Goal: Task Accomplishment & Management: Manage account settings

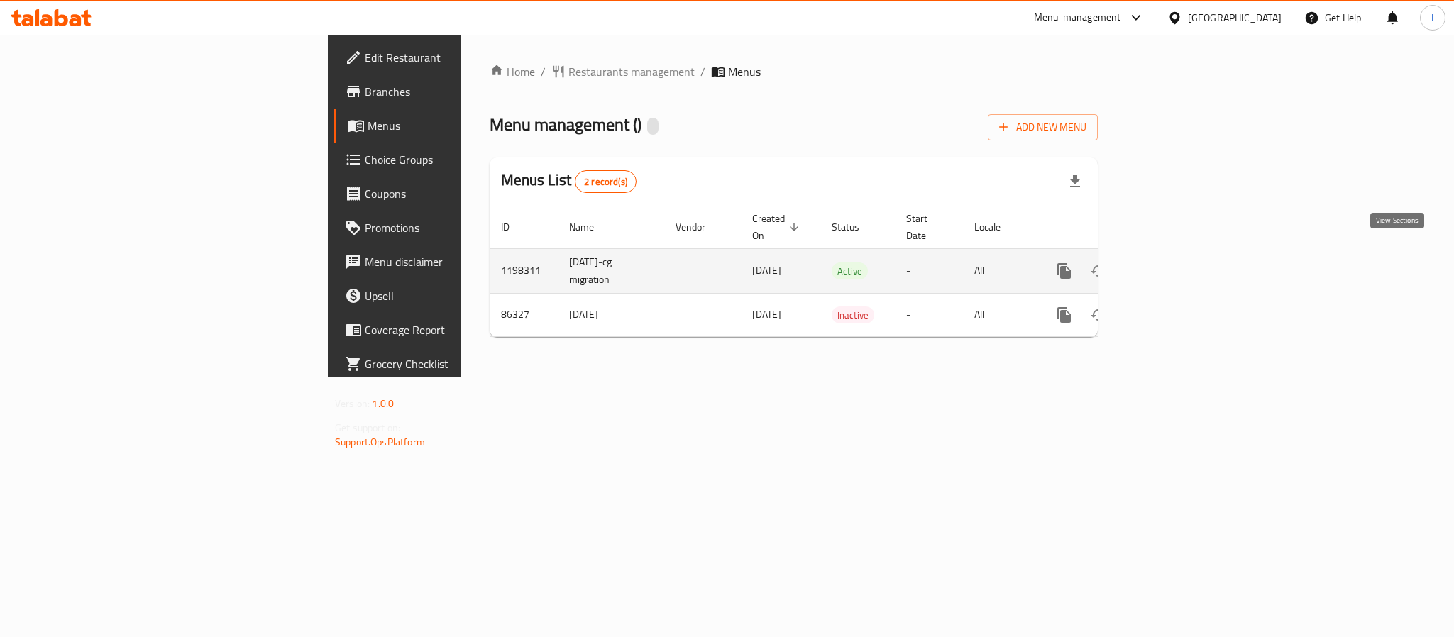
click at [1175, 263] on icon "enhanced table" at bounding box center [1166, 271] width 17 height 17
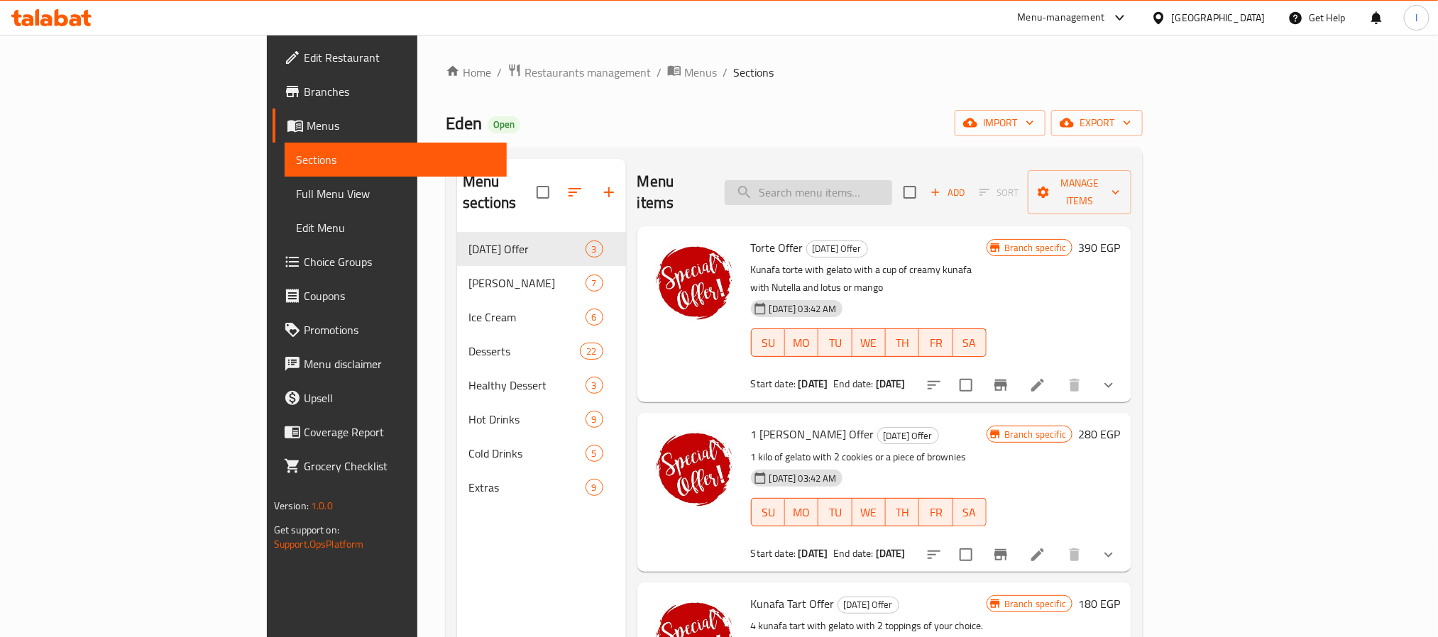
click at [886, 190] on input "search" at bounding box center [807, 192] width 167 height 25
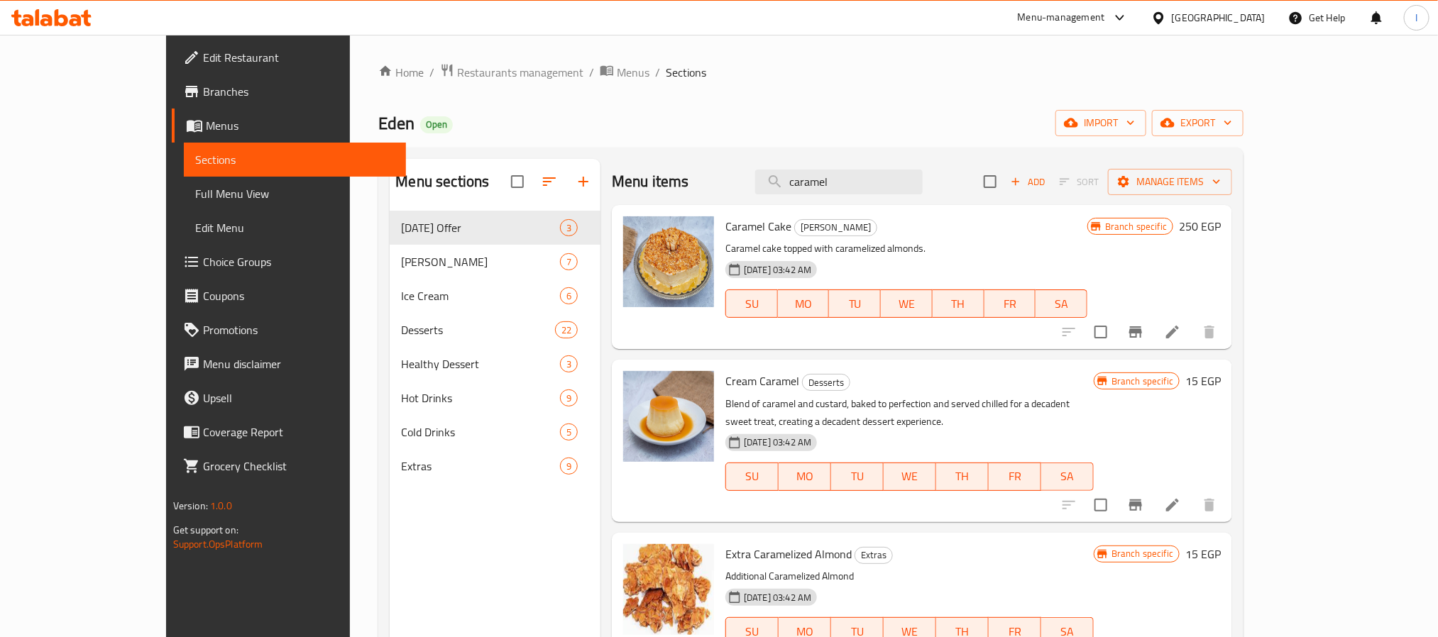
click at [737, 134] on div "Eden Open import export" at bounding box center [810, 123] width 865 height 26
click at [707, 187] on div "Menu items caramel Add Sort Manage items" at bounding box center [922, 182] width 620 height 46
click at [1144, 336] on icon "Branch-specific-item" at bounding box center [1135, 332] width 17 height 17
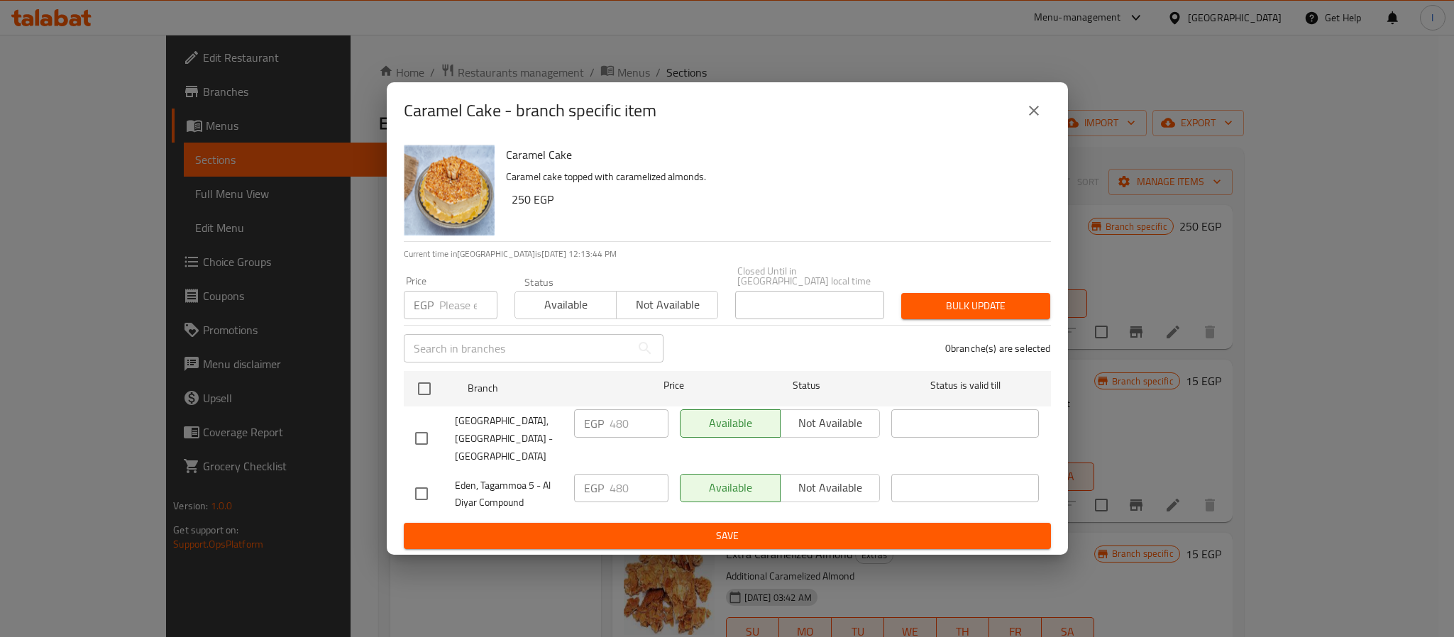
click at [1043, 123] on button "close" at bounding box center [1034, 111] width 34 height 34
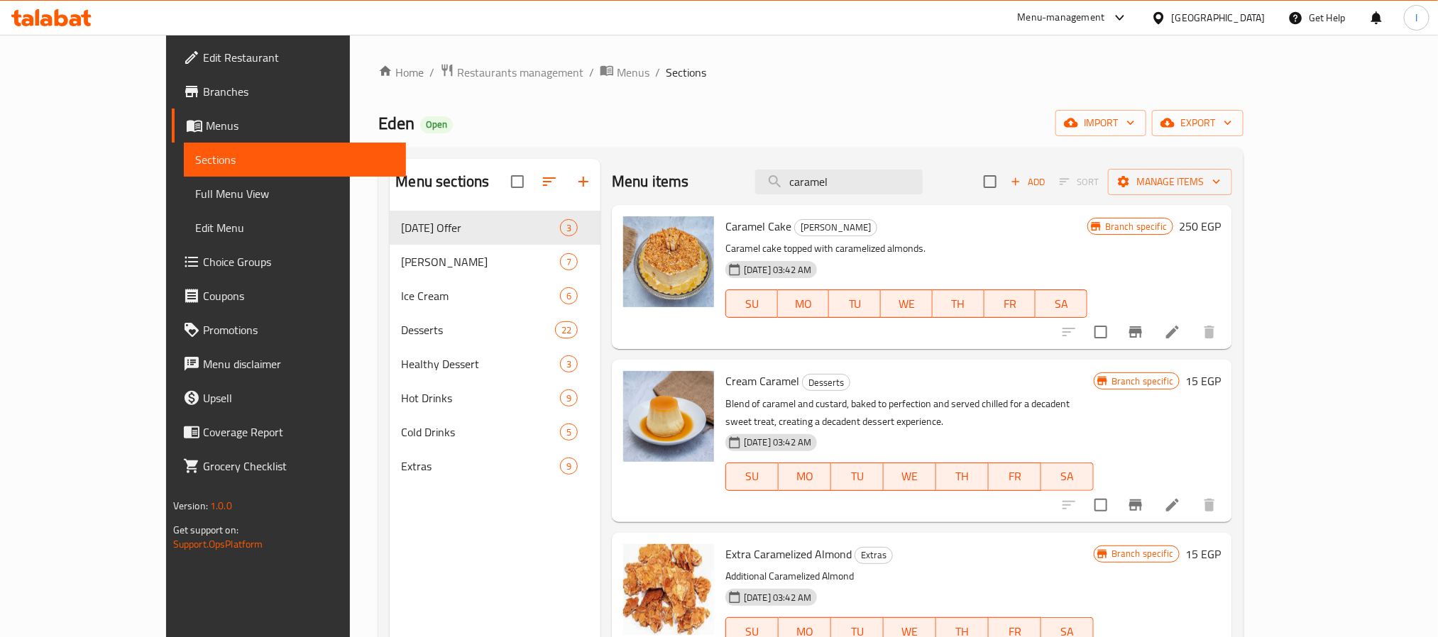
click at [1050, 92] on div "Home / Restaurants management / Menus / Sections Eden Open import export Menu s…" at bounding box center [810, 435] width 865 height 744
click at [815, 114] on div "Eden Open import export" at bounding box center [810, 123] width 865 height 26
click at [886, 184] on input "caramel" at bounding box center [838, 182] width 167 height 25
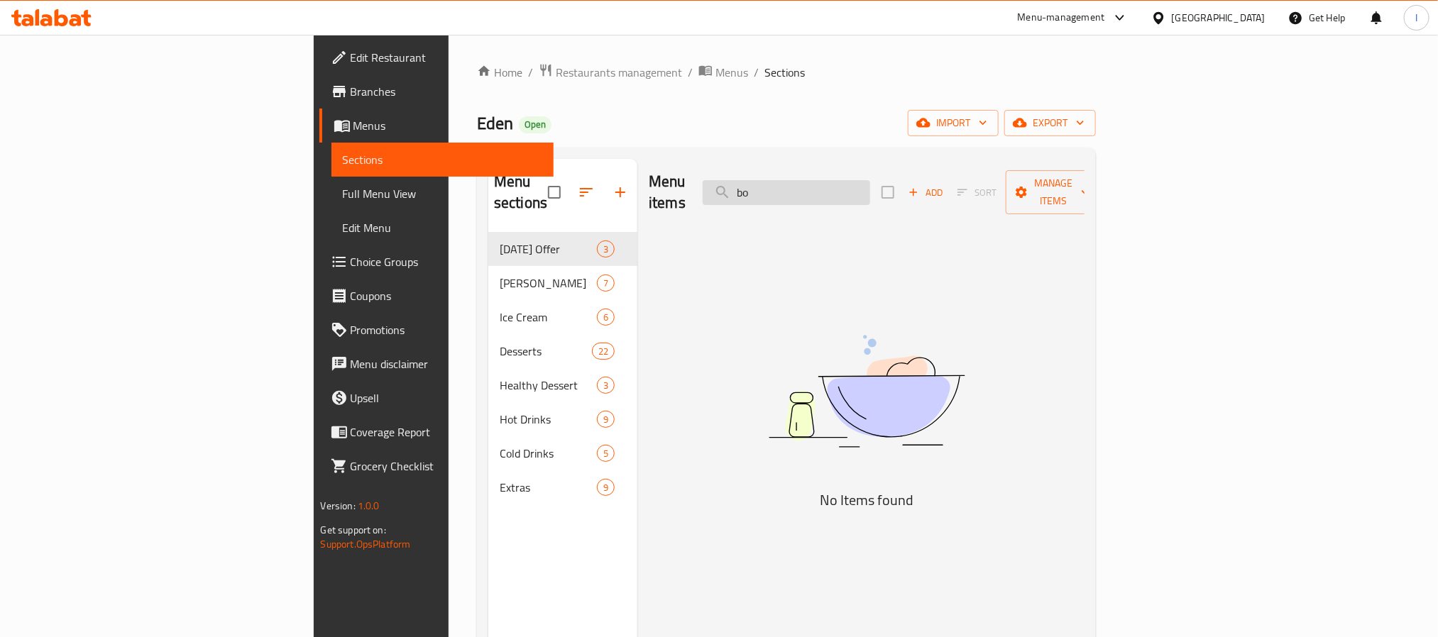
type input "b"
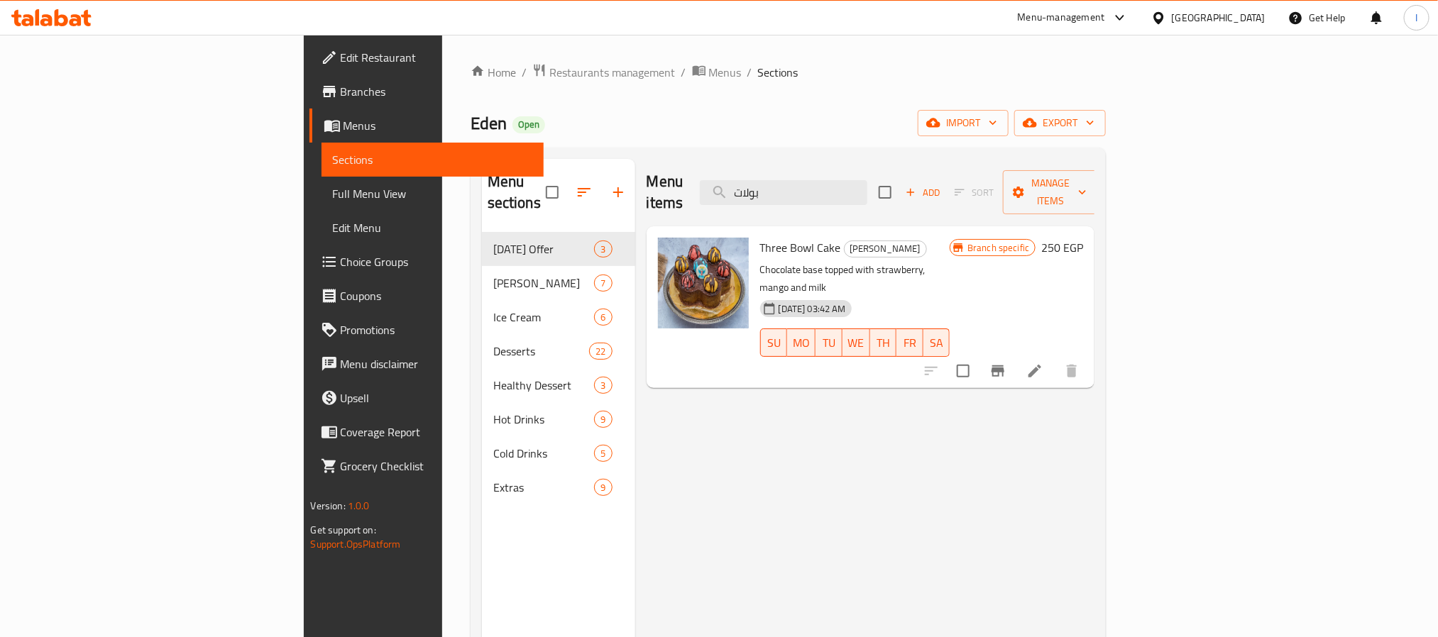
type input "بولات"
click at [1015, 354] on button "Branch-specific-item" at bounding box center [998, 371] width 34 height 34
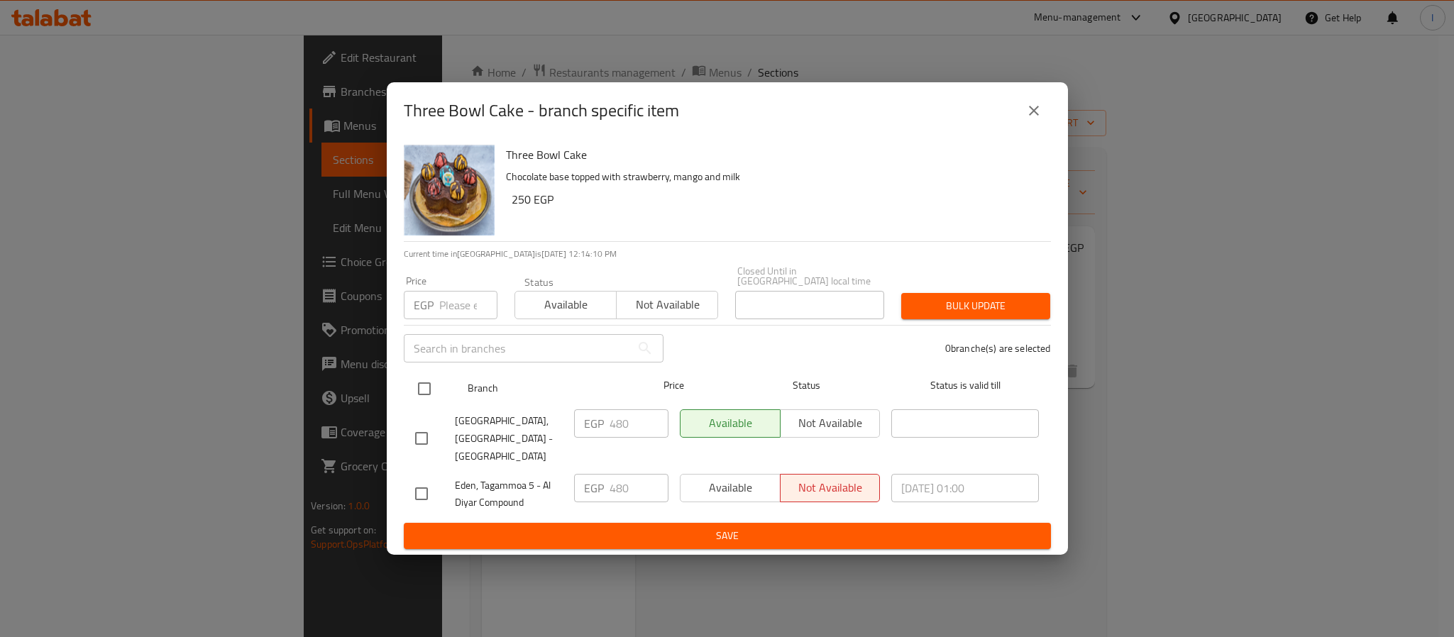
click at [424, 387] on input "checkbox" at bounding box center [424, 389] width 30 height 30
checkbox input "true"
click at [622, 431] on input "480" at bounding box center [639, 423] width 59 height 28
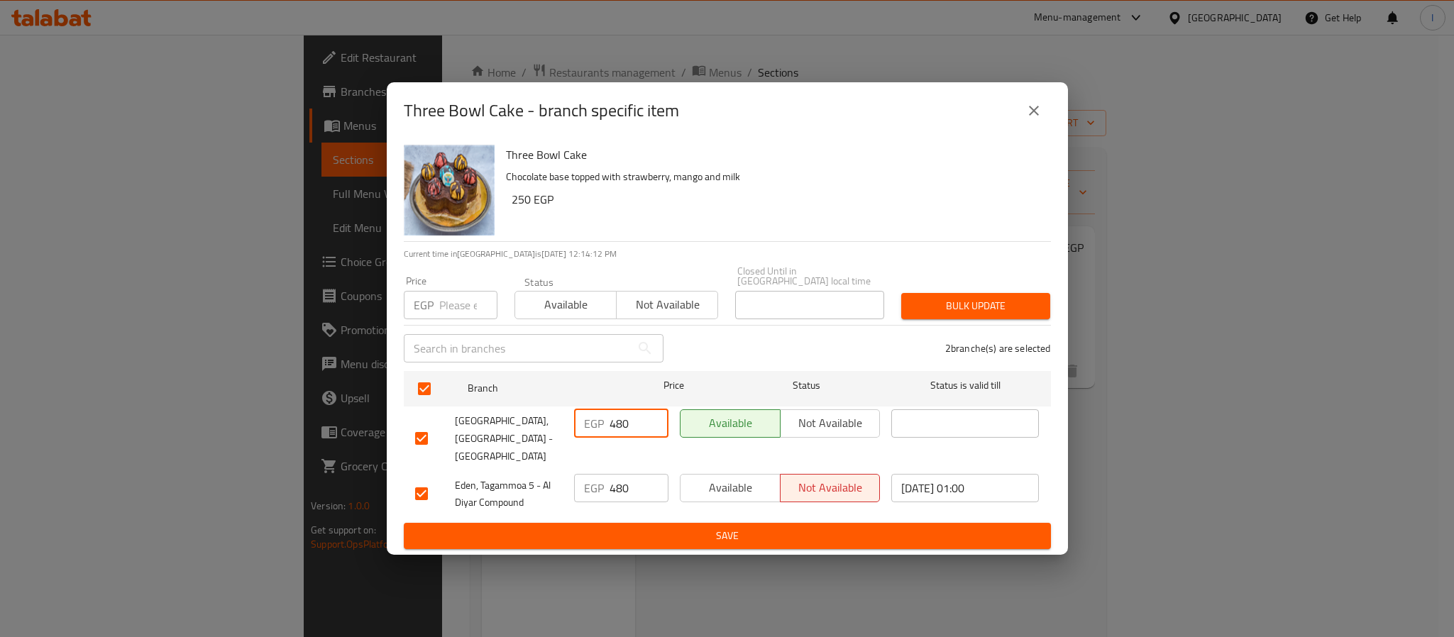
click at [622, 431] on input "480" at bounding box center [639, 423] width 59 height 28
type input "420"
click at [624, 483] on input "480" at bounding box center [639, 488] width 59 height 28
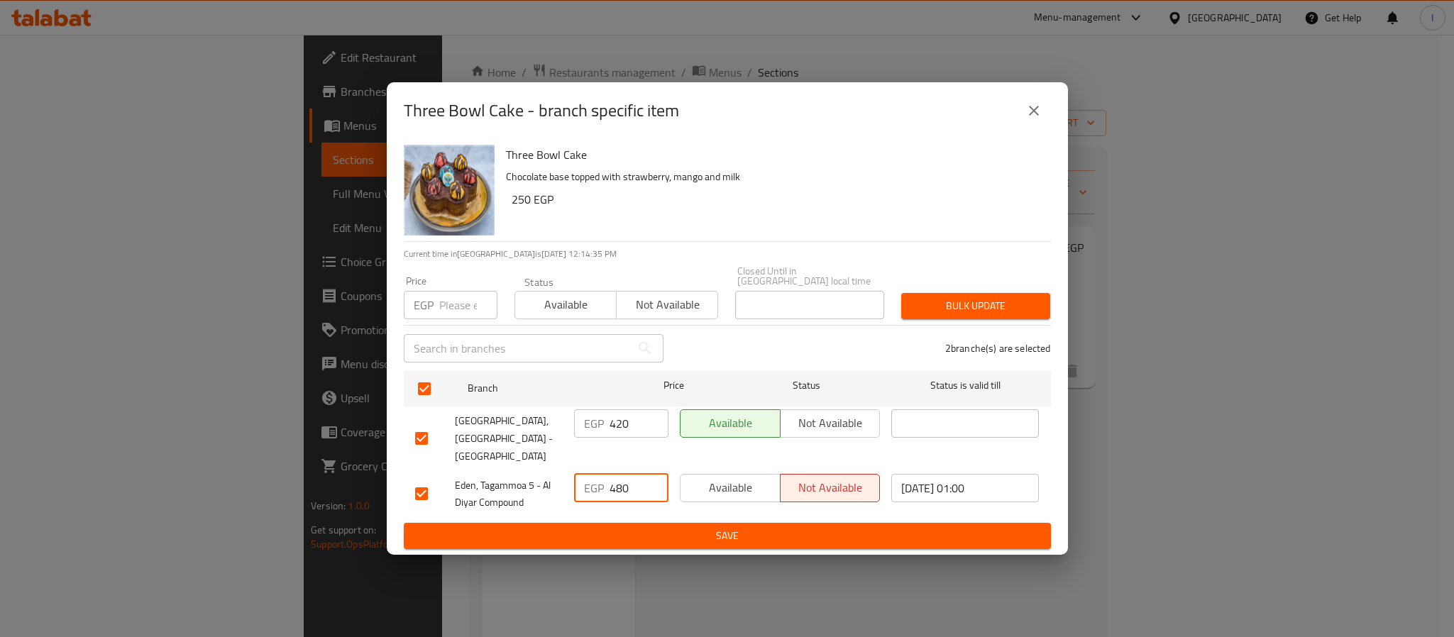
click at [624, 483] on input "480" at bounding box center [639, 488] width 59 height 28
paste input "2"
type input "420"
click at [639, 523] on button "Save" at bounding box center [727, 536] width 647 height 26
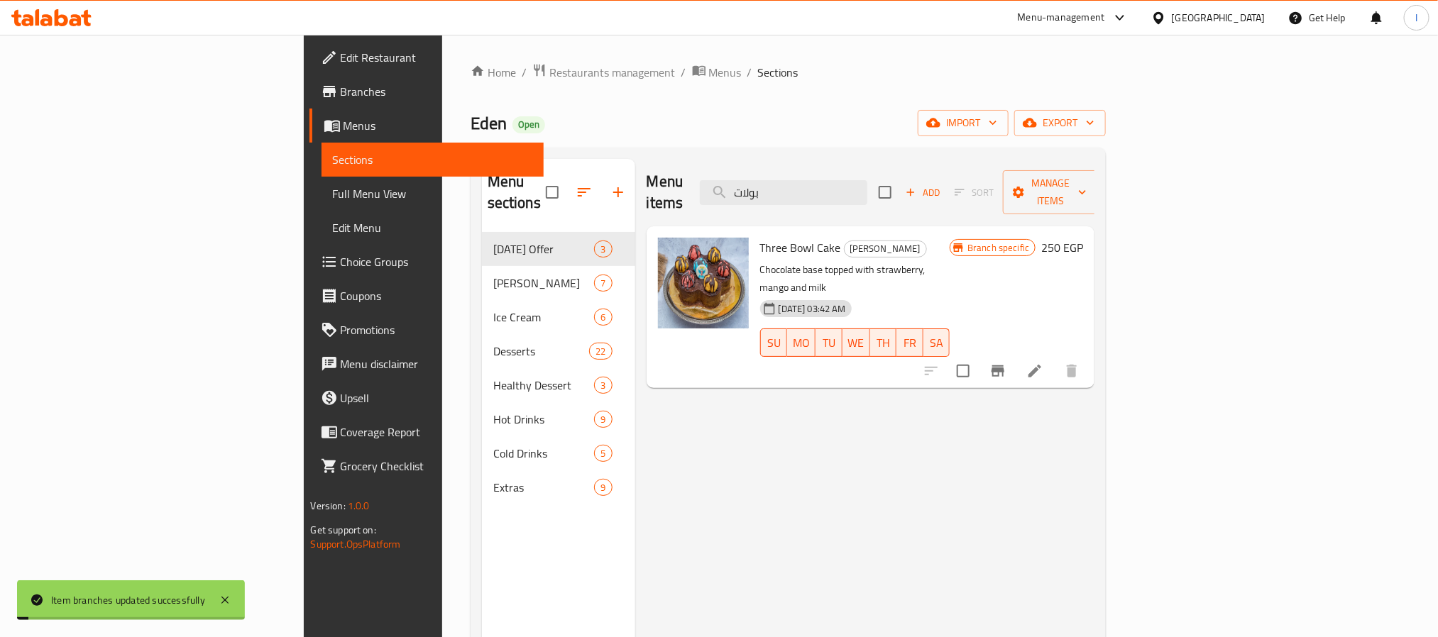
click at [790, 133] on div "Eden Open import export" at bounding box center [788, 123] width 636 height 26
click at [867, 180] on input "بولات" at bounding box center [783, 192] width 167 height 25
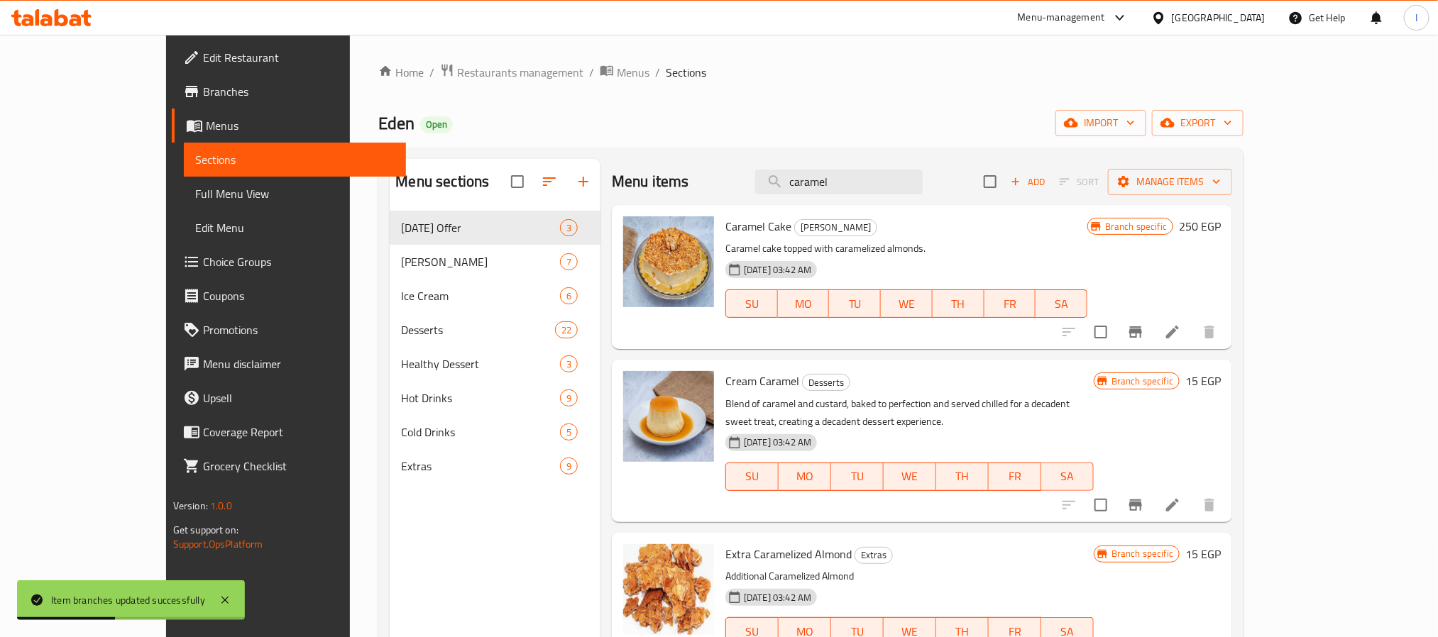
type input "caramel"
click at [1144, 341] on icon "Branch-specific-item" at bounding box center [1135, 332] width 17 height 17
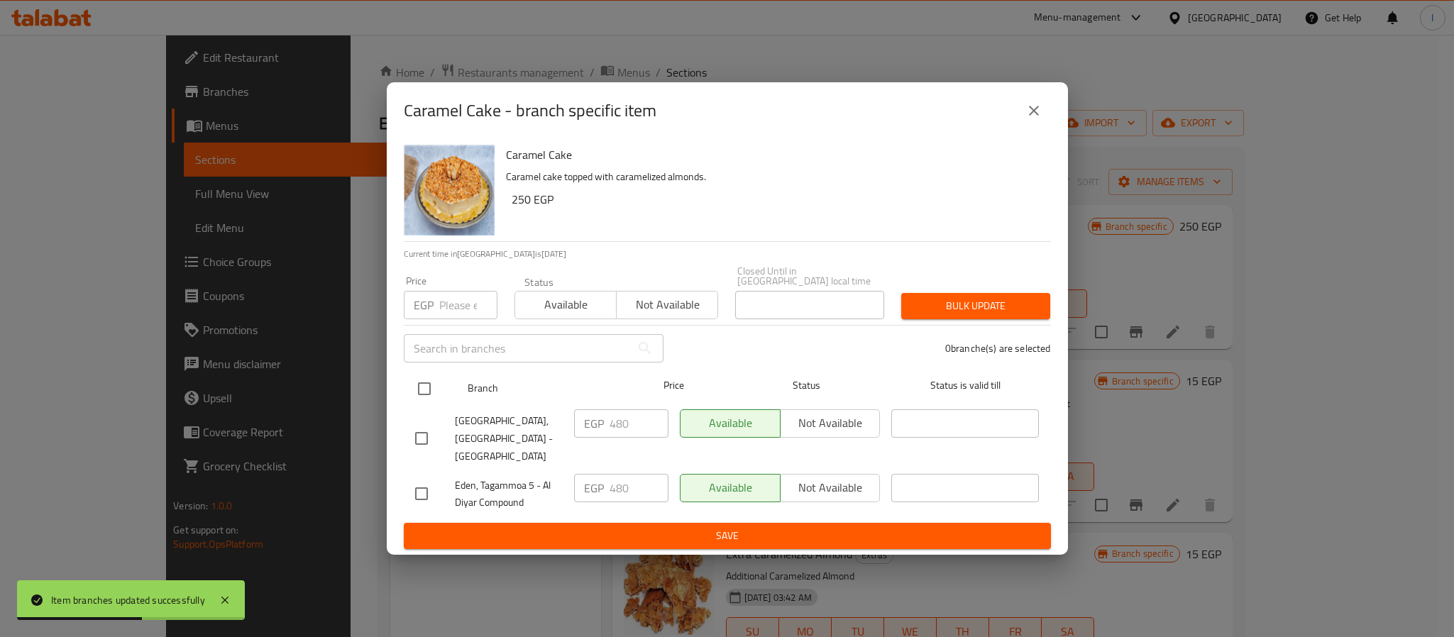
click at [426, 394] on input "checkbox" at bounding box center [424, 389] width 30 height 30
checkbox input "true"
click at [618, 426] on input "480" at bounding box center [639, 423] width 59 height 28
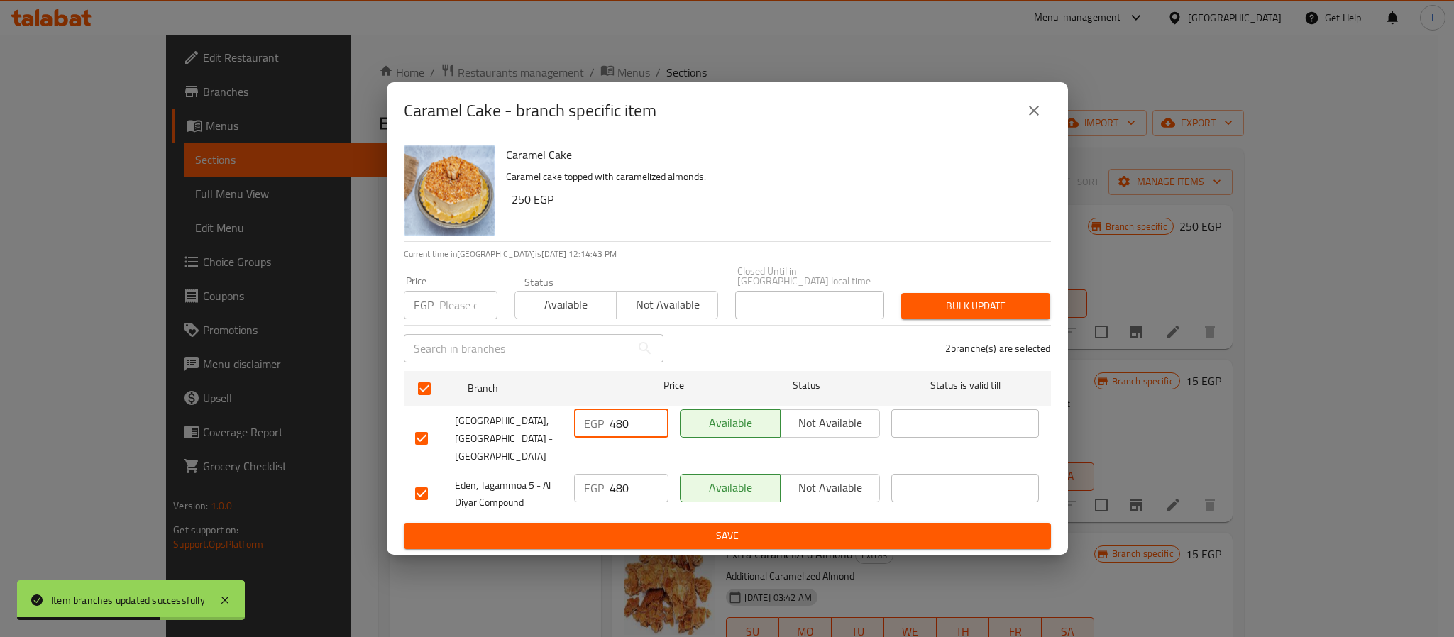
paste input "2"
type input "420"
click at [629, 474] on input "480" at bounding box center [639, 488] width 59 height 28
paste input "2"
type input "420"
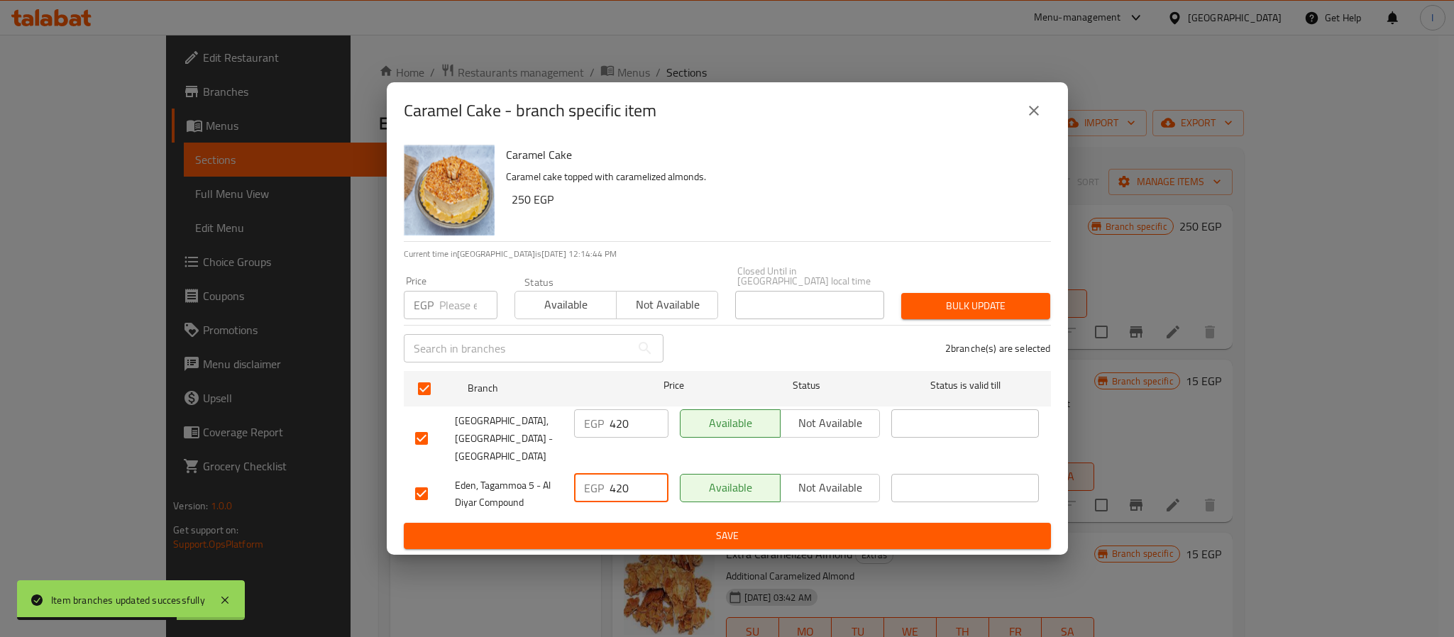
click at [644, 527] on span "Save" at bounding box center [727, 536] width 624 height 18
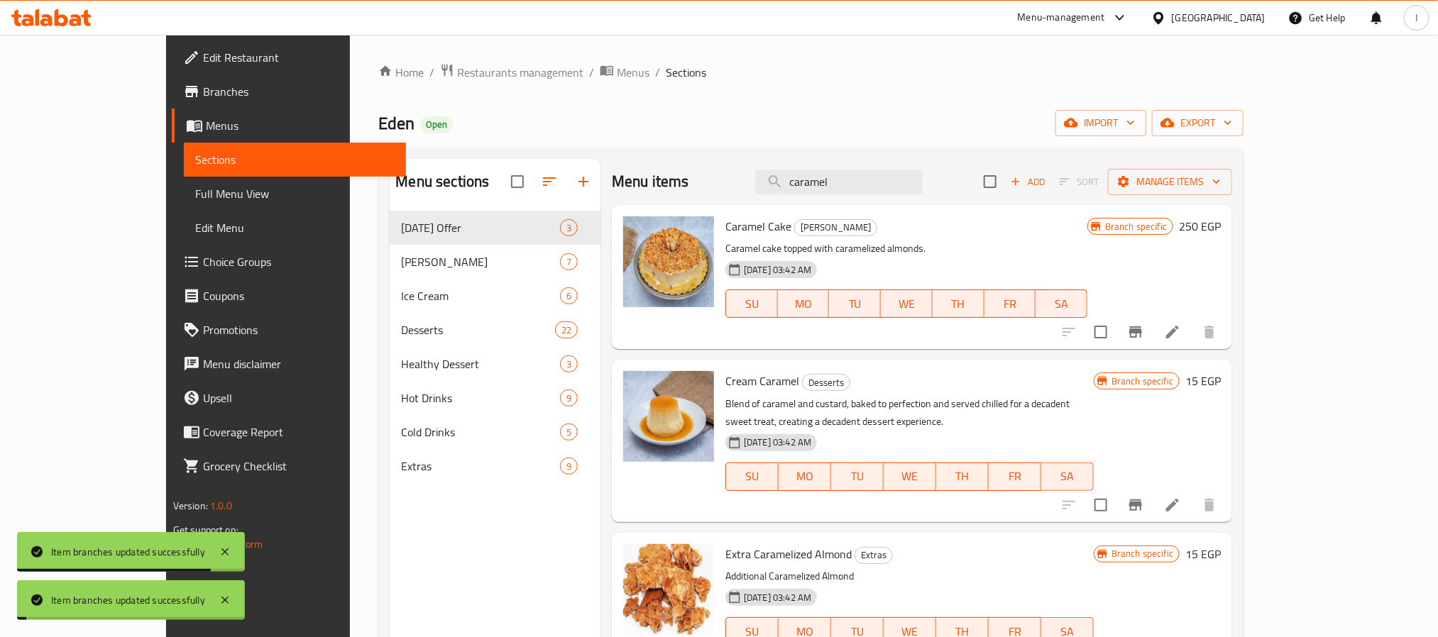
click at [799, 69] on ol "Home / Restaurants management / Menus / Sections" at bounding box center [810, 72] width 865 height 18
click at [350, 123] on div "Home / Restaurants management / Menus / Sections Eden Open import export Menu s…" at bounding box center [811, 435] width 922 height 801
copy span "Eden"
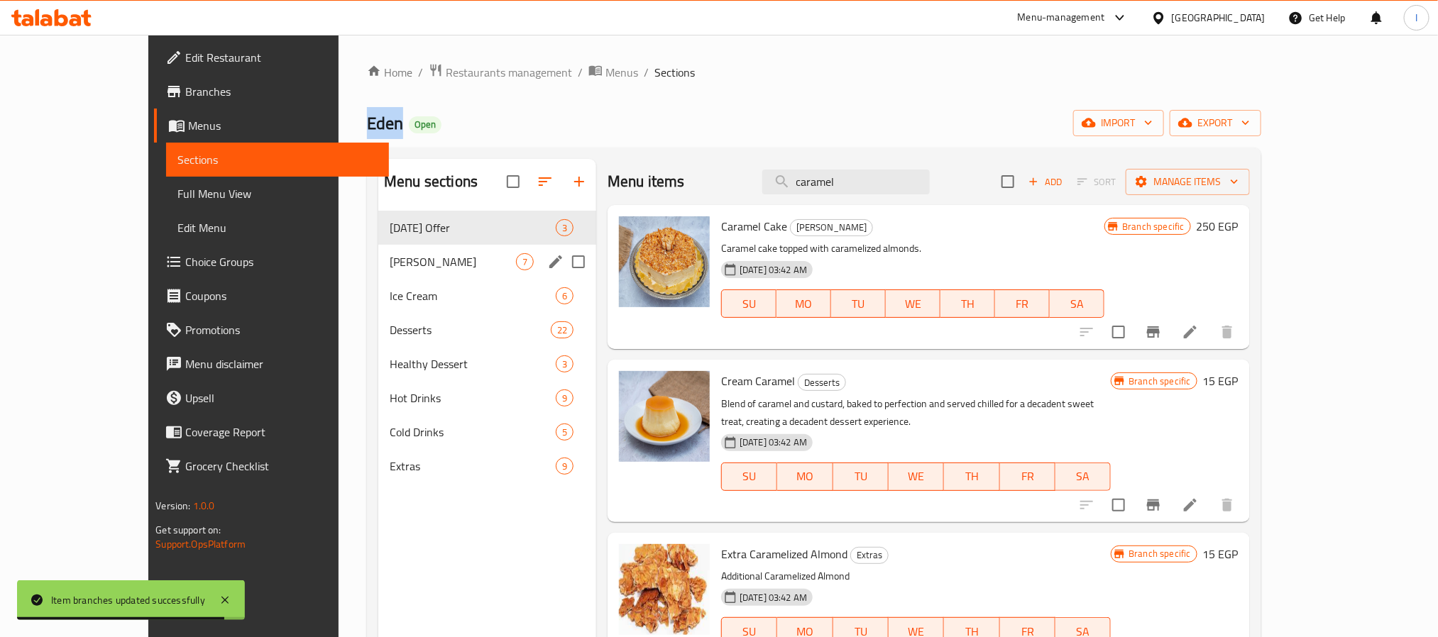
click at [394, 250] on div "Eden Cakes 7" at bounding box center [487, 262] width 218 height 34
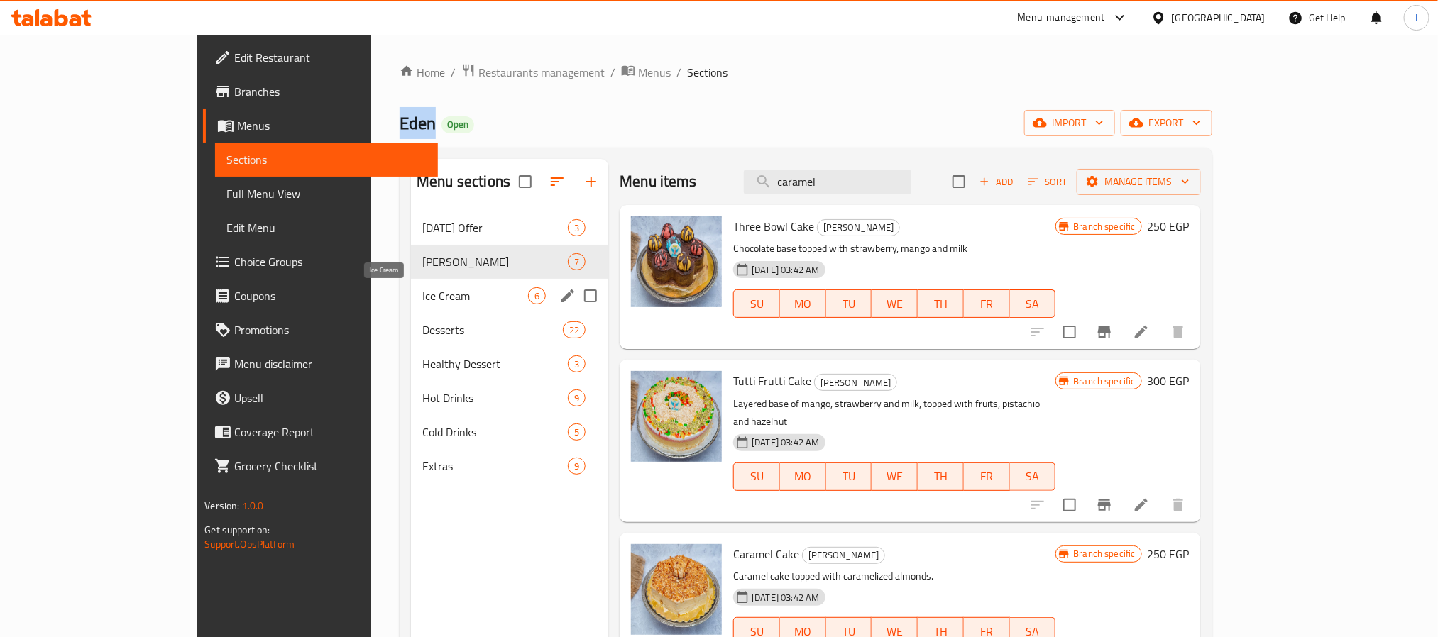
click at [422, 290] on span "Ice Cream" at bounding box center [475, 295] width 106 height 17
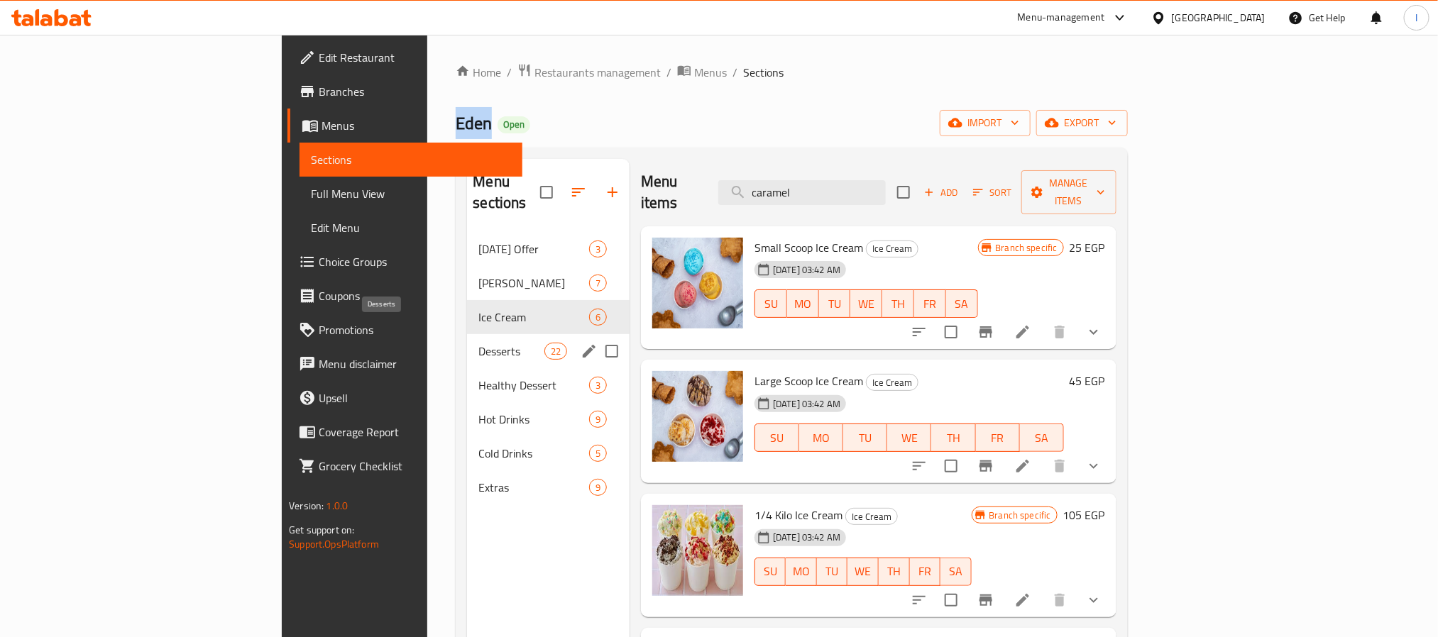
click at [478, 343] on span "Desserts" at bounding box center [510, 351] width 65 height 17
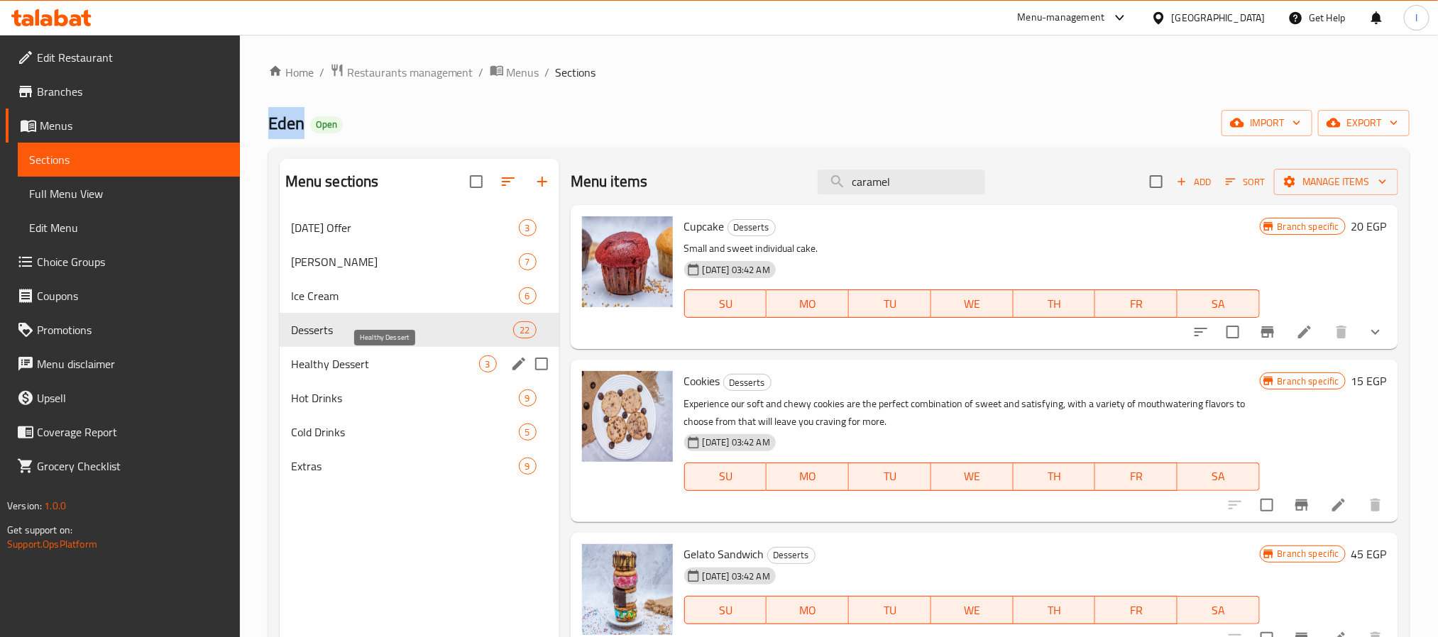
click at [314, 368] on span "Healthy Dessert" at bounding box center [385, 363] width 188 height 17
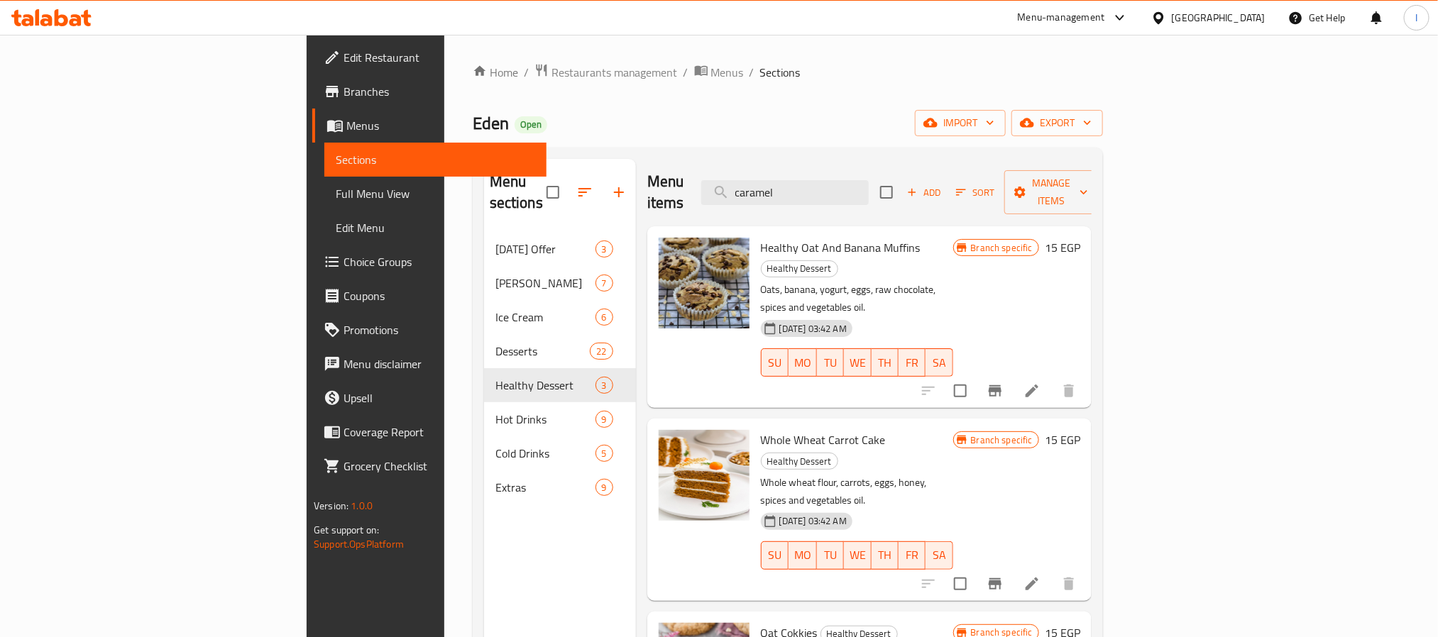
click at [729, 132] on div "Eden Open import export" at bounding box center [788, 123] width 630 height 26
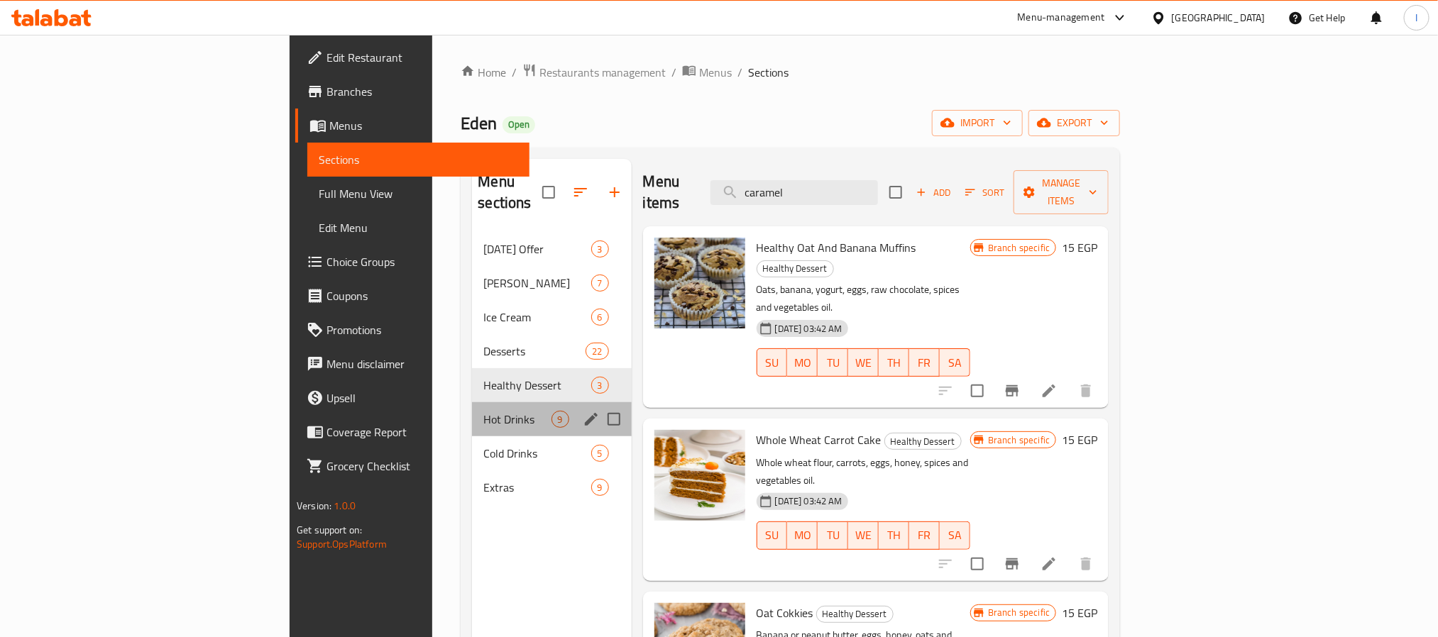
click at [472, 409] on div "Hot Drinks 9" at bounding box center [551, 419] width 159 height 34
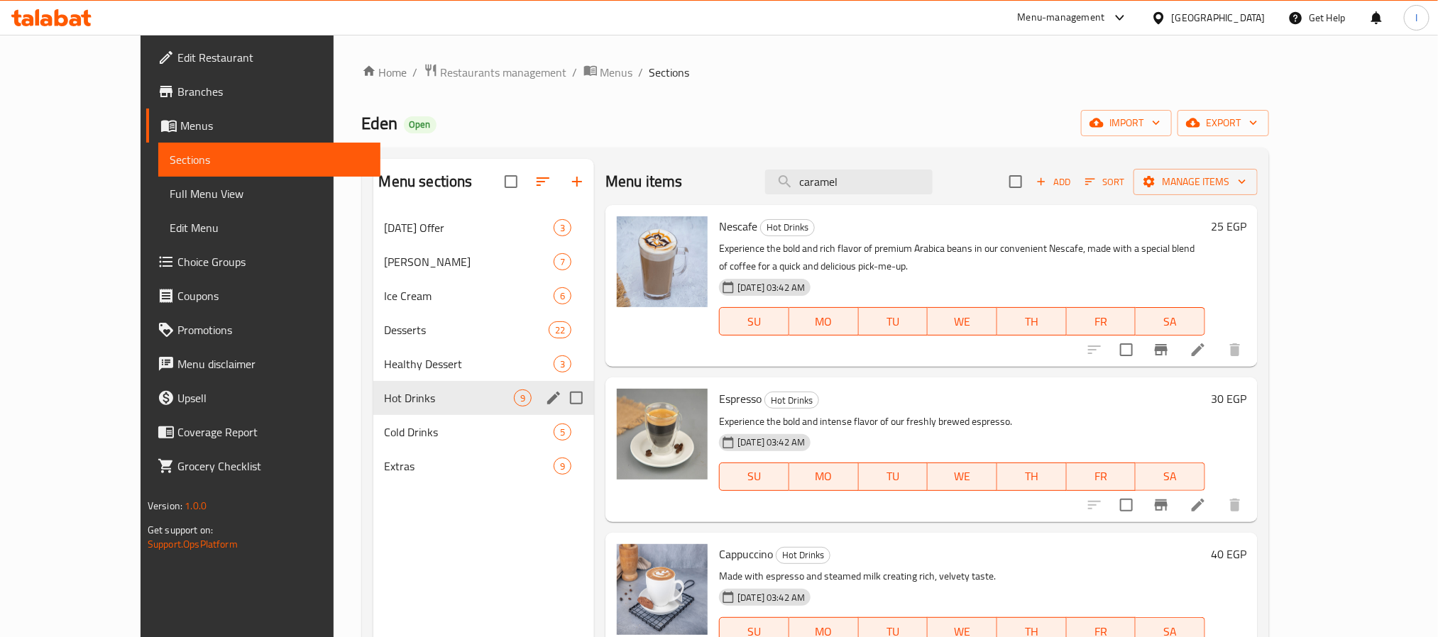
click at [385, 371] on span "Healthy Dessert" at bounding box center [469, 363] width 169 height 17
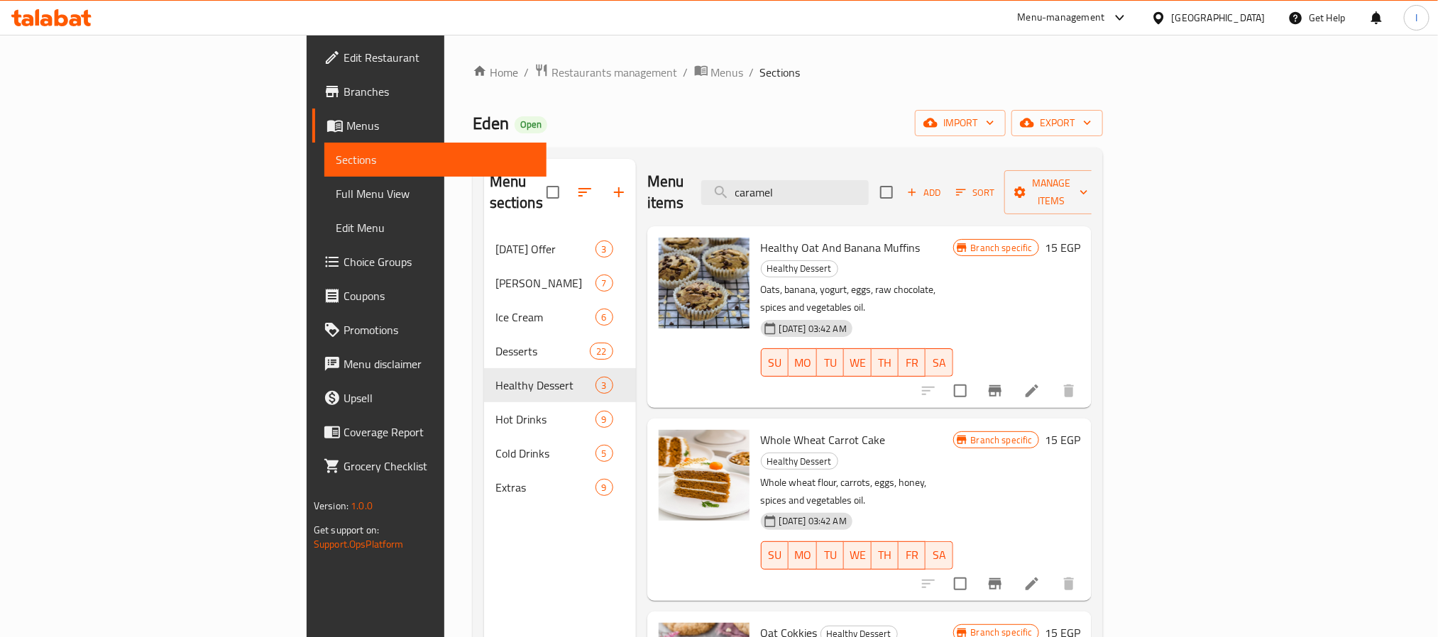
click at [629, 131] on div "Eden Open import export" at bounding box center [788, 123] width 630 height 26
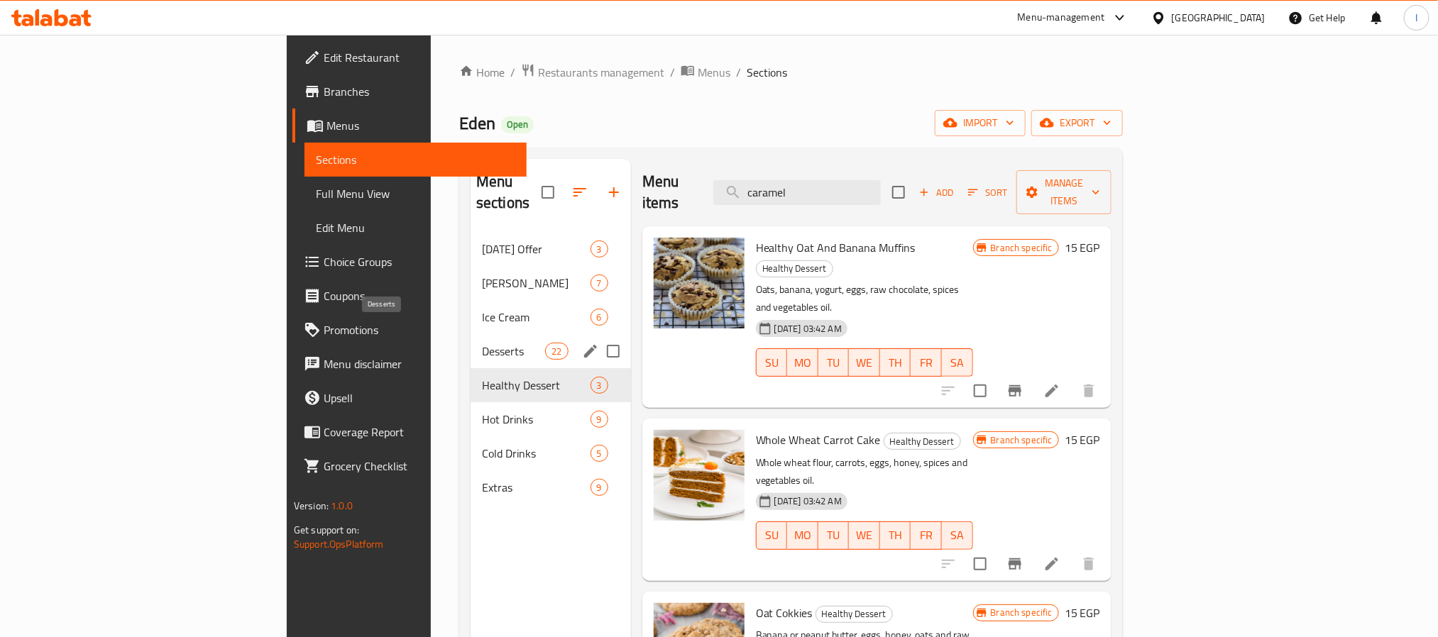
click at [482, 343] on span "Desserts" at bounding box center [513, 351] width 63 height 17
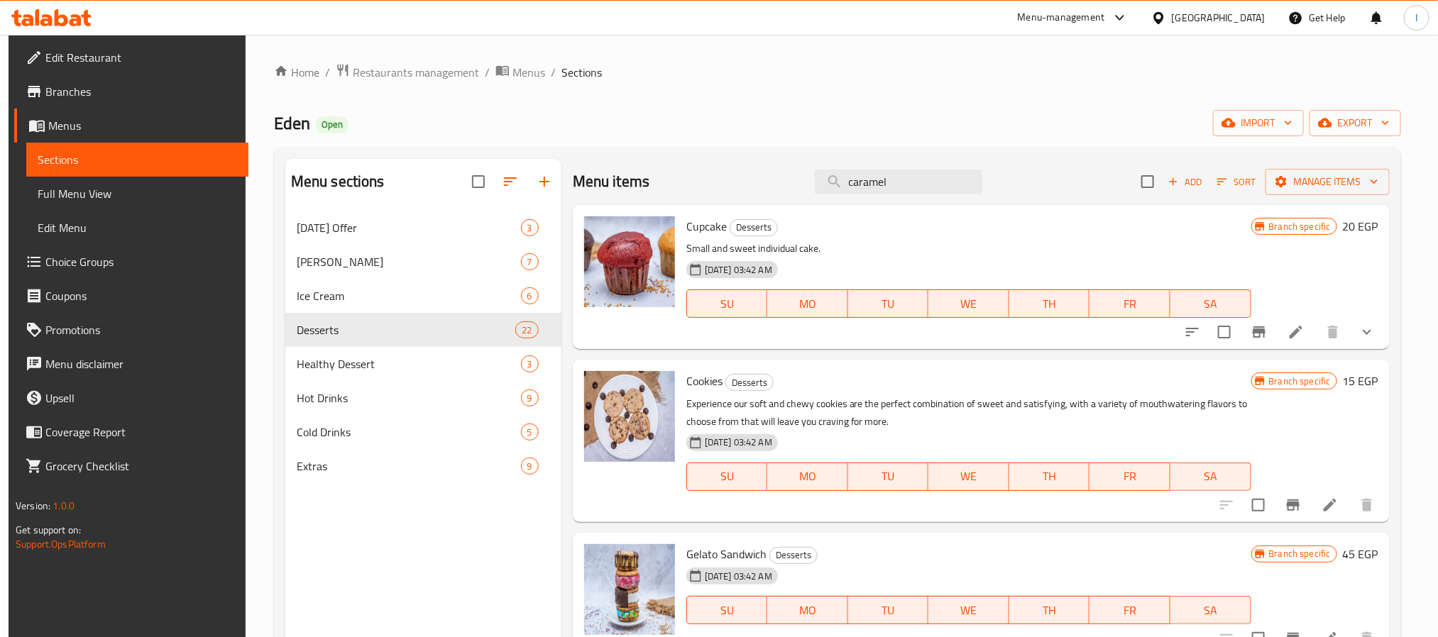
click at [679, 137] on div "Home / Restaurants management / Menus / Sections Eden Open import export Menu s…" at bounding box center [837, 435] width 1127 height 744
click at [660, 106] on div "Home / Restaurants management / Menus / Sections Eden Open import export Menu s…" at bounding box center [837, 435] width 1127 height 744
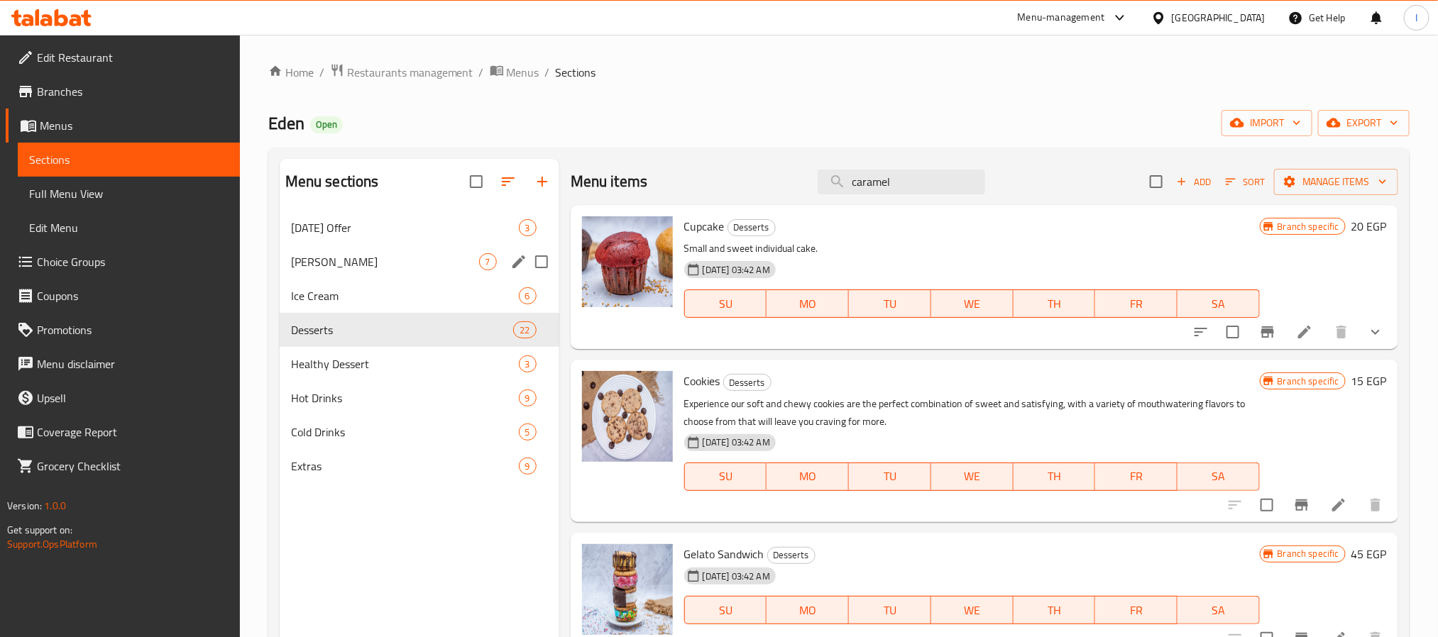
click at [358, 265] on span "[PERSON_NAME]" at bounding box center [385, 261] width 188 height 17
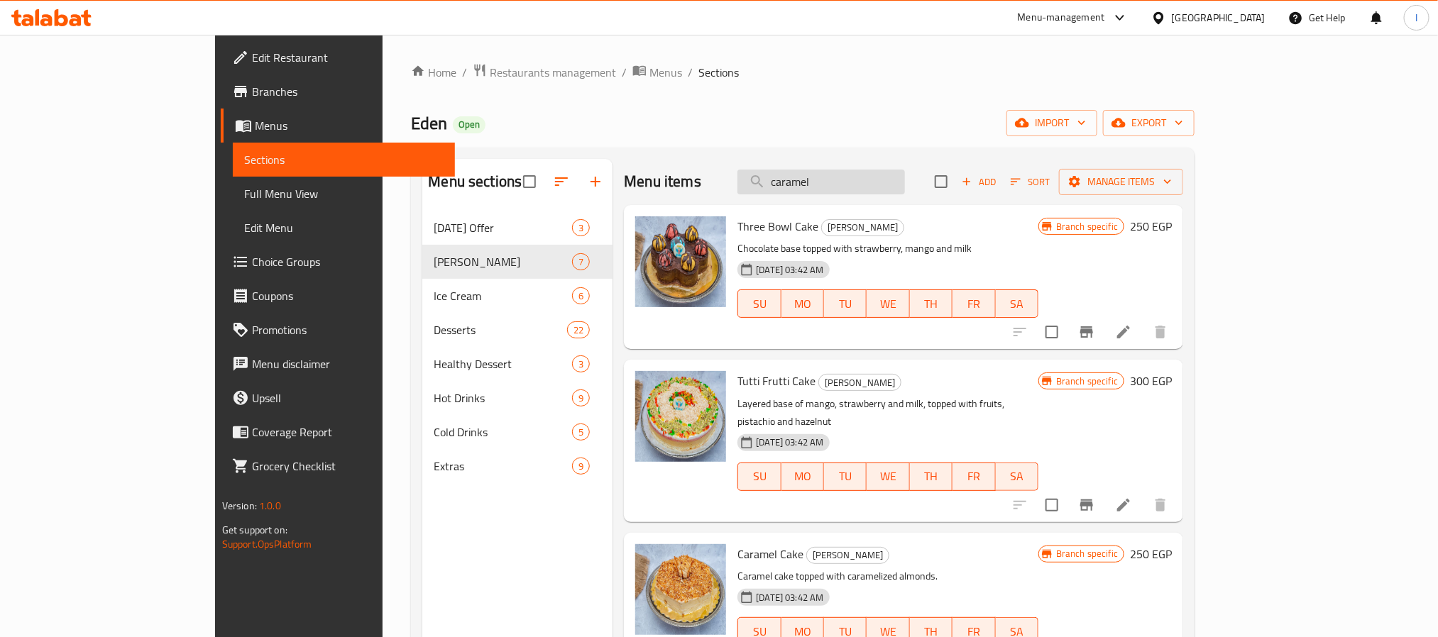
click at [905, 181] on input "caramel" at bounding box center [820, 182] width 167 height 25
paste input "waffle"
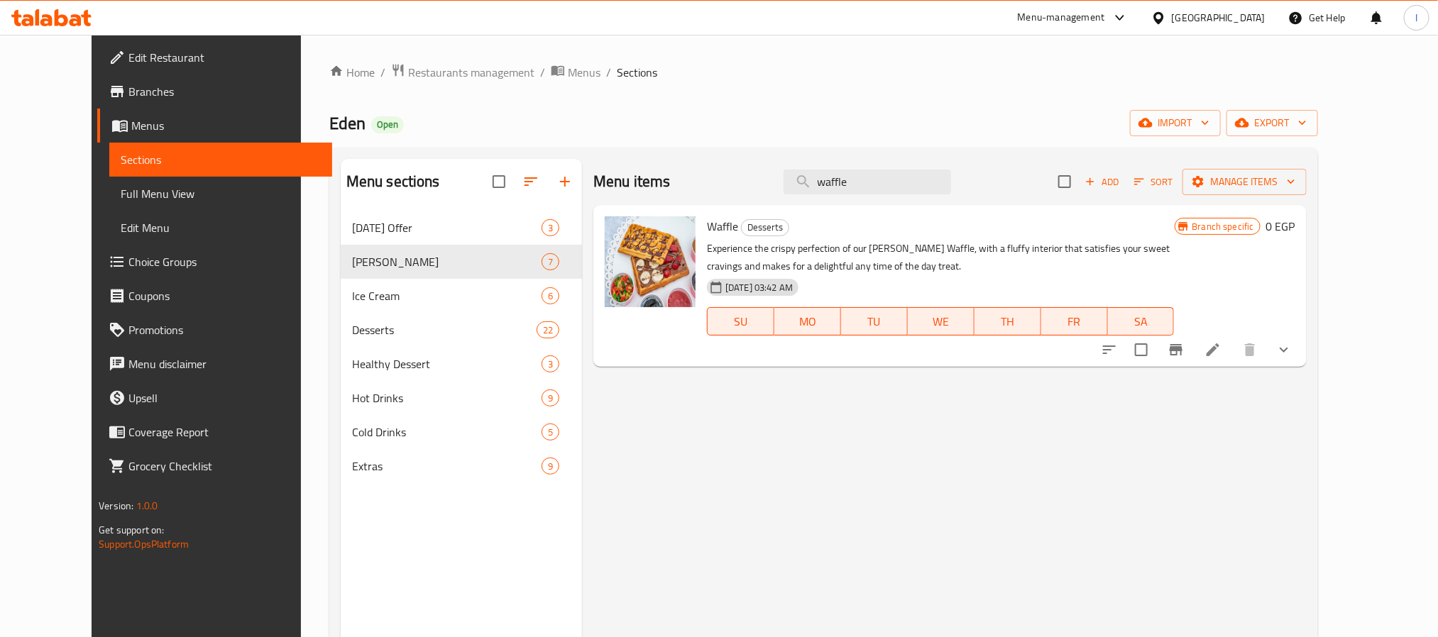
type input "waffle"
click at [750, 145] on div "Home / Restaurants management / Menus / Sections Eden Open import export Menu s…" at bounding box center [823, 435] width 988 height 744
click at [741, 226] on span "Desserts" at bounding box center [764, 227] width 47 height 16
copy span "Desserts"
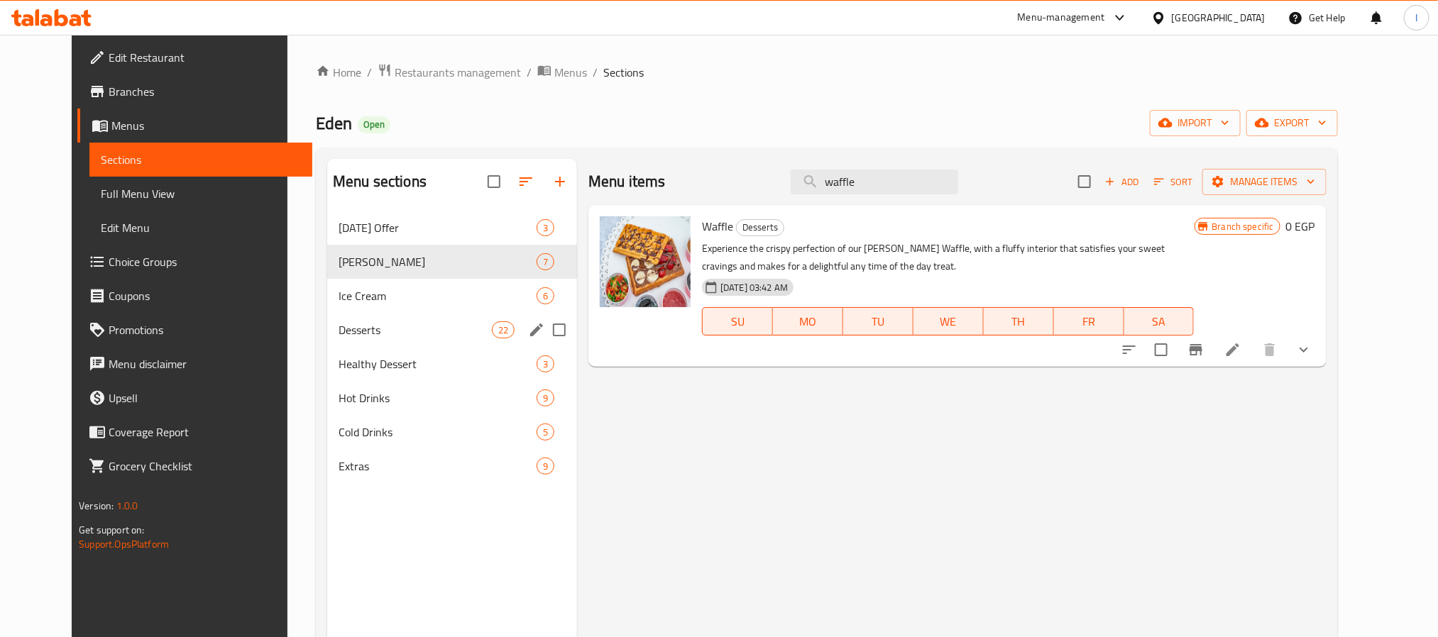
click at [403, 326] on span "Desserts" at bounding box center [414, 329] width 153 height 17
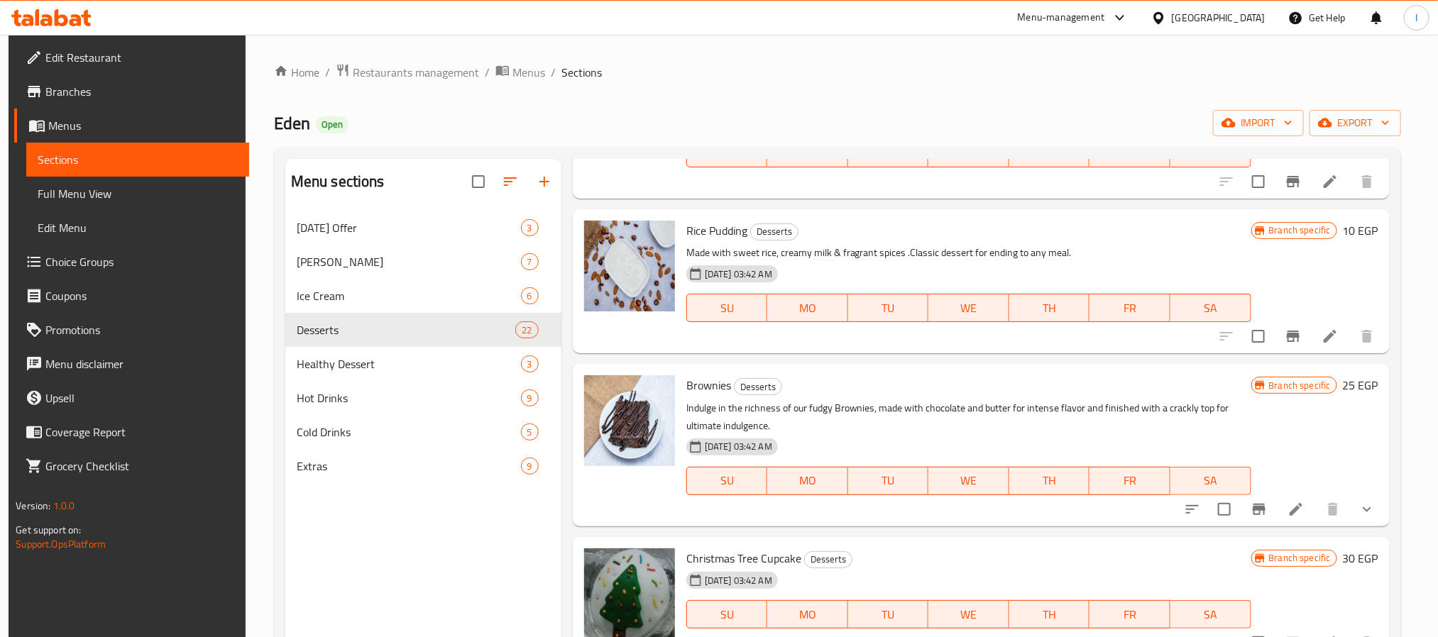
scroll to position [426, 0]
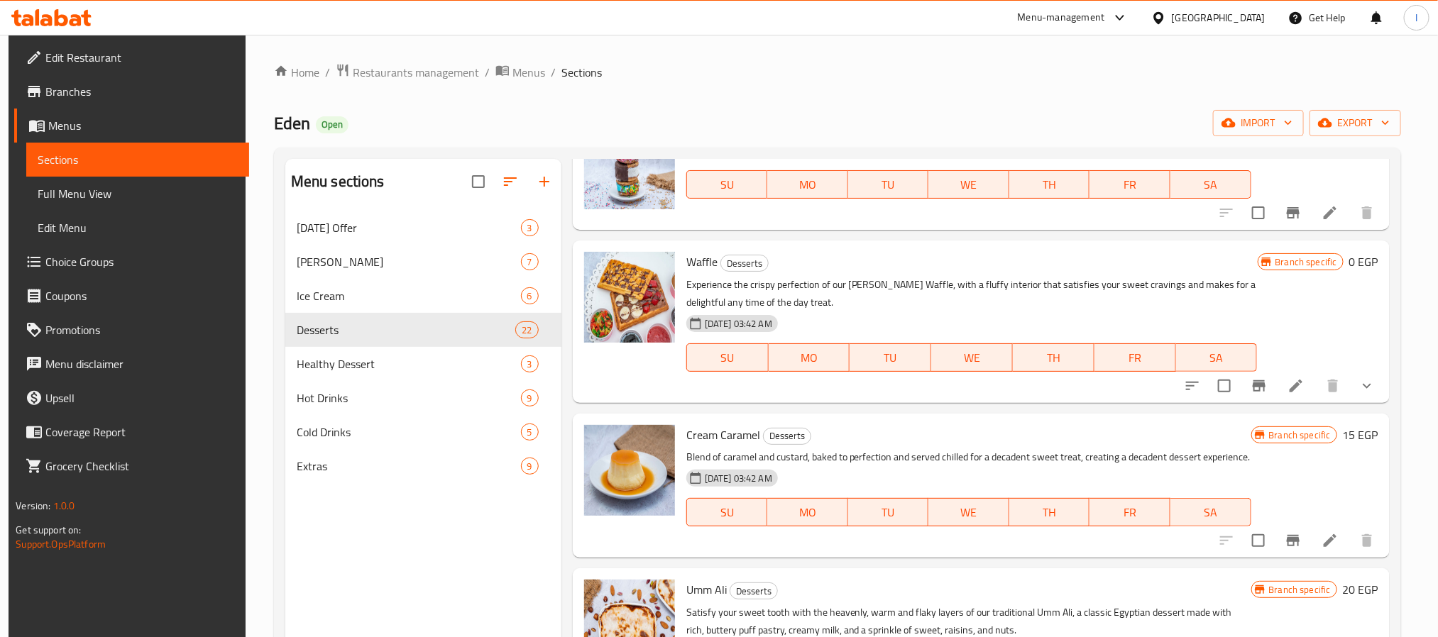
click at [1377, 390] on div "Waffle Desserts Experience the crispy perfection of our [PERSON_NAME] Waffle, w…" at bounding box center [981, 322] width 817 height 162
click at [1367, 390] on icon "show more" at bounding box center [1366, 385] width 17 height 17
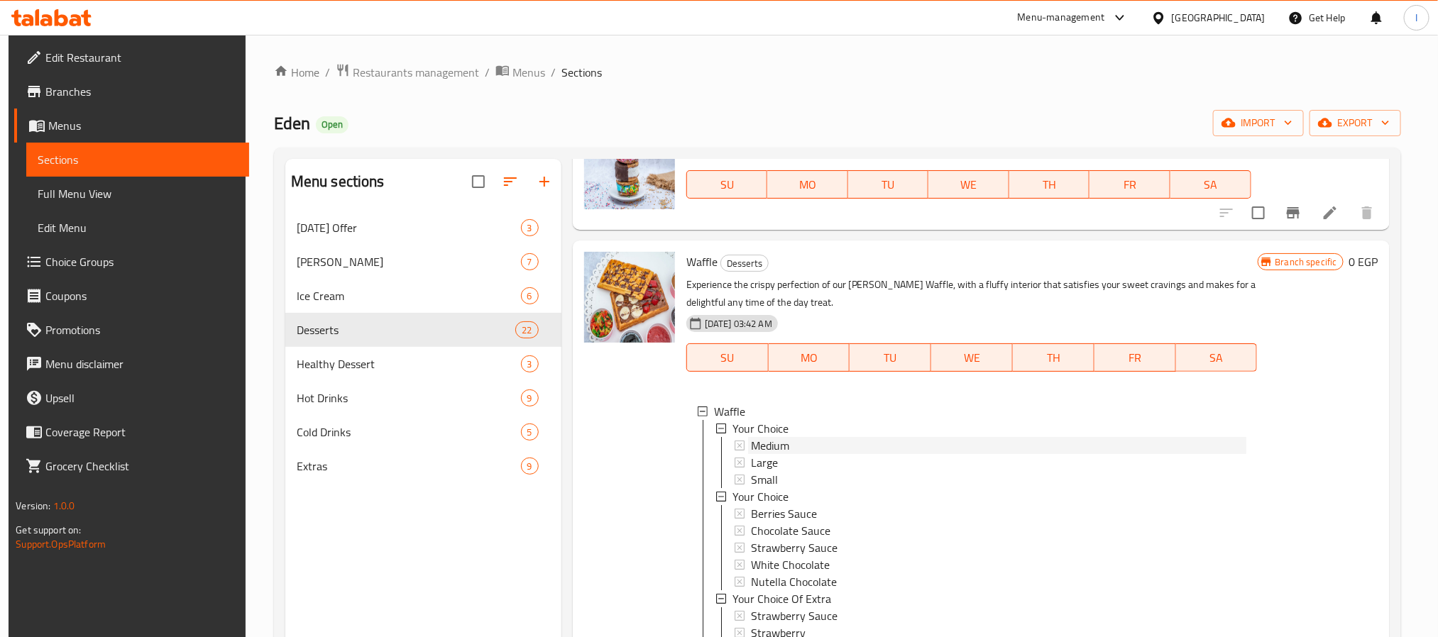
click at [848, 446] on div "Medium" at bounding box center [998, 445] width 495 height 17
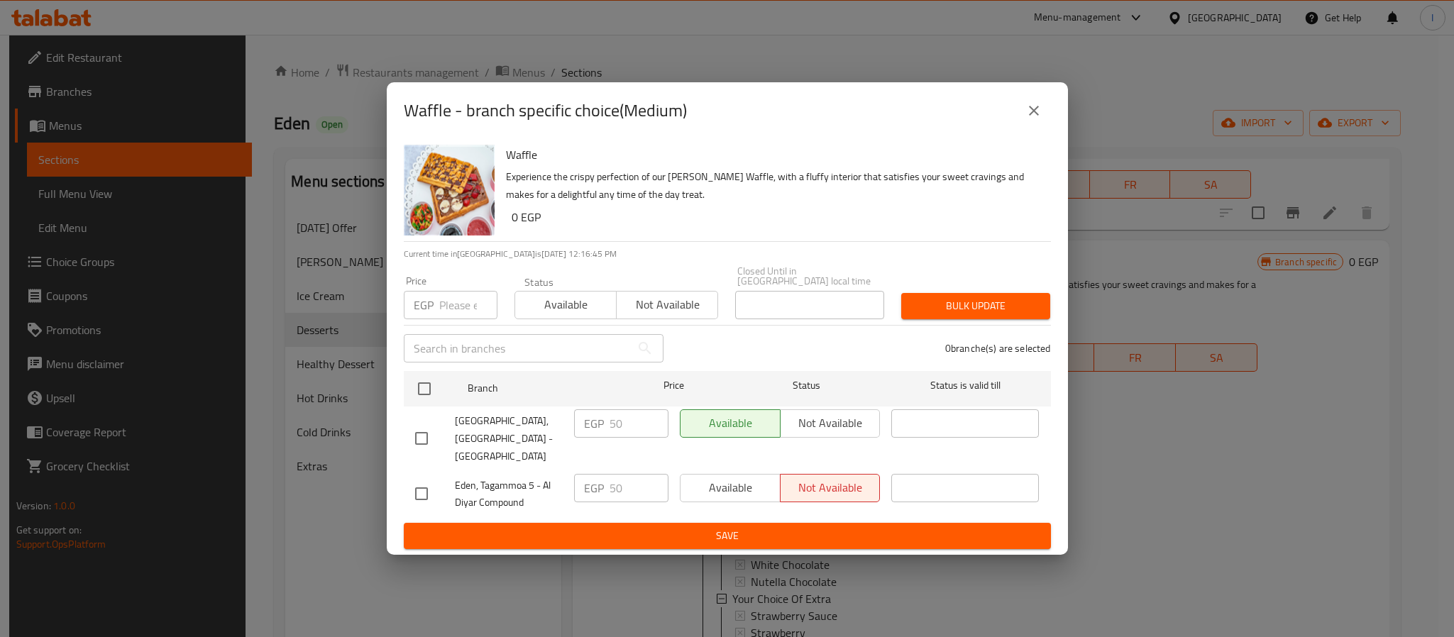
click at [1033, 119] on icon "close" at bounding box center [1033, 110] width 17 height 17
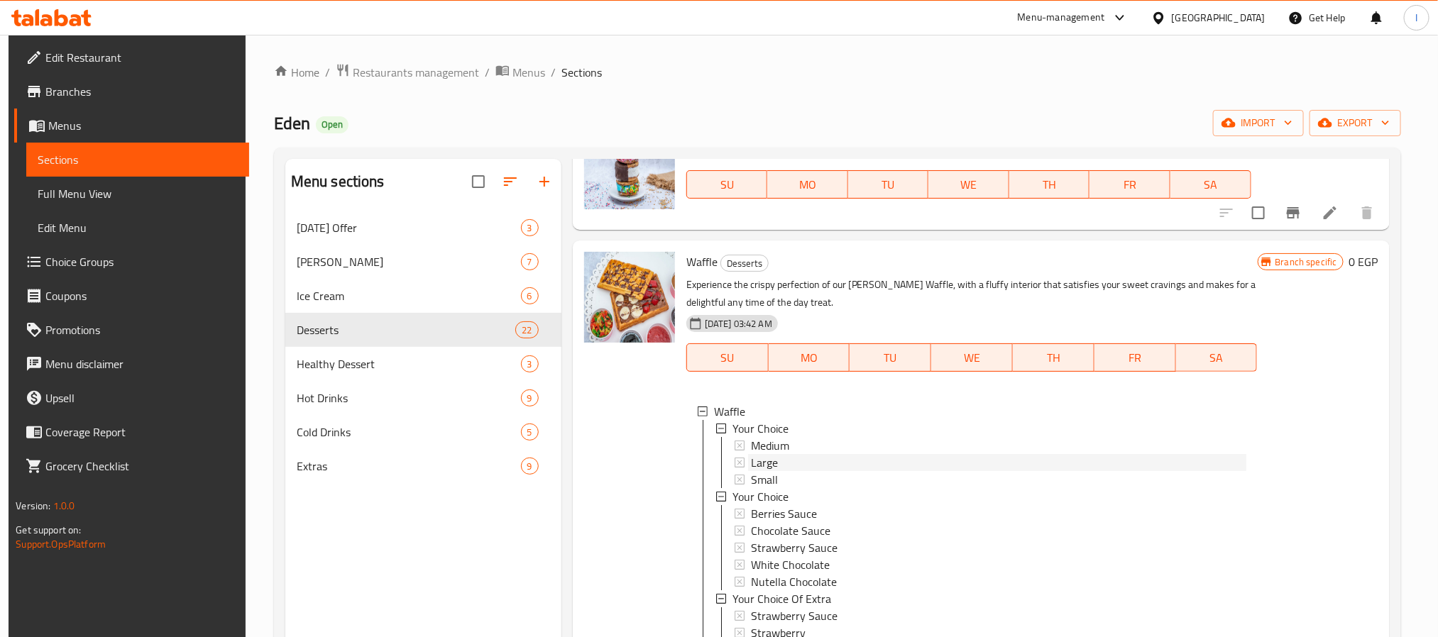
click at [794, 456] on div "Large" at bounding box center [998, 462] width 495 height 17
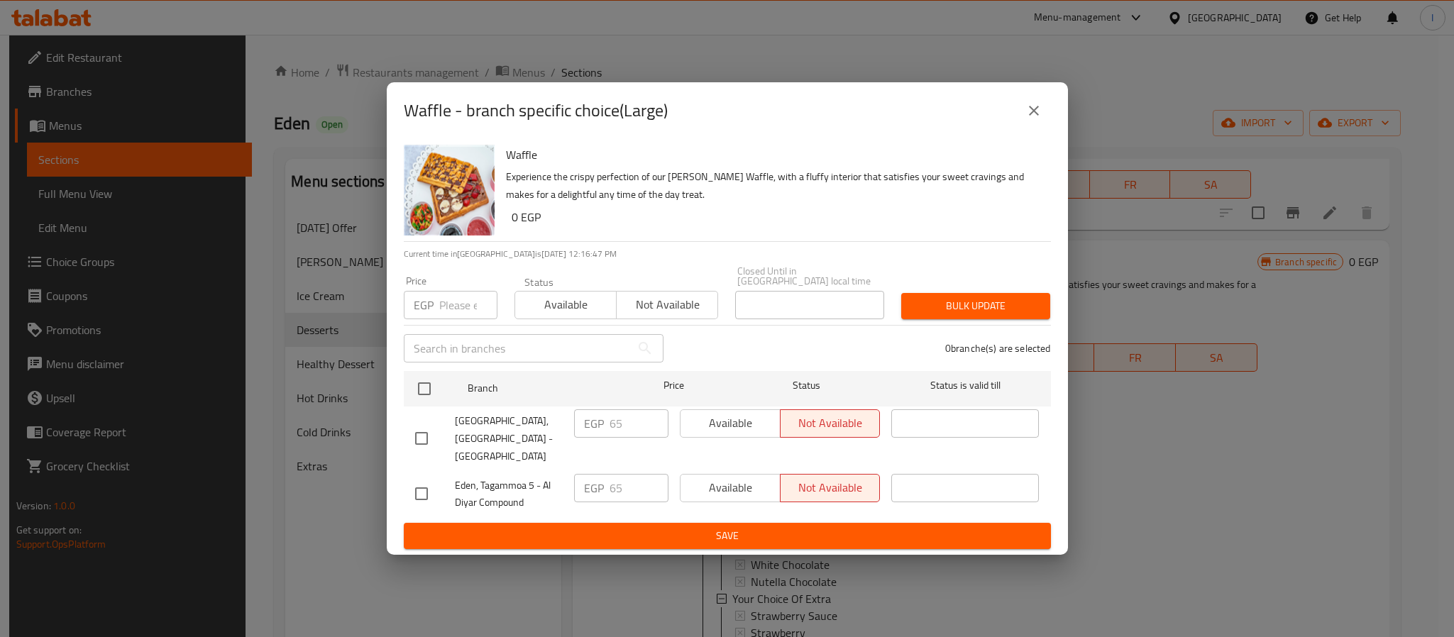
click at [1027, 119] on icon "close" at bounding box center [1033, 110] width 17 height 17
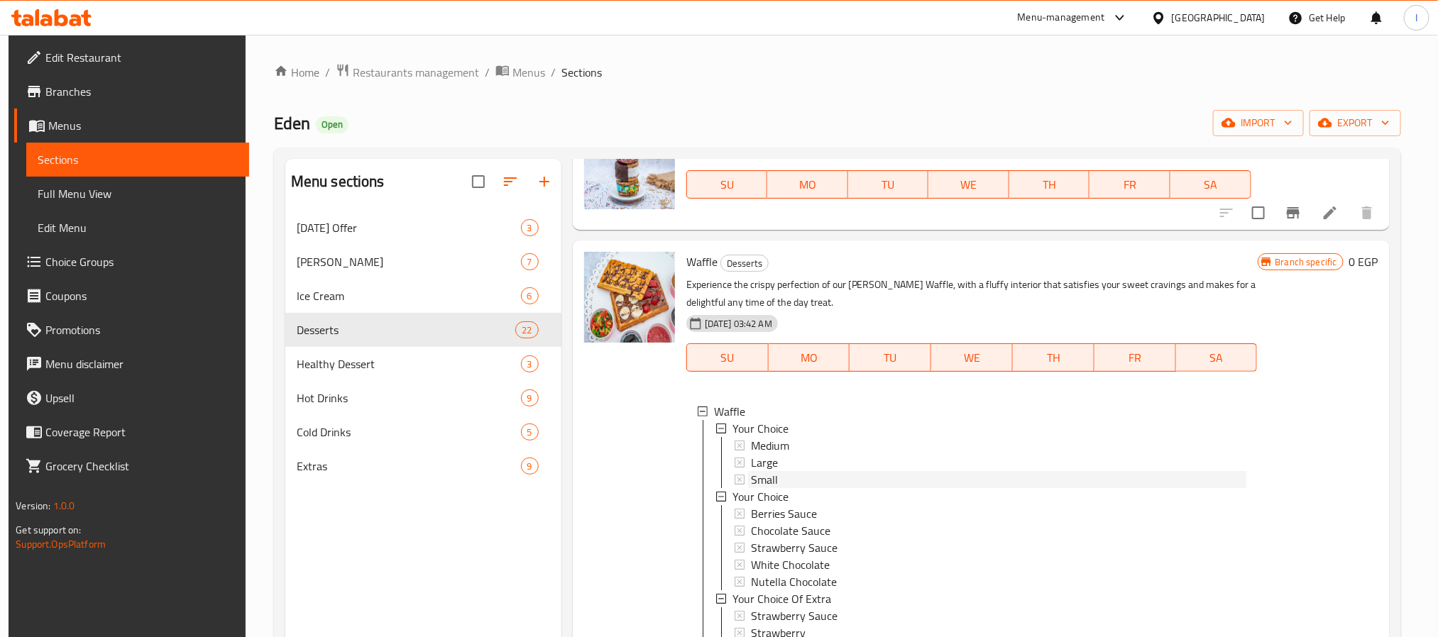
click at [788, 478] on div "Small" at bounding box center [998, 479] width 495 height 17
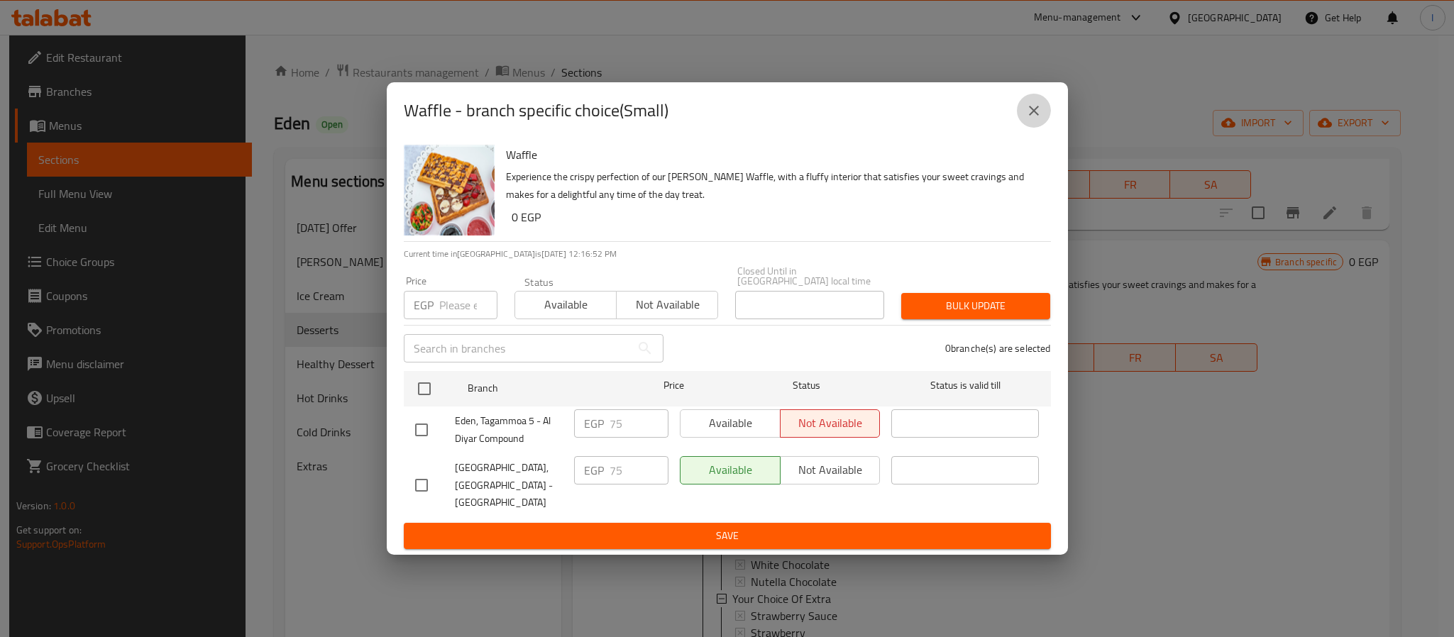
click at [1029, 119] on icon "close" at bounding box center [1033, 110] width 17 height 17
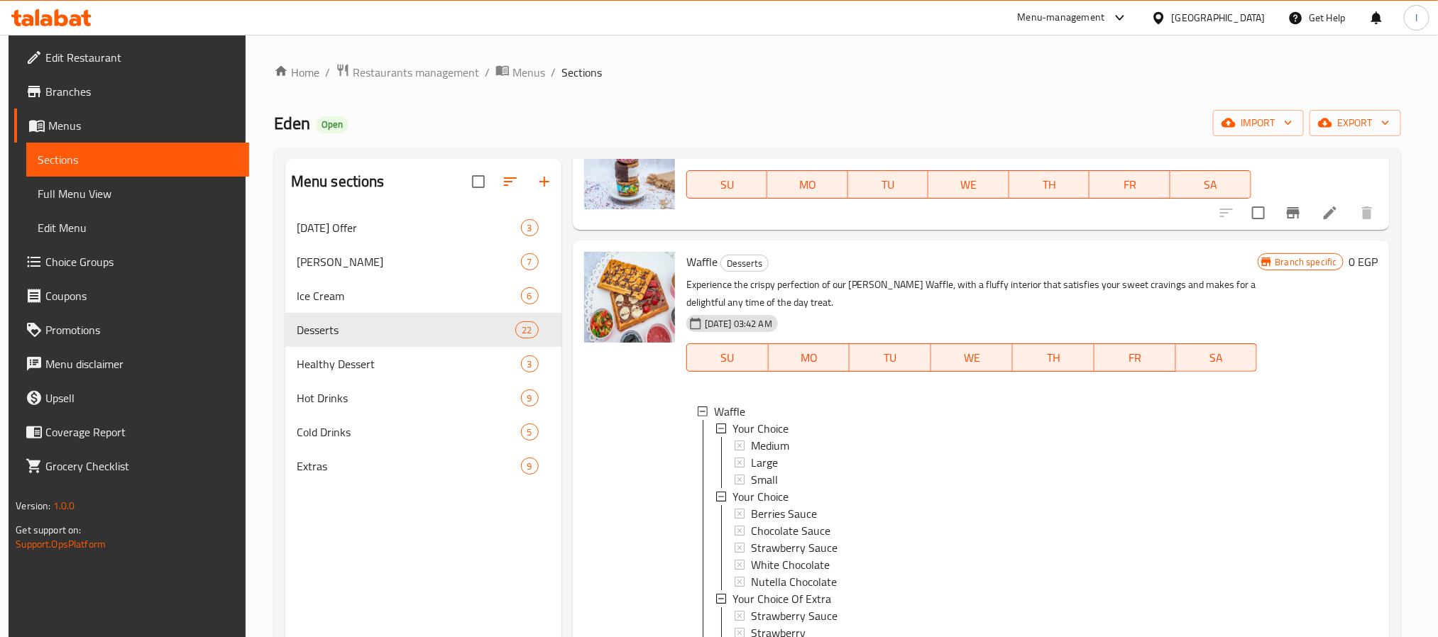
click at [815, 475] on div "Small" at bounding box center [998, 479] width 495 height 17
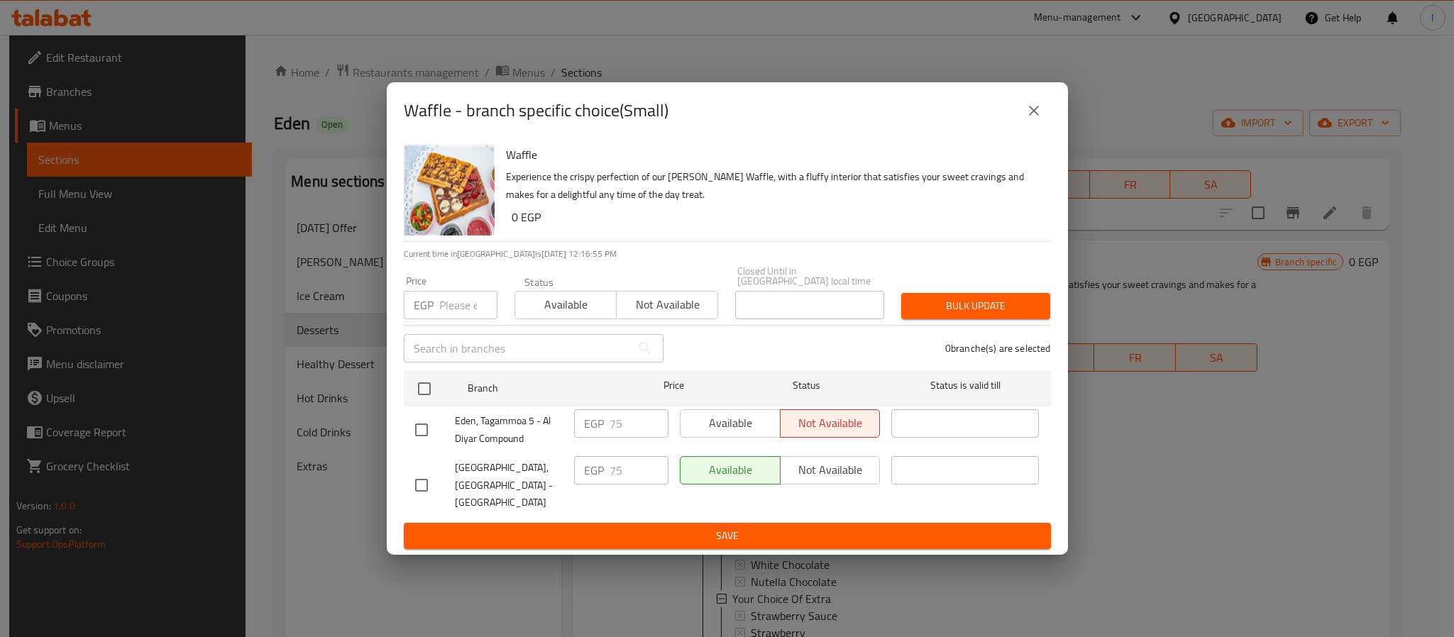
click at [1037, 119] on icon "close" at bounding box center [1033, 110] width 17 height 17
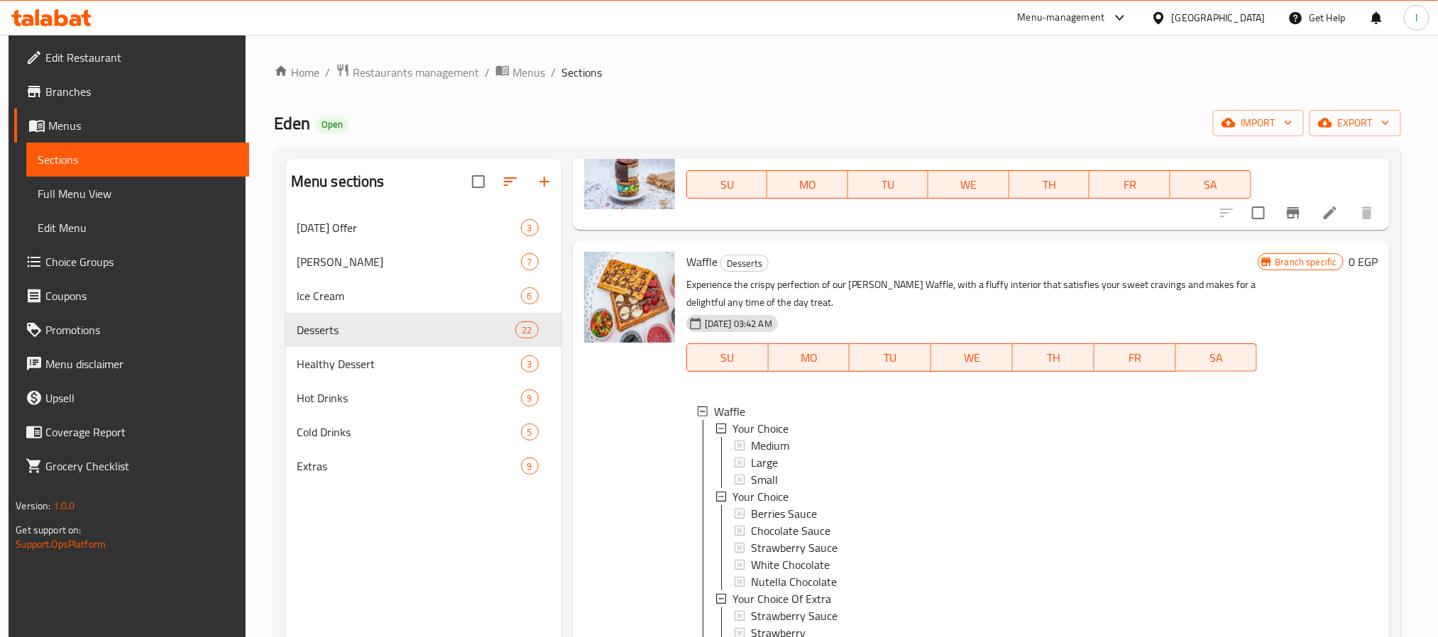
click at [1081, 107] on div "Home / Restaurants management / Menus / Sections Eden Open import export Menu s…" at bounding box center [837, 435] width 1127 height 744
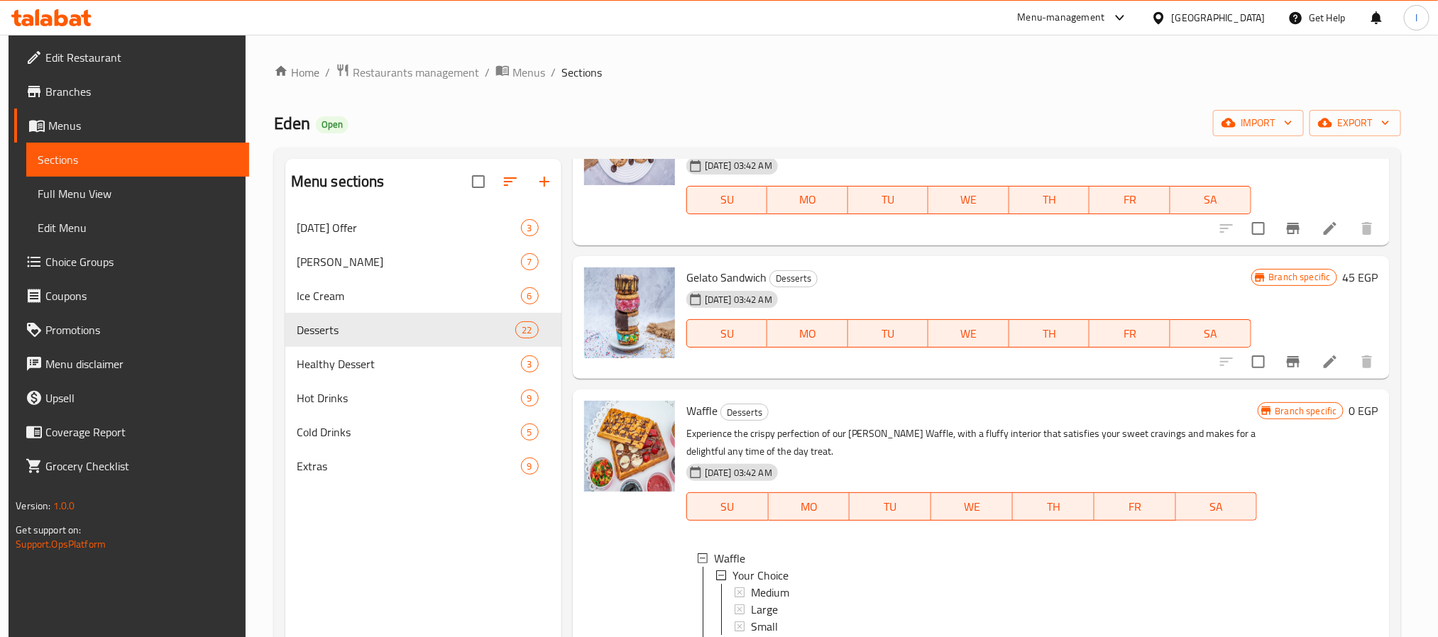
scroll to position [0, 0]
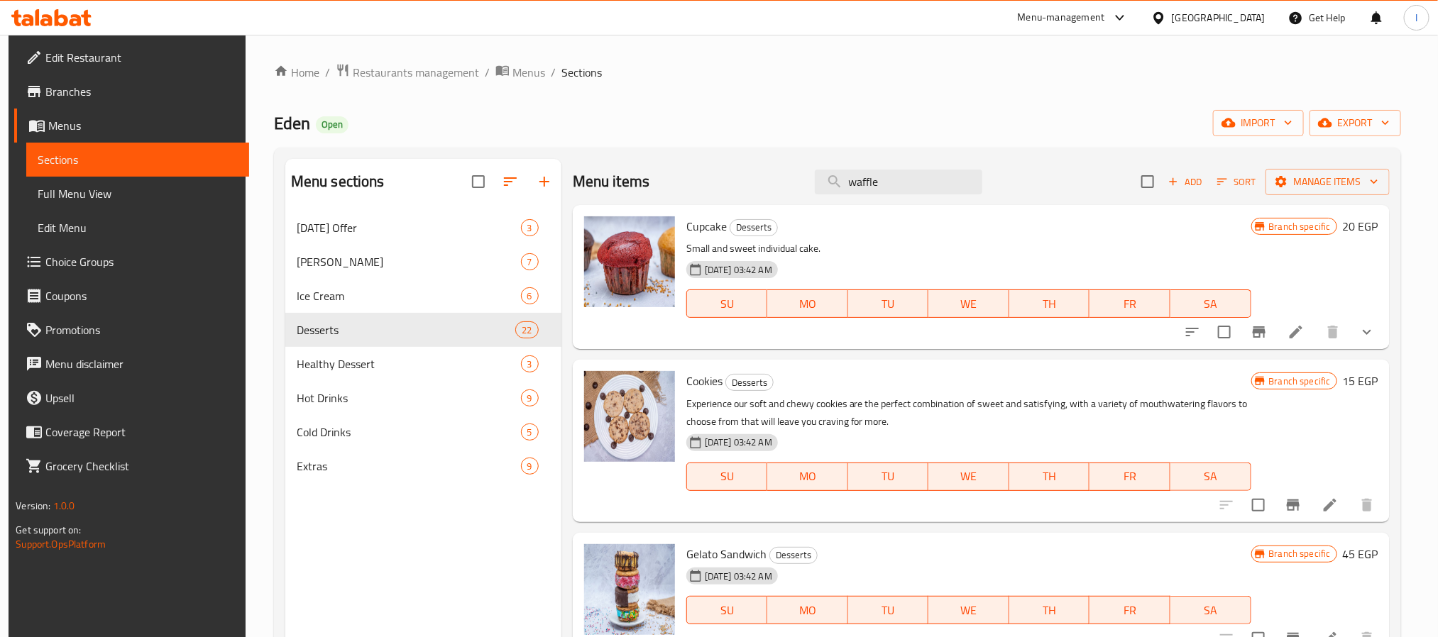
click at [716, 182] on div "Menu items waffle Add Sort Manage items" at bounding box center [981, 182] width 817 height 46
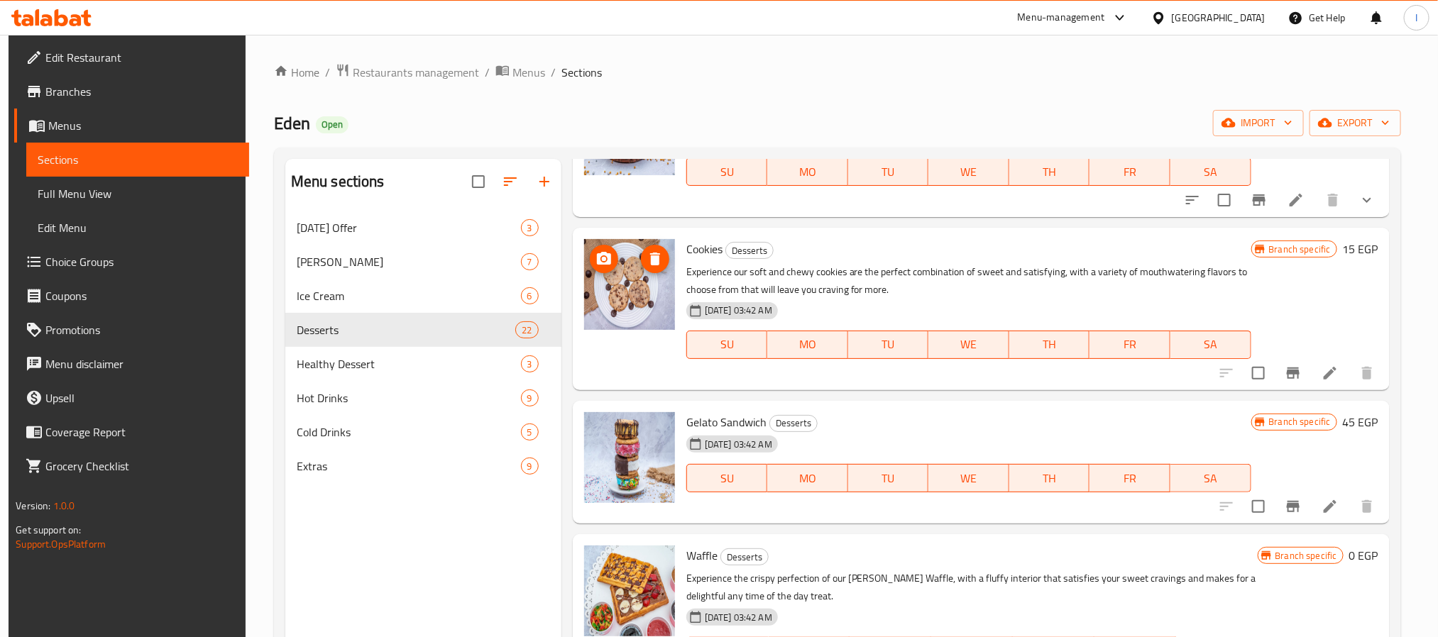
scroll to position [426, 0]
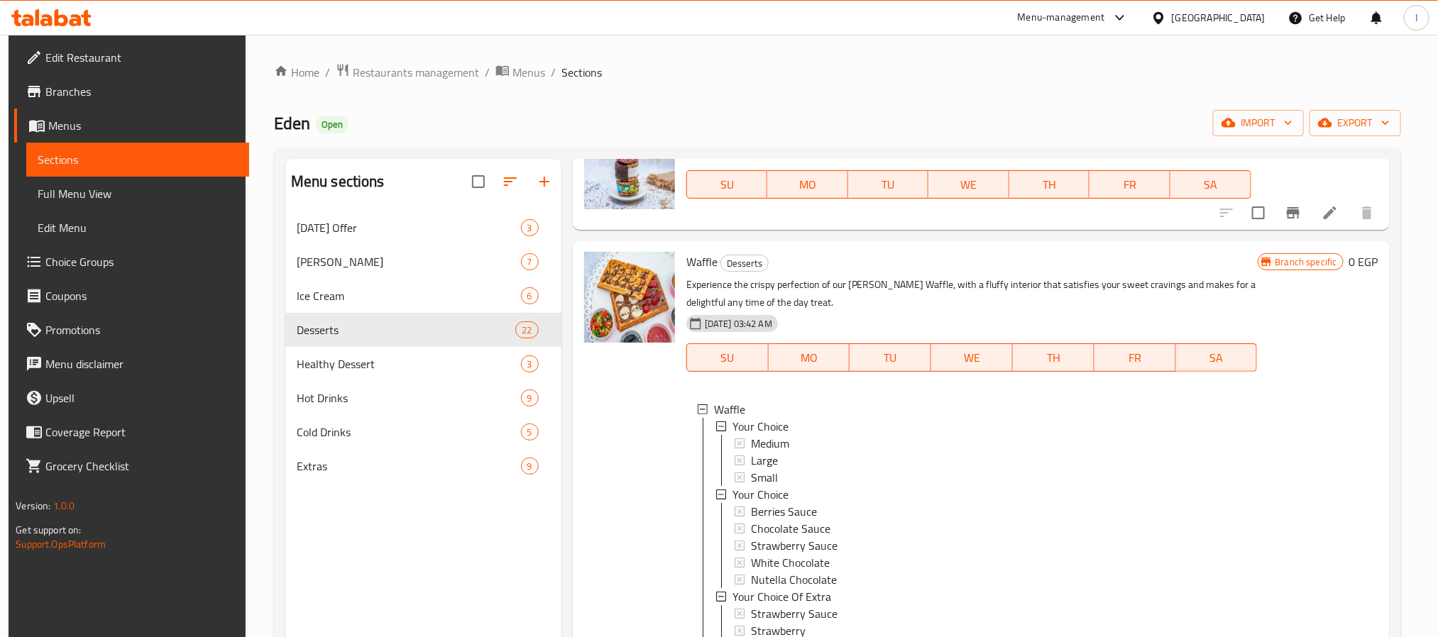
click at [635, 85] on div "Home / Restaurants management / Menus / Sections Eden Open import export Menu s…" at bounding box center [837, 435] width 1127 height 744
click at [888, 81] on ol "Home / Restaurants management / Menus / Sections" at bounding box center [837, 72] width 1127 height 18
click at [603, 473] on div at bounding box center [629, 528] width 102 height 565
click at [562, 573] on div "Menu items waffle Add Sort Manage items Cupcake Desserts Small and sweet indivi…" at bounding box center [975, 477] width 828 height 637
click at [702, 256] on span "Waffle" at bounding box center [701, 261] width 31 height 21
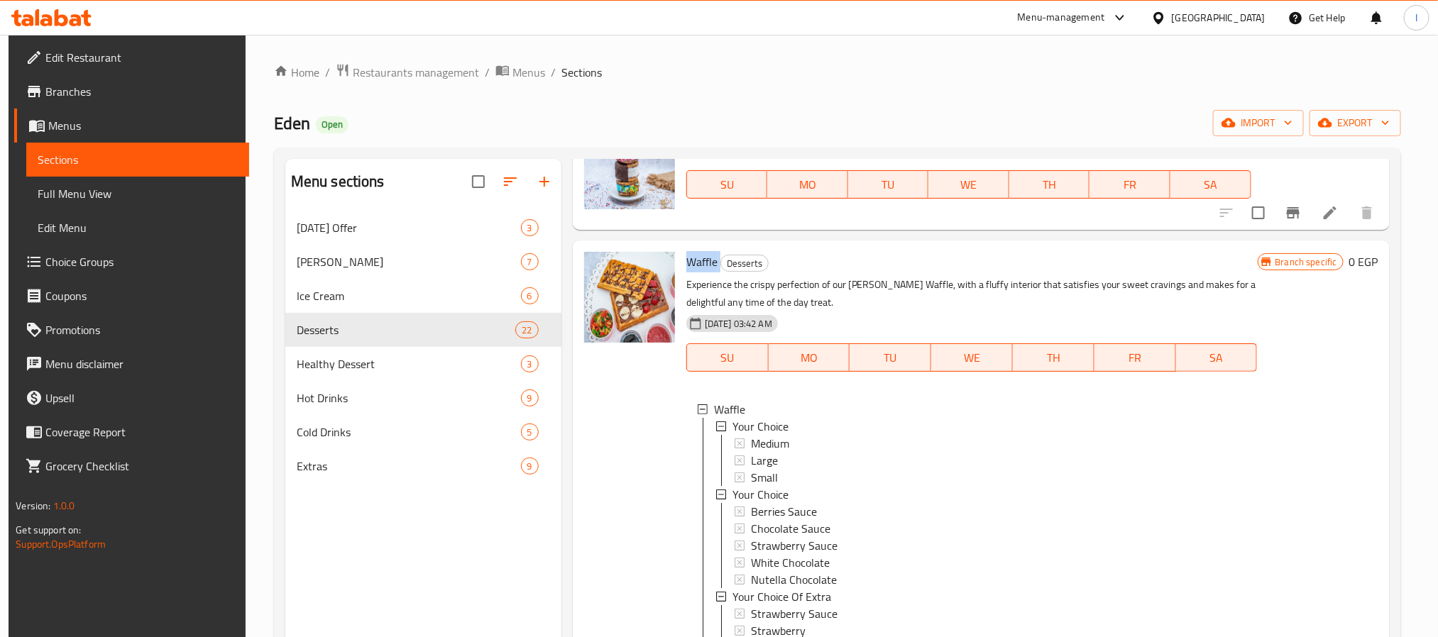
click at [702, 256] on span "Waffle" at bounding box center [701, 261] width 31 height 21
copy h6 "Waffle"
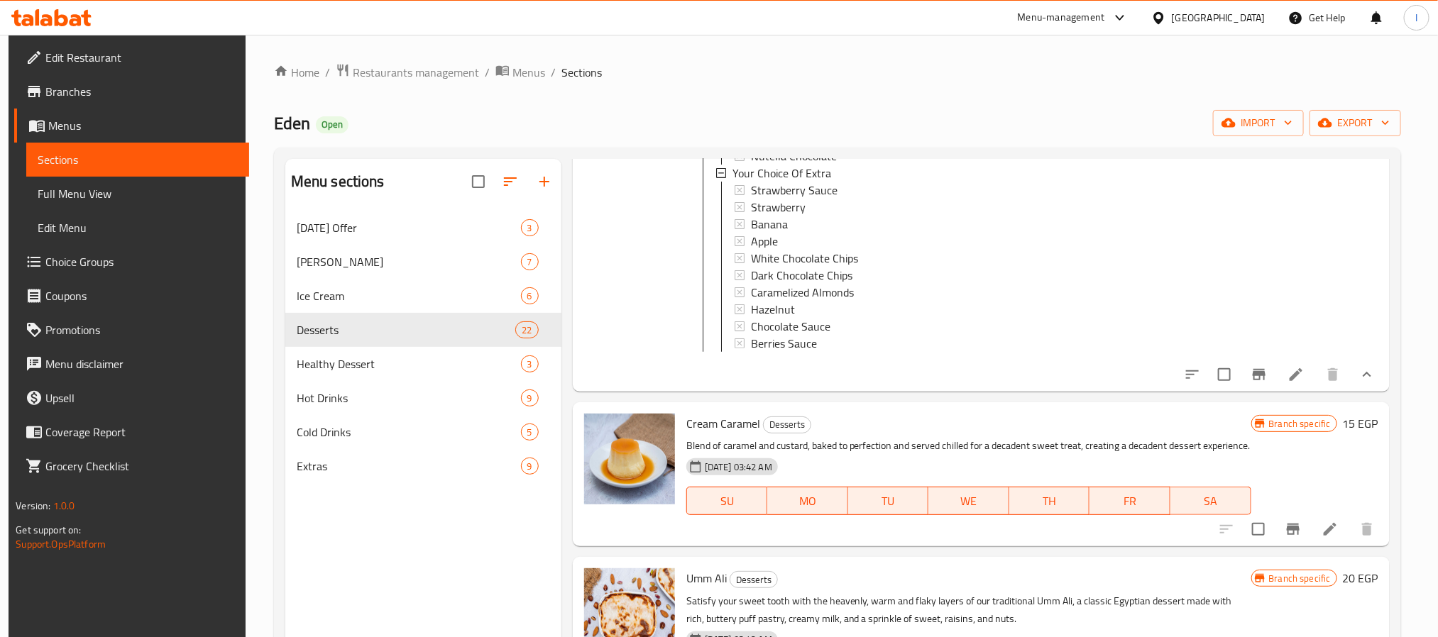
scroll to position [639, 0]
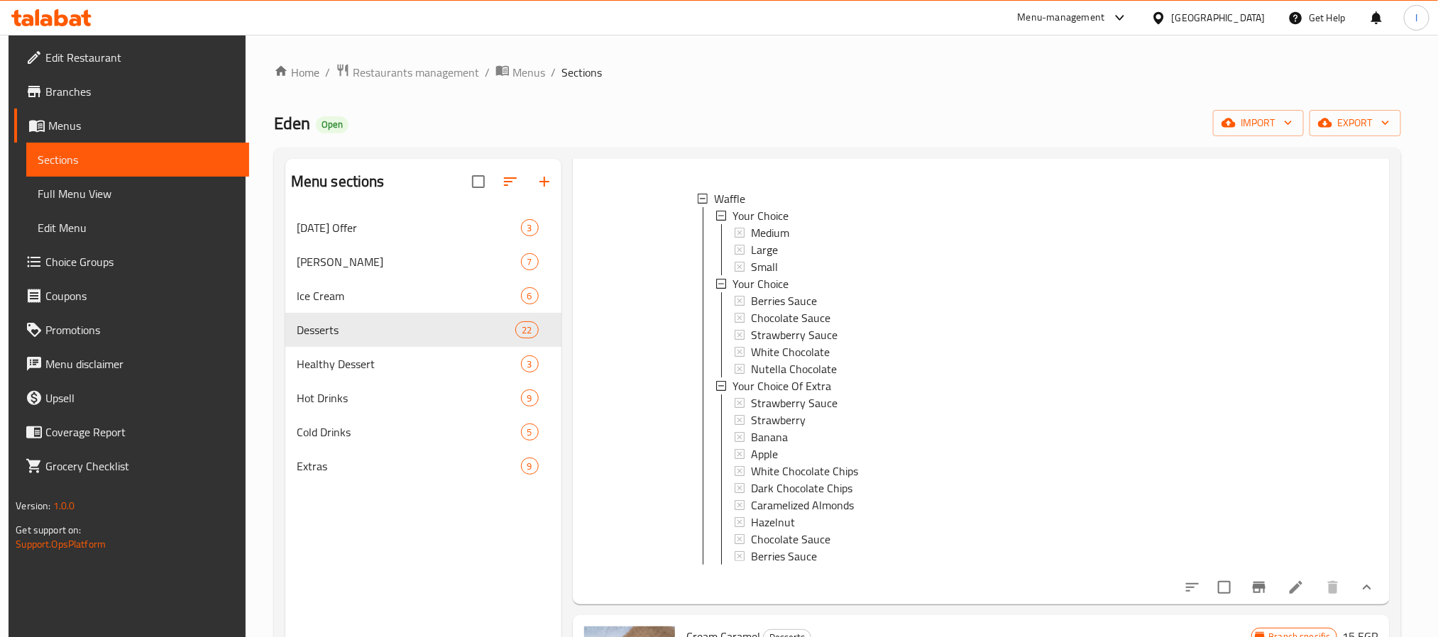
click at [699, 105] on div "Home / Restaurants management / Menus / Sections Eden Open import export Menu s…" at bounding box center [837, 435] width 1127 height 744
click at [453, 544] on div "Menu sections [DATE] Offer 3 Eden Cakes 7 Ice Cream 6 Desserts 22 Healthy Desse…" at bounding box center [423, 477] width 276 height 637
click at [289, 128] on span "Eden" at bounding box center [292, 123] width 36 height 32
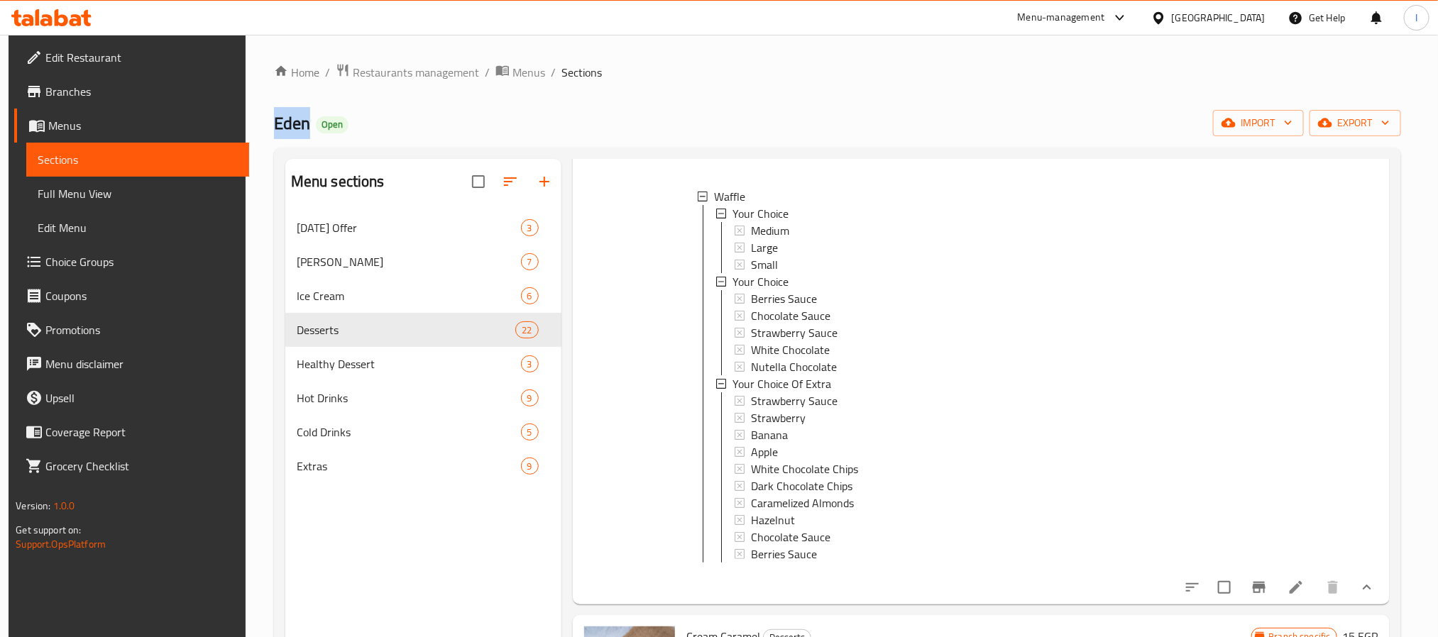
copy span "Eden"
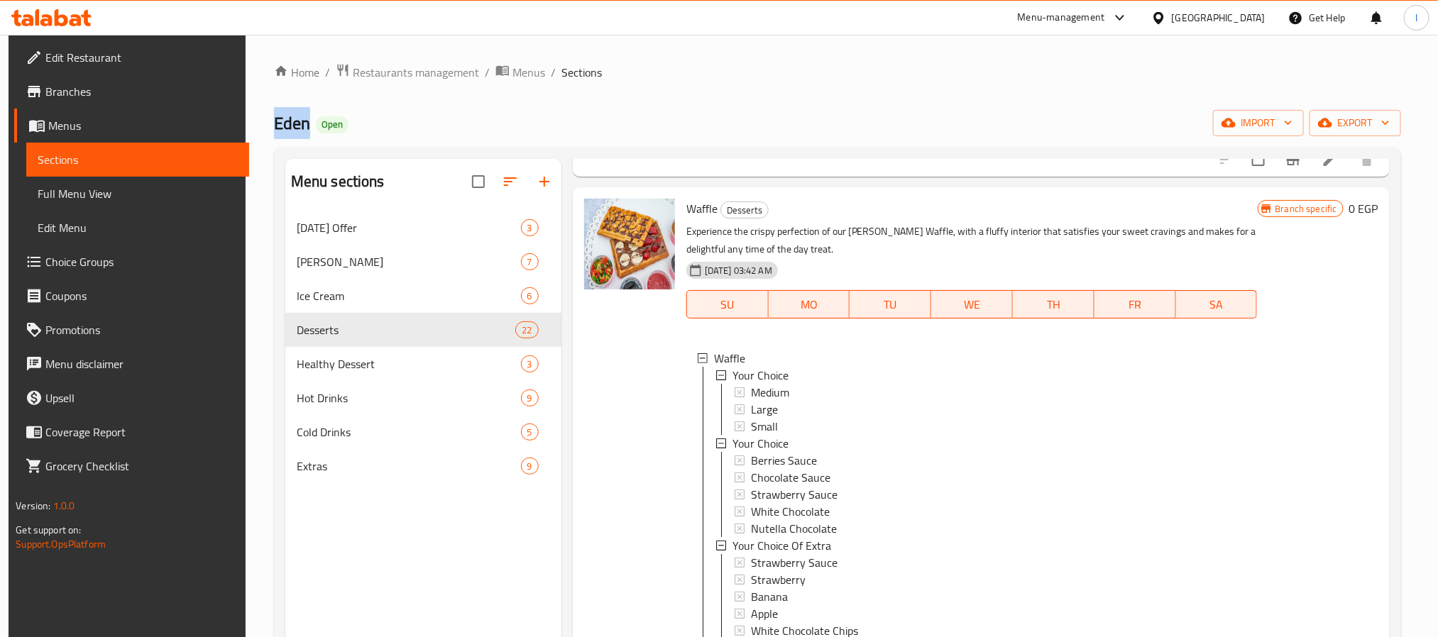
scroll to position [319, 0]
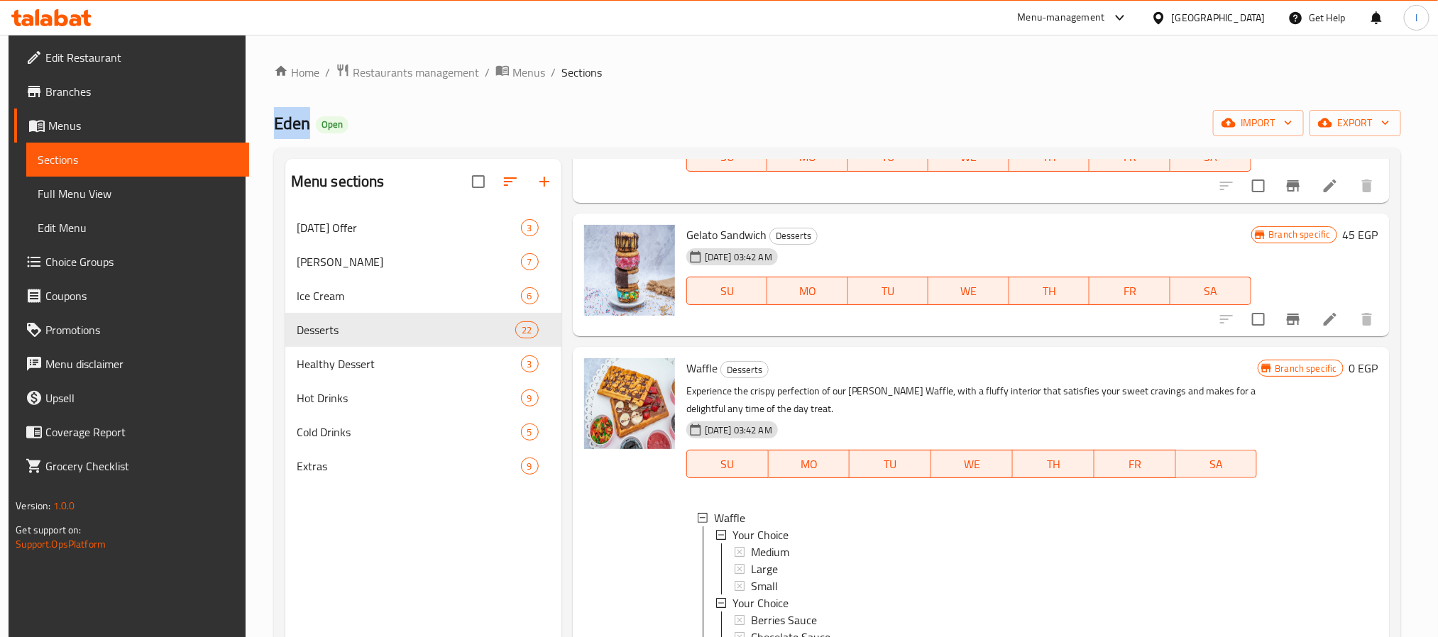
click at [697, 373] on span "Waffle" at bounding box center [701, 368] width 31 height 21
copy h6 "Waffle"
click at [443, 534] on div "Menu sections [DATE] Offer 3 Eden Cakes 7 Ice Cream 6 Desserts 22 Healthy Desse…" at bounding box center [423, 477] width 276 height 637
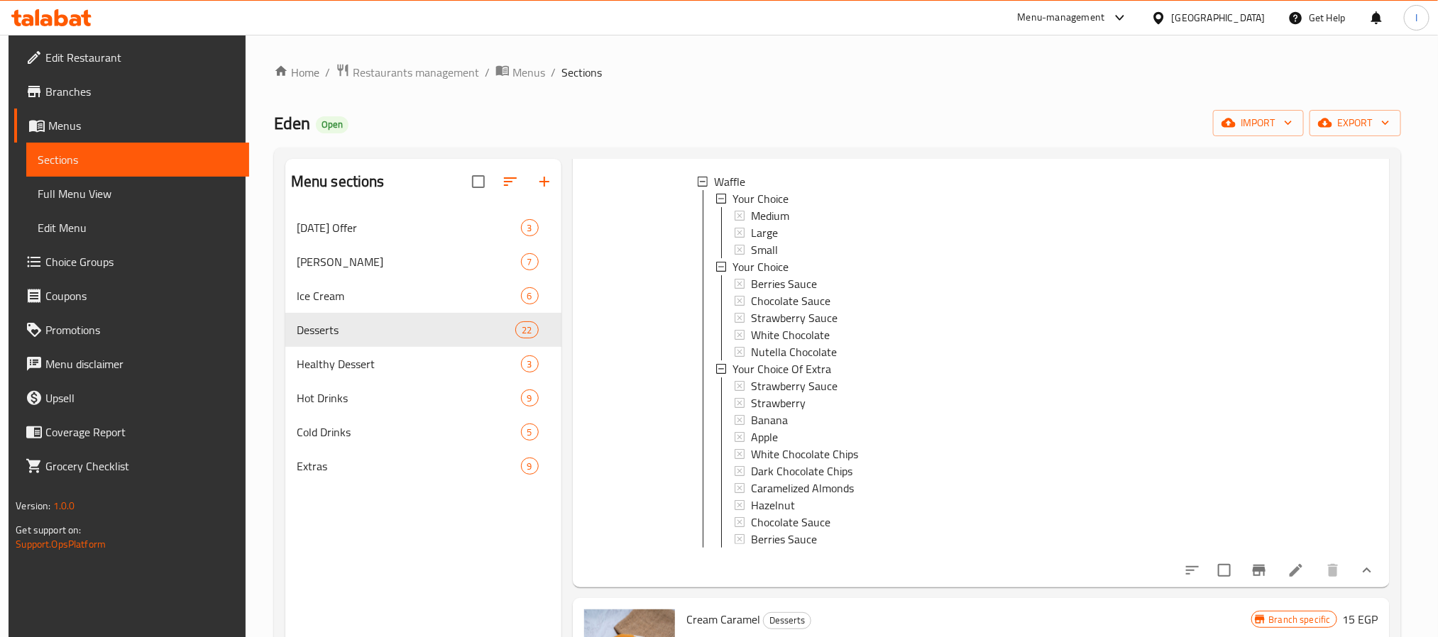
scroll to position [745, 0]
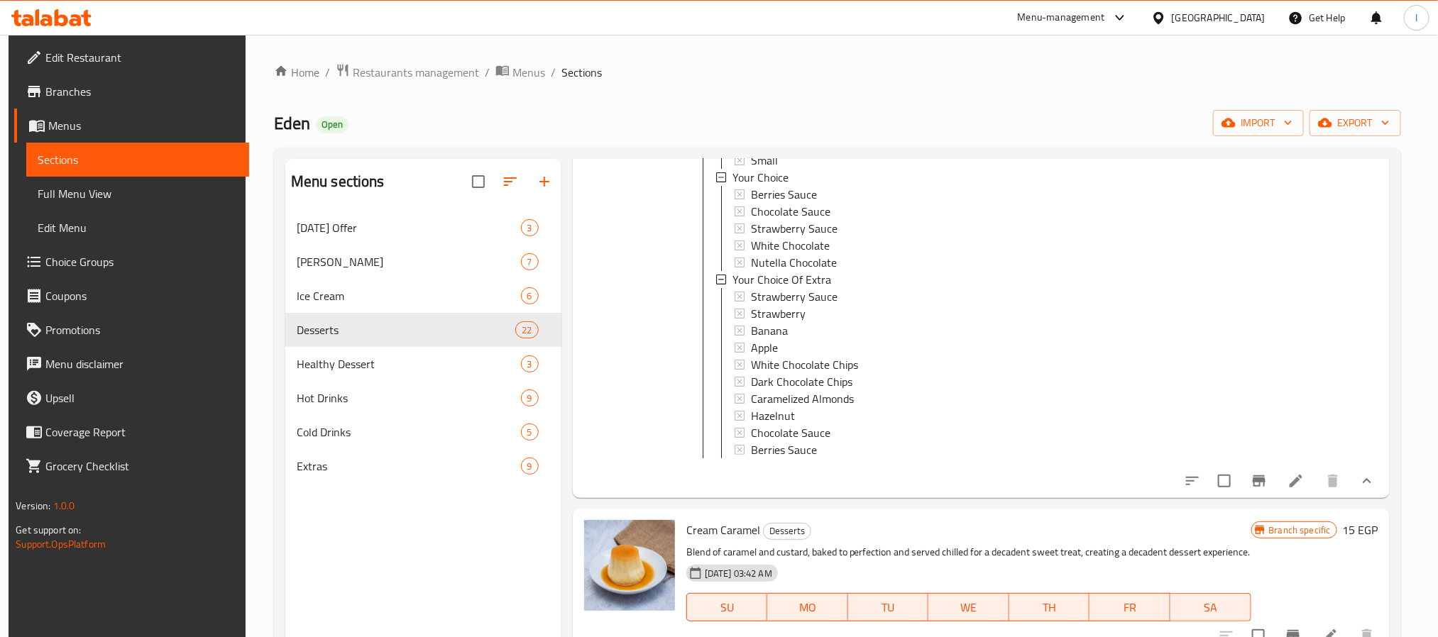
click at [475, 544] on div "Menu sections [DATE] Offer 3 Eden Cakes 7 Ice Cream 6 Desserts 22 Healthy Desse…" at bounding box center [423, 477] width 276 height 637
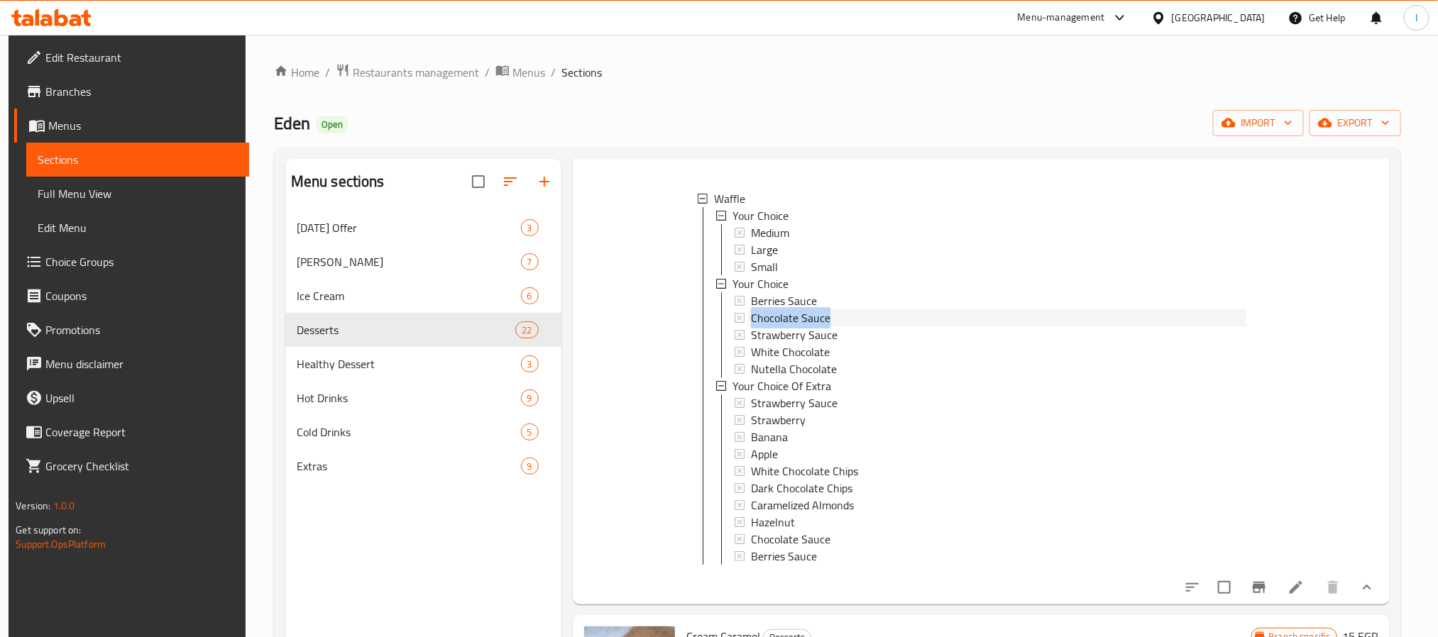
drag, startPoint x: 834, startPoint y: 318, endPoint x: 749, endPoint y: 322, distance: 85.3
click at [751, 322] on div "Chocolate Sauce" at bounding box center [998, 317] width 495 height 17
copy span "Chocolate Sauce"
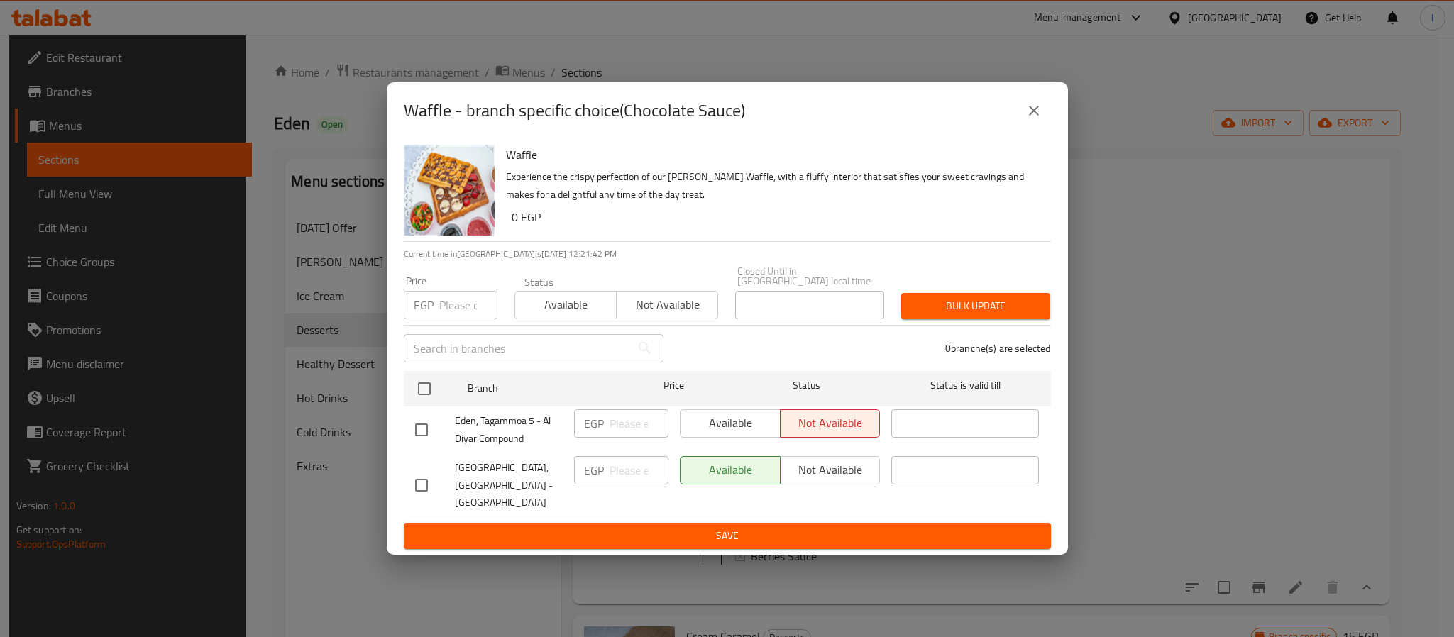
drag, startPoint x: 726, startPoint y: 155, endPoint x: 756, endPoint y: 156, distance: 30.5
click at [726, 155] on div "Waffle Experience the crispy perfection of our [PERSON_NAME] Waffle, with a flu…" at bounding box center [772, 190] width 545 height 102
click at [1030, 119] on icon "close" at bounding box center [1033, 110] width 17 height 17
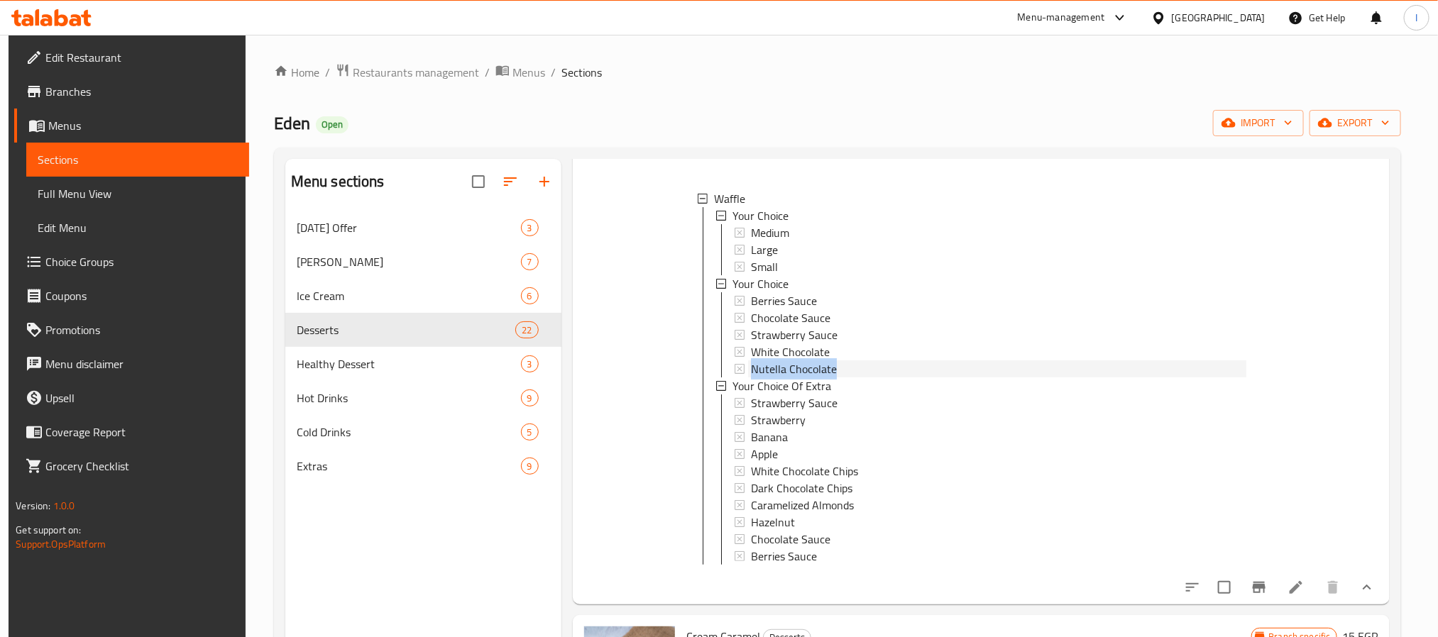
drag, startPoint x: 847, startPoint y: 367, endPoint x: 747, endPoint y: 367, distance: 100.0
click at [748, 367] on div "Nutella Chocolate" at bounding box center [997, 368] width 498 height 17
copy span "Nutella Chocolate"
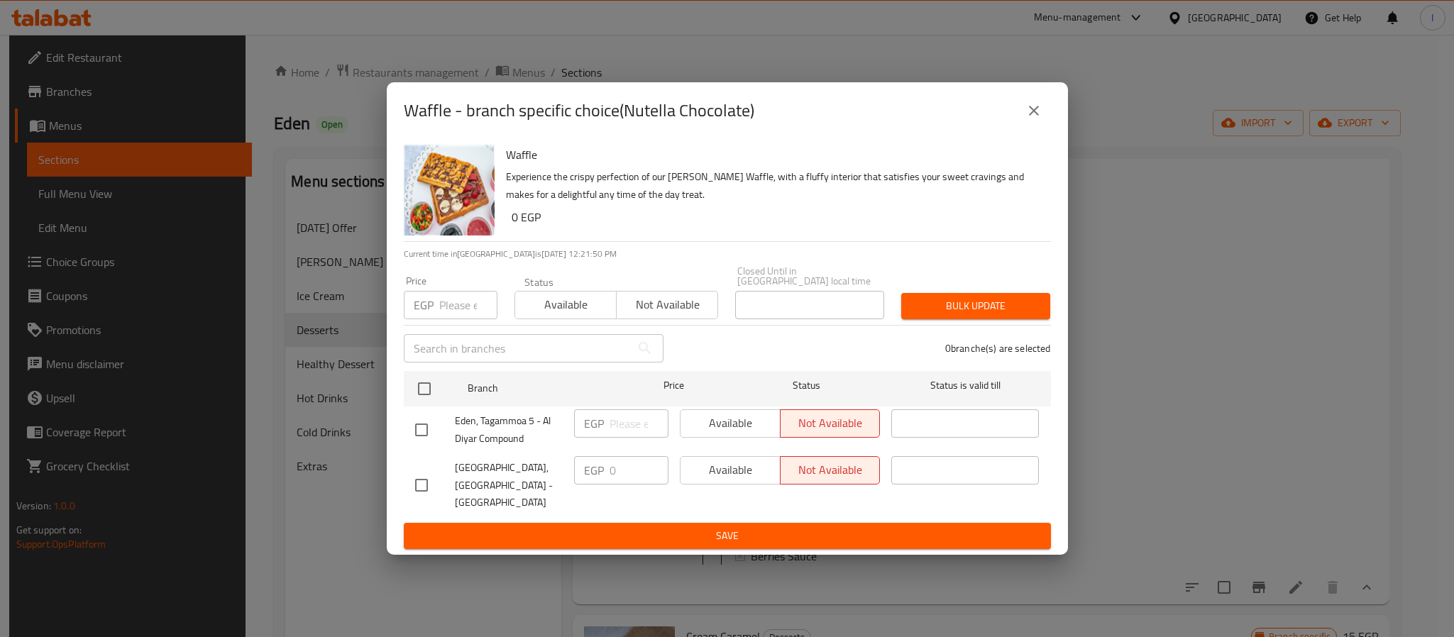
click at [1024, 128] on button "close" at bounding box center [1034, 111] width 34 height 34
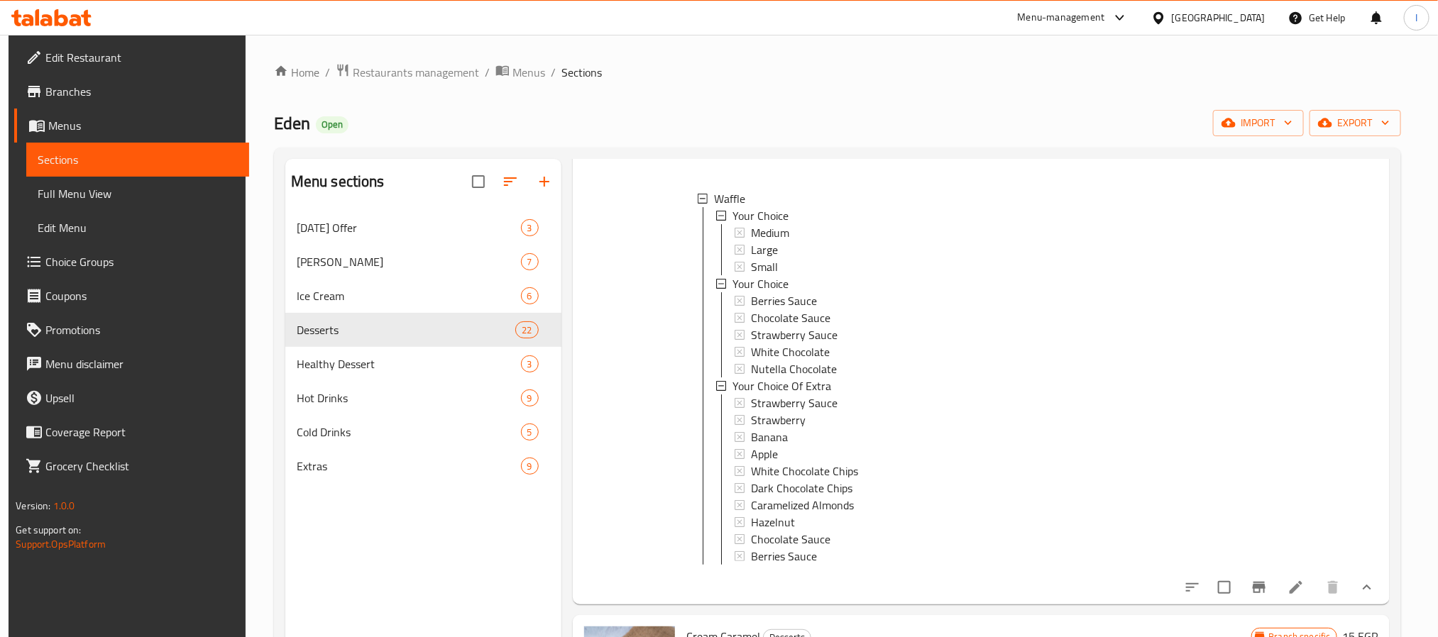
click at [437, 551] on div "Menu sections [DATE] Offer 3 Eden Cakes 7 Ice Cream 6 Desserts 22 Healthy Desse…" at bounding box center [423, 477] width 276 height 637
drag, startPoint x: 443, startPoint y: 563, endPoint x: 498, endPoint y: 552, distance: 56.4
click at [443, 563] on div "Menu sections [DATE] Offer 3 Eden Cakes 7 Ice Cream 6 Desserts 22 Healthy Desse…" at bounding box center [423, 477] width 276 height 637
click at [977, 86] on div "Home / Restaurants management / Menus / Sections Eden Open import export Menu s…" at bounding box center [837, 435] width 1127 height 744
click at [811, 64] on ol "Home / Restaurants management / Menus / Sections" at bounding box center [837, 72] width 1127 height 18
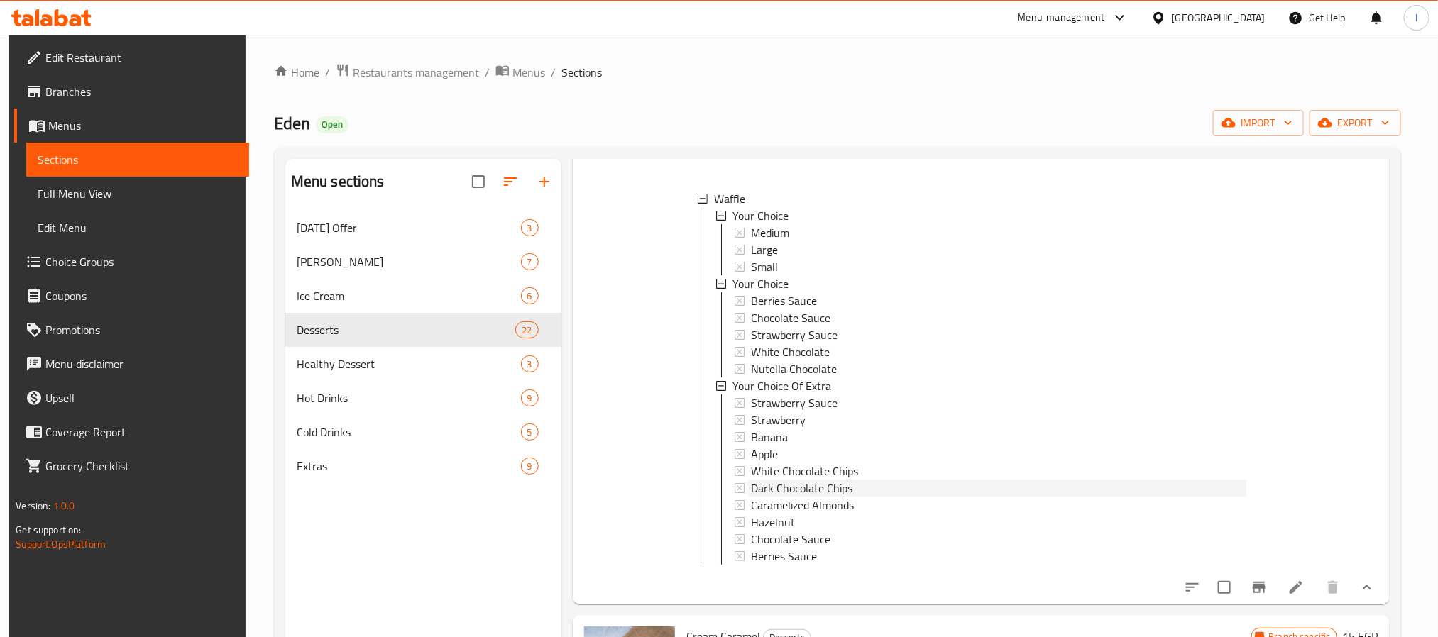
click at [797, 482] on span "Dark Chocolate Chips" at bounding box center [801, 488] width 101 height 17
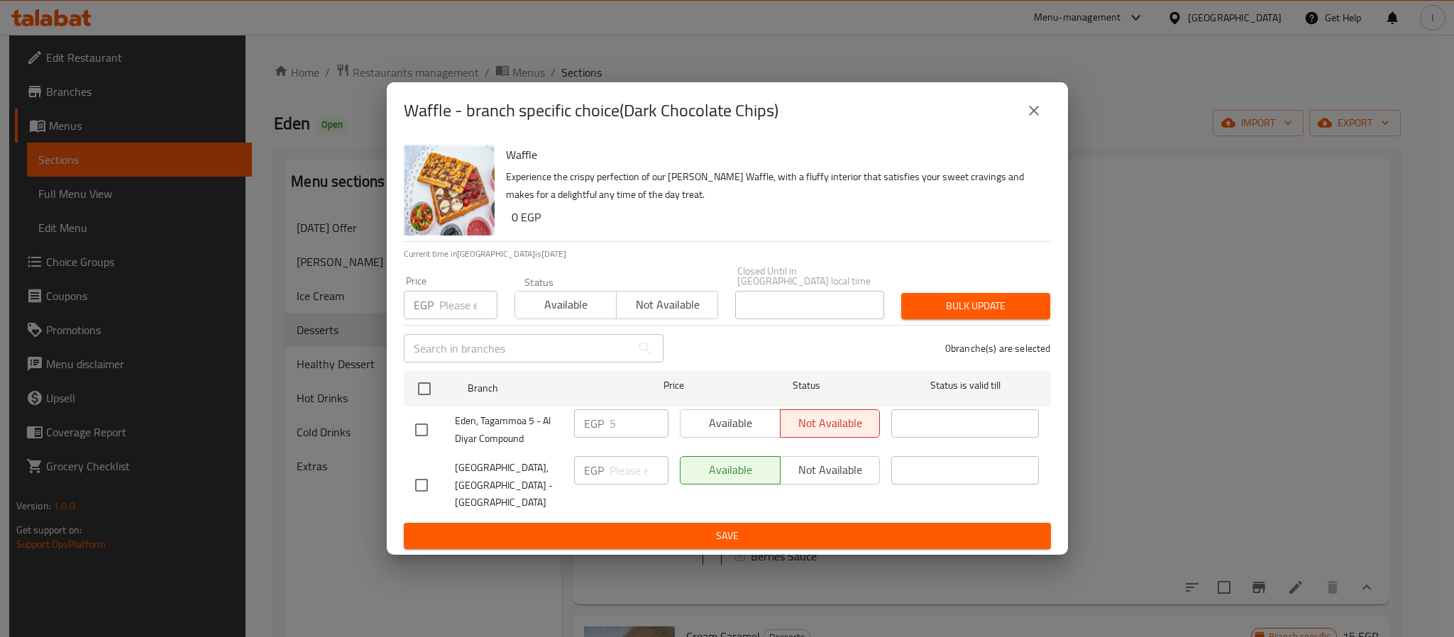
click at [1031, 119] on icon "close" at bounding box center [1033, 110] width 17 height 17
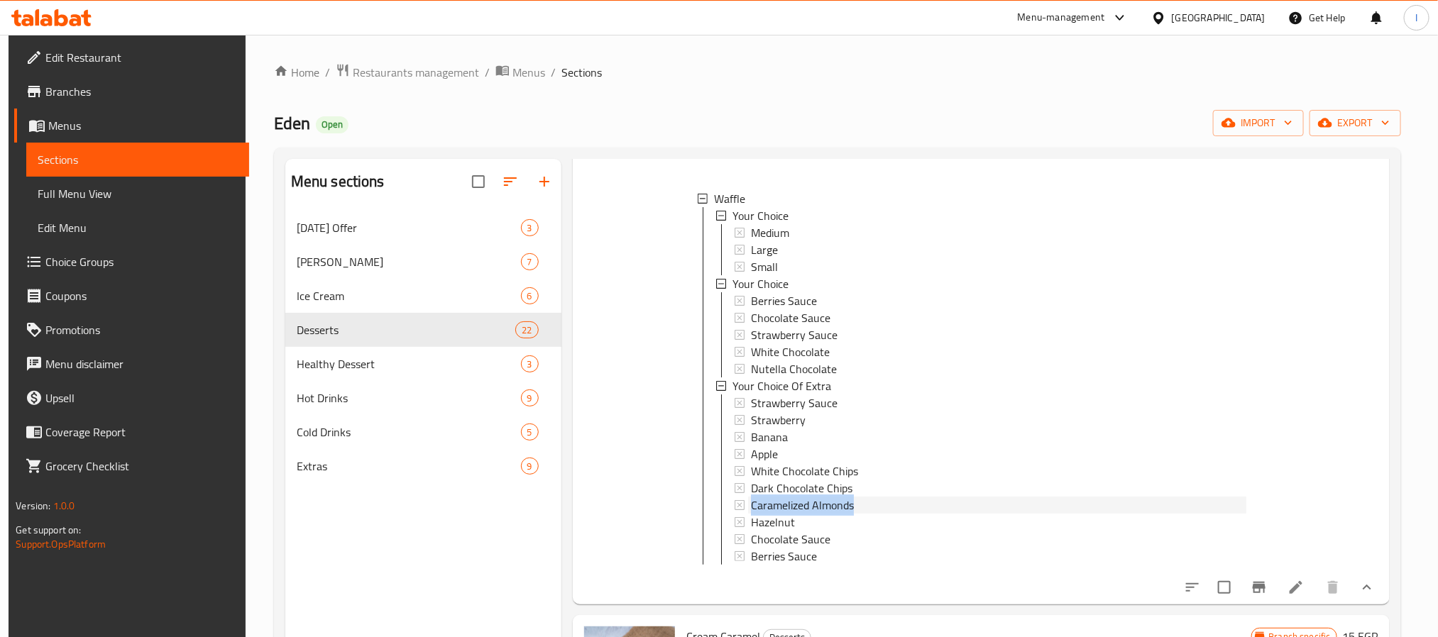
drag, startPoint x: 882, startPoint y: 505, endPoint x: 751, endPoint y: 504, distance: 130.6
click at [751, 504] on div "Caramelized Almonds" at bounding box center [998, 505] width 495 height 17
copy span "Caramelized Almonds"
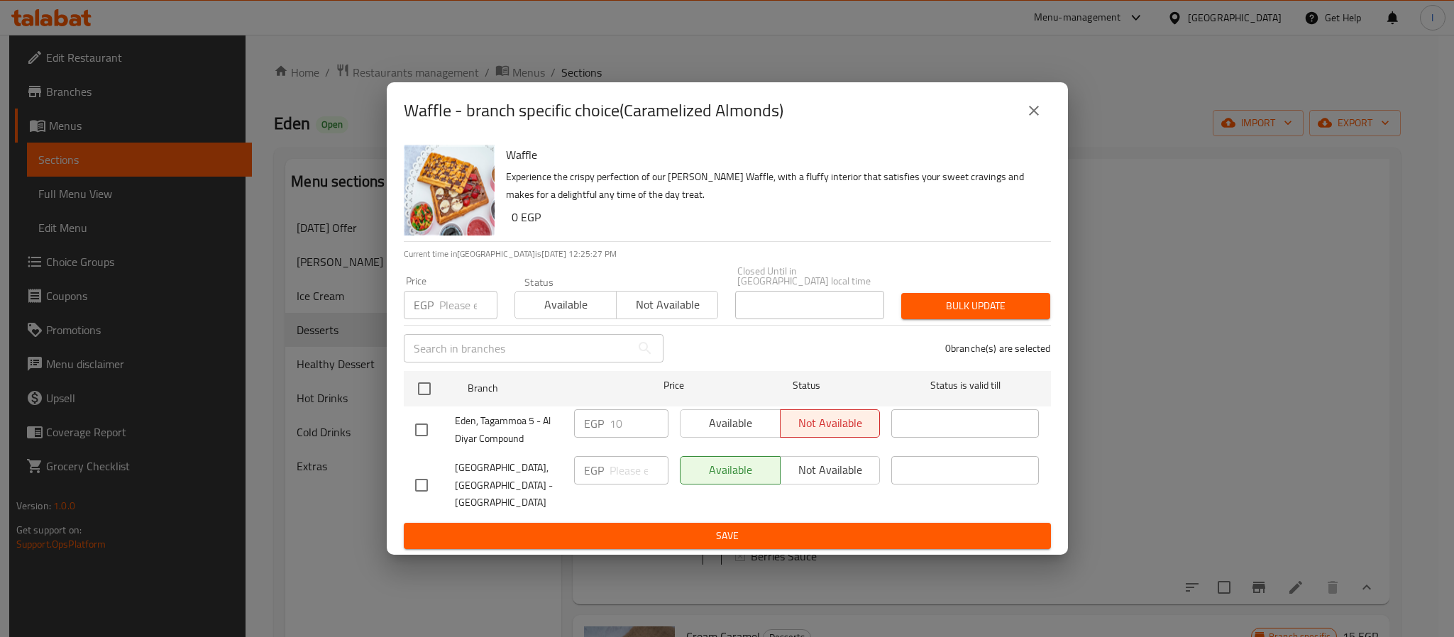
drag, startPoint x: 824, startPoint y: 126, endPoint x: 892, endPoint y: 143, distance: 69.7
click at [824, 126] on div "Waffle - branch specific choice(Caramelized Almonds)" at bounding box center [727, 111] width 647 height 34
click at [1031, 119] on icon "close" at bounding box center [1033, 110] width 17 height 17
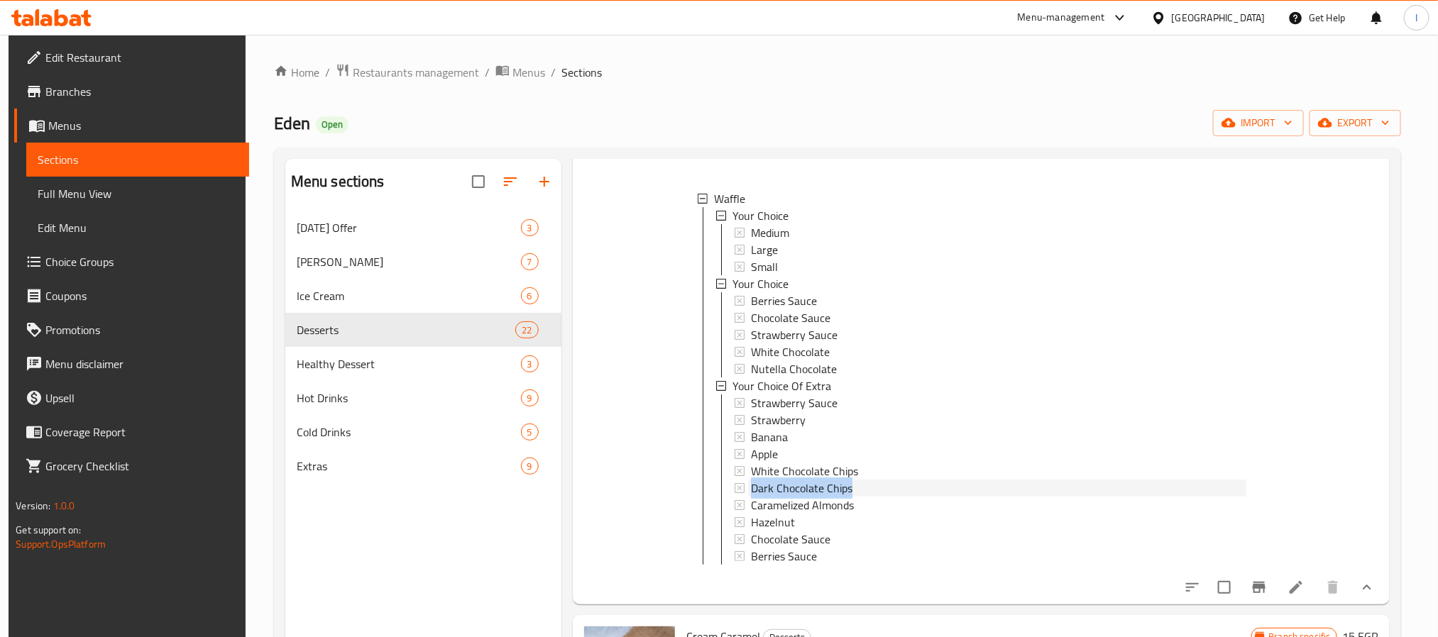
drag, startPoint x: 830, startPoint y: 480, endPoint x: 748, endPoint y: 488, distance: 82.7
click at [751, 488] on div "Dark Chocolate Chips" at bounding box center [998, 488] width 495 height 17
copy span "Dark Chocolate Chips"
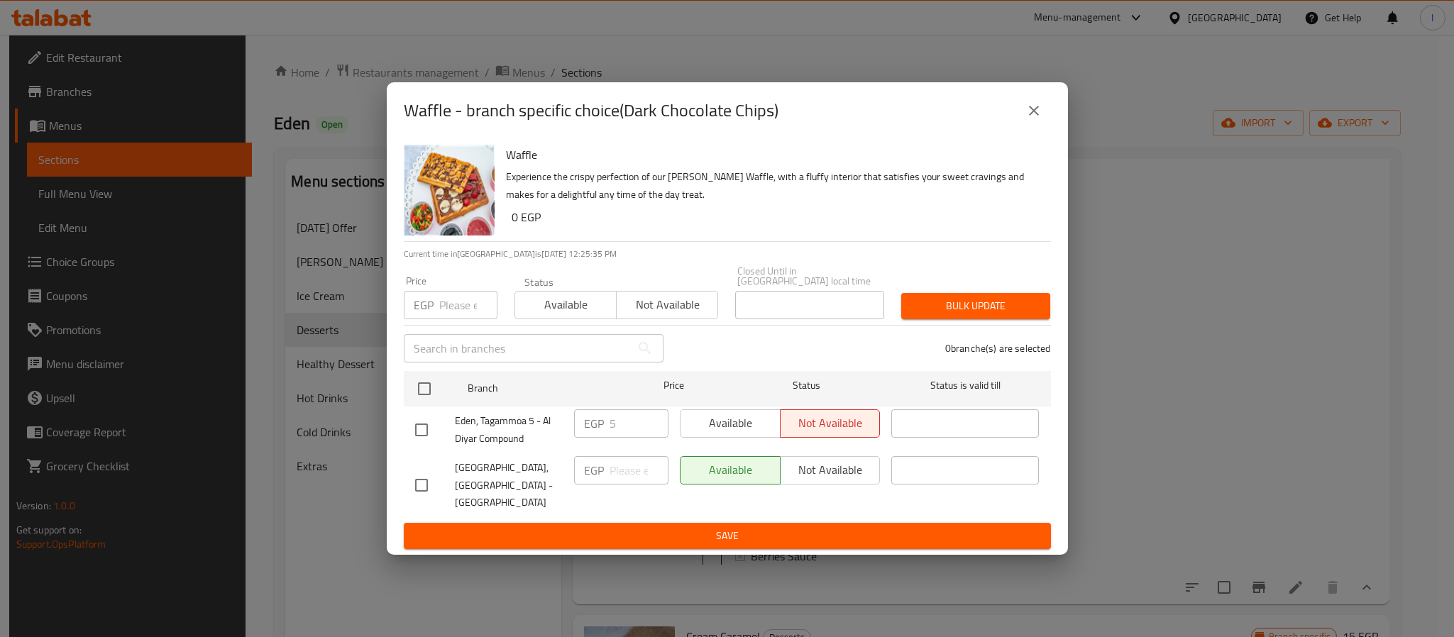
click at [786, 128] on div "Waffle - branch specific choice(Dark Chocolate Chips)" at bounding box center [727, 111] width 647 height 34
click at [1030, 119] on icon "close" at bounding box center [1033, 110] width 17 height 17
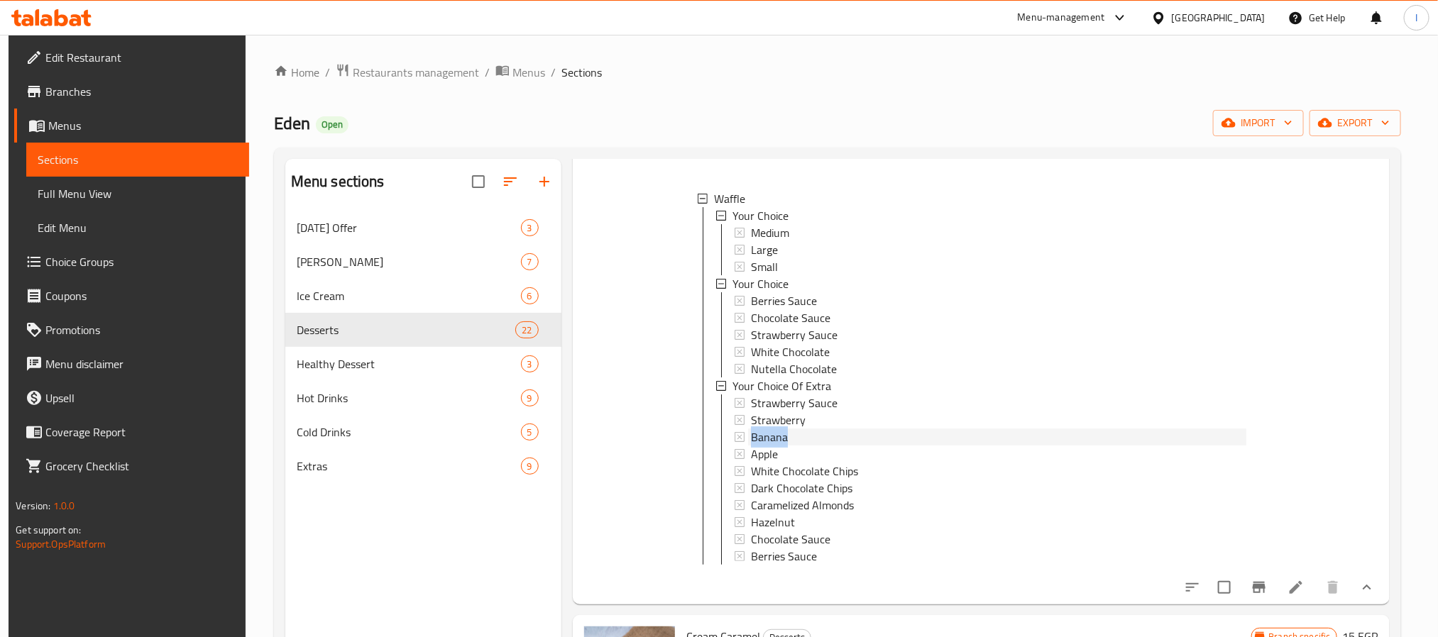
drag, startPoint x: 794, startPoint y: 439, endPoint x: 751, endPoint y: 439, distance: 42.6
click at [751, 439] on div "Banana" at bounding box center [998, 437] width 495 height 17
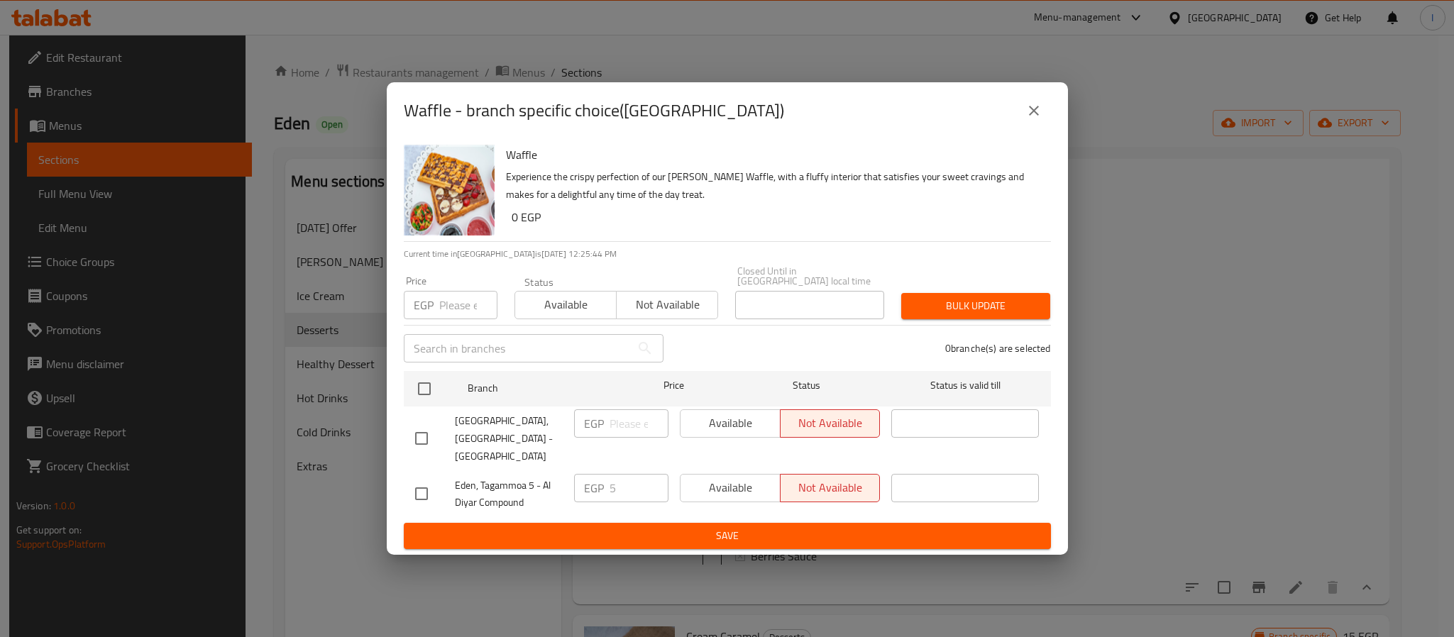
click at [1037, 119] on icon "close" at bounding box center [1033, 110] width 17 height 17
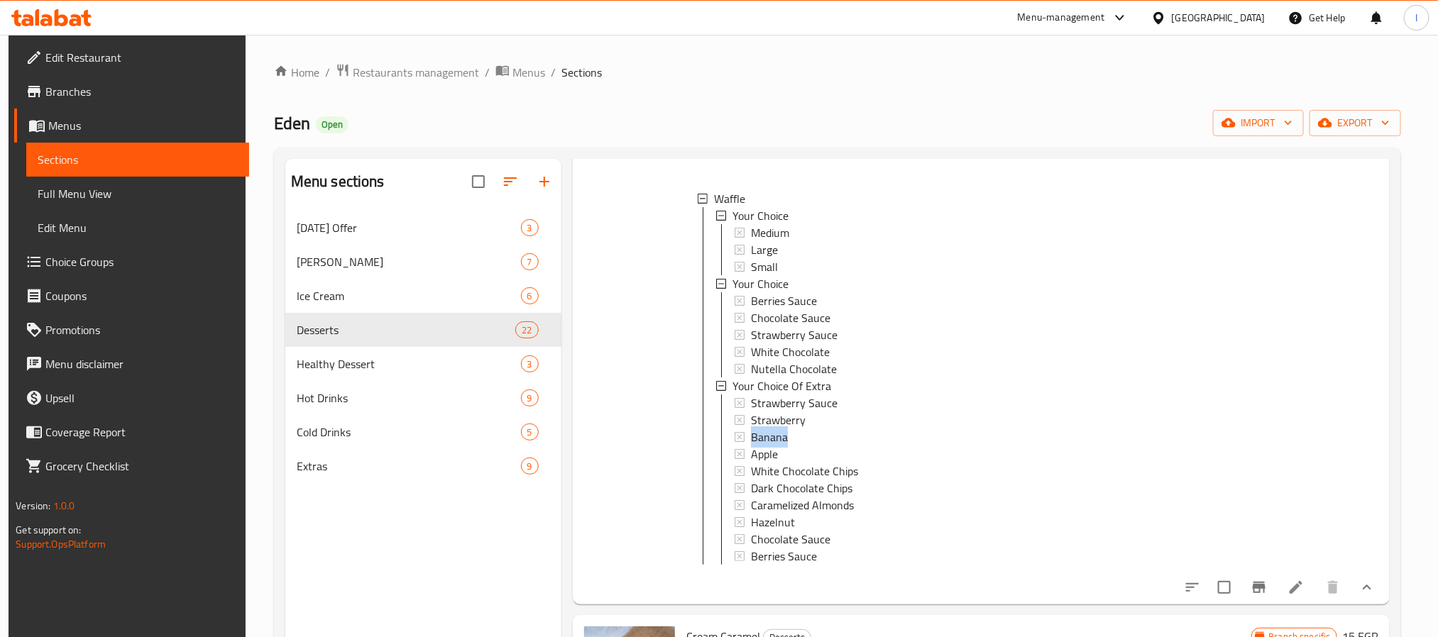
click at [739, 107] on div "Home / Restaurants management / Menus / Sections Eden Open import export Menu s…" at bounding box center [837, 435] width 1127 height 744
click at [761, 79] on ol "Home / Restaurants management / Menus / Sections" at bounding box center [837, 72] width 1127 height 18
click at [285, 130] on span "Eden" at bounding box center [292, 123] width 36 height 32
copy span "Eden"
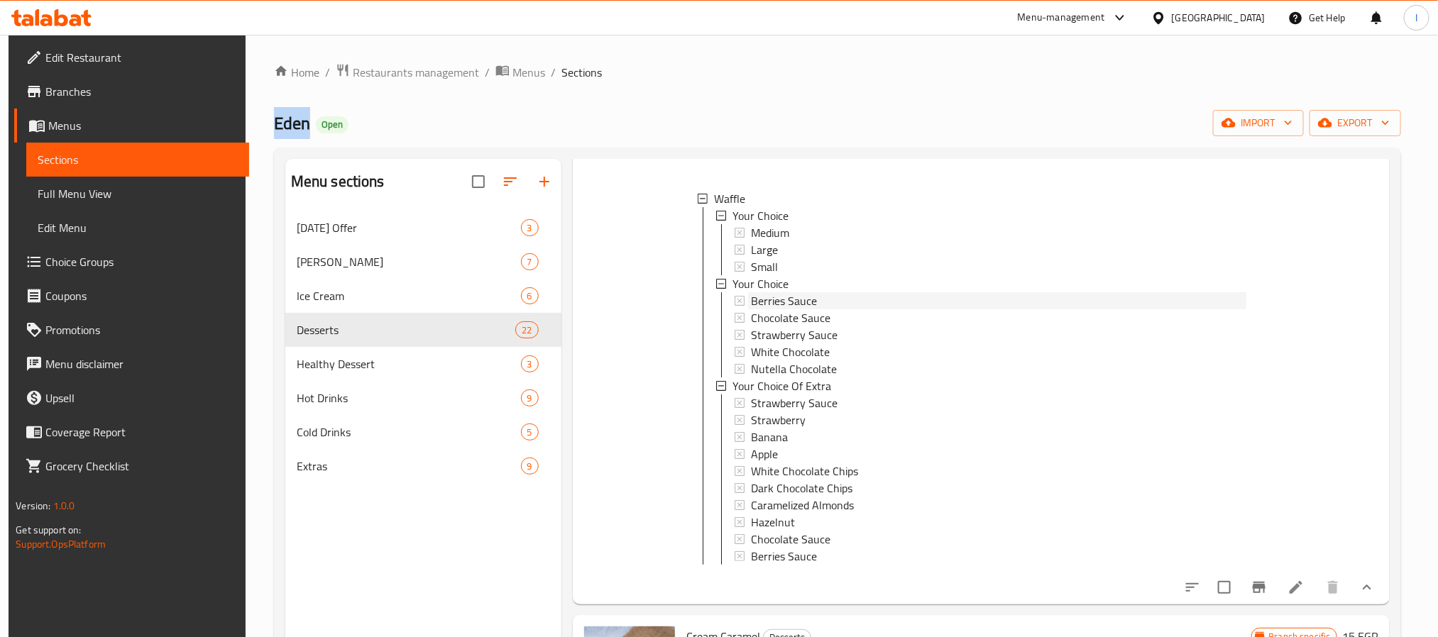
click at [759, 305] on span "Berries Sauce" at bounding box center [784, 300] width 66 height 17
click at [795, 318] on span "Chocolate Sauce" at bounding box center [790, 317] width 79 height 17
click at [826, 336] on span "Strawberry Sauce" at bounding box center [794, 334] width 87 height 17
click at [817, 368] on span "Nutella Chocolate" at bounding box center [794, 368] width 86 height 17
click at [799, 405] on span "Strawberry Sauce" at bounding box center [794, 403] width 87 height 17
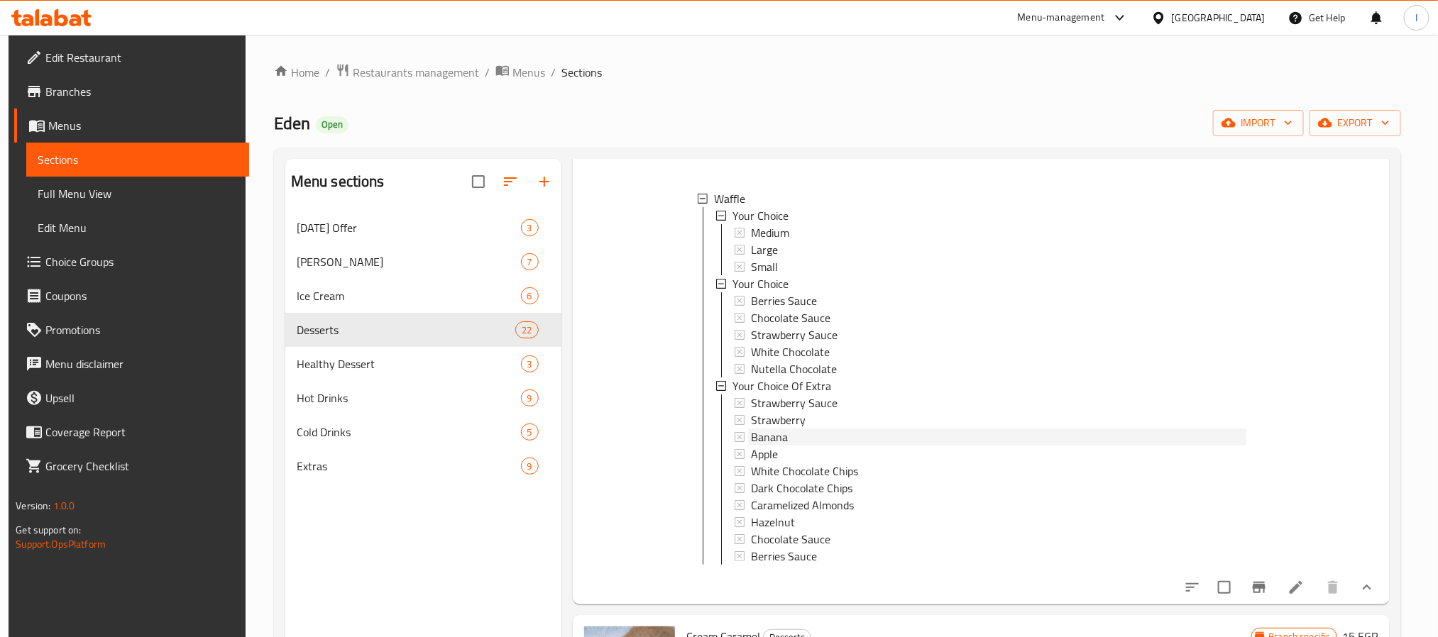
click at [795, 439] on div "Banana" at bounding box center [998, 437] width 495 height 17
click at [809, 469] on span "White Chocolate Chips" at bounding box center [804, 471] width 107 height 17
click at [807, 485] on span "Dark Chocolate Chips" at bounding box center [801, 488] width 101 height 17
click at [799, 507] on span "Caramelized Almonds" at bounding box center [802, 505] width 103 height 17
click at [771, 487] on span "Dark Chocolate Chips" at bounding box center [801, 488] width 101 height 17
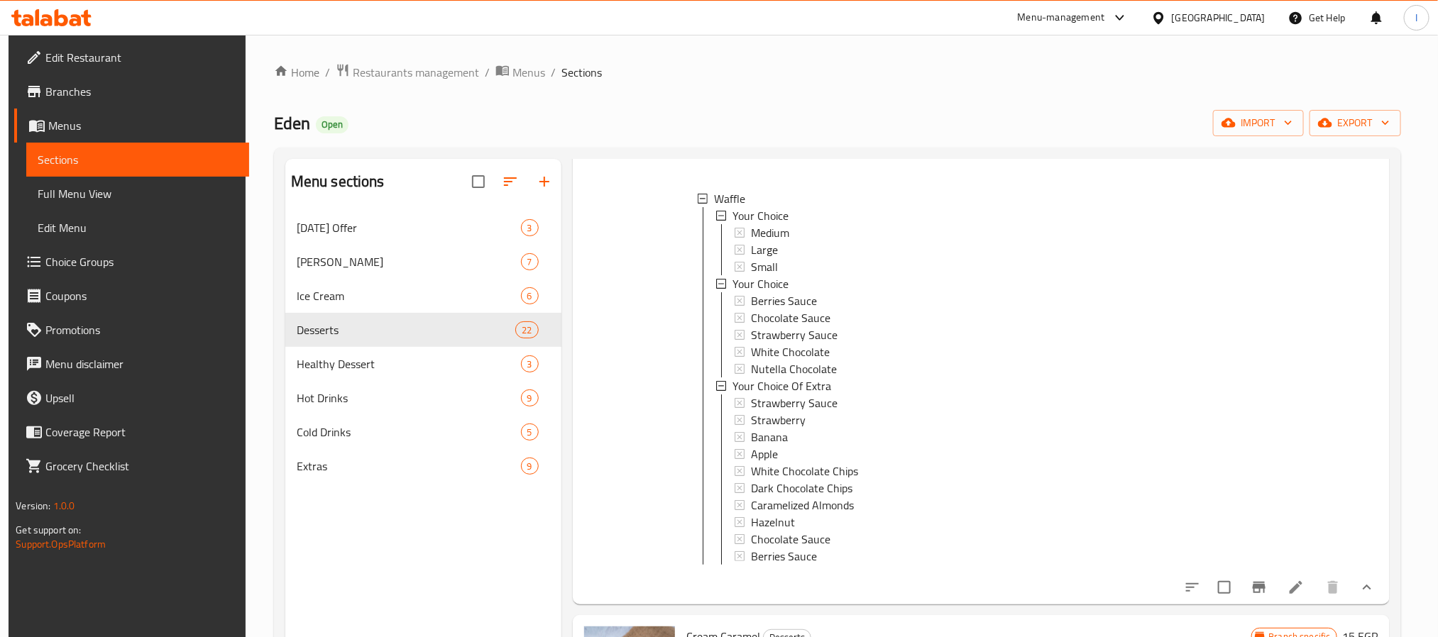
click at [426, 549] on div "Menu sections [DATE] Offer 3 Eden Cakes 7 Ice Cream 6 Desserts 22 Healthy Desse…" at bounding box center [423, 477] width 276 height 637
click at [627, 116] on div "Eden Open import export" at bounding box center [837, 123] width 1127 height 26
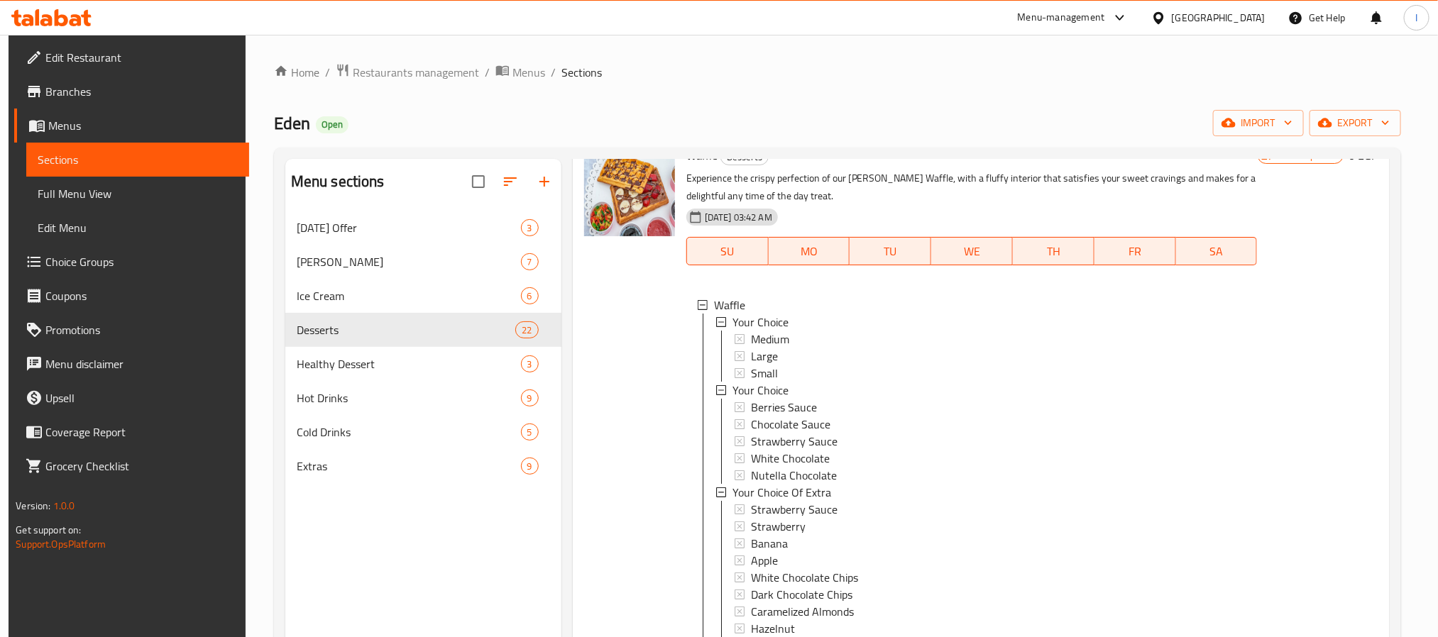
click at [761, 123] on div "Eden Open import export" at bounding box center [837, 123] width 1127 height 26
click at [588, 122] on div "Eden Open import export" at bounding box center [837, 123] width 1127 height 26
click at [637, 104] on div "Home / Restaurants management / Menus / Sections Eden Open import export Menu s…" at bounding box center [837, 435] width 1127 height 744
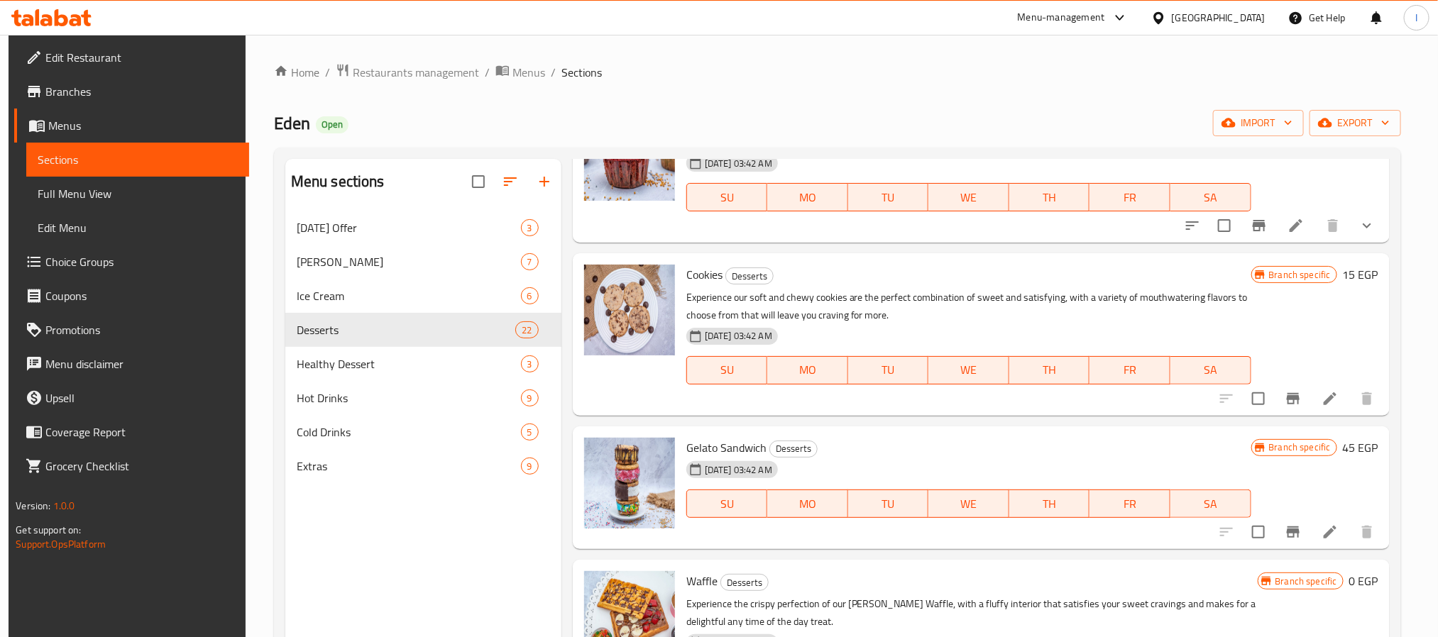
scroll to position [0, 0]
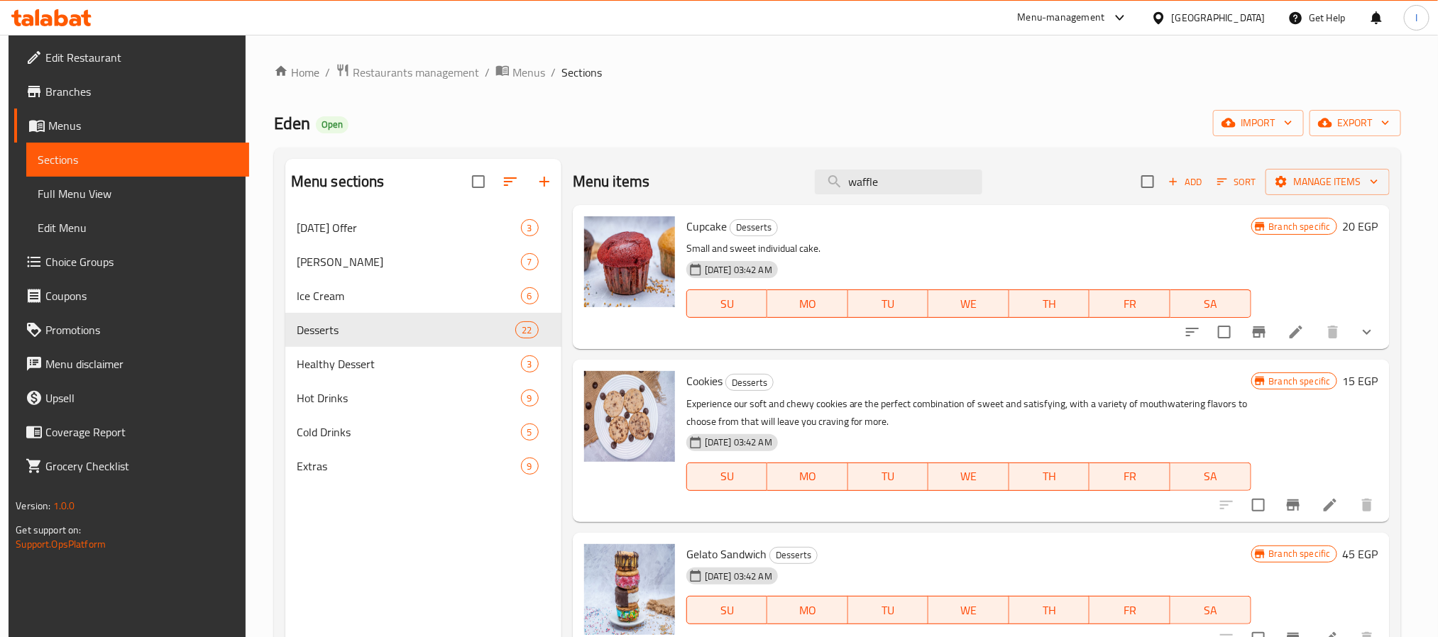
click at [724, 166] on div "Menu items waffle Add Sort Manage items" at bounding box center [981, 182] width 817 height 46
click at [878, 183] on input "waffle" at bounding box center [898, 182] width 167 height 25
click at [746, 170] on div "Menu items Add Sort Manage items" at bounding box center [981, 182] width 817 height 46
click at [744, 143] on div "Home / Restaurants management / Menus / Sections Eden Open import export Menu s…" at bounding box center [837, 435] width 1127 height 744
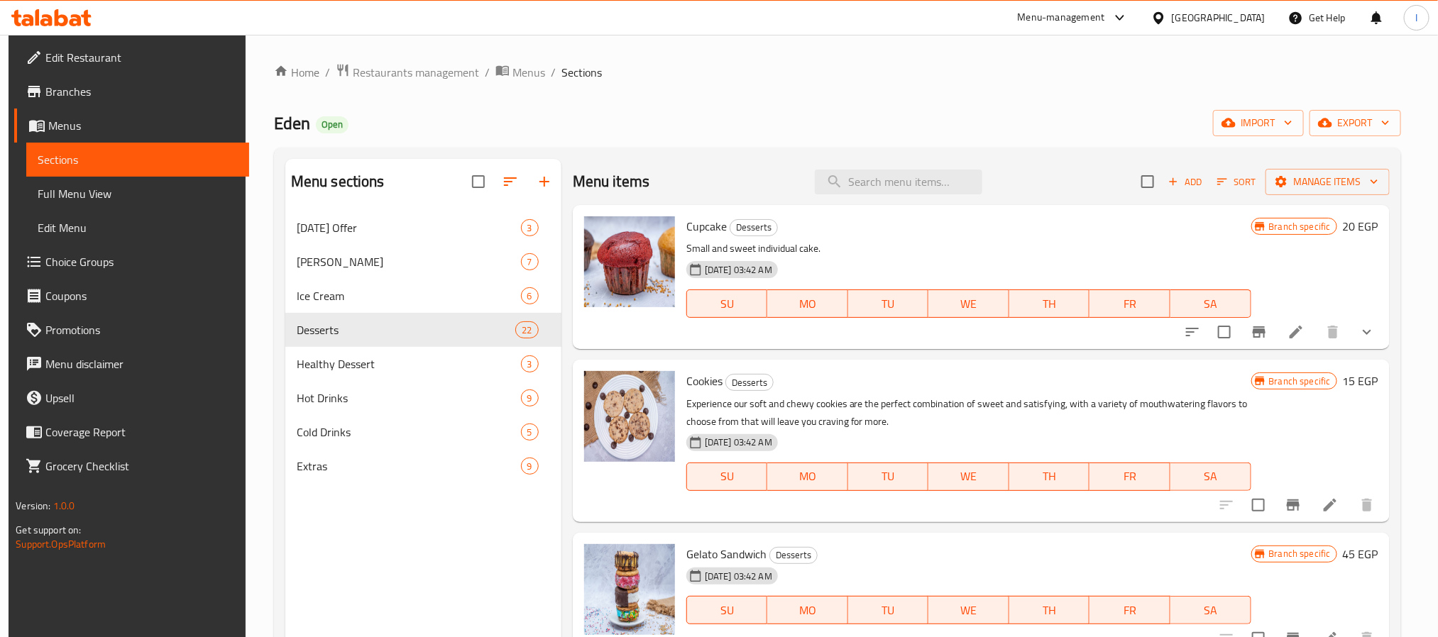
drag, startPoint x: 646, startPoint y: 116, endPoint x: 651, endPoint y: 90, distance: 26.2
click at [645, 117] on div "Eden Open import export" at bounding box center [837, 123] width 1127 height 26
click at [688, 137] on div "Home / Restaurants management / Menus / Sections Eden Open import export Menu s…" at bounding box center [837, 435] width 1127 height 744
click at [702, 160] on div "Menu items Add Sort Manage items" at bounding box center [981, 182] width 817 height 46
click at [702, 170] on div "Menu items Add Sort Manage items" at bounding box center [981, 182] width 817 height 46
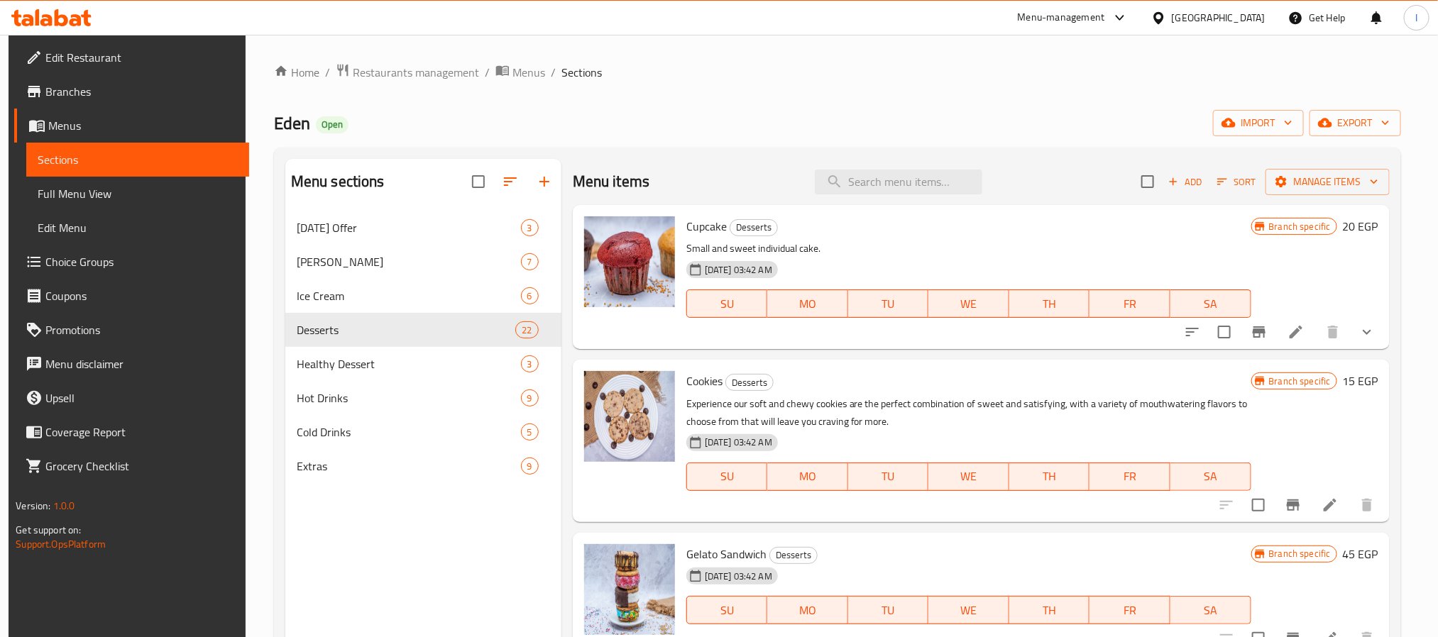
click at [702, 170] on div "Menu items Add Sort Manage items" at bounding box center [981, 182] width 817 height 46
click at [707, 168] on div "Menu items Add Sort Manage items" at bounding box center [981, 182] width 817 height 46
click at [705, 167] on div "Menu items Add Sort Manage items" at bounding box center [981, 182] width 817 height 46
click at [731, 162] on div "Menu items Add Sort Manage items" at bounding box center [981, 182] width 817 height 46
click at [514, 122] on div "Eden Open import export" at bounding box center [837, 123] width 1127 height 26
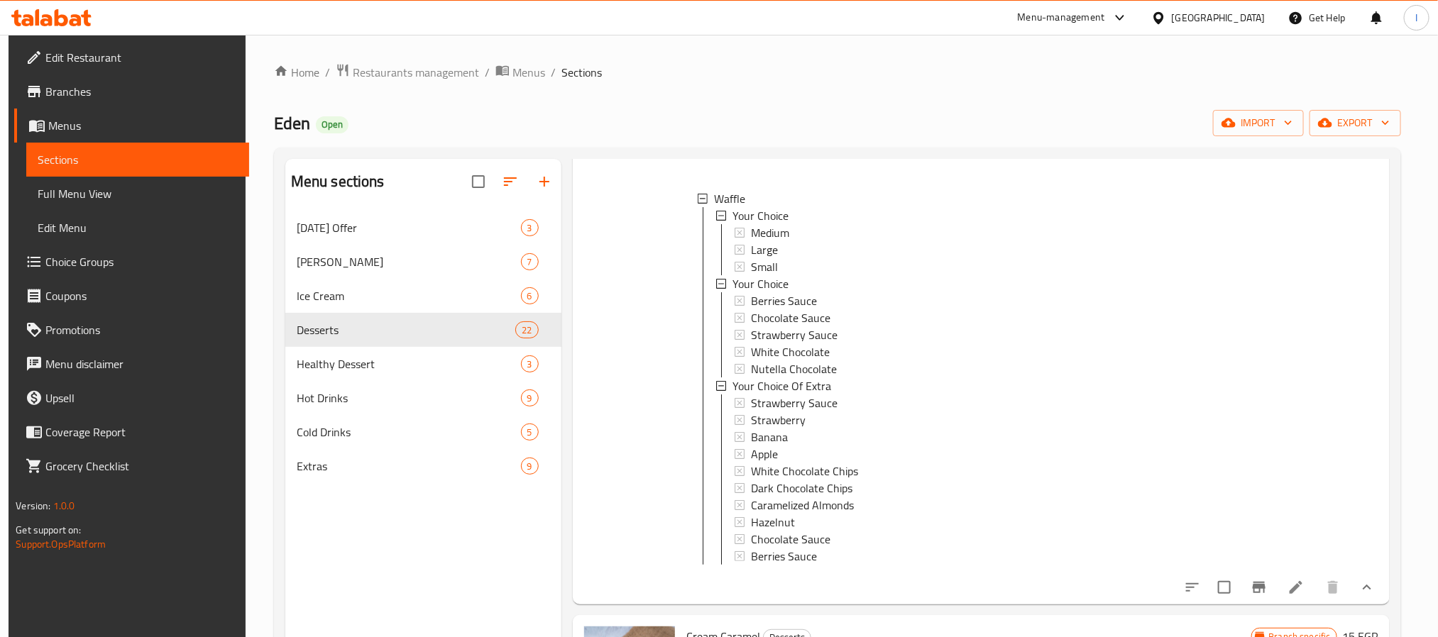
click at [667, 118] on div "Eden Open import export" at bounding box center [837, 123] width 1127 height 26
click at [697, 133] on div "Eden Open import export" at bounding box center [837, 123] width 1127 height 26
click at [456, 562] on div "Menu sections [DATE] Offer 3 Eden Cakes 7 Ice Cream 6 Desserts 22 Healthy Desse…" at bounding box center [423, 477] width 276 height 637
click at [650, 111] on div "Eden Open import export" at bounding box center [837, 123] width 1127 height 26
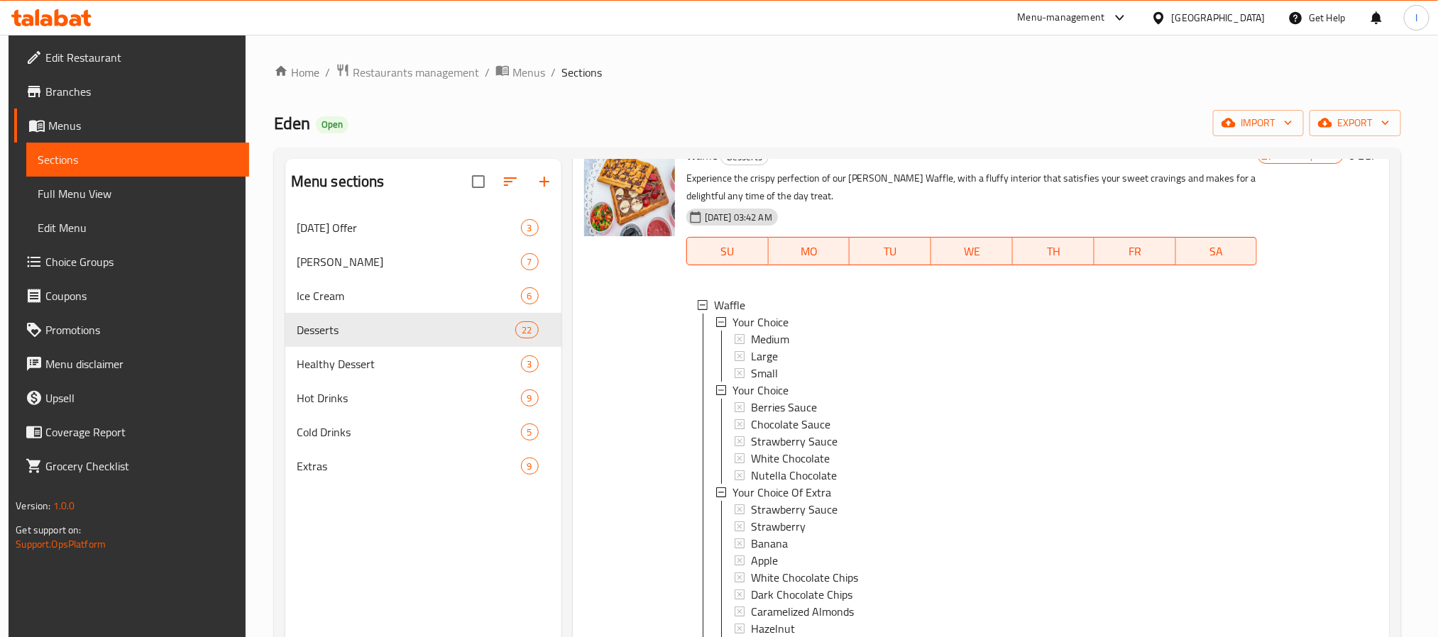
click at [722, 65] on ol "Home / Restaurants management / Menus / Sections" at bounding box center [837, 72] width 1127 height 18
click at [684, 96] on div "Home / Restaurants management / Menus / Sections Eden Open import export Menu s…" at bounding box center [837, 435] width 1127 height 744
click at [720, 58] on div "Home / Restaurants management / Menus / Sections Eden Open import export Menu s…" at bounding box center [838, 435] width 1184 height 801
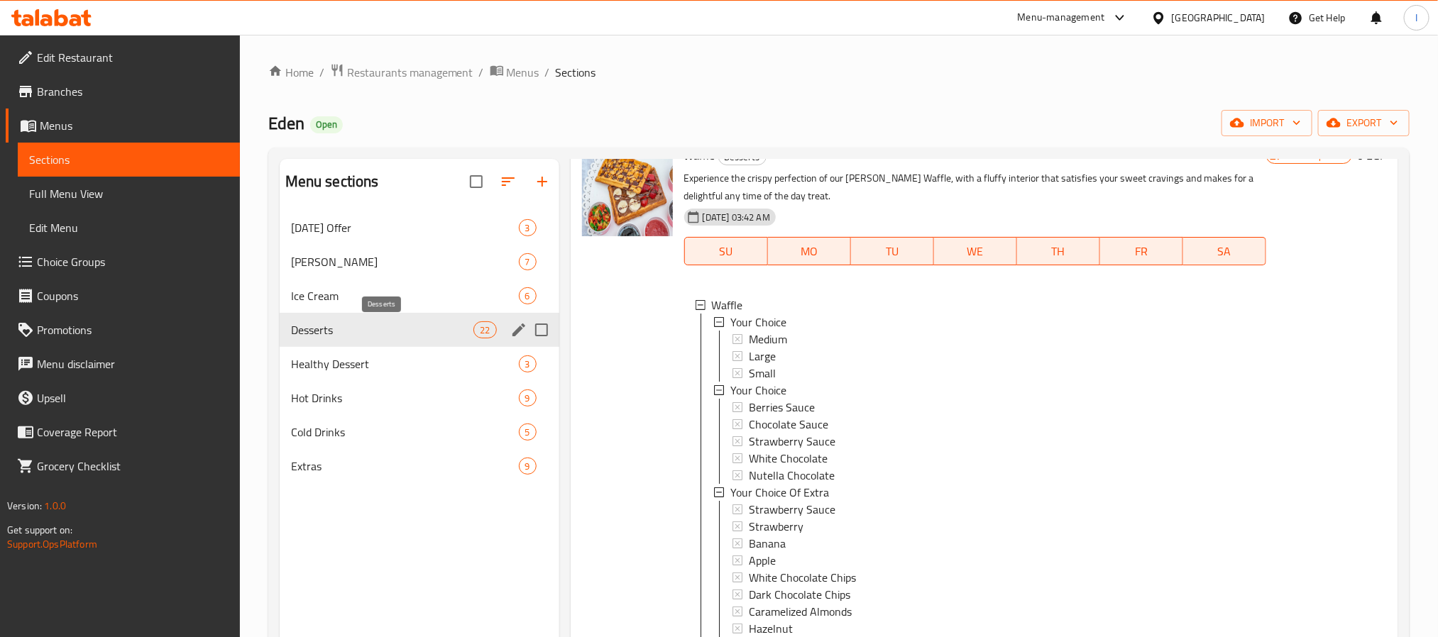
click at [439, 330] on span "Desserts" at bounding box center [382, 329] width 183 height 17
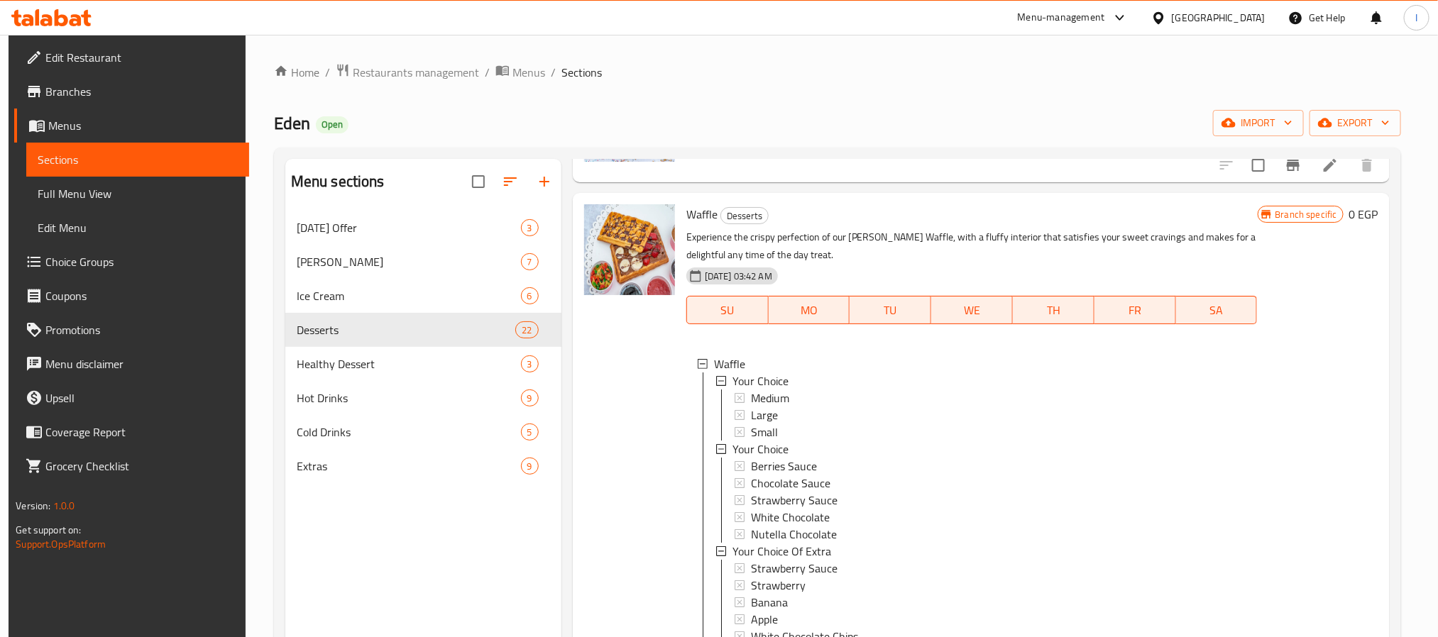
scroll to position [426, 0]
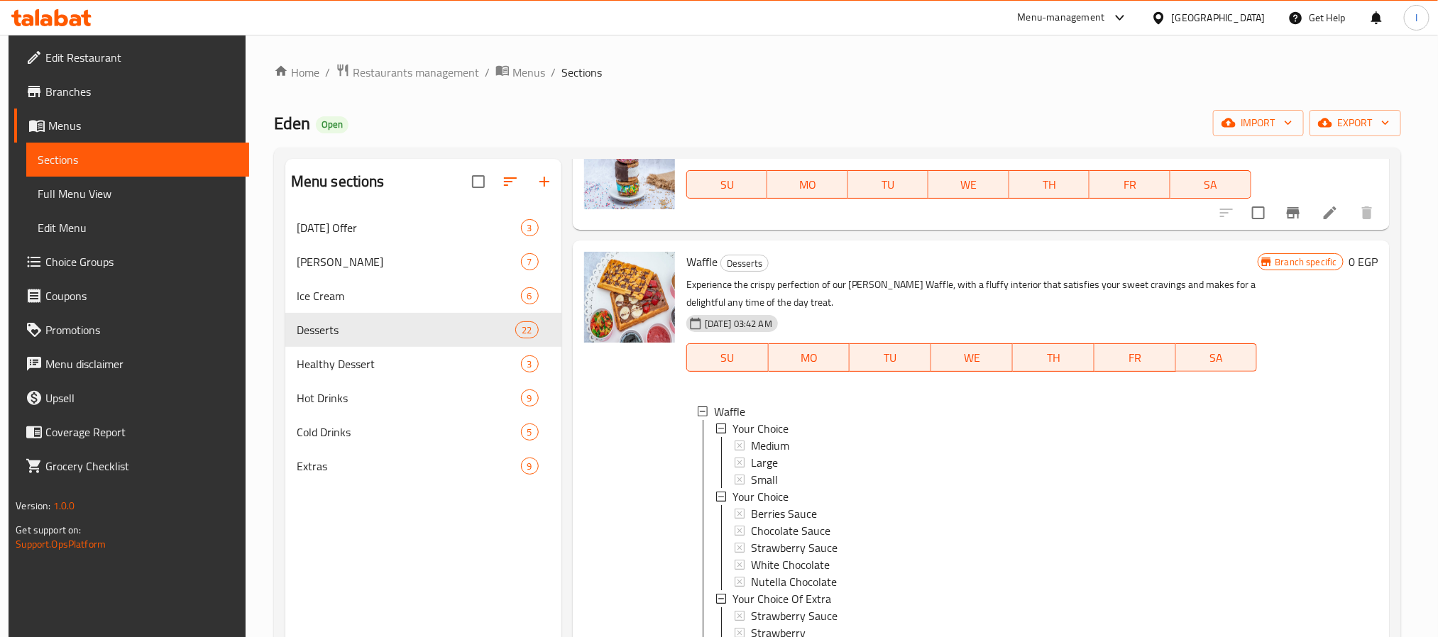
click at [1054, 281] on p "Experience the crispy perfection of our [PERSON_NAME] Waffle, with a fluffy int…" at bounding box center [971, 293] width 571 height 35
click at [703, 409] on icon at bounding box center [702, 412] width 10 height 10
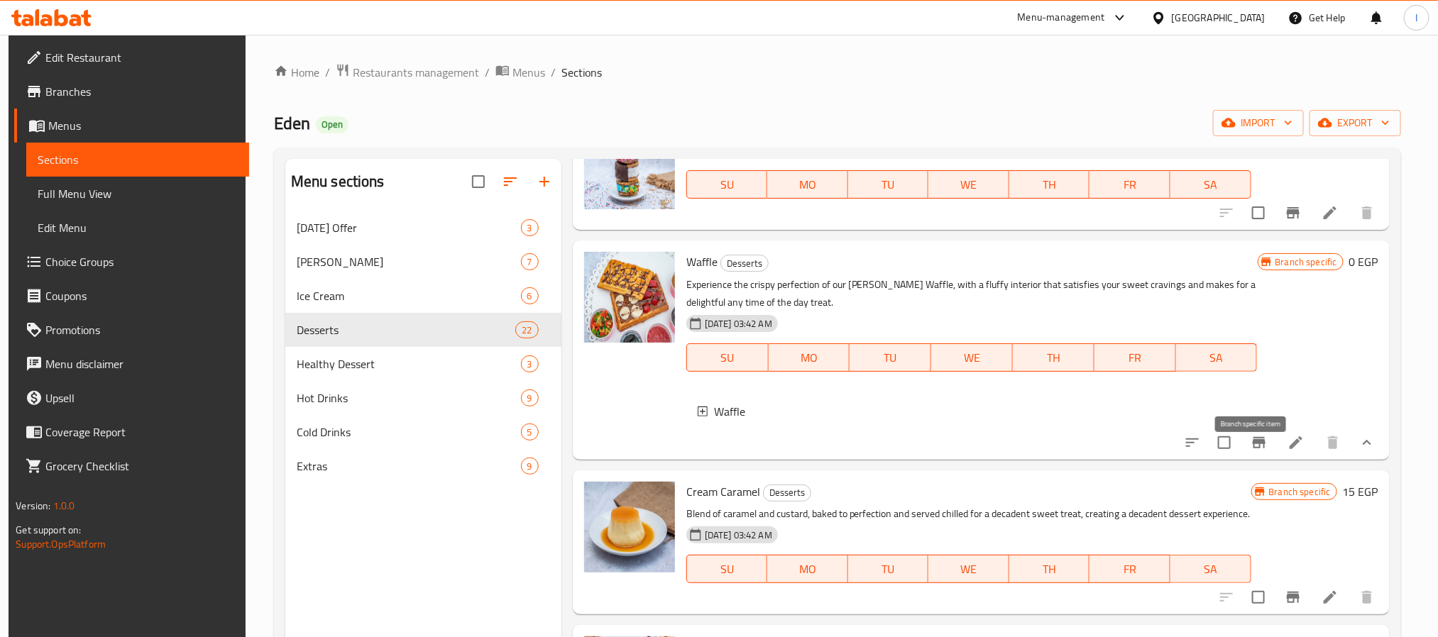
click at [1257, 451] on icon "Branch-specific-item" at bounding box center [1258, 442] width 17 height 17
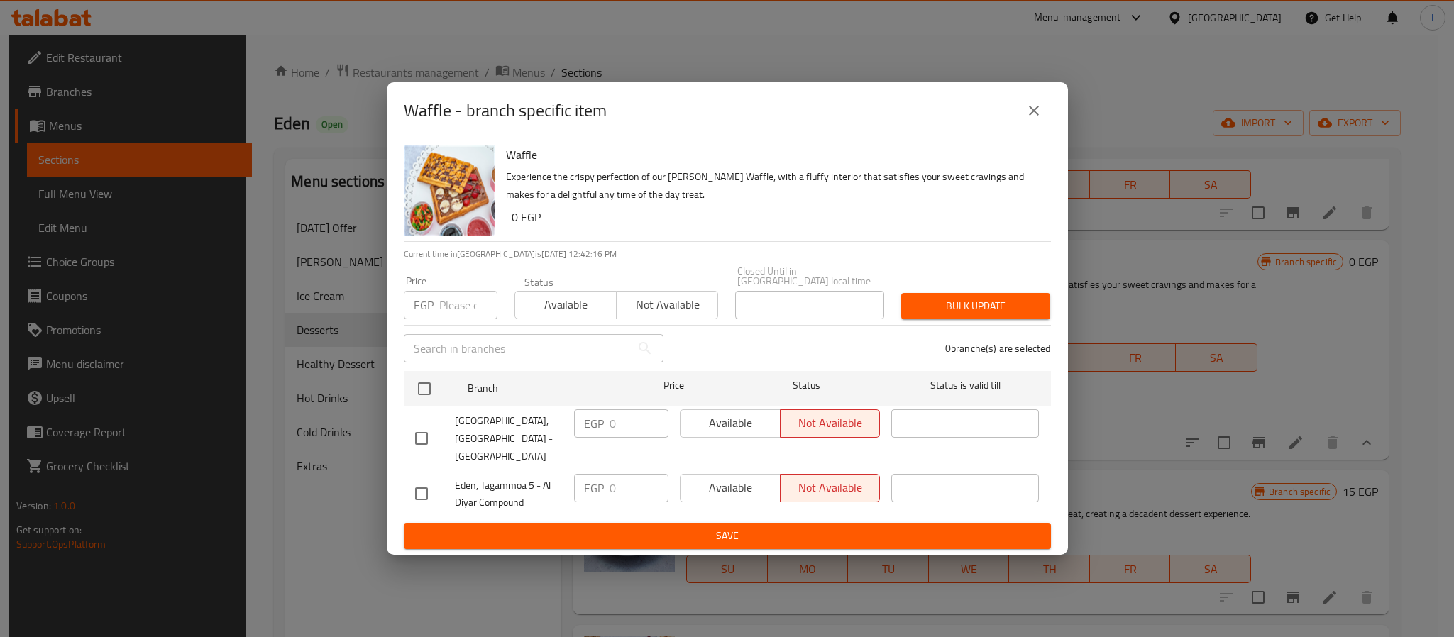
click at [1039, 119] on icon "close" at bounding box center [1033, 110] width 17 height 17
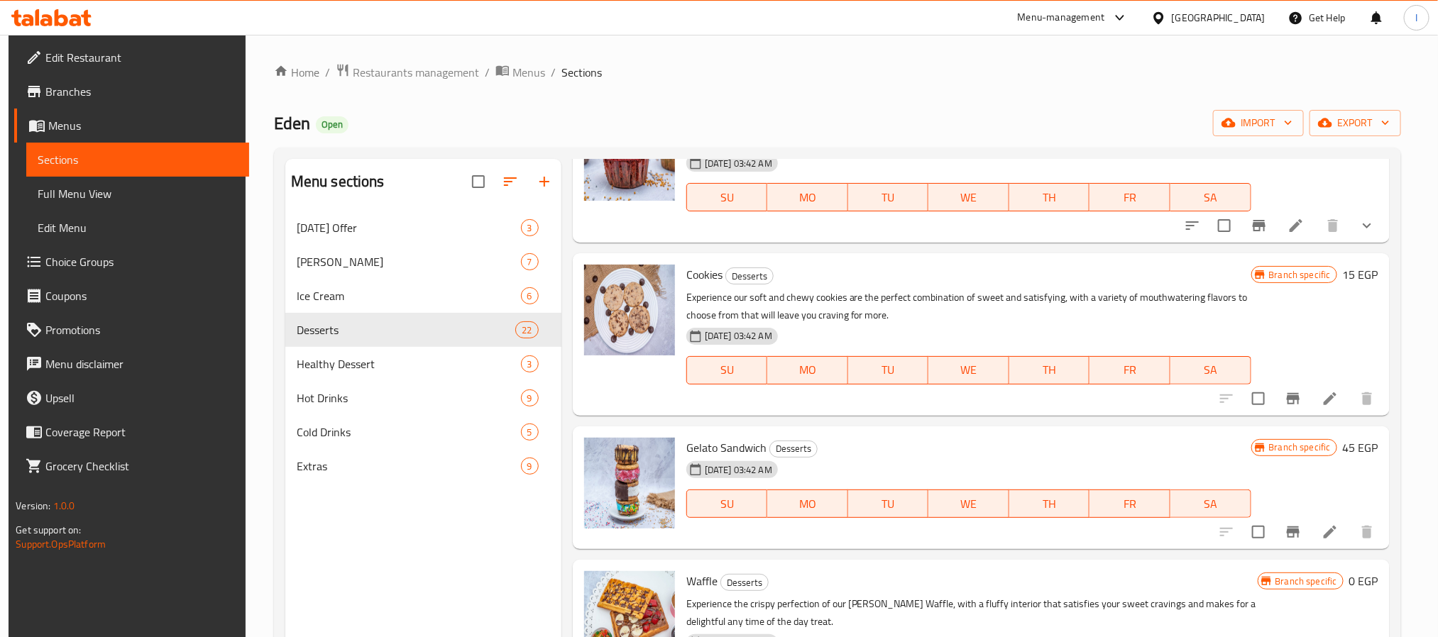
scroll to position [0, 0]
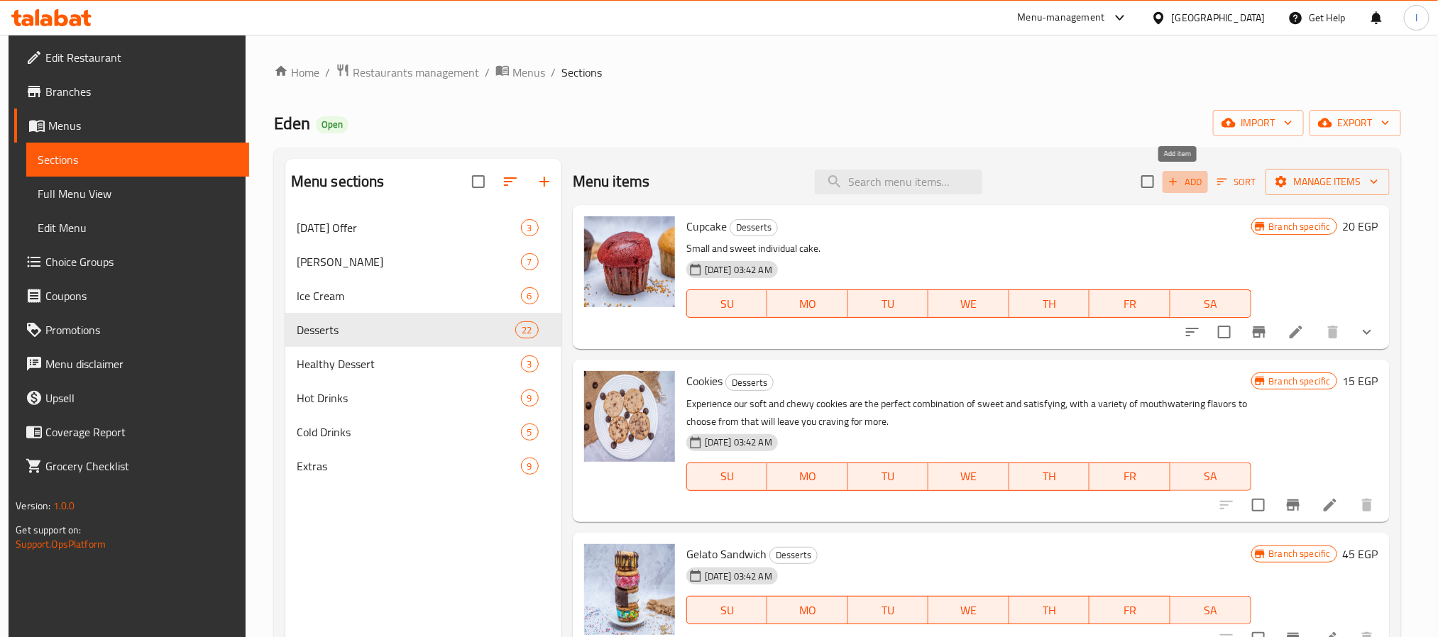
click at [1182, 184] on span "Add" at bounding box center [1185, 182] width 38 height 16
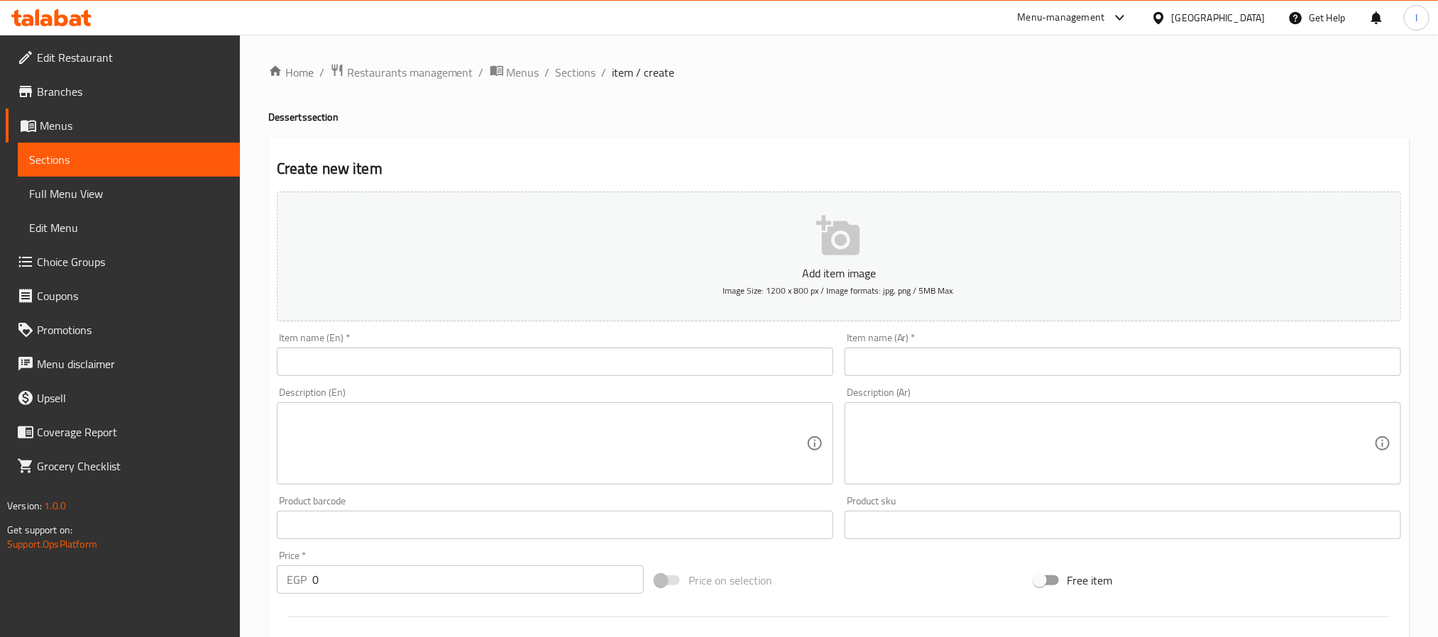
click at [829, 138] on div "Create new item Add item image Image Size: 1200 x 800 px / Image formats: jpg, …" at bounding box center [838, 551] width 1141 height 826
click at [796, 117] on h4 "Desserts section" at bounding box center [838, 117] width 1141 height 14
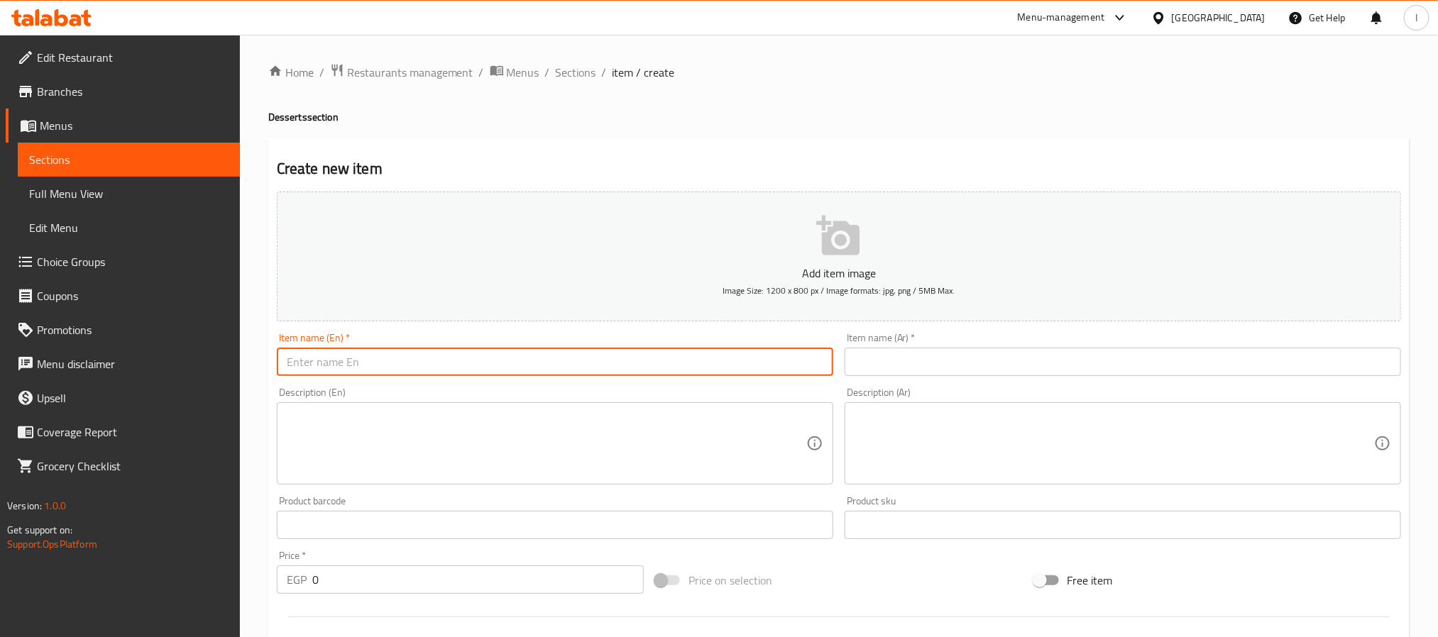
click at [533, 351] on input "text" at bounding box center [555, 362] width 556 height 28
paste input "Waffle"
type input "Waffle"
drag, startPoint x: 916, startPoint y: 128, endPoint x: 922, endPoint y: 152, distance: 24.3
click at [916, 128] on div "Home / Restaurants management / Menus / Sections / item / create Desserts secti…" at bounding box center [838, 518] width 1141 height 911
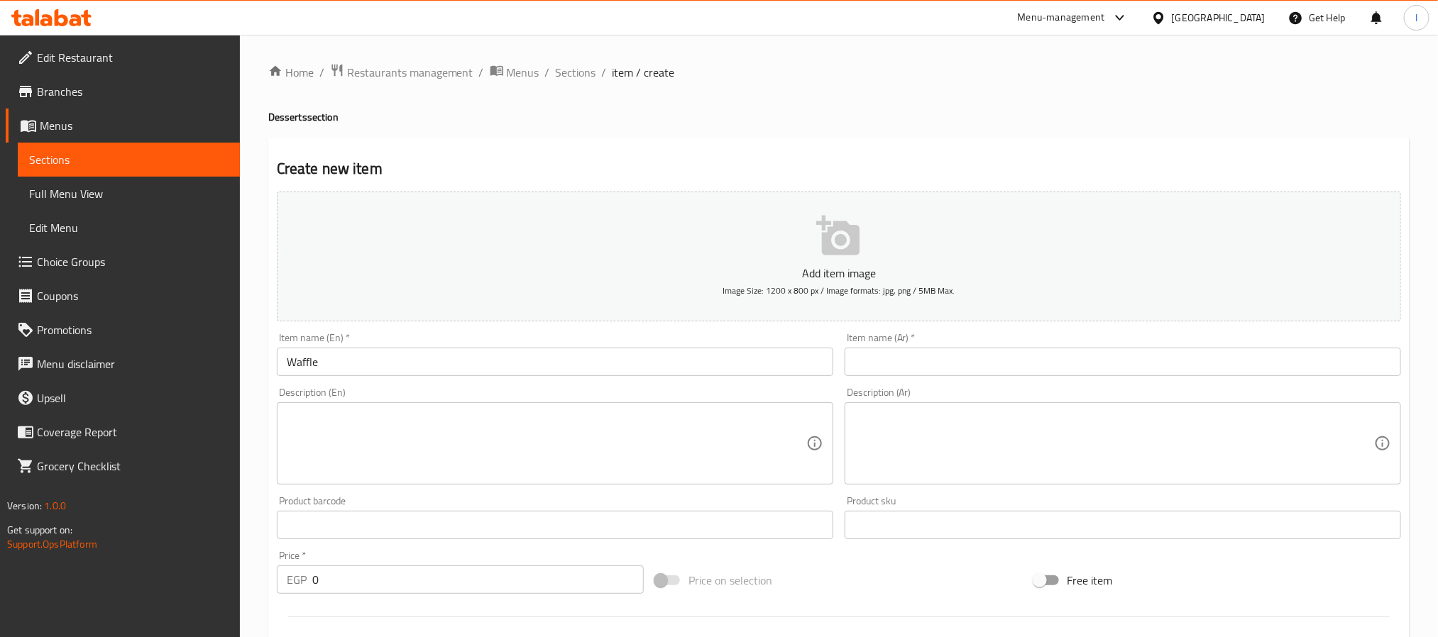
click at [735, 126] on div "Home / Restaurants management / Menus / Sections / item / create Desserts secti…" at bounding box center [838, 518] width 1141 height 911
drag, startPoint x: 924, startPoint y: 366, endPoint x: 934, endPoint y: 388, distance: 24.4
click at [924, 366] on input "text" at bounding box center [1122, 362] width 556 height 28
paste input "وافل"
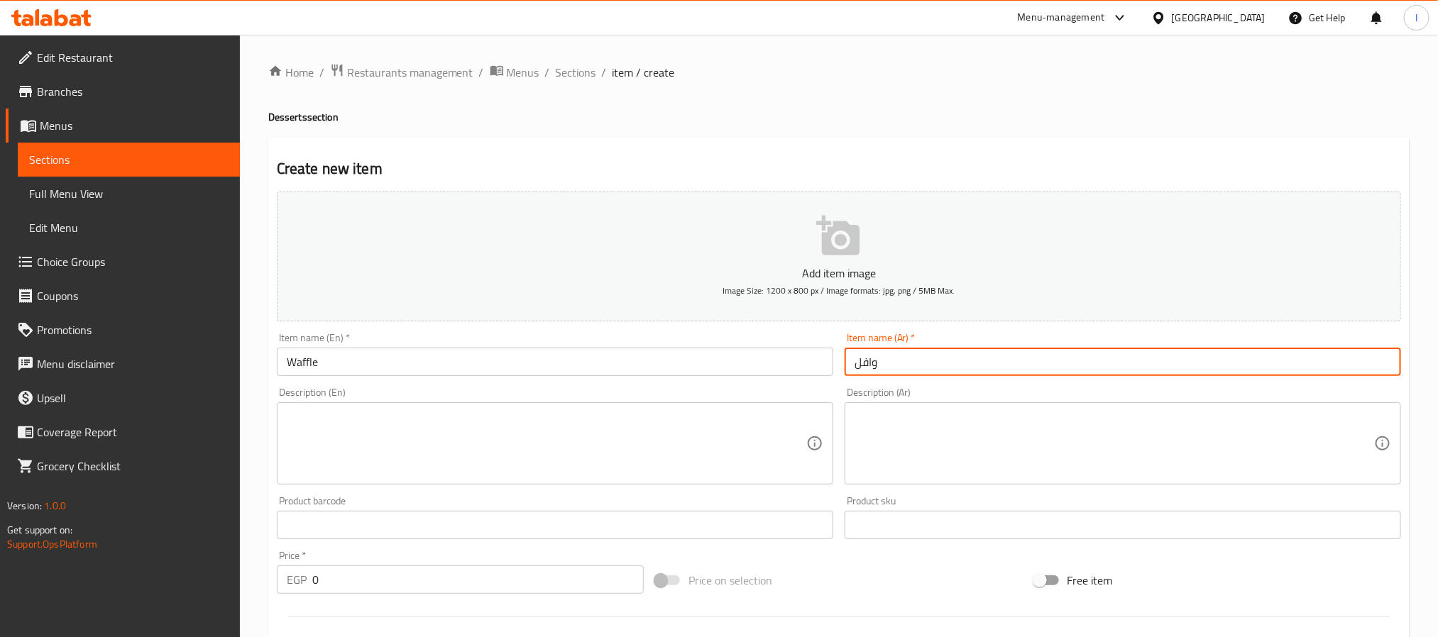
type input "وافل"
click at [956, 437] on textarea at bounding box center [1113, 443] width 519 height 67
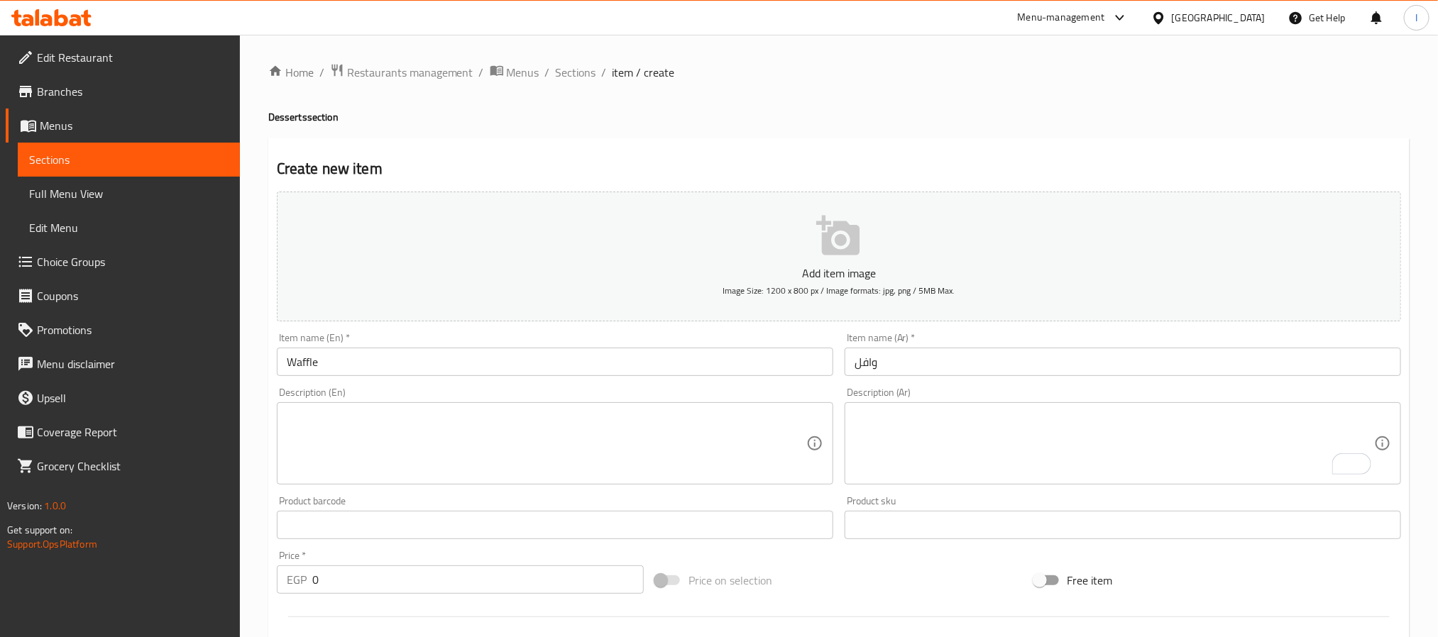
click at [917, 483] on div "Description (Ar)" at bounding box center [1122, 443] width 556 height 82
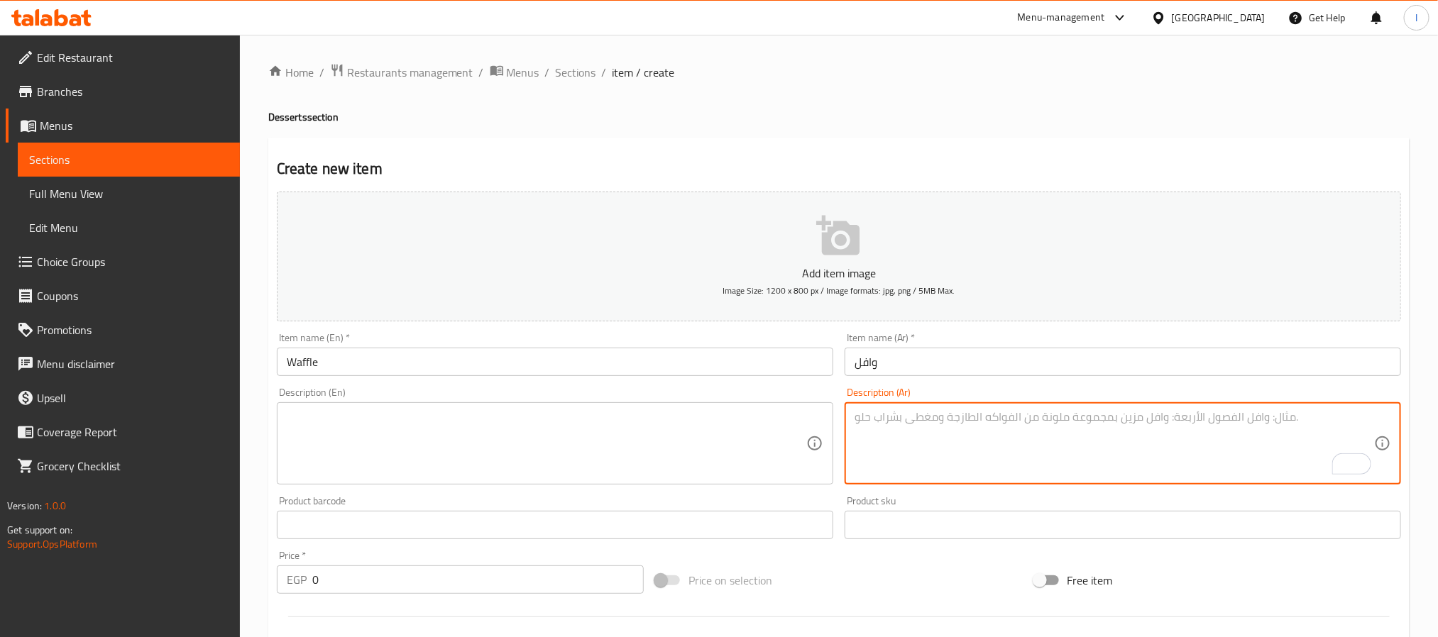
click at [918, 460] on textarea "To enrich screen reader interactions, please activate Accessibility in Grammarl…" at bounding box center [1113, 443] width 519 height 67
paste textarea "وافل مقرمش وهش يقدم ساخن مع إضافات لذيذة."
type textarea "وافل مقرمش وهش يقدم ساخن مع إضافات لذيذة."
click at [851, 115] on h4 "Desserts section" at bounding box center [838, 117] width 1141 height 14
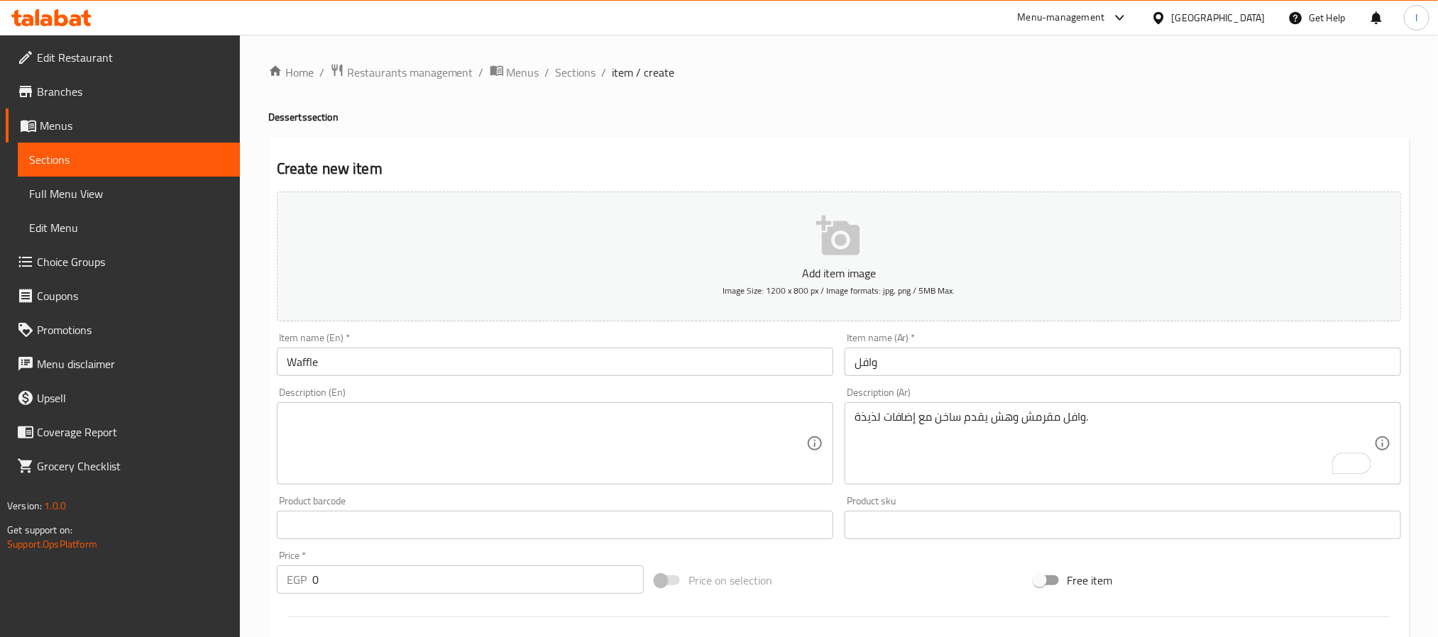
click at [675, 441] on textarea at bounding box center [546, 443] width 519 height 67
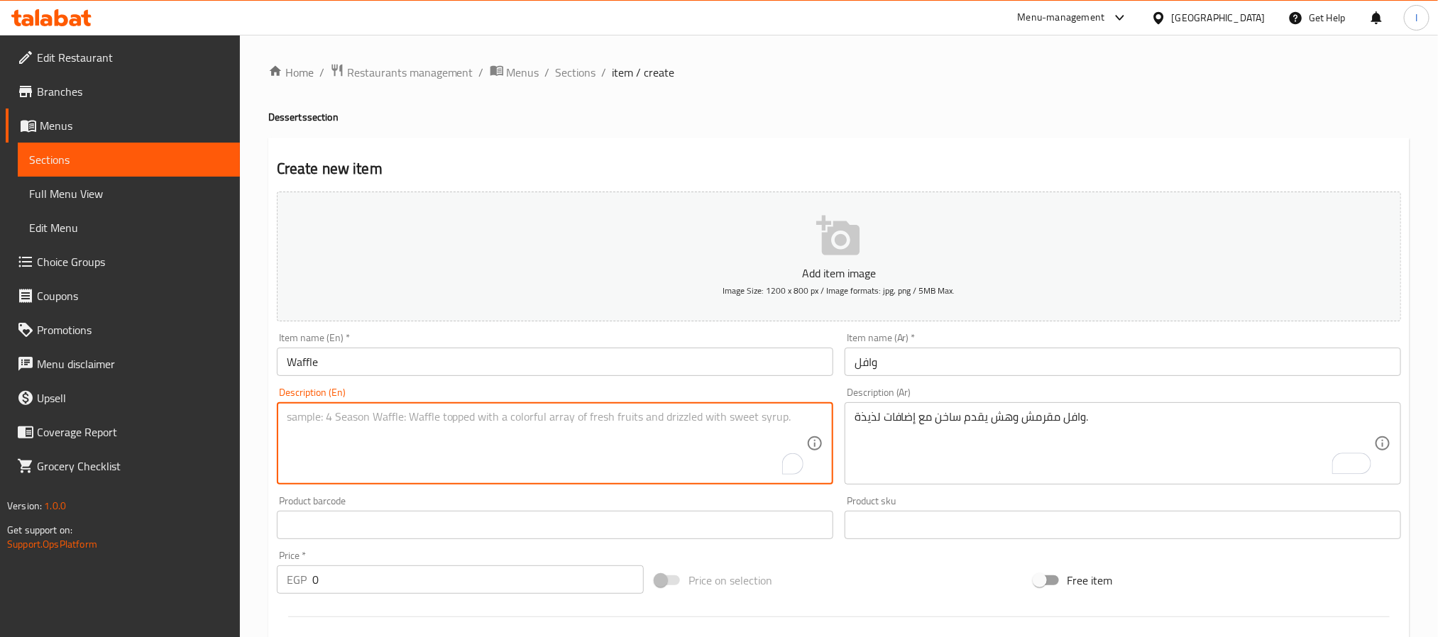
click at [775, 96] on div "Home / Restaurants management / Menus / Sections / item / create Desserts secti…" at bounding box center [838, 518] width 1141 height 911
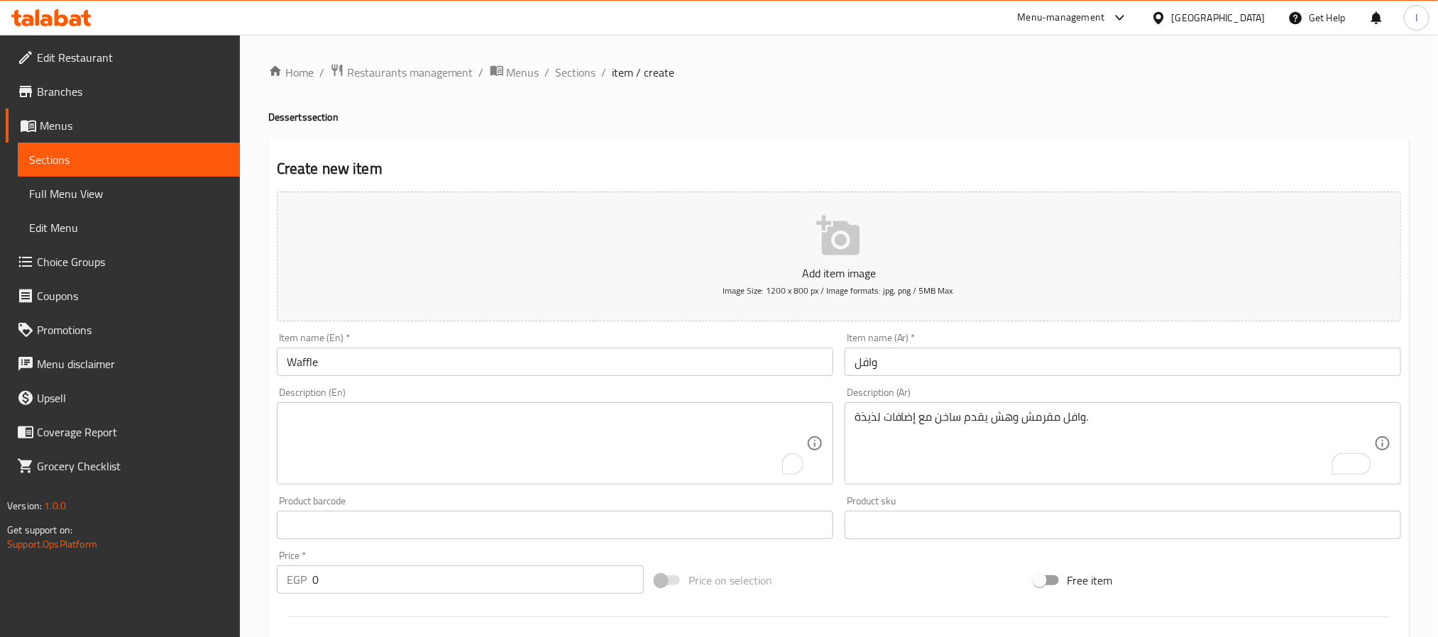
click at [562, 414] on textarea "To enrich screen reader interactions, please activate Accessibility in Grammarl…" at bounding box center [546, 443] width 519 height 67
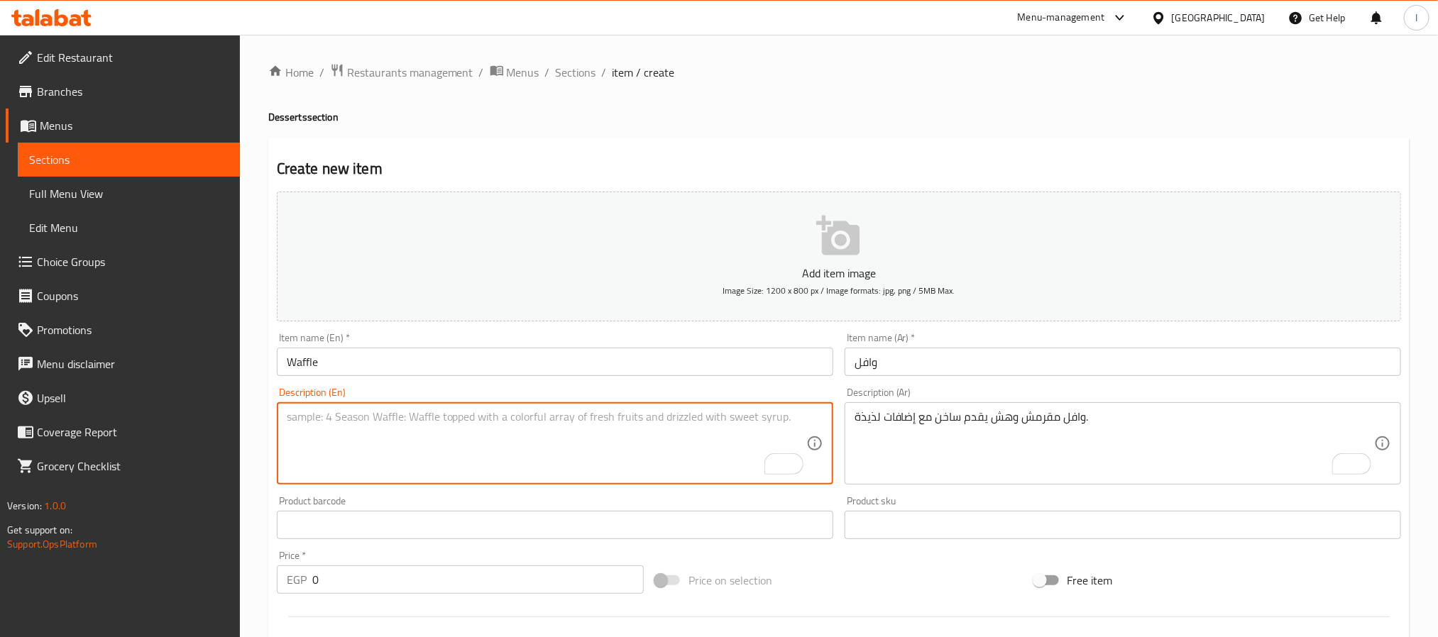
click at [554, 435] on textarea "To enrich screen reader interactions, please activate Accessibility in Grammarl…" at bounding box center [546, 443] width 519 height 67
click at [630, 443] on textarea "To enrich screen reader interactions, please activate Accessibility in Grammarl…" at bounding box center [546, 443] width 519 height 67
paste textarea "Crispy, fluffy waffle served warm with tasty toppings"
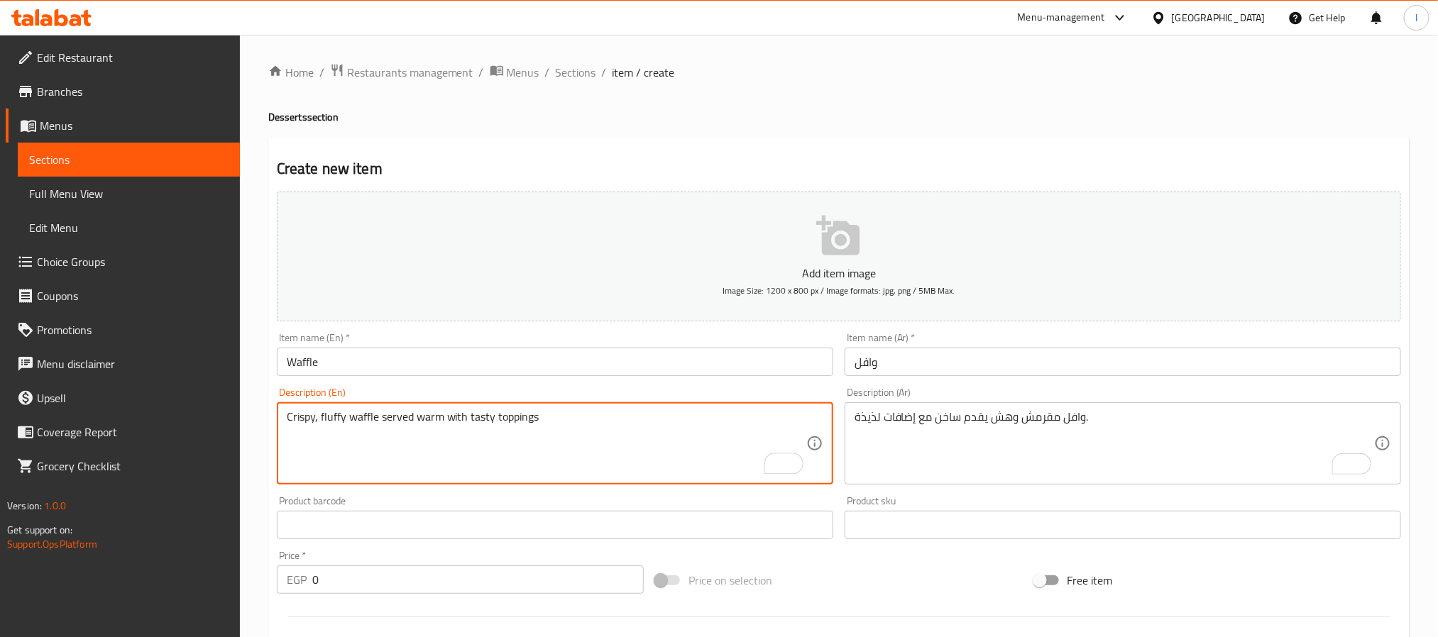
click at [734, 115] on h4 "Desserts section" at bounding box center [838, 117] width 1141 height 14
type textarea "Crispy, fluffy waffle served warm with tasty toppings."
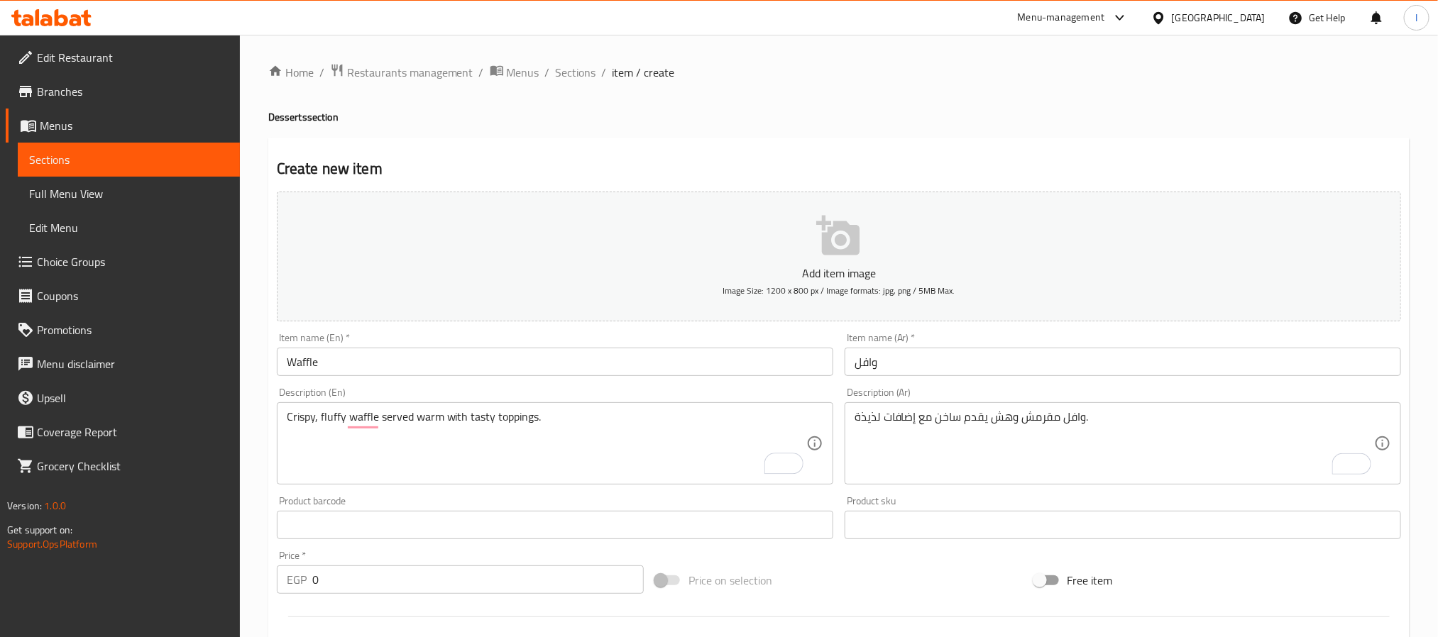
click at [854, 101] on div "Home / Restaurants management / Menus / Sections / item / create Desserts secti…" at bounding box center [838, 518] width 1141 height 911
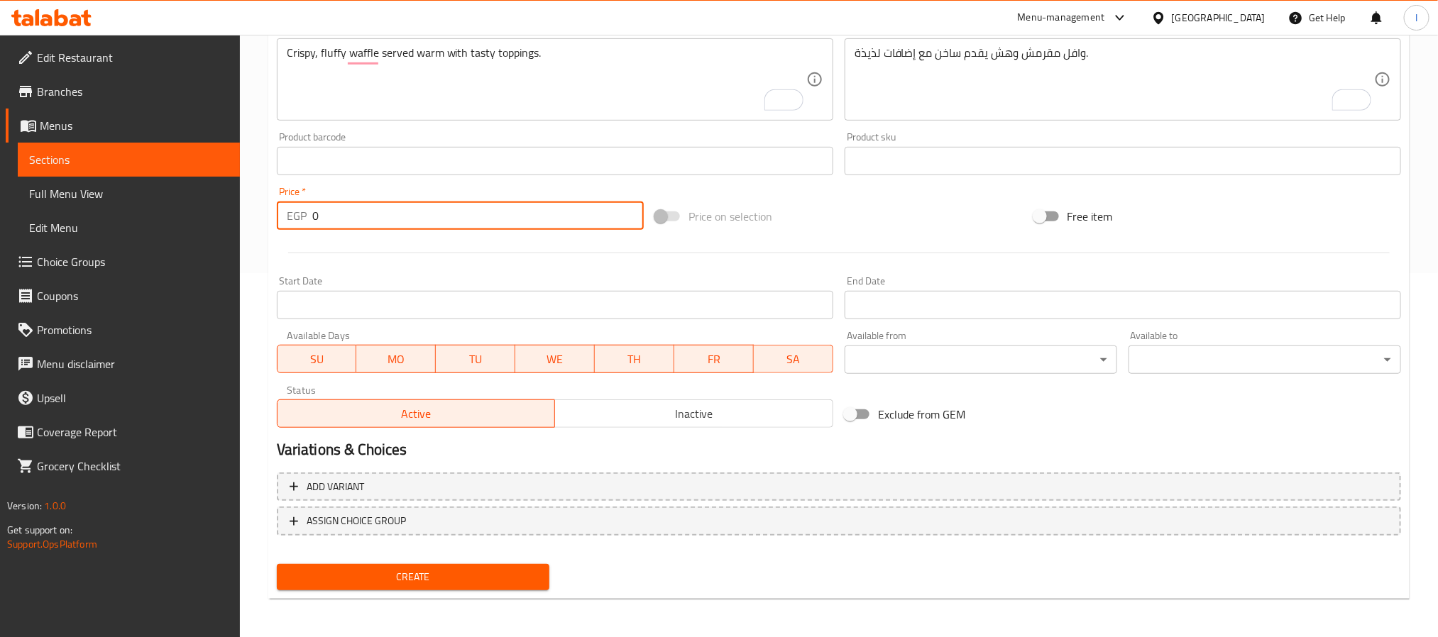
click at [443, 226] on input "0" at bounding box center [477, 216] width 331 height 28
click at [898, 230] on div "Price on selection" at bounding box center [838, 216] width 378 height 38
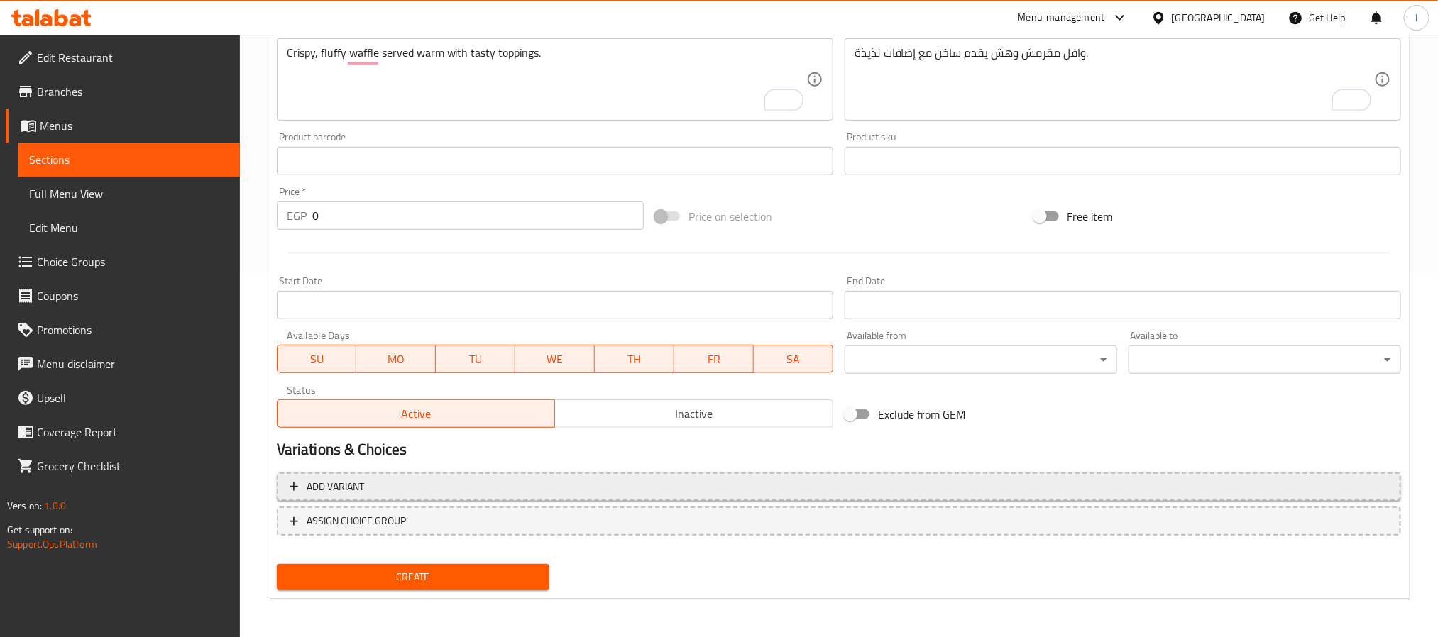
click at [769, 480] on span "Add variant" at bounding box center [838, 487] width 1098 height 18
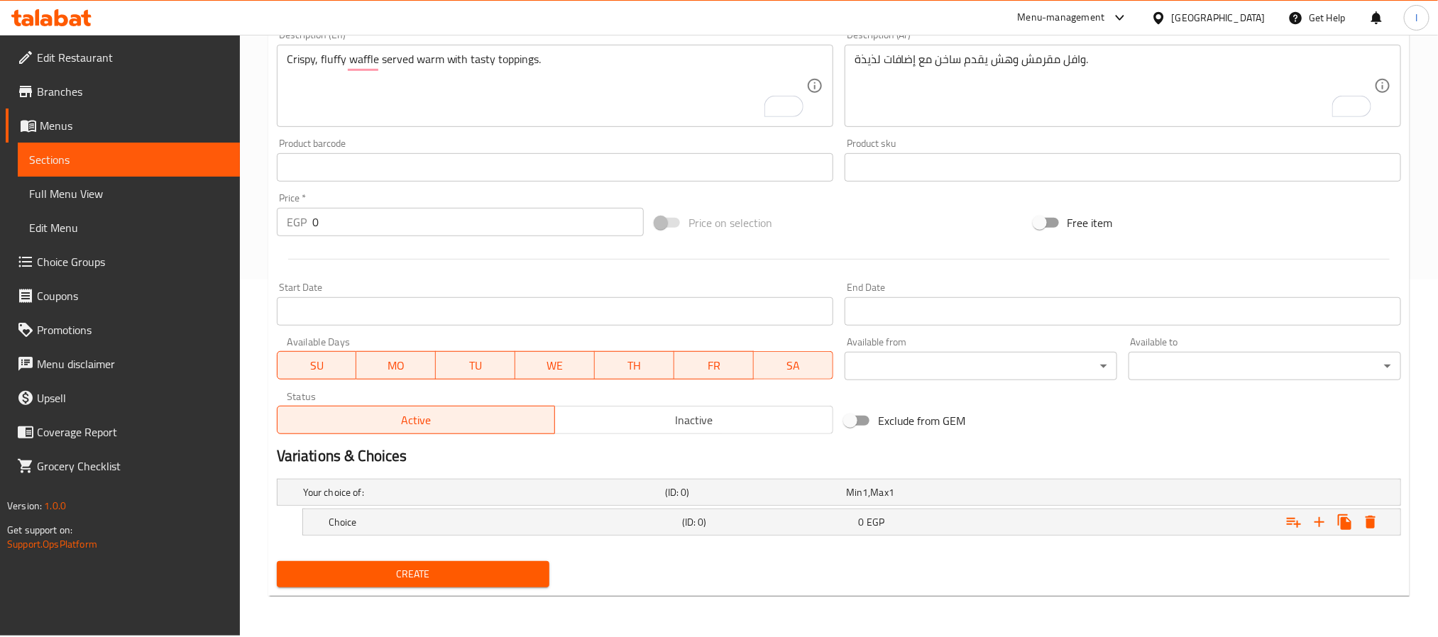
scroll to position [358, 0]
click at [1320, 526] on icon "Expand" at bounding box center [1319, 522] width 17 height 17
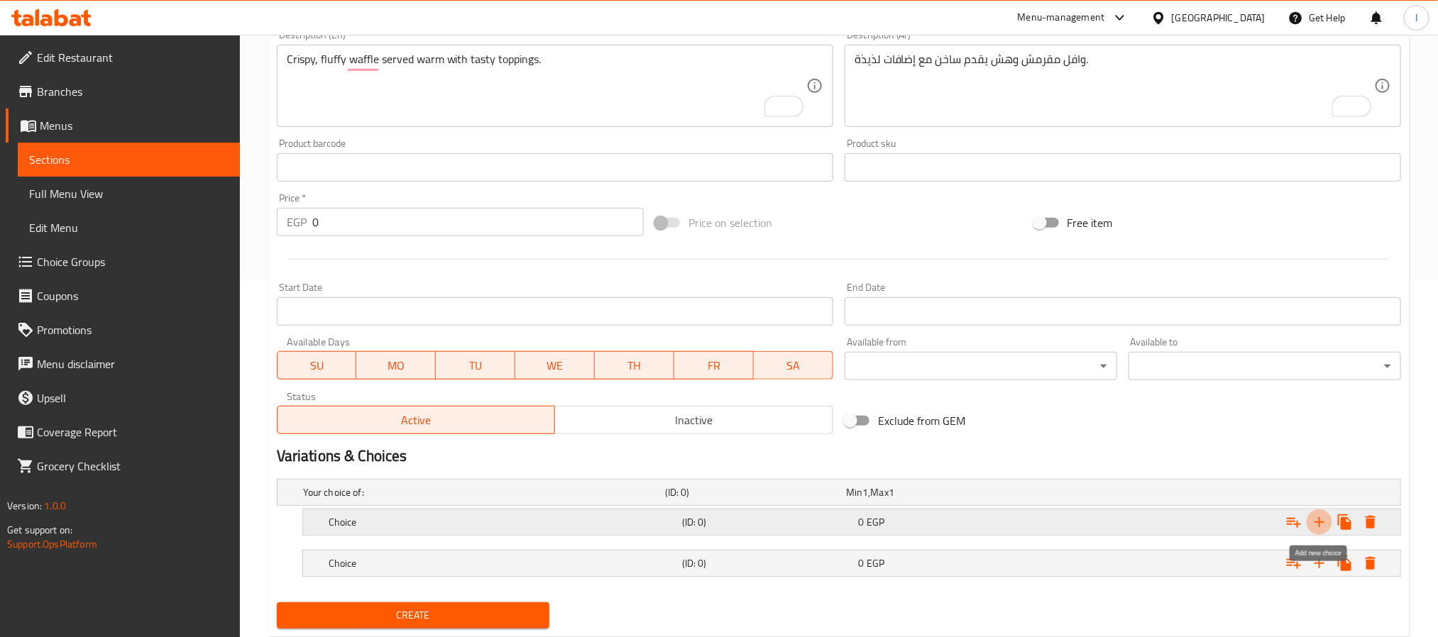
click at [1320, 526] on icon "Expand" at bounding box center [1319, 522] width 17 height 17
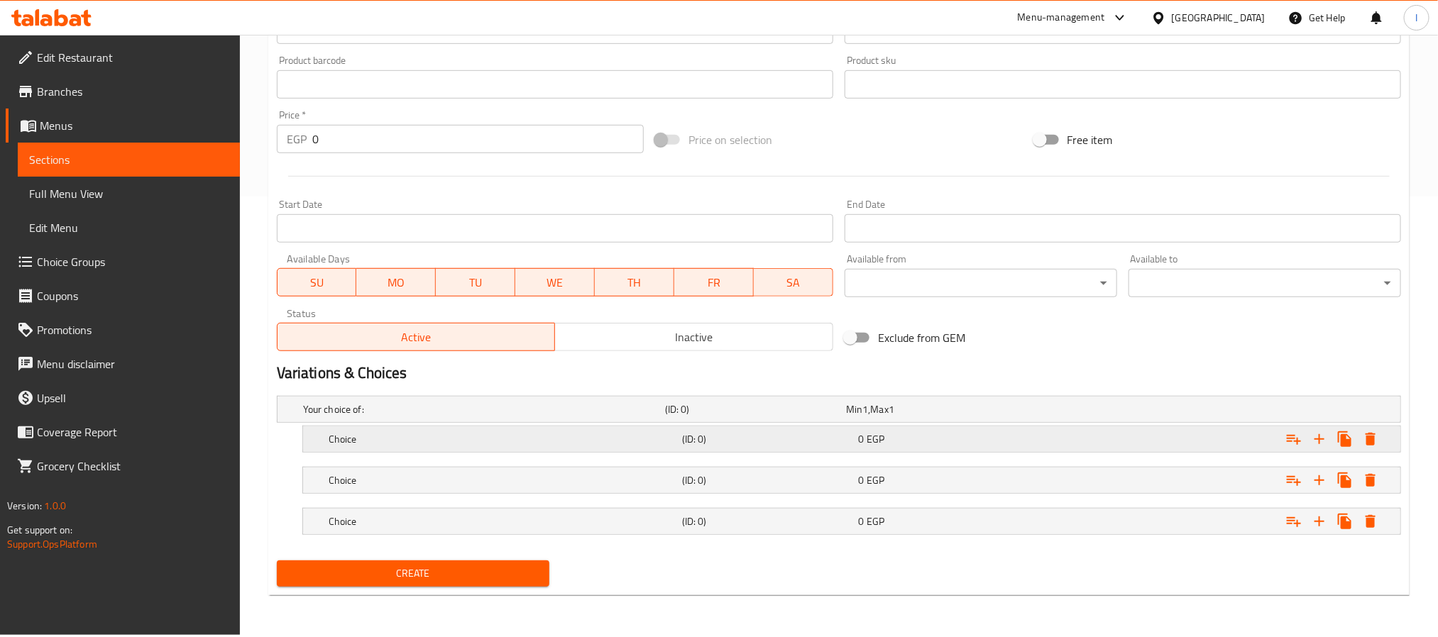
click at [930, 439] on div "0 EGP" at bounding box center [944, 439] width 171 height 14
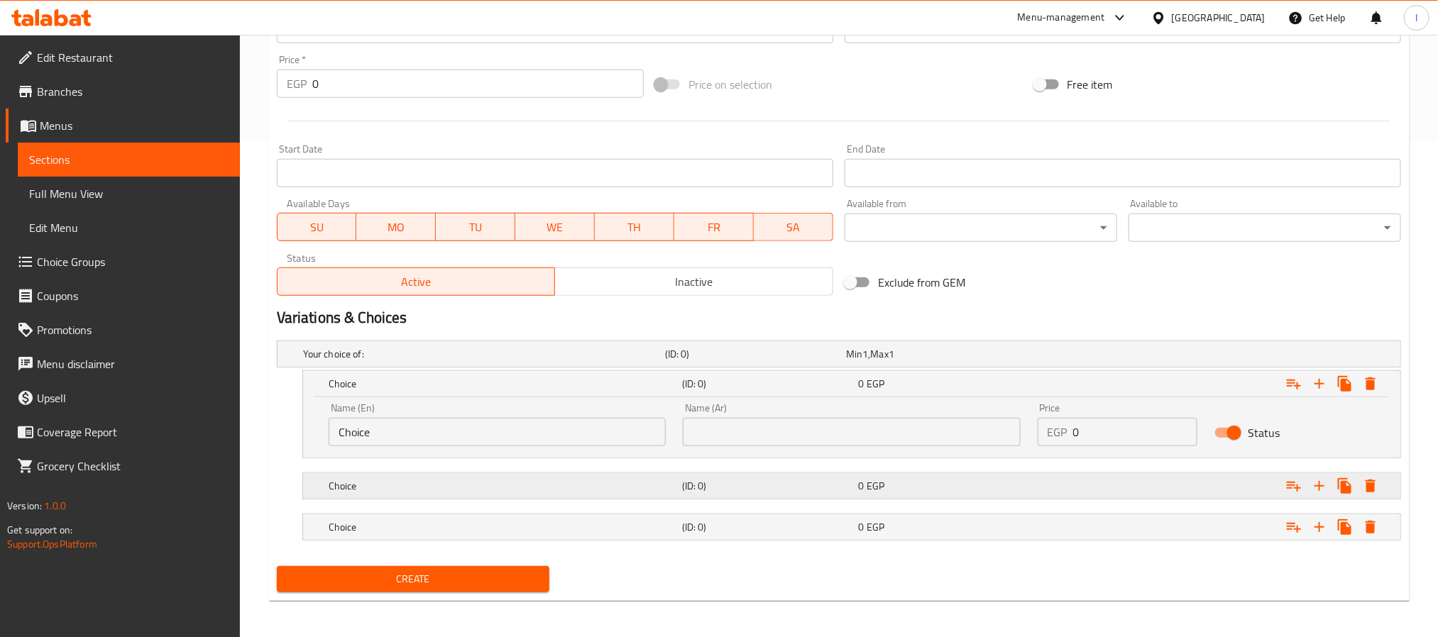
click at [928, 481] on div "0 EGP" at bounding box center [944, 486] width 171 height 14
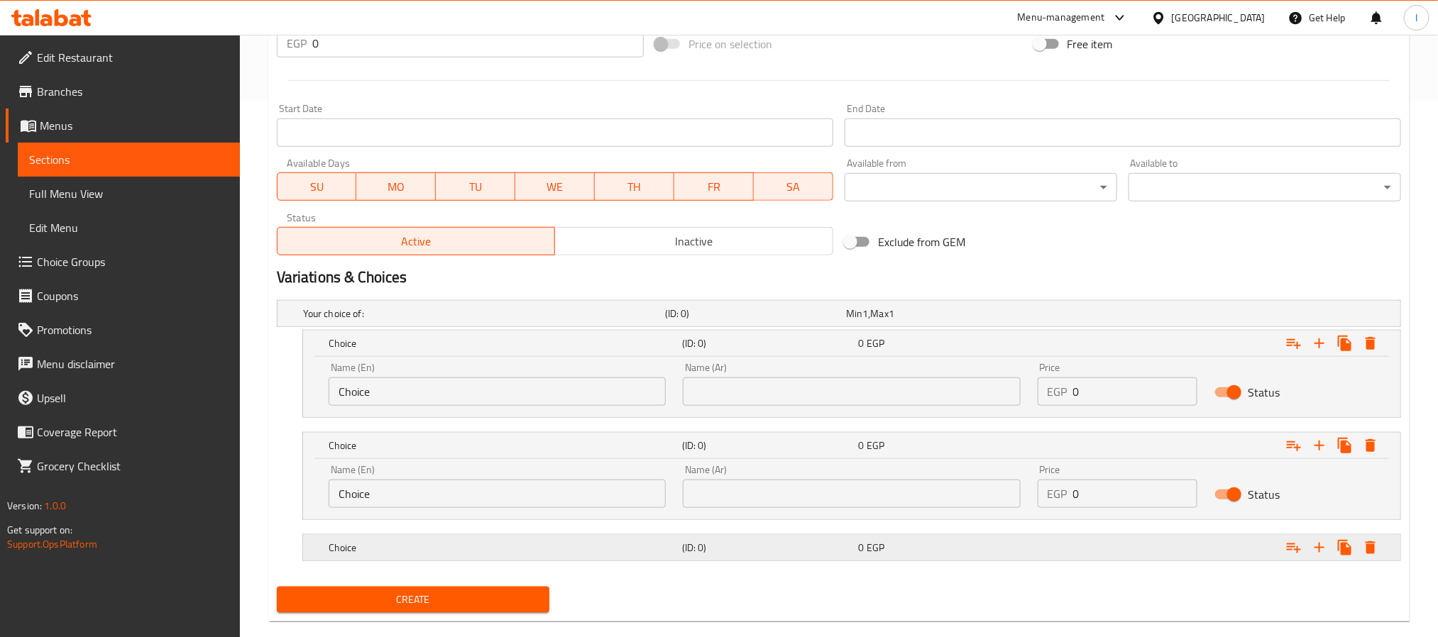
scroll to position [560, 0]
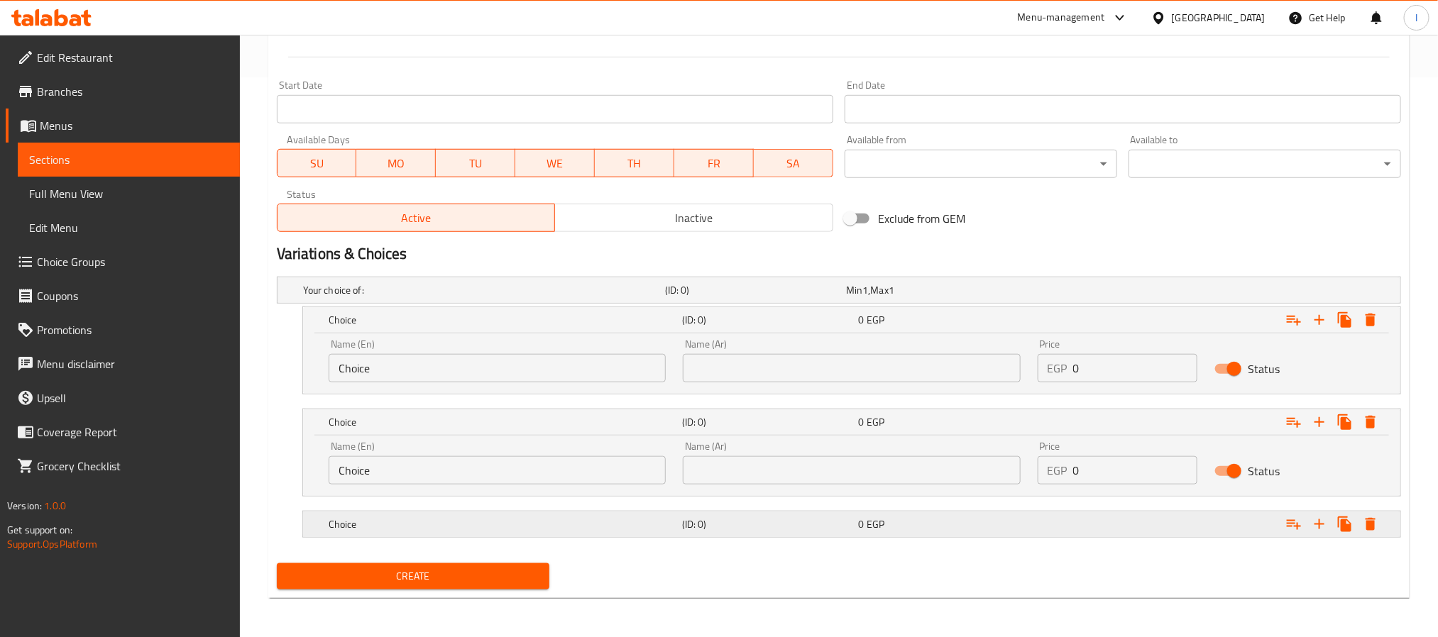
click at [928, 522] on div "0 EGP" at bounding box center [944, 524] width 171 height 14
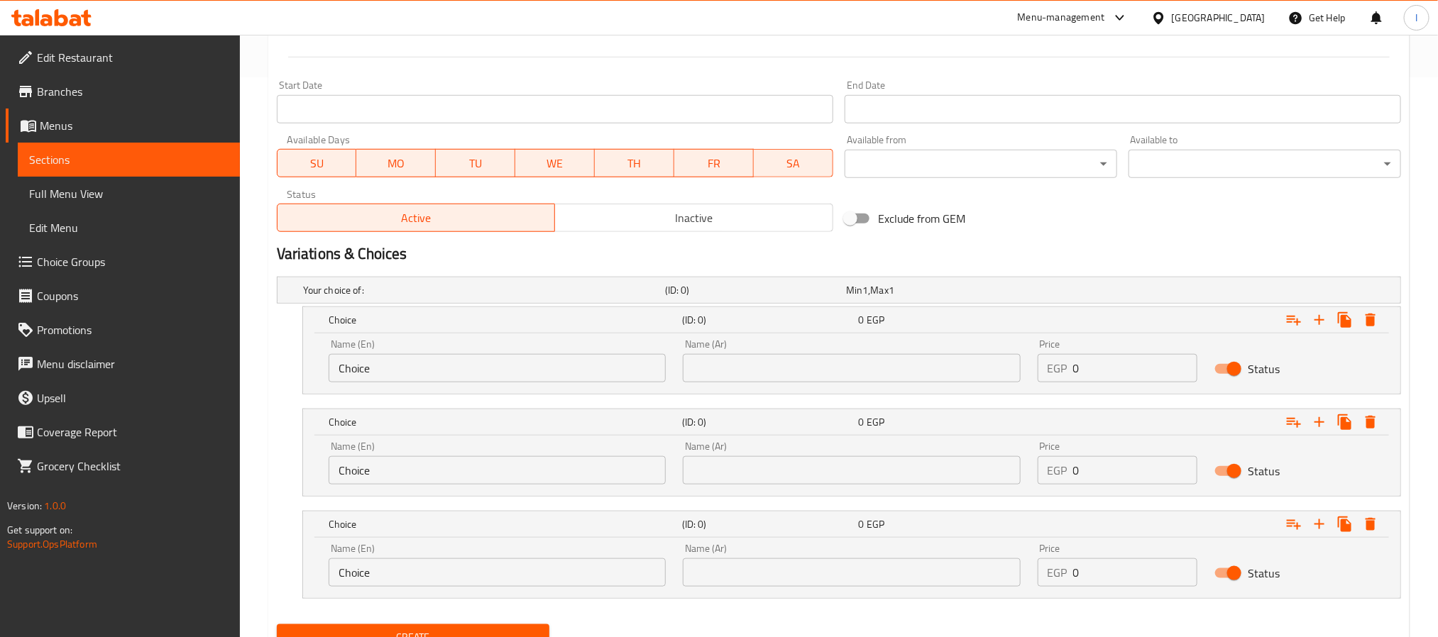
click at [448, 373] on input "Choice" at bounding box center [497, 368] width 337 height 28
paste input "Nutella"
type input "Nutella"
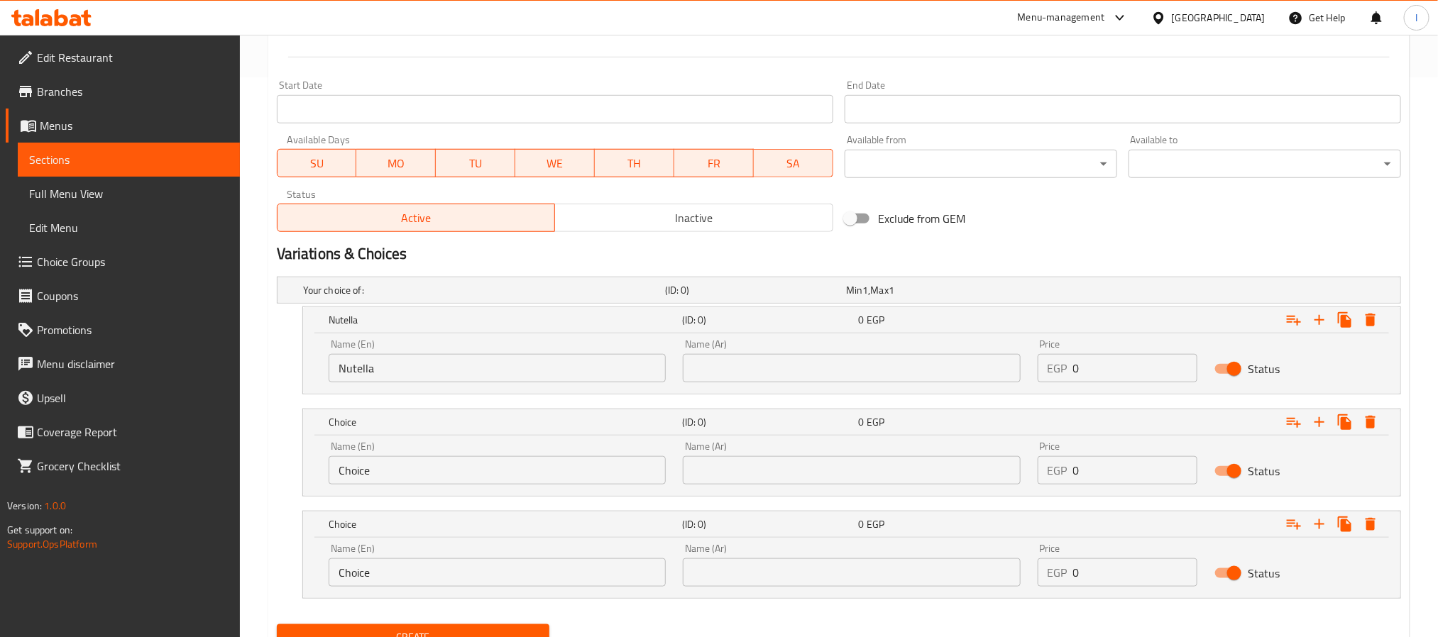
click at [547, 466] on input "Choice" at bounding box center [497, 470] width 337 height 28
paste input "aramel Sauce"
type input "Caramel Sauce"
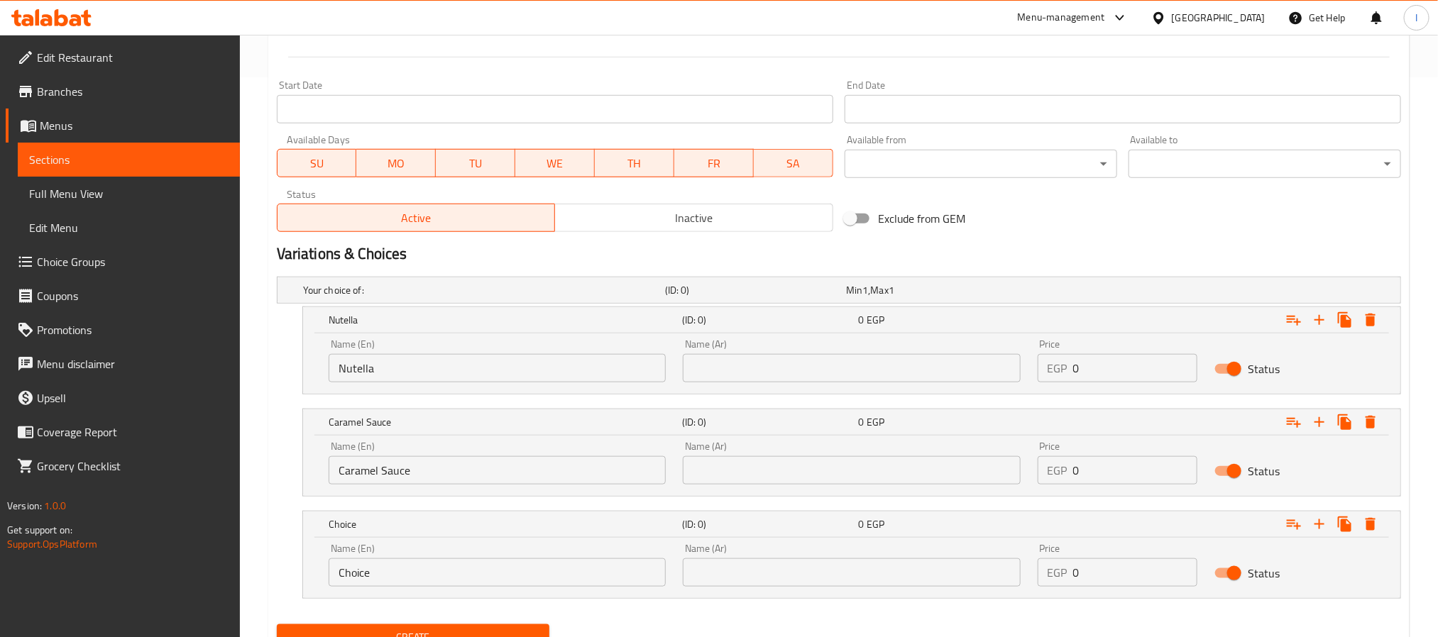
click at [484, 592] on div "Name (En) Choice Name (En)" at bounding box center [497, 565] width 354 height 60
click at [496, 579] on input "Choice" at bounding box center [497, 572] width 337 height 28
paste input "colate Sauce"
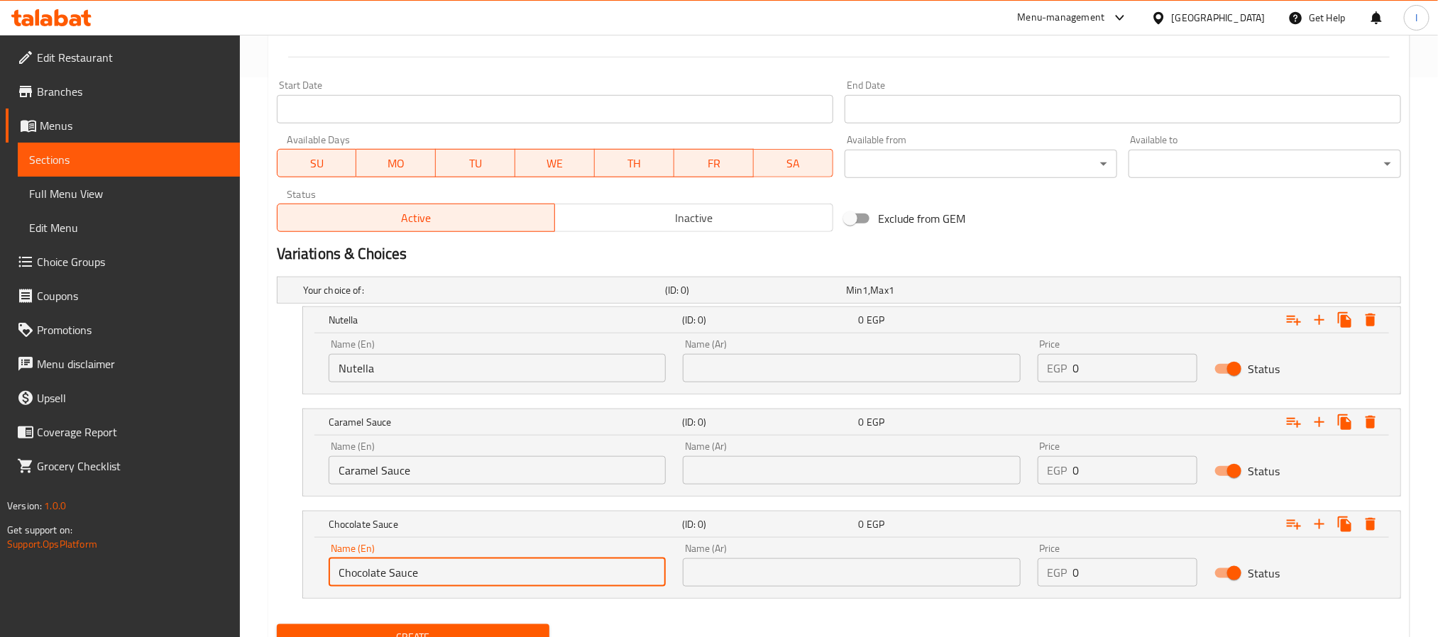
type input "Chocolate Sauce"
drag, startPoint x: 741, startPoint y: 360, endPoint x: 746, endPoint y: 375, distance: 15.0
click at [741, 360] on input "text" at bounding box center [851, 368] width 337 height 28
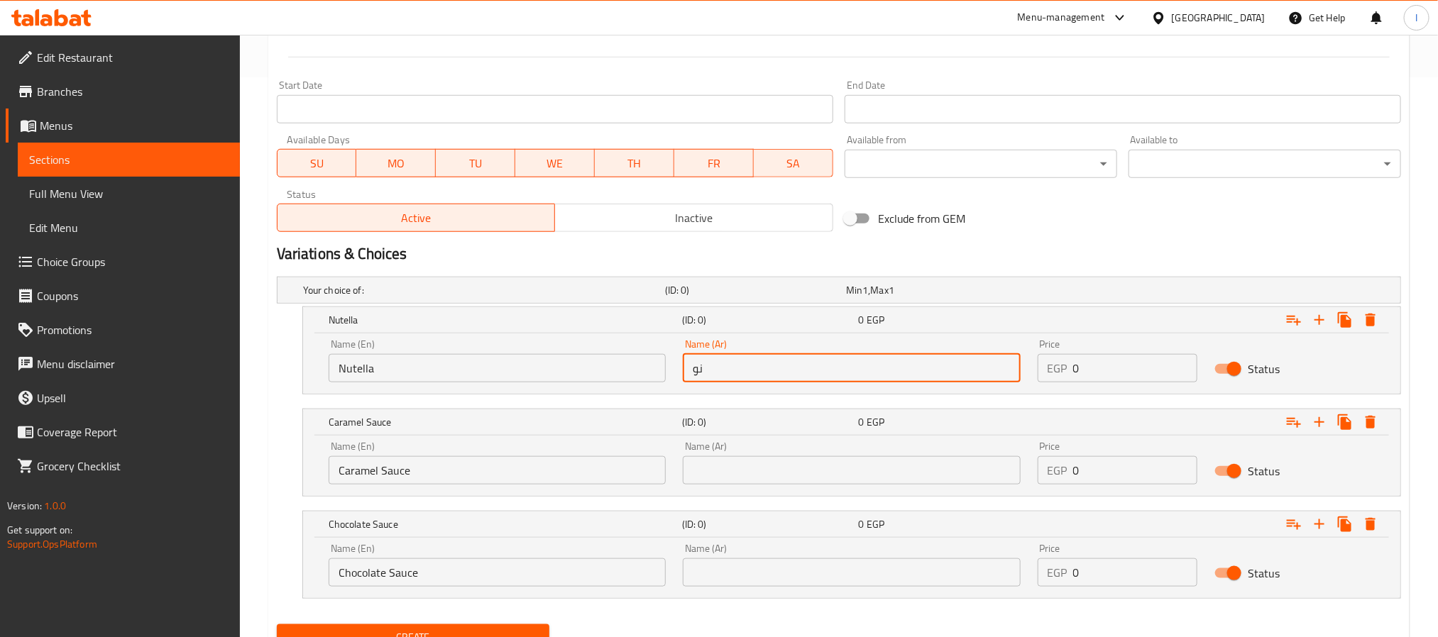
type input "ن"
click at [707, 373] on input "نوتالا" at bounding box center [851, 368] width 337 height 28
paste input "ي"
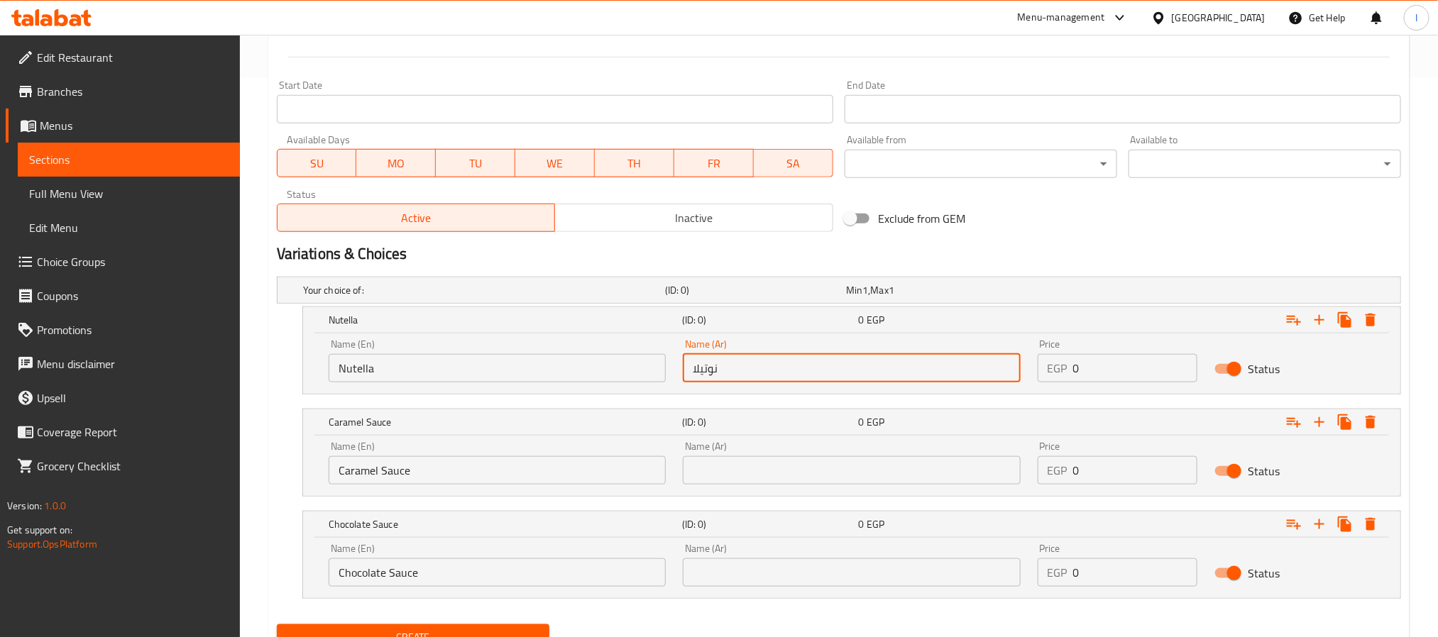
type input "نوتيلا"
click at [1098, 367] on input "0" at bounding box center [1135, 368] width 125 height 28
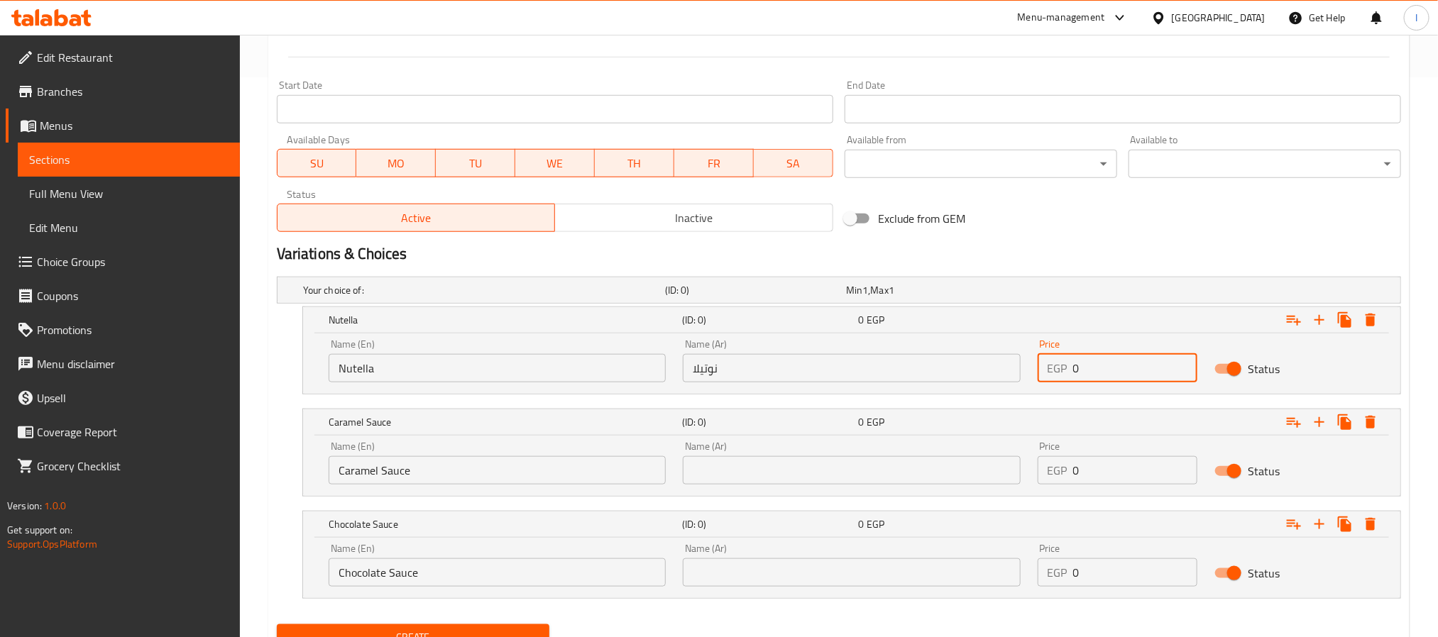
click at [1098, 367] on input "0" at bounding box center [1135, 368] width 125 height 28
type input "75"
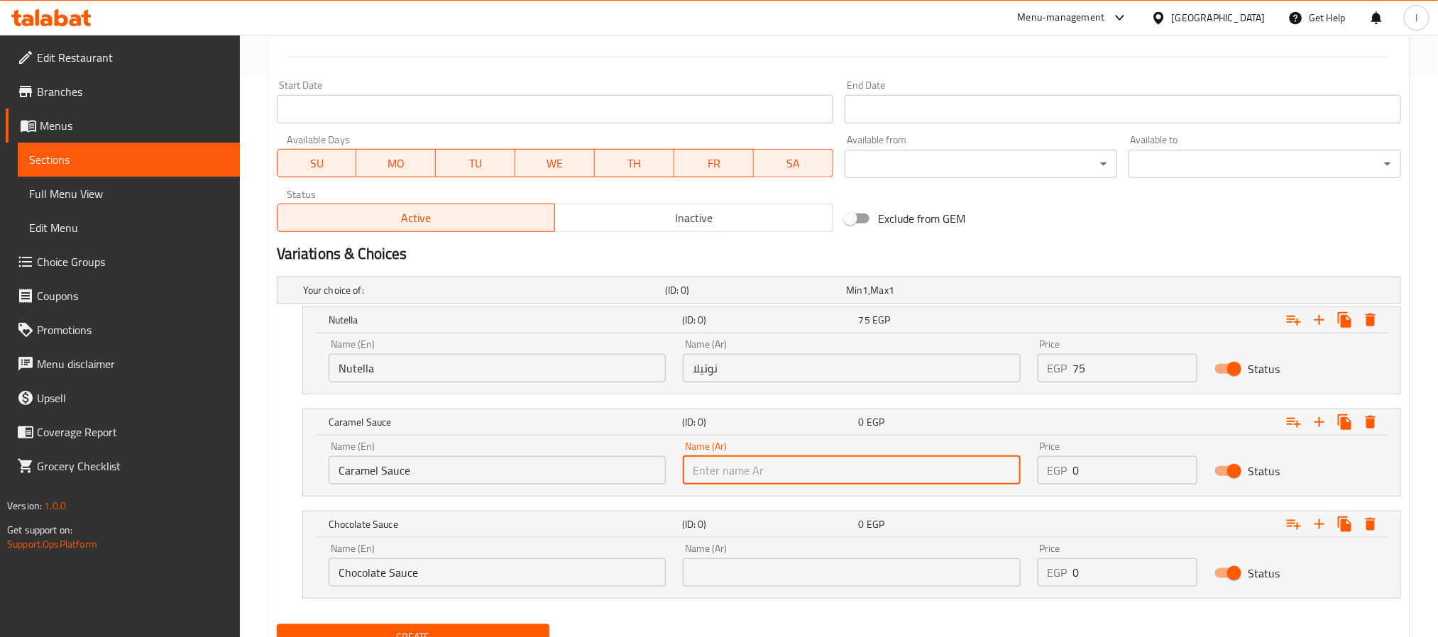
click at [803, 480] on input "text" at bounding box center [851, 470] width 337 height 28
type input "كراميل صوص"
click at [803, 565] on input "text" at bounding box center [851, 572] width 337 height 28
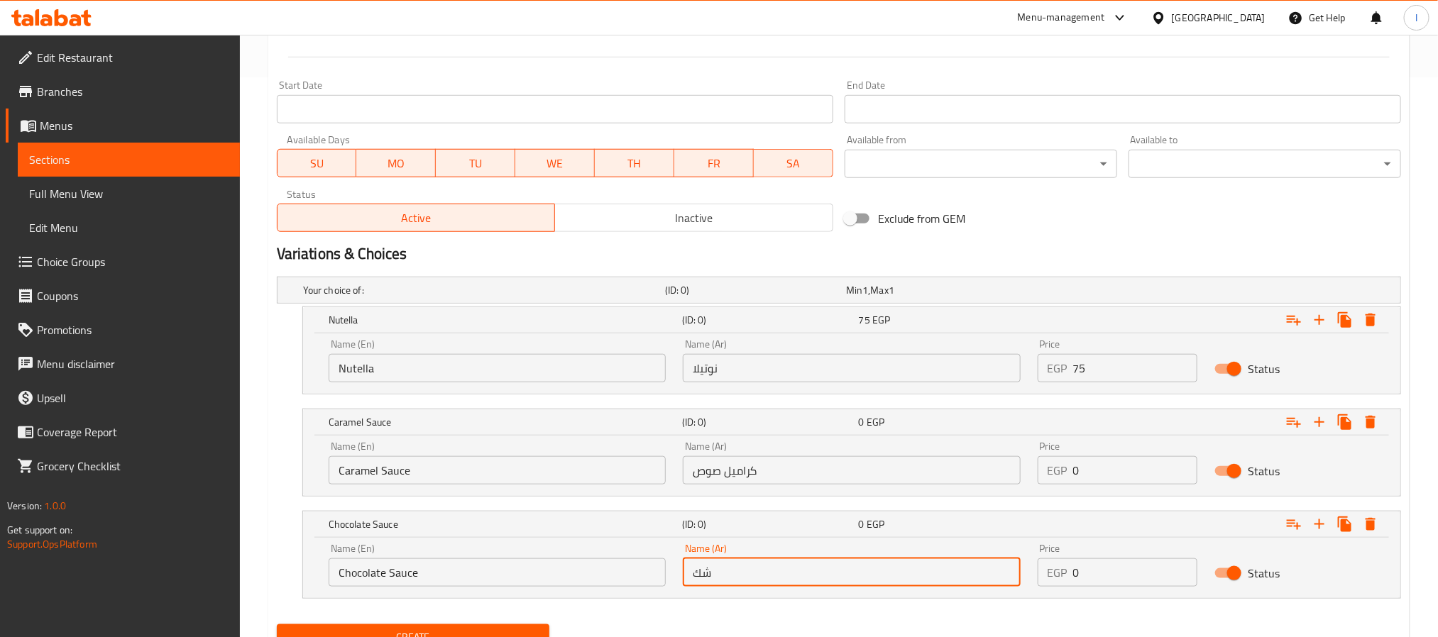
type input "ش"
click at [805, 565] on input "شوكاليت صوص" at bounding box center [851, 572] width 337 height 28
paste input "ل"
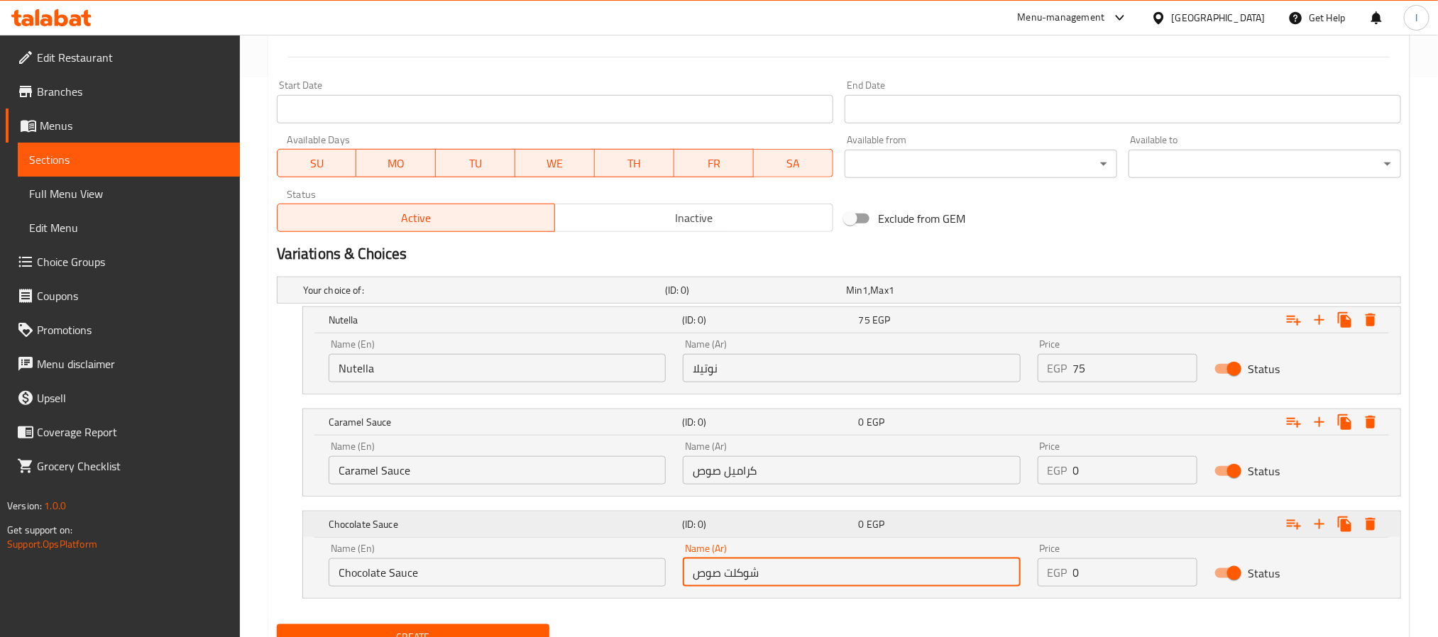
type input "شوكلت صوص"
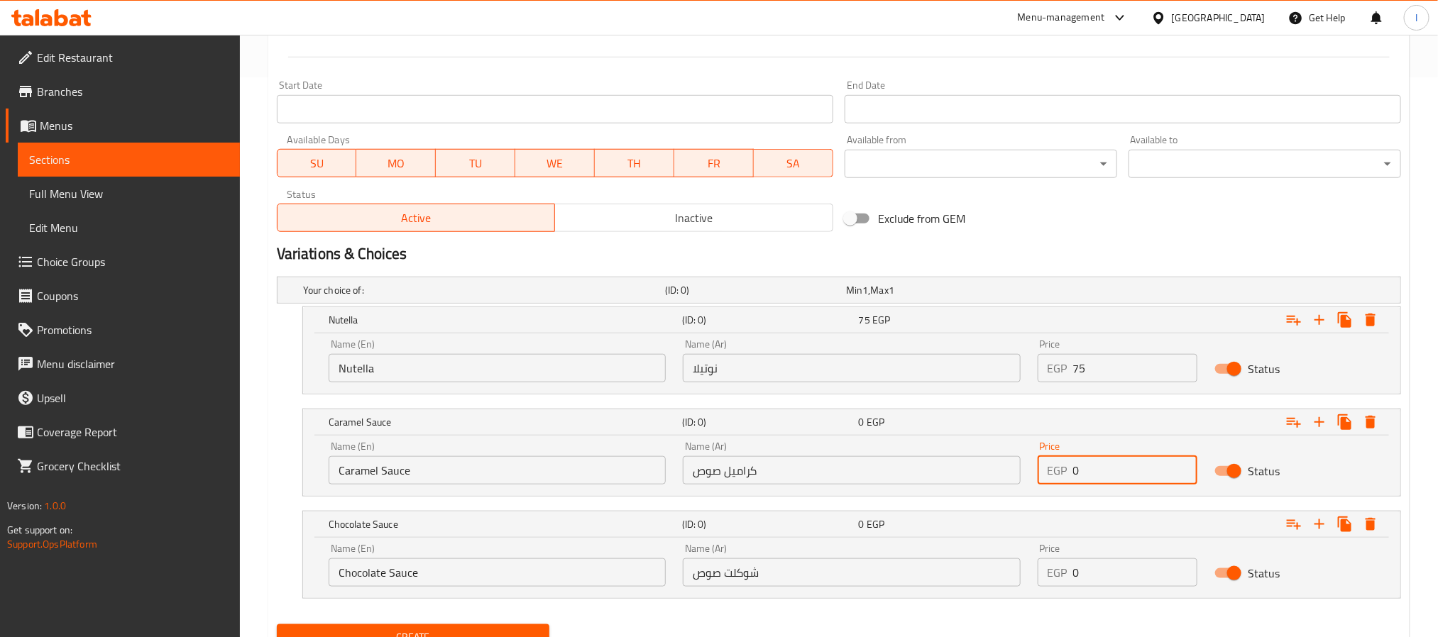
click at [1103, 482] on input "0" at bounding box center [1135, 470] width 125 height 28
type input "60"
click at [1135, 577] on input "0" at bounding box center [1135, 572] width 125 height 28
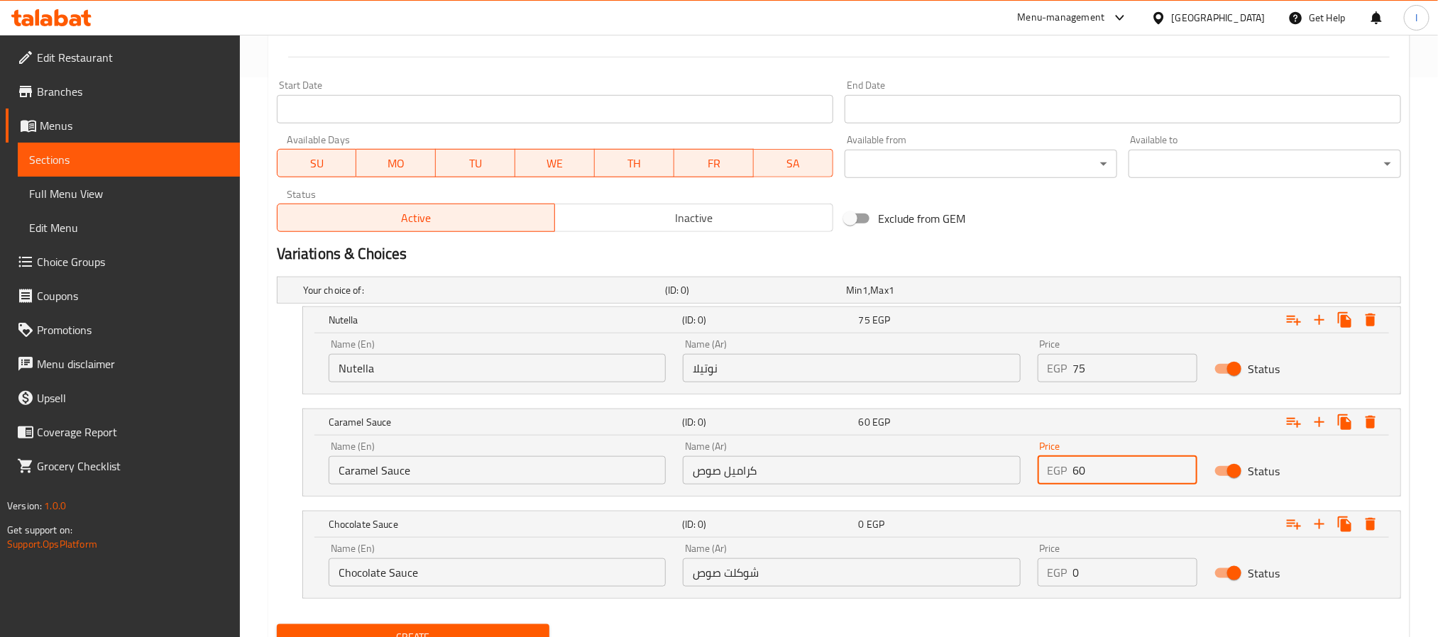
click at [1135, 577] on input "0" at bounding box center [1135, 572] width 125 height 28
type input "60"
click at [1111, 219] on div "Exclude from GEM" at bounding box center [1028, 218] width 378 height 38
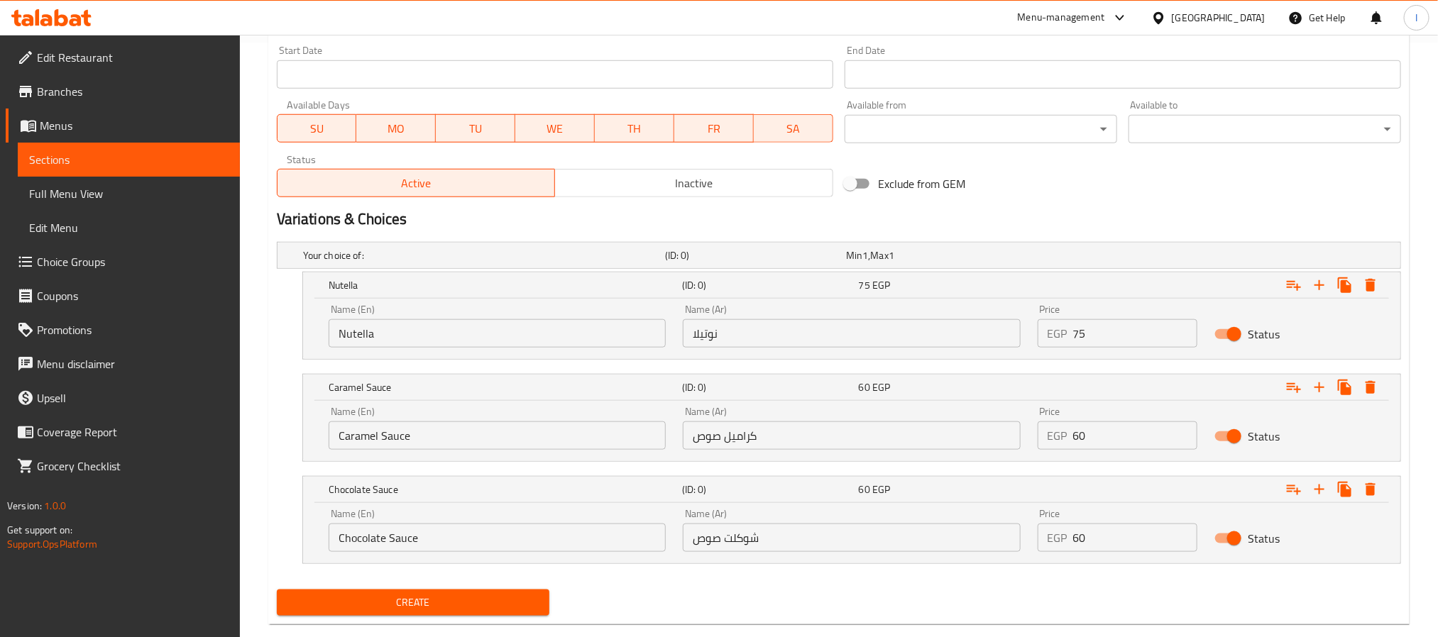
scroll to position [624, 0]
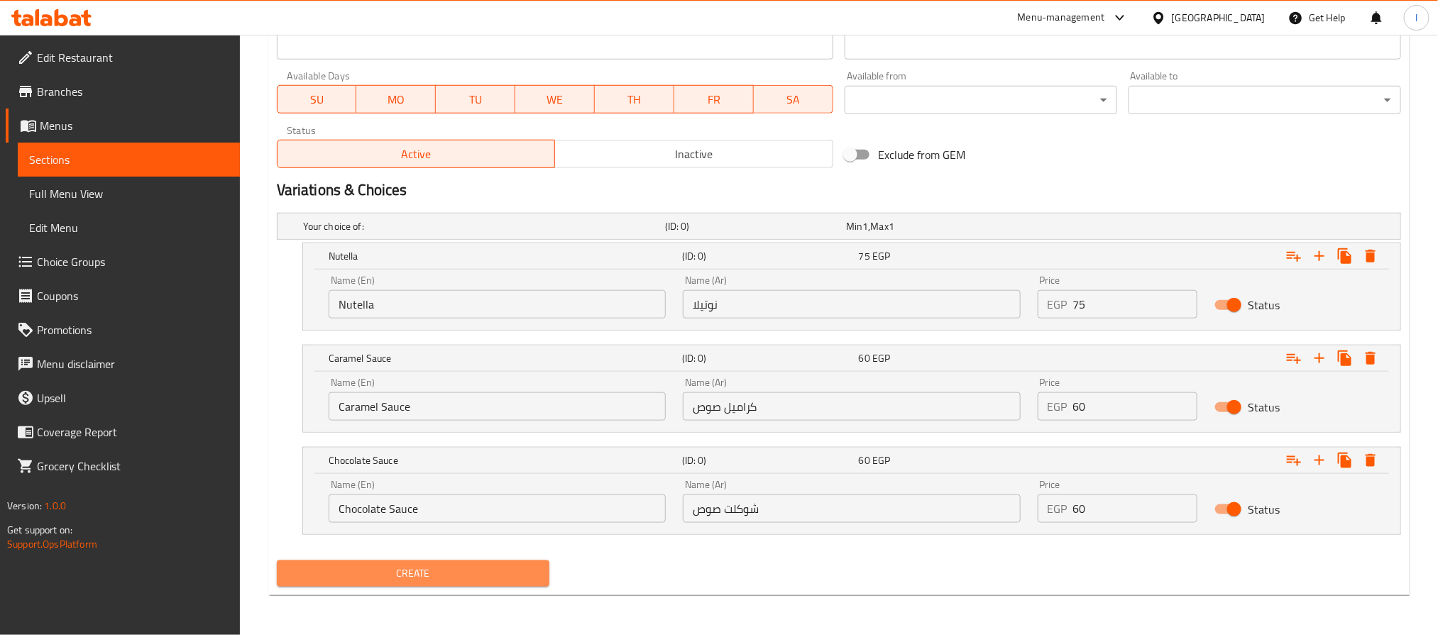
click at [528, 575] on span "Create" at bounding box center [413, 574] width 250 height 18
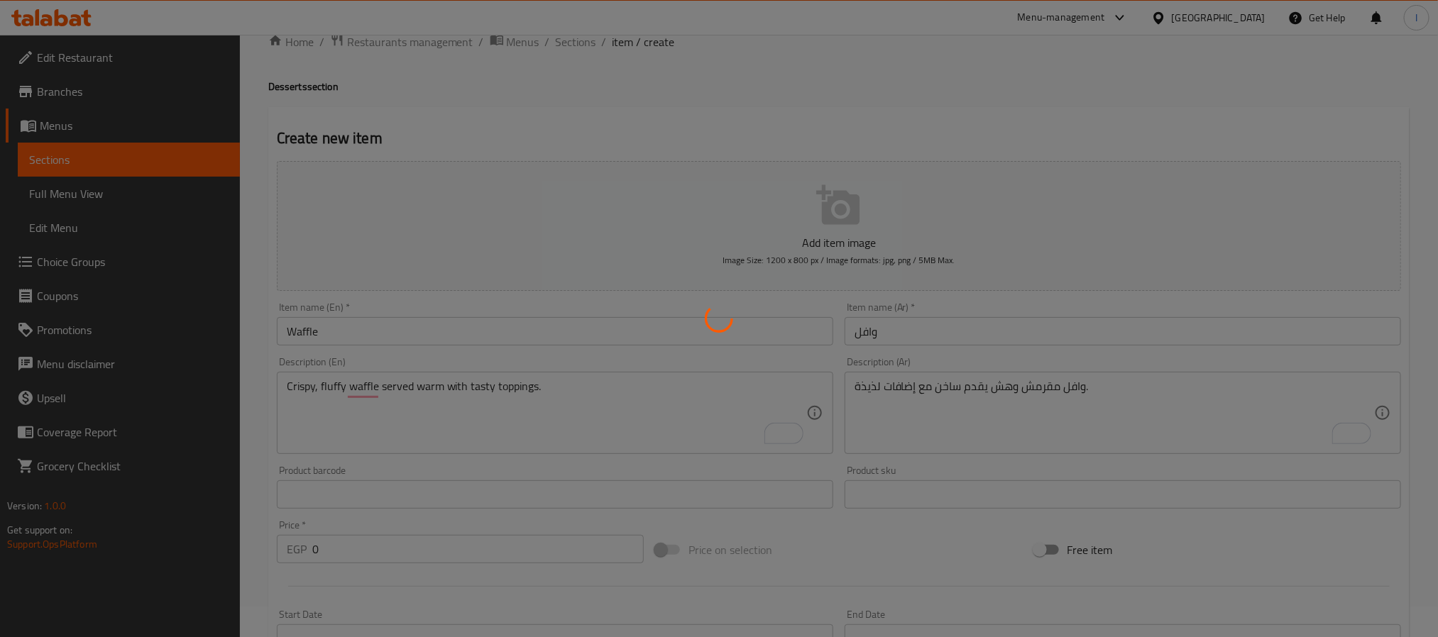
scroll to position [0, 0]
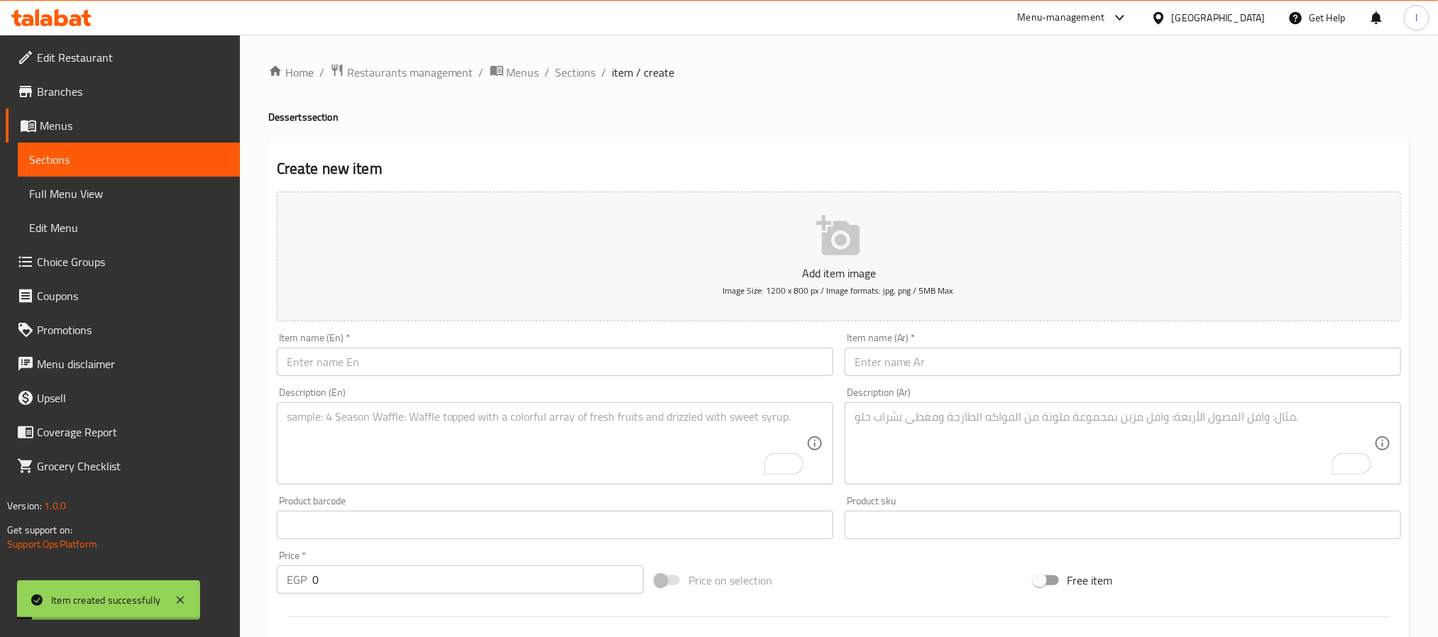
click at [636, 166] on h2 "Create new item" at bounding box center [839, 168] width 1124 height 21
click at [107, 262] on span "Choice Groups" at bounding box center [133, 261] width 192 height 17
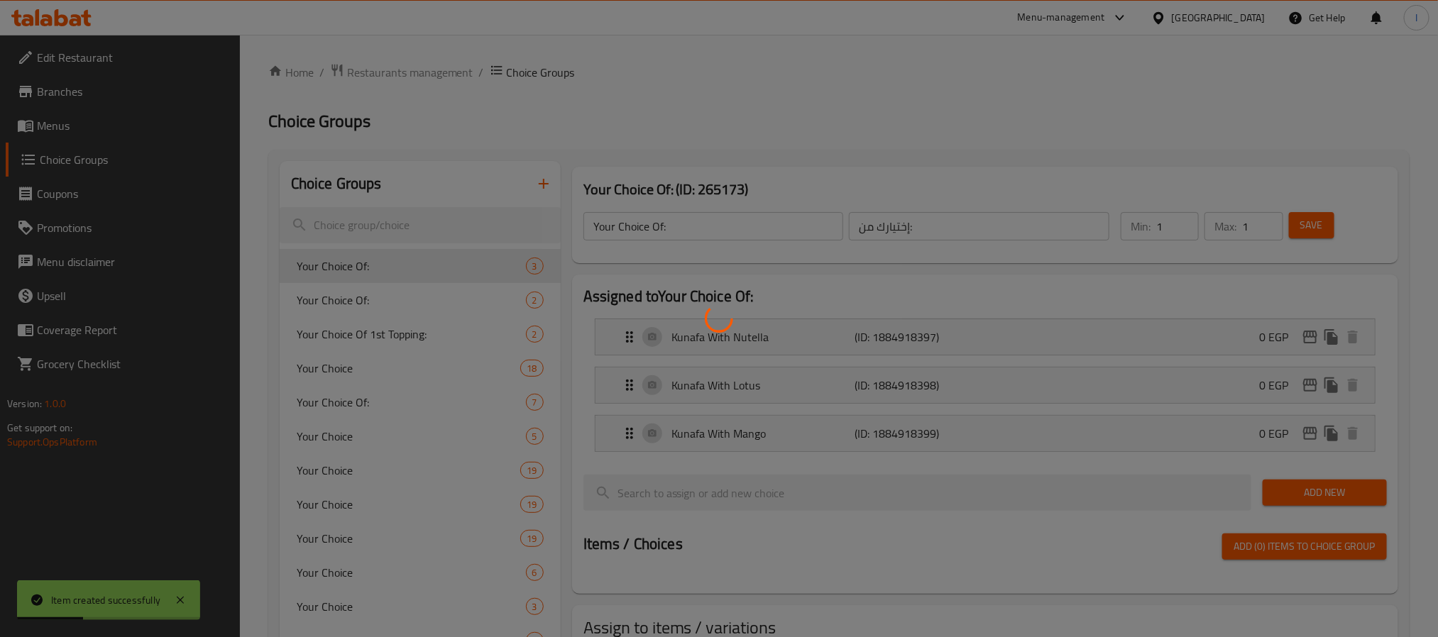
click at [716, 107] on div at bounding box center [719, 318] width 1438 height 637
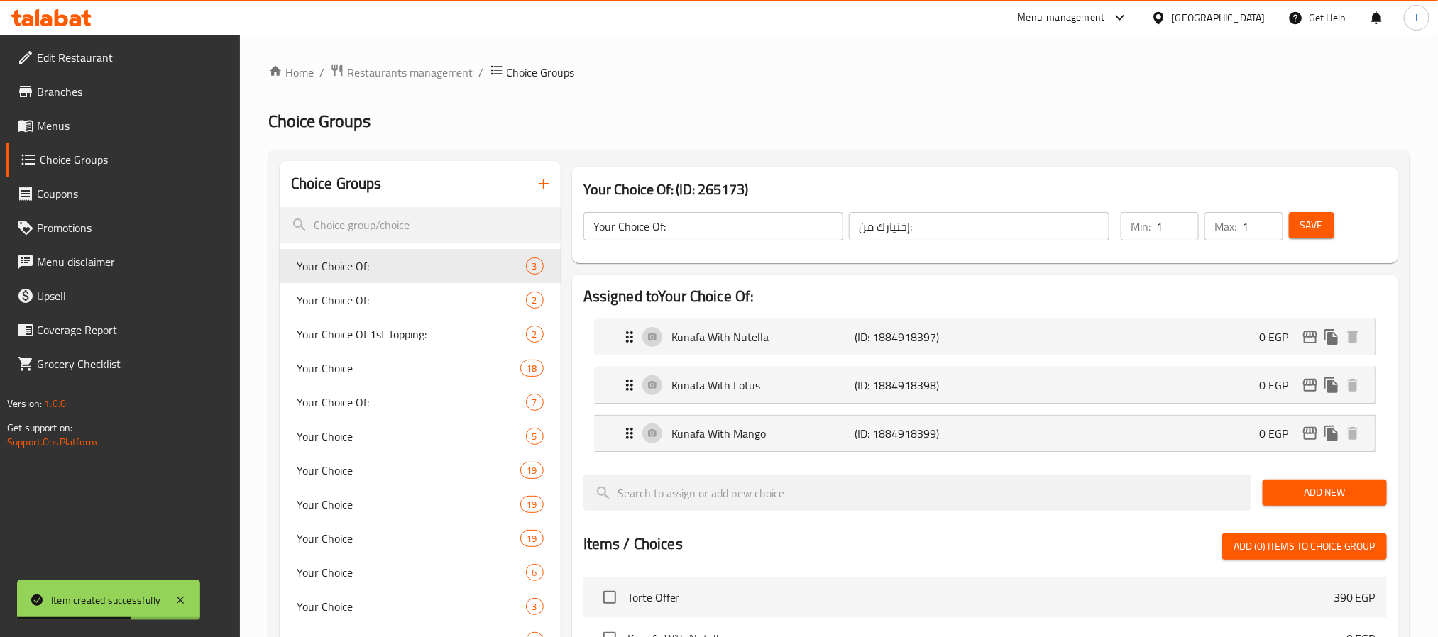
click at [541, 182] on icon "button" at bounding box center [543, 183] width 17 height 17
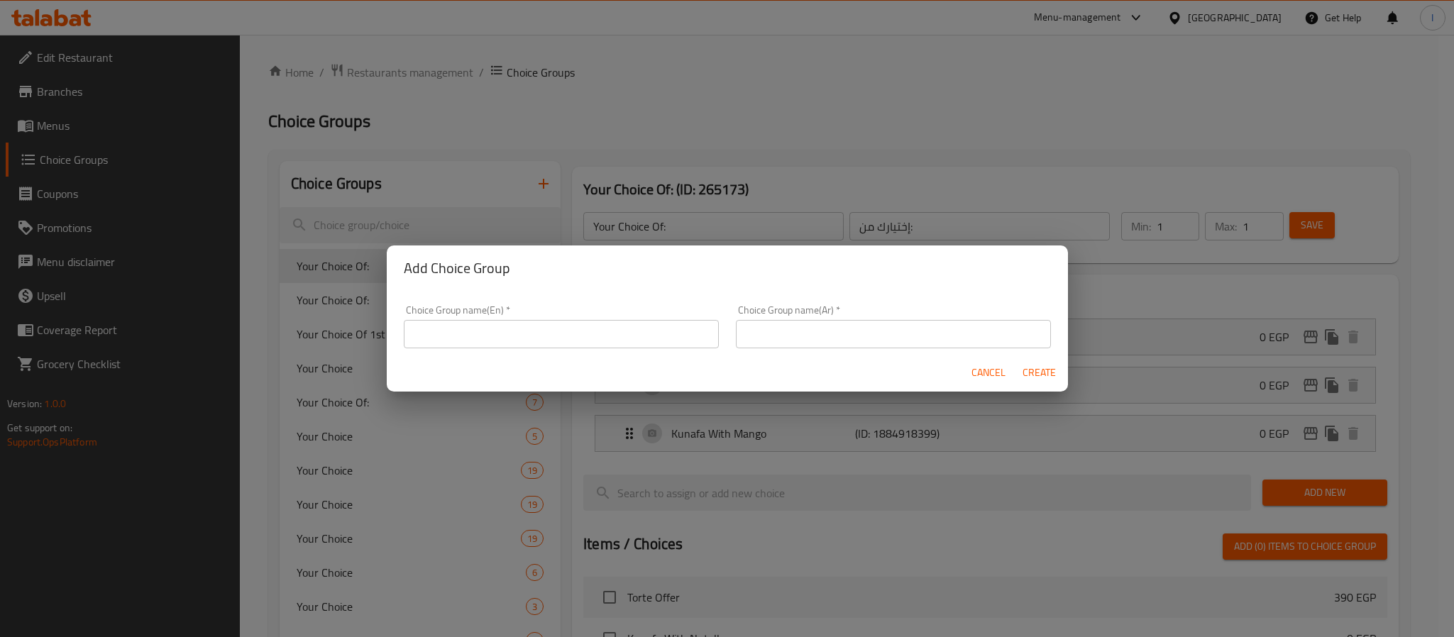
click at [592, 343] on input "text" at bounding box center [561, 334] width 315 height 28
click at [600, 341] on input "Your Choice of Extra" at bounding box center [561, 334] width 315 height 28
type input "Your Choice of Extra"
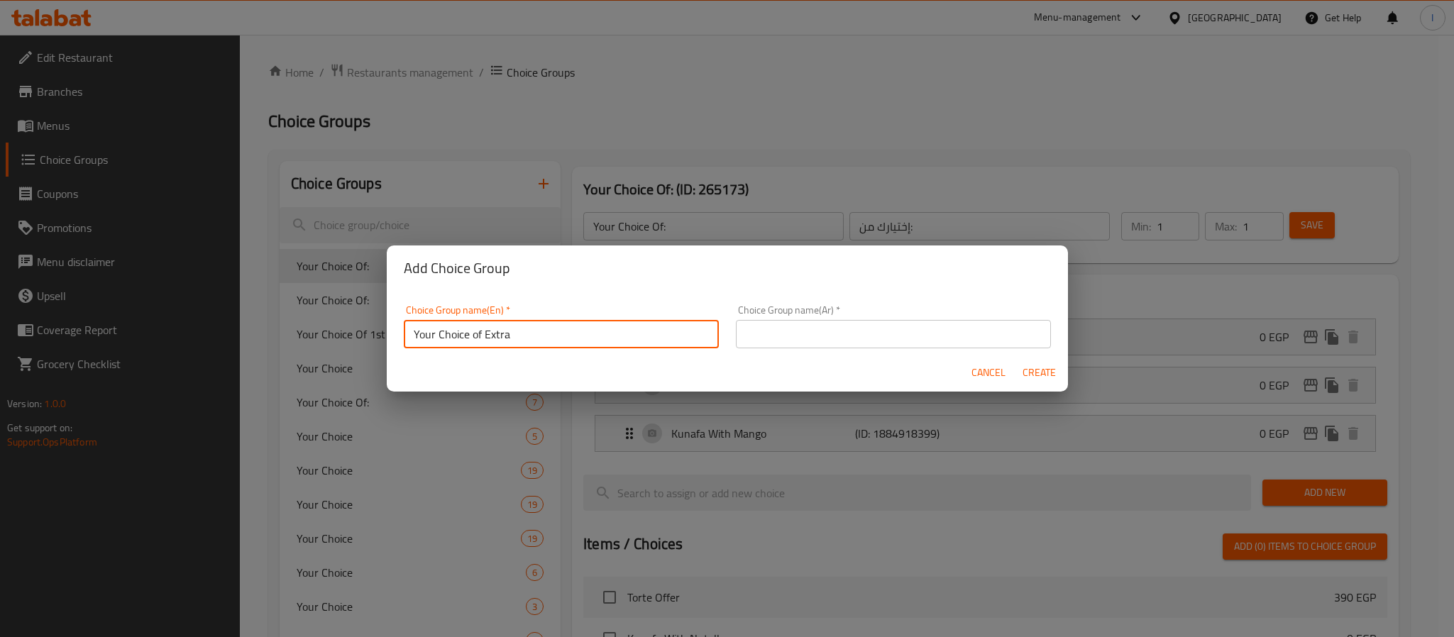
click at [837, 330] on input "text" at bounding box center [893, 334] width 315 height 28
paste input "اختيارك من الإضافات"
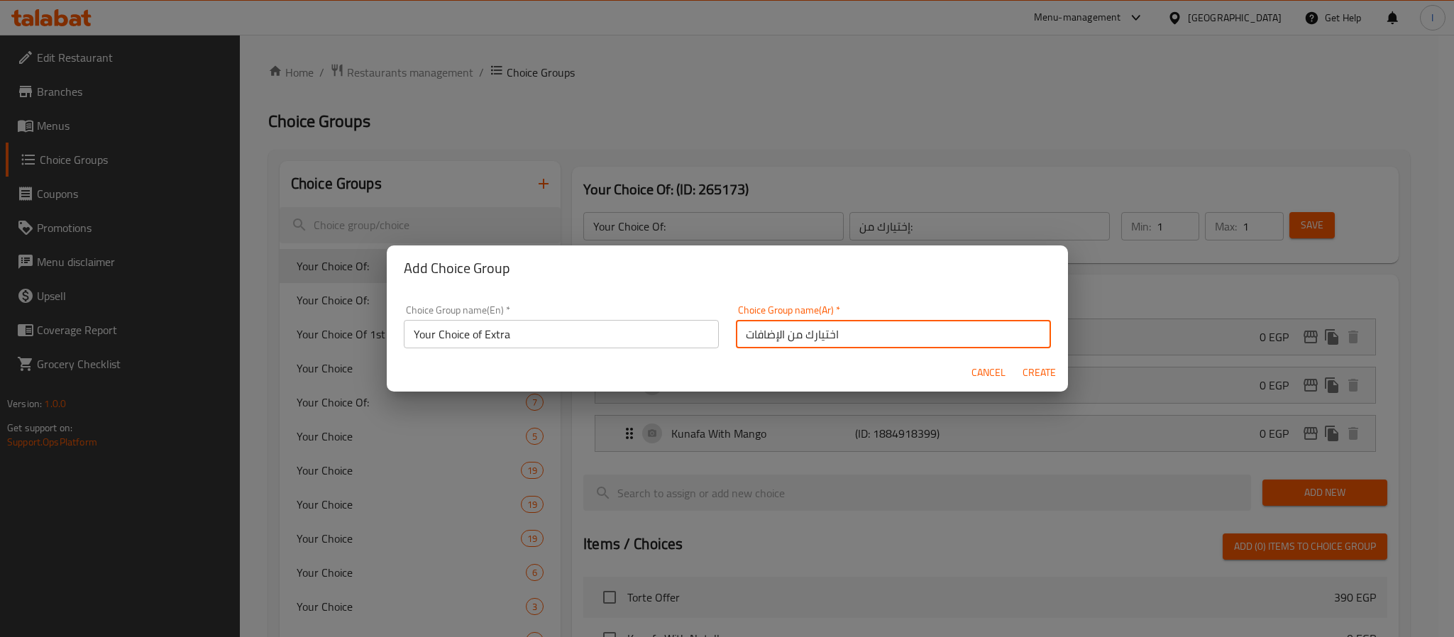
type input "اختيارك من الإضافات"
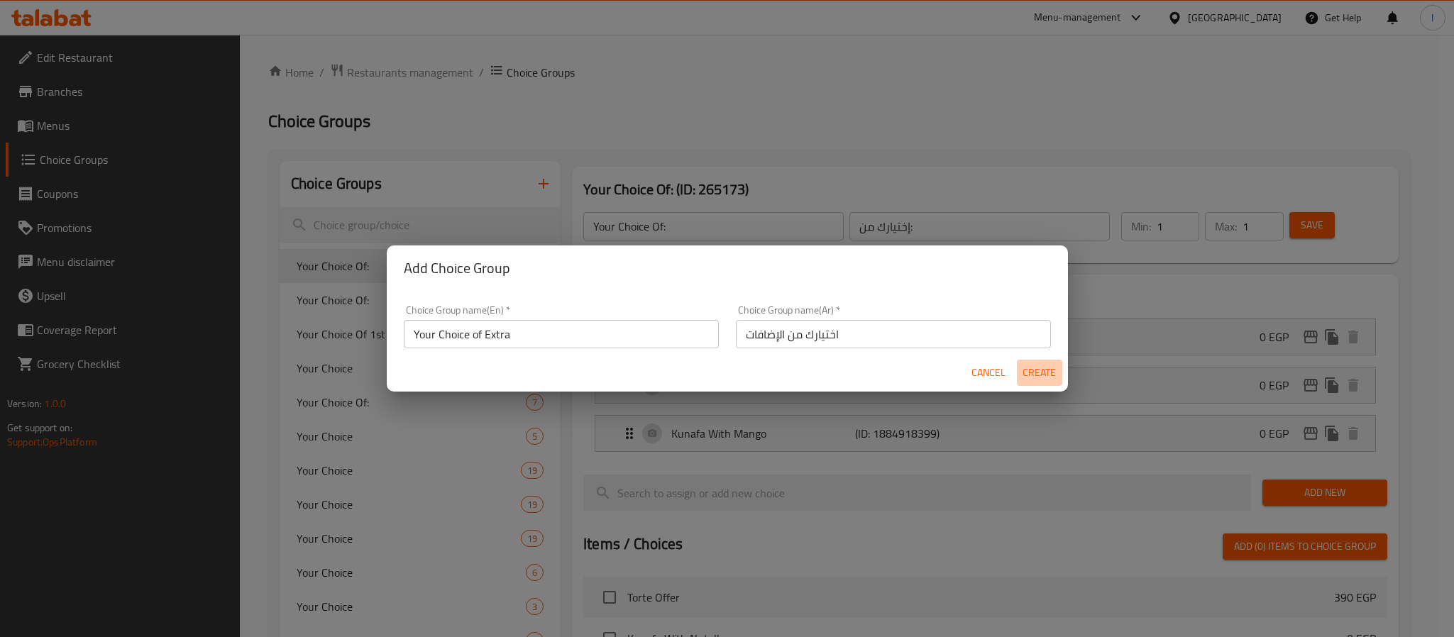
click at [1045, 371] on span "Create" at bounding box center [1039, 373] width 34 height 18
type input "Your Choice of Extra"
type input "اختيارك من الإضافات"
type input "0"
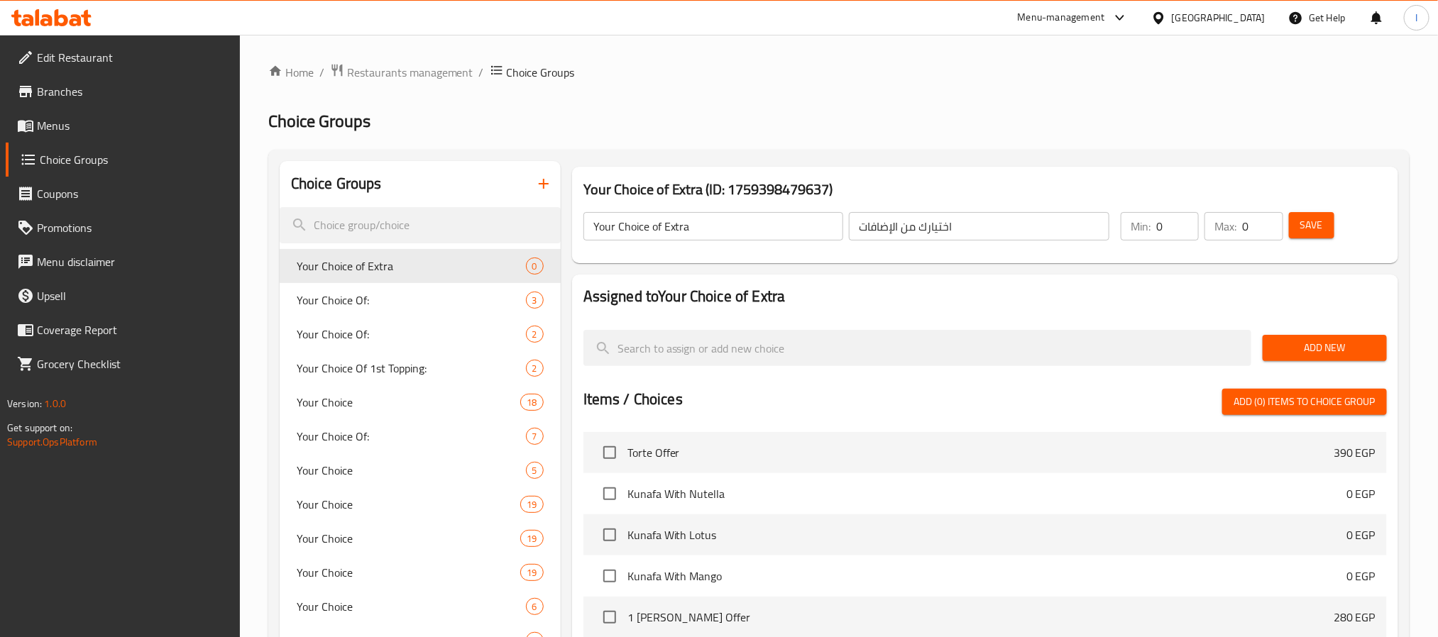
click at [1043, 158] on div "Choice Groups Your Choice of Extra 0 Your Choice Of: 3 Your Choice Of: 2 Your C…" at bounding box center [838, 549] width 1141 height 798
click at [1173, 224] on input "0" at bounding box center [1177, 226] width 43 height 28
type input "1"
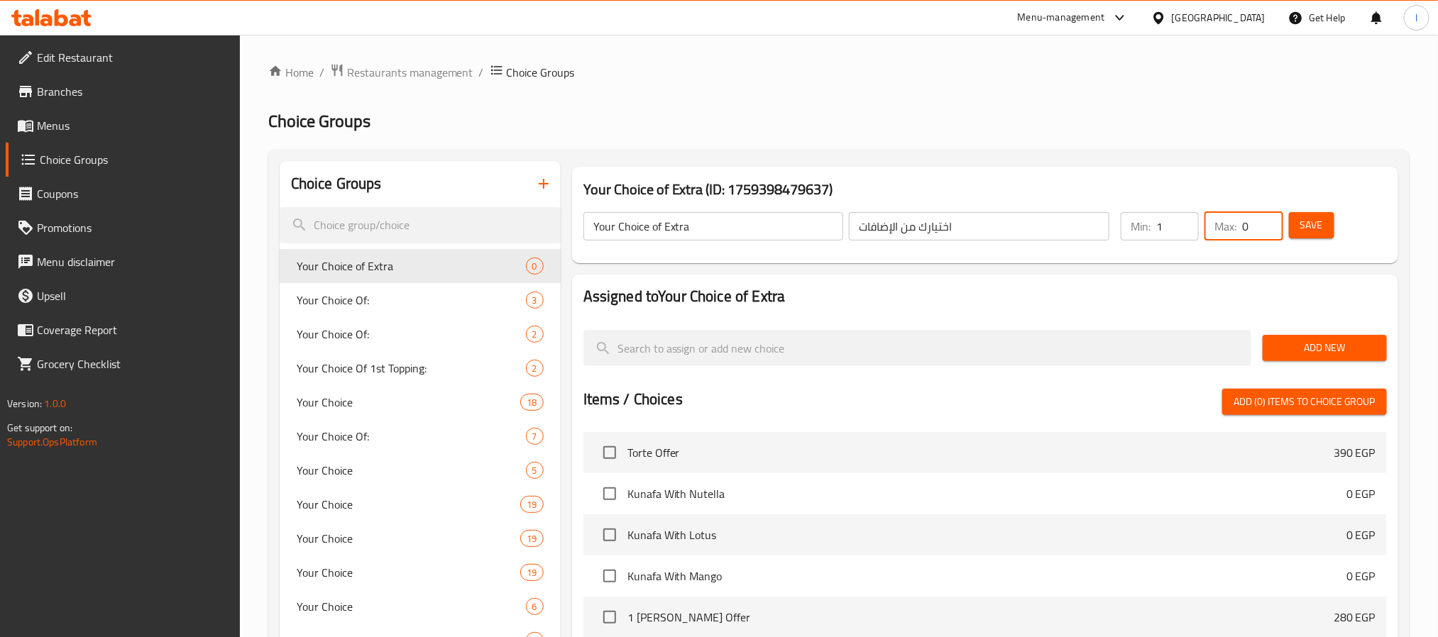
click at [1252, 231] on input "0" at bounding box center [1262, 226] width 40 height 28
type input "1"
click at [1152, 172] on div "Your Choice of Extra (ID: 1759398479637) Your Choice of Extra ​ اختيارك من الإض…" at bounding box center [985, 215] width 826 height 96
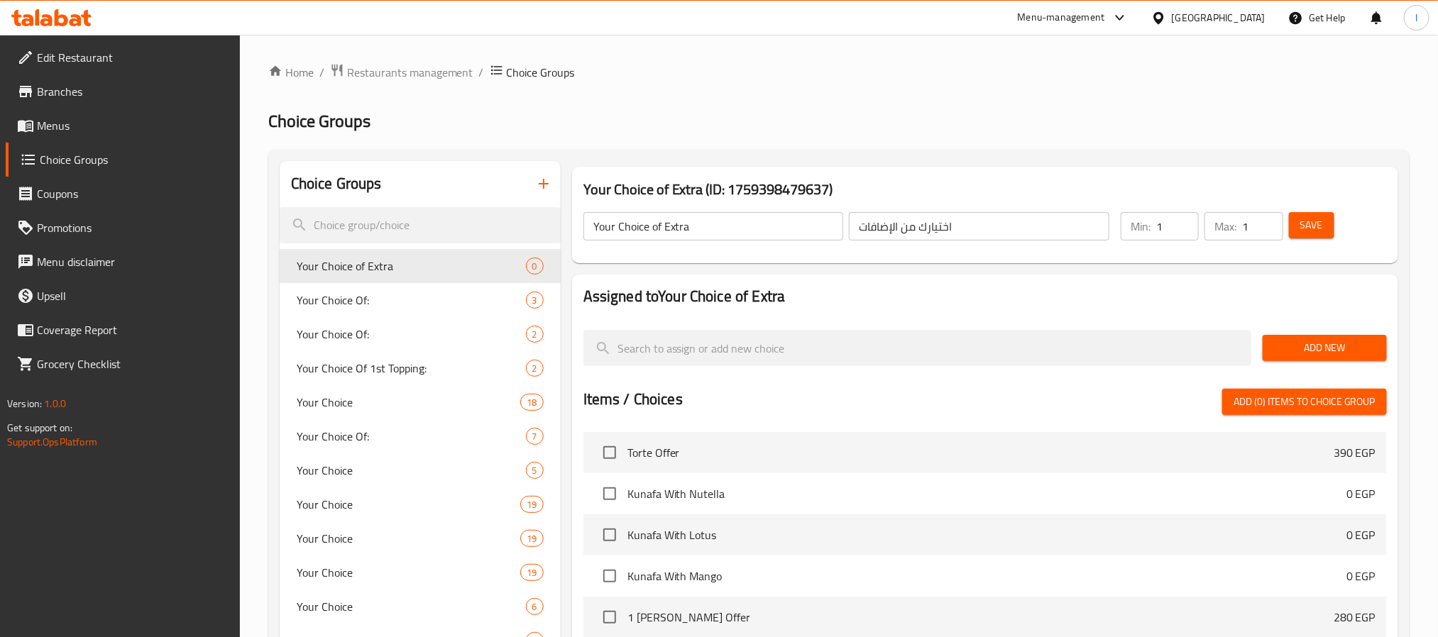
click at [1340, 348] on span "Add New" at bounding box center [1324, 348] width 101 height 18
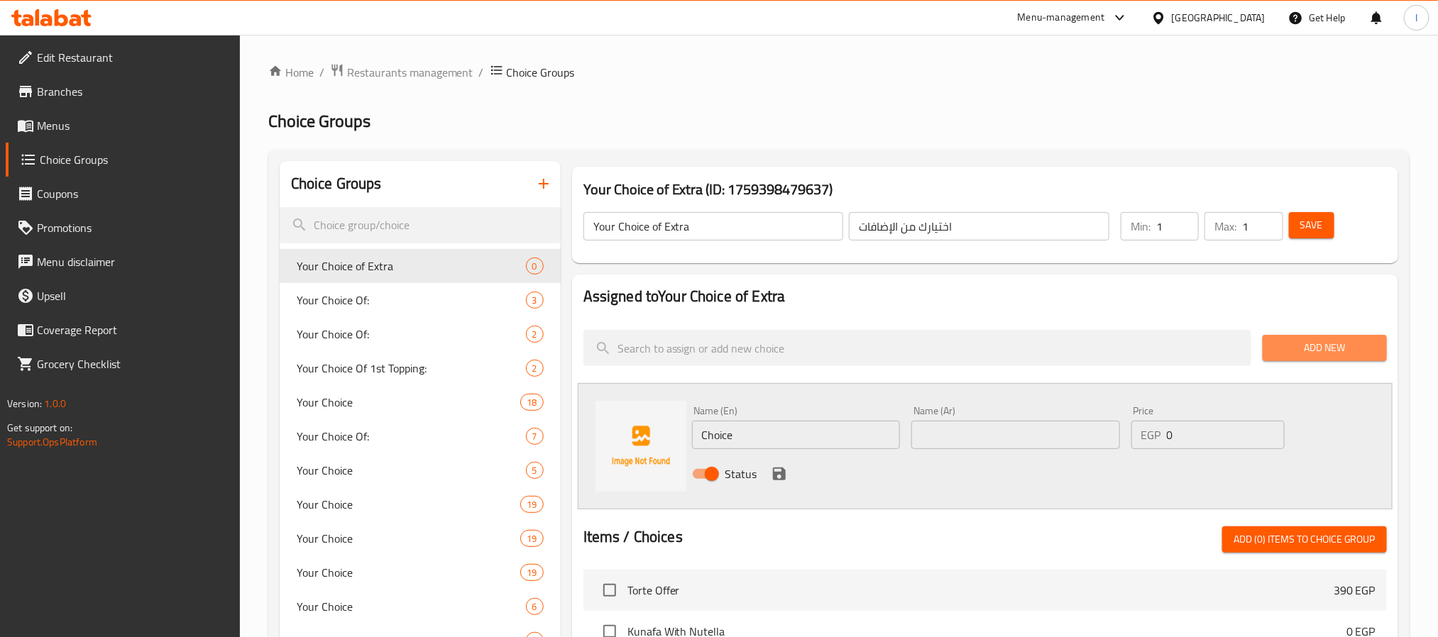
click at [1305, 358] on button "Add New" at bounding box center [1324, 348] width 124 height 26
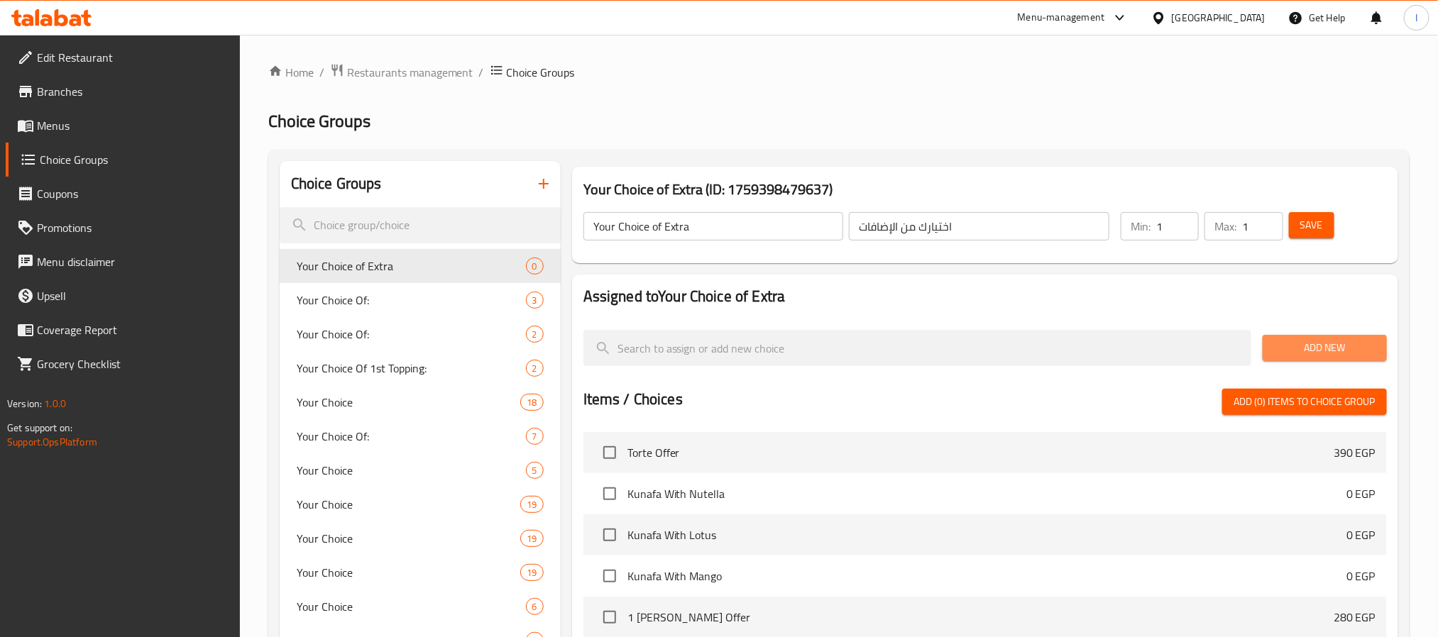
click at [1294, 354] on span "Add New" at bounding box center [1324, 348] width 101 height 18
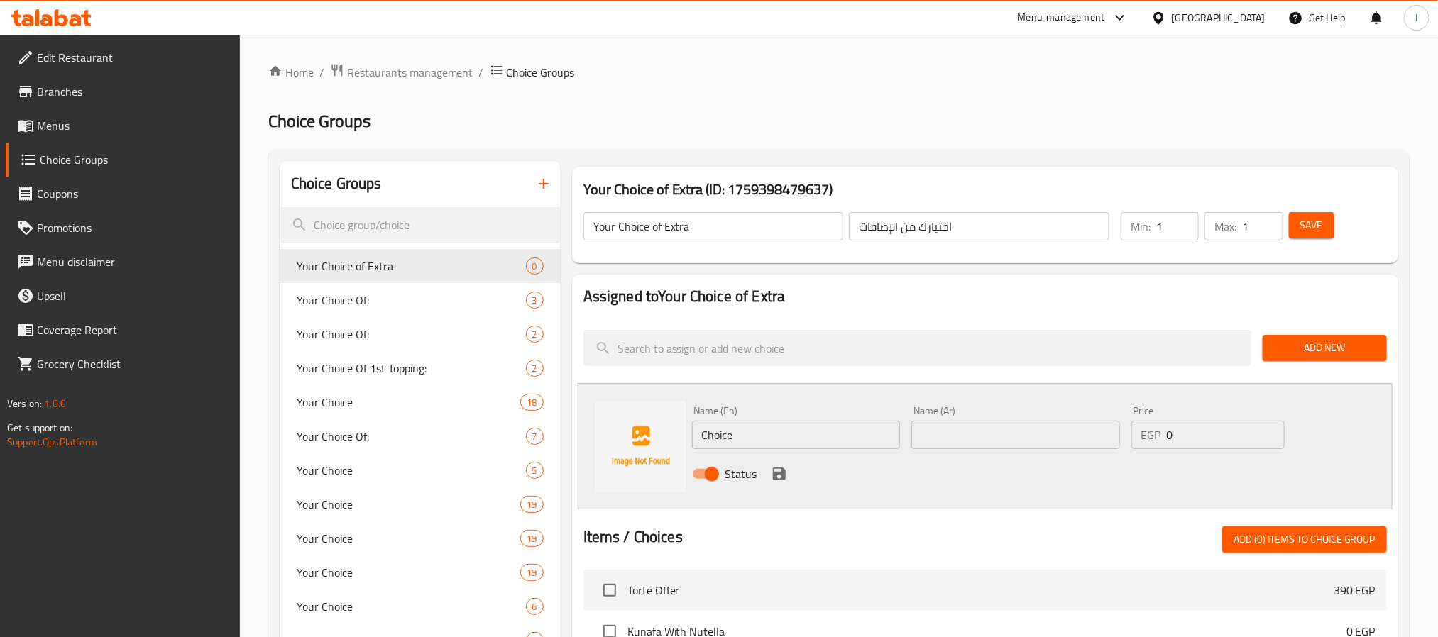
scroll to position [106, 0]
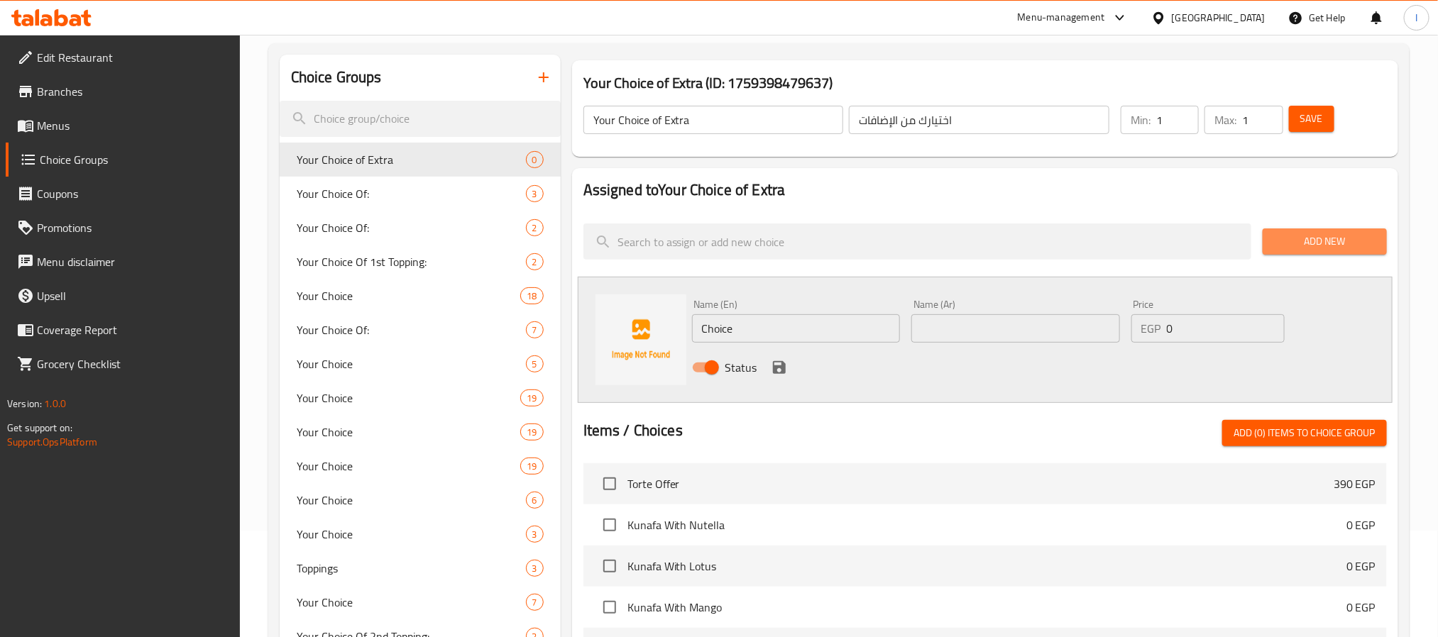
click at [1329, 247] on span "Add New" at bounding box center [1324, 242] width 101 height 18
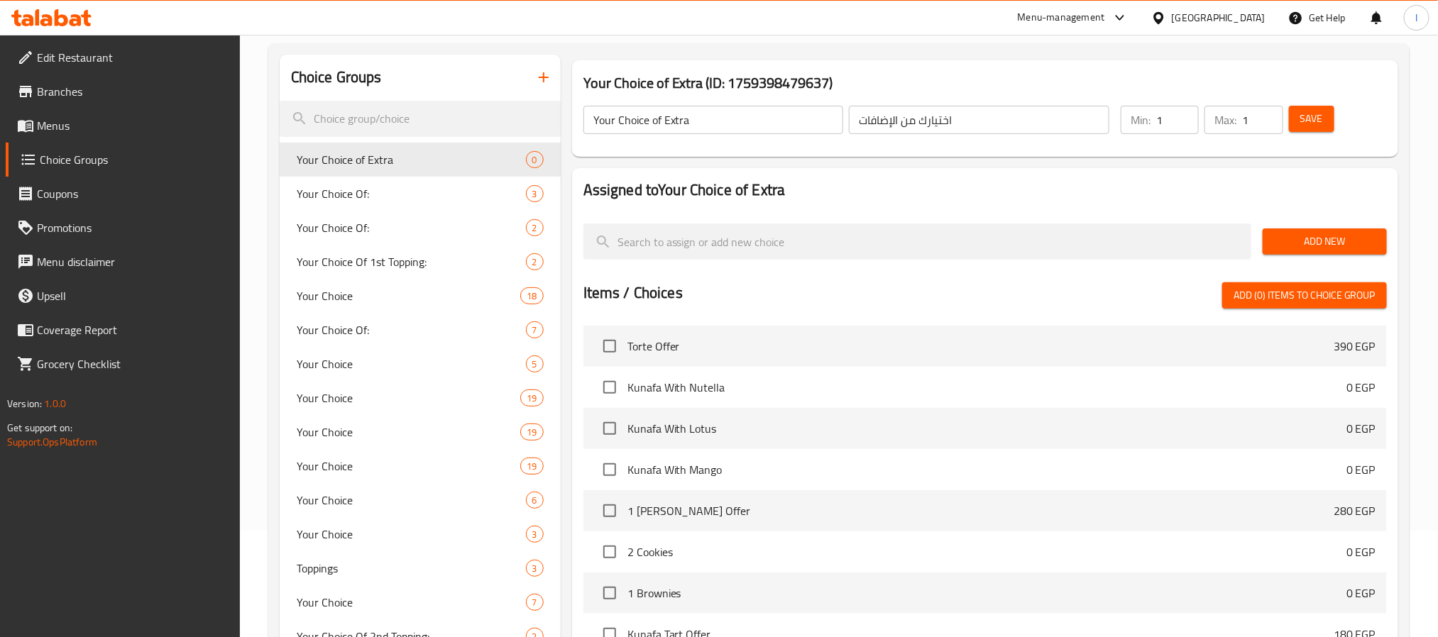
click at [1329, 241] on span "Add New" at bounding box center [1324, 242] width 101 height 18
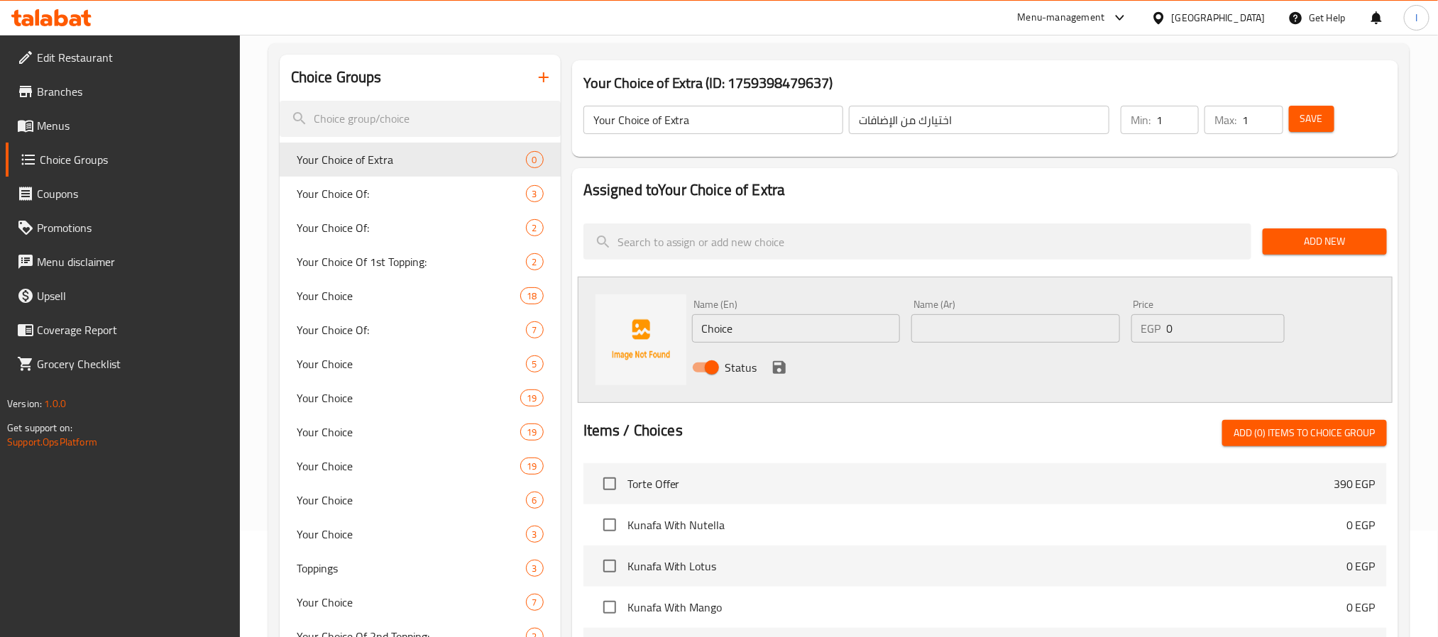
click at [1331, 320] on div "Name (En) Choice Name (En) Name (Ar) Name (Ar) Price EGP 0 Price Status" at bounding box center [1015, 340] width 659 height 93
click at [801, 330] on input "Choice" at bounding box center [796, 328] width 209 height 28
paste input "aramelized Almonds"
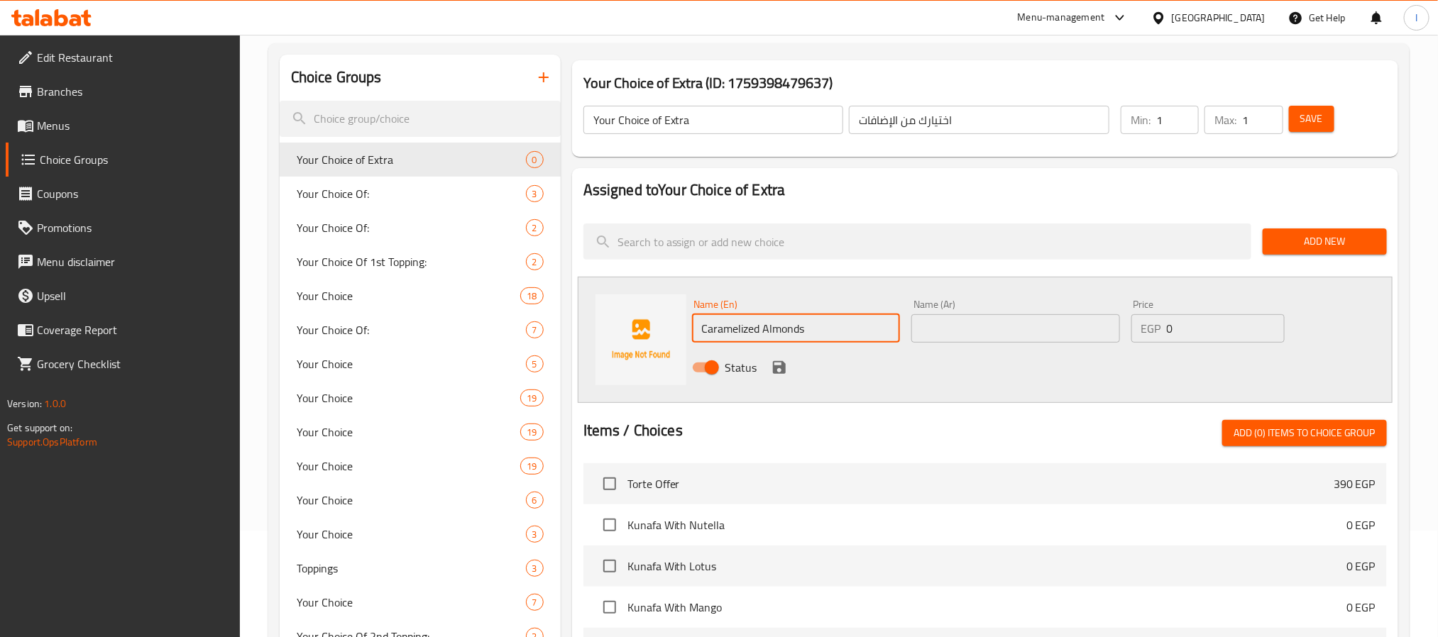
type input "Caramelized Almonds"
click at [1245, 126] on input "1" at bounding box center [1262, 120] width 40 height 28
click at [1174, 122] on input "1" at bounding box center [1177, 120] width 43 height 28
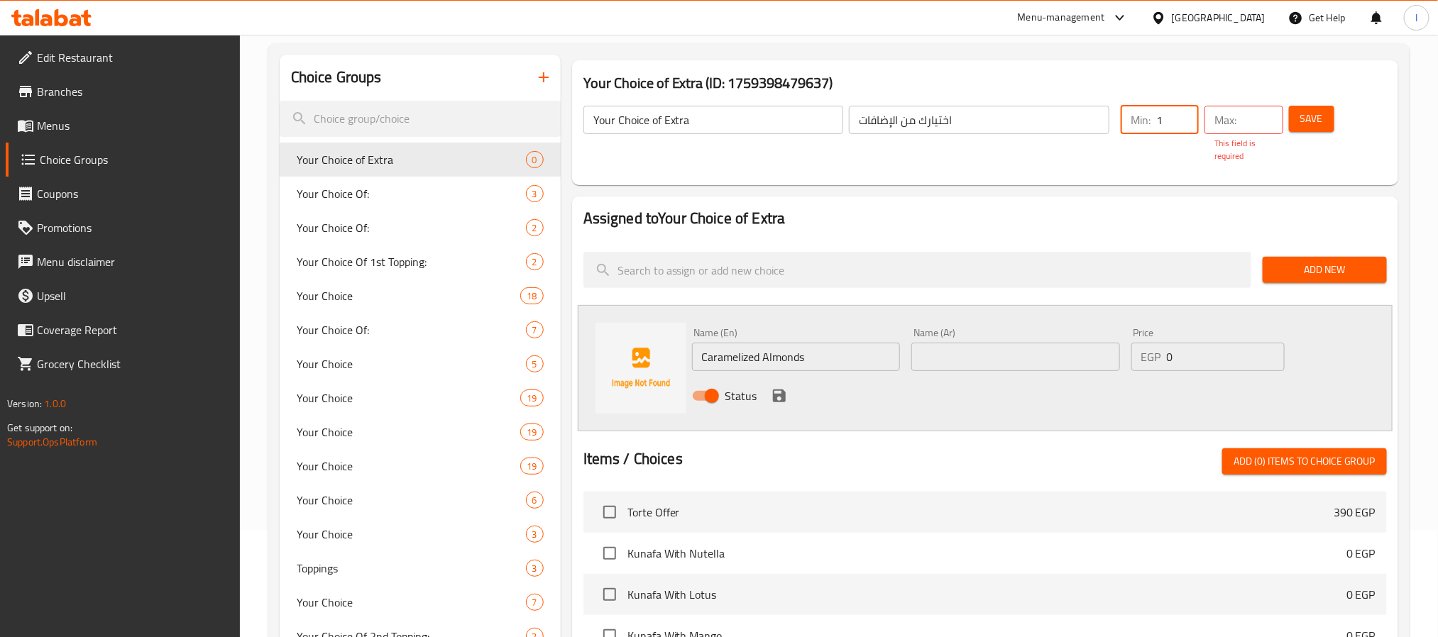
click at [1174, 122] on input "1" at bounding box center [1177, 120] width 43 height 28
type input "0"
click at [1225, 114] on p "Max:" at bounding box center [1225, 119] width 22 height 17
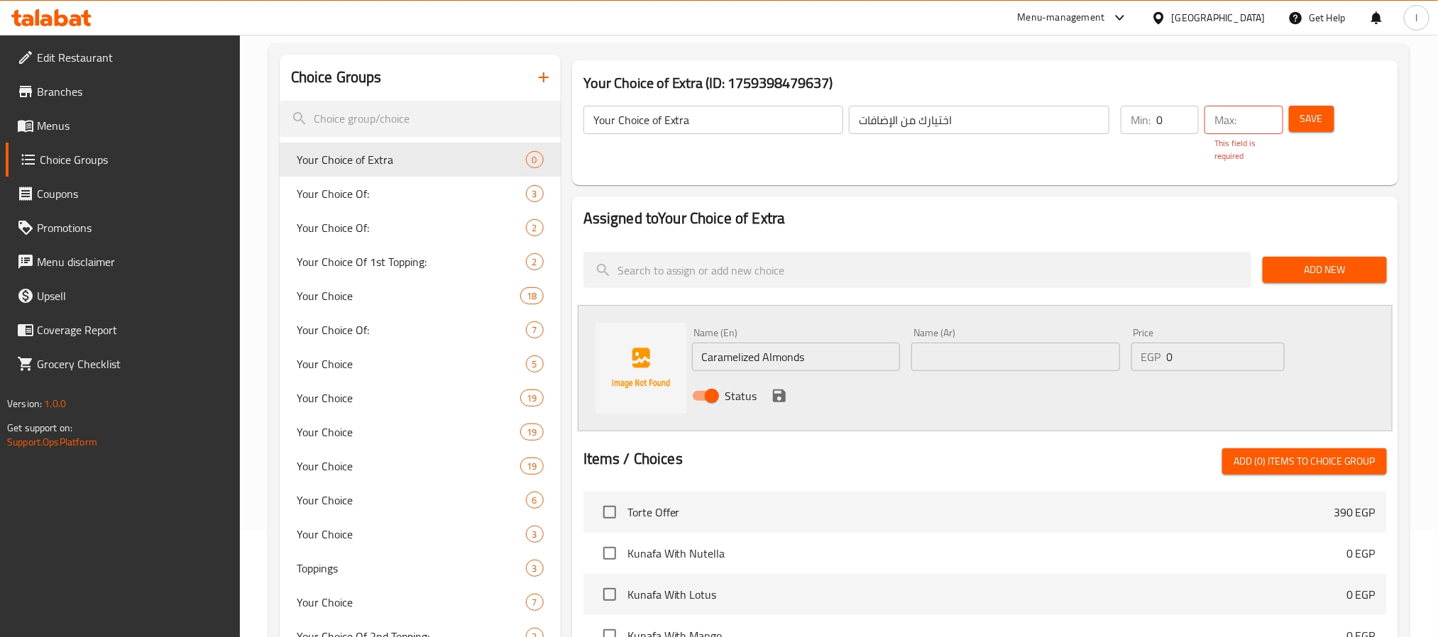
click at [1242, 119] on div "Max: ​" at bounding box center [1243, 120] width 78 height 28
type input "2"
click at [1167, 122] on input "0" at bounding box center [1177, 120] width 43 height 28
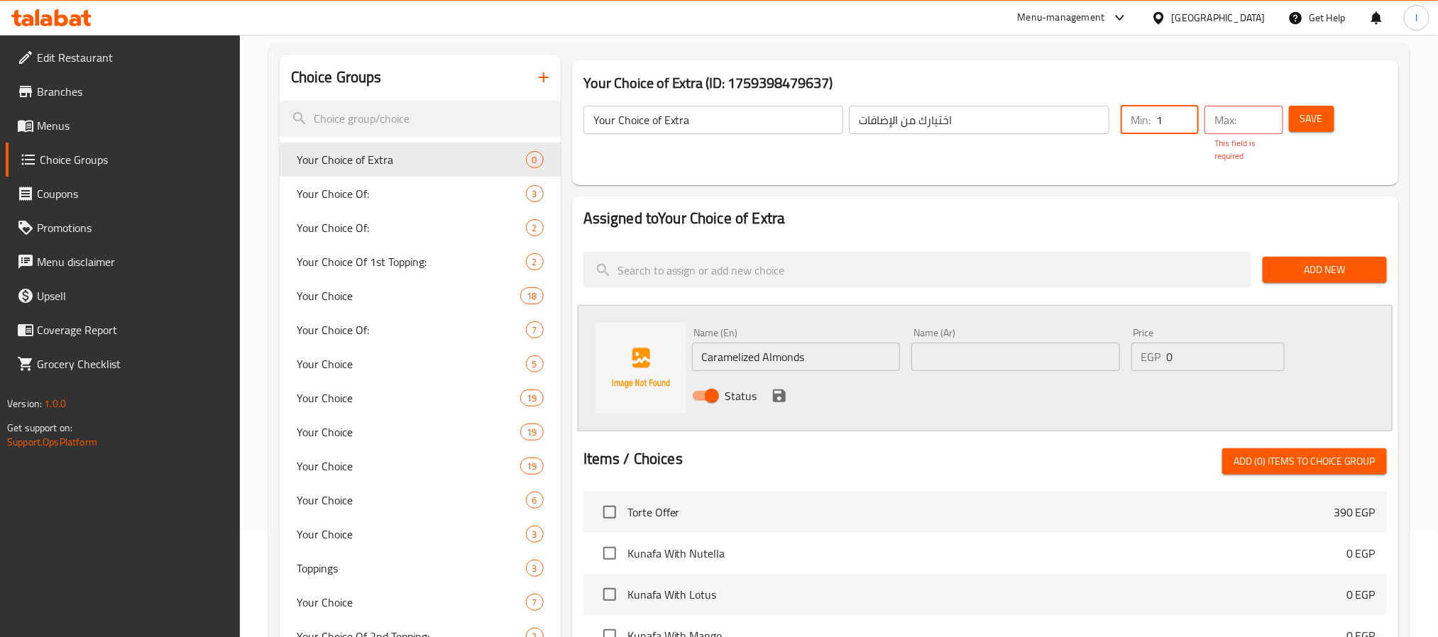
type input "1"
click at [1237, 111] on div "Max: ​" at bounding box center [1243, 120] width 78 height 28
type input "1"
click at [1258, 182] on div "Your Choice of Extra (ID: 1759398479637) Your Choice of Extra ​ اختيارك من الإض…" at bounding box center [982, 520] width 843 height 930
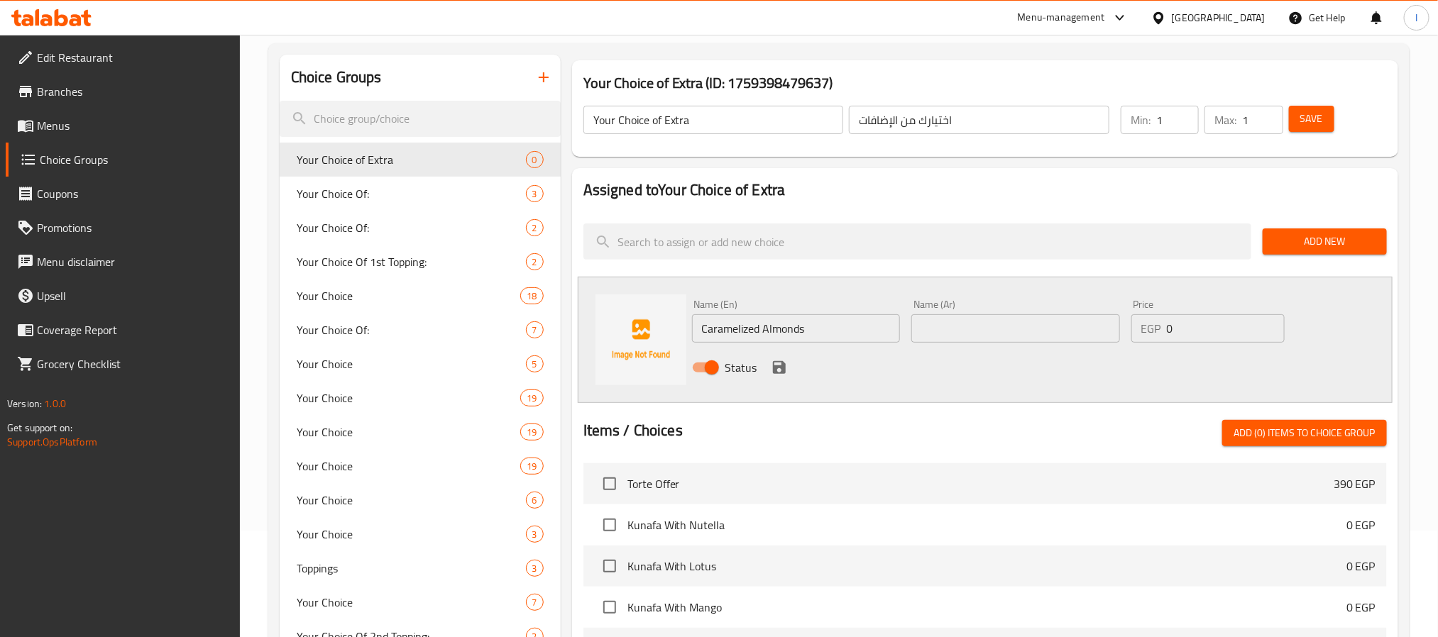
click at [1335, 241] on span "Add New" at bounding box center [1324, 242] width 101 height 18
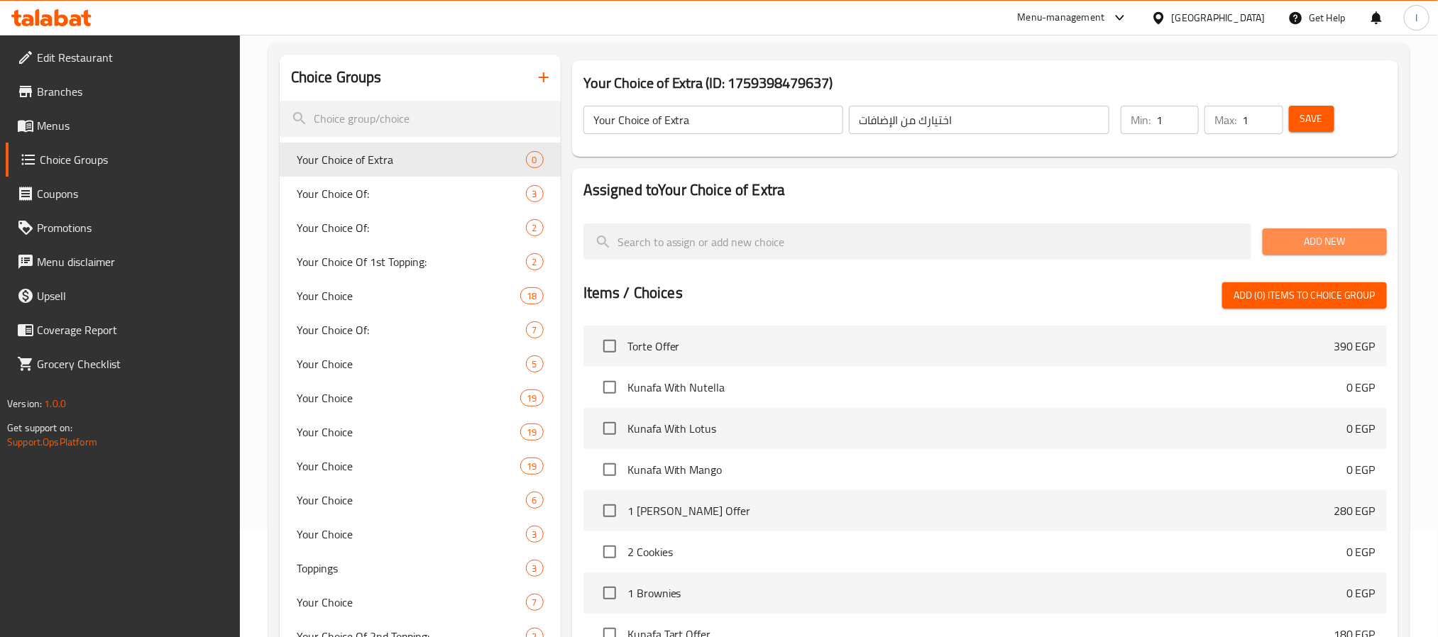
click at [1335, 241] on span "Add New" at bounding box center [1324, 242] width 101 height 18
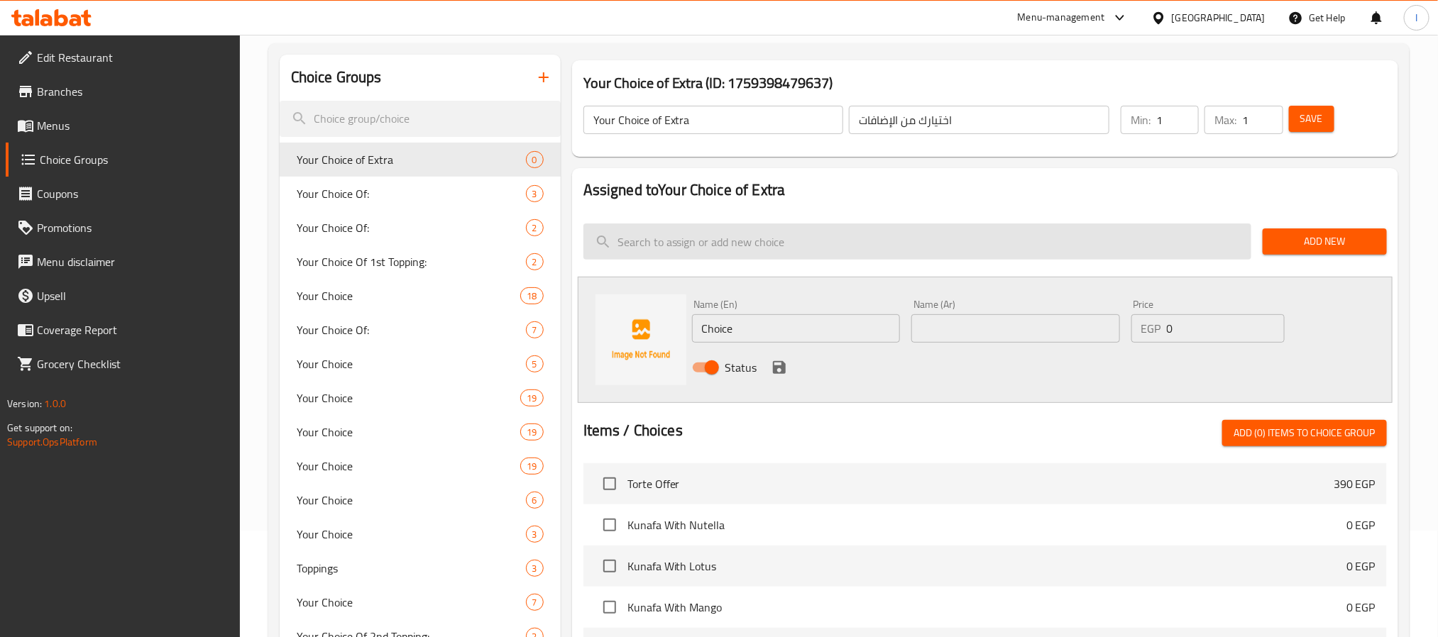
click at [1088, 237] on input "search" at bounding box center [917, 242] width 668 height 36
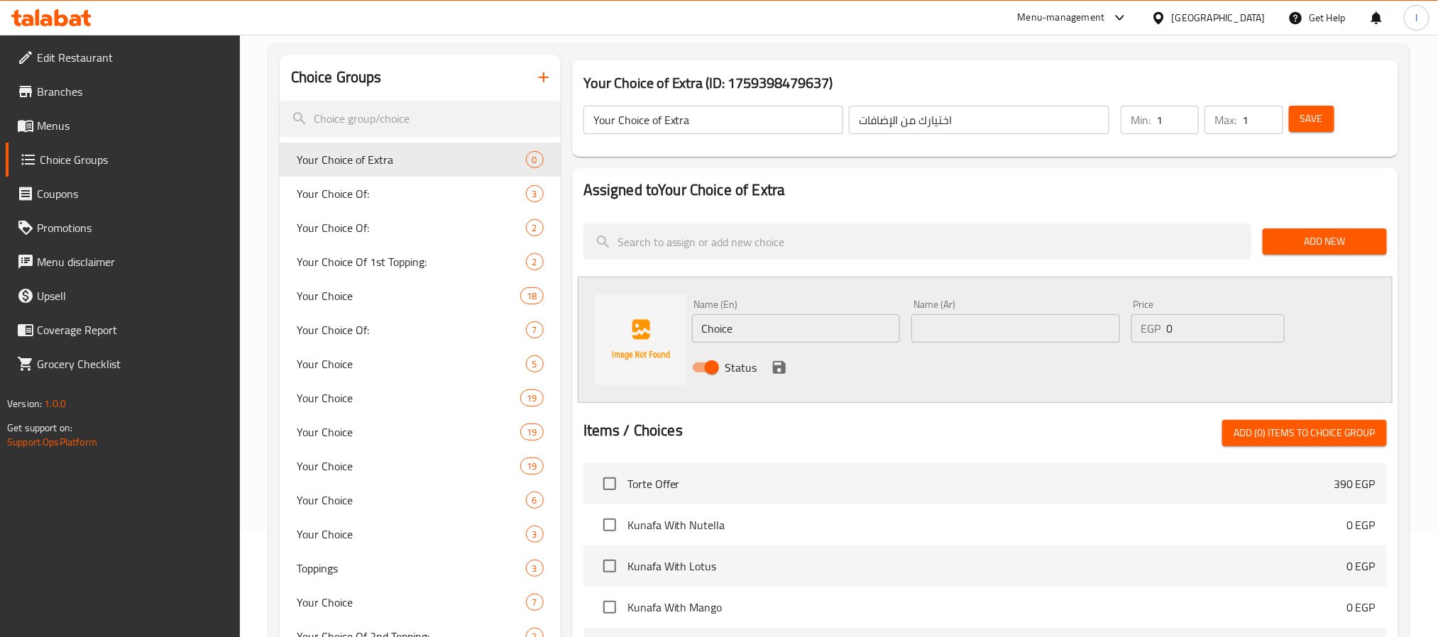
click at [624, 38] on div "Home / Restaurants management / Choice Groups Choice Groups Choice Groups Your …" at bounding box center [838, 462] width 1141 height 1011
click at [996, 326] on input "text" at bounding box center [1015, 328] width 209 height 28
click at [993, 320] on input "text" at bounding box center [1015, 328] width 209 height 28
click at [981, 331] on input "text" at bounding box center [1015, 328] width 209 height 28
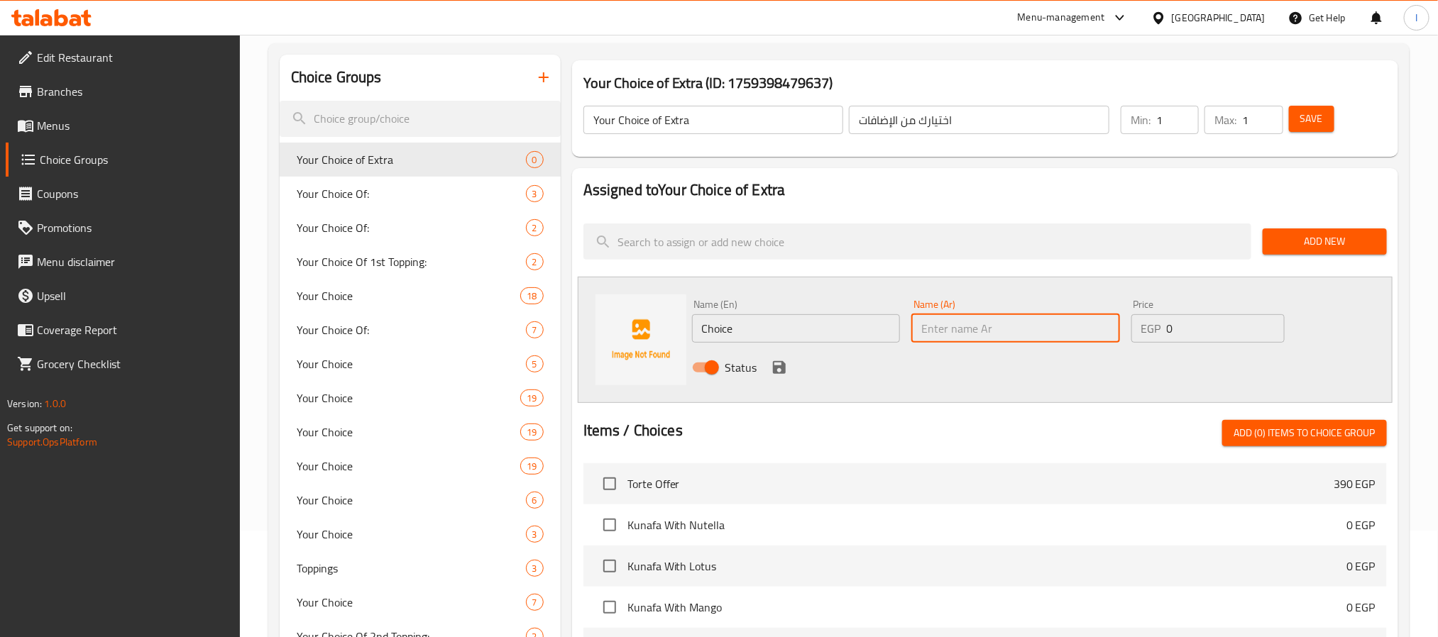
click at [1045, 321] on input "text" at bounding box center [1015, 328] width 209 height 28
paste input "[PERSON_NAME]"
type input "[PERSON_NAME]"
click at [760, 318] on input "Choice" at bounding box center [796, 328] width 209 height 28
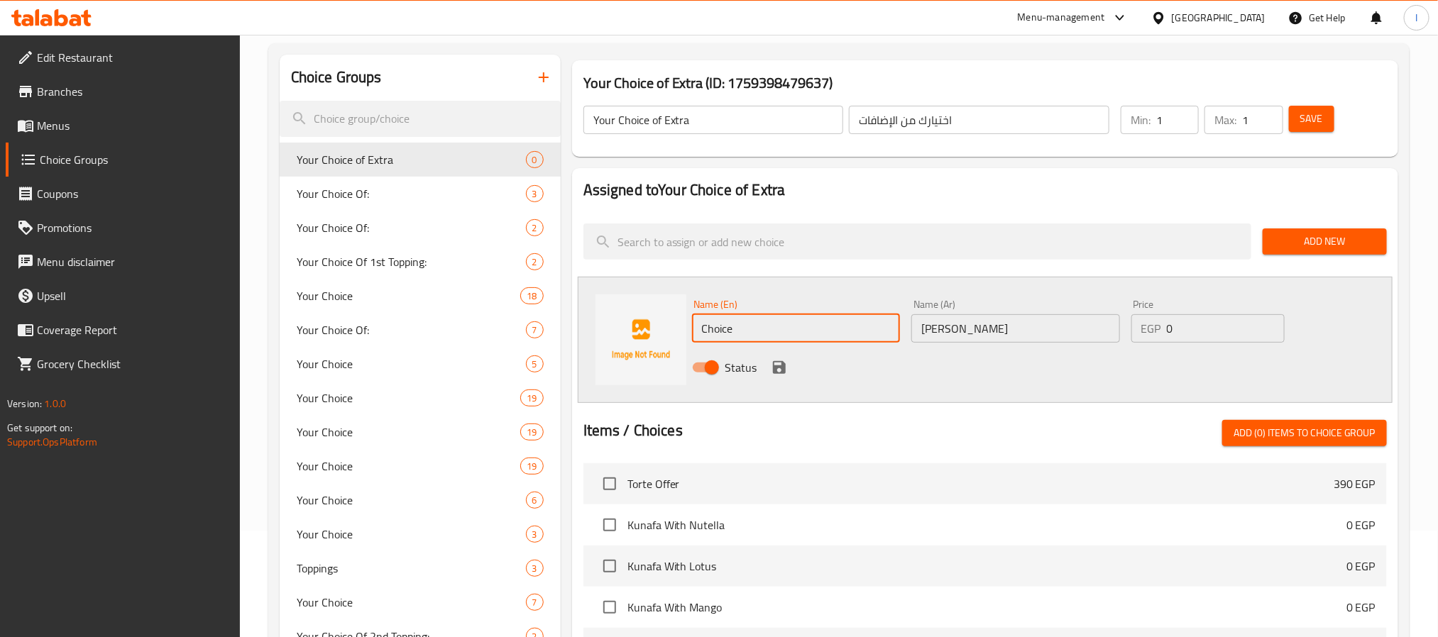
click at [760, 318] on input "Choice" at bounding box center [796, 328] width 209 height 28
paste input "aramelized Almonds"
type input "Caramelized Almonds"
click at [1198, 326] on input "0" at bounding box center [1226, 328] width 118 height 28
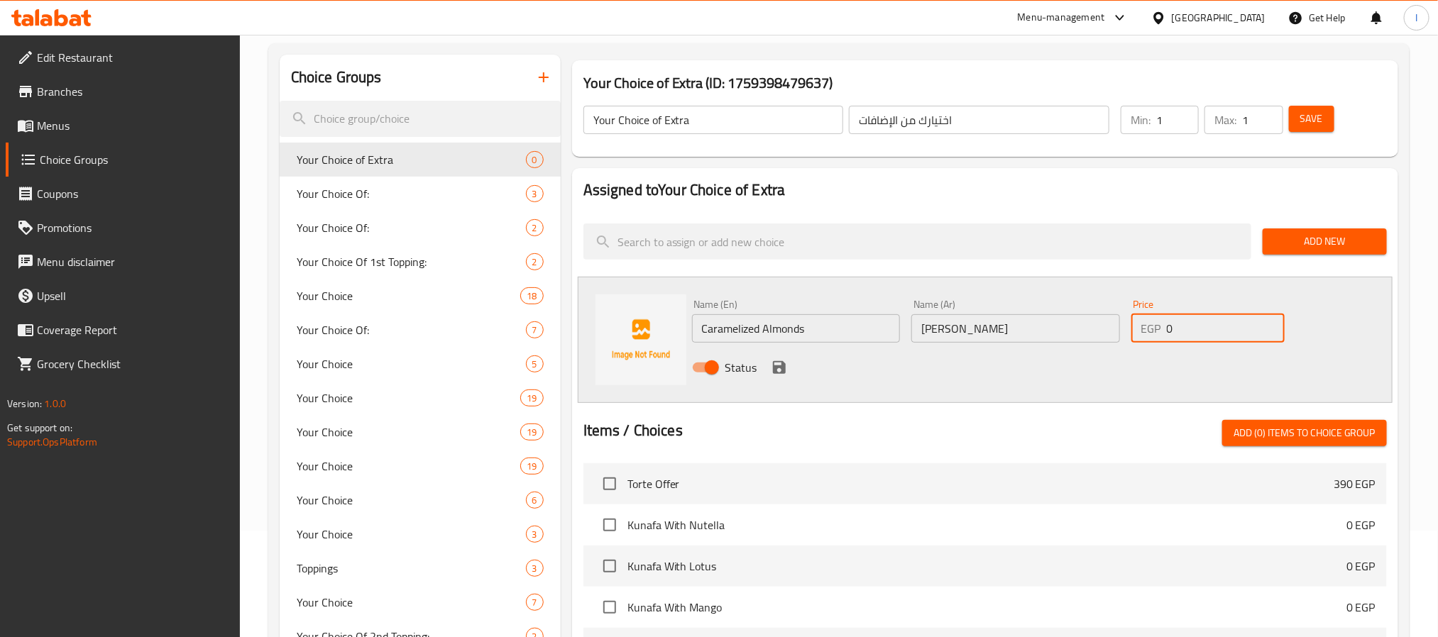
click at [1198, 326] on input "0" at bounding box center [1226, 328] width 118 height 28
type input "0"
type input "20"
click at [1162, 192] on h2 "Assigned to Your Choice of Extra" at bounding box center [984, 190] width 803 height 21
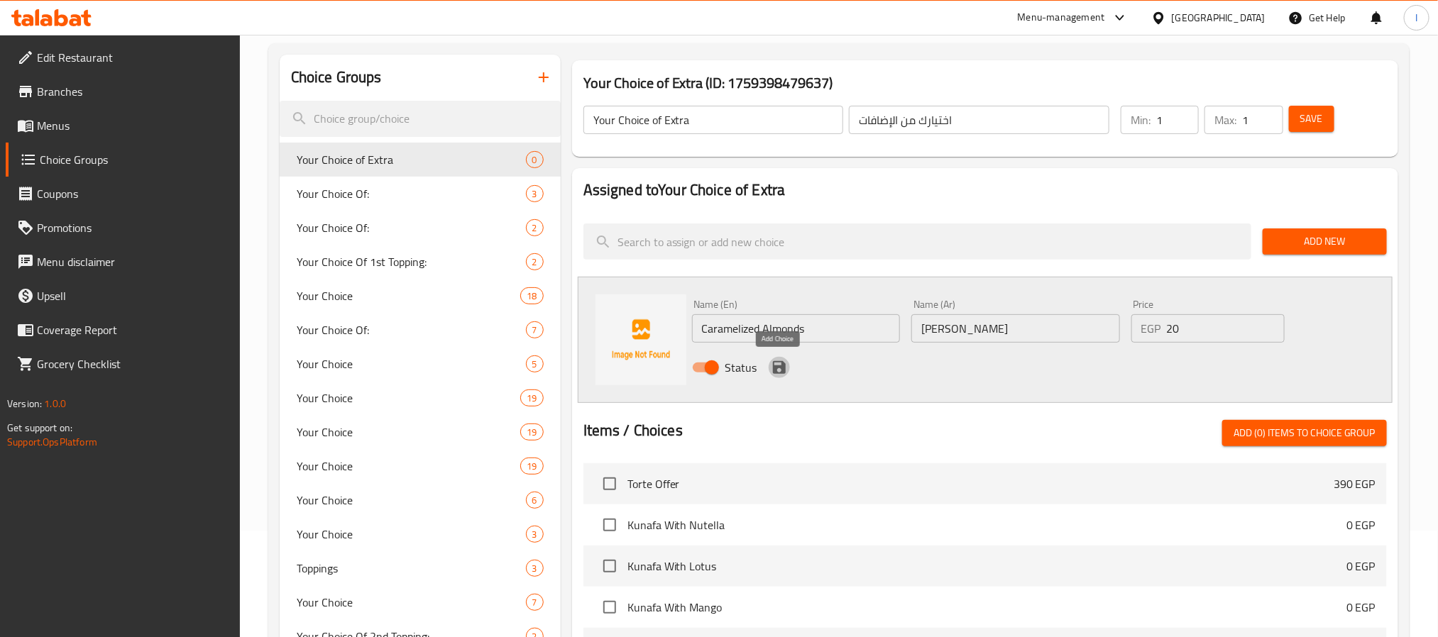
click at [773, 363] on icon "save" at bounding box center [779, 367] width 13 height 13
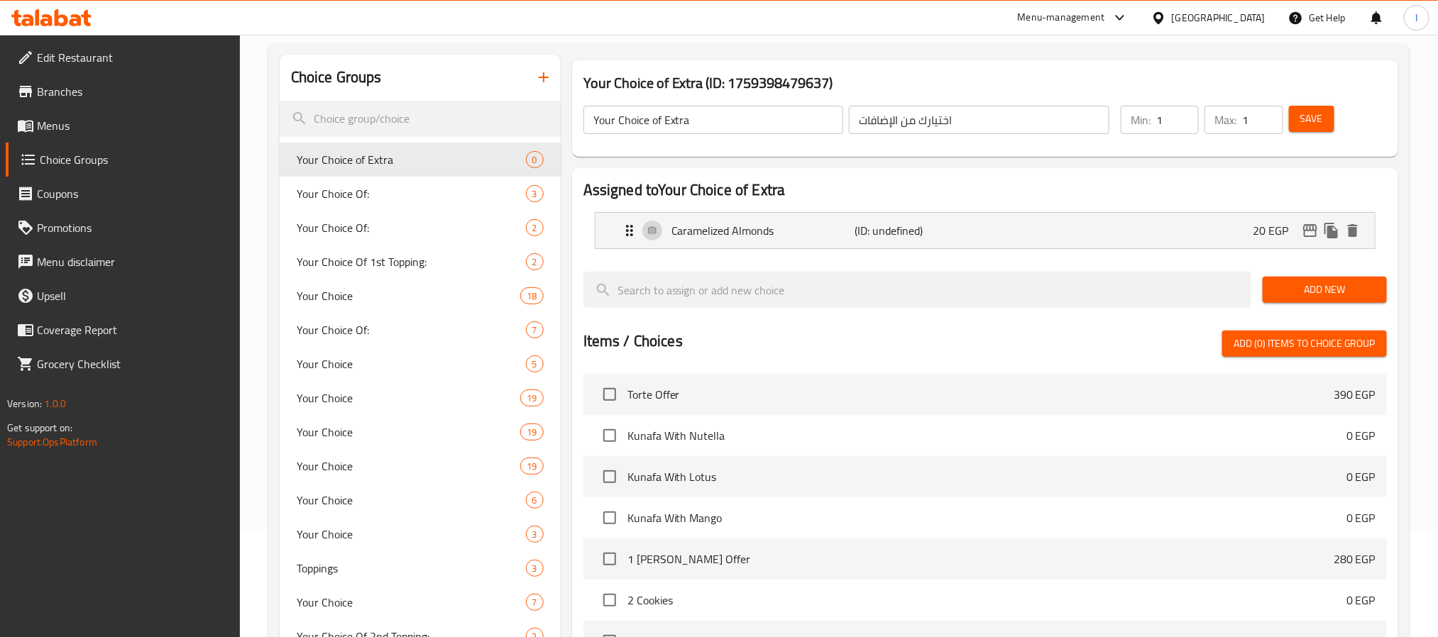
click at [1318, 277] on button "Add New" at bounding box center [1324, 290] width 124 height 26
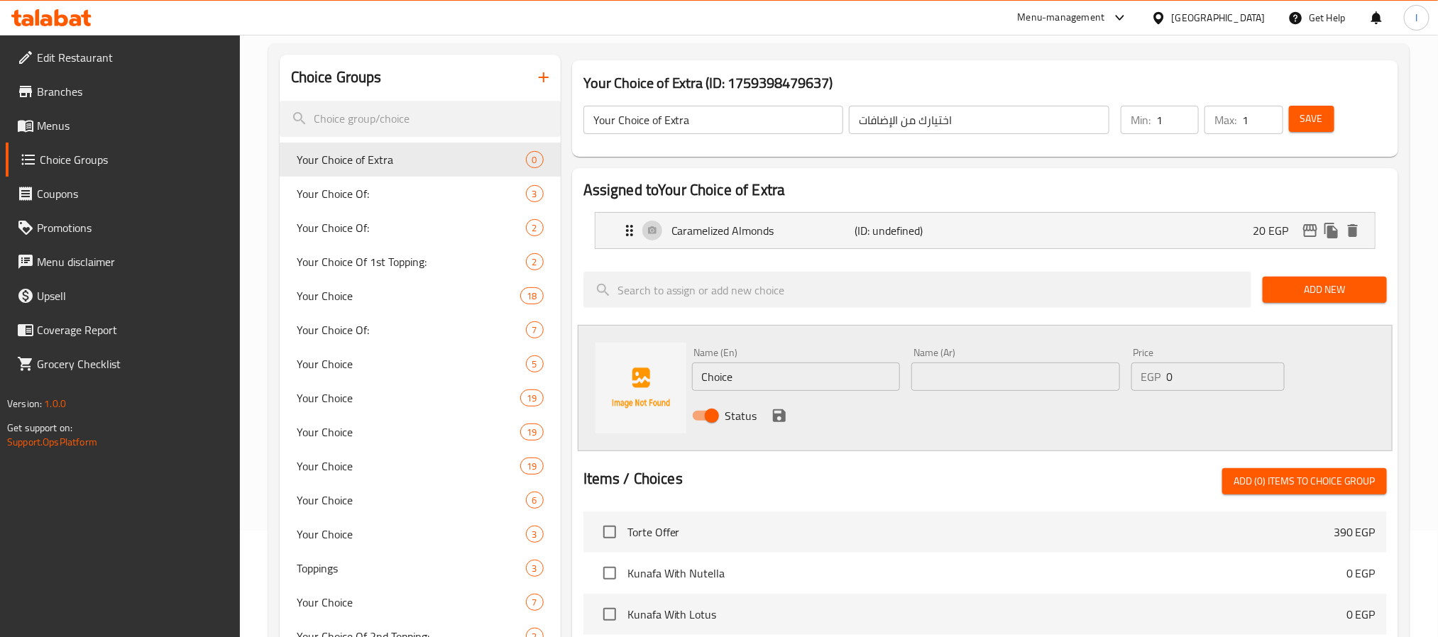
click at [1082, 375] on input "text" at bounding box center [1015, 377] width 209 height 28
paste input "رقائق الشوكولاتة الدارك"
type input "رقائق الشوكولاتة الدارك"
click at [760, 382] on input "Choice" at bounding box center [796, 377] width 209 height 28
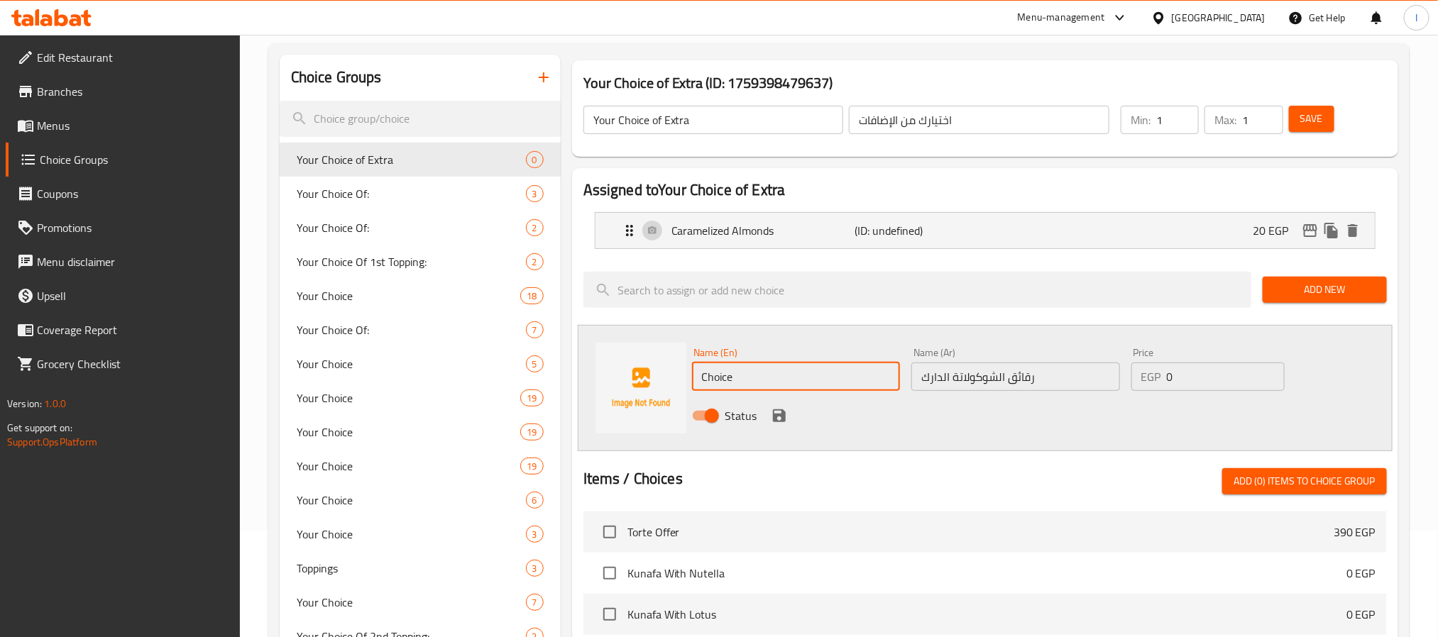
click at [760, 382] on input "Choice" at bounding box center [796, 377] width 209 height 28
paste input "Dark Chocolate Chips"
type input "Dark Chocolate Chips"
click at [1171, 377] on input "0" at bounding box center [1226, 377] width 118 height 28
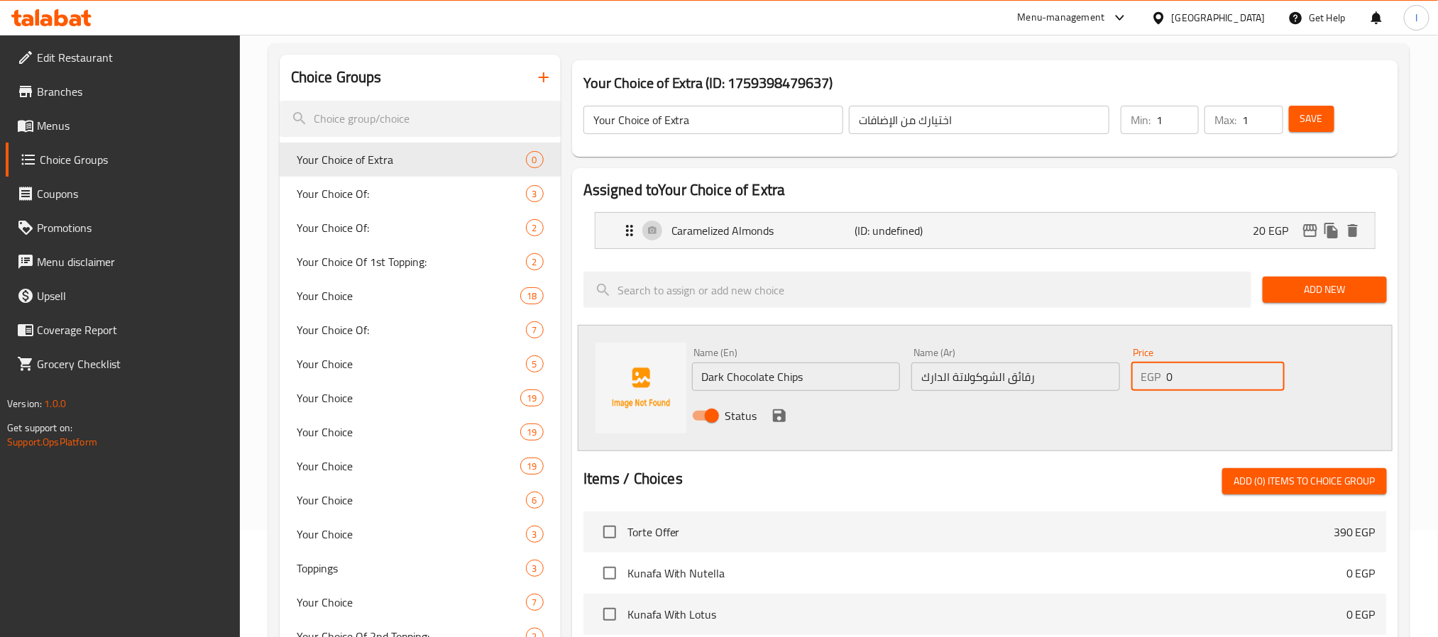
click at [1178, 377] on input "0" at bounding box center [1226, 377] width 118 height 28
type input "15"
click at [1338, 290] on span "Add New" at bounding box center [1324, 290] width 101 height 18
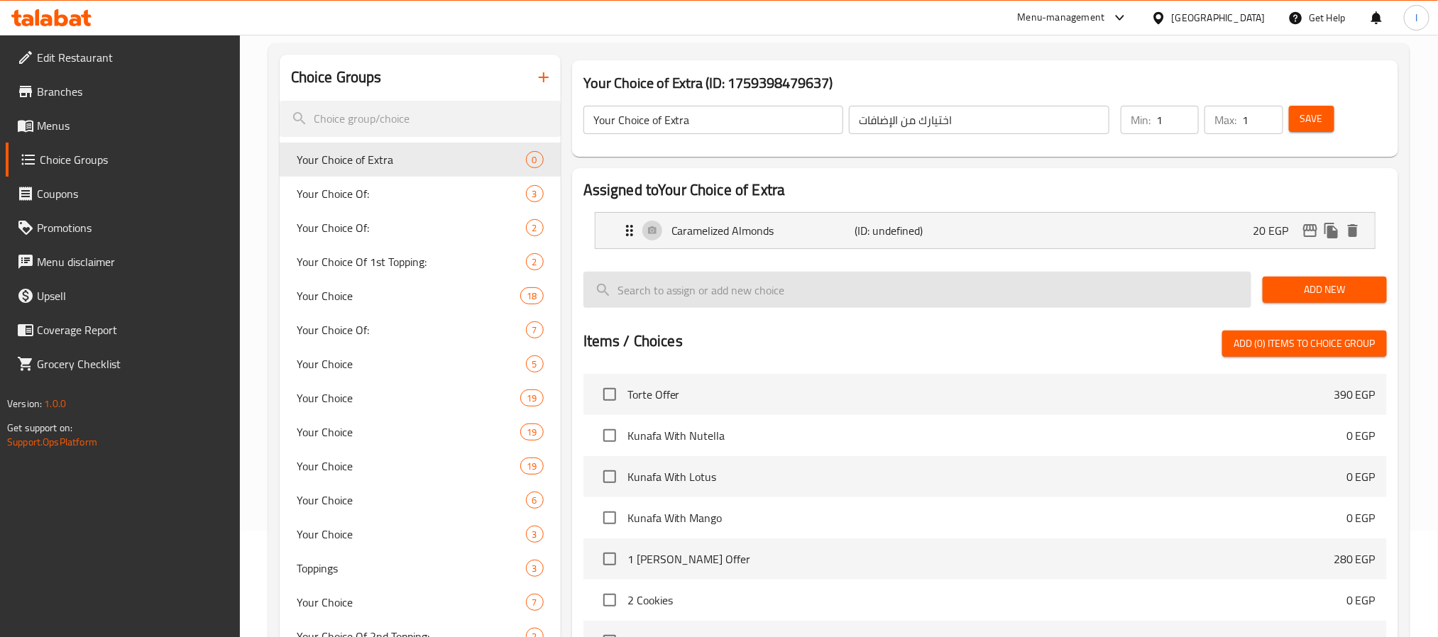
click at [1162, 282] on input "search" at bounding box center [917, 290] width 668 height 36
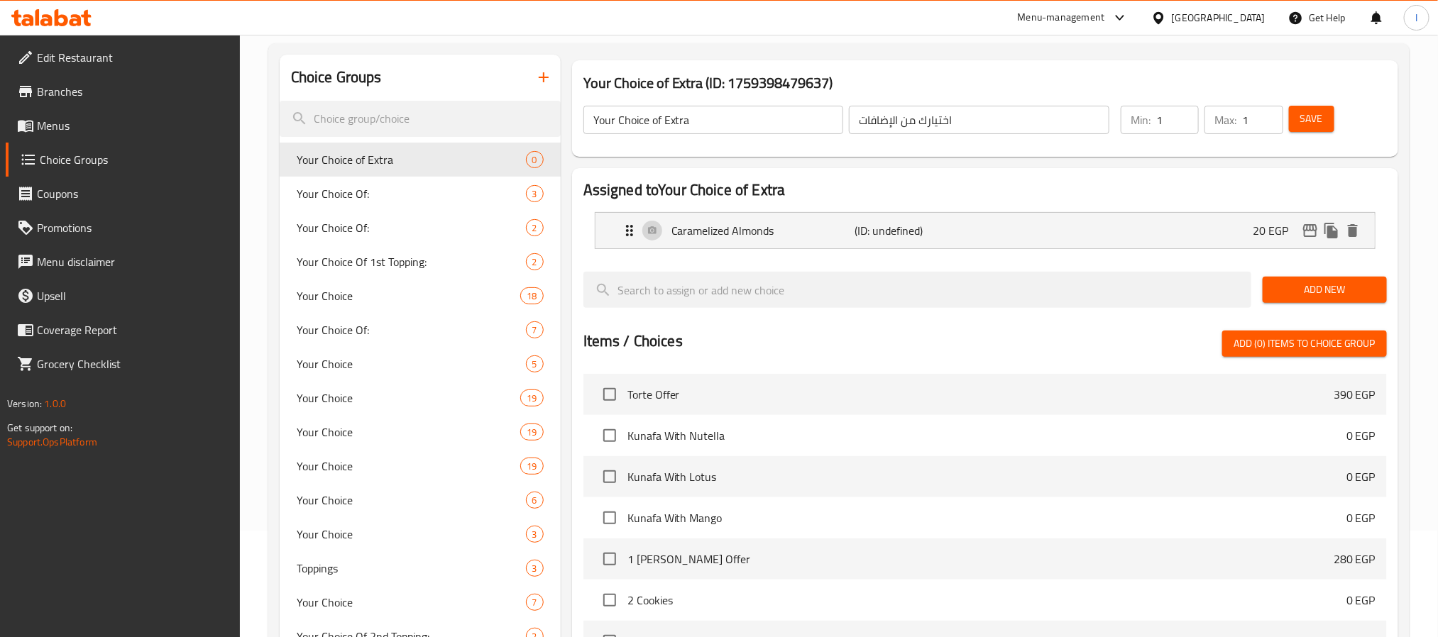
click at [1296, 279] on button "Add New" at bounding box center [1324, 290] width 124 height 26
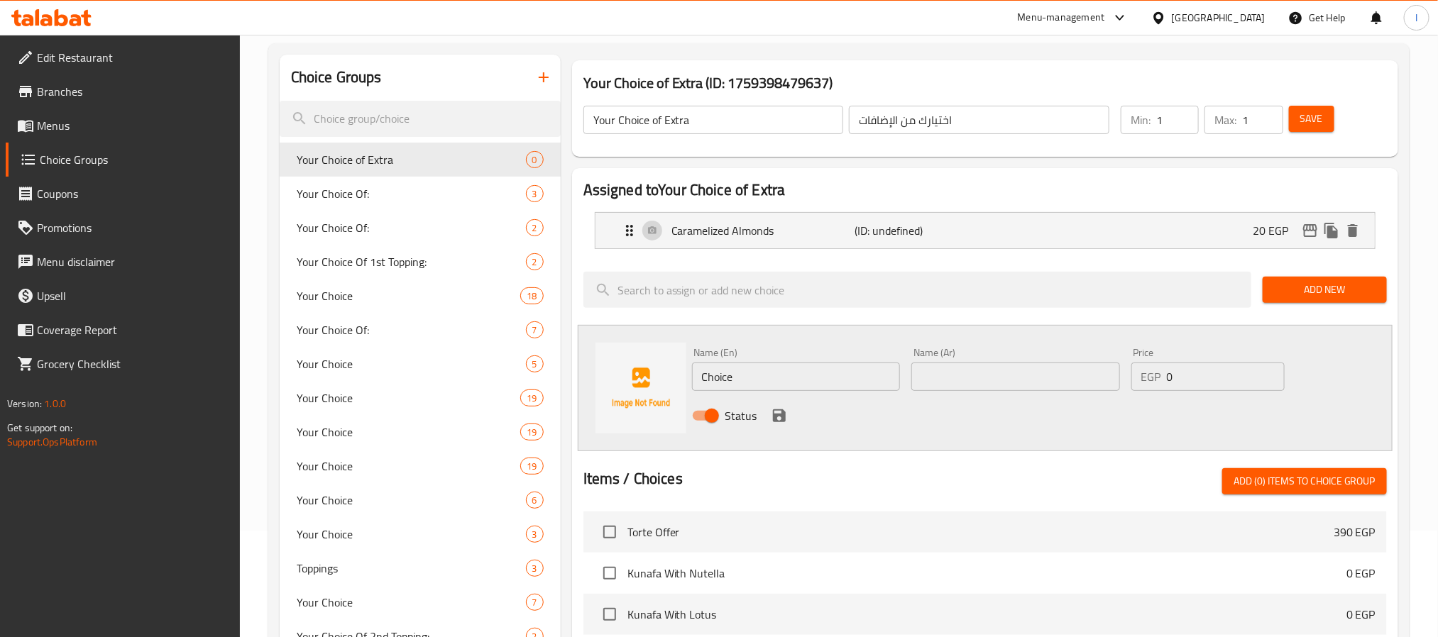
click at [1005, 375] on input "text" at bounding box center [1015, 377] width 209 height 28
paste input "Dark Chocolate Chips"
type input "Dark Chocolate Chips"
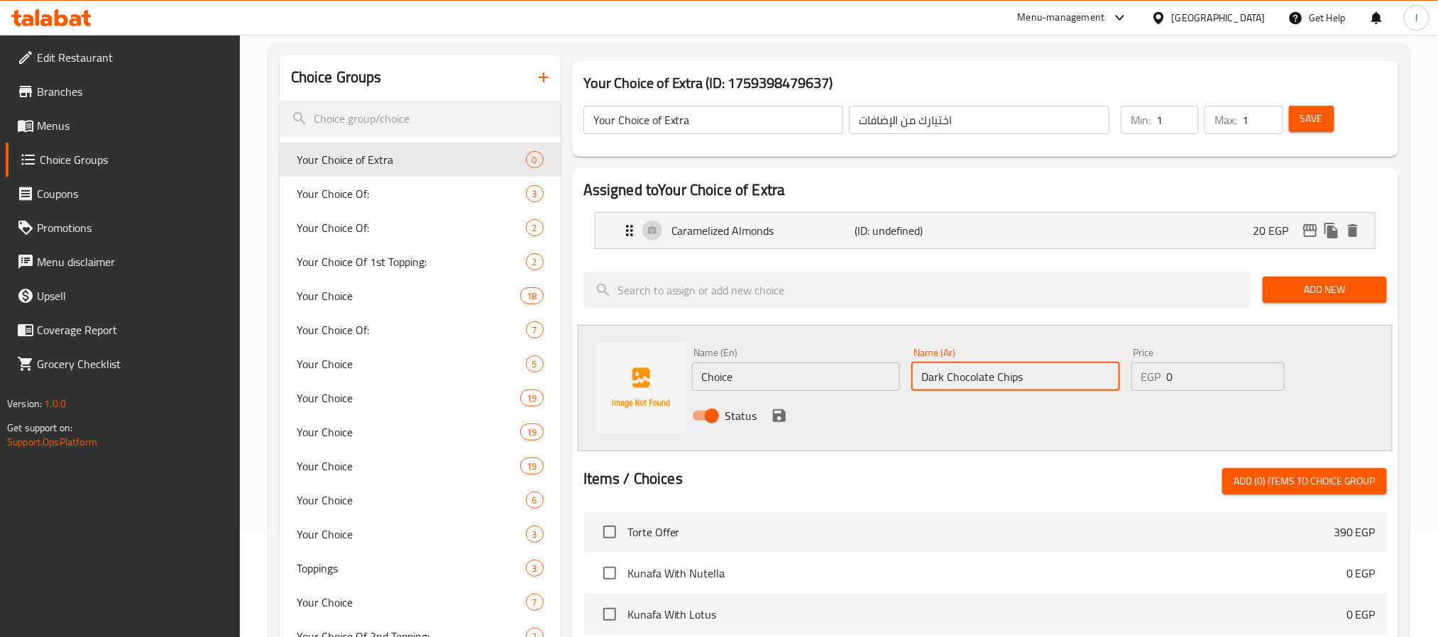
click at [822, 383] on input "Choice" at bounding box center [796, 377] width 209 height 28
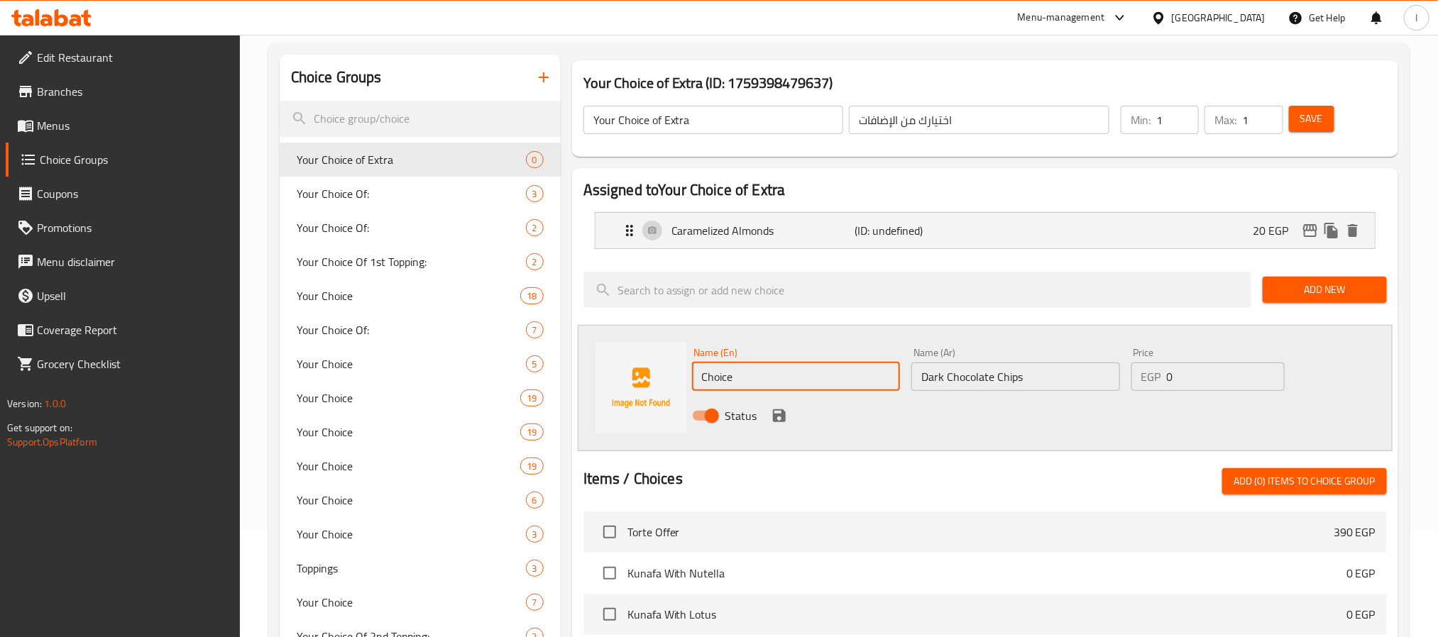
click at [822, 383] on input "Choice" at bounding box center [796, 377] width 209 height 28
paste input "Dark Chocolate Chips"
type input "Dark Chocolate Chips"
click at [986, 380] on input "Dark Chocolate Chips" at bounding box center [1015, 377] width 209 height 28
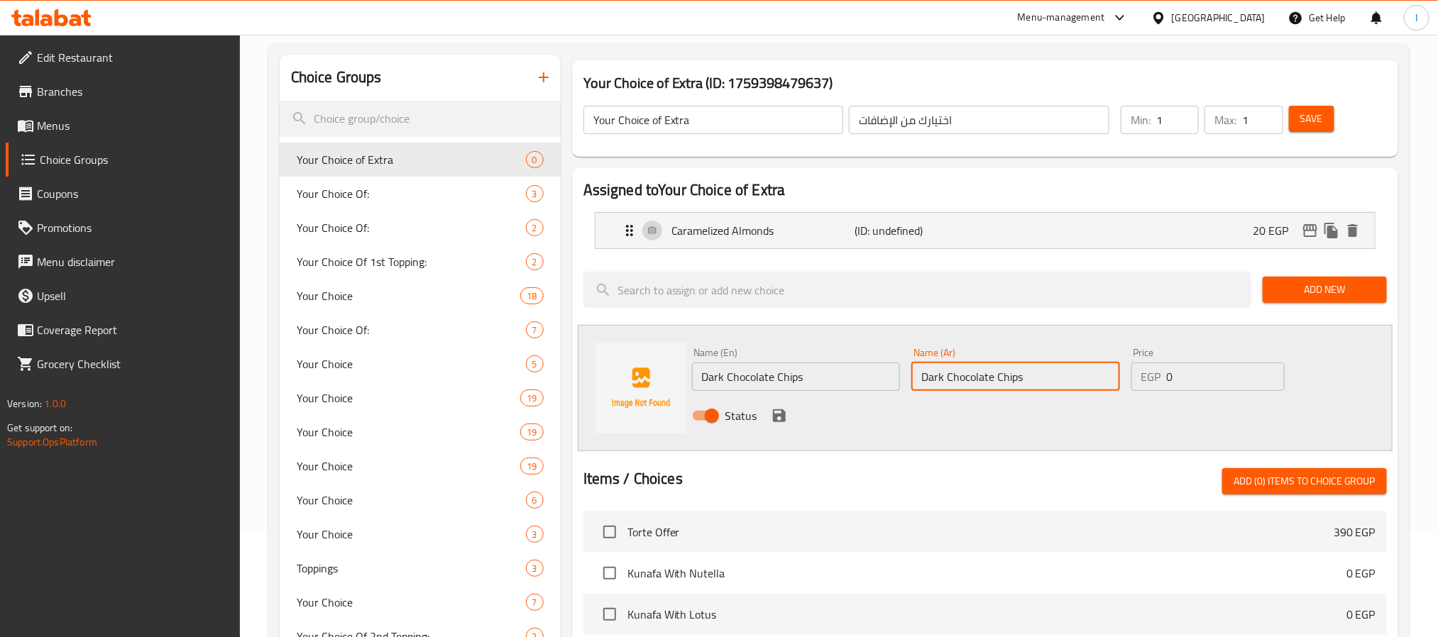
click at [986, 380] on input "Dark Chocolate Chips" at bounding box center [1015, 377] width 209 height 28
paste input "رقائق الشوكولاتة الدارك"
type input "رقائق الشوكولاتة الدارك"
click at [1240, 367] on input "0" at bounding box center [1226, 377] width 118 height 28
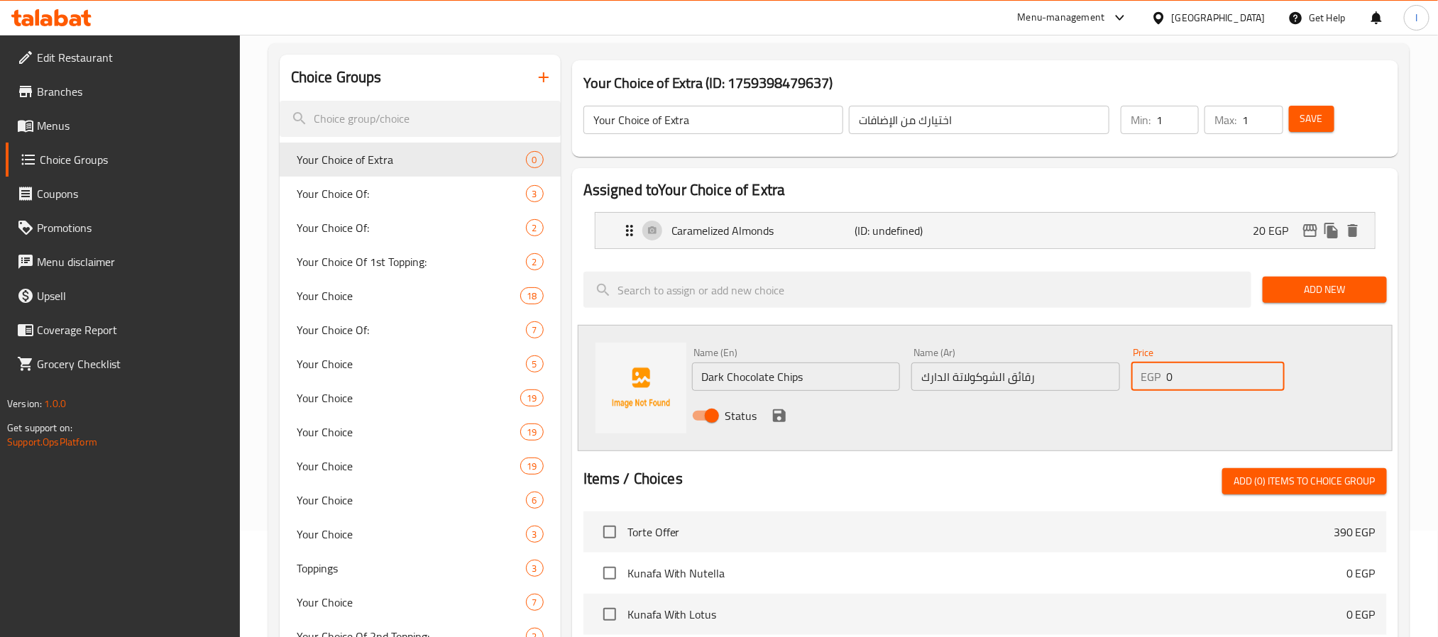
click at [1240, 367] on input "0" at bounding box center [1226, 377] width 118 height 28
type input "15"
click at [776, 421] on icon "save" at bounding box center [779, 415] width 13 height 13
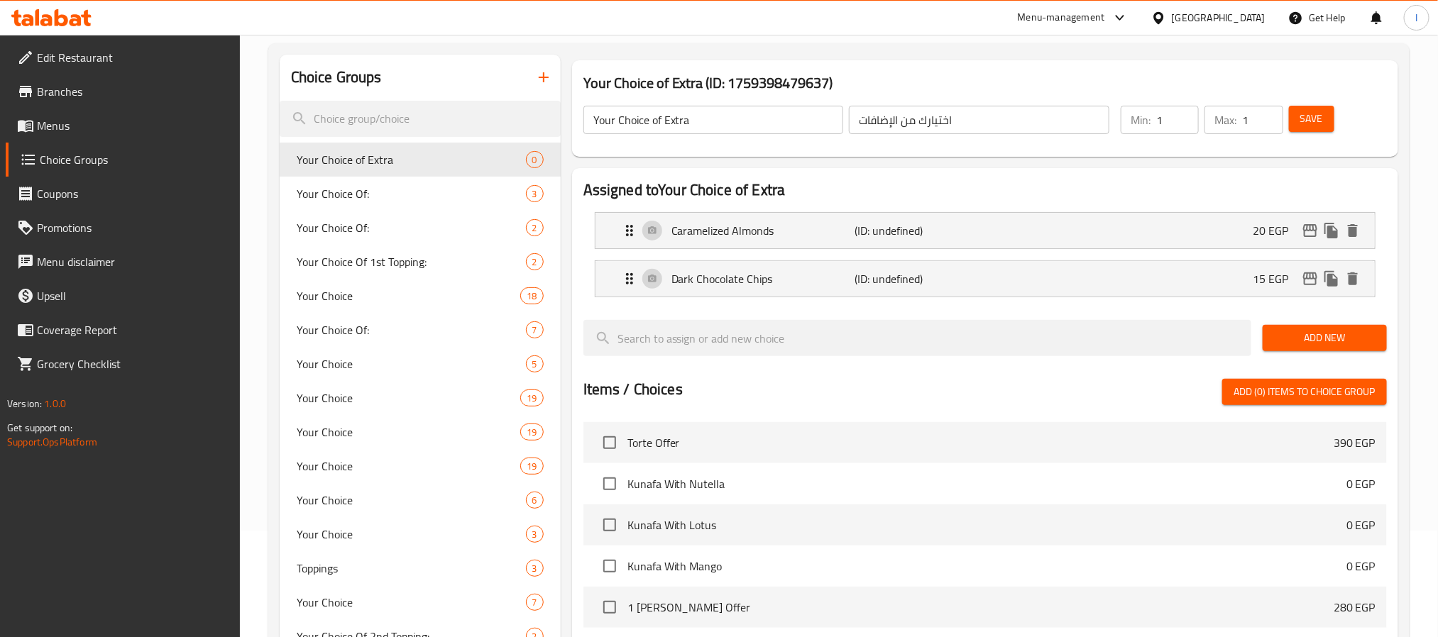
click at [1047, 184] on h2 "Assigned to Your Choice of Extra" at bounding box center [984, 190] width 803 height 21
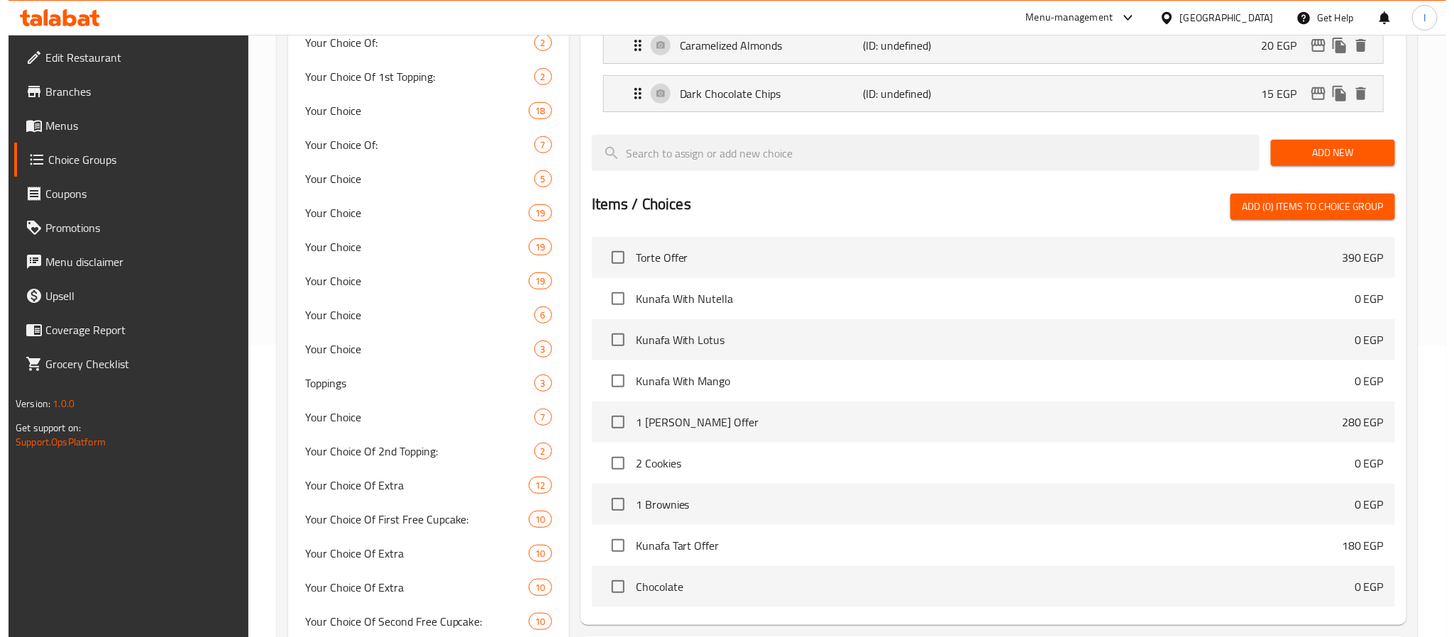
scroll to position [424, 0]
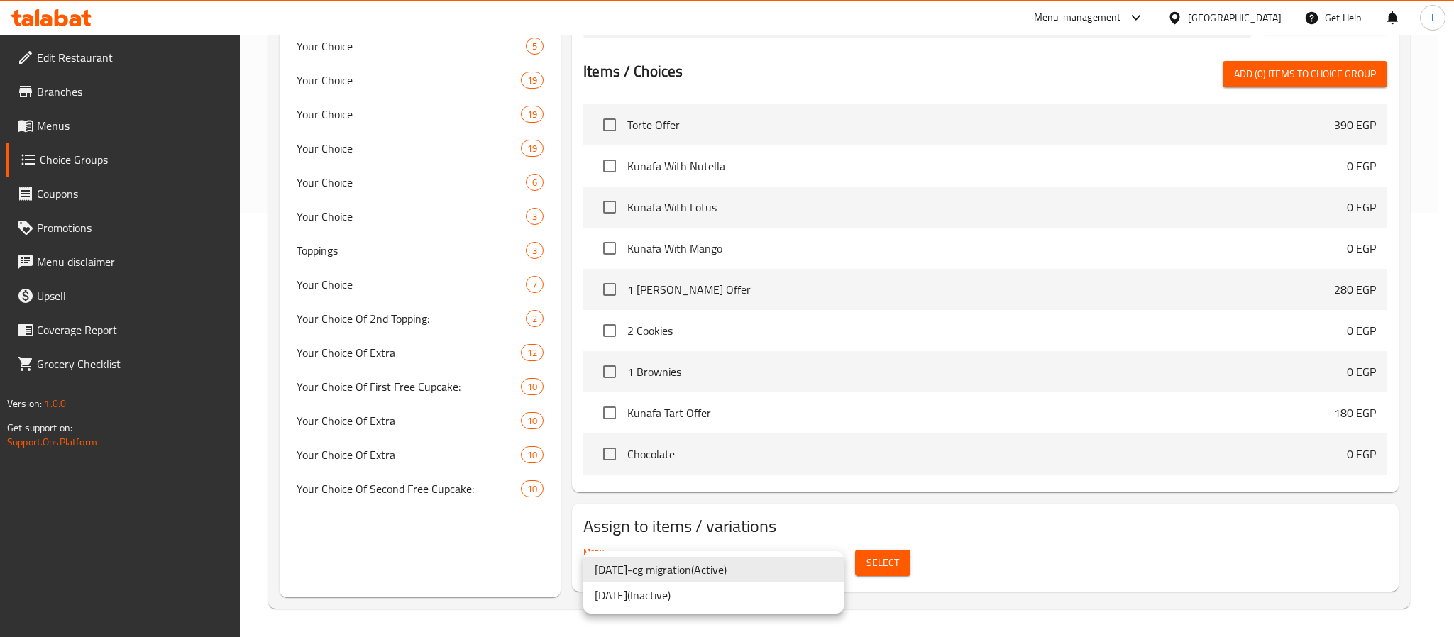
click at [894, 570] on div at bounding box center [727, 318] width 1454 height 637
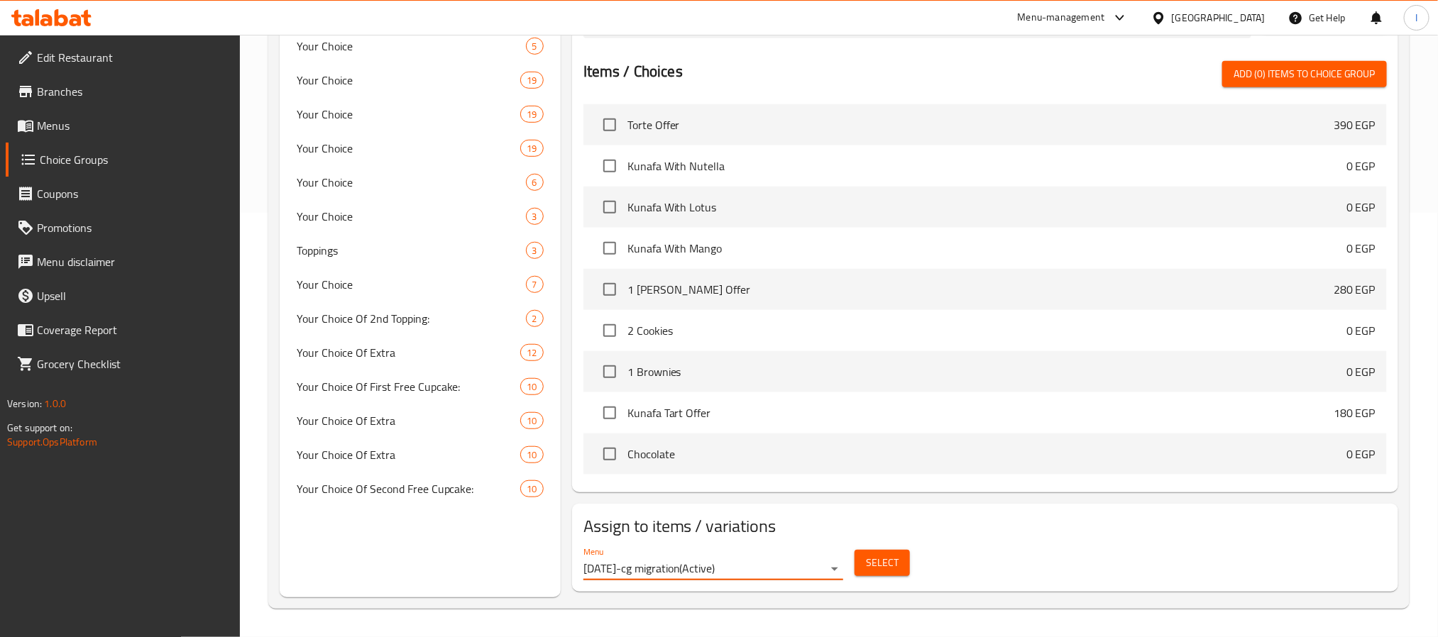
click at [890, 564] on span "Select" at bounding box center [882, 563] width 33 height 18
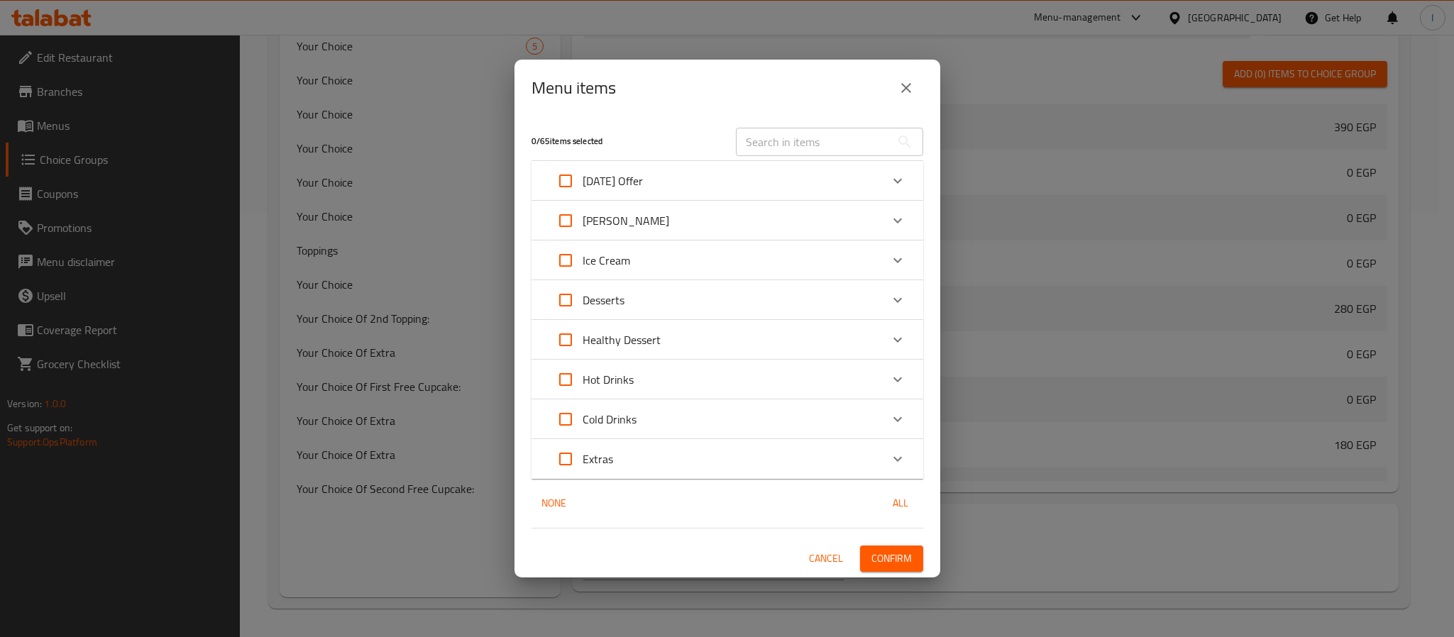
click at [888, 302] on div "Expand" at bounding box center [898, 300] width 34 height 34
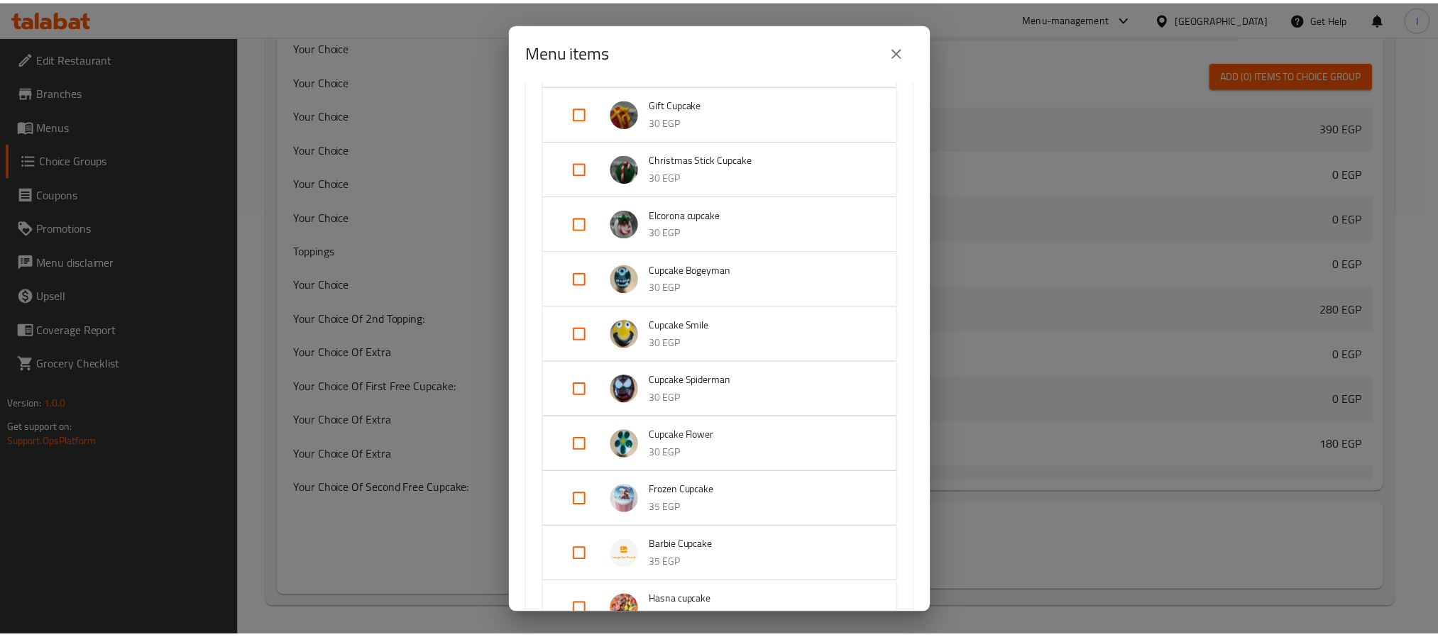
scroll to position [1258, 0]
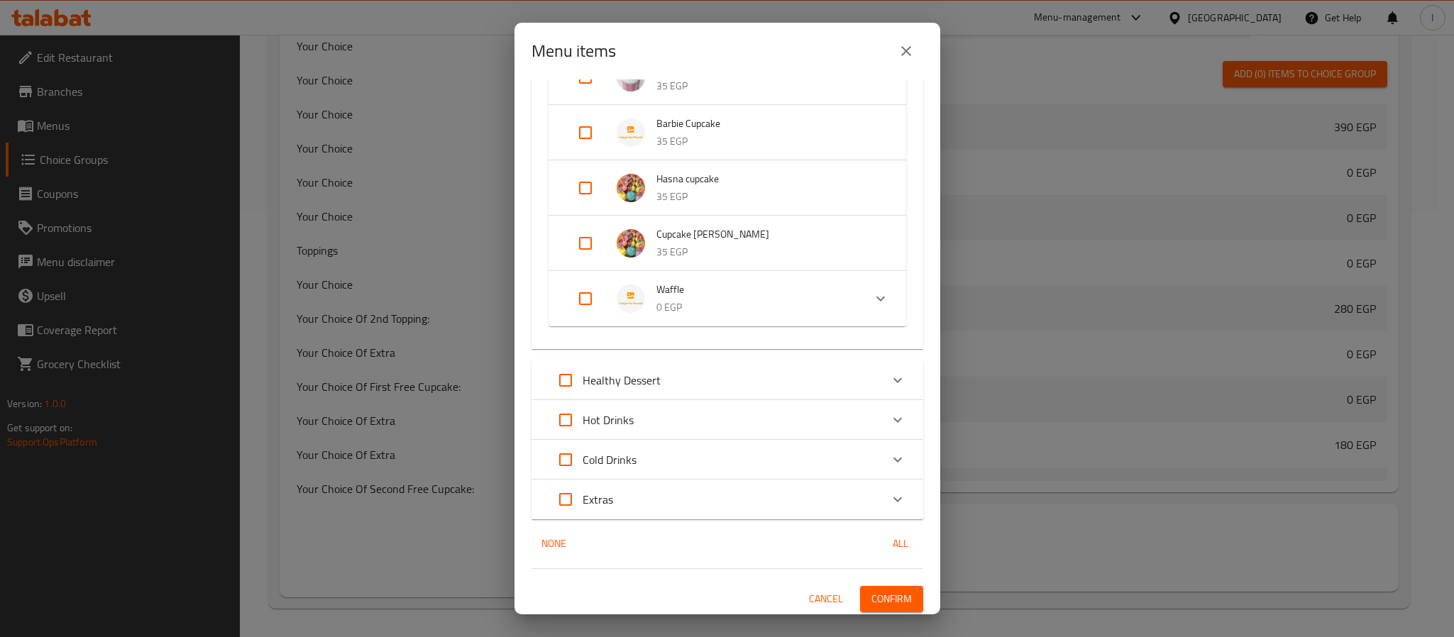
click at [741, 304] on p "0 EGP" at bounding box center [754, 308] width 196 height 18
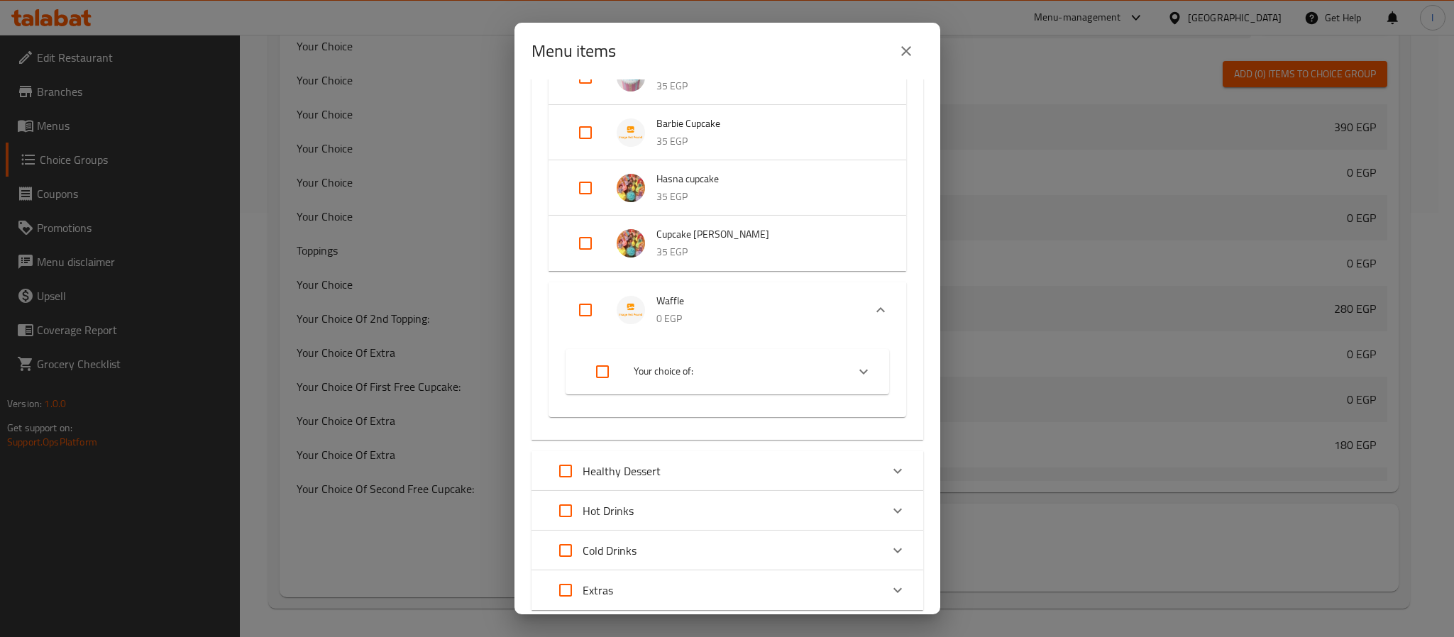
click at [585, 304] on input "Expand" at bounding box center [585, 310] width 34 height 34
checkbox input "true"
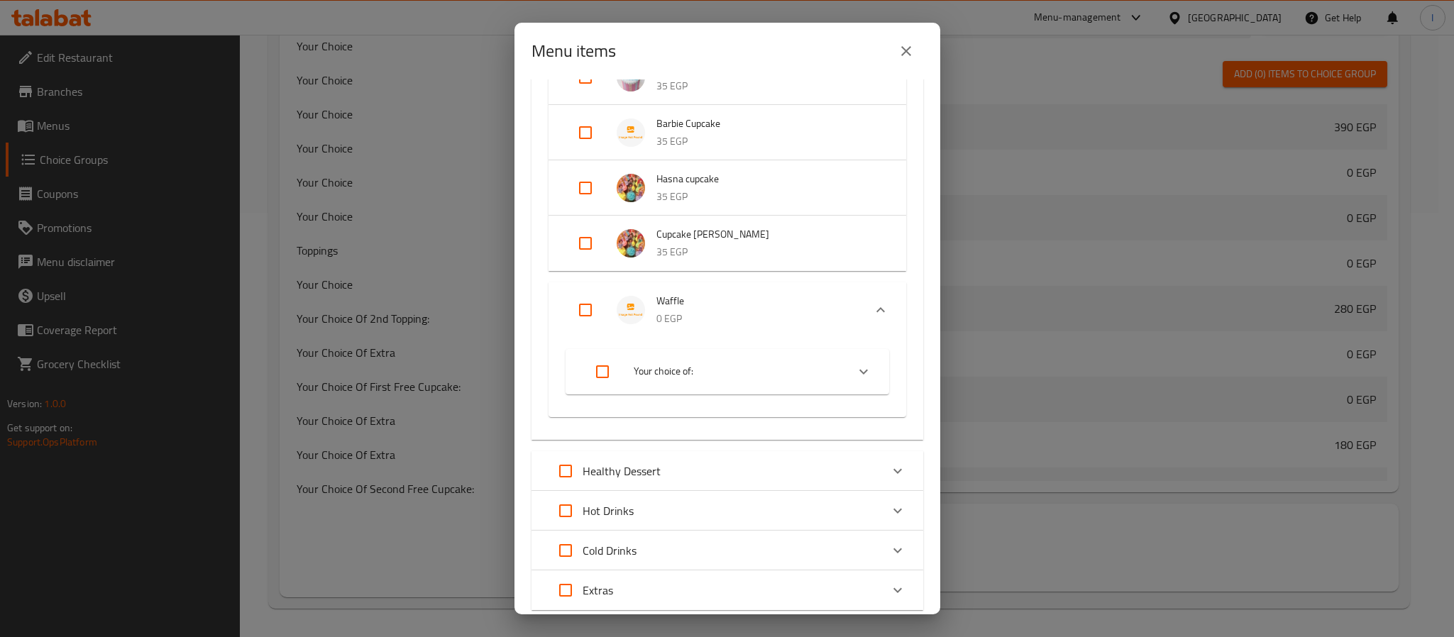
checkbox input "true"
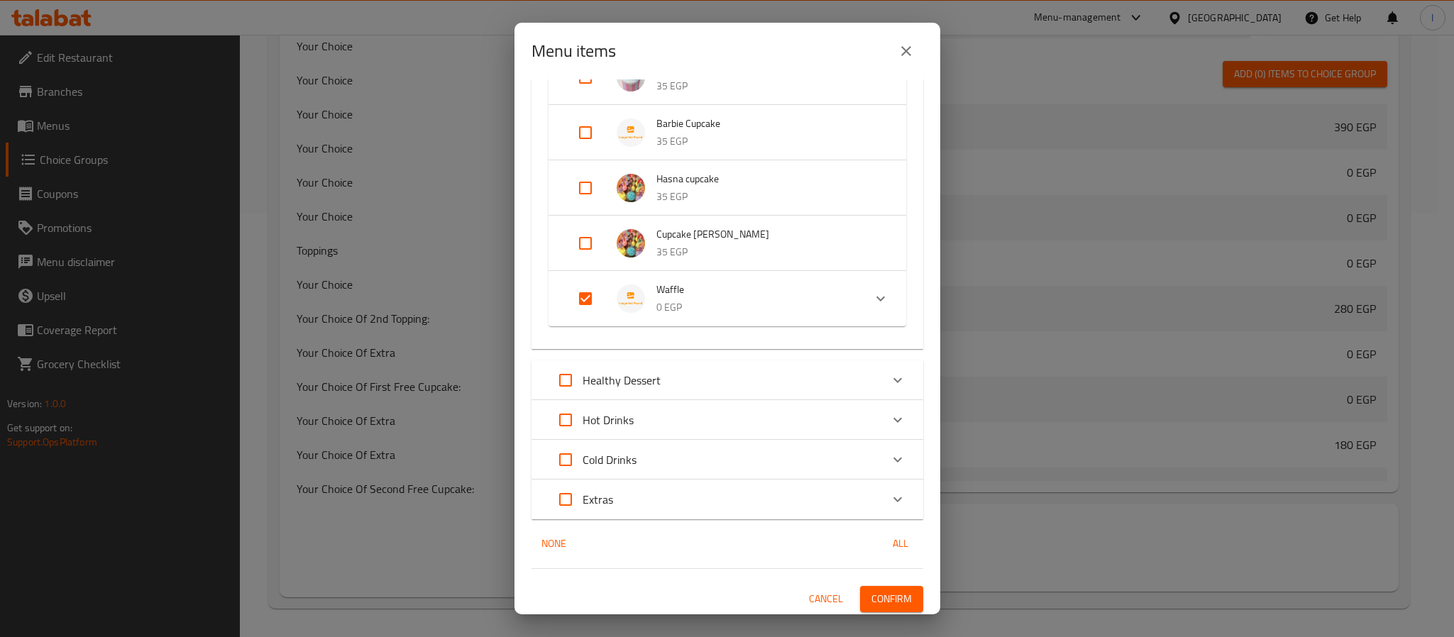
click at [888, 600] on span "Confirm" at bounding box center [891, 599] width 40 height 18
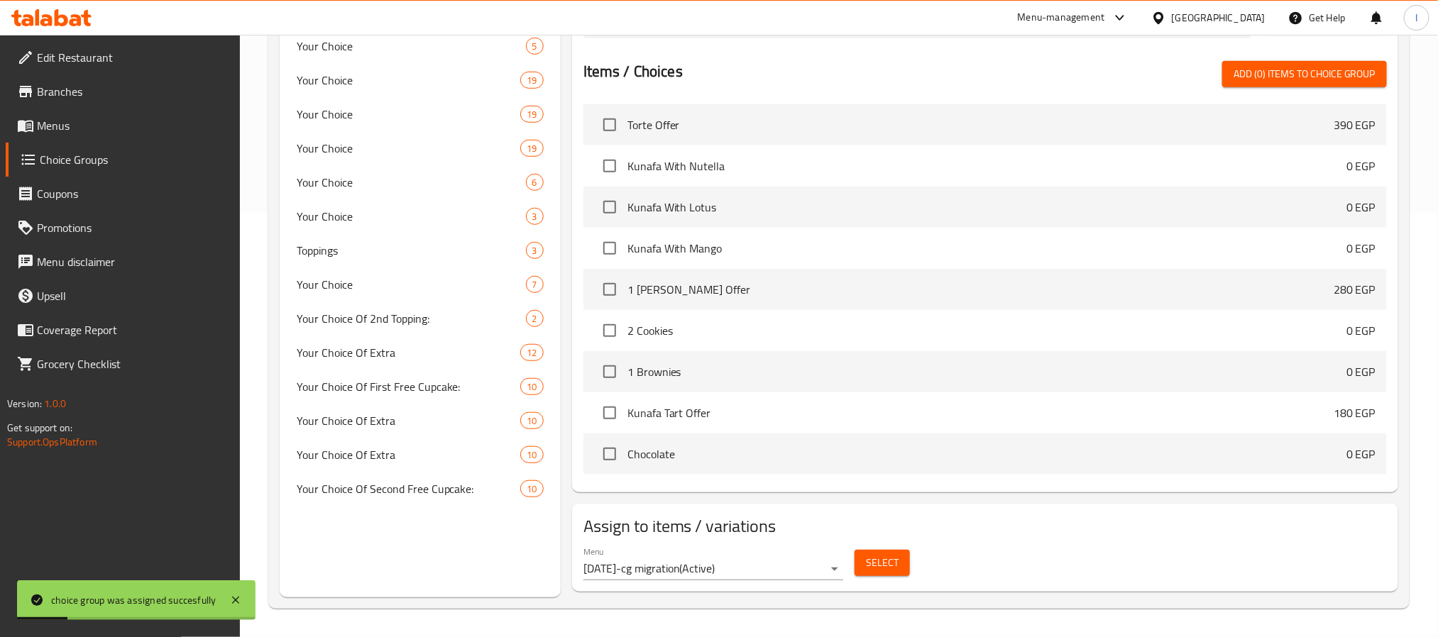
click at [897, 564] on span "Select" at bounding box center [882, 563] width 33 height 18
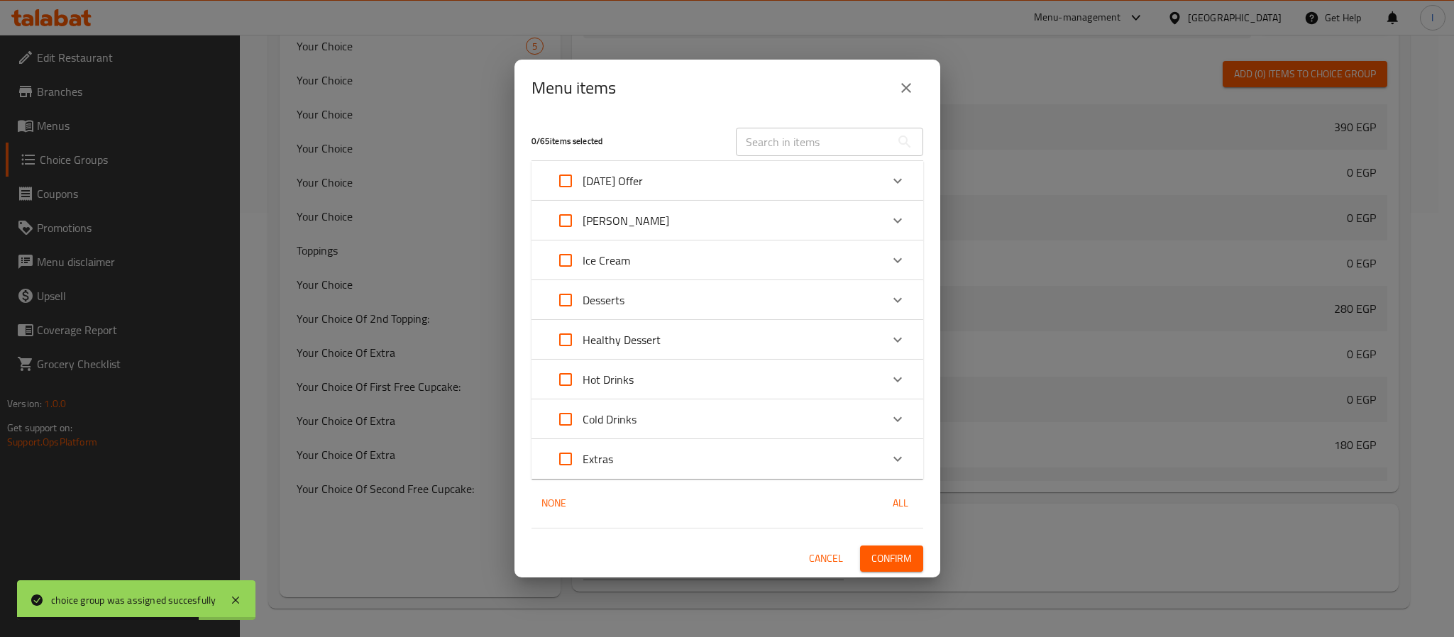
click at [896, 92] on button "close" at bounding box center [906, 88] width 34 height 34
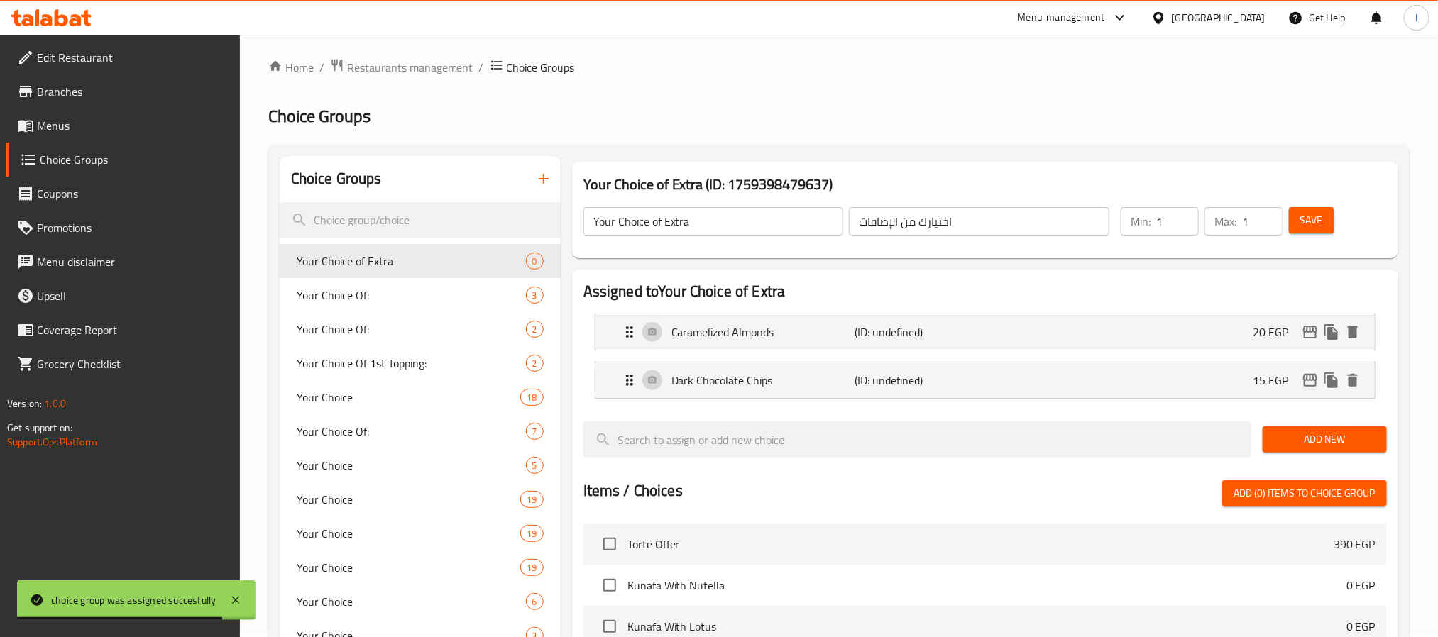
scroll to position [0, 0]
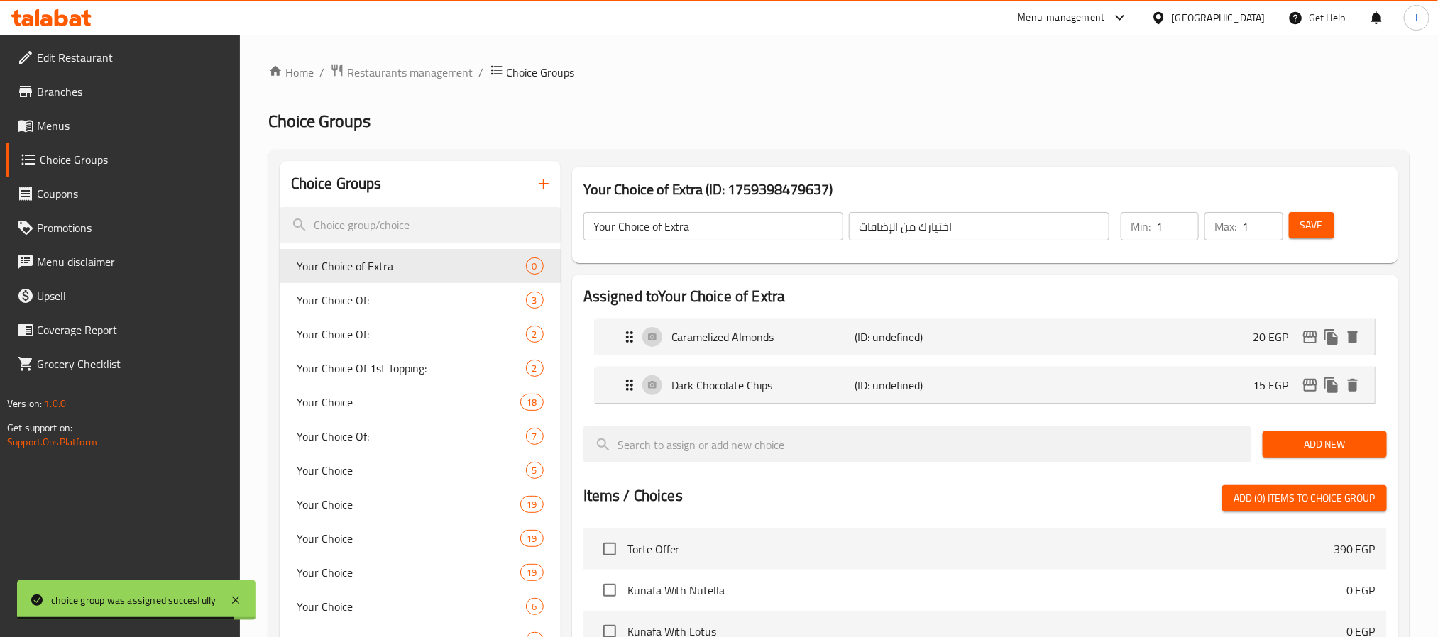
click at [963, 134] on div "Home / Restaurants management / Choice Groups Choice Groups Choice Groups Your …" at bounding box center [838, 548] width 1141 height 970
click at [986, 339] on div "Caramelized Almonds (ID: undefined) 20 EGP" at bounding box center [989, 336] width 737 height 35
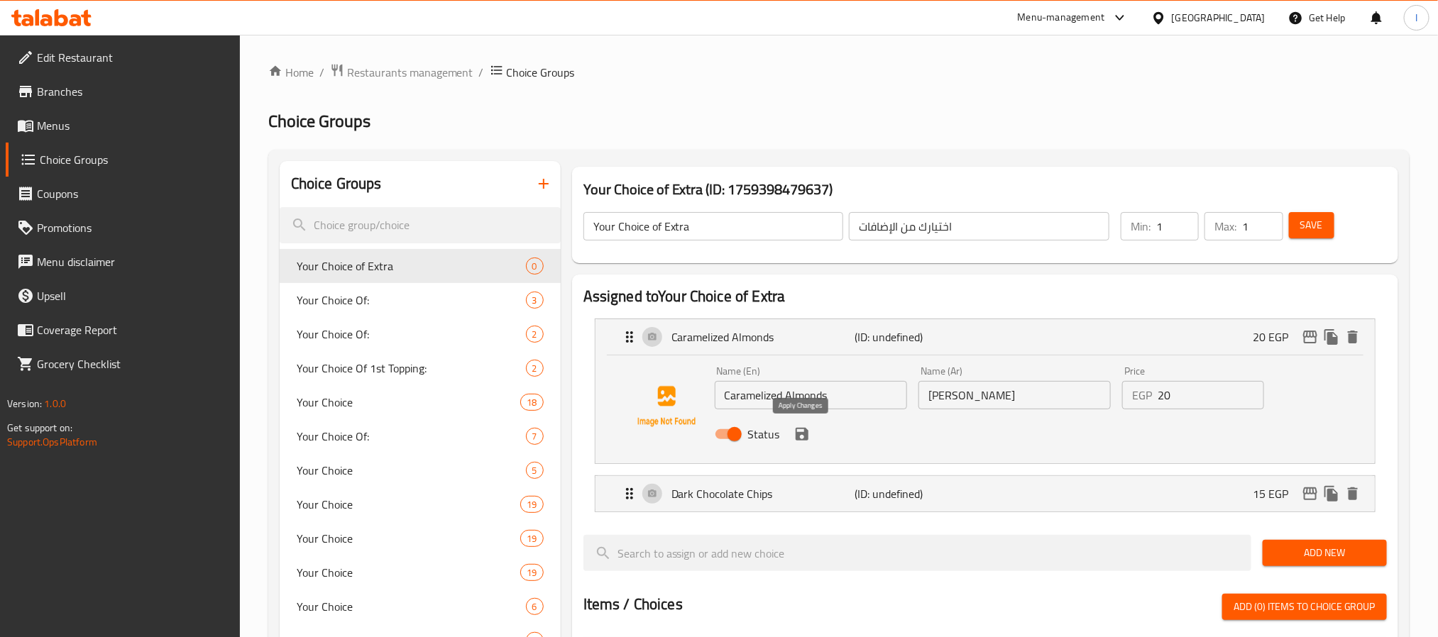
click at [800, 434] on icon "save" at bounding box center [801, 434] width 13 height 13
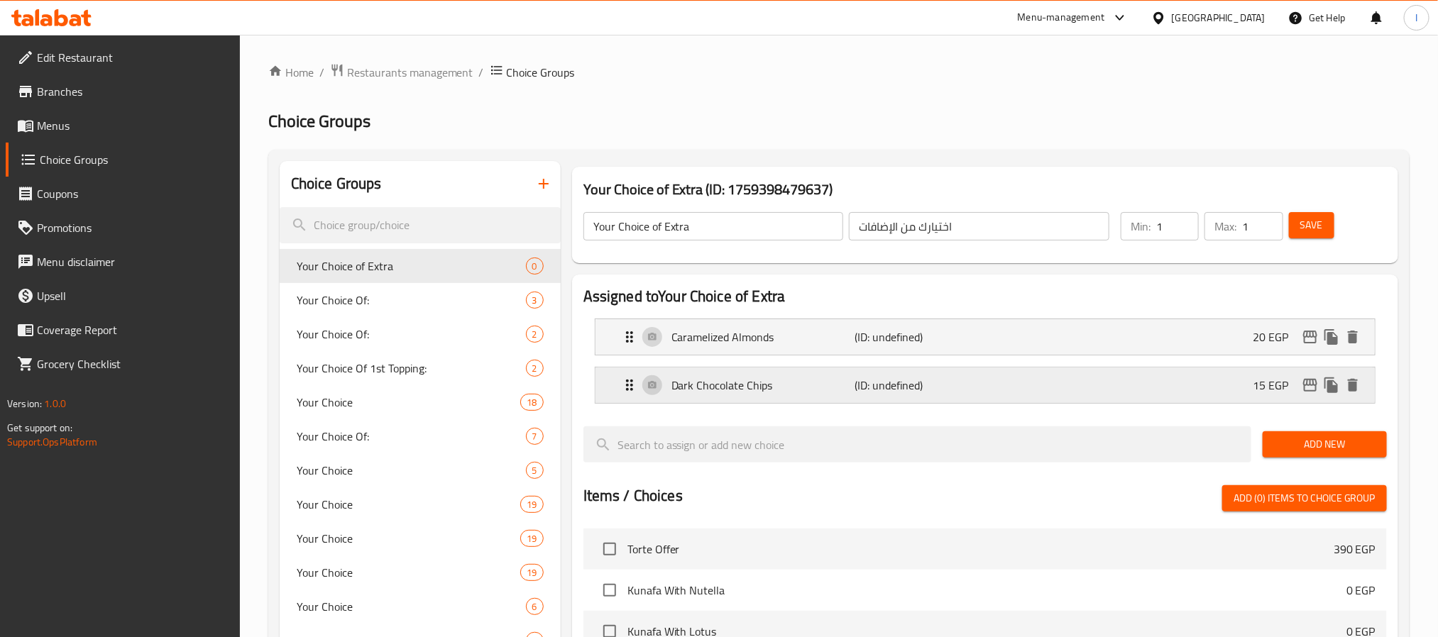
click at [937, 390] on p "(ID: undefined)" at bounding box center [915, 385] width 122 height 17
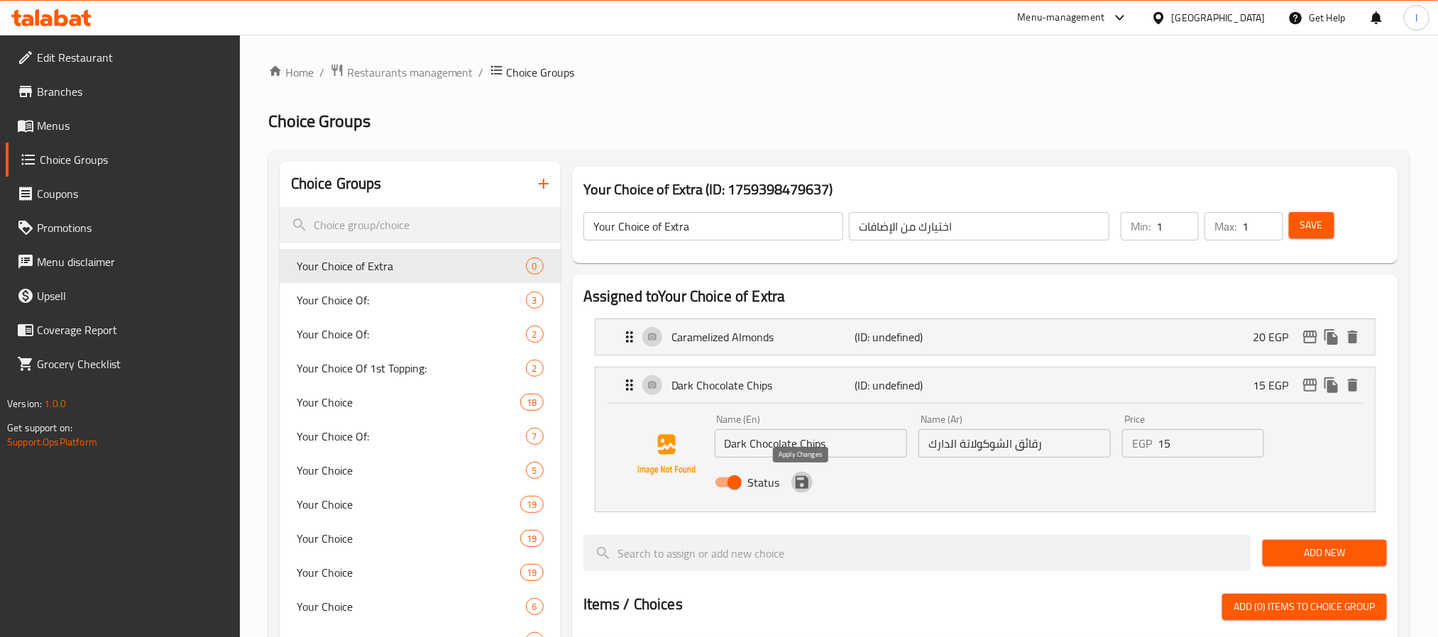
click at [803, 481] on icon "save" at bounding box center [801, 482] width 13 height 13
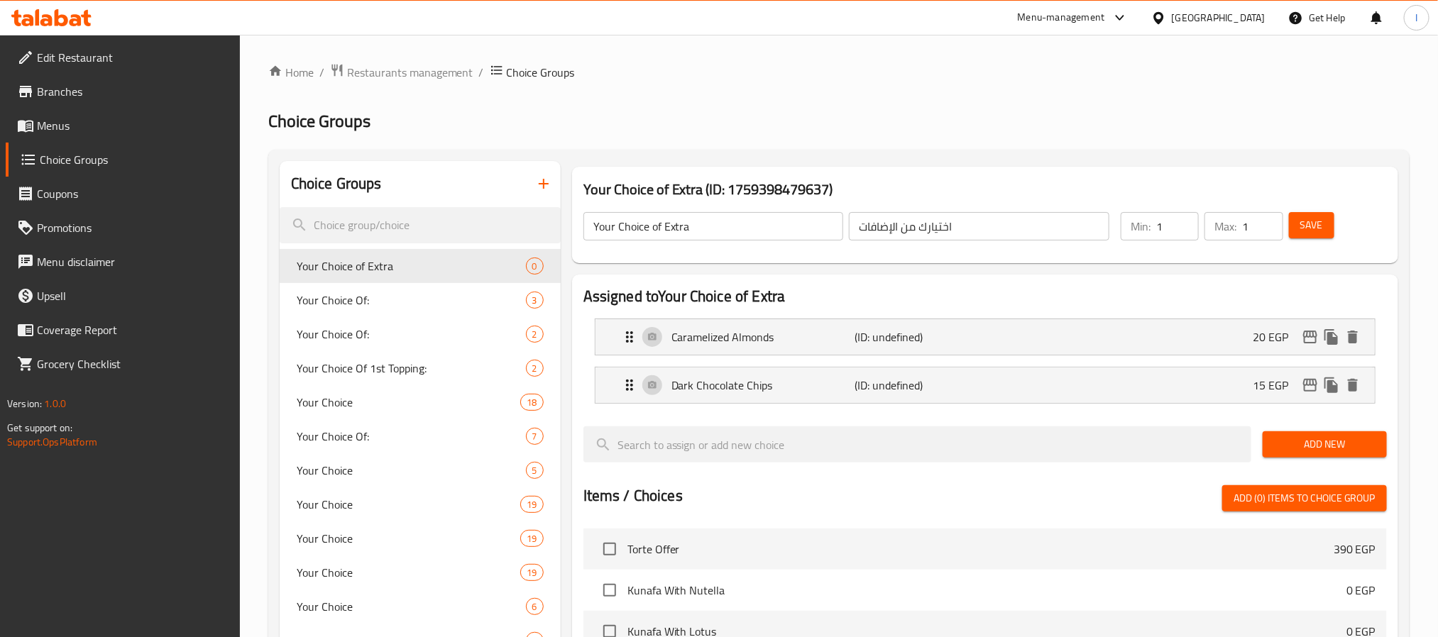
click at [1310, 220] on span "Save" at bounding box center [1311, 225] width 23 height 18
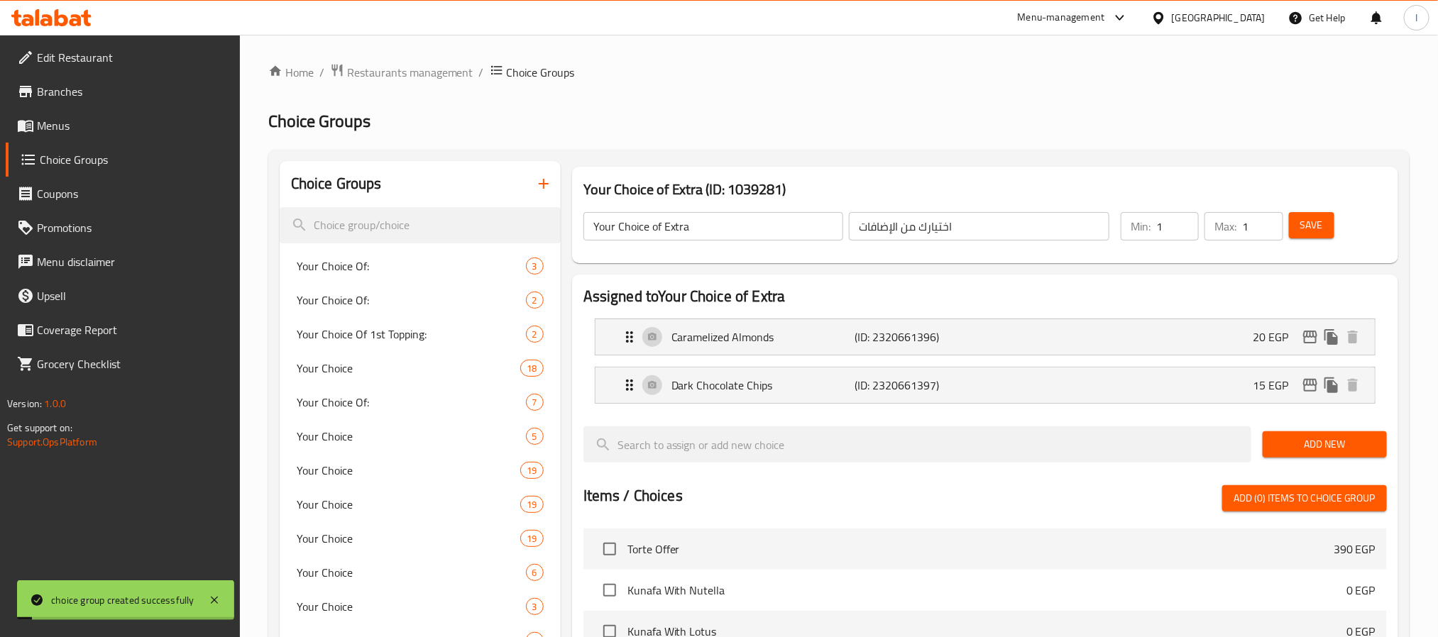
click at [1049, 124] on h2 "Choice Groups" at bounding box center [838, 121] width 1141 height 23
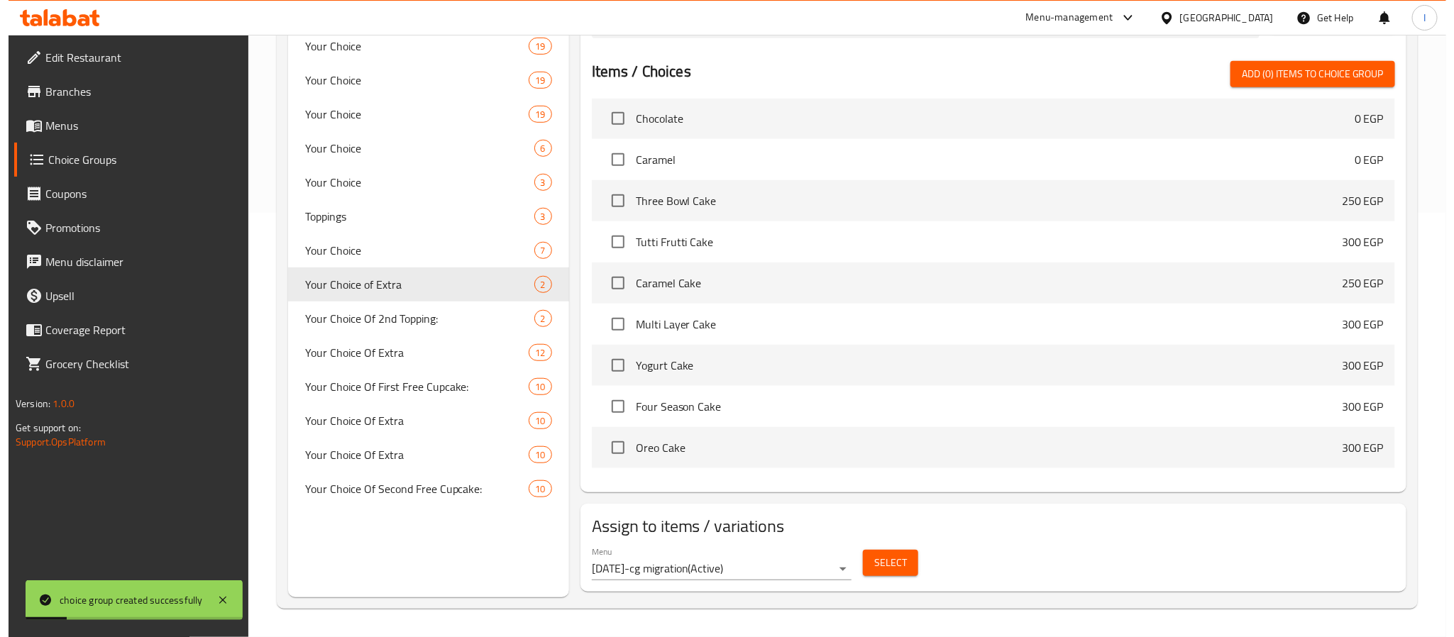
scroll to position [745, 0]
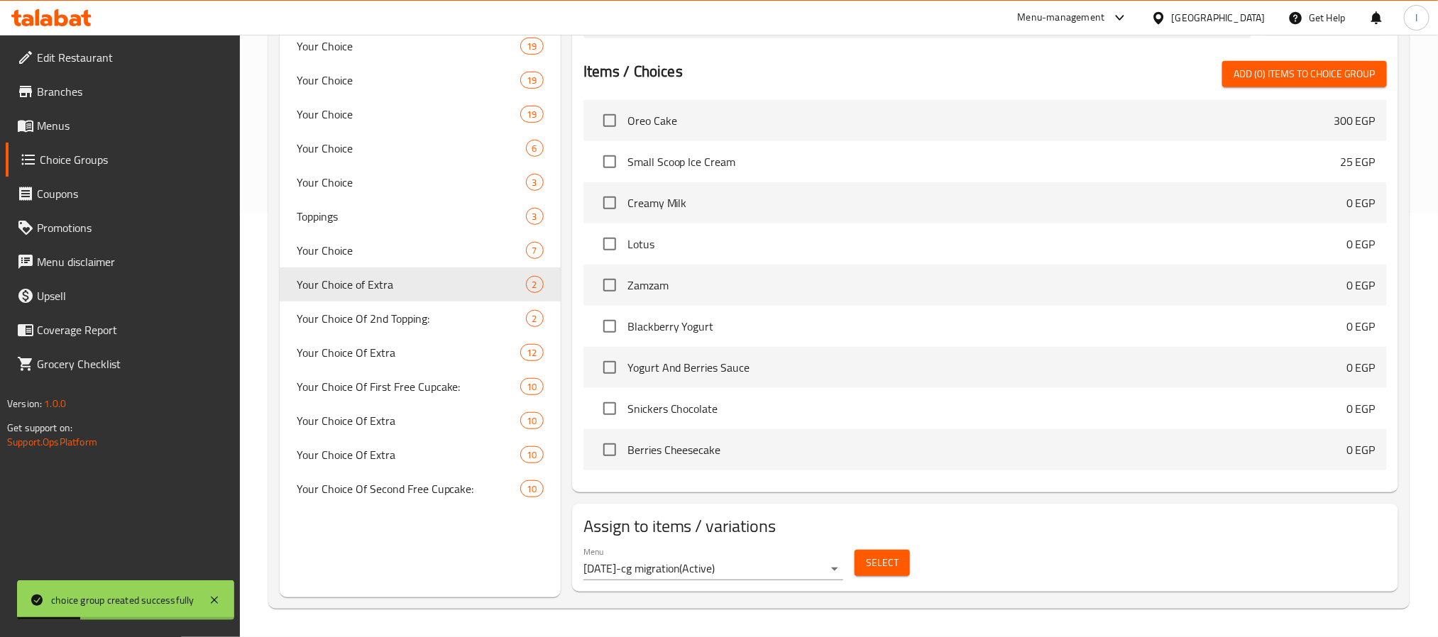
click at [879, 567] on span "Select" at bounding box center [882, 563] width 33 height 18
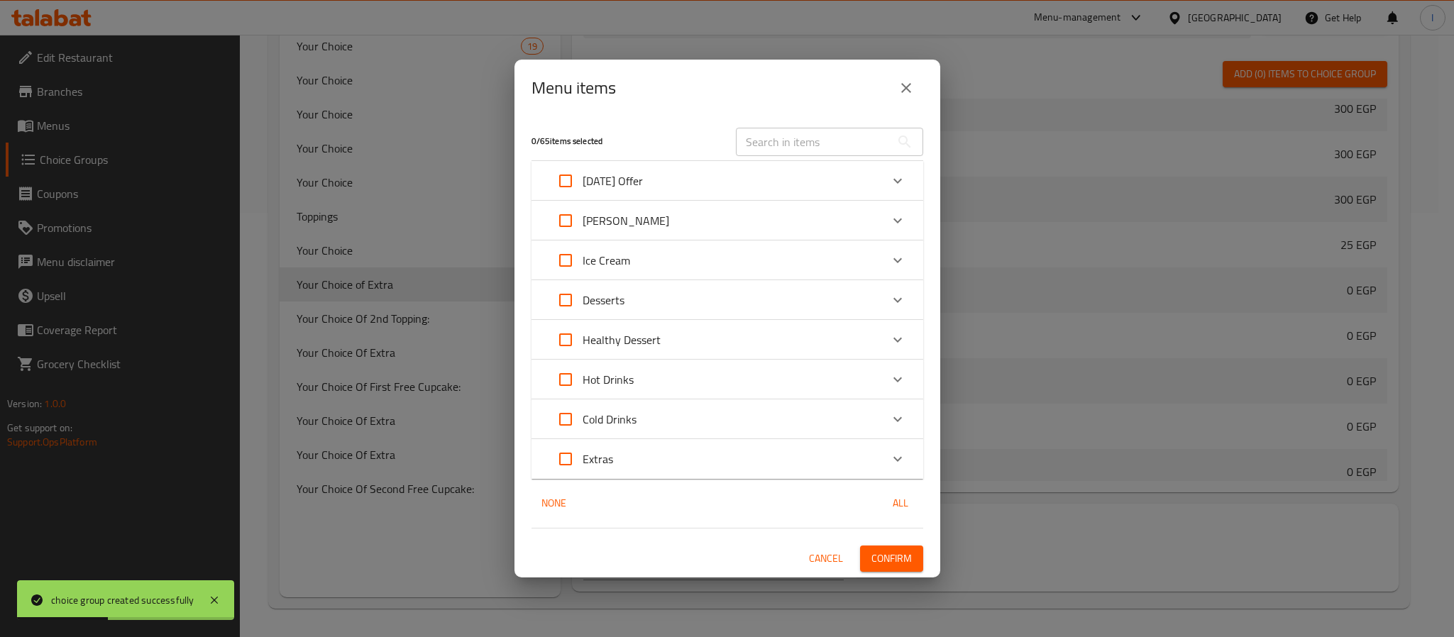
scroll to position [817, 0]
click at [905, 300] on div "Expand" at bounding box center [898, 300] width 34 height 34
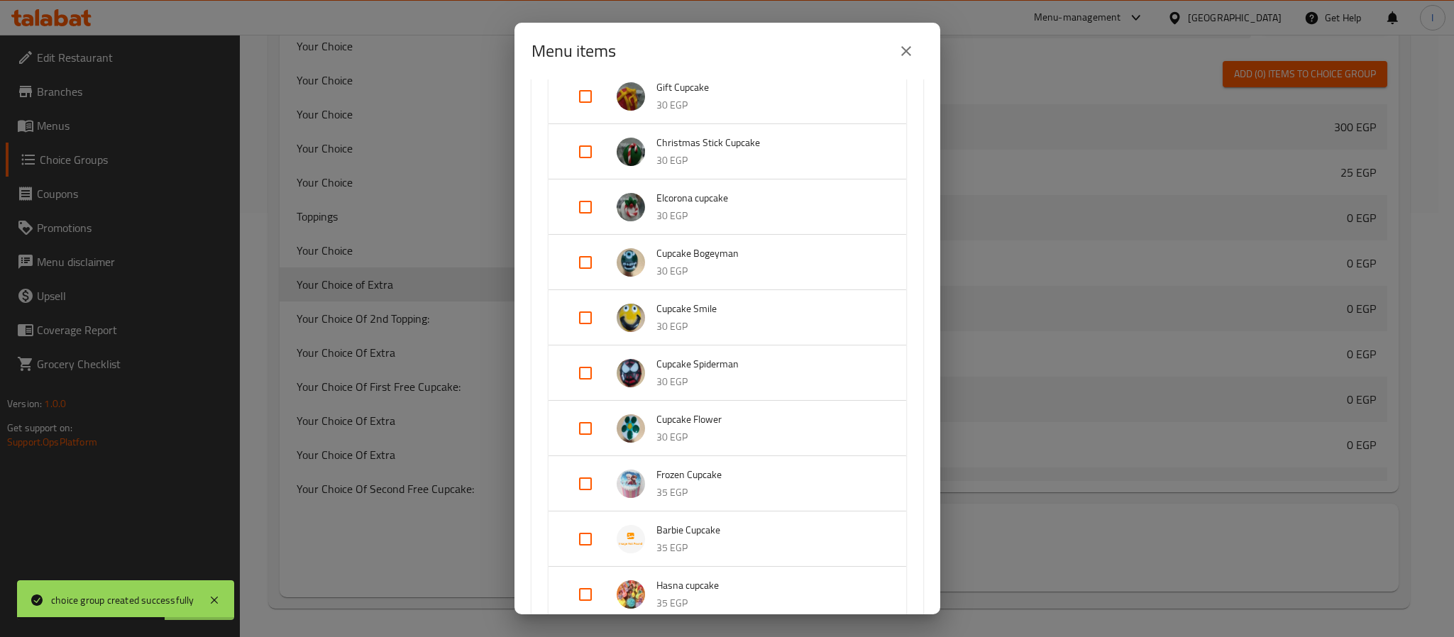
scroll to position [1258, 0]
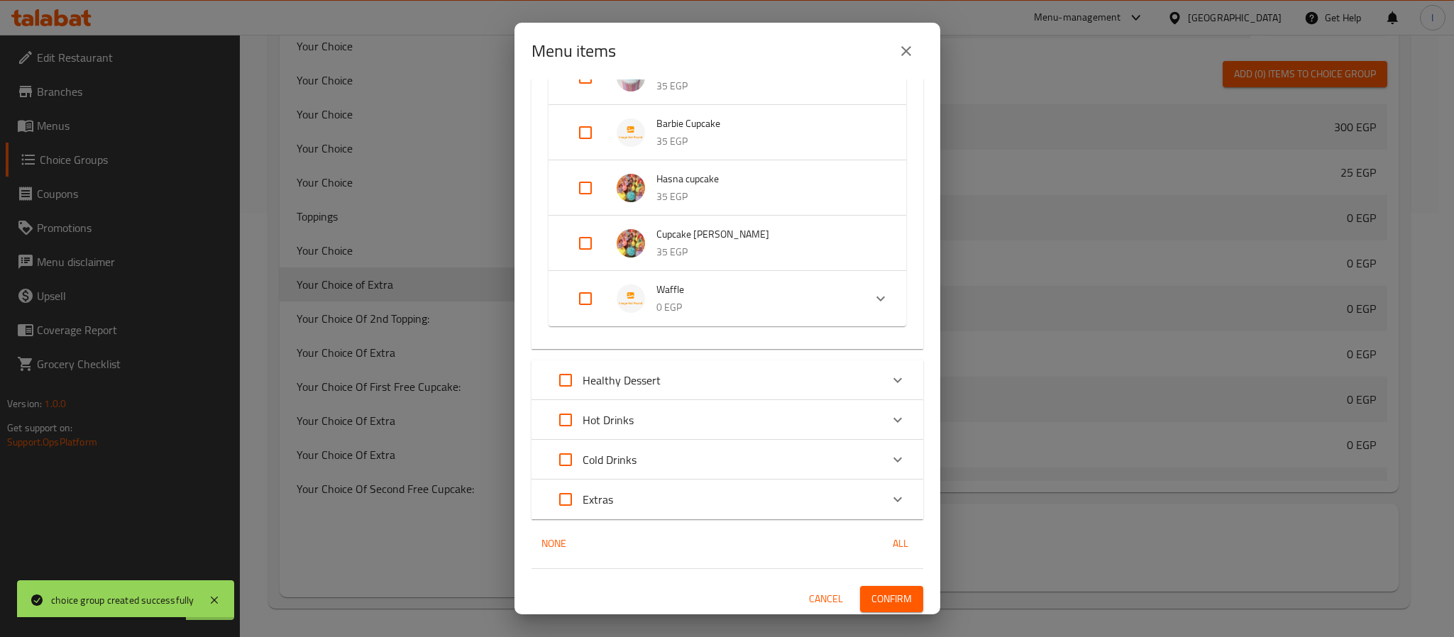
click at [590, 298] on input "Expand" at bounding box center [585, 299] width 34 height 34
checkbox input "true"
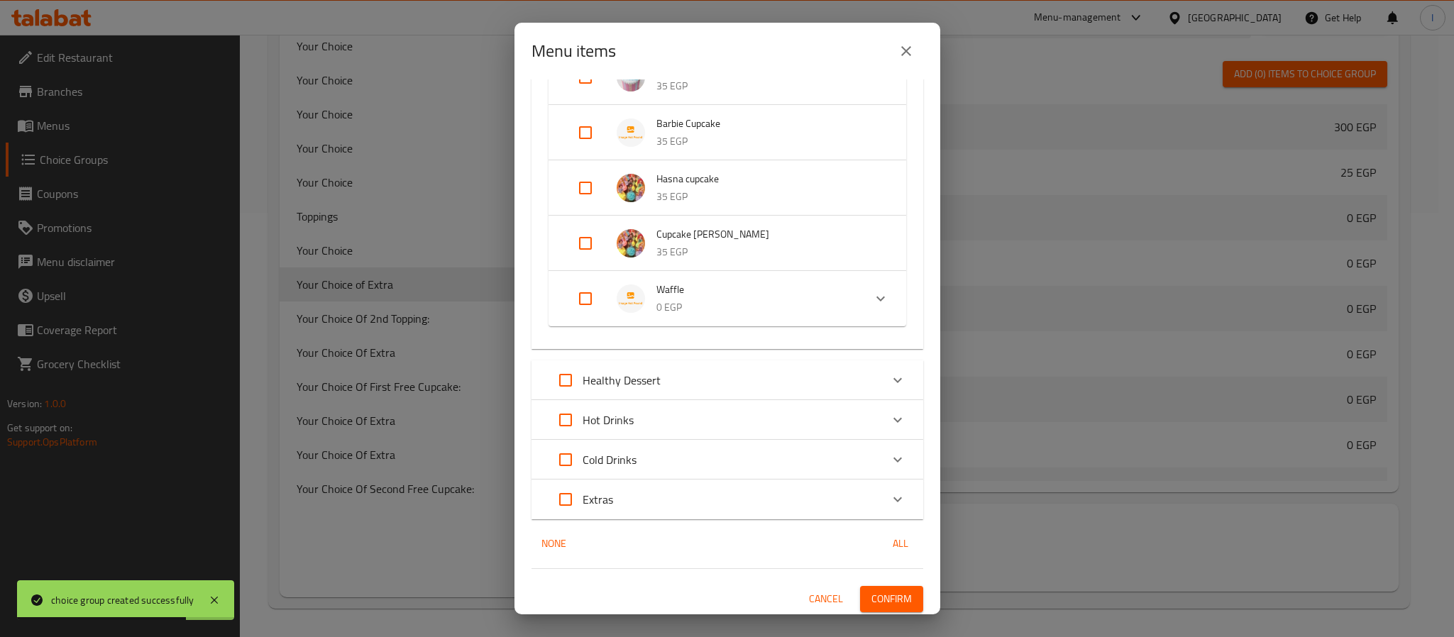
checkbox input "true"
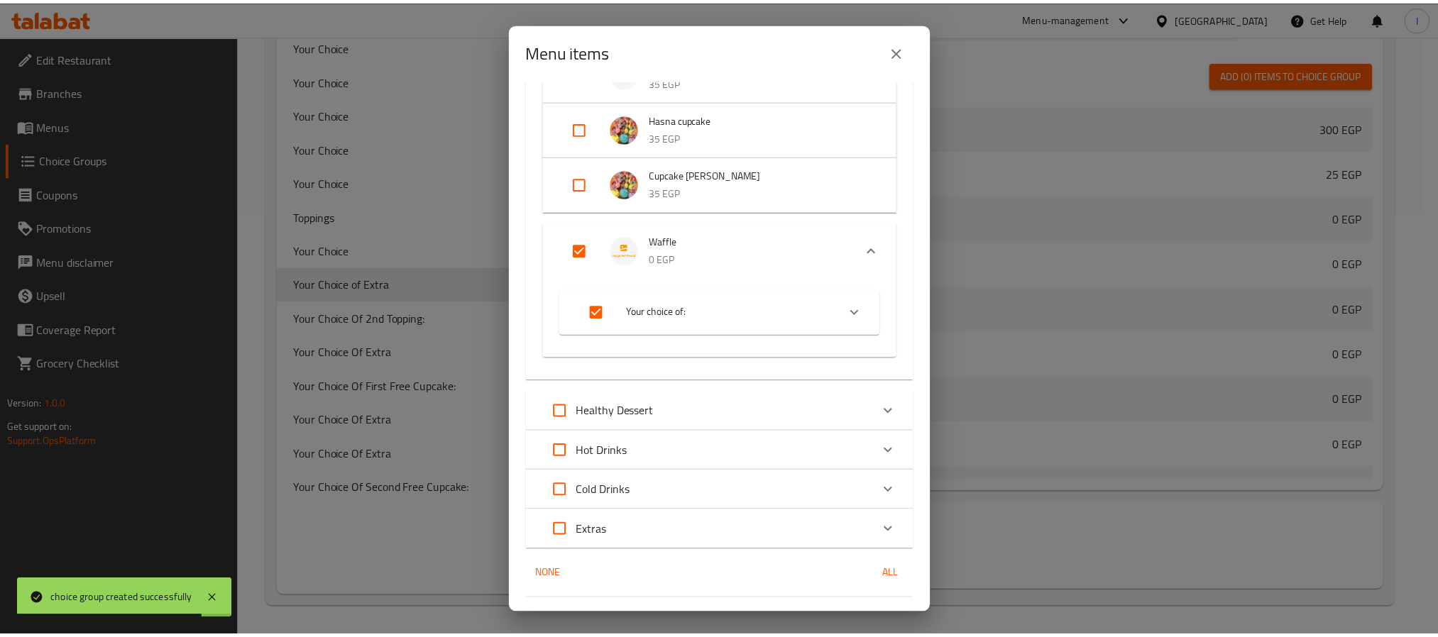
scroll to position [1350, 0]
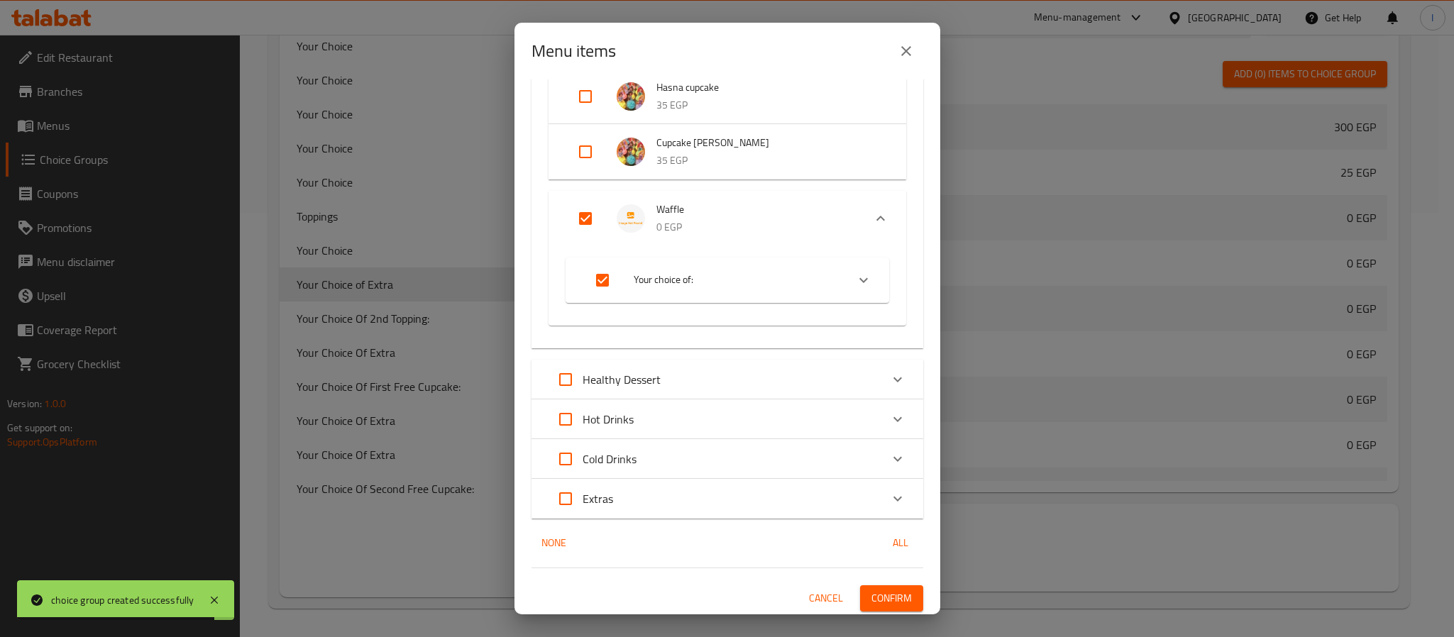
click at [886, 594] on span "Confirm" at bounding box center [891, 599] width 40 height 18
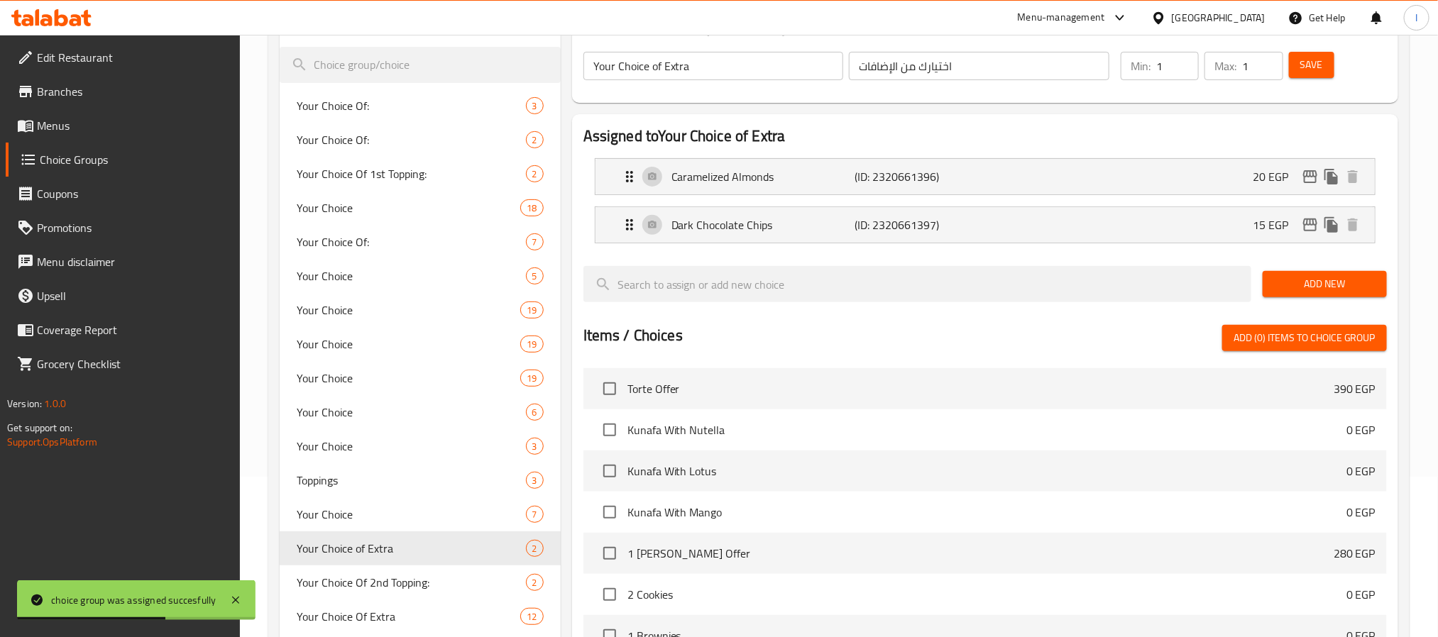
scroll to position [0, 0]
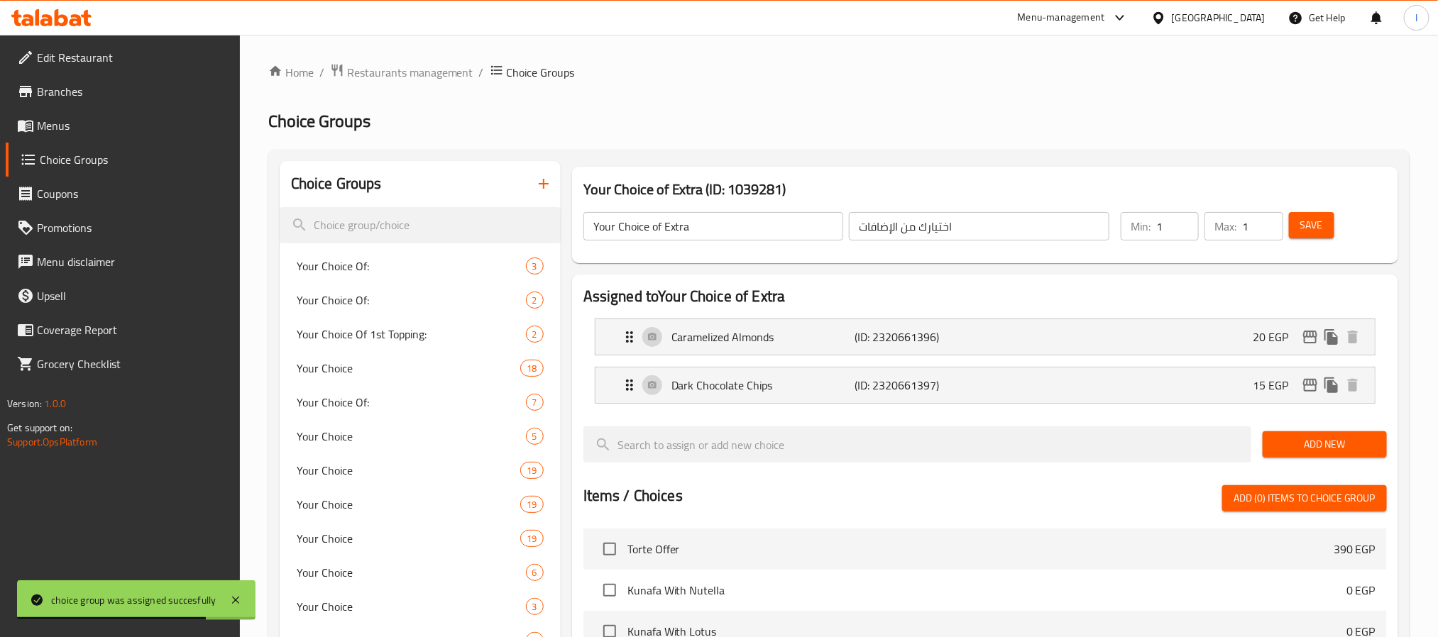
click at [1161, 232] on input "1" at bounding box center [1177, 226] width 43 height 28
type input "0"
click at [1311, 221] on span "Save" at bounding box center [1311, 225] width 23 height 18
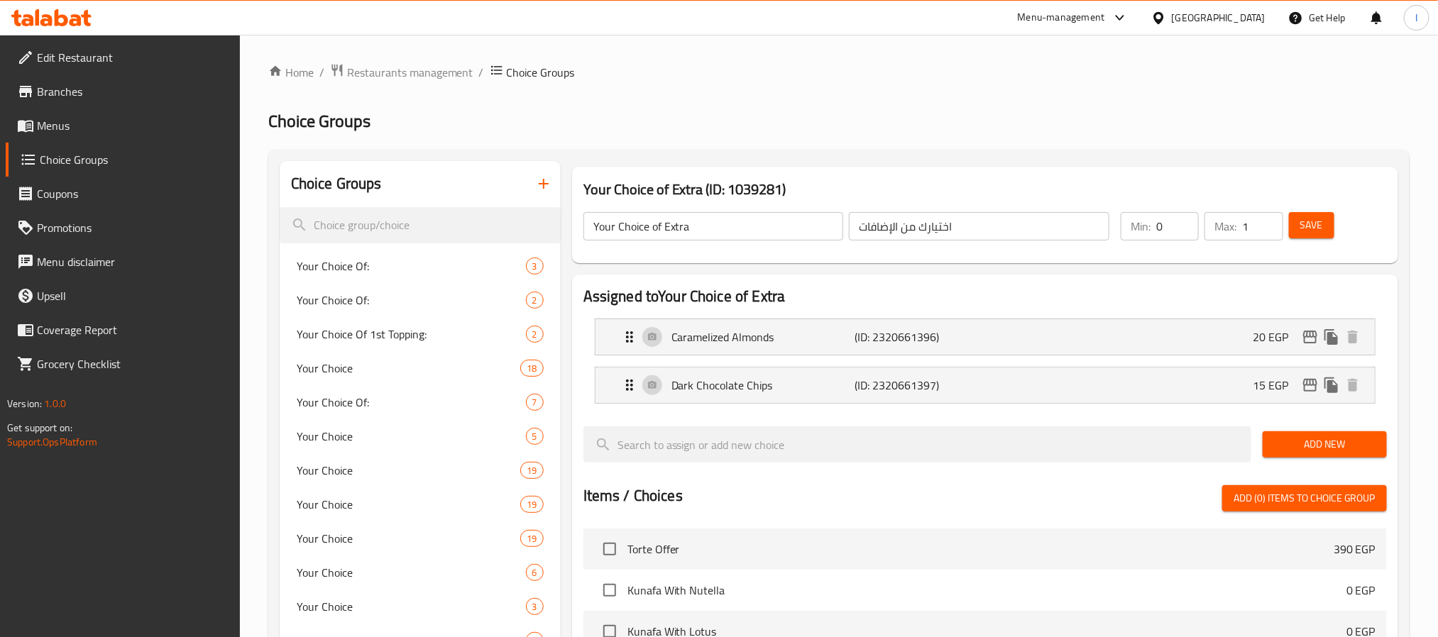
click at [719, 110] on h2 "Choice Groups" at bounding box center [838, 121] width 1141 height 23
click at [703, 105] on div "Home / Restaurants management / Choice Groups Choice Groups Choice Groups Your …" at bounding box center [838, 548] width 1141 height 970
drag, startPoint x: 118, startPoint y: 119, endPoint x: 253, endPoint y: 41, distance: 156.4
click at [118, 119] on span "Menus" at bounding box center [133, 125] width 192 height 17
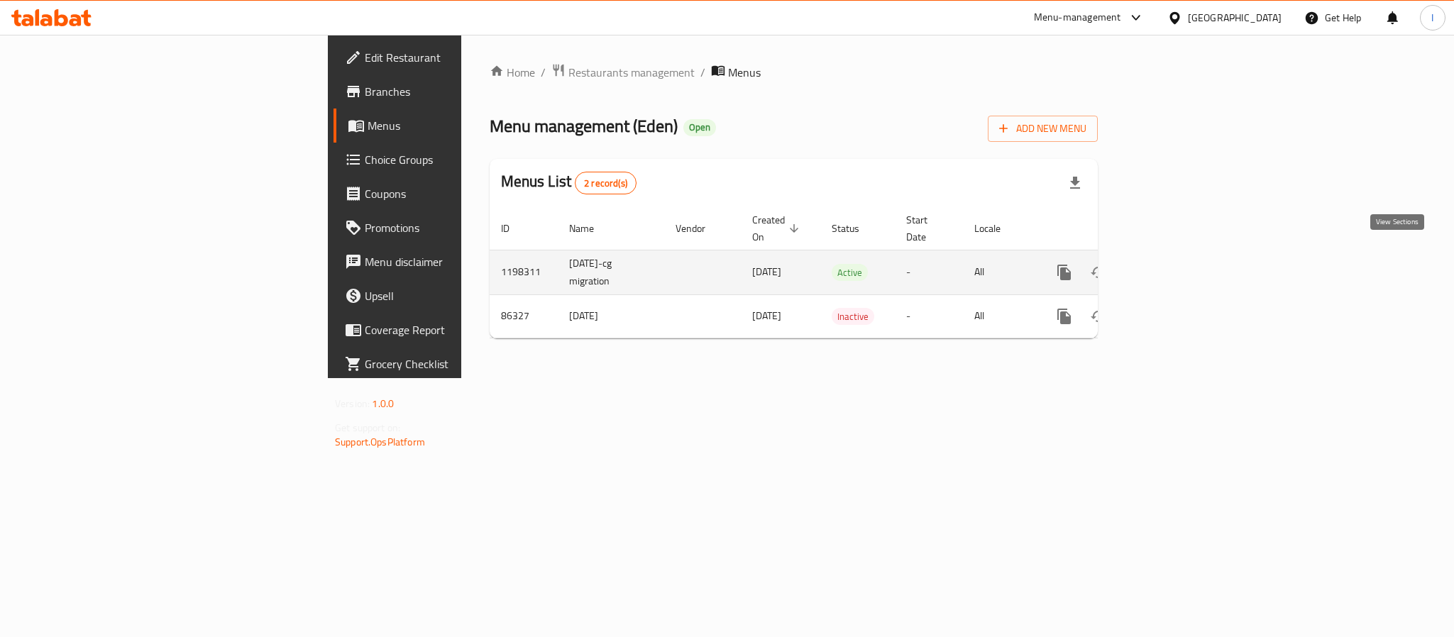
click at [1173, 266] on icon "enhanced table" at bounding box center [1166, 272] width 13 height 13
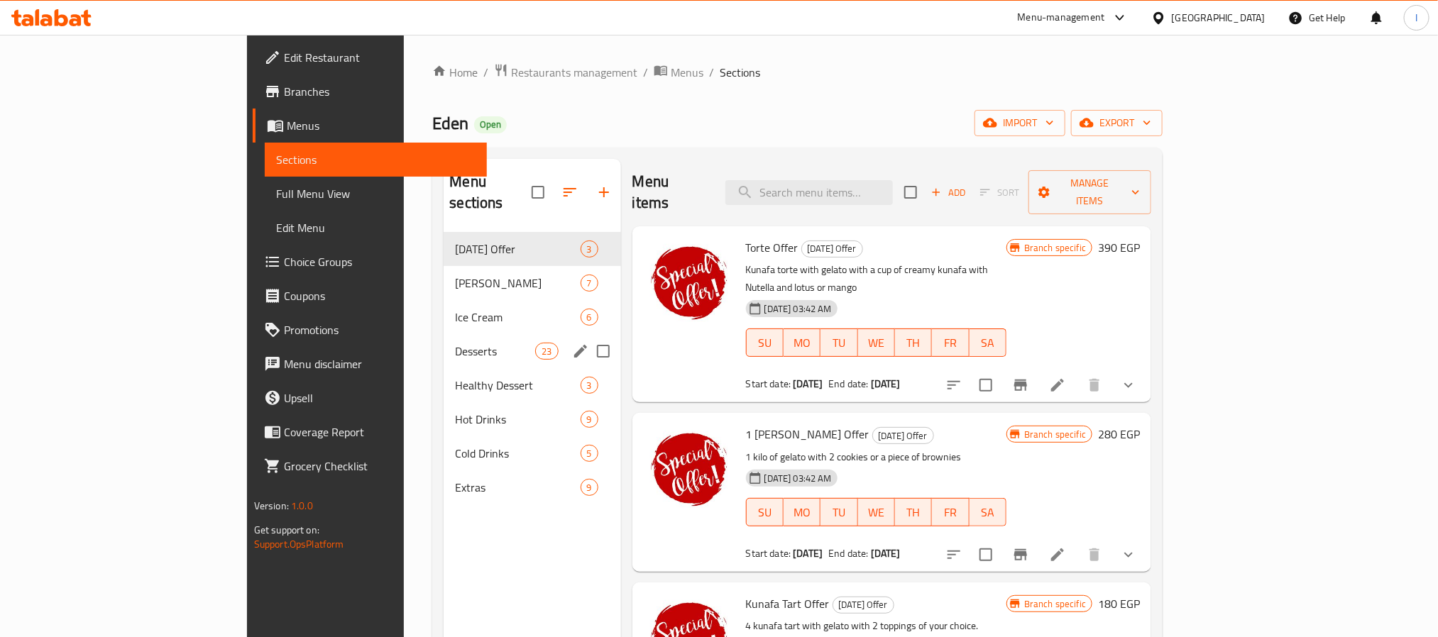
click at [443, 341] on div "Desserts 23" at bounding box center [531, 351] width 177 height 34
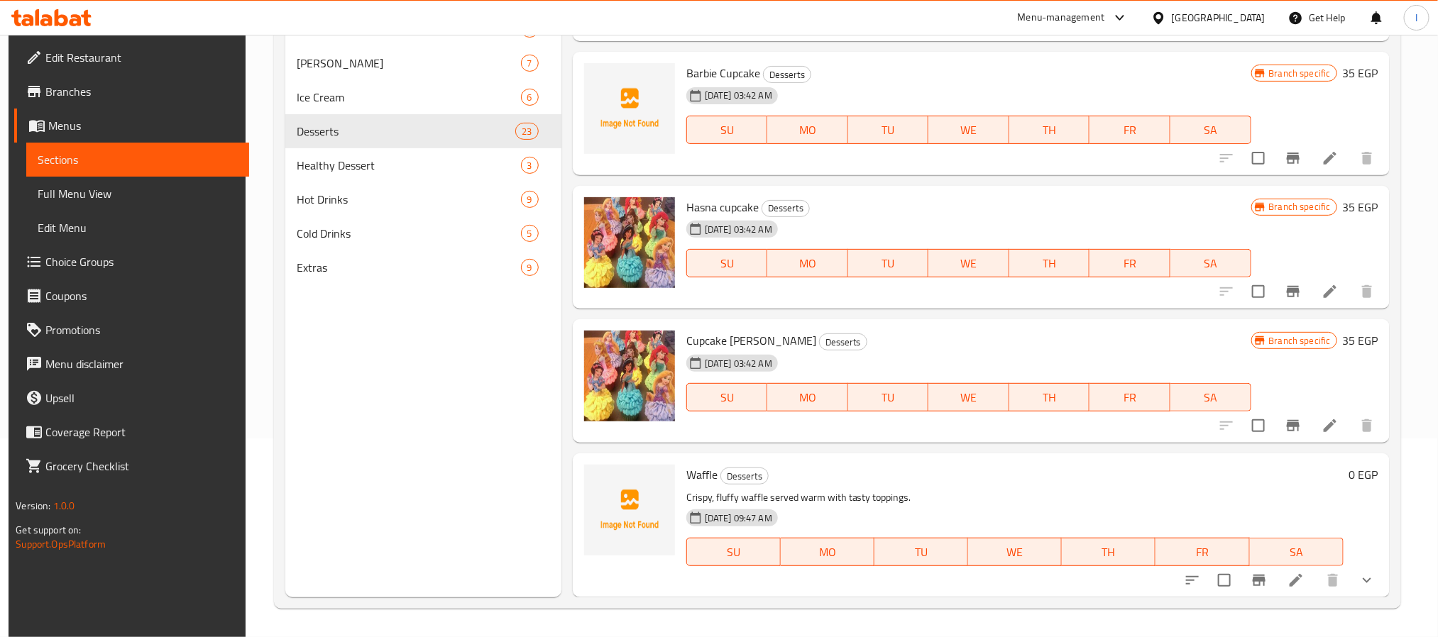
scroll to position [2732, 0]
click at [598, 482] on icon "upload picture" at bounding box center [604, 484] width 14 height 13
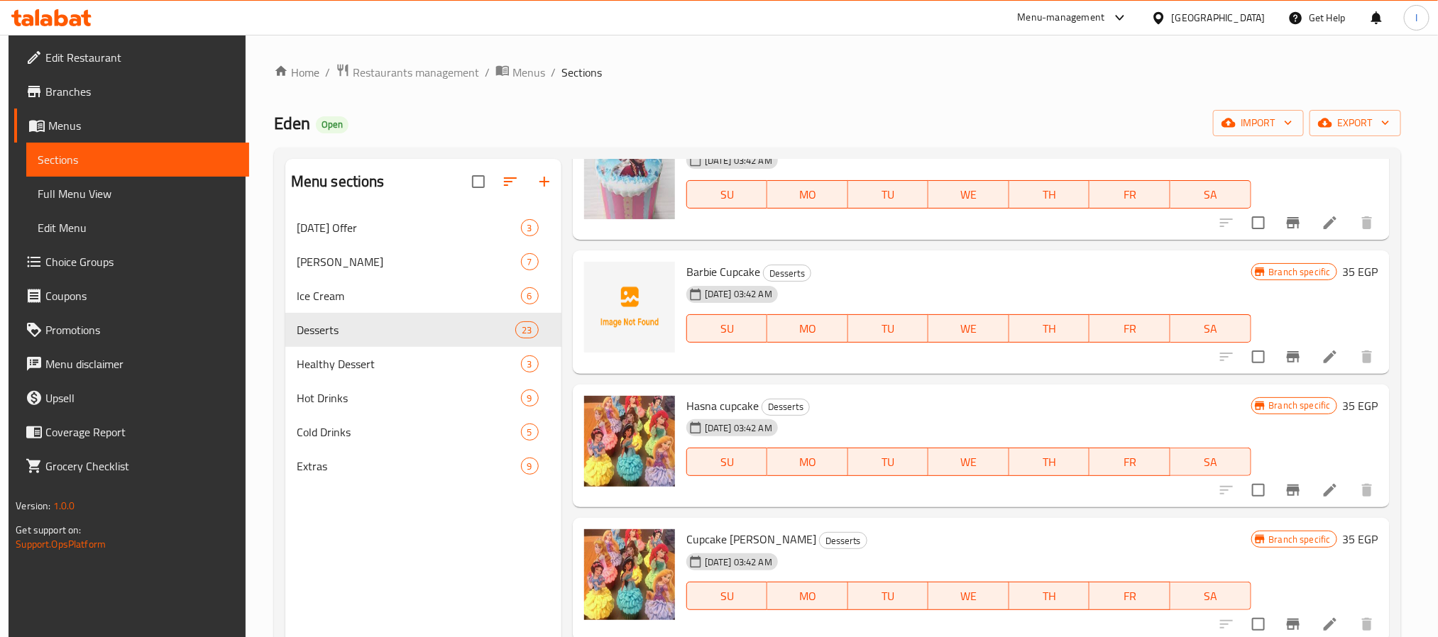
click at [463, 98] on div "Home / Restaurants management / Menus / Sections Eden Open import export Menu s…" at bounding box center [837, 435] width 1127 height 744
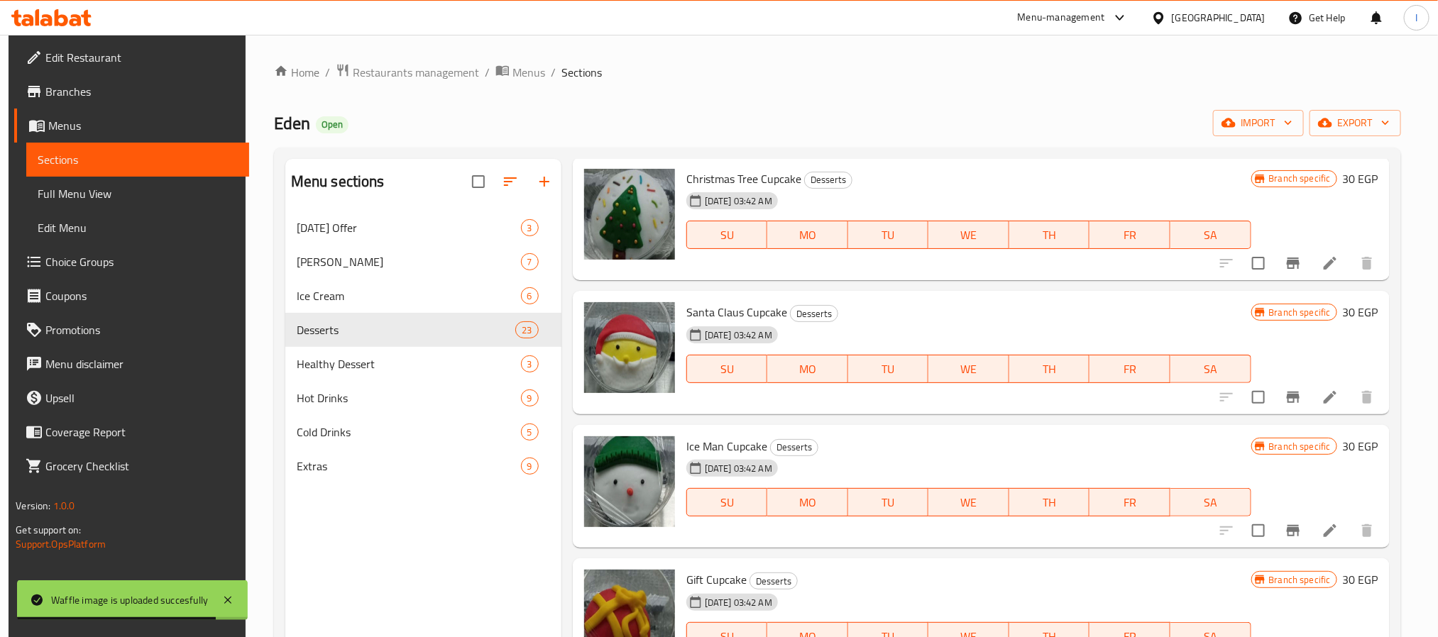
scroll to position [1029, 0]
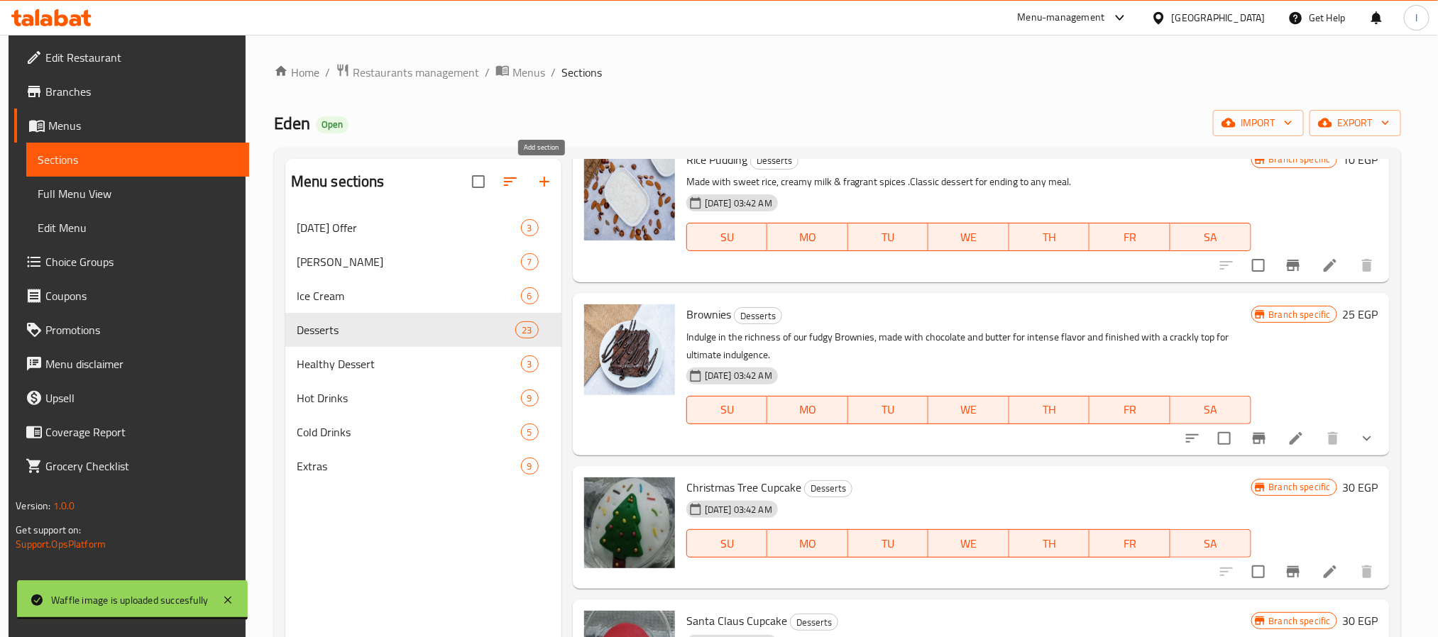
click at [545, 179] on icon "button" at bounding box center [544, 181] width 17 height 17
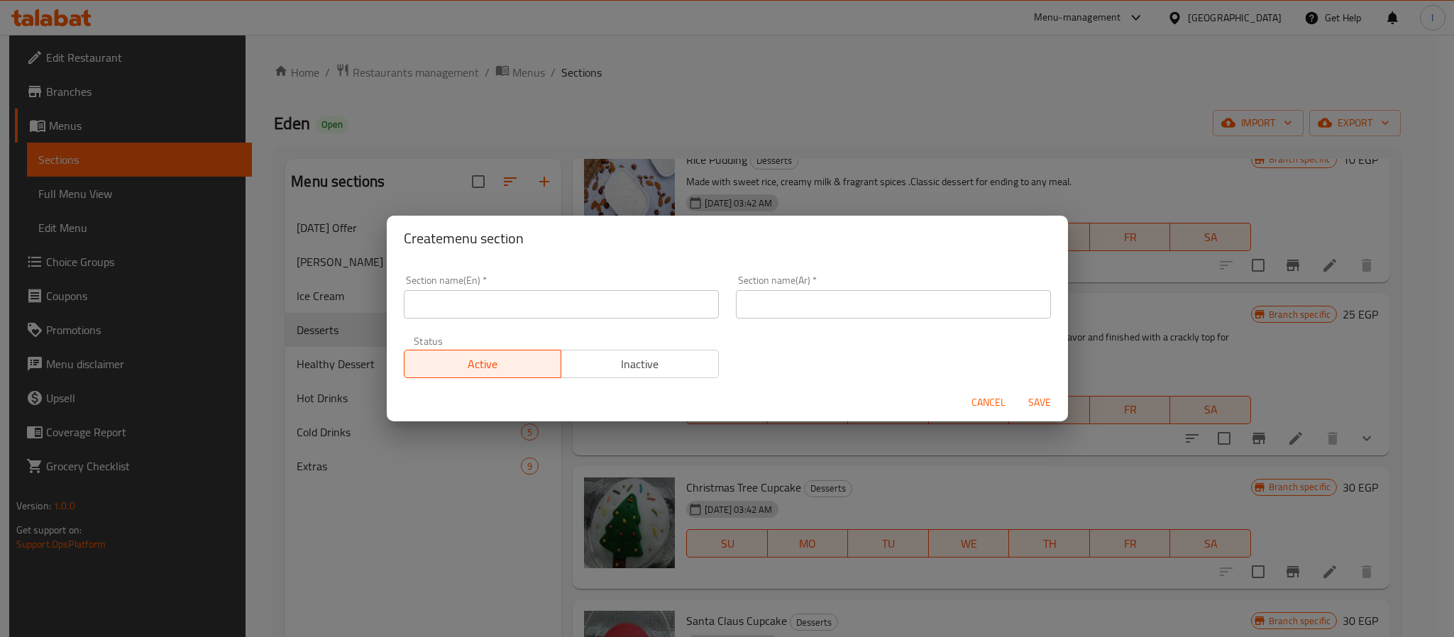
click at [548, 307] on input "text" at bounding box center [561, 304] width 315 height 28
type input "BreakFast"
click at [786, 301] on input "text" at bounding box center [893, 304] width 315 height 28
type input "فطور"
click at [443, 304] on input "BreakFast" at bounding box center [561, 304] width 315 height 28
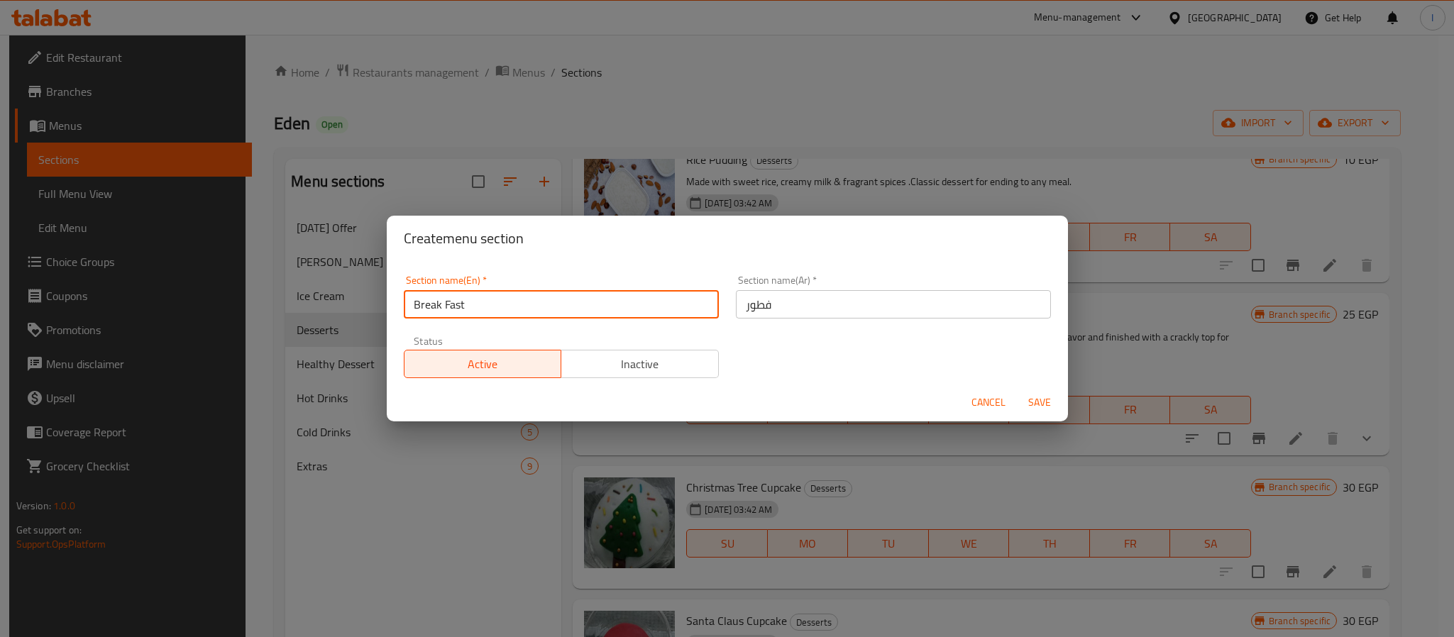
type input "Break Fast"
click at [1043, 400] on span "Save" at bounding box center [1039, 403] width 34 height 18
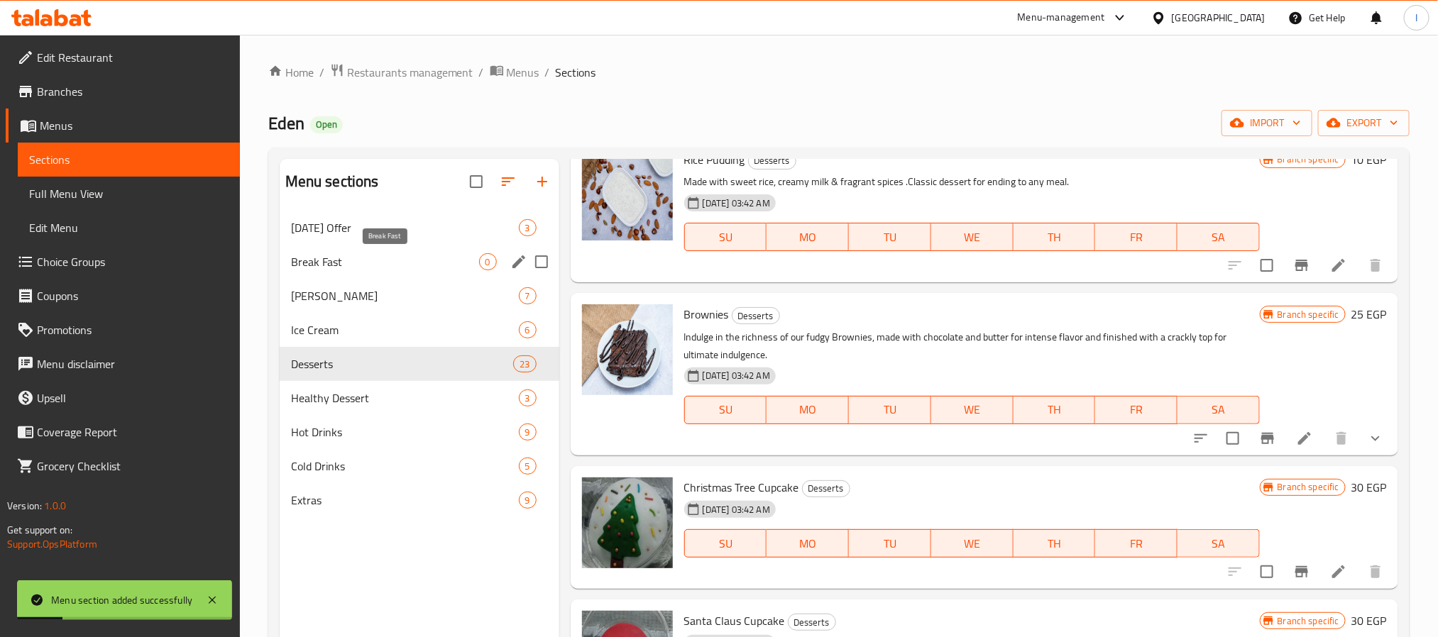
click at [414, 254] on span "Break Fast" at bounding box center [385, 261] width 188 height 17
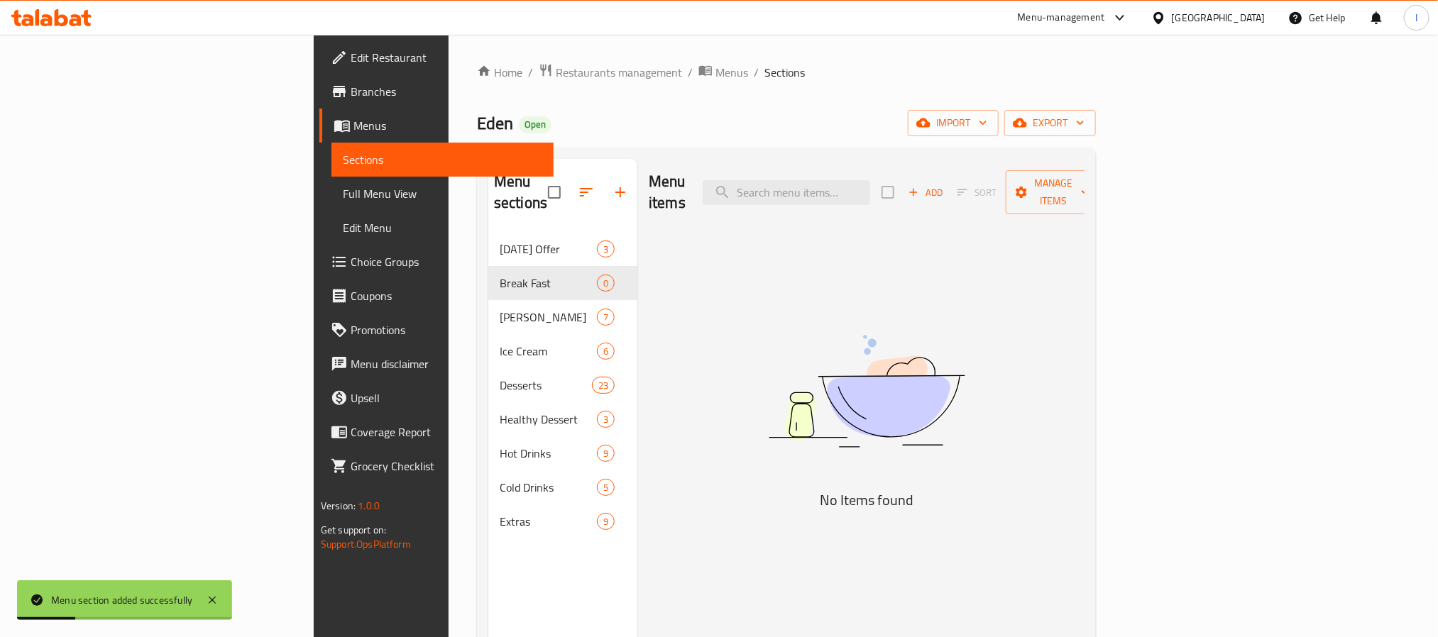
click at [775, 92] on div "Home / Restaurants management / Menus / Sections Eden Open import export Menu s…" at bounding box center [786, 435] width 619 height 744
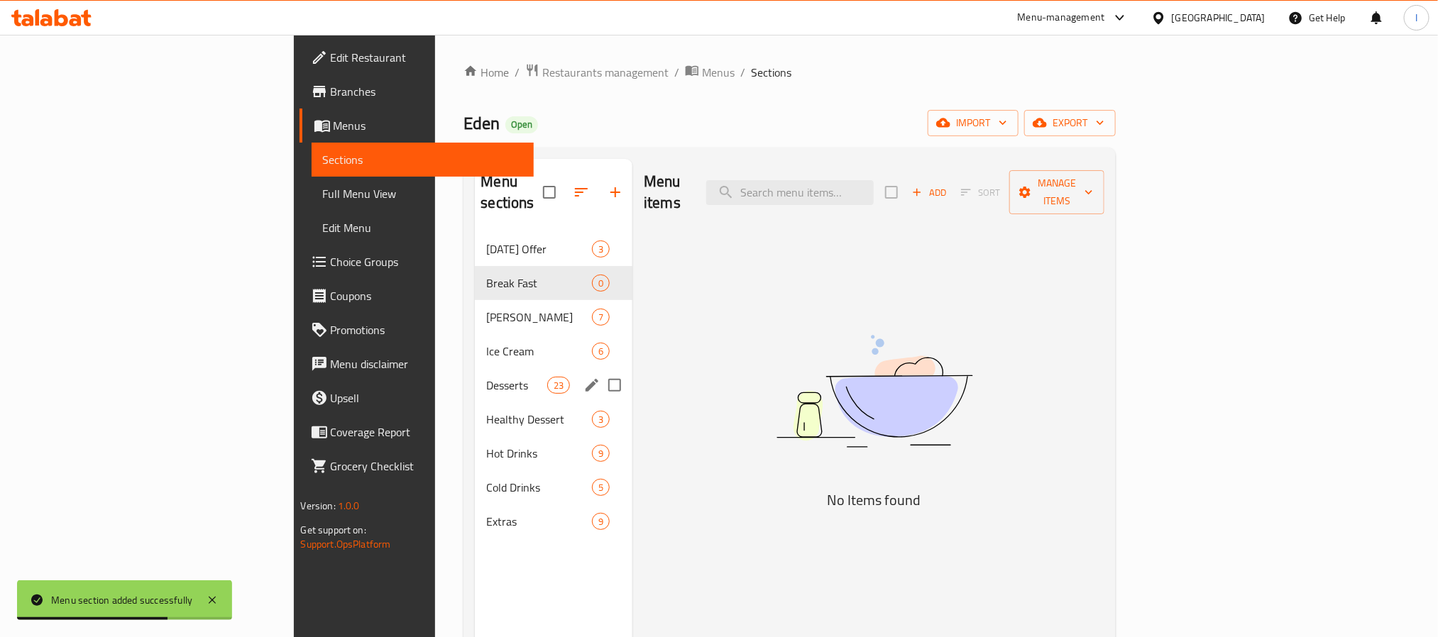
click at [475, 368] on div "Desserts 23" at bounding box center [554, 385] width 158 height 34
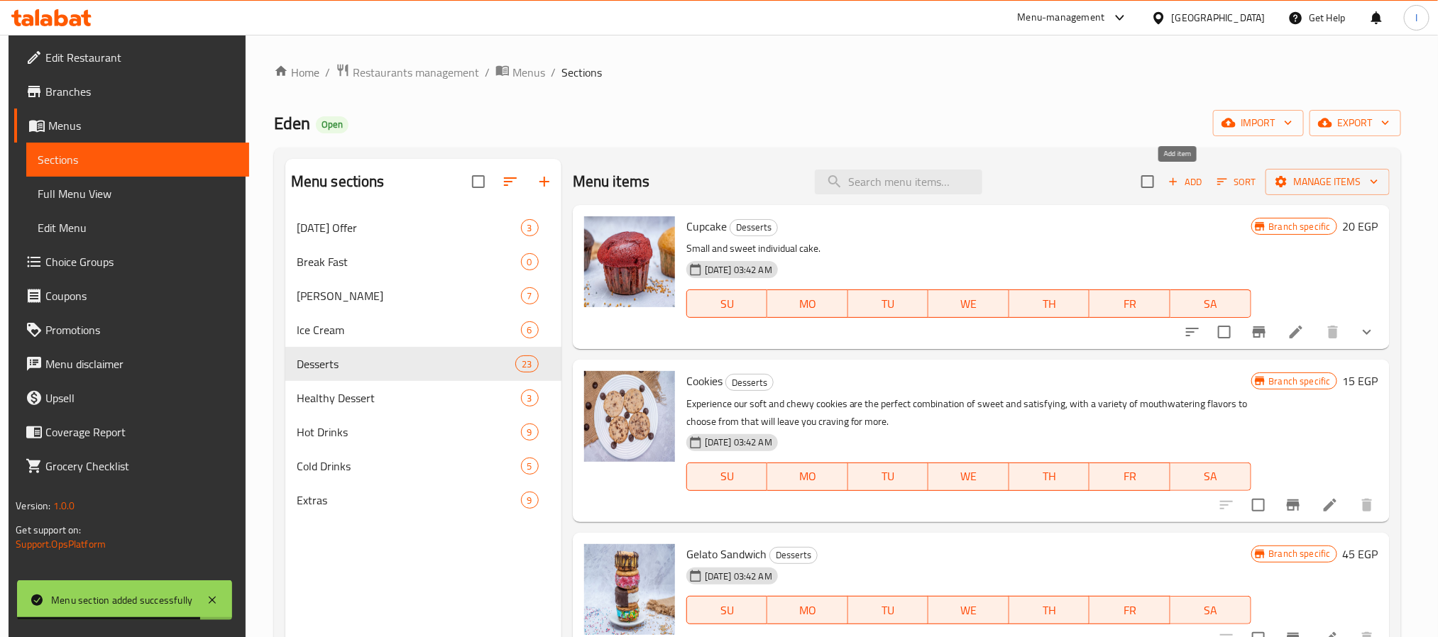
click at [1184, 177] on span "Add" at bounding box center [1185, 182] width 38 height 16
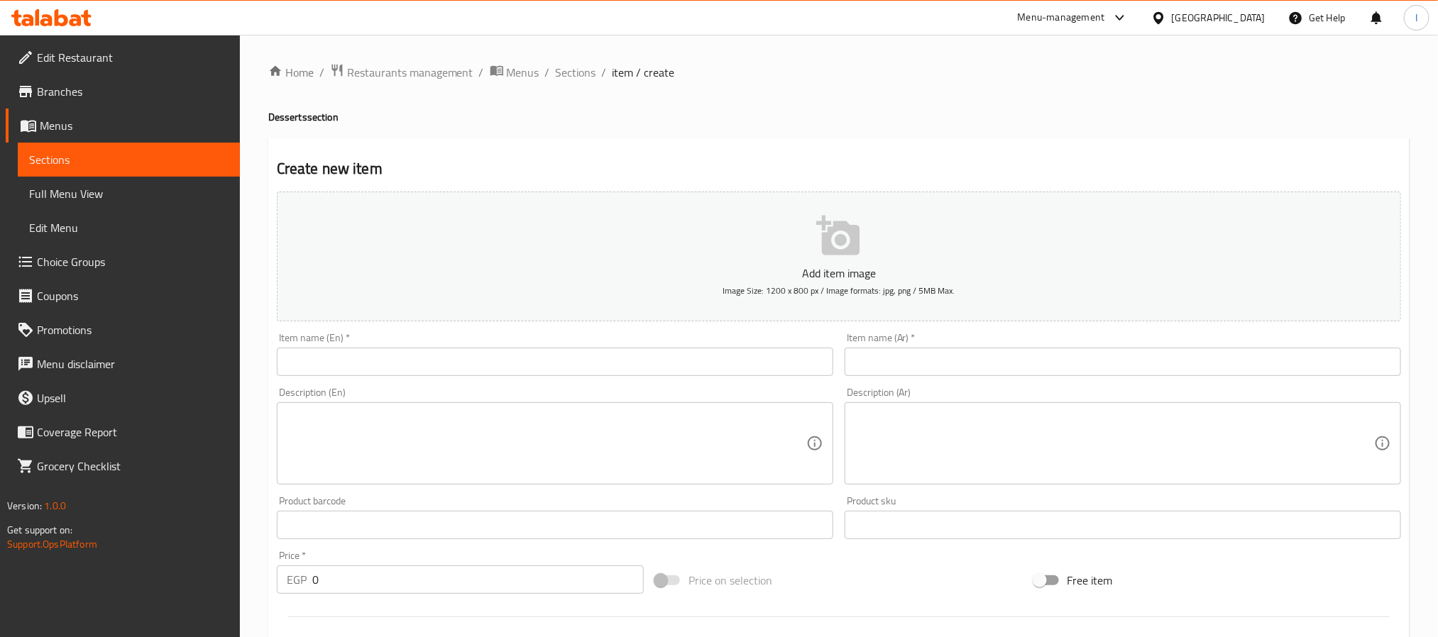
click at [922, 358] on input "text" at bounding box center [1122, 362] width 556 height 28
paste input "سينابون"
click at [778, 113] on h4 "Desserts section" at bounding box center [838, 117] width 1141 height 14
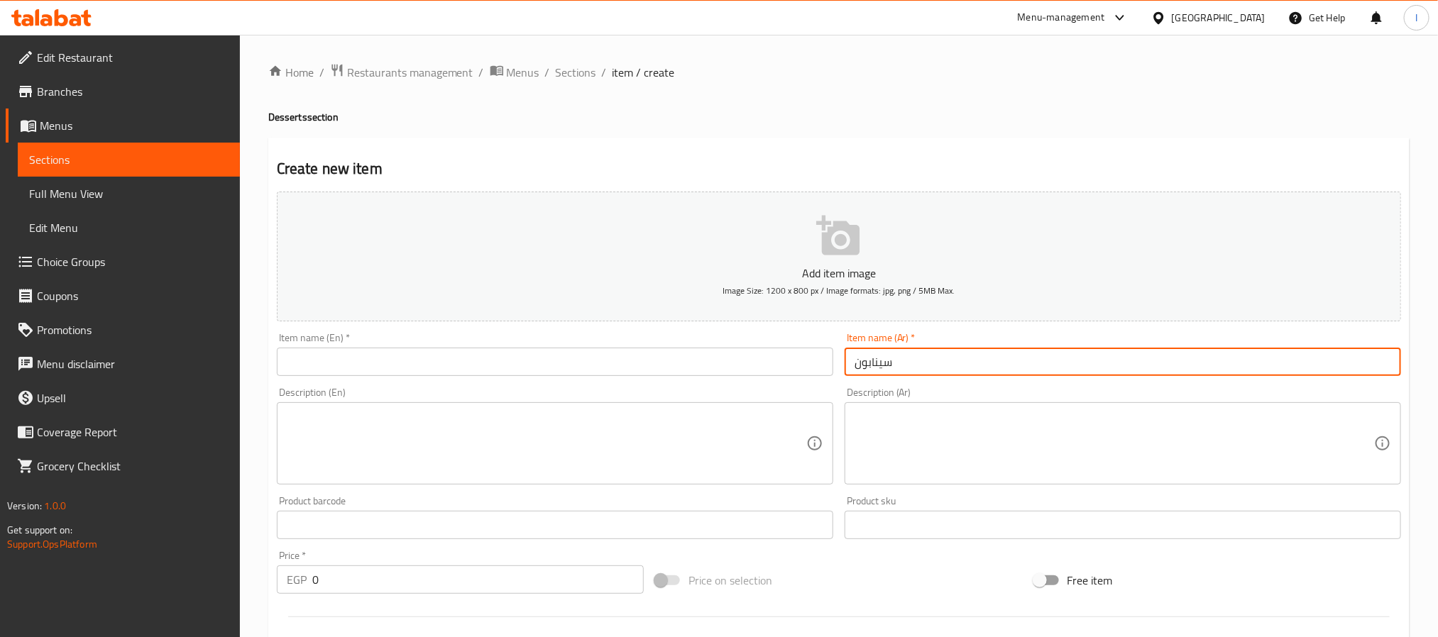
click at [873, 371] on input "سينابون" at bounding box center [1122, 362] width 556 height 28
paste input "كعك القرفة"
type input "كعك القرفة"
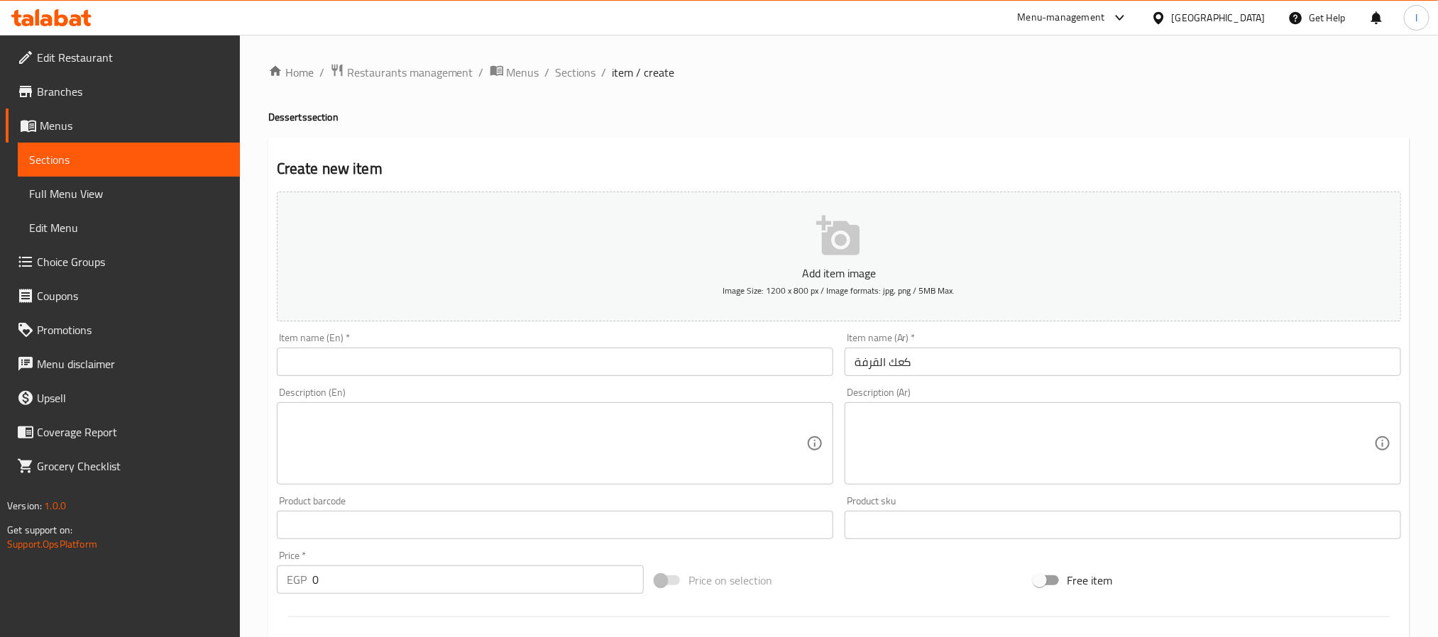
click at [694, 366] on input "text" at bounding box center [555, 362] width 556 height 28
paste input "Cinnamon Buns"
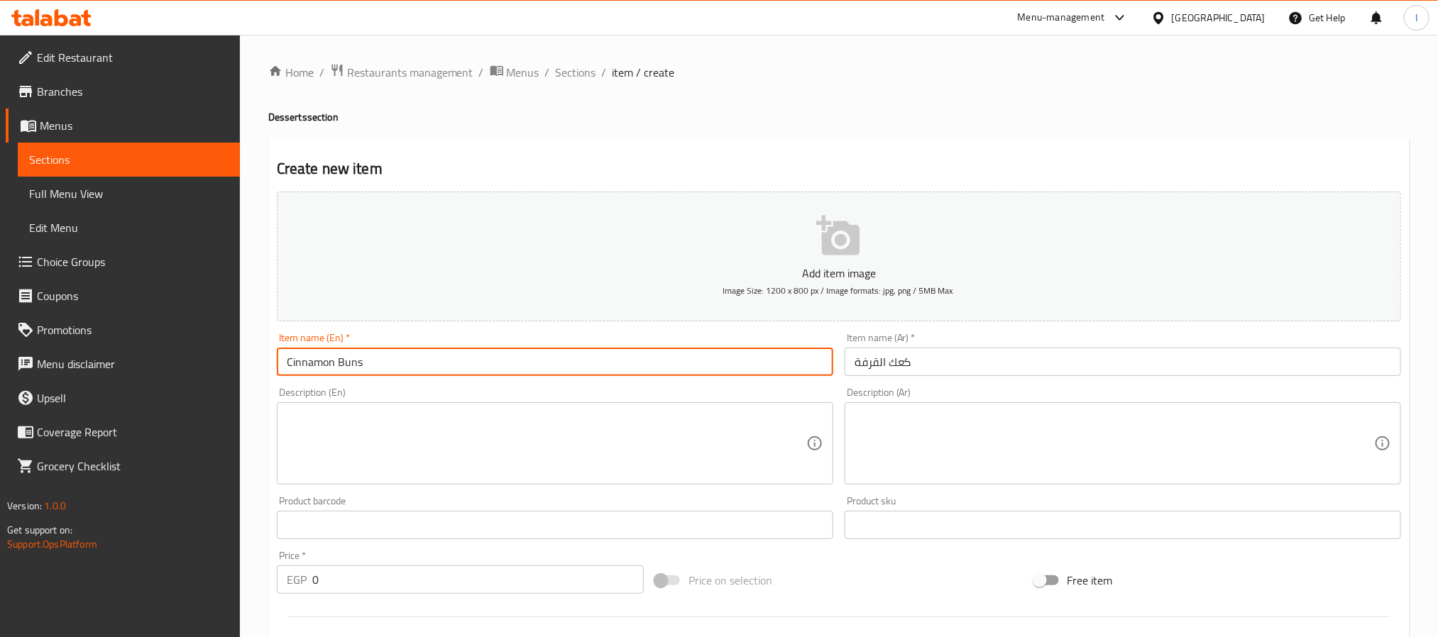
type input "Cinnamon Buns"
click at [971, 433] on textarea at bounding box center [1113, 443] width 519 height 67
paste textarea "لفائف قرفة طرية ولذيذة."
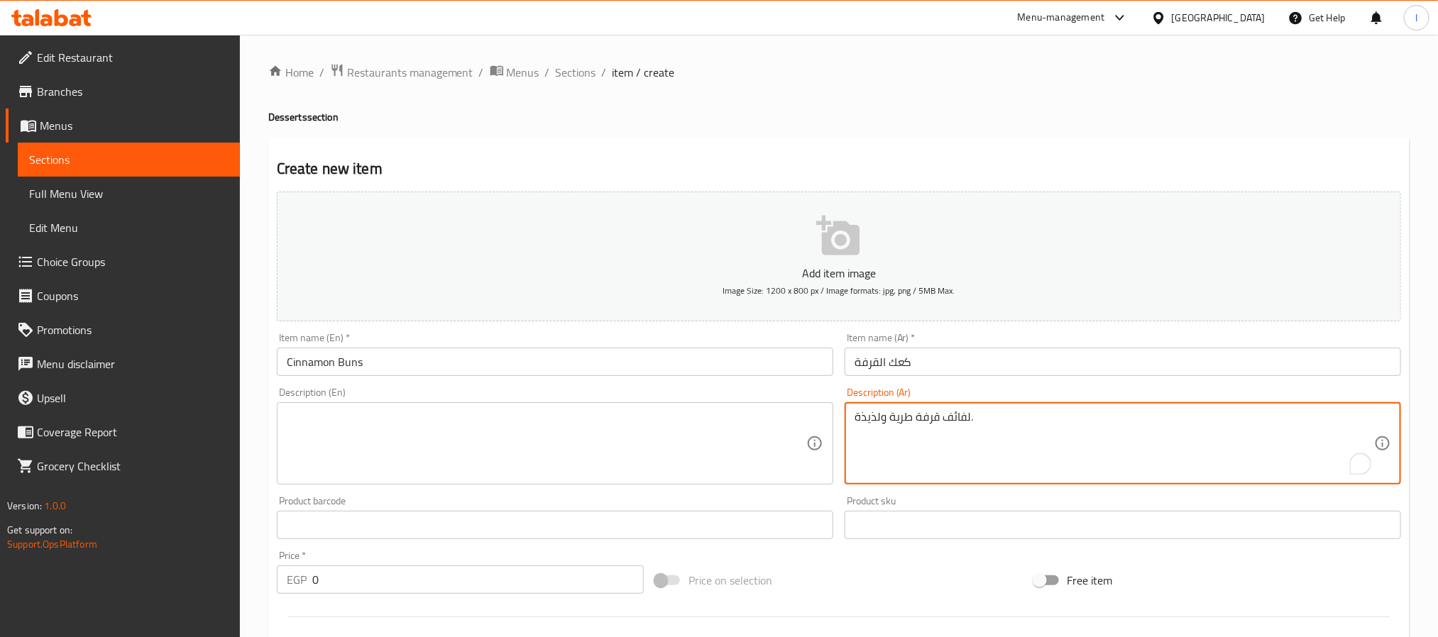
type textarea "لفائف قرفة طرية ولذيذة."
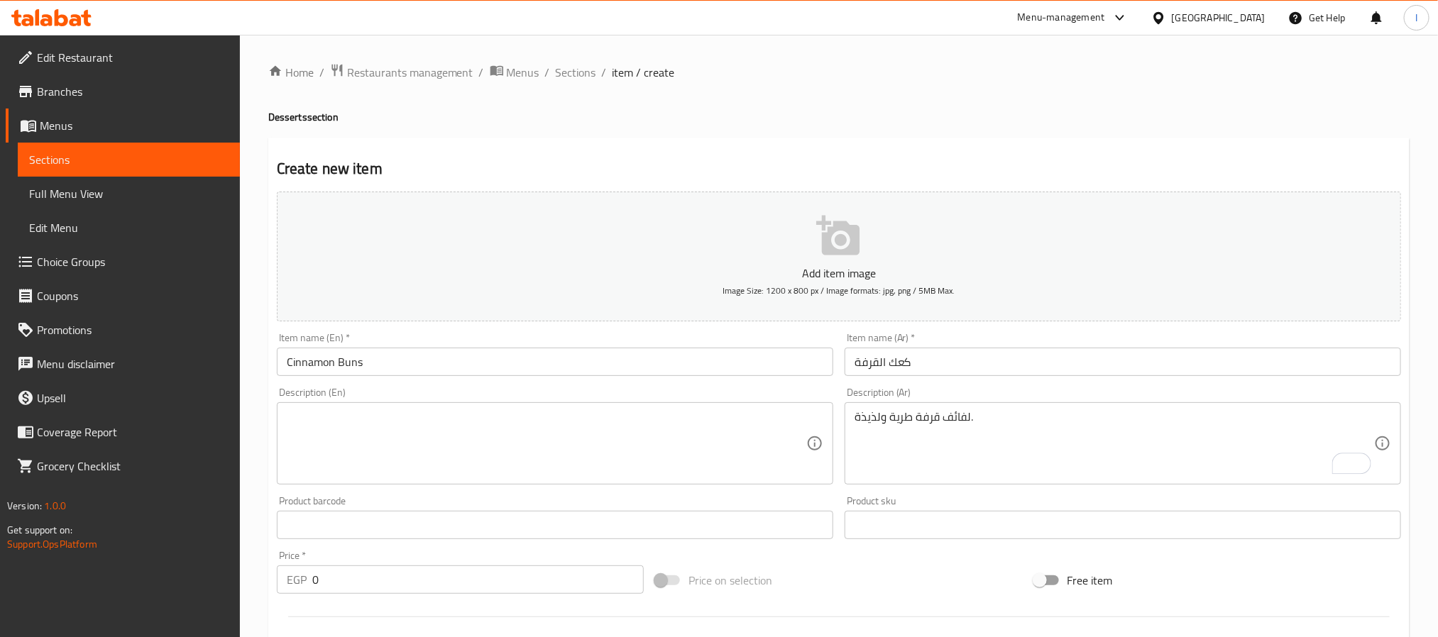
click at [710, 460] on textarea at bounding box center [546, 443] width 519 height 67
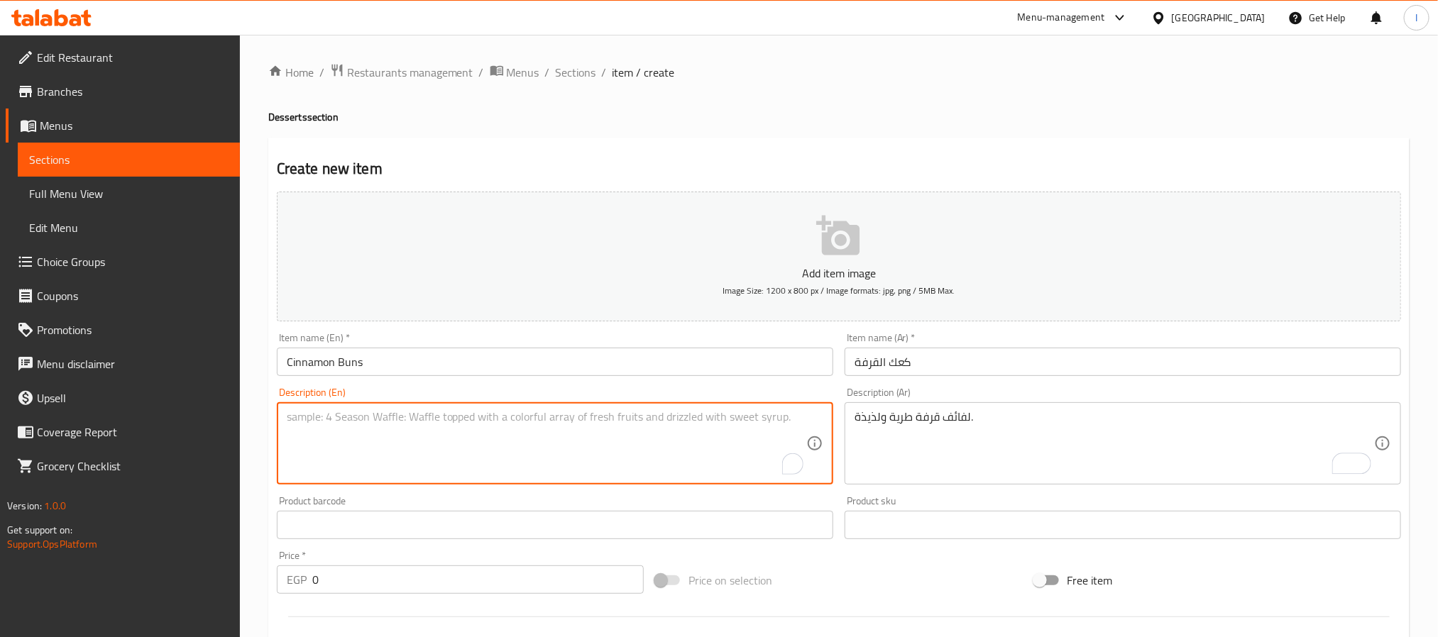
paste textarea "Soft, sweet cinnamon rolls."
type textarea "Soft, sweet cinnamon rolls."
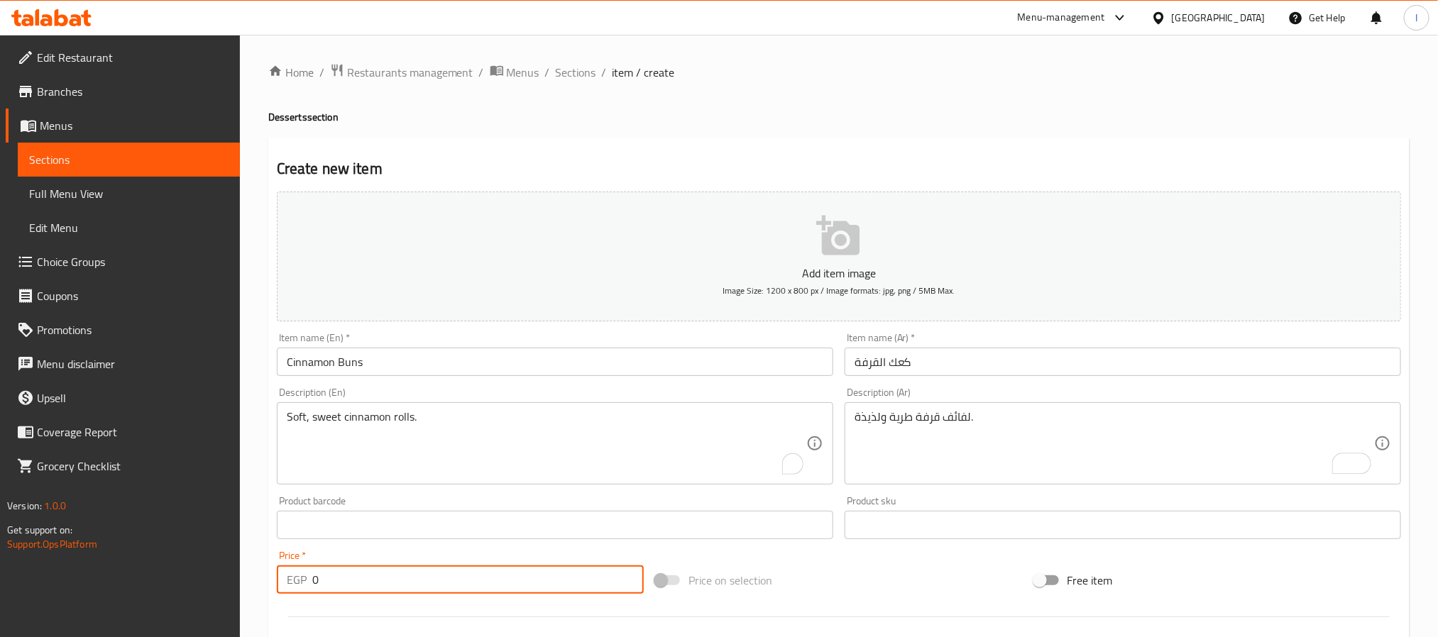
click at [454, 571] on input "0" at bounding box center [477, 580] width 331 height 28
type input "70"
click at [852, 106] on div "Home / Restaurants management / Menus / Sections / item / create Desserts secti…" at bounding box center [838, 518] width 1141 height 911
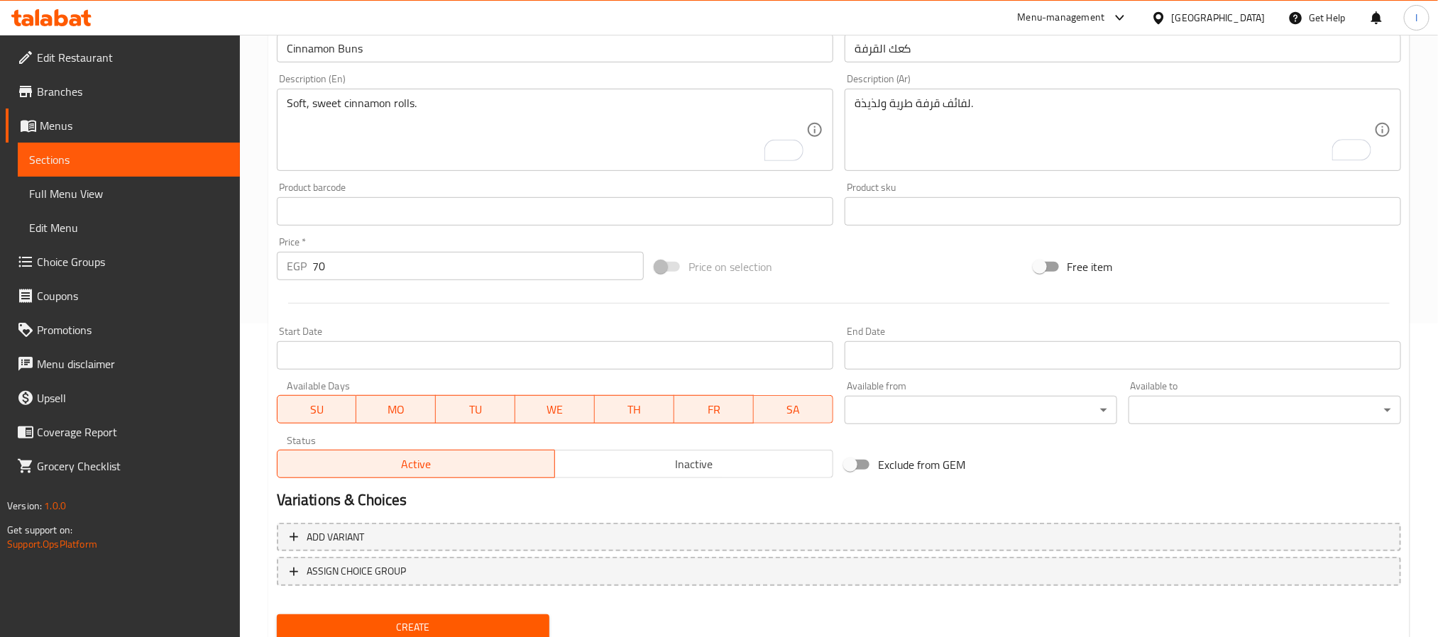
scroll to position [364, 0]
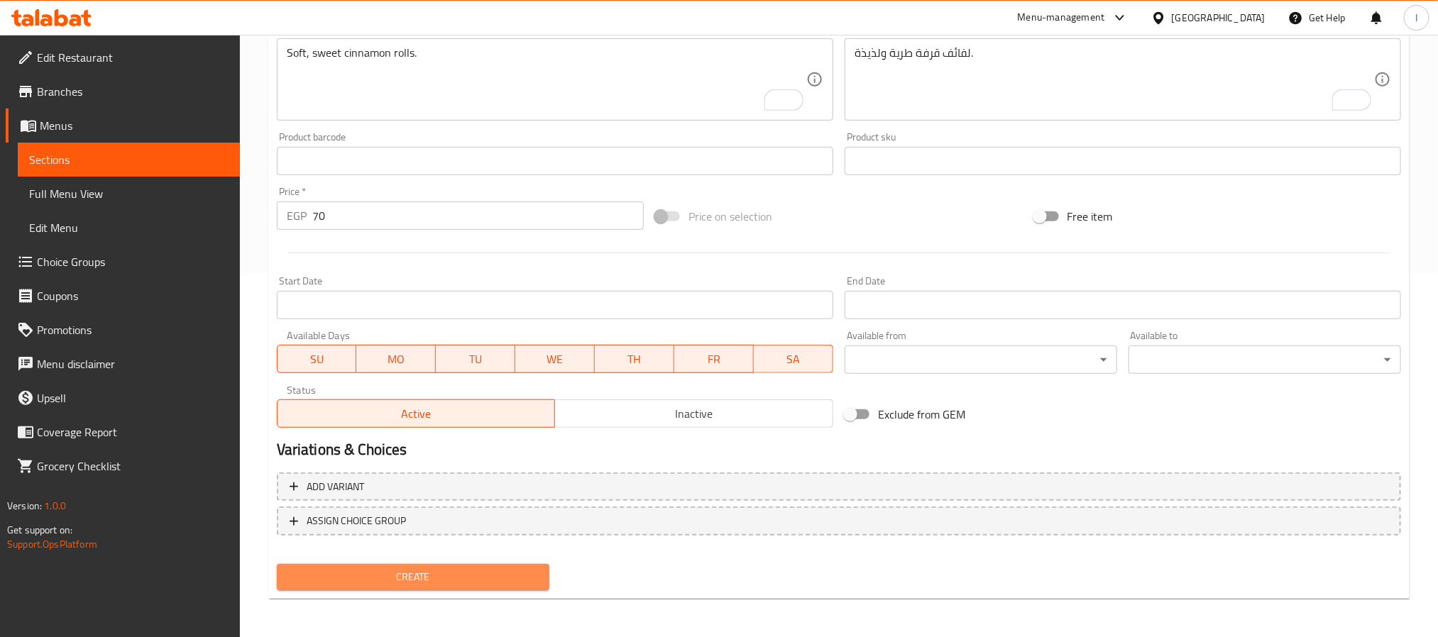
click at [492, 571] on span "Create" at bounding box center [413, 577] width 250 height 18
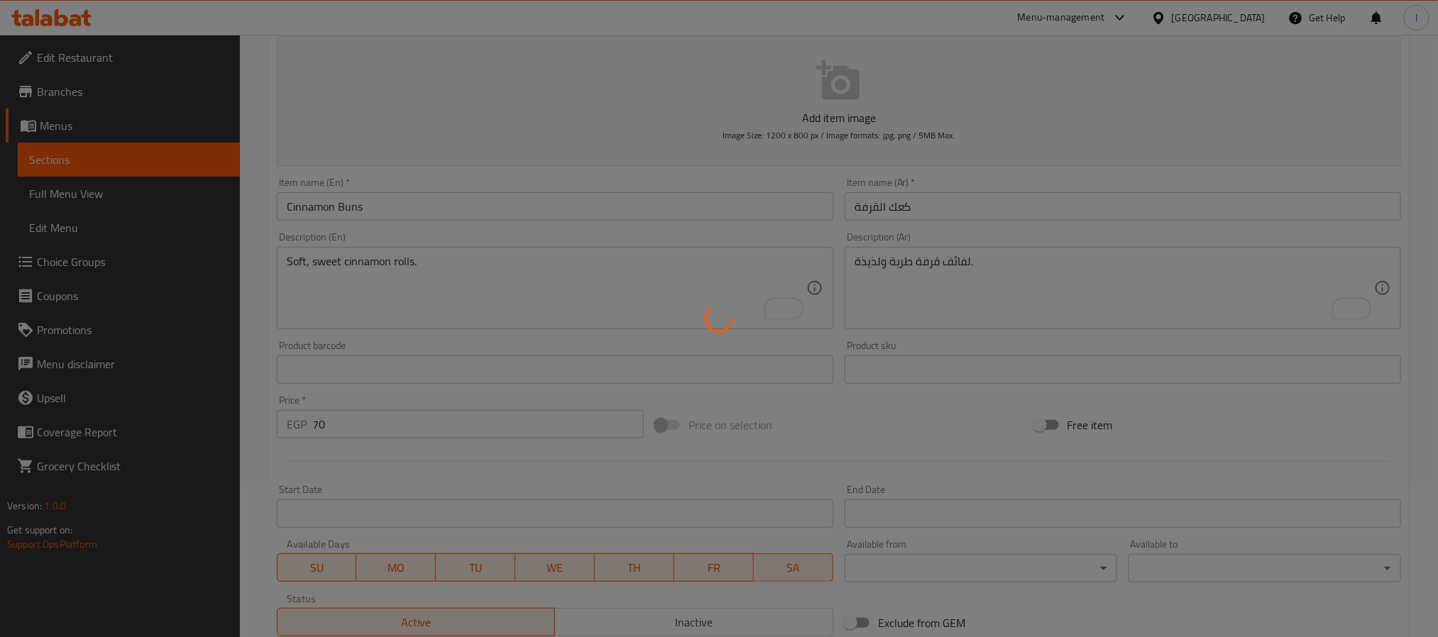
scroll to position [0, 0]
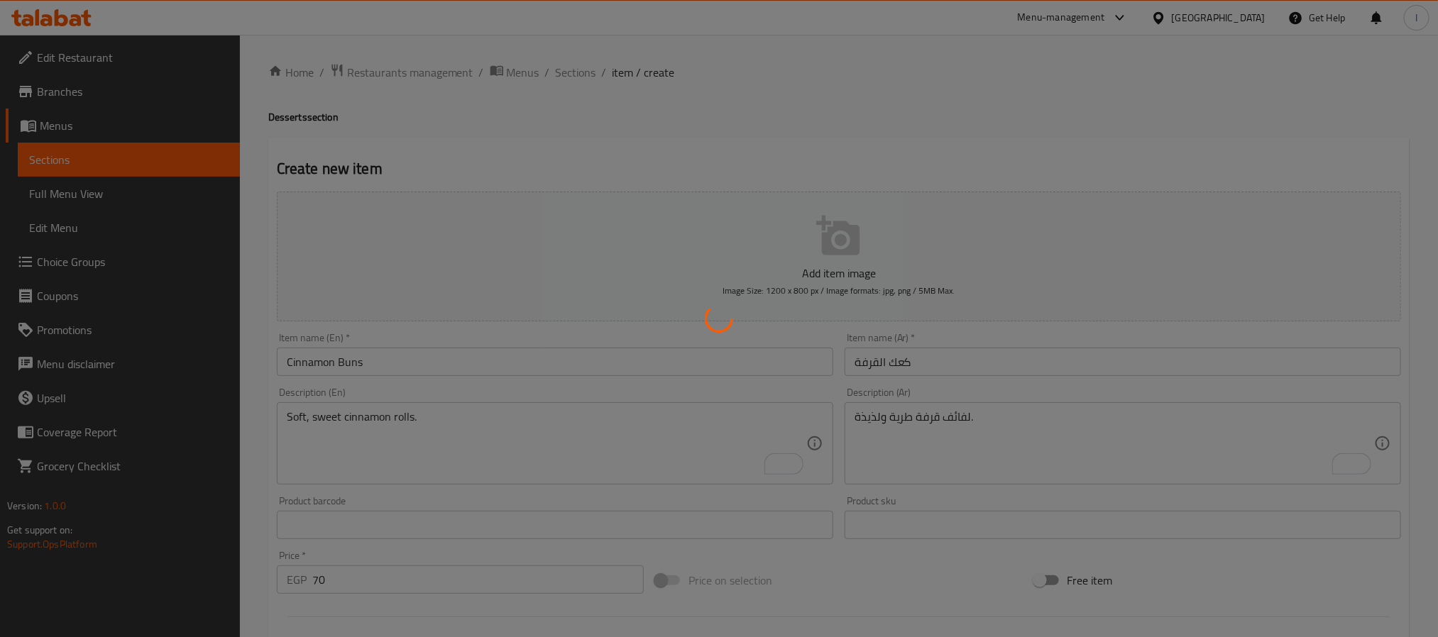
type input "0"
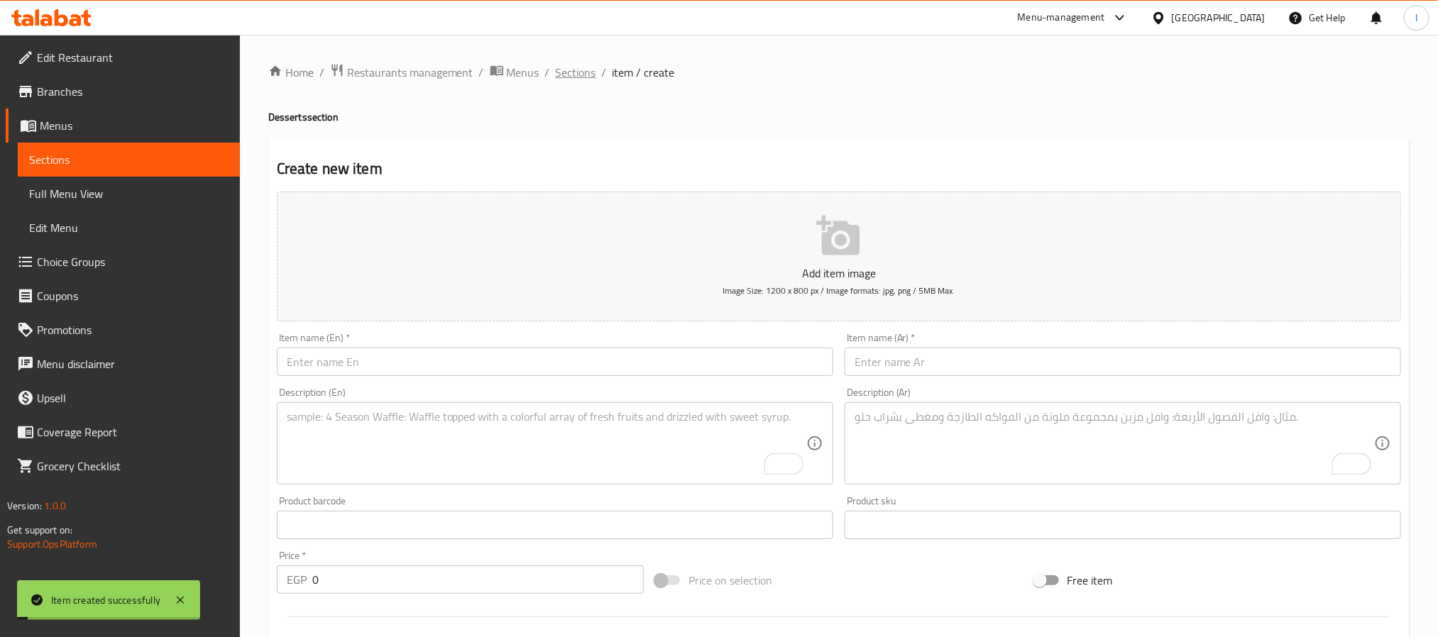
click at [585, 77] on span "Sections" at bounding box center [576, 72] width 40 height 17
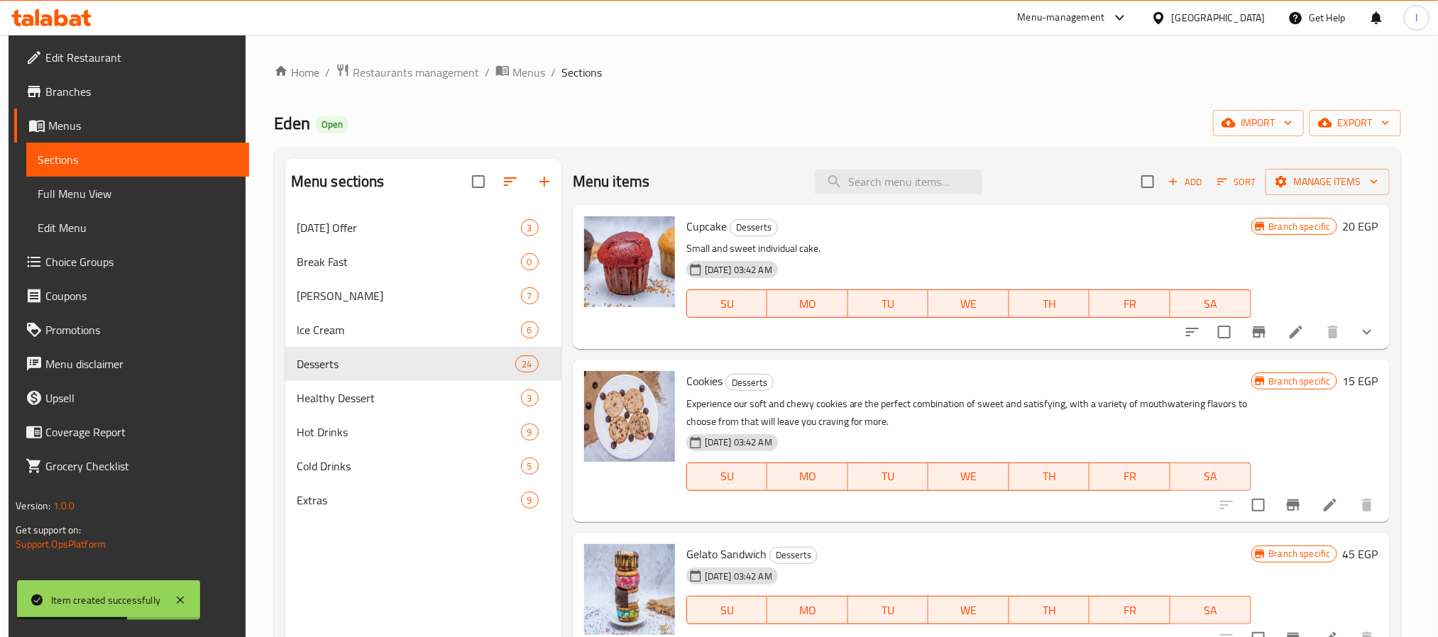
click at [693, 106] on div "Home / Restaurants management / Menus / Sections Eden Open import export Menu s…" at bounding box center [837, 435] width 1127 height 744
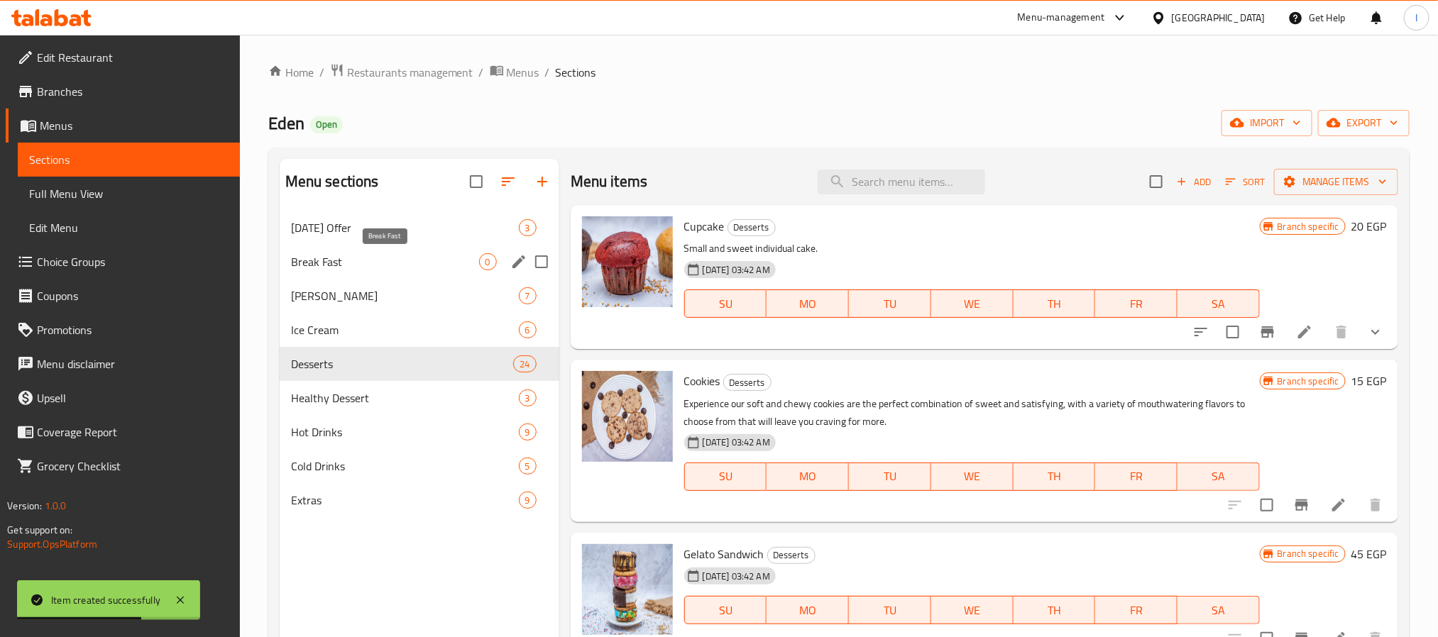
click at [403, 258] on span "Break Fast" at bounding box center [385, 261] width 188 height 17
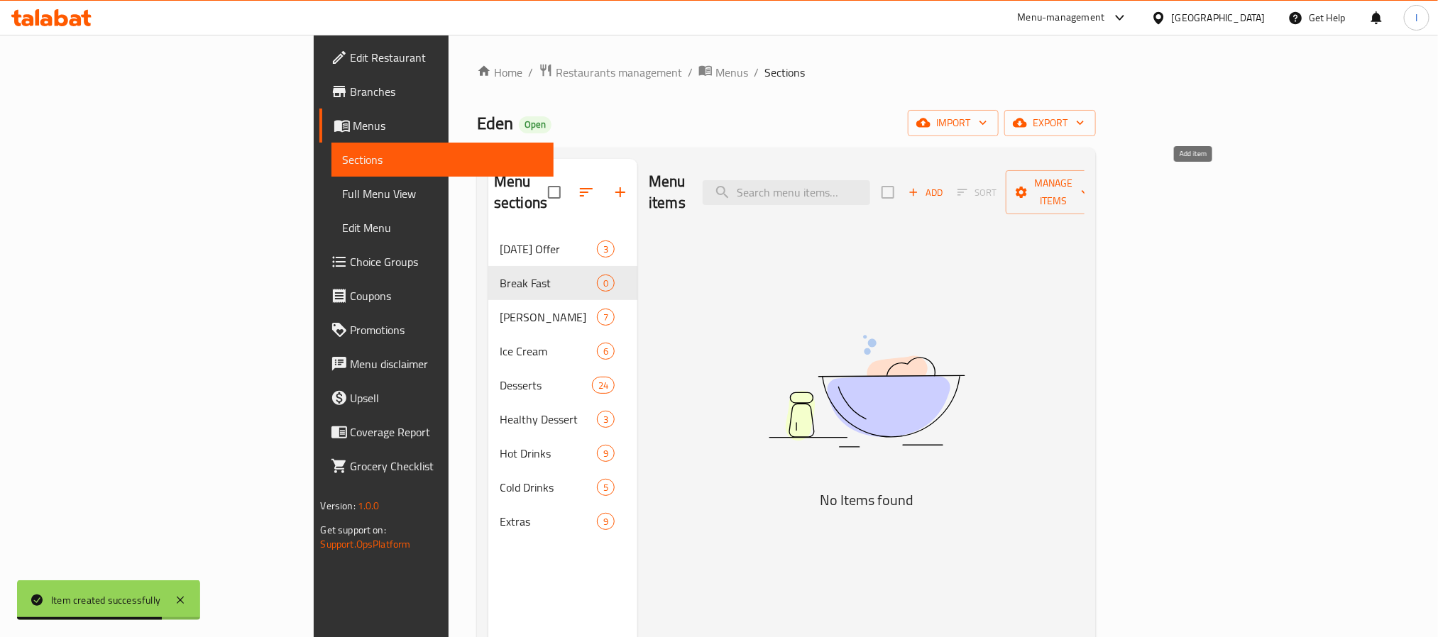
click at [944, 189] on span "Add" at bounding box center [925, 192] width 38 height 16
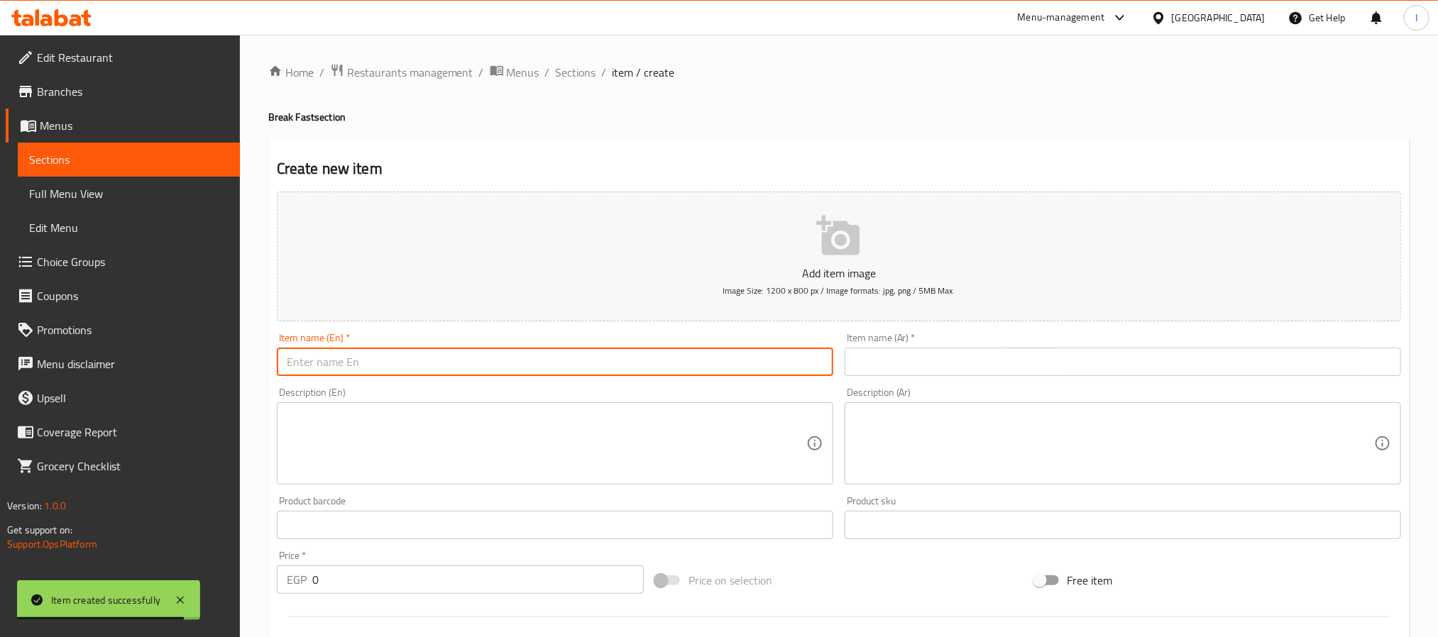
click at [558, 373] on input "text" at bounding box center [555, 362] width 556 height 28
paste input "Cheese Waffle"
type input "Cheese Waffle"
click at [1086, 364] on input "text" at bounding box center [1122, 362] width 556 height 28
paste input "وافل بالجبنة"
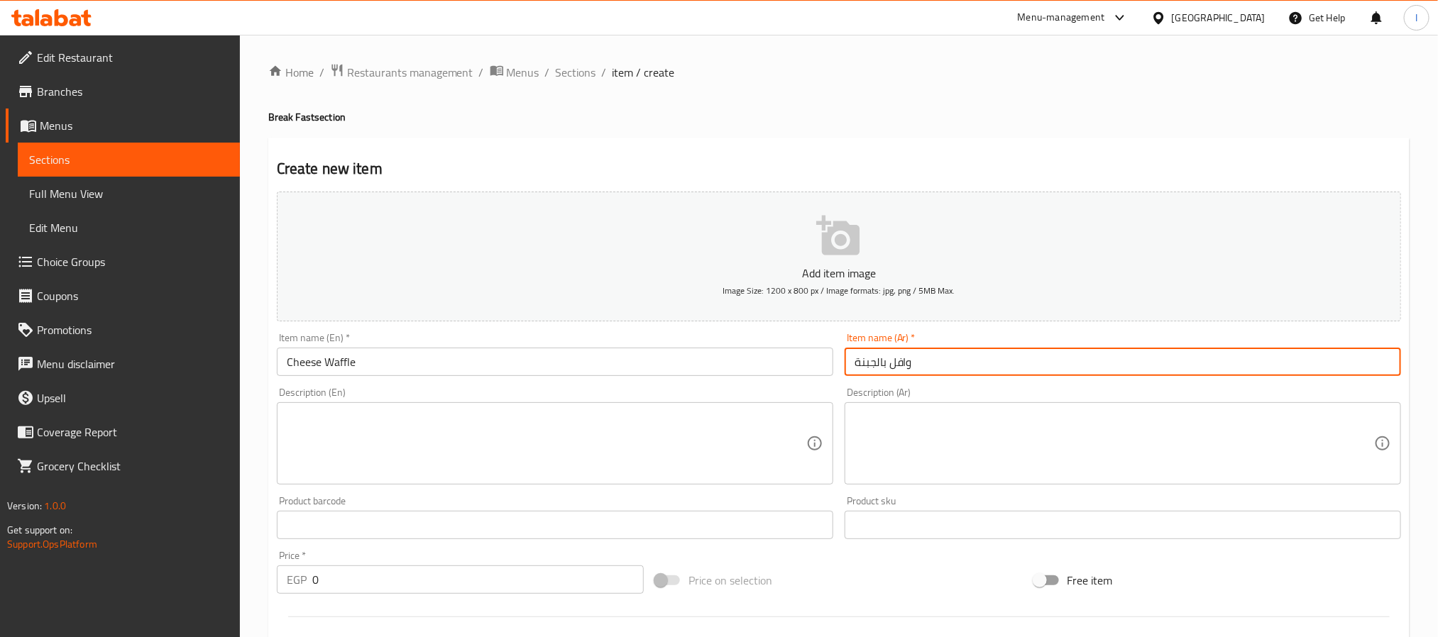
type input "وافل بالجبنة"
click at [1032, 452] on textarea at bounding box center [1113, 443] width 519 height 67
paste textarea "وافل مقرمش محشو بالجبنة."
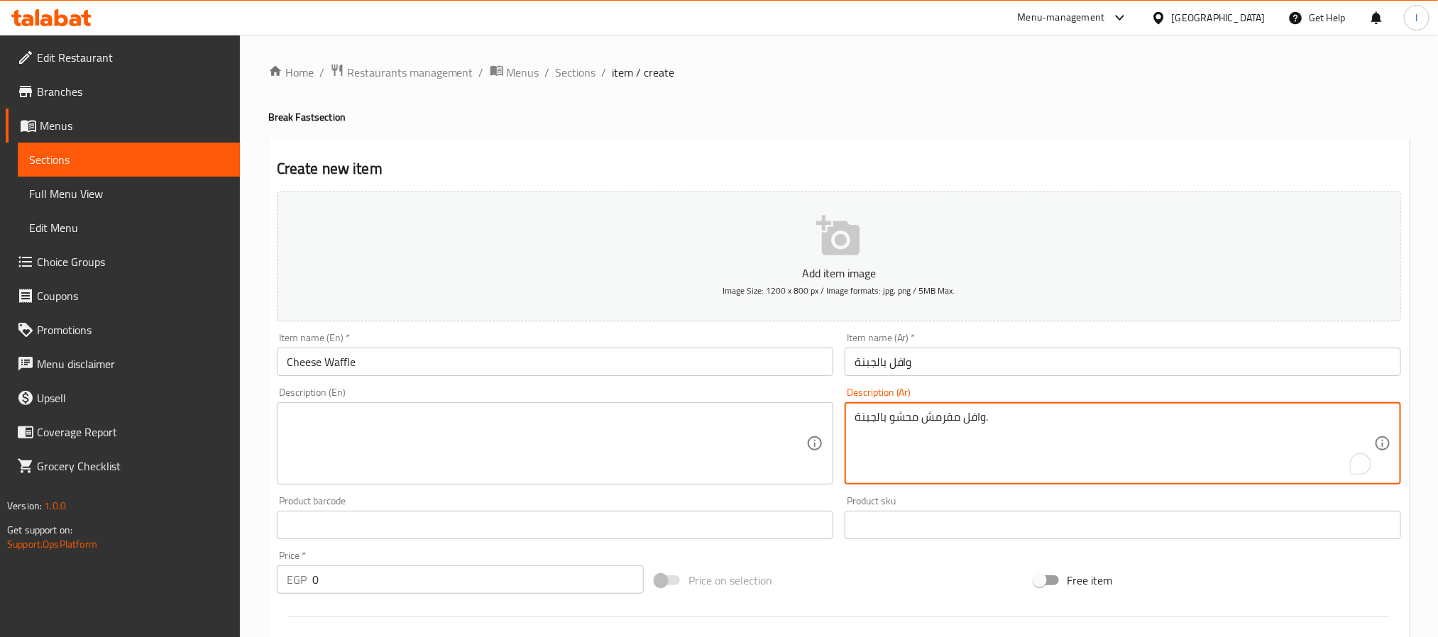
type textarea "وافل مقرمش محشو بالجبنة."
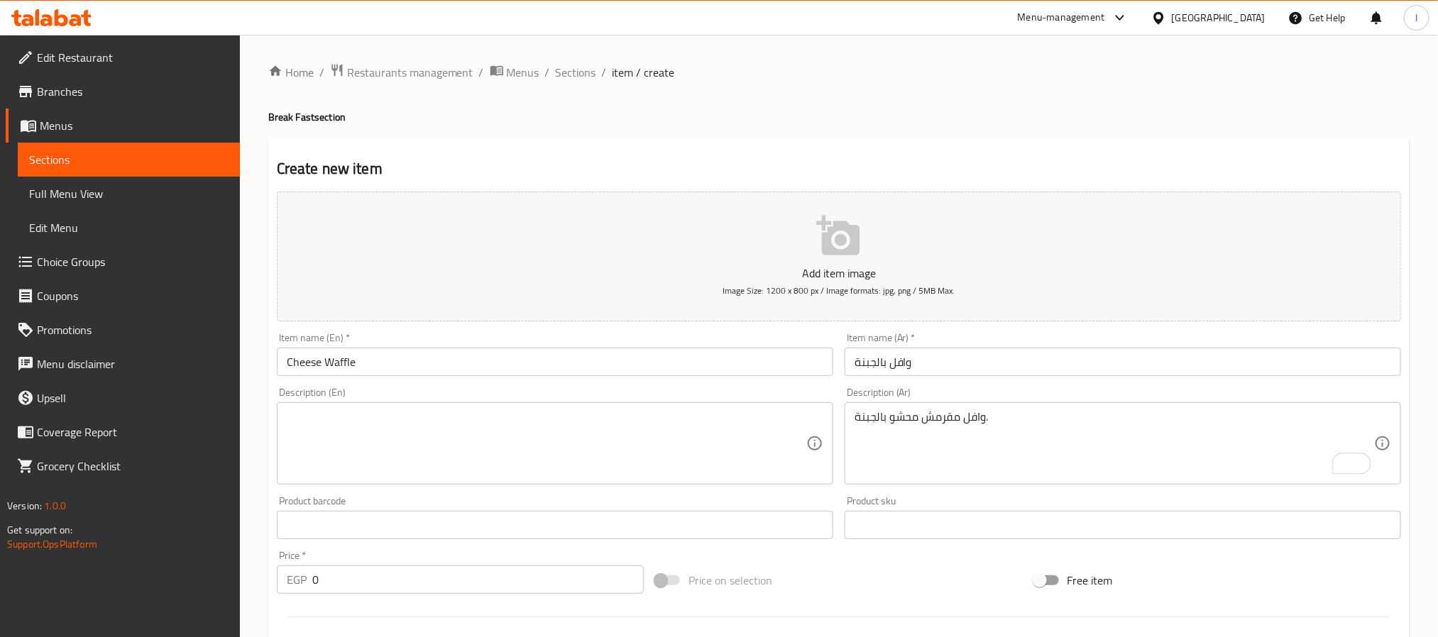
click at [679, 445] on textarea at bounding box center [546, 443] width 519 height 67
paste textarea "Crispy waffle filled with cheese."
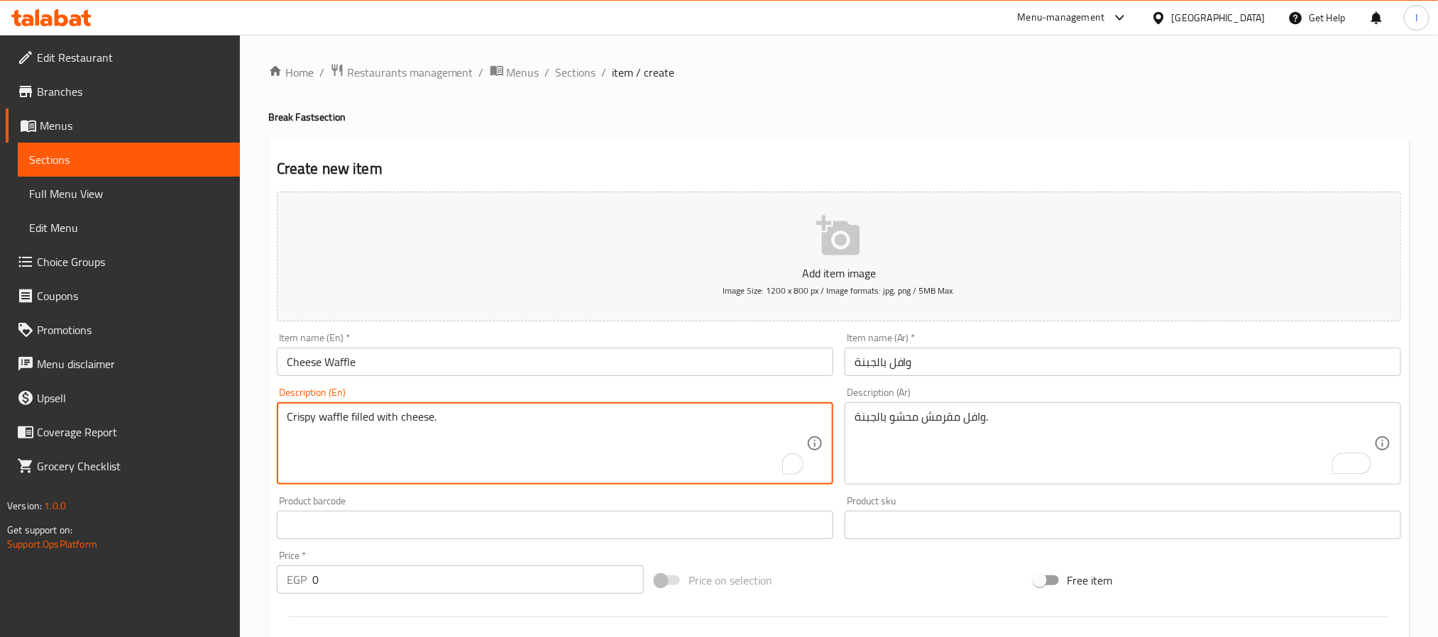
type textarea "Crispy waffle filled with cheese."
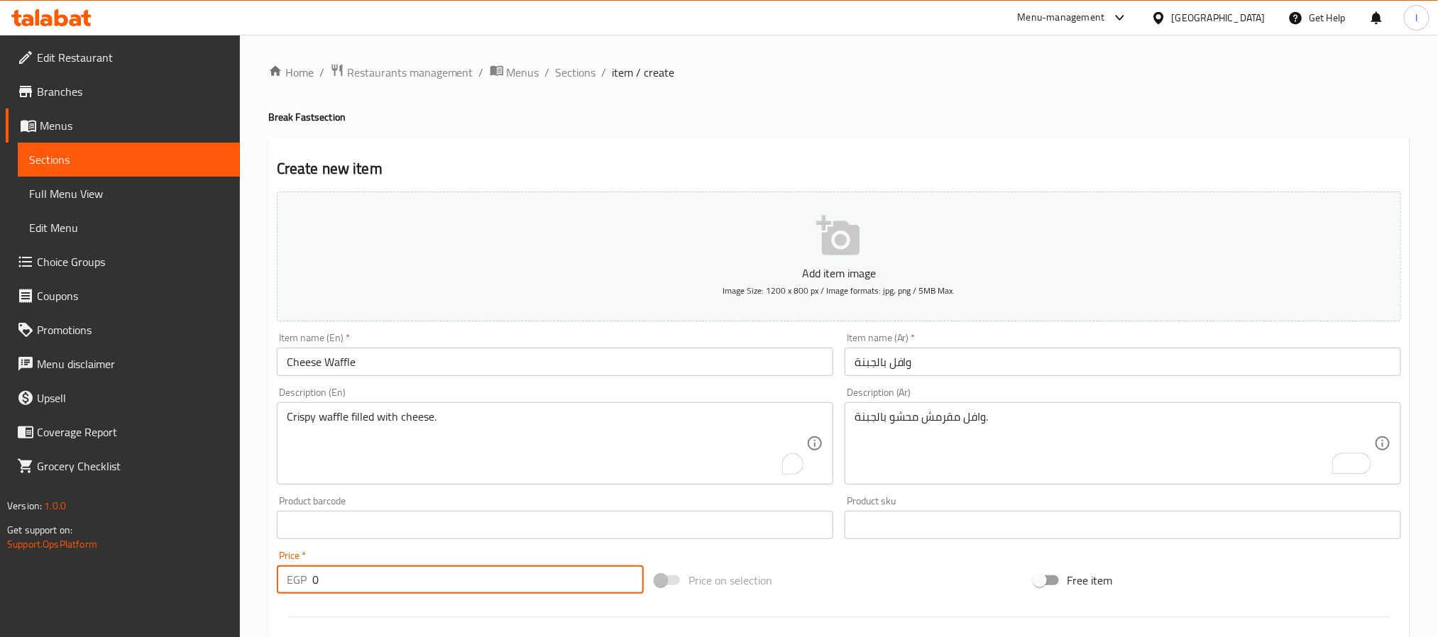
click at [432, 580] on input "0" at bounding box center [477, 580] width 331 height 28
type input "35"
click at [661, 126] on div "Home / Restaurants management / Menus / Sections / item / create Break Fast sec…" at bounding box center [838, 518] width 1141 height 911
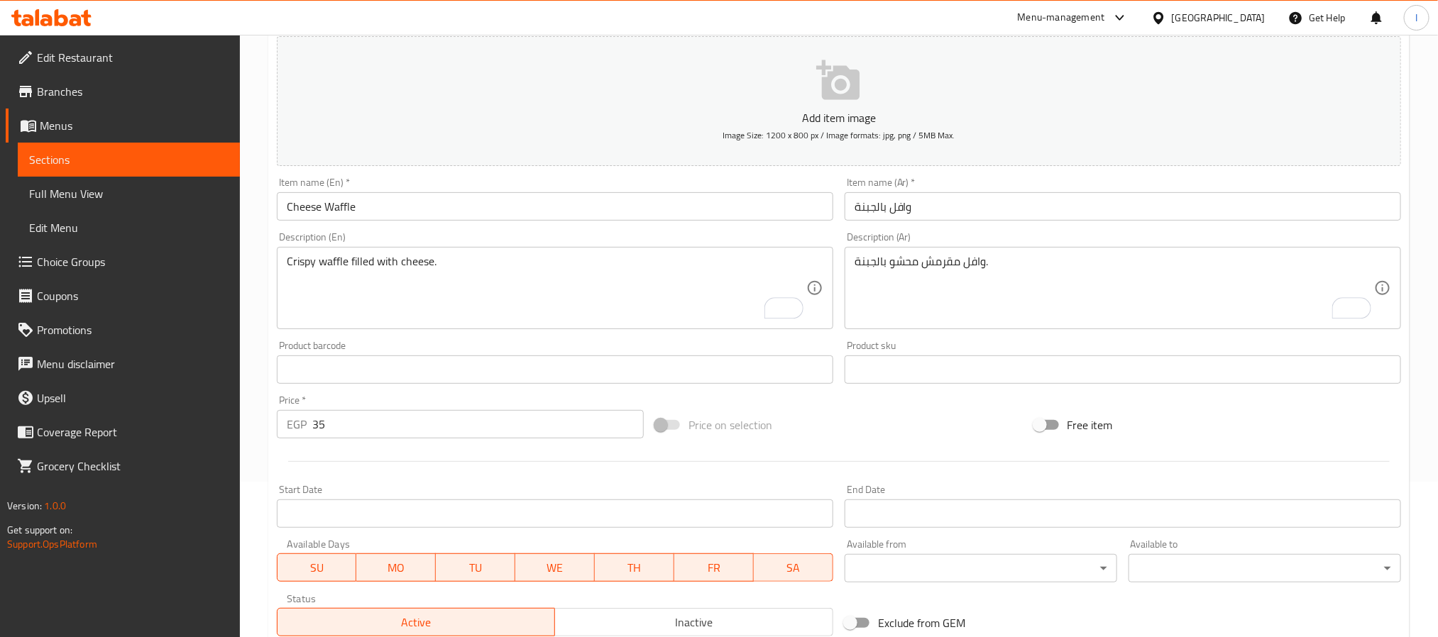
scroll to position [364, 0]
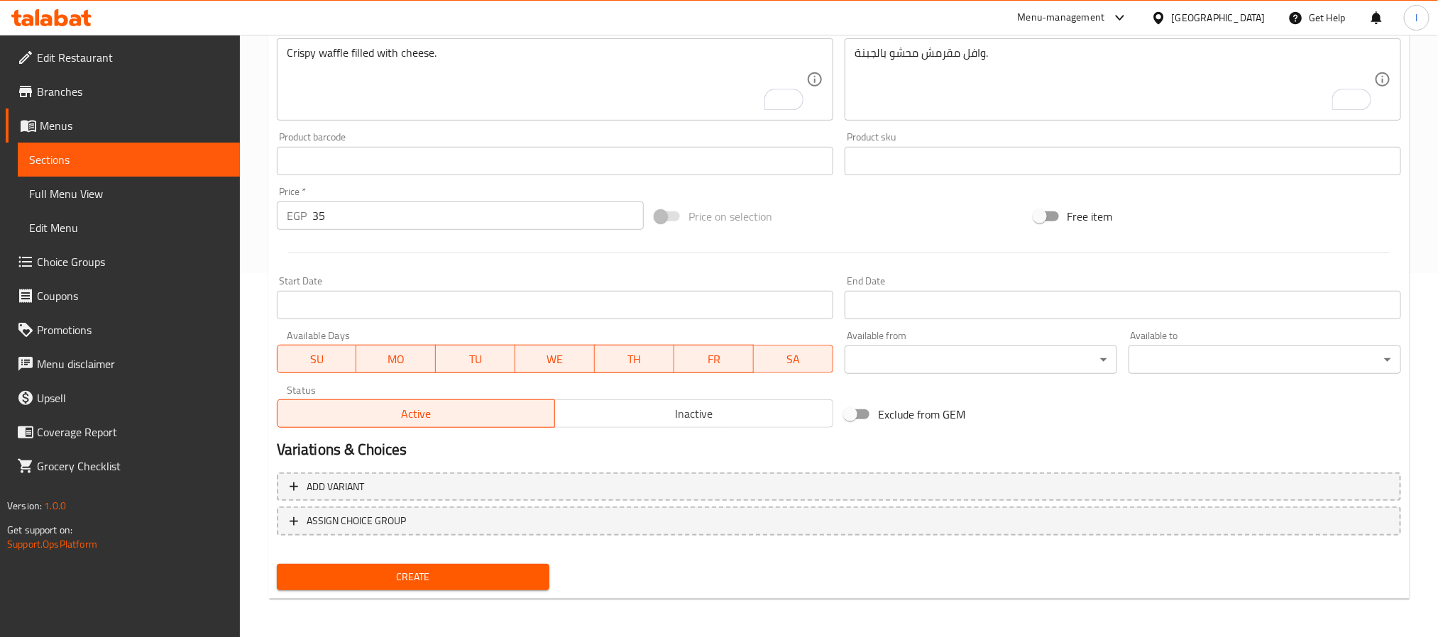
click at [478, 562] on div "Create" at bounding box center [413, 577] width 284 height 38
click at [478, 566] on button "Create" at bounding box center [413, 577] width 272 height 26
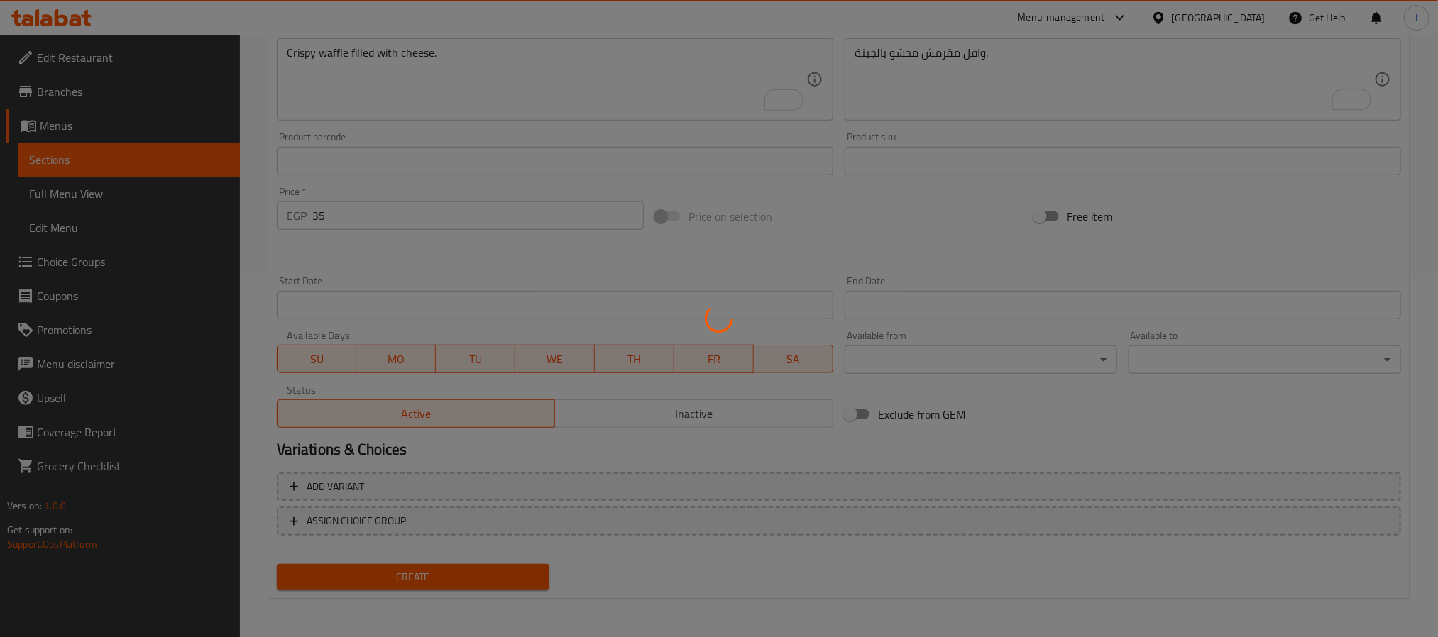
type input "0"
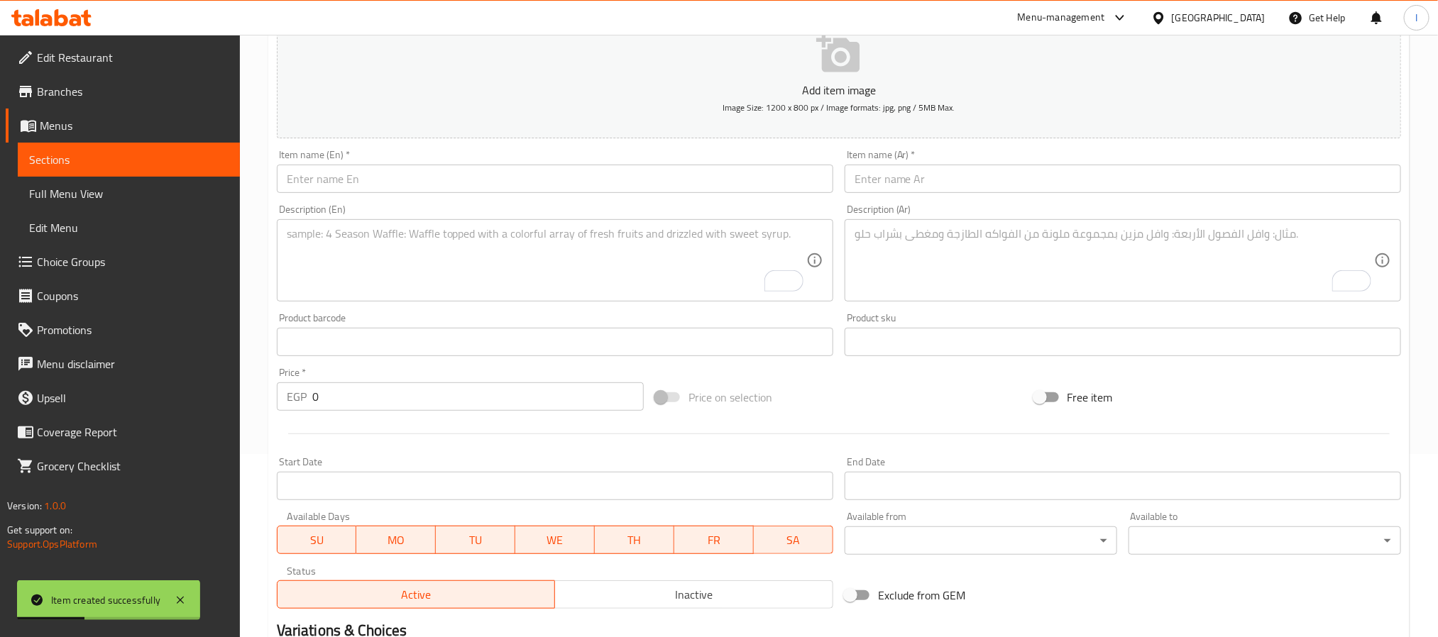
scroll to position [45, 0]
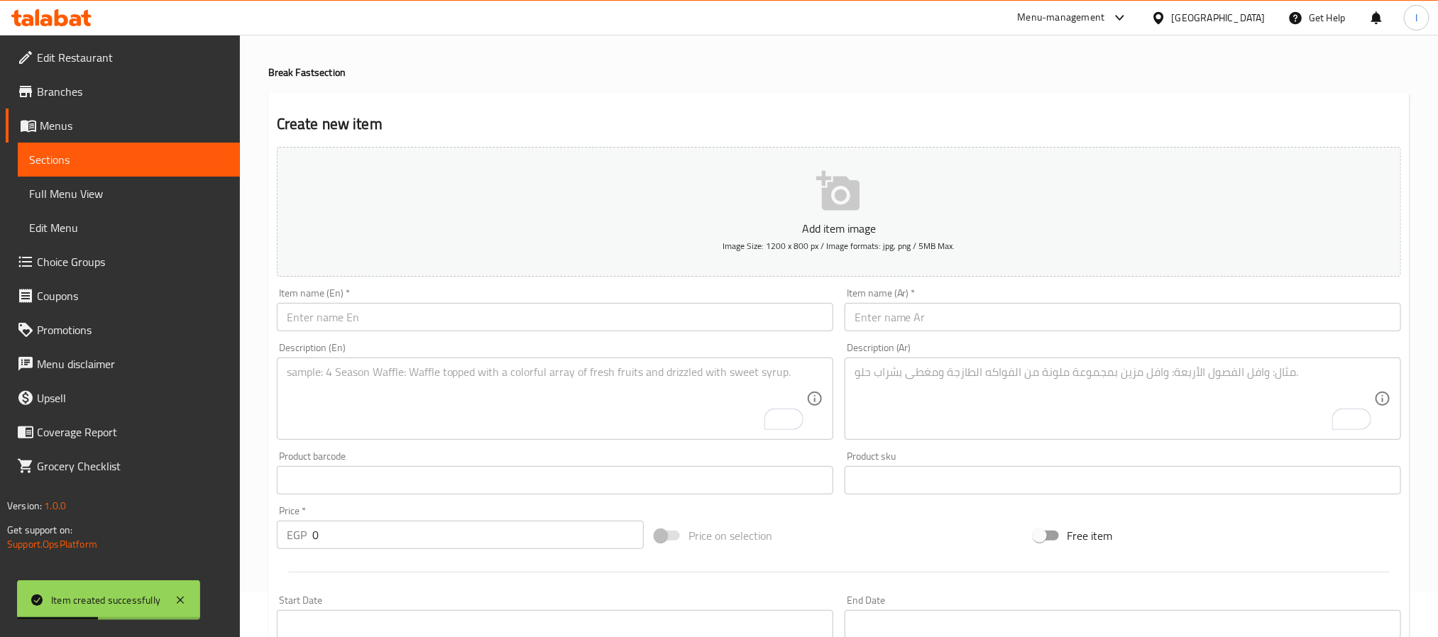
click at [884, 326] on input "text" at bounding box center [1122, 317] width 556 height 28
paste input "وافل بالبطاطس والجبنة"
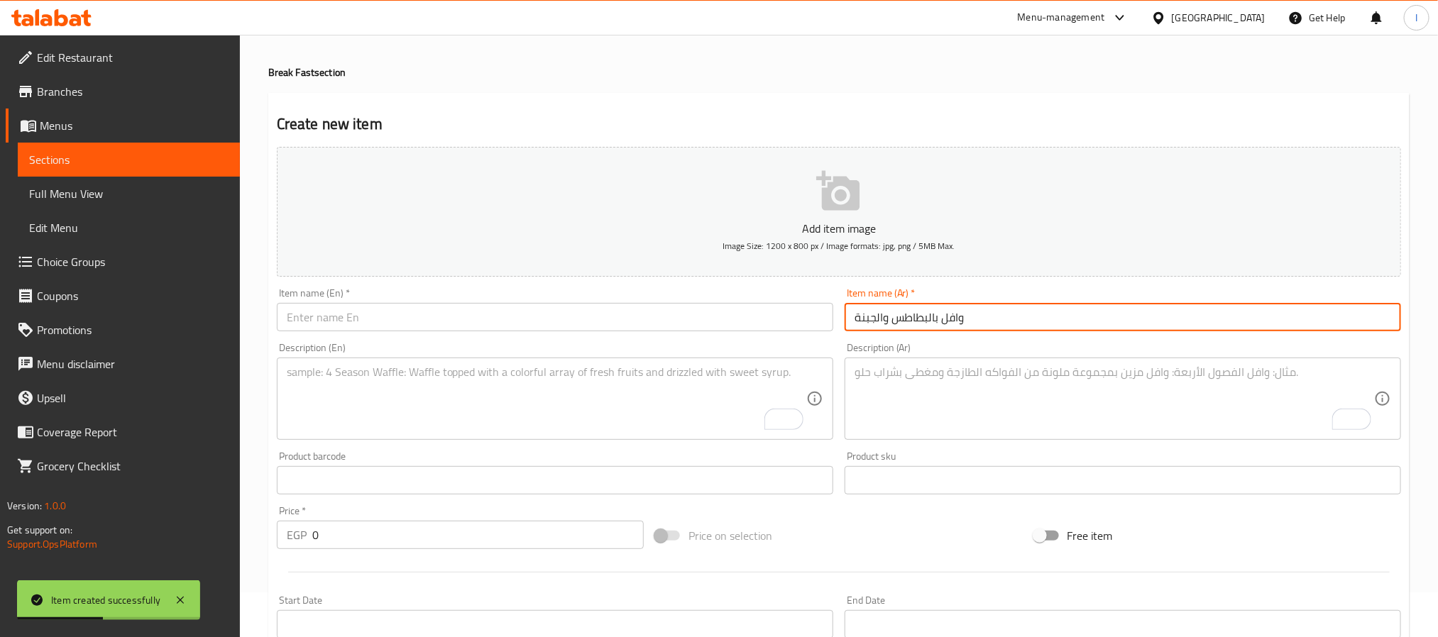
type input "وافل بالبطاطس والجبنة"
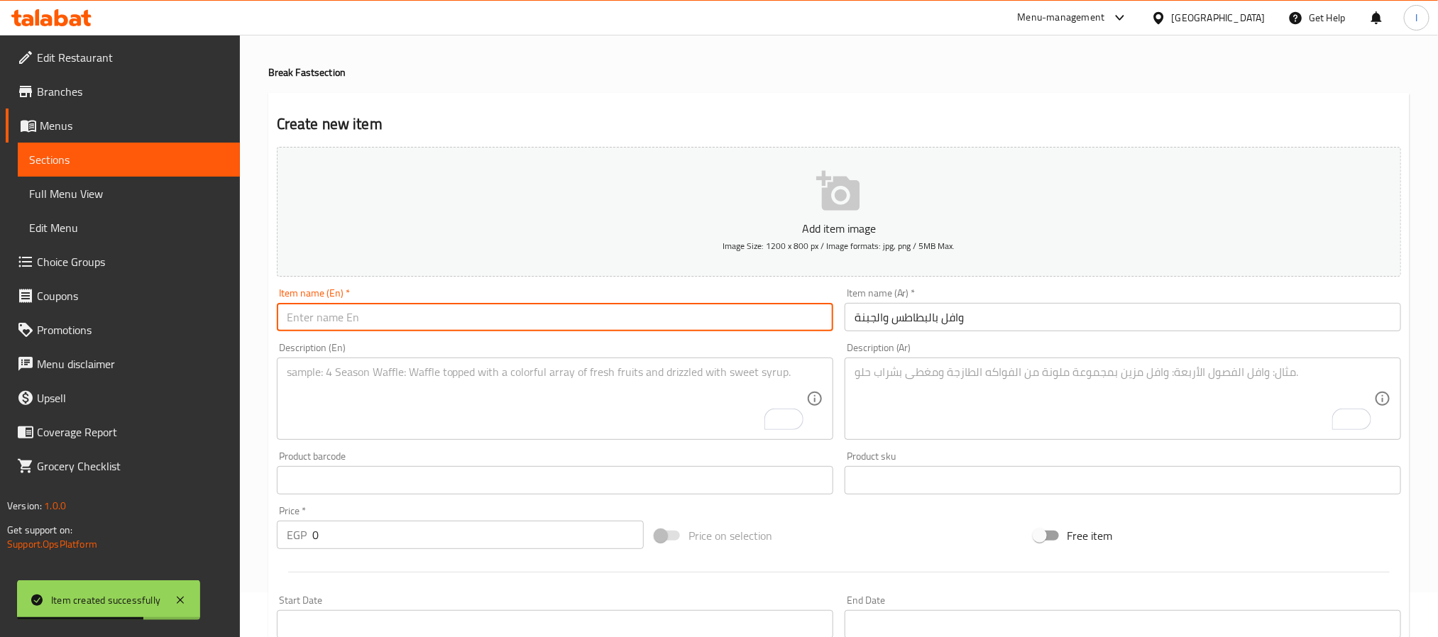
click at [637, 324] on input "text" at bounding box center [555, 317] width 556 height 28
paste input "Potato & Cheese Waffle"
type input "Potato & Cheese Waffle"
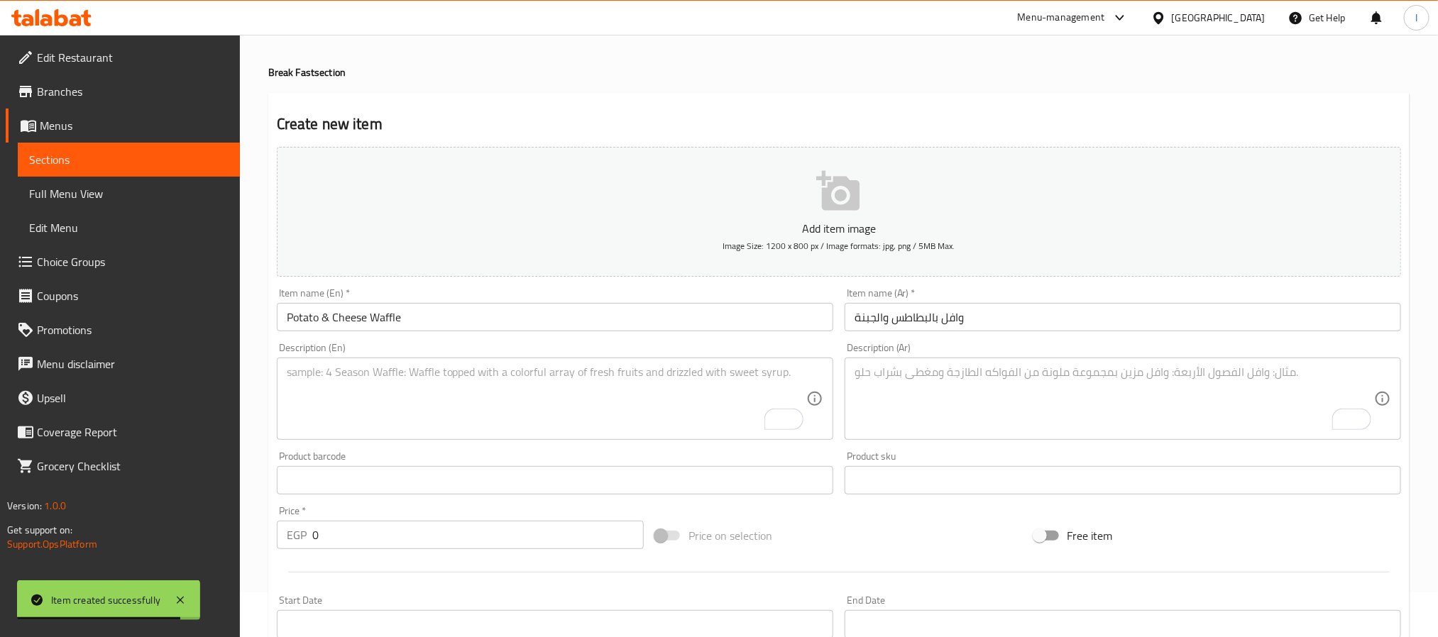
click at [573, 526] on input "0" at bounding box center [477, 535] width 331 height 28
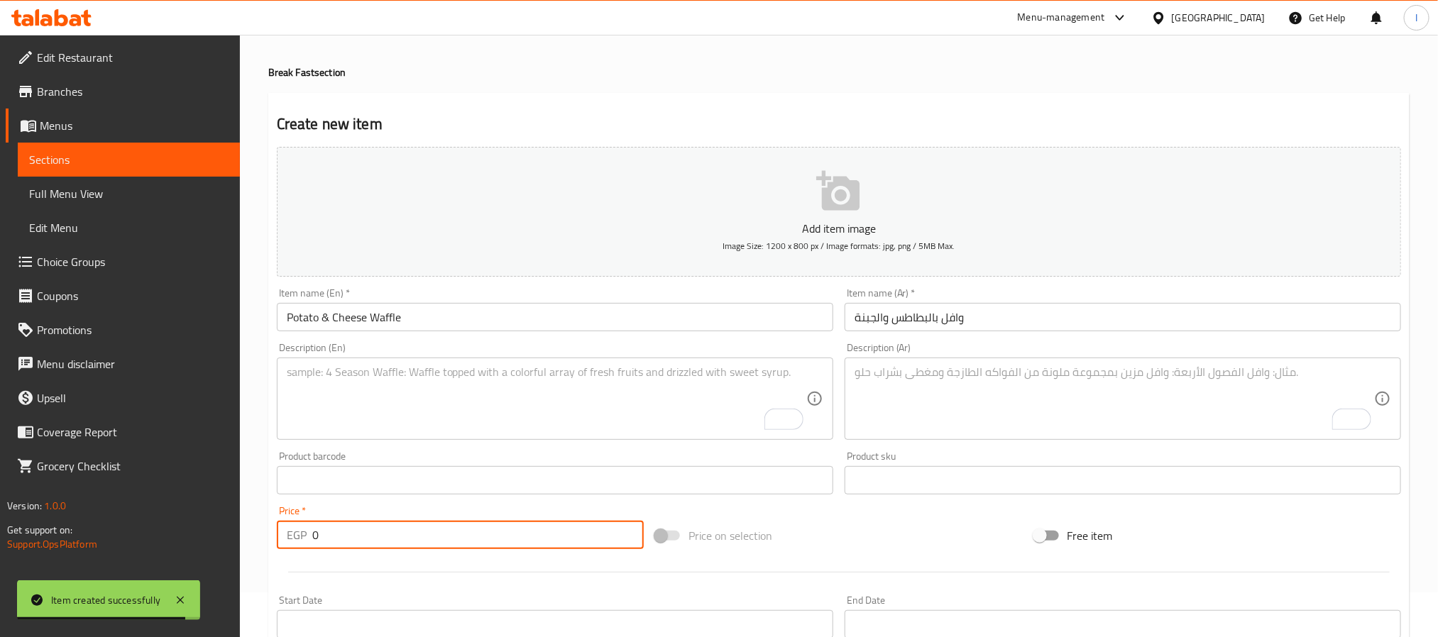
click at [573, 526] on input "0" at bounding box center [477, 535] width 331 height 28
paste input "35"
type input "35"
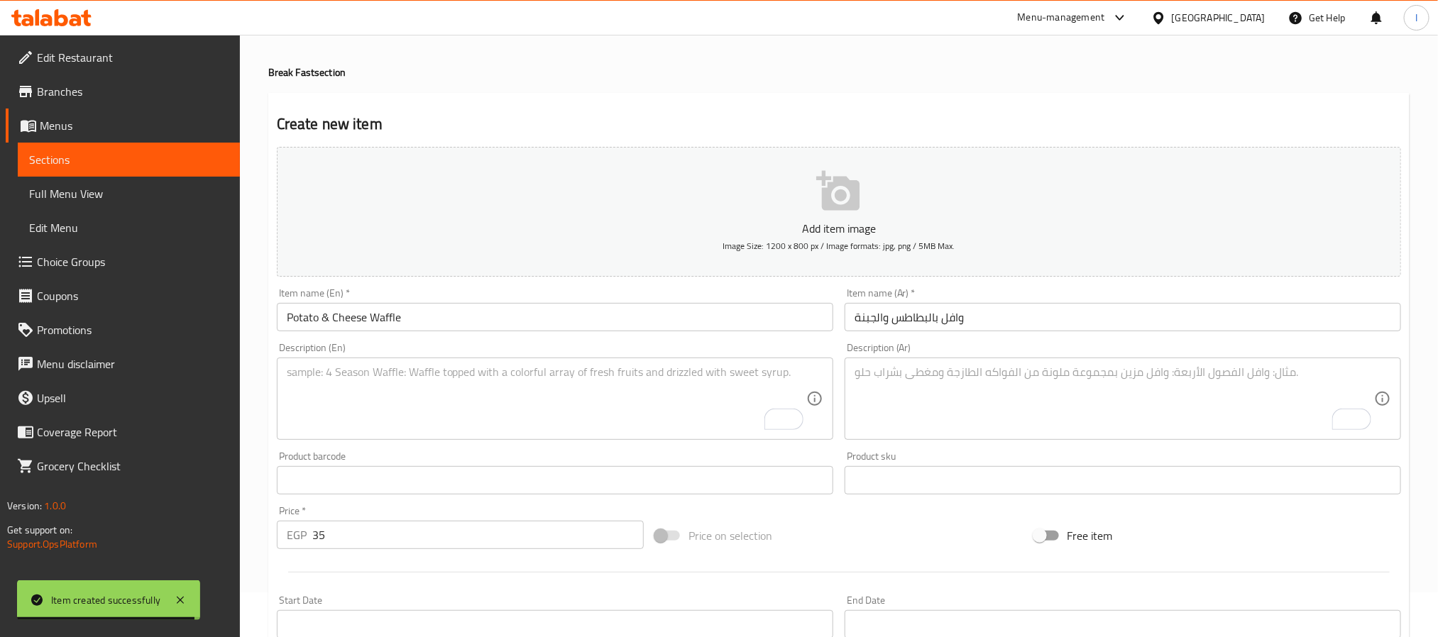
click at [858, 526] on div "Price on selection" at bounding box center [838, 536] width 378 height 38
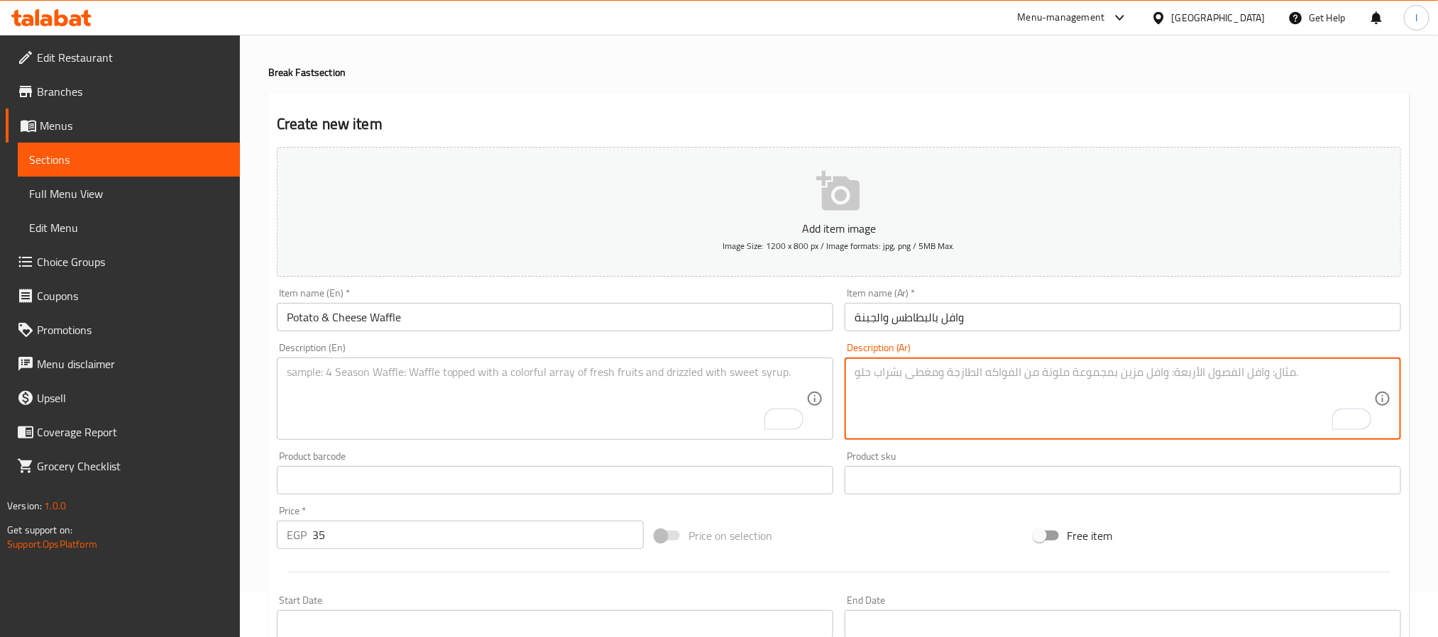
click at [952, 373] on textarea "To enrich screen reader interactions, please activate Accessibility in Grammarl…" at bounding box center [1113, 398] width 519 height 67
paste textarea "وافل محشو بالبطاطس والجبنة."
type textarea "وافل محشو بالبطاطس والجبنة."
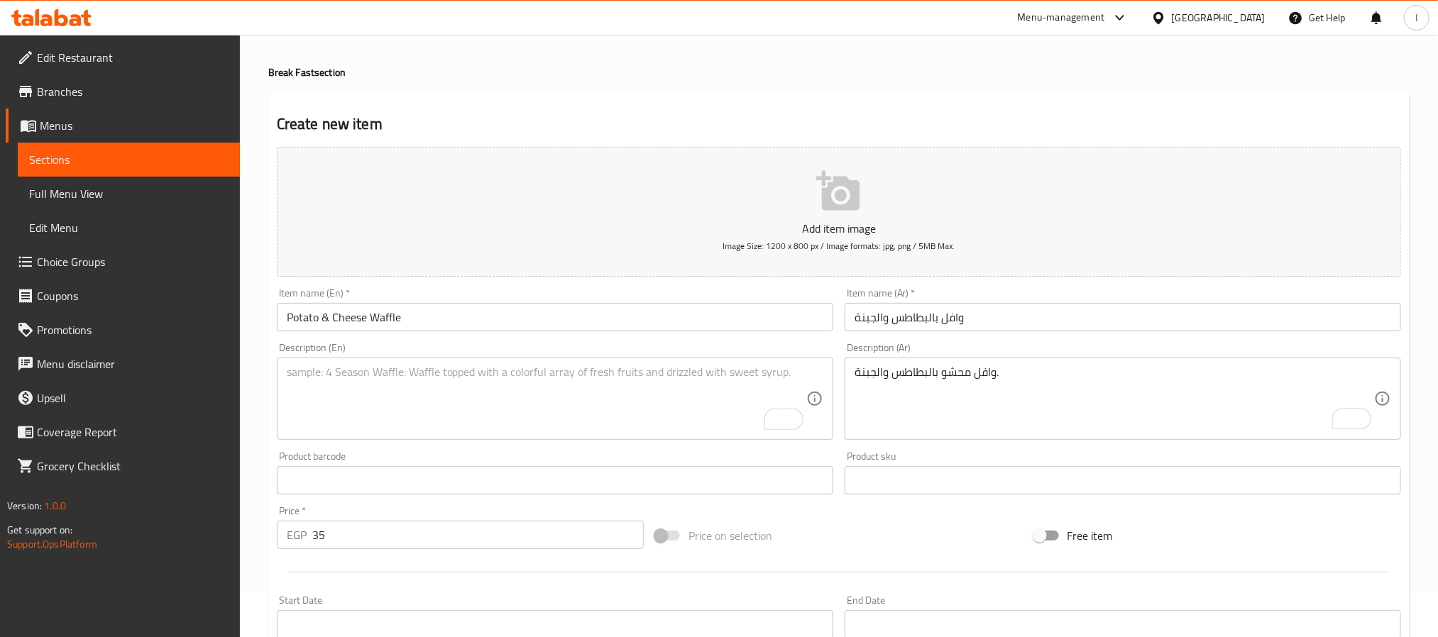
click at [639, 392] on textarea "To enrich screen reader interactions, please activate Accessibility in Grammarl…" at bounding box center [546, 398] width 519 height 67
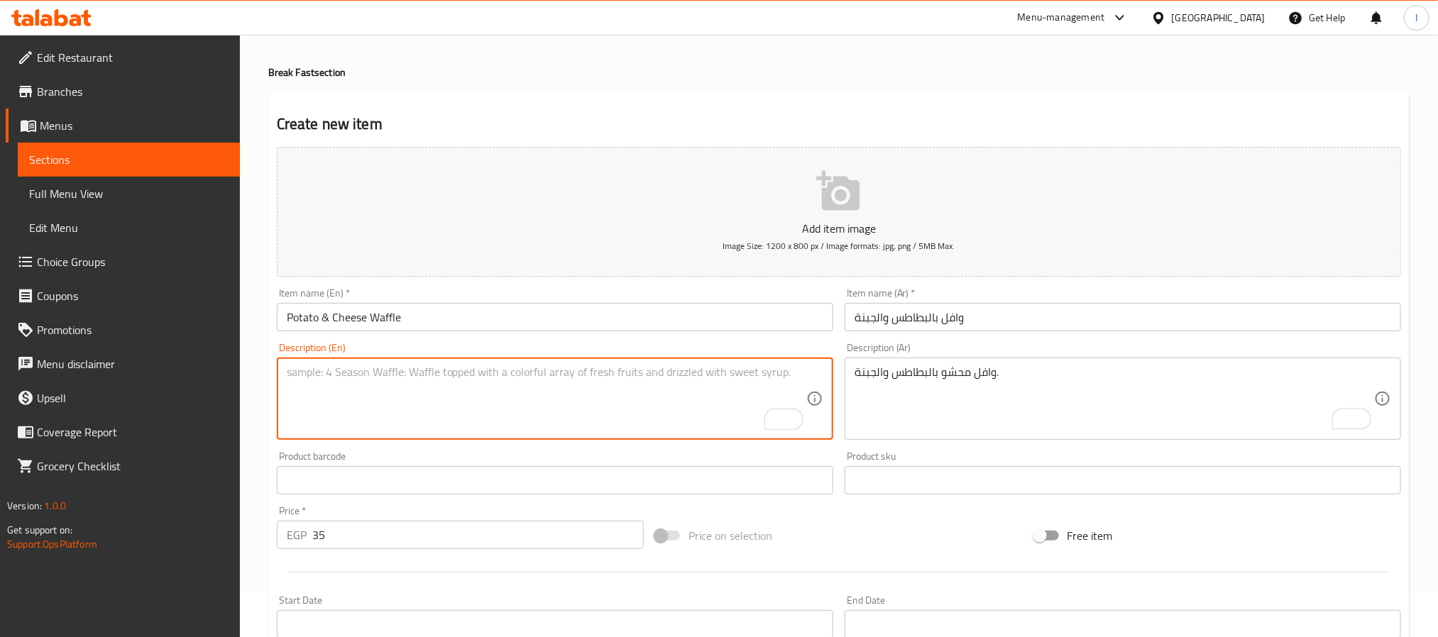
paste textarea "Waffle stuffed with potato and cheese."
type textarea "Waffle stuffed with potato and cheese."
click at [685, 107] on div "Create new item Add item image Image Size: 1200 x 800 px / Image formats: jpg, …" at bounding box center [838, 506] width 1141 height 826
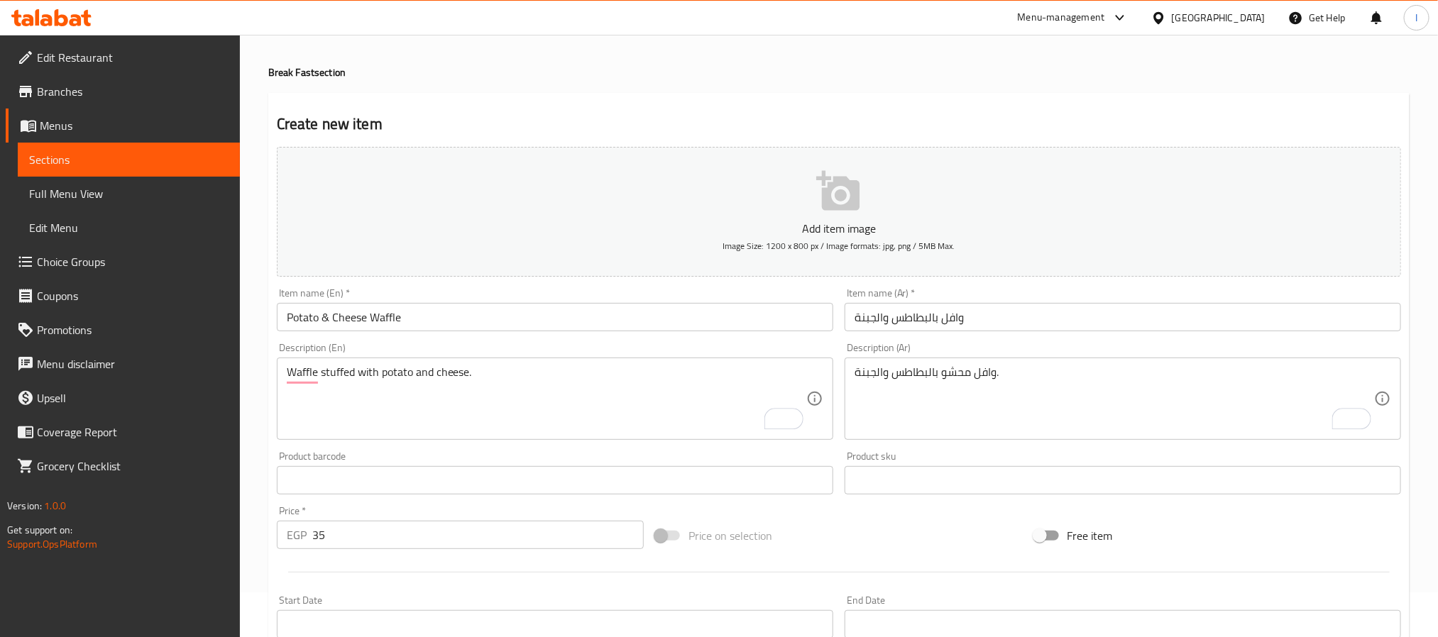
scroll to position [364, 0]
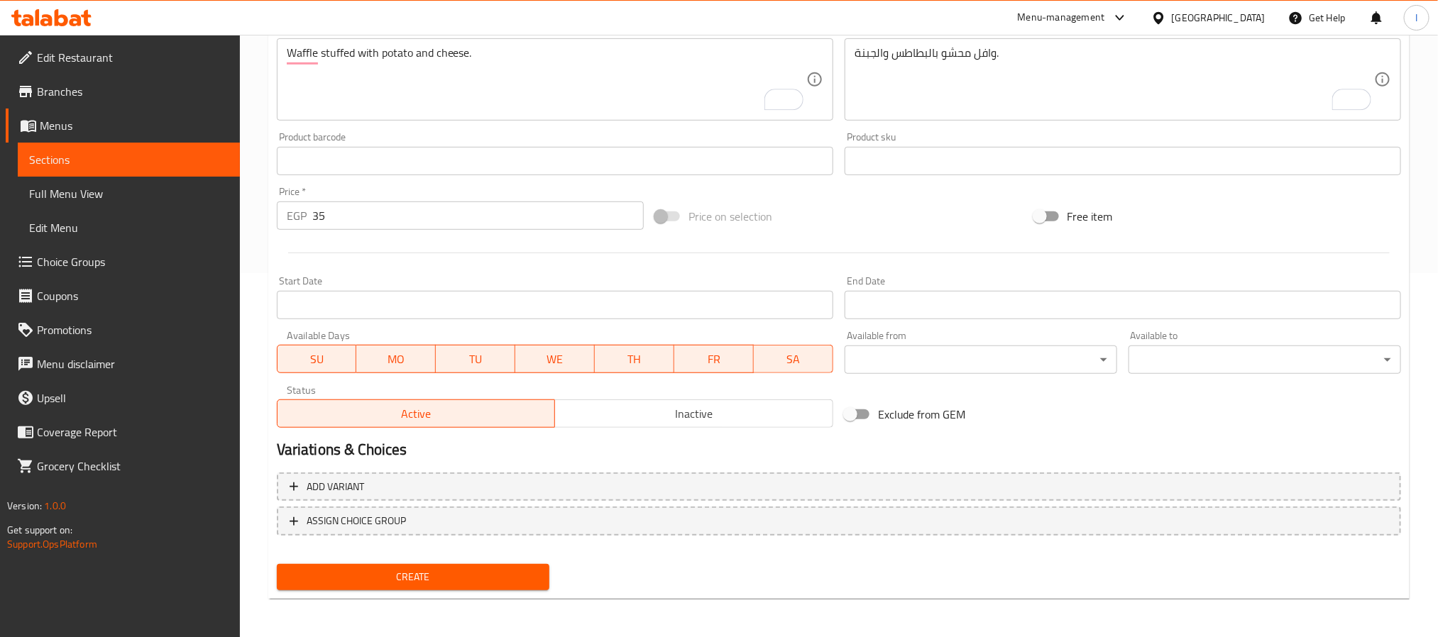
click at [492, 570] on span "Create" at bounding box center [413, 577] width 250 height 18
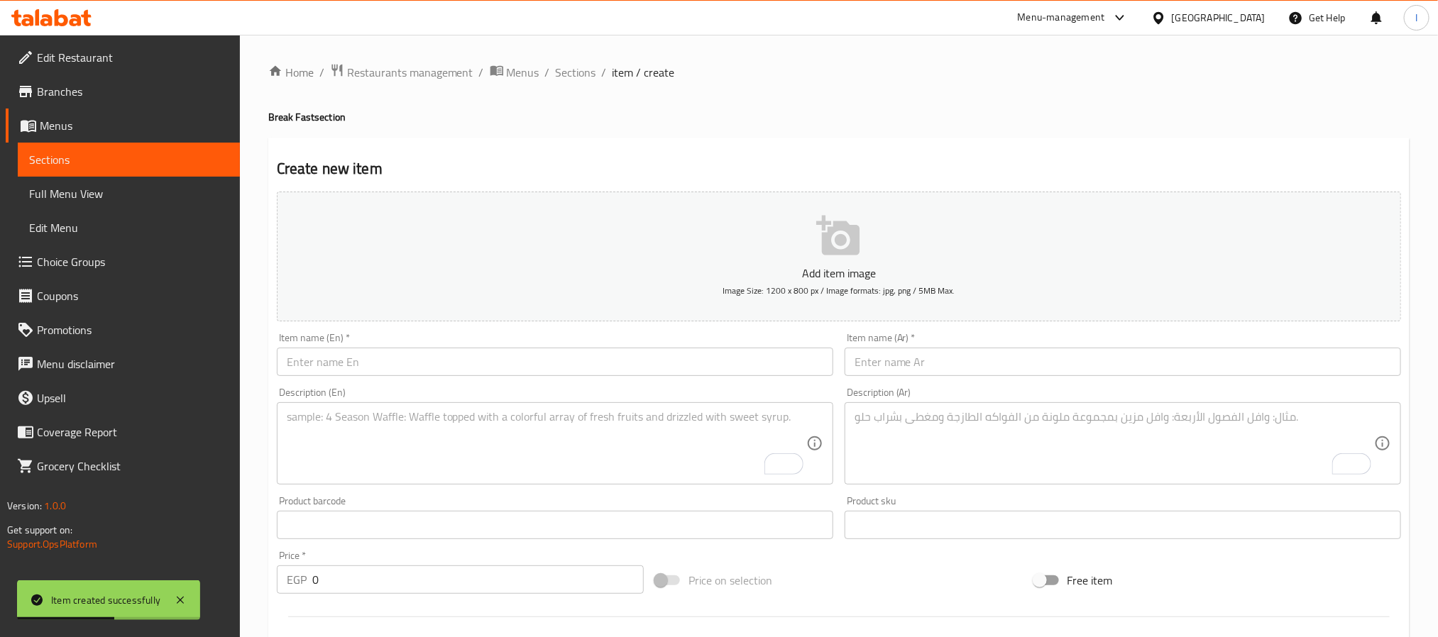
click at [907, 368] on input "text" at bounding box center [1122, 362] width 556 height 28
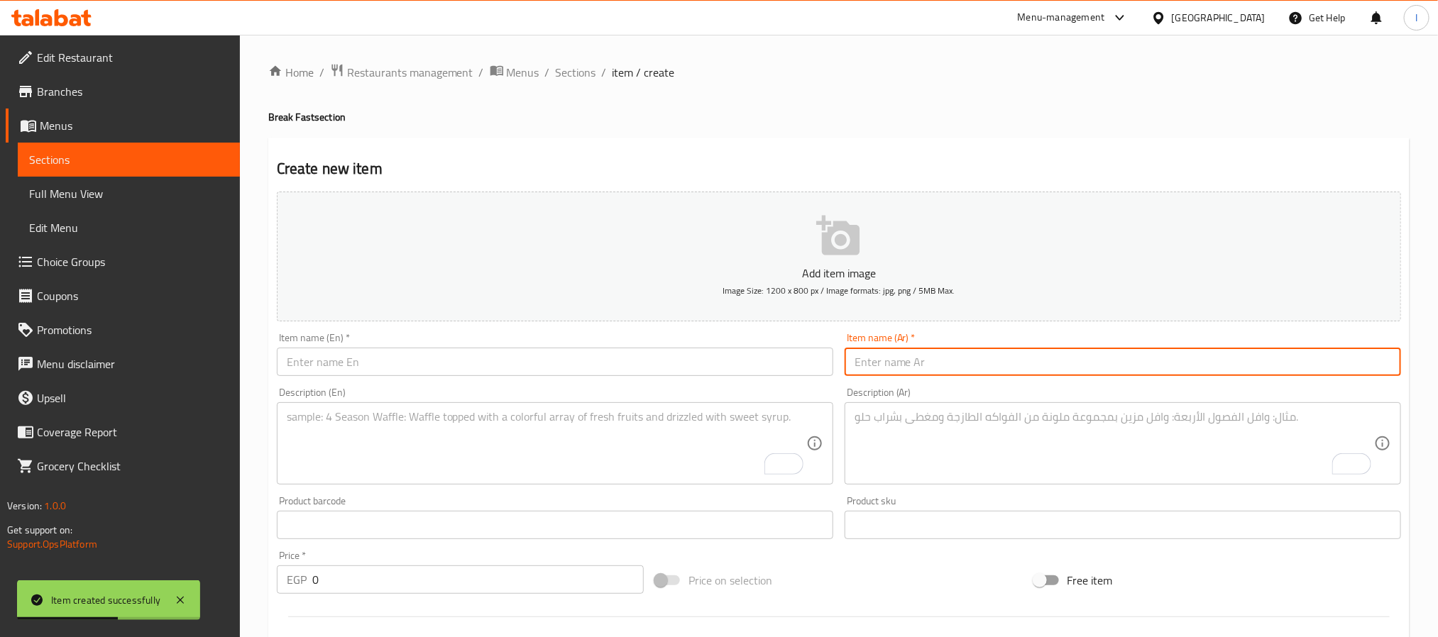
paste input "مافن بالجبنة والزيتون والفلفل الألوان"
type input "مافن بالجبنة والزيتون والفلفل الألوان"
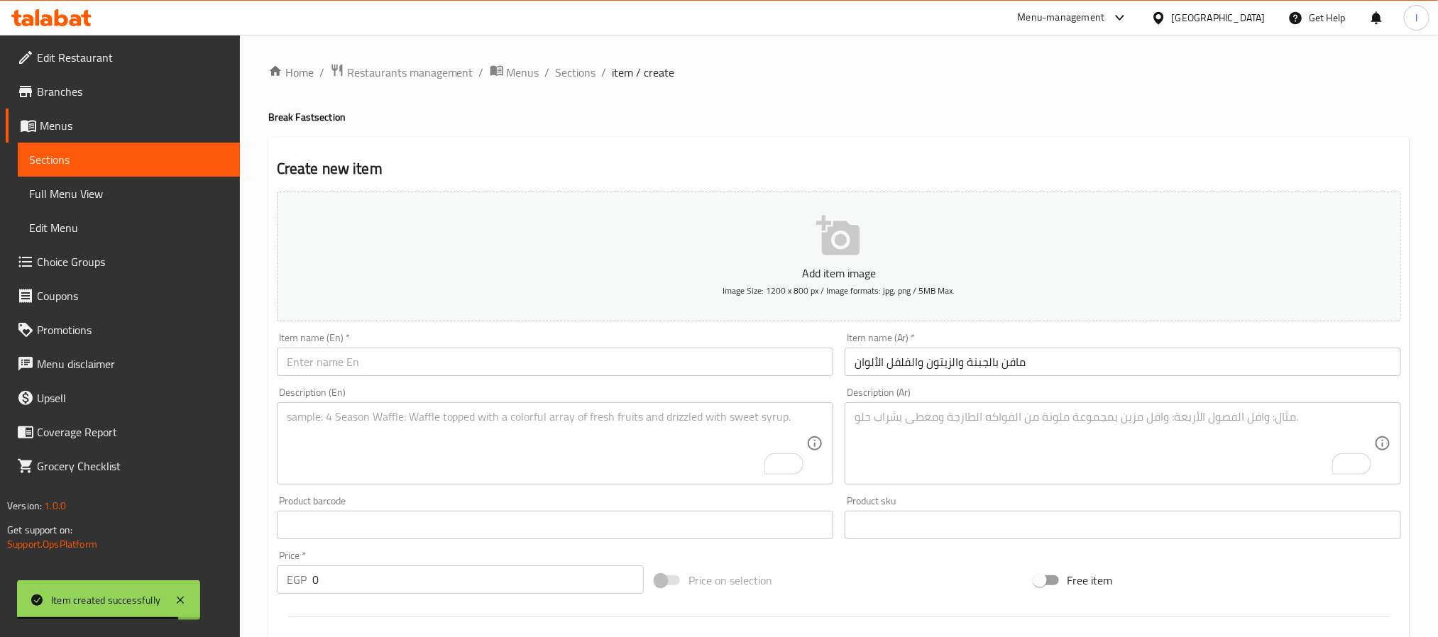
click at [598, 360] on input "text" at bounding box center [555, 362] width 556 height 28
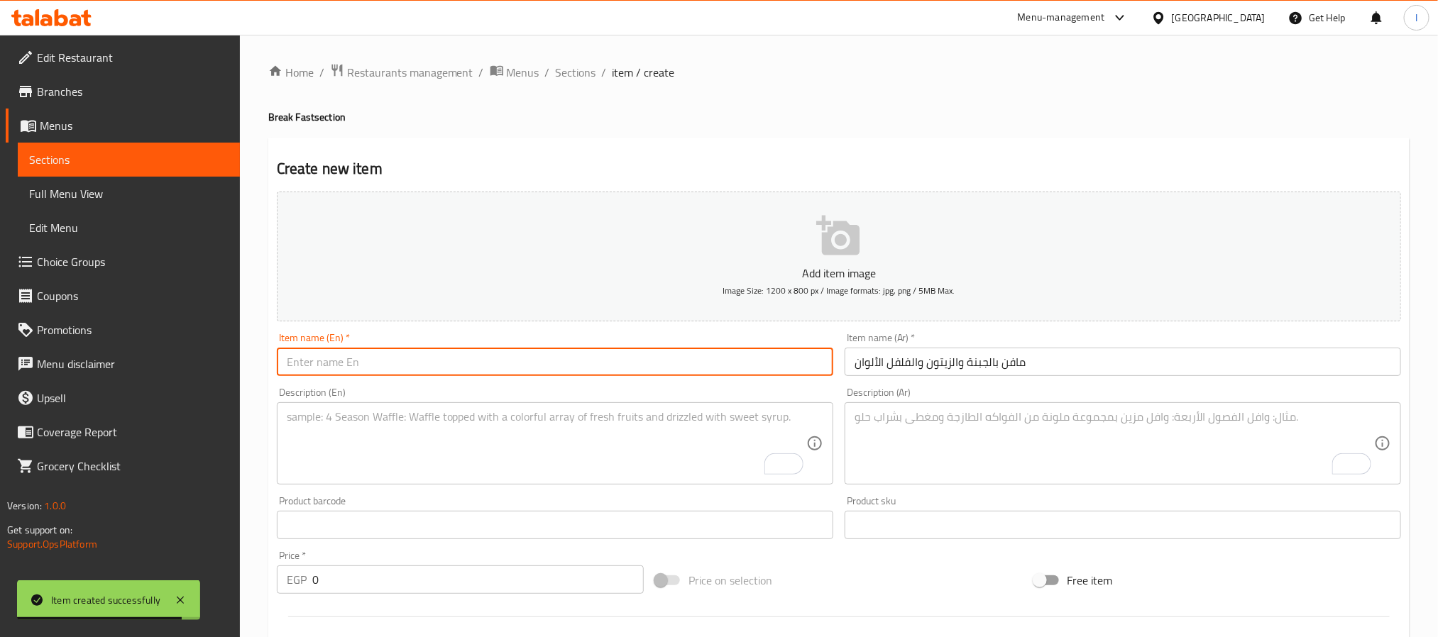
paste input "Cheese, Olive & Pepper Muffins"
type input "Cheese, Olive & Pepper Muffins"
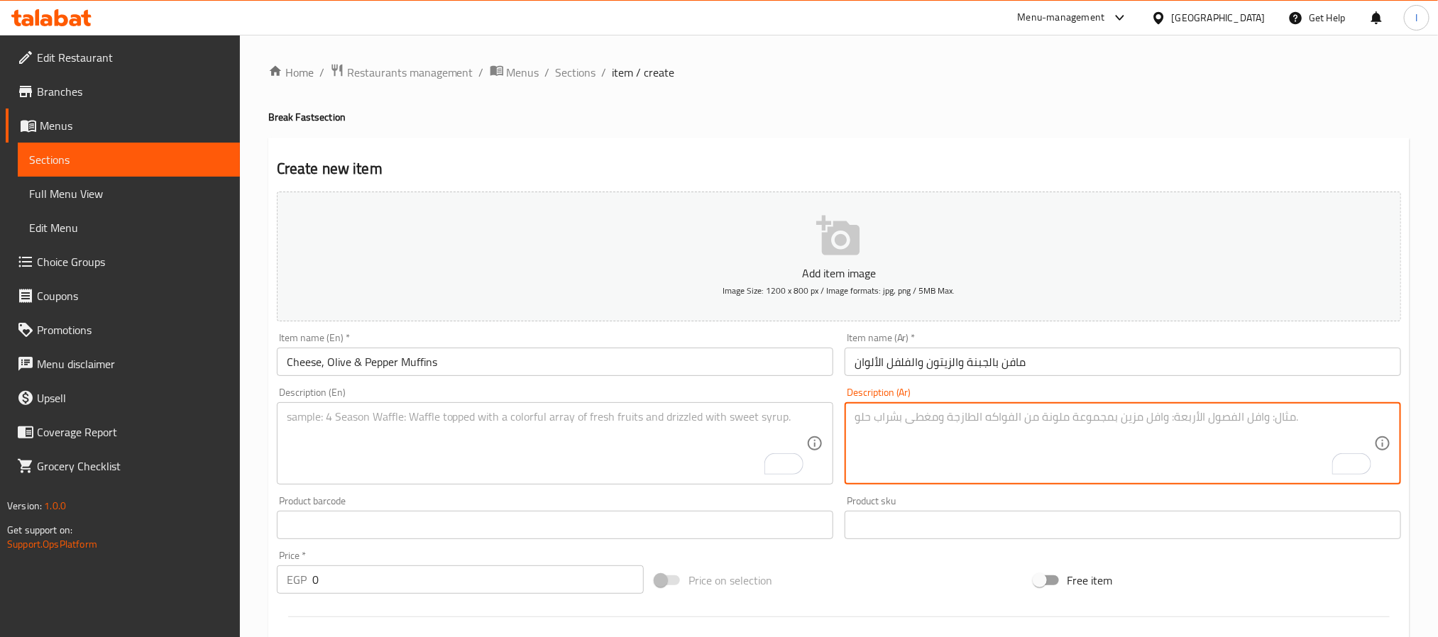
click at [1064, 441] on textarea "To enrich screen reader interactions, please activate Accessibility in Grammarl…" at bounding box center [1113, 443] width 519 height 67
paste textarea "مافن مالح بالجبنة والزيتون والفلفل."
type textarea "مافن مالح بالجبنة والزيتون والفلفل."
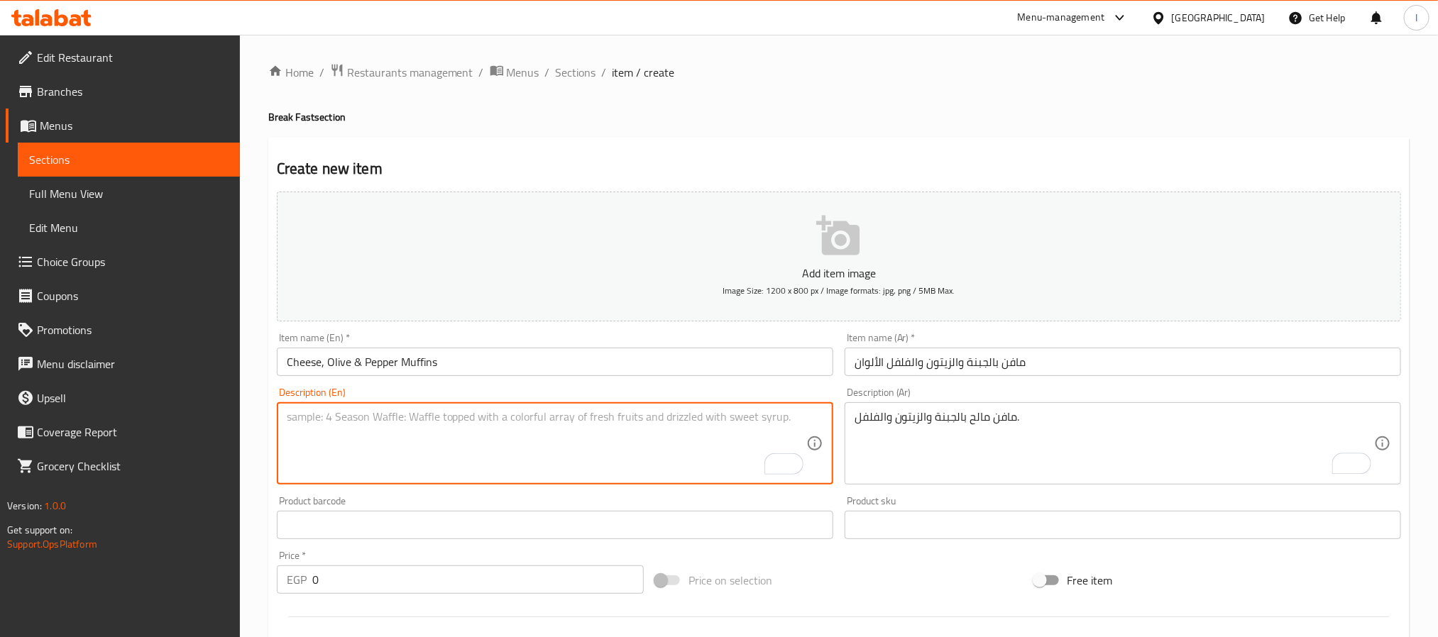
click at [702, 437] on textarea "To enrich screen reader interactions, please activate Accessibility in Grammarl…" at bounding box center [546, 443] width 519 height 67
paste textarea "Savory muffins with cheese, olives, and peppers."
type textarea "Savory muffins with cheese, olives, and peppers."
click at [382, 575] on input "0" at bounding box center [477, 580] width 331 height 28
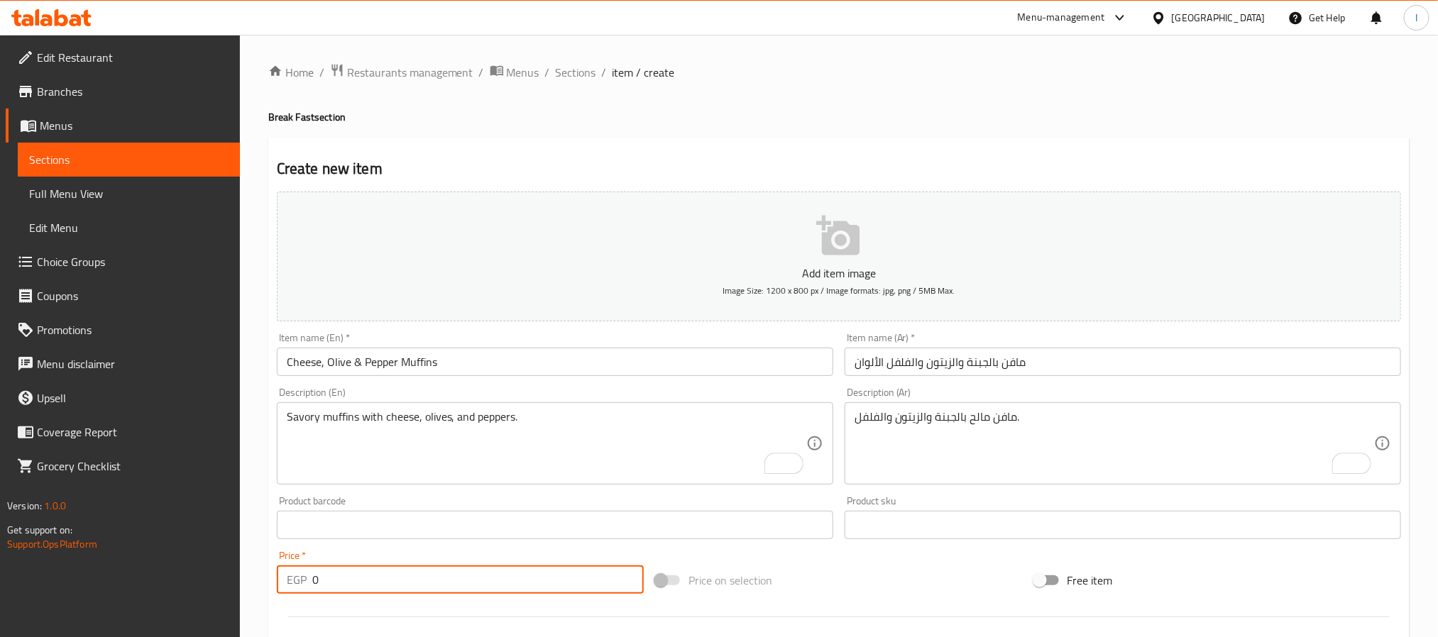
click at [382, 575] on input "0" at bounding box center [477, 580] width 331 height 28
type input "65"
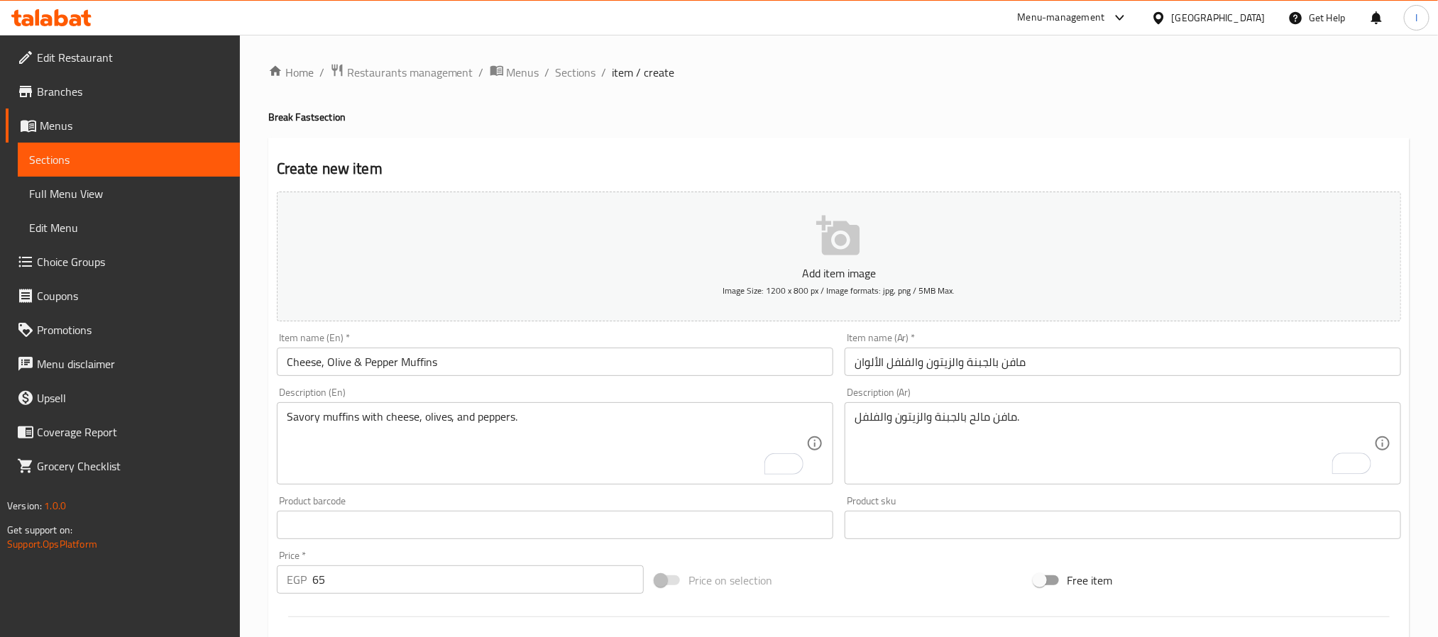
click at [769, 135] on div "Home / Restaurants management / Menus / Sections / item / create Break Fast sec…" at bounding box center [838, 518] width 1141 height 911
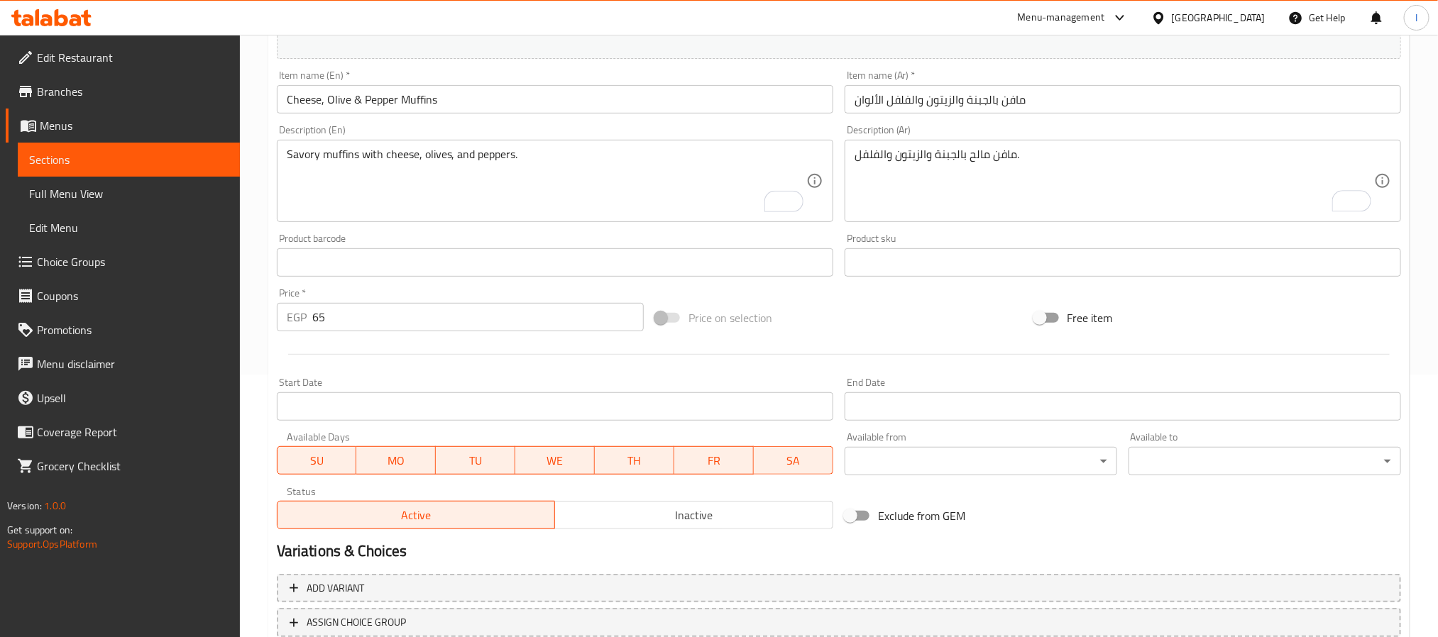
scroll to position [364, 0]
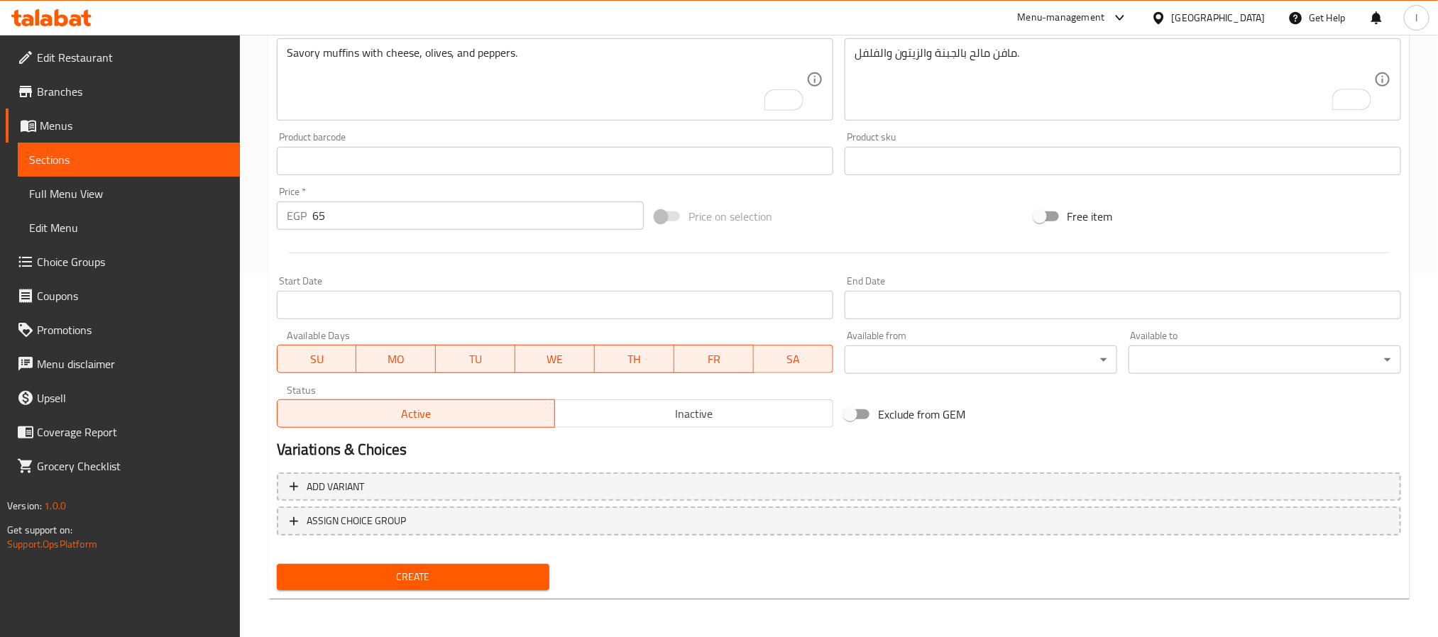
click at [487, 586] on button "Create" at bounding box center [413, 577] width 272 height 26
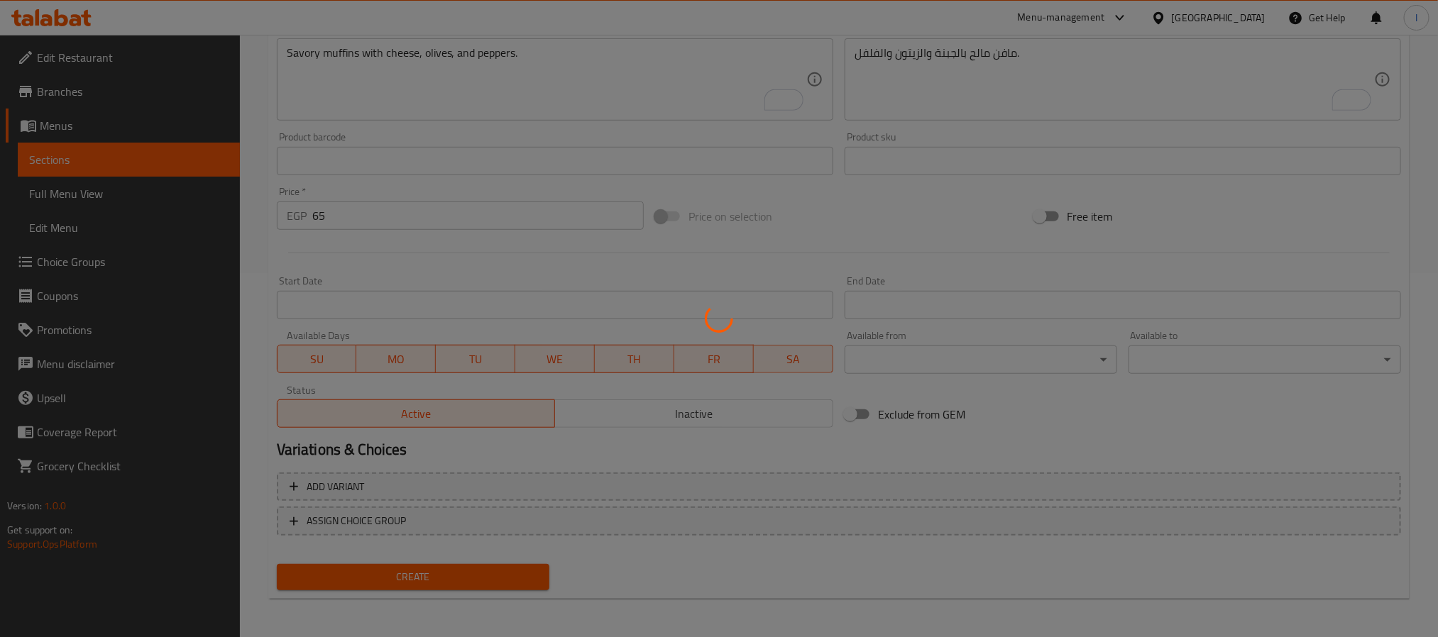
type input "0"
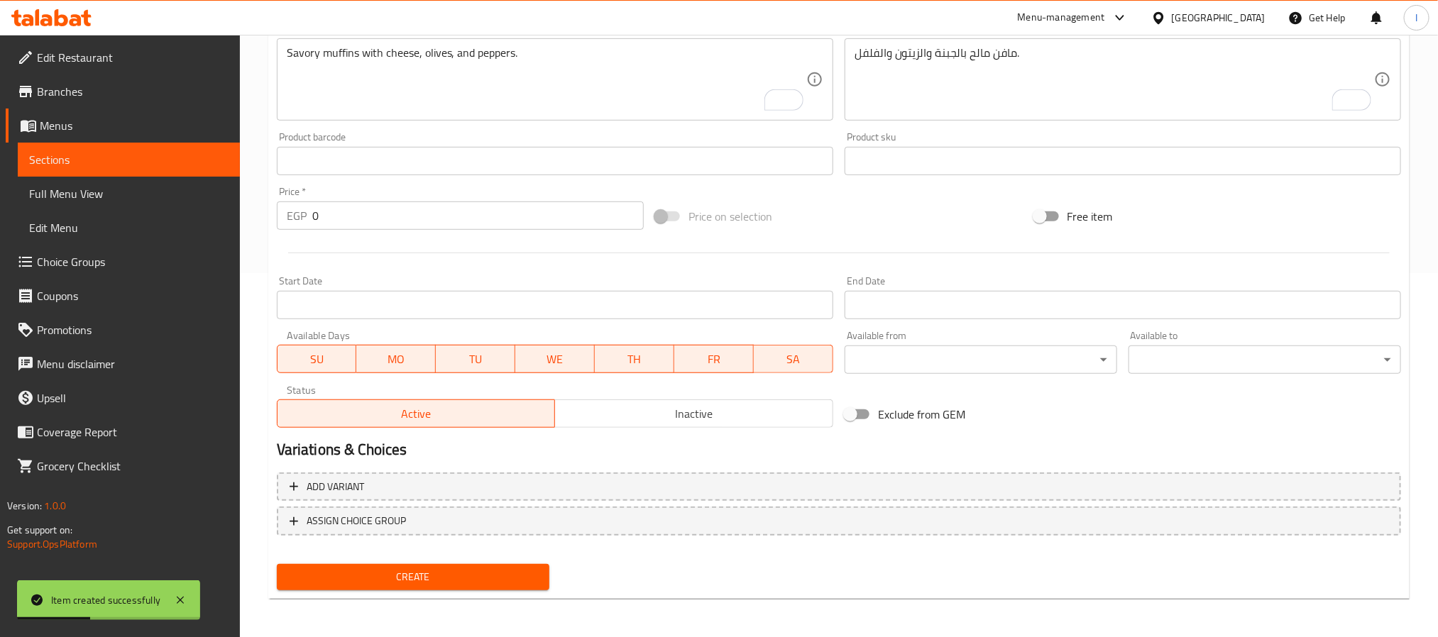
click at [833, 226] on div "Price on selection" at bounding box center [838, 216] width 378 height 38
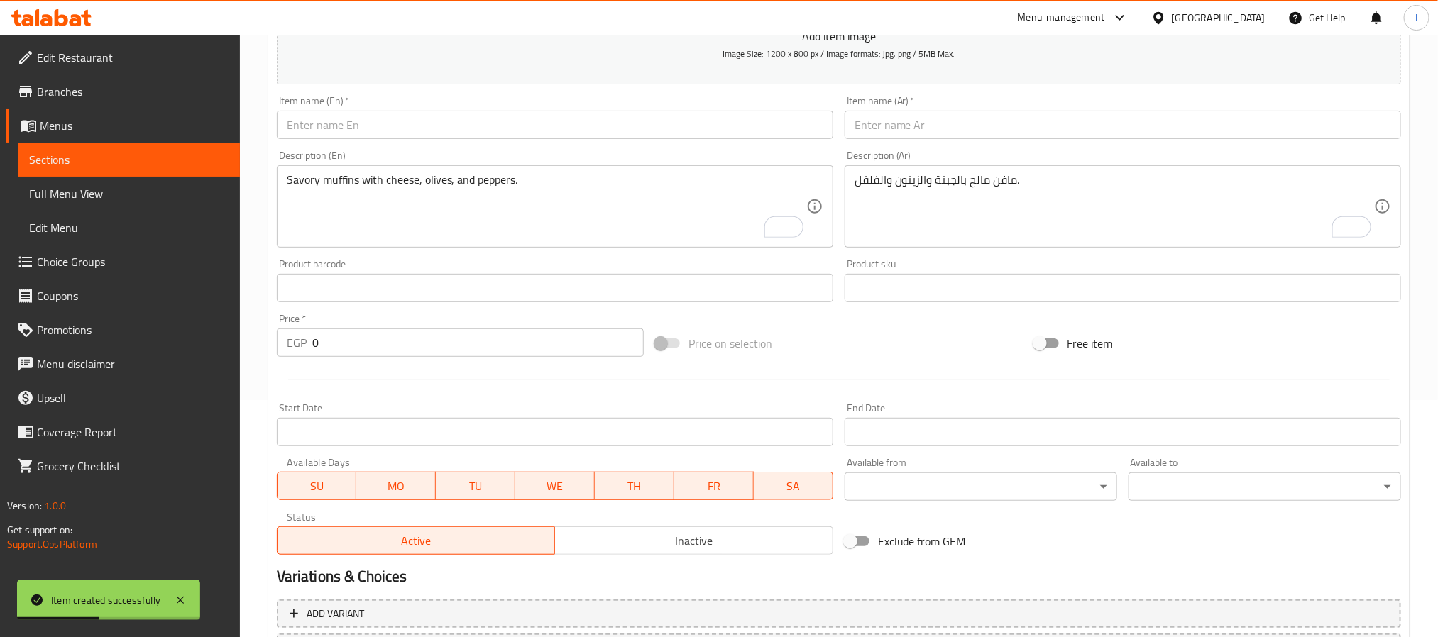
scroll to position [45, 0]
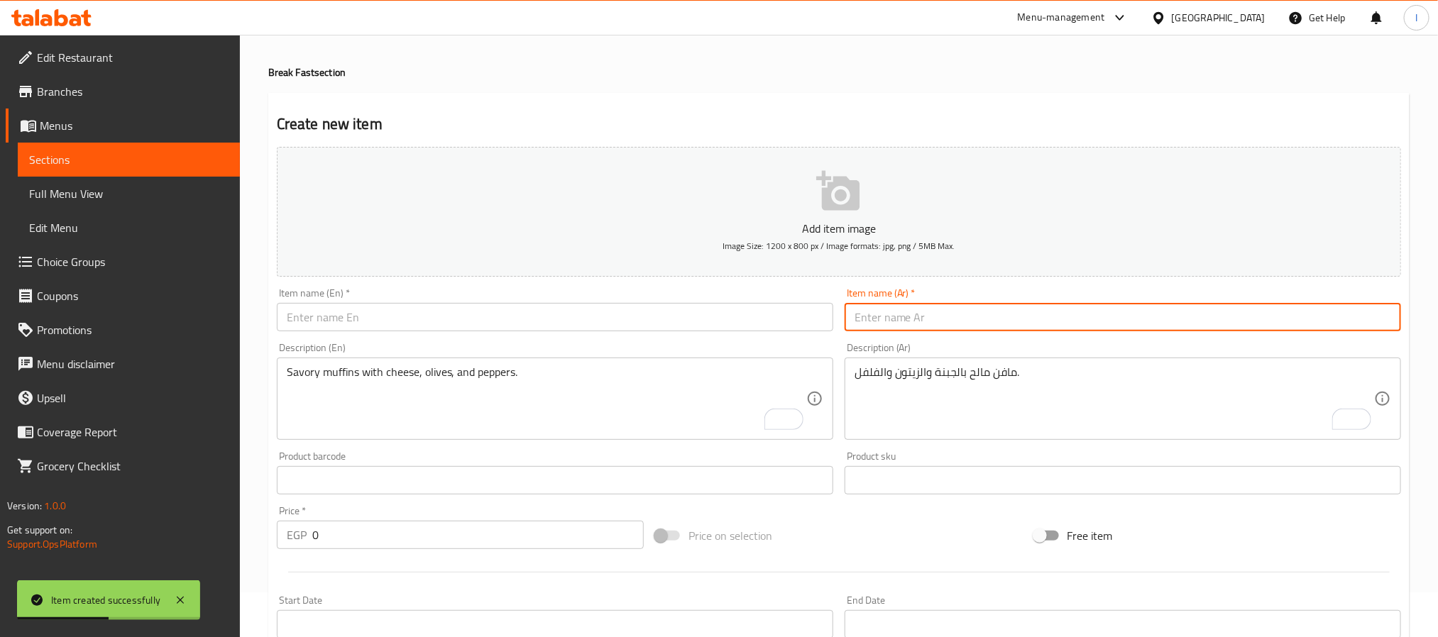
drag, startPoint x: 917, startPoint y: 319, endPoint x: 939, endPoint y: 333, distance: 25.2
click at [917, 319] on input "text" at bounding box center [1122, 317] width 556 height 28
paste input "ساندوتش عيش بالسمسم بالجبنة الشيدر والرومي المدخن مع كابوتشي"
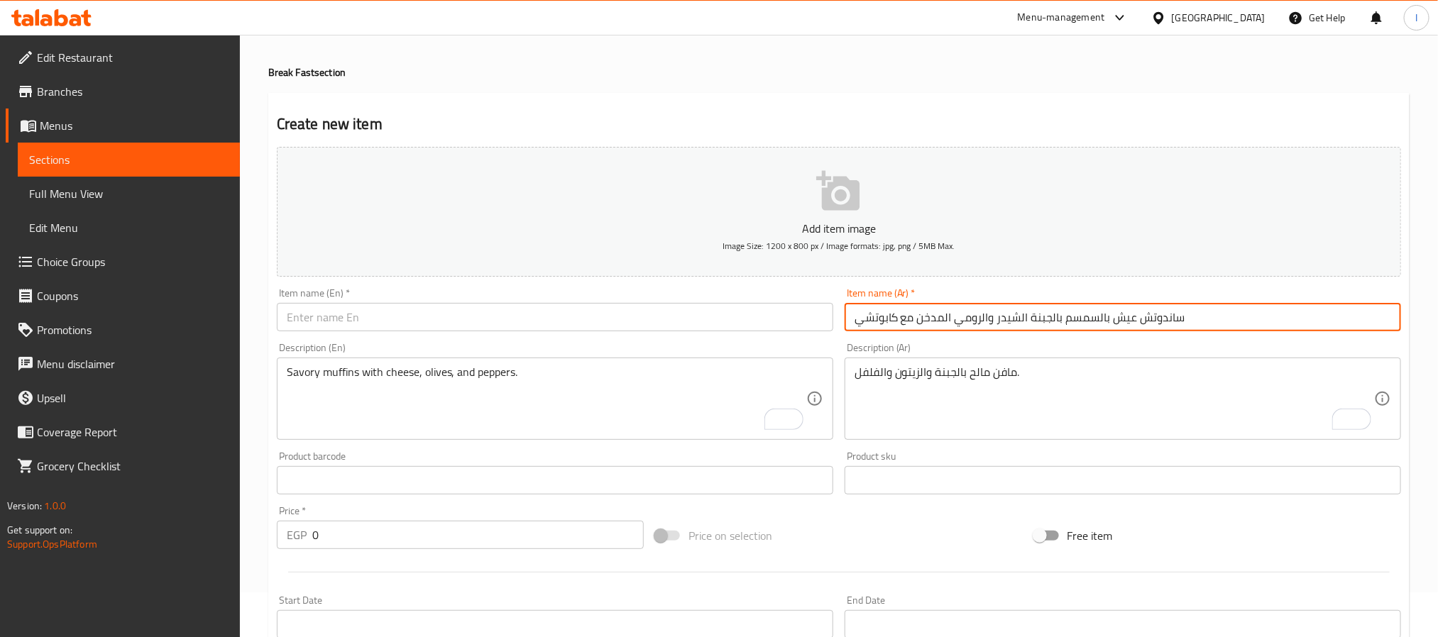
click at [1030, 307] on input "ساندوتش عيش بالسمسم بالجبنة الشيدر والرومي المدخن مع كابوتشي" at bounding box center [1122, 317] width 556 height 28
paste input "ومي مدخن بالجبنة"
type input "ساندوتش رومي مدخن بالجبنة"
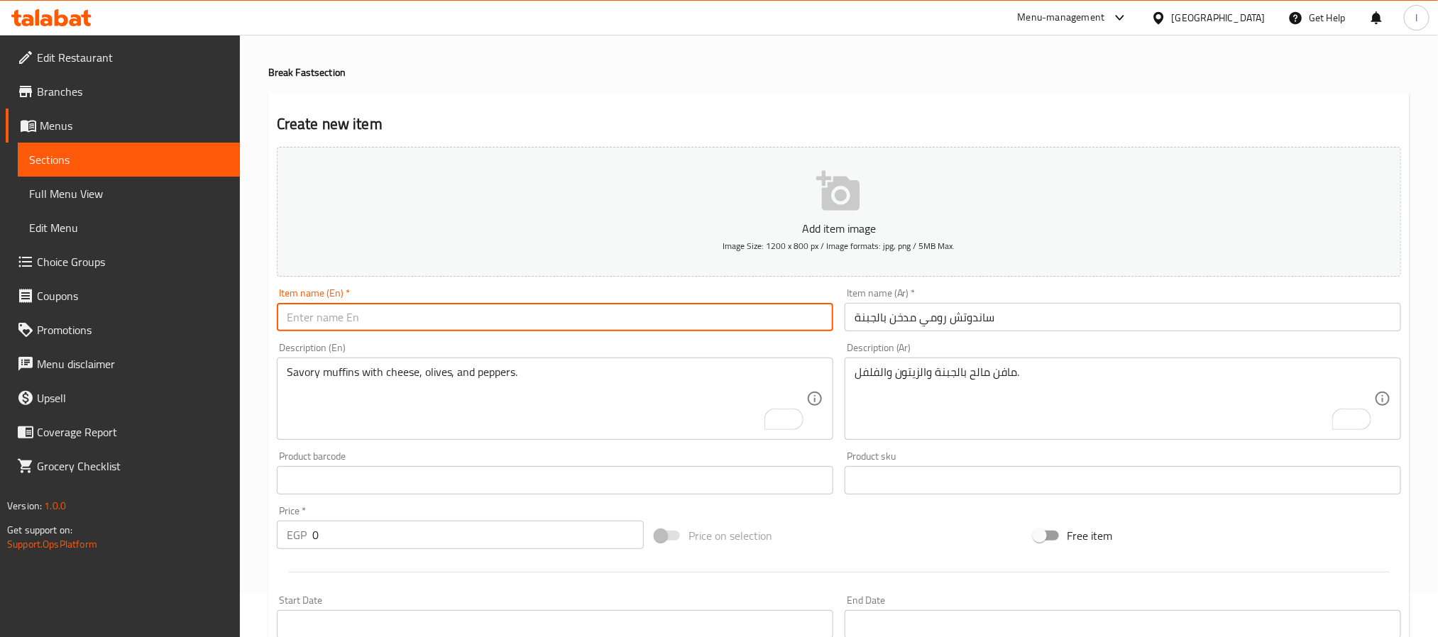
click at [616, 326] on input "text" at bounding box center [555, 317] width 556 height 28
paste input "Smoked Rumi & Cheese Sandwich"
type input "Smoked Rumi & Cheese Sandwich"
click at [966, 369] on textarea "To enrich screen reader interactions, please activate Accessibility in Grammarl…" at bounding box center [1113, 398] width 519 height 67
paste textarea "ساندوتش عيش بالسمسم محشو بالجبنة الشيدر والرومي المدخن."
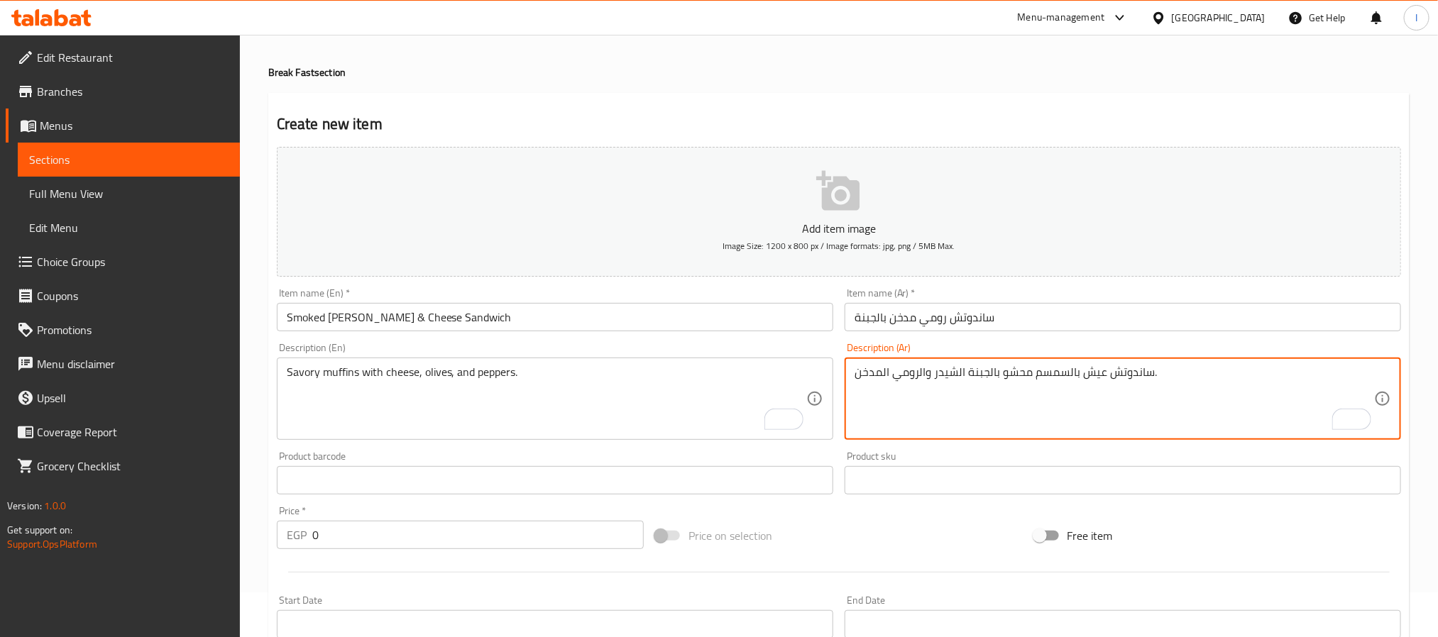
type textarea "ساندوتش عيش بالسمسم محشو بالجبنة الشيدر والرومي المدخن."
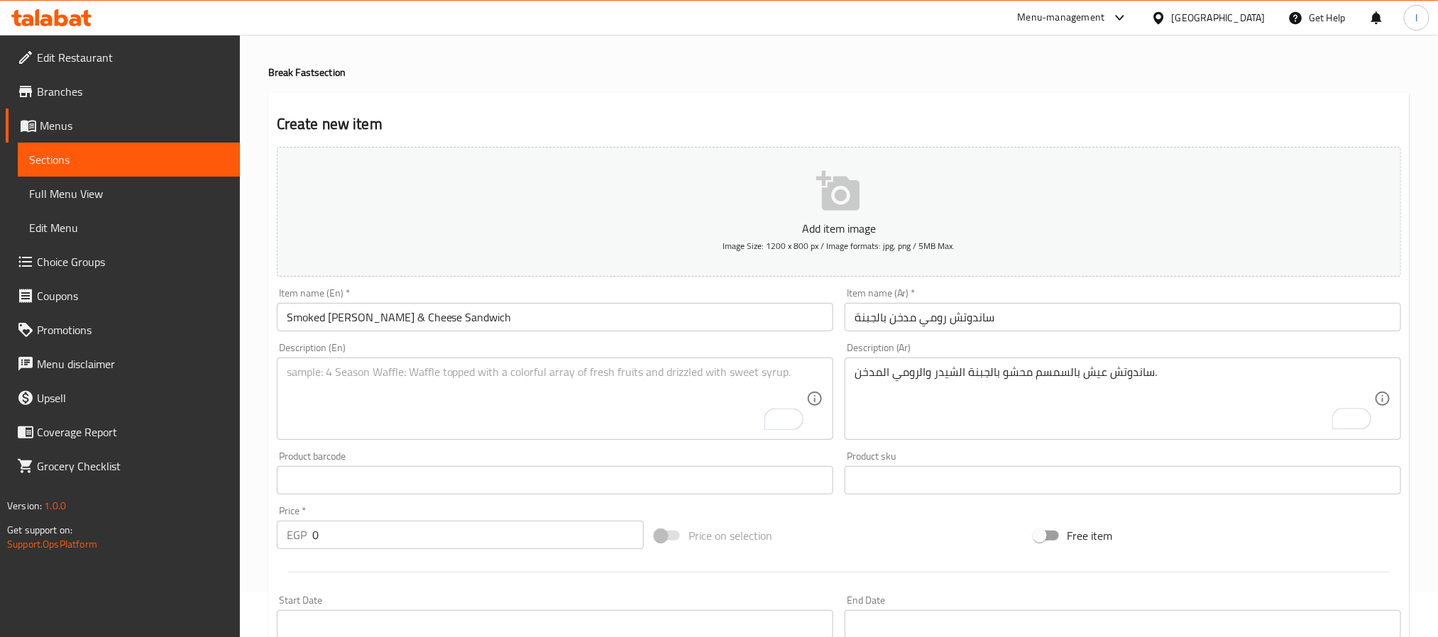
drag, startPoint x: 688, startPoint y: 373, endPoint x: 734, endPoint y: 185, distance: 193.1
click at [688, 373] on textarea "To enrich screen reader interactions, please activate Accessibility in Grammarl…" at bounding box center [546, 398] width 519 height 67
paste textarea "Sesame bread sandwich with cheddar and smoked Rumi cheese."
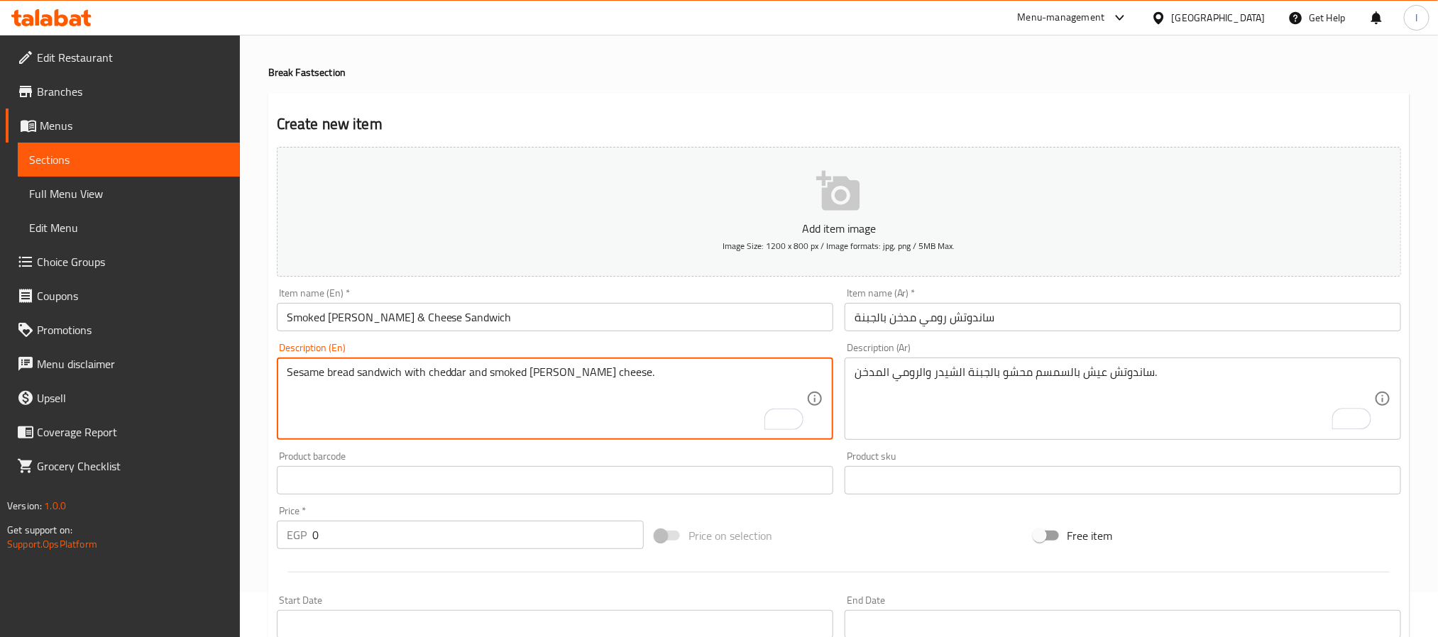
type textarea "Sesame bread sandwich with cheddar and smoked Rumi cheese."
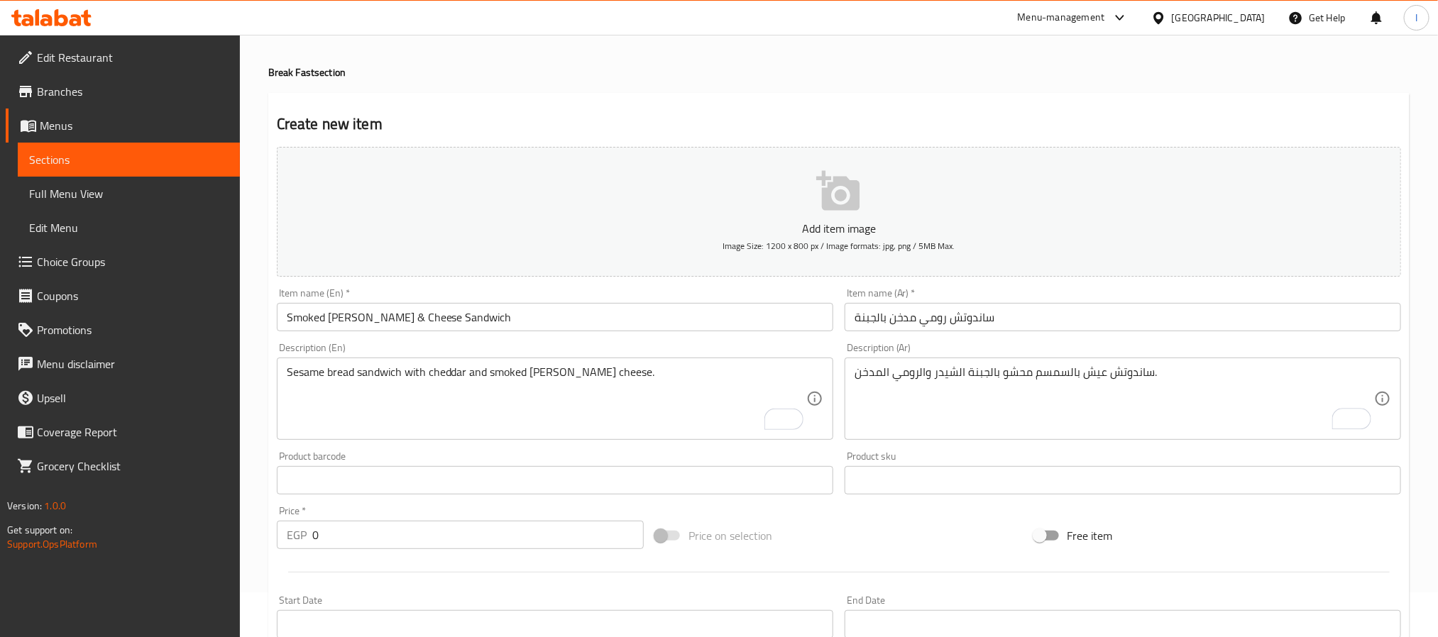
click at [728, 86] on div "Home / Restaurants management / Menus / Sections / item / create Break Fast sec…" at bounding box center [838, 473] width 1141 height 911
click at [446, 546] on input "0" at bounding box center [477, 535] width 331 height 28
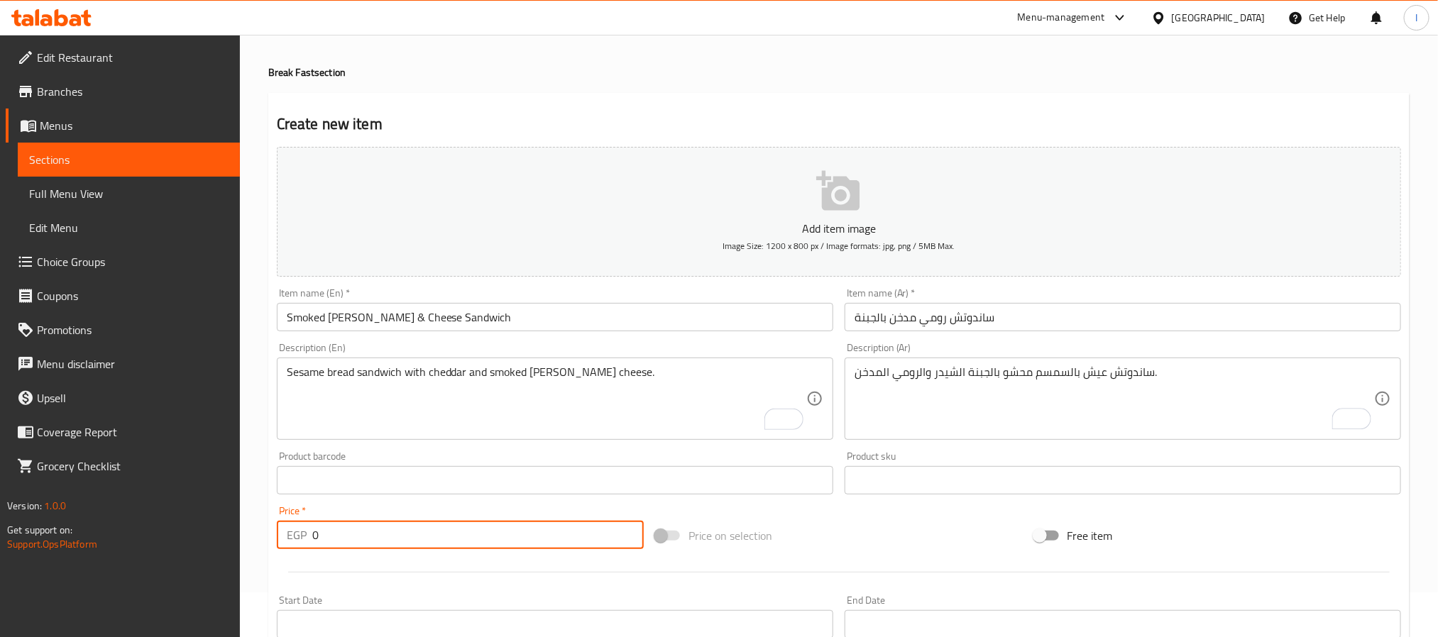
click at [446, 546] on input "0" at bounding box center [477, 535] width 331 height 28
type input "55"
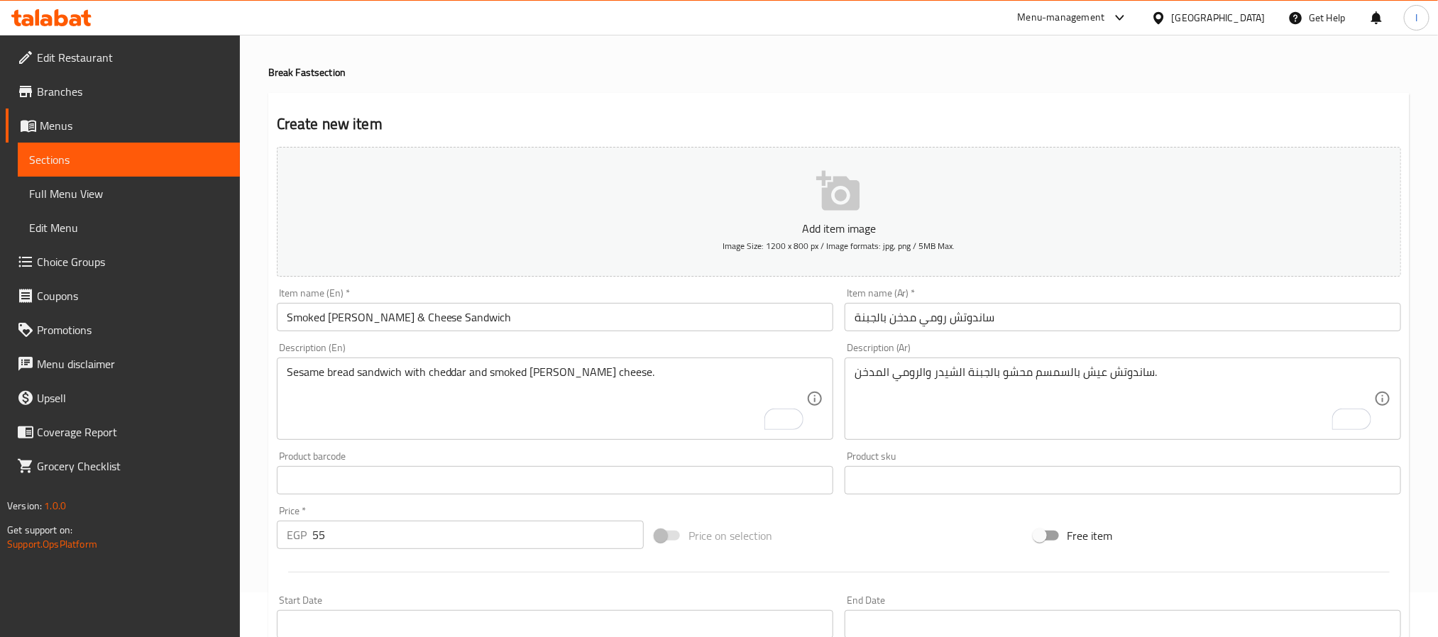
click at [824, 552] on div "Price on selection" at bounding box center [838, 536] width 378 height 38
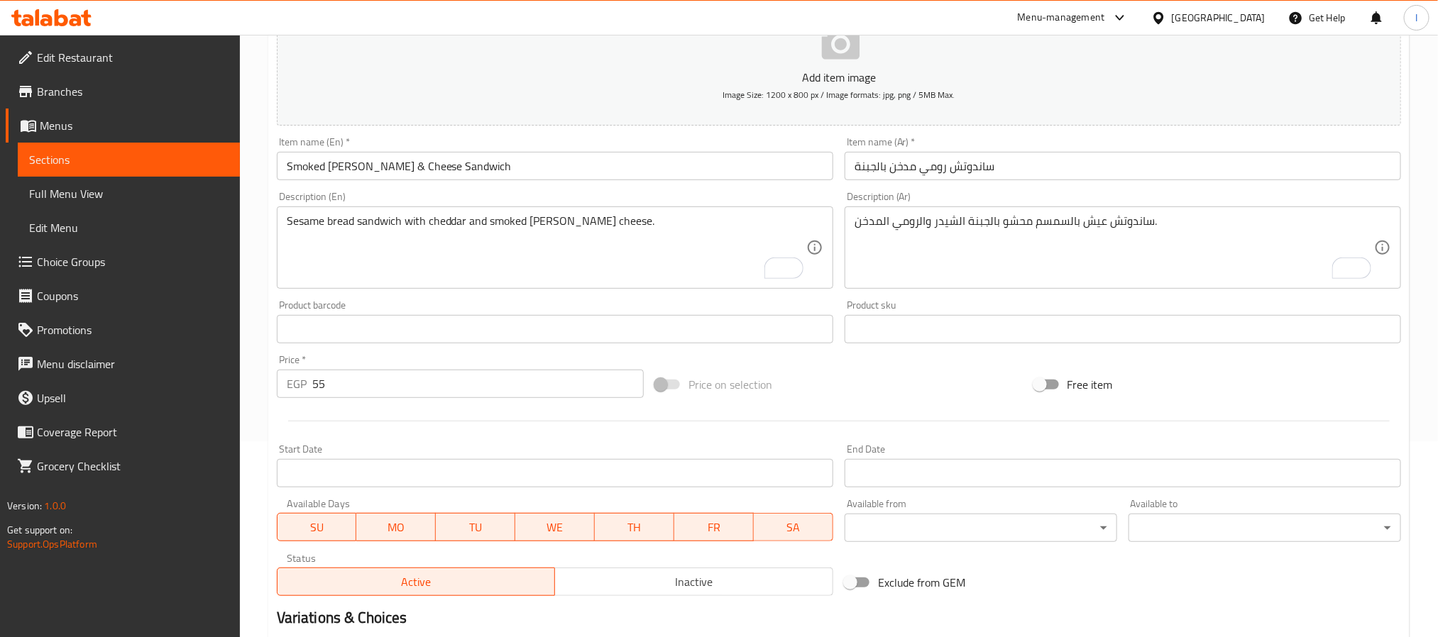
scroll to position [364, 0]
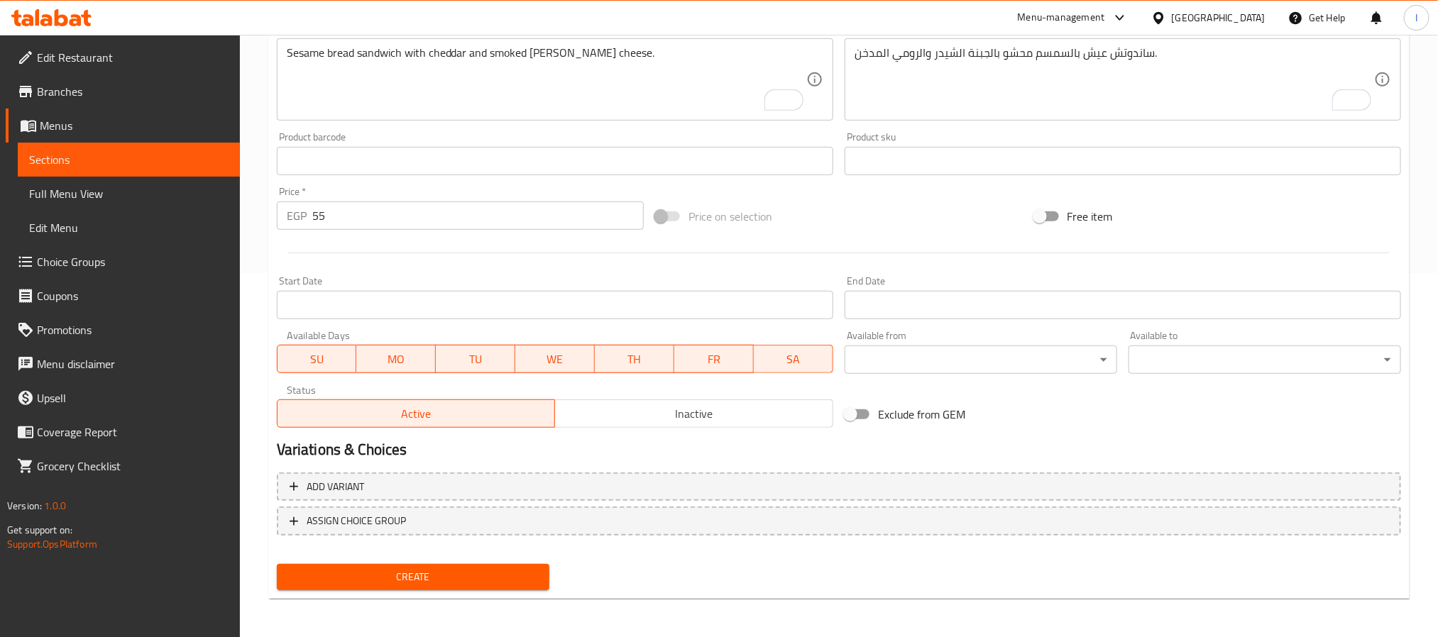
click at [475, 575] on span "Create" at bounding box center [413, 577] width 250 height 18
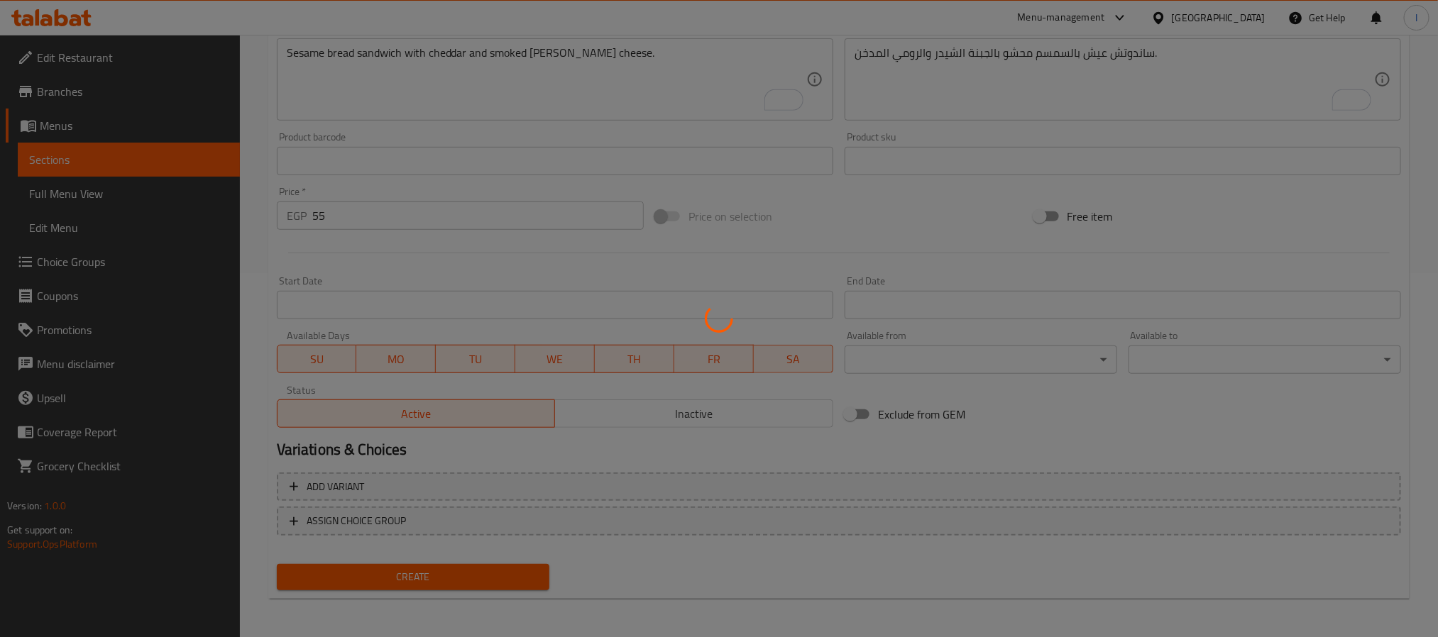
type input "0"
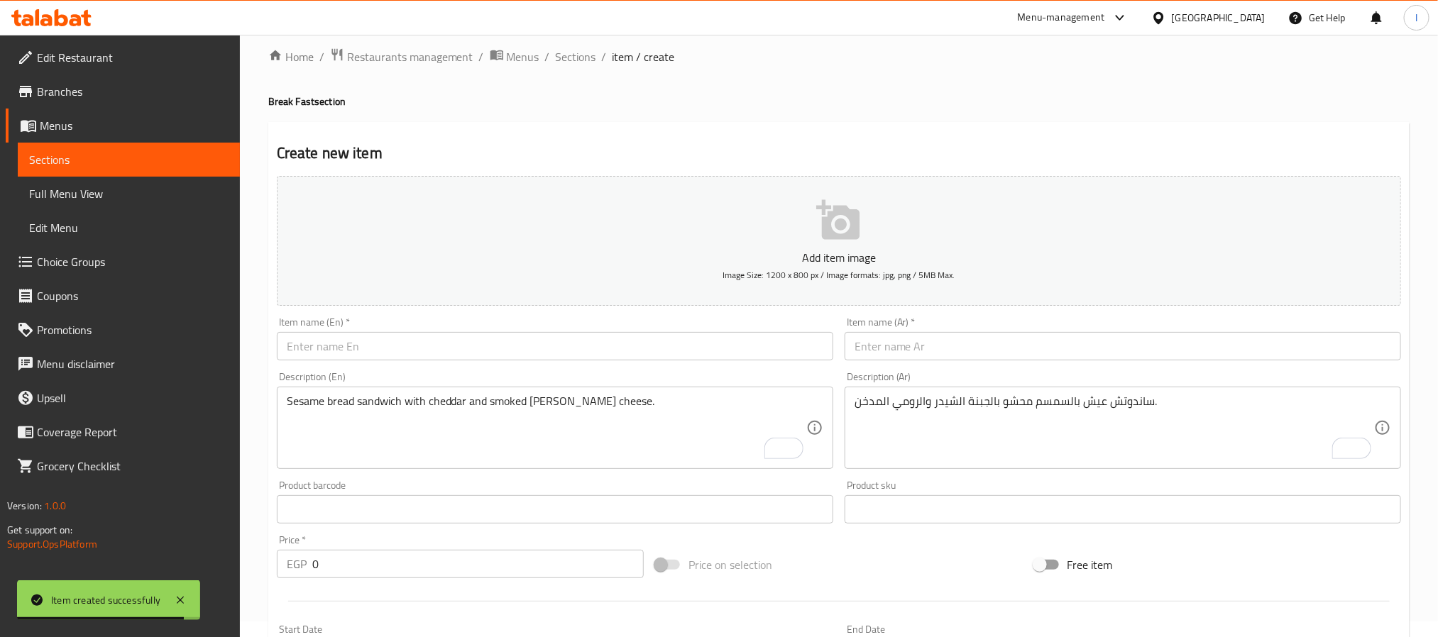
scroll to position [0, 0]
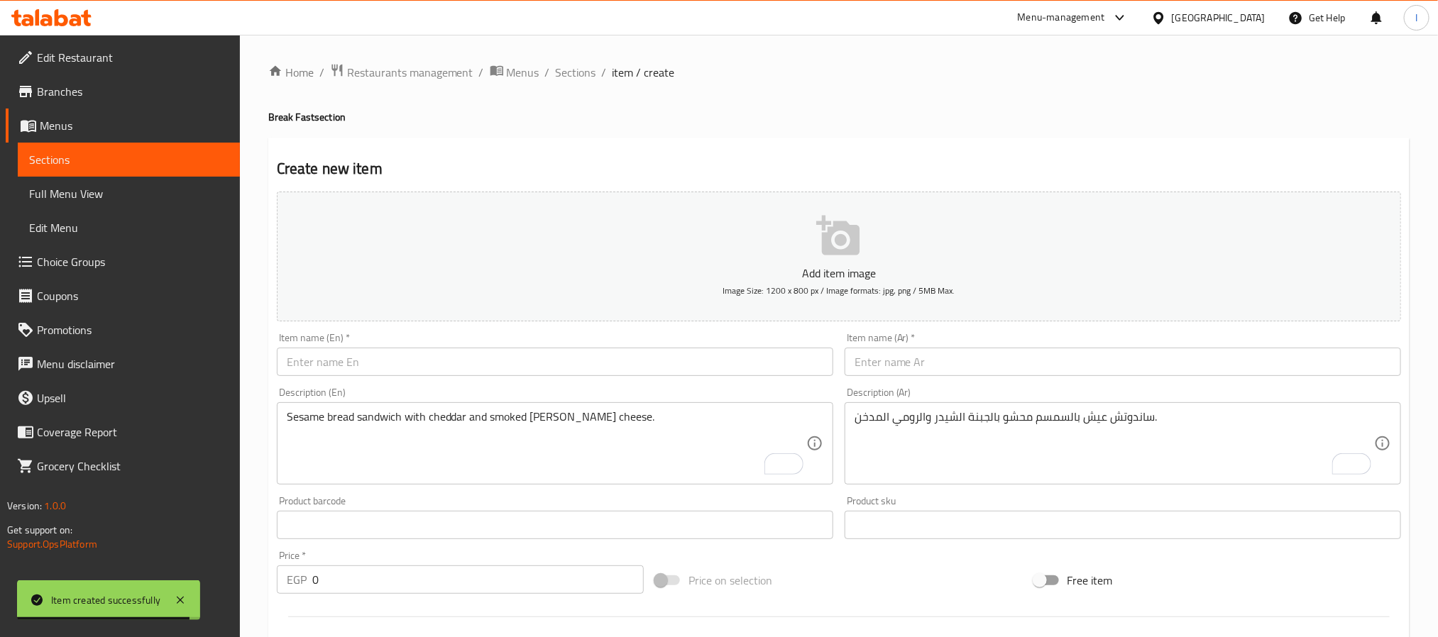
click at [946, 364] on input "text" at bounding box center [1122, 362] width 556 height 28
paste input "وافل بيتزا بالتركي"
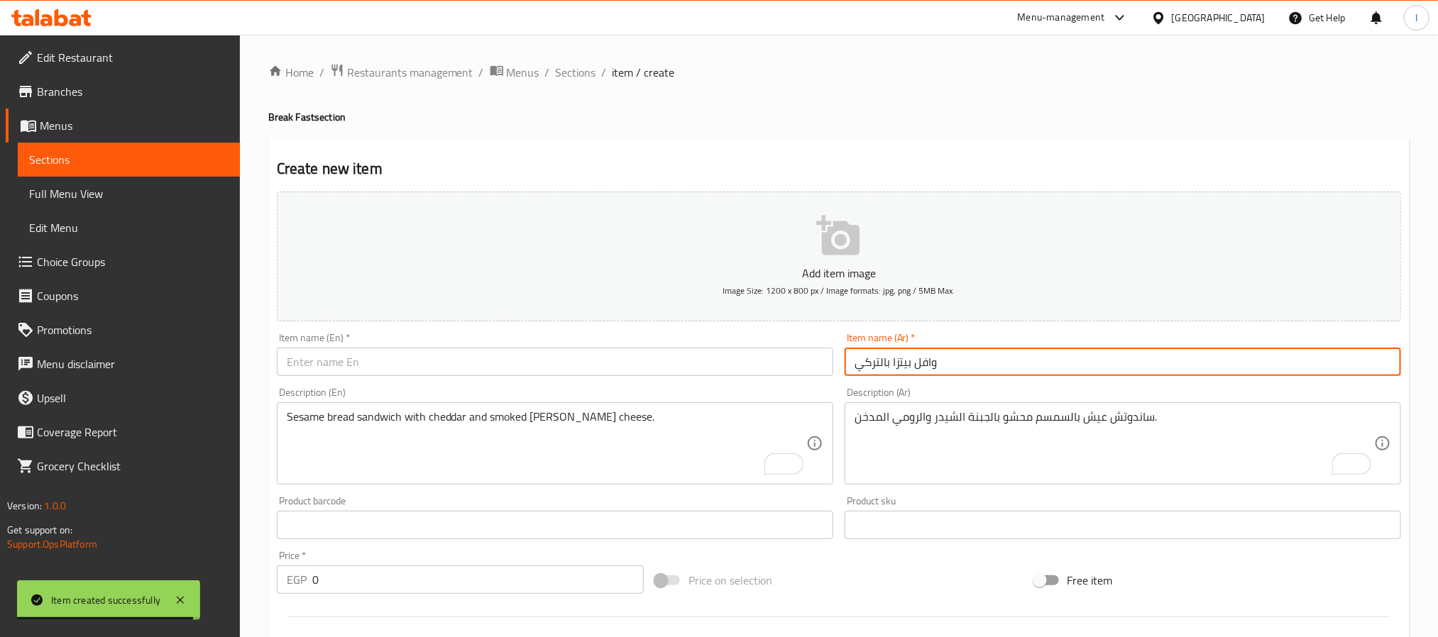
type input "وافل بيتزا بالتركي"
click at [618, 368] on input "text" at bounding box center [555, 362] width 556 height 28
paste input "Smoked Turkey Pizza Waffle"
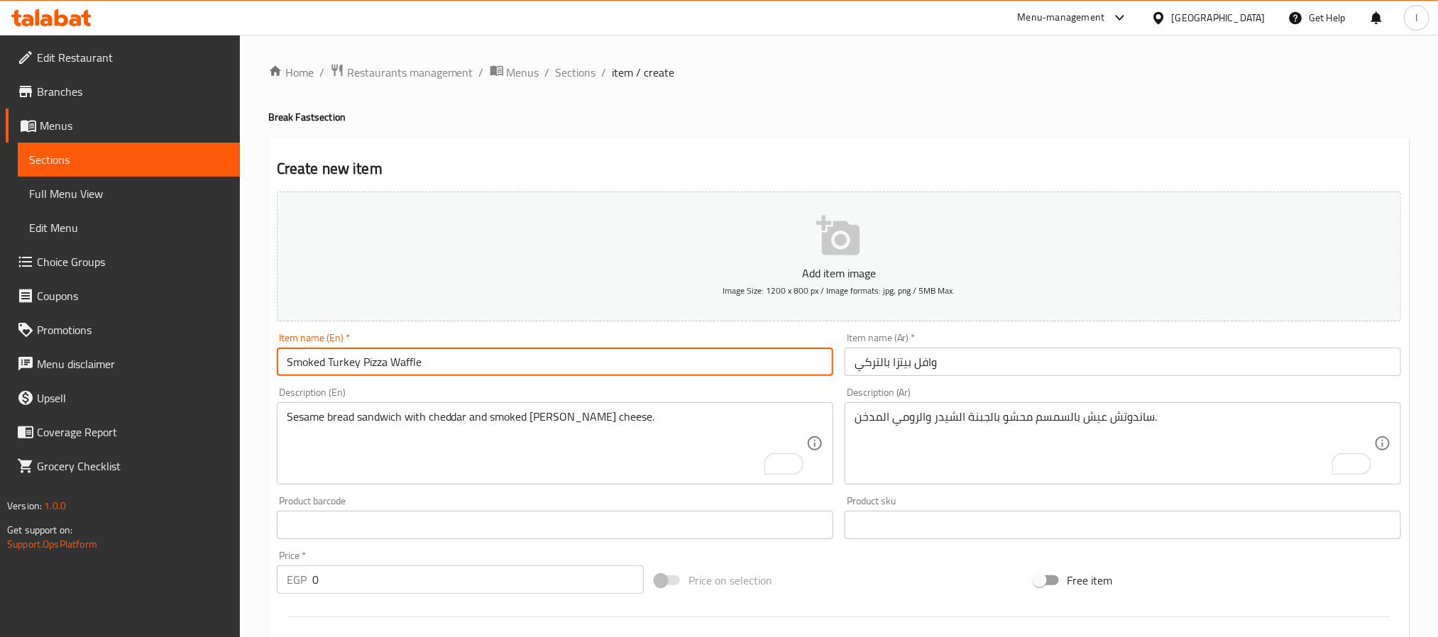
type input "Smoked Turkey Pizza Waffle"
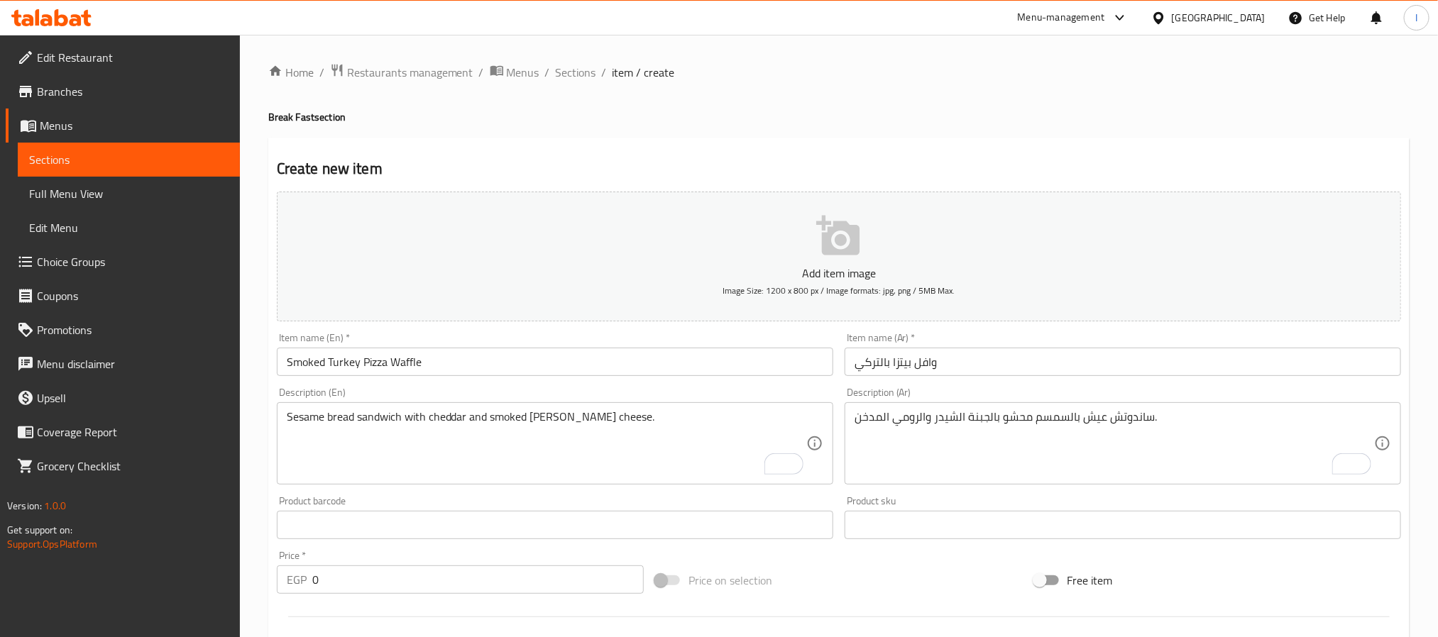
click at [873, 443] on textarea "ساندوتش عيش بالسمسم محشو بالجبنة الشيدر والرومي المدخن." at bounding box center [1113, 443] width 519 height 67
paste textarea "وافل على طريقة البيتزا محشو بالجبنة والتركي المدخن والزيتون."
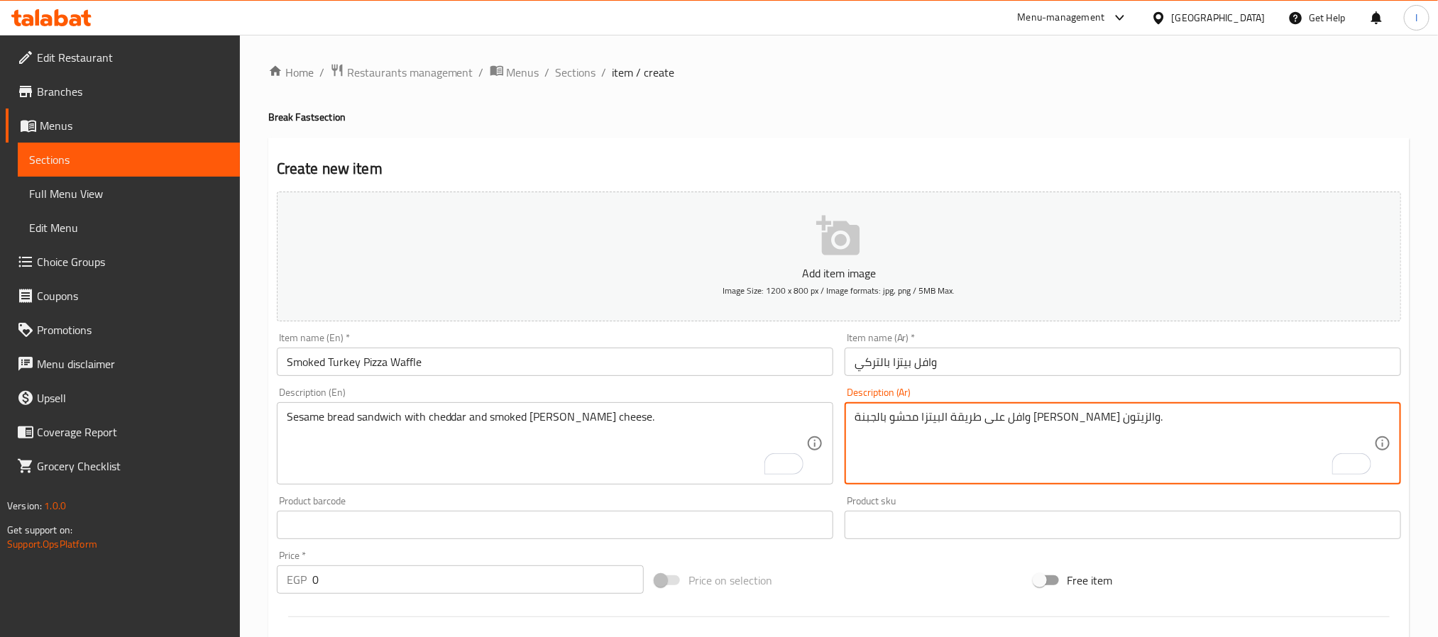
type textarea "وافل على طريقة البيتزا محشو بالجبنة والتركي المدخن والزيتون."
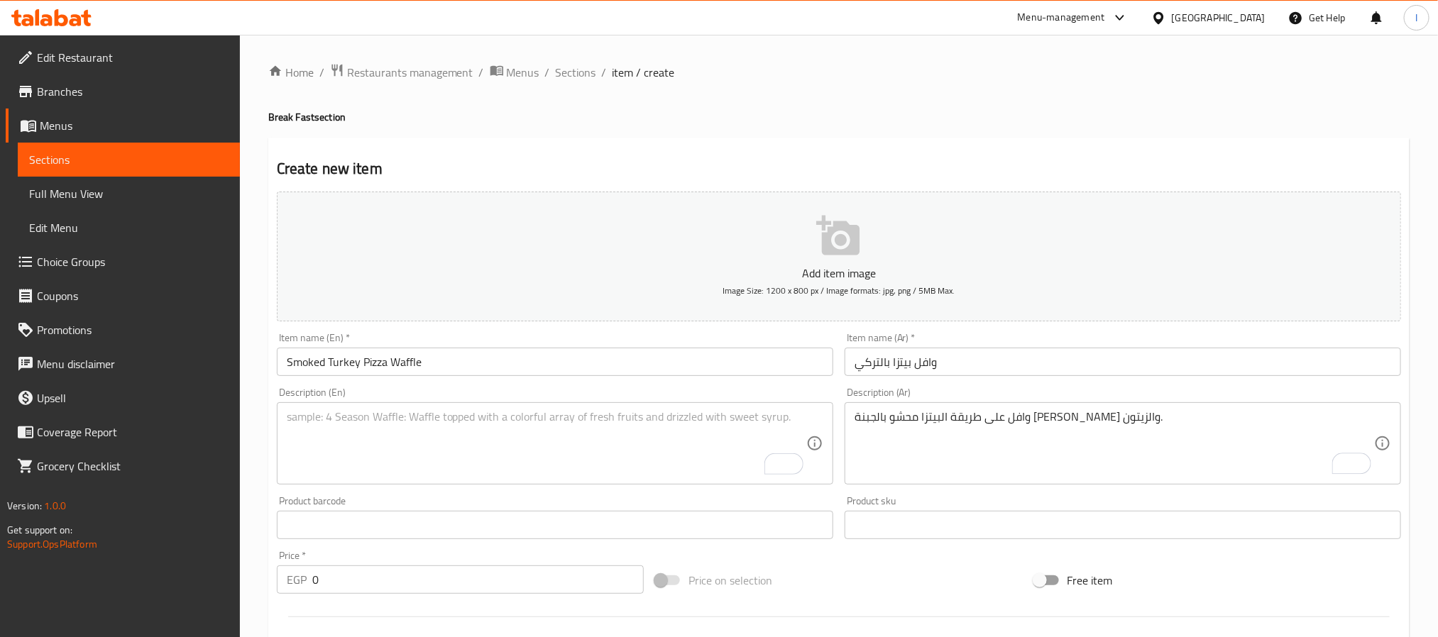
click at [636, 435] on textarea "To enrich screen reader interactions, please activate Accessibility in Grammarl…" at bounding box center [546, 443] width 519 height 67
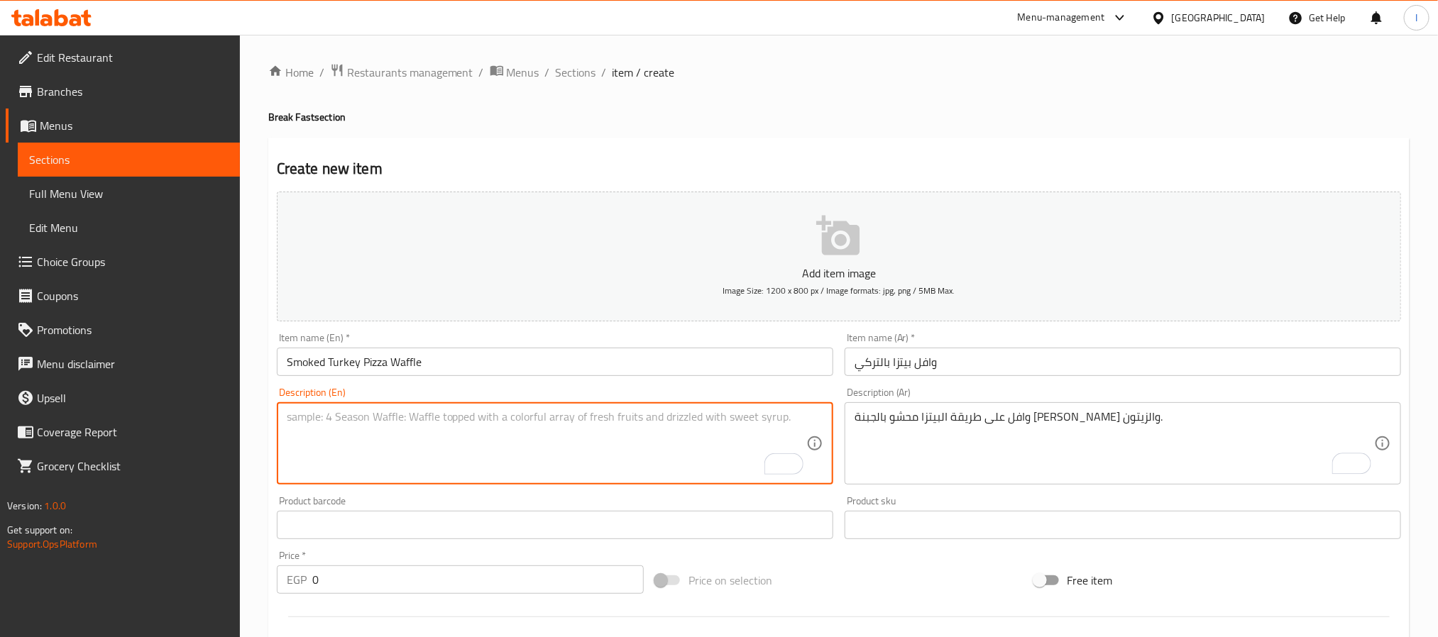
paste textarea "Pizza-style waffle filled with cheese, smoked turkey, and olives."
type textarea "Pizza-style waffle filled with cheese, smoked turkey, and olives."
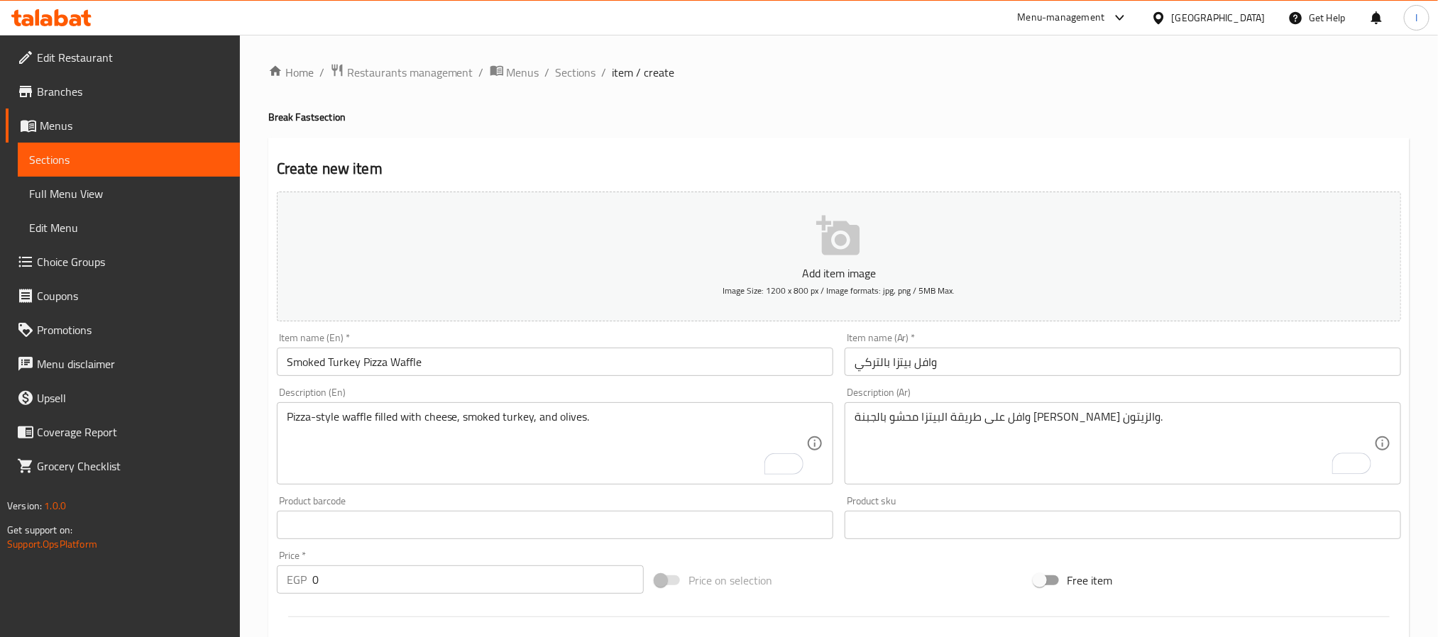
click at [520, 585] on input "0" at bounding box center [477, 580] width 331 height 28
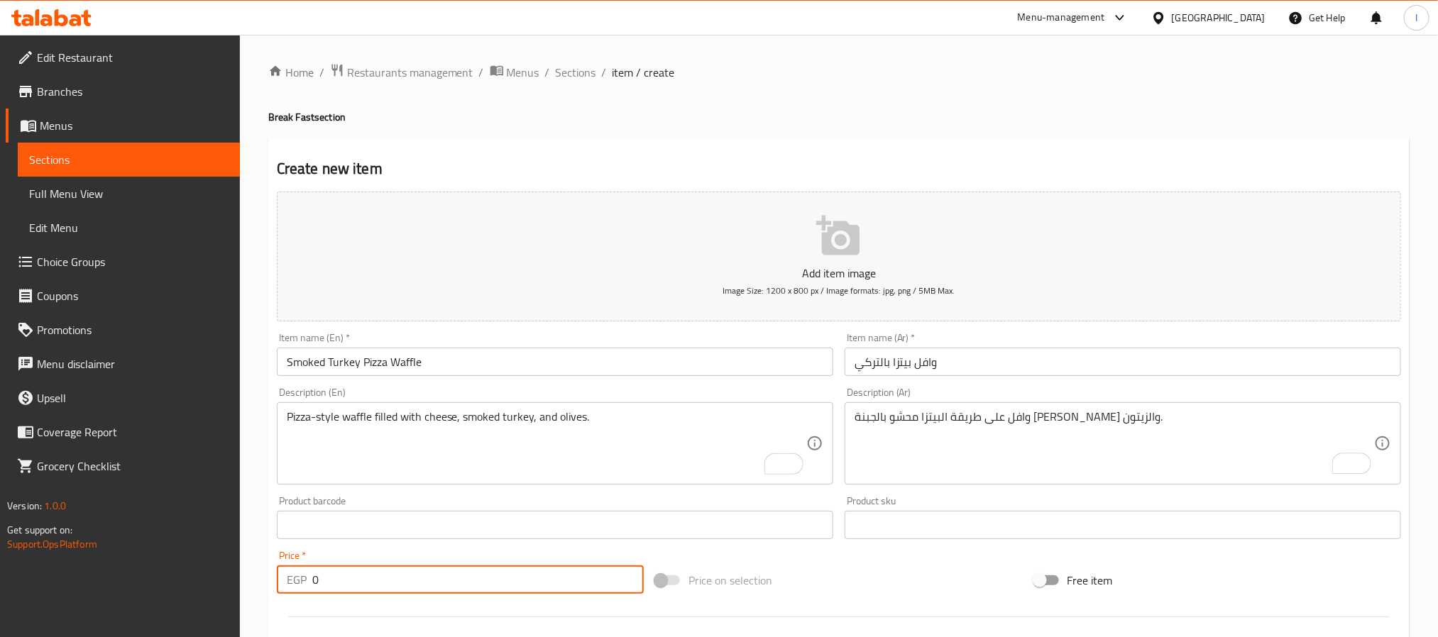
click at [520, 585] on input "0" at bounding box center [477, 580] width 331 height 28
type input "95"
click at [873, 560] on div "Add item image Image Size: 1200 x 800 px / Image formats: jpg, png / 5MB Max. I…" at bounding box center [838, 492] width 1135 height 612
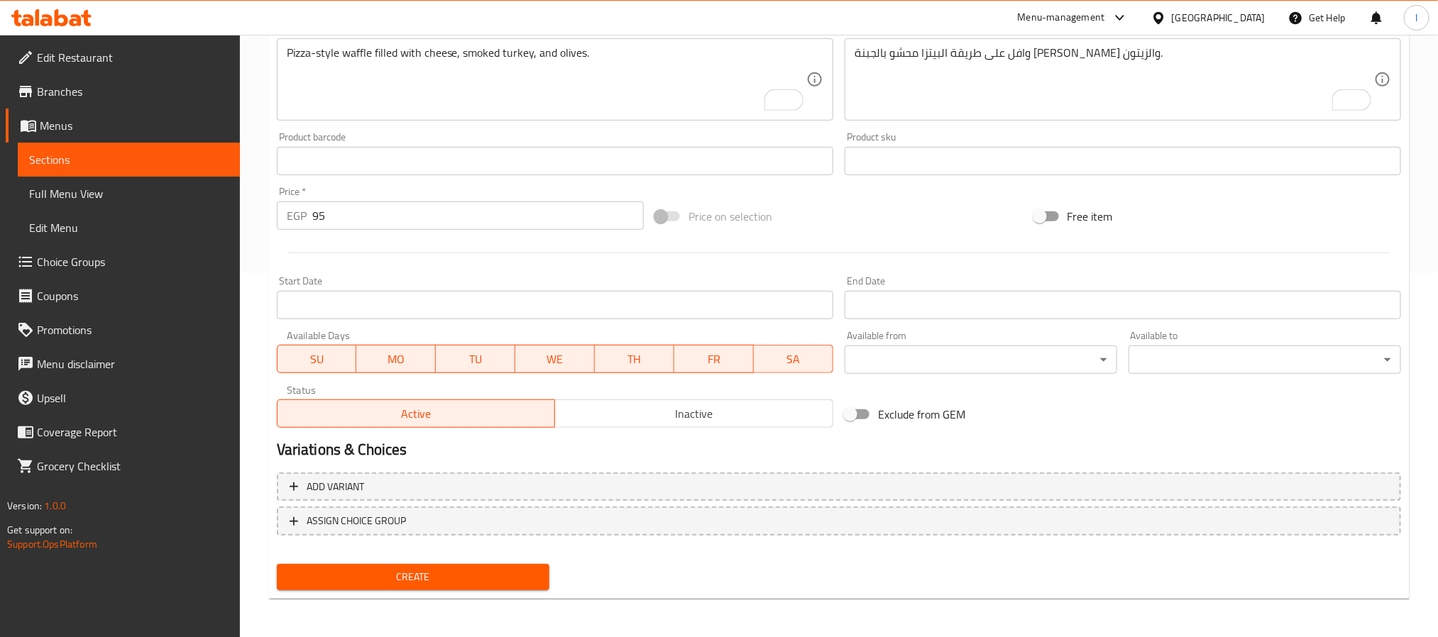
click at [484, 566] on button "Create" at bounding box center [413, 577] width 272 height 26
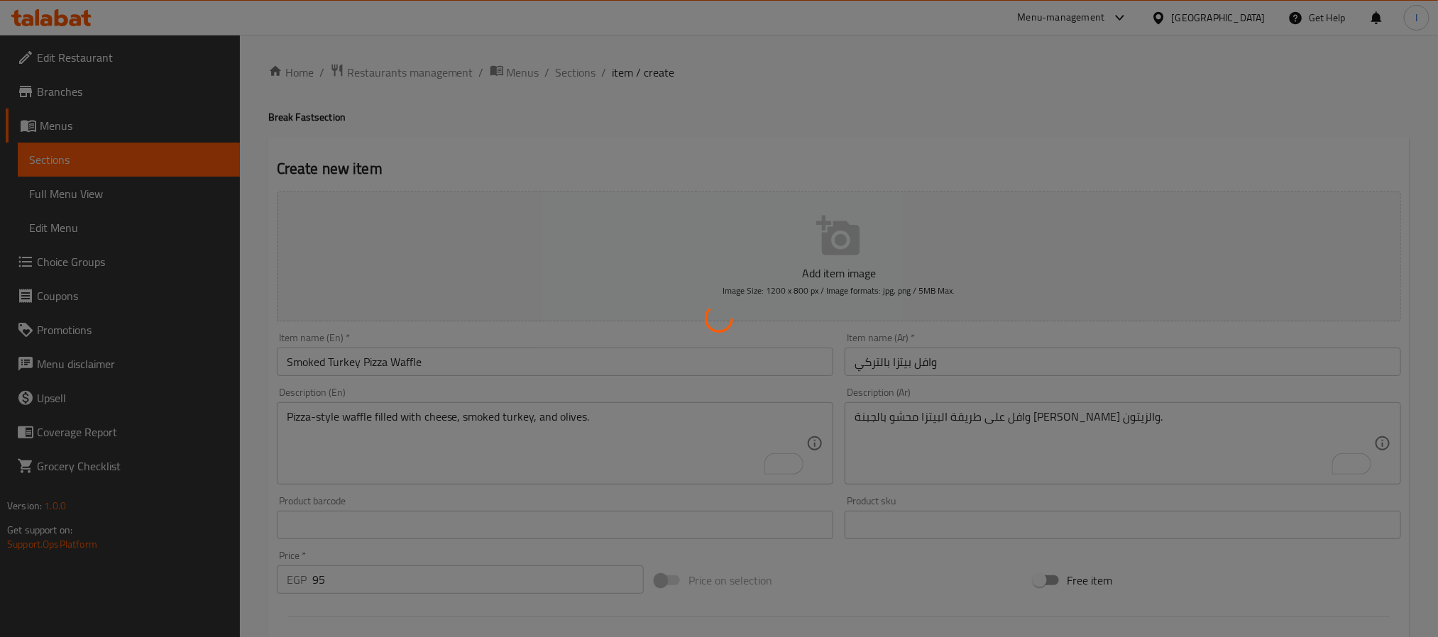
type input "0"
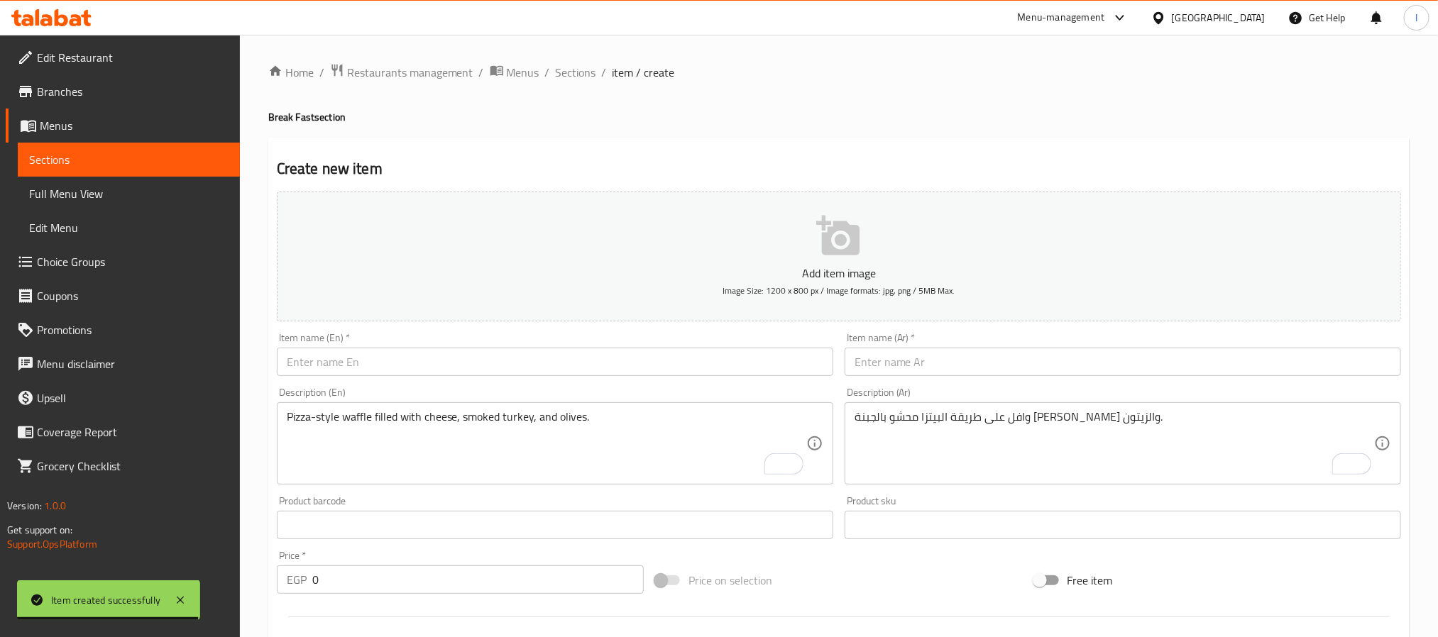
click at [730, 120] on h4 "Break Fast section" at bounding box center [838, 117] width 1141 height 14
click at [898, 351] on input "text" at bounding box center [1122, 362] width 556 height 28
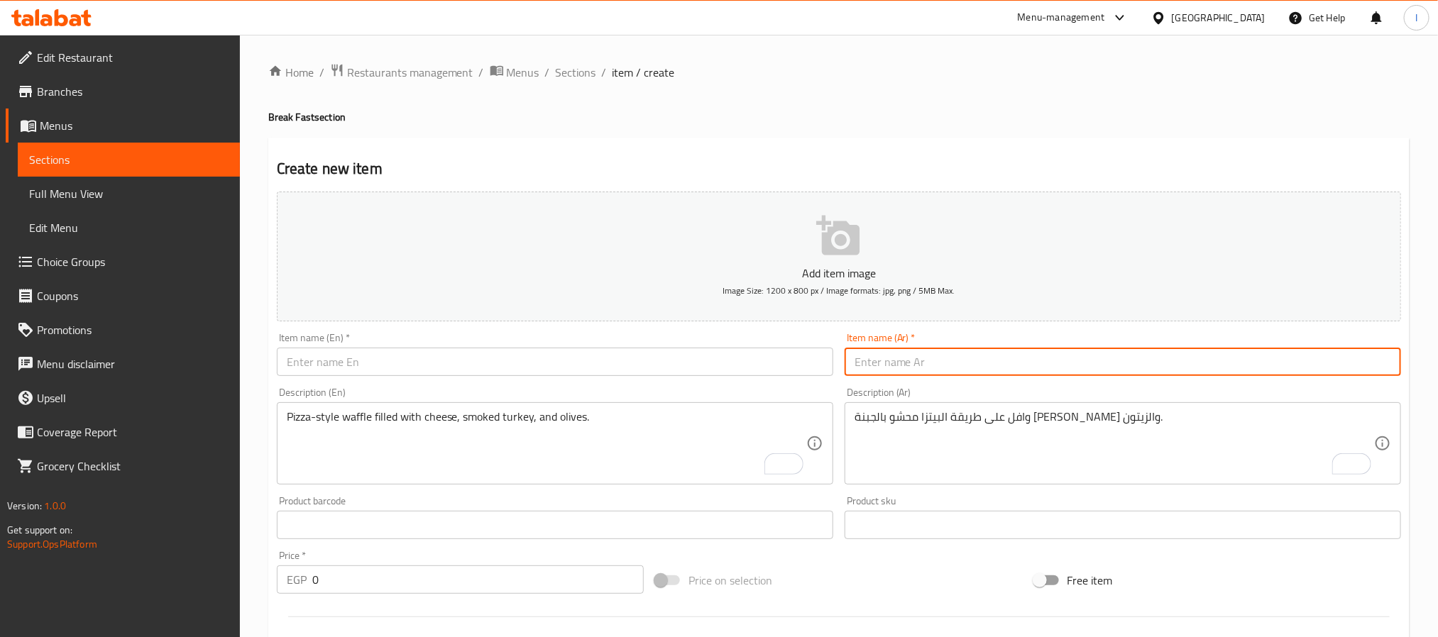
paste input "توست تركي مدخن"
type input "توست تركي مدخن"
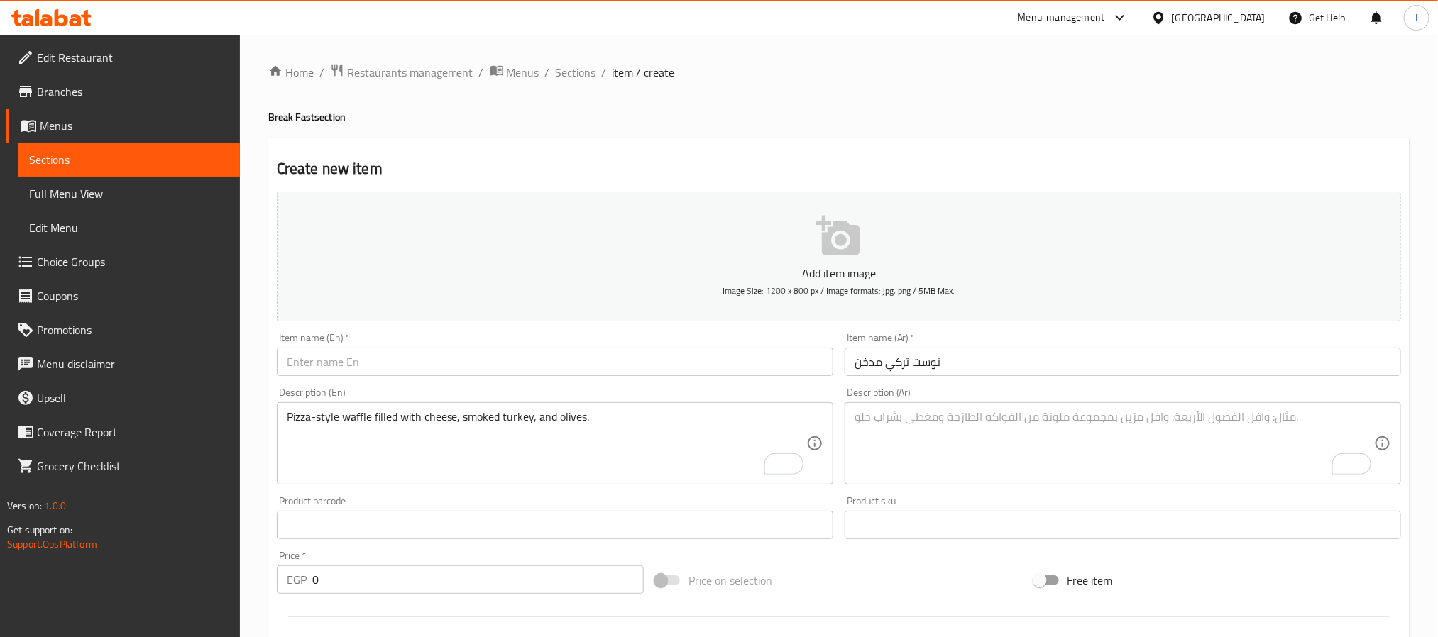
click at [864, 463] on textarea "To enrich screen reader interactions, please activate Accessibility in Grammarl…" at bounding box center [1113, 443] width 519 height 67
paste textarea "توست بني محشو بالجبنة الشيدر والتركي المدخن."
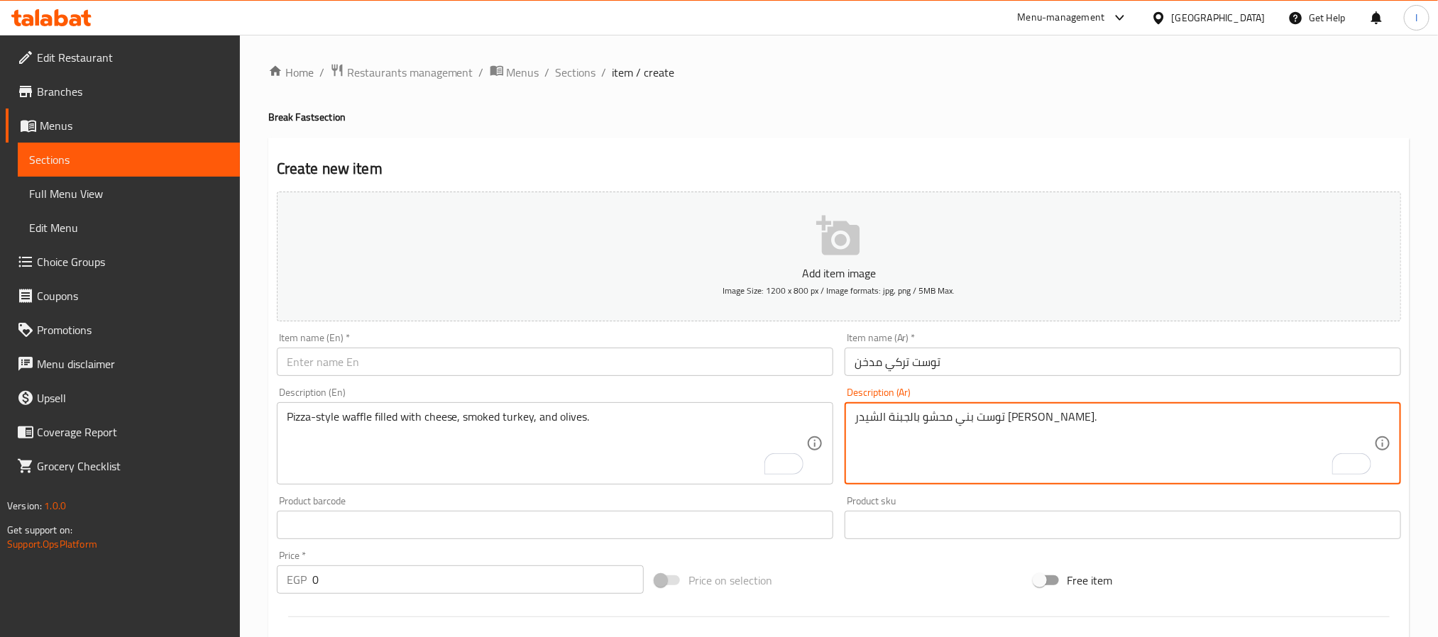
type textarea "توست بني محشو بالجبنة الشيدر والتركي المدخن."
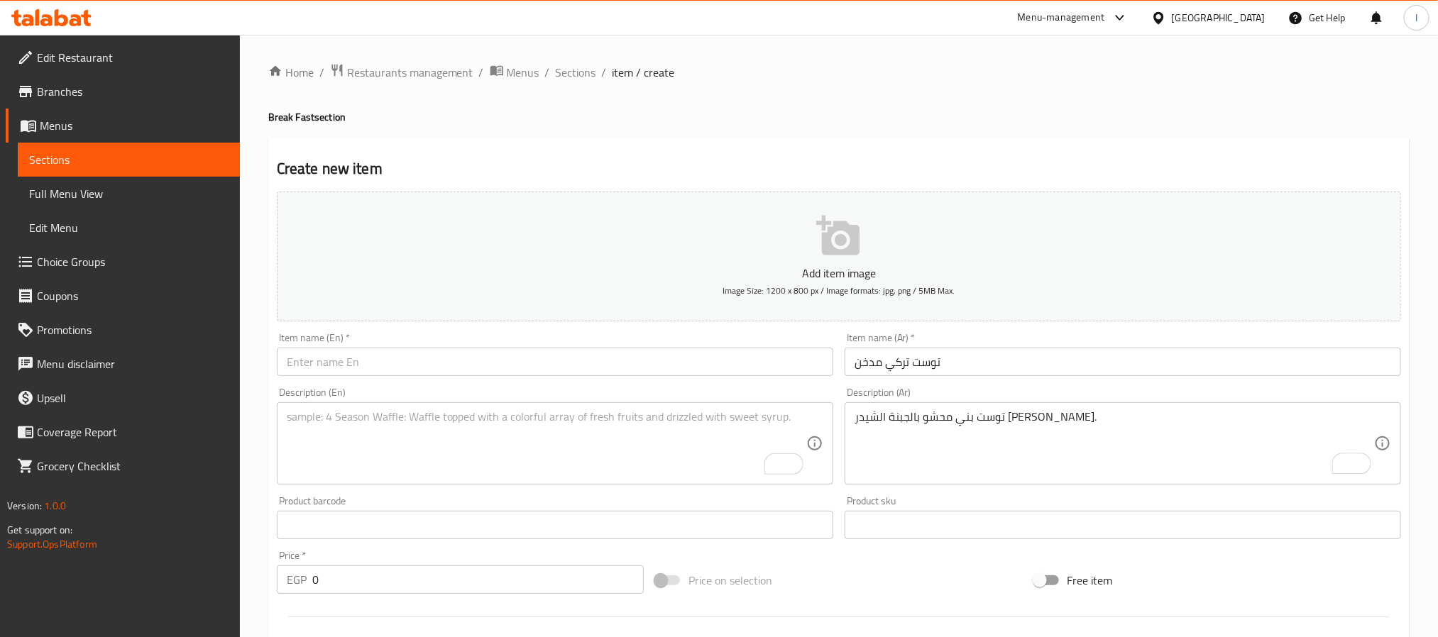
drag, startPoint x: 573, startPoint y: 453, endPoint x: 526, endPoint y: 383, distance: 84.8
click at [573, 453] on textarea "To enrich screen reader interactions, please activate Accessibility in Grammarl…" at bounding box center [546, 443] width 519 height 67
paste textarea "Brown toast filled with cheddar cheese and smoked turkey."
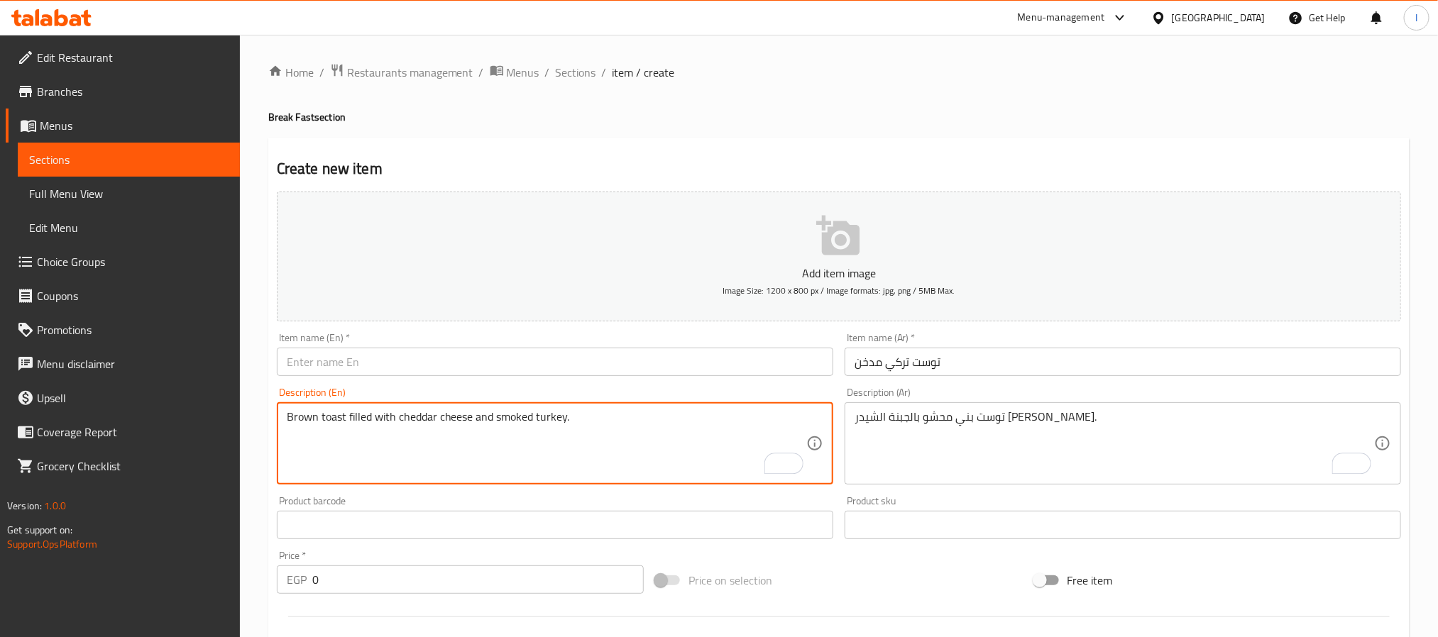
type textarea "Brown toast filled with cheddar cheese and smoked turkey."
click at [569, 358] on input "text" at bounding box center [555, 362] width 556 height 28
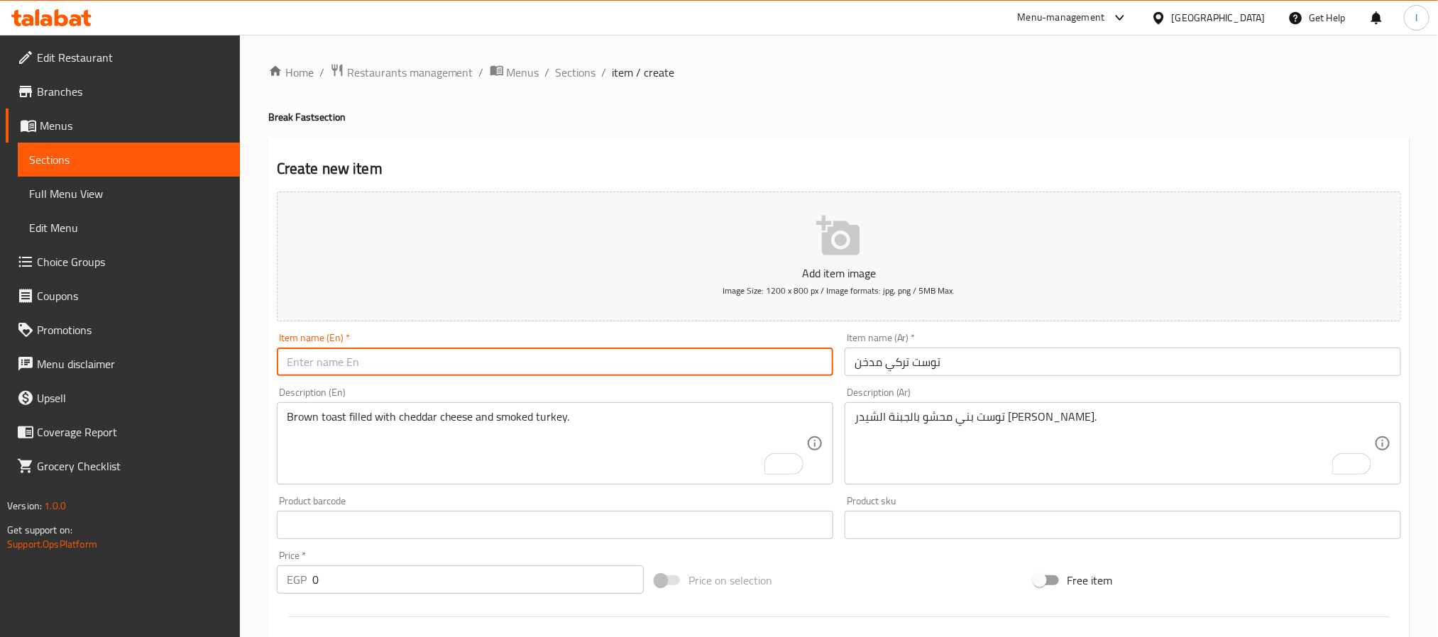
paste input "Smoked Turkey Toast"
type input "Smoked Turkey Toast"
click at [695, 138] on div "Create new item Add item image Image Size: 1200 x 800 px / Image formats: jpg, …" at bounding box center [838, 551] width 1141 height 826
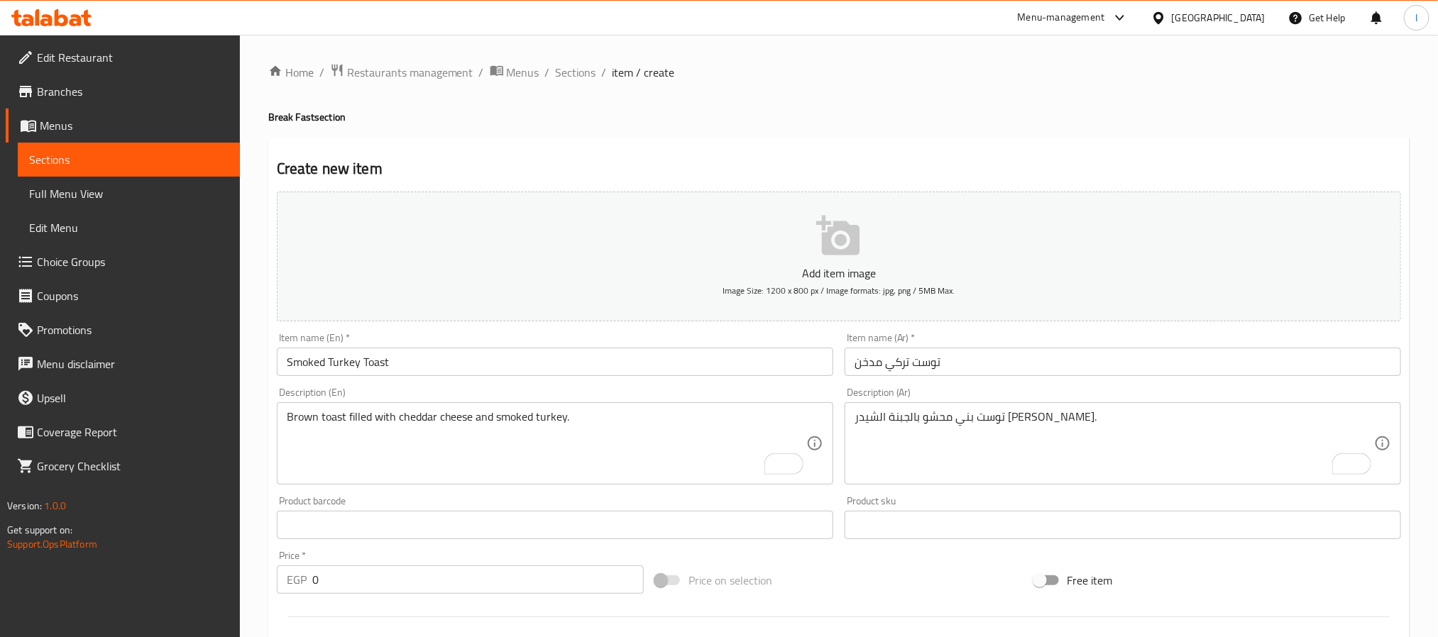
scroll to position [106, 0]
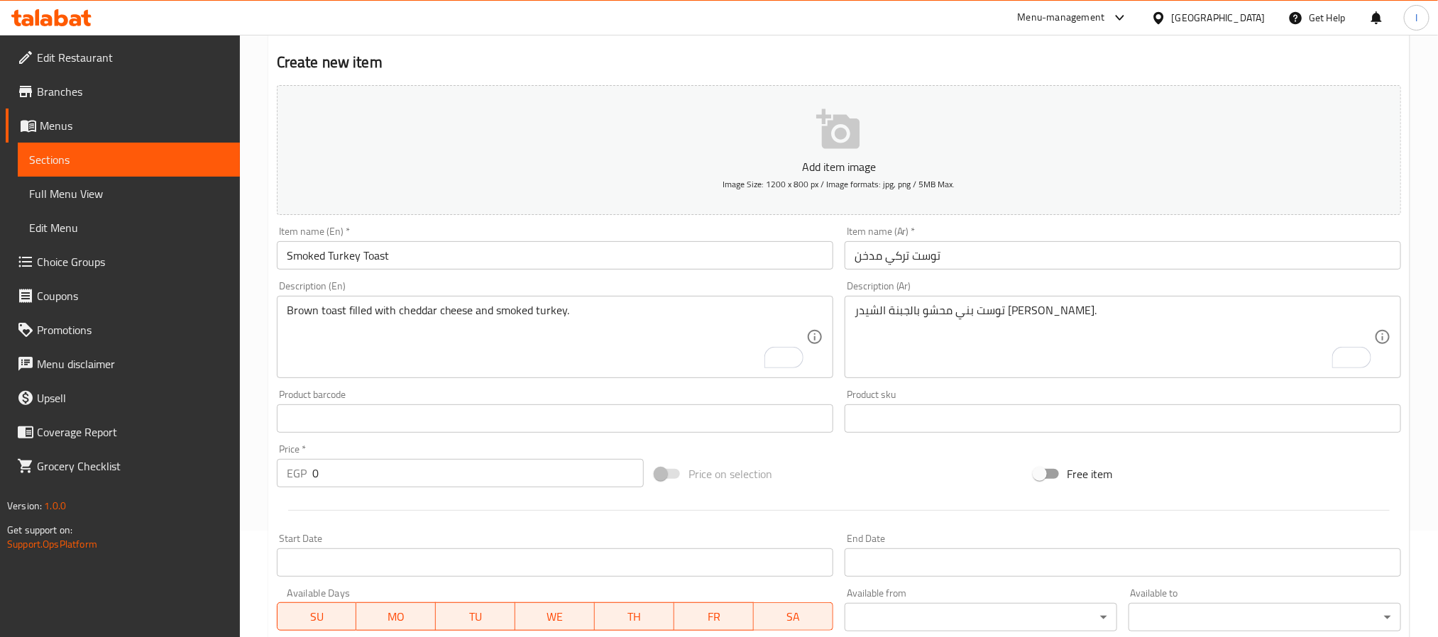
click at [409, 473] on input "0" at bounding box center [477, 473] width 331 height 28
drag, startPoint x: 409, startPoint y: 473, endPoint x: 424, endPoint y: 473, distance: 14.9
click at [412, 473] on input "0" at bounding box center [477, 473] width 331 height 28
type input "65"
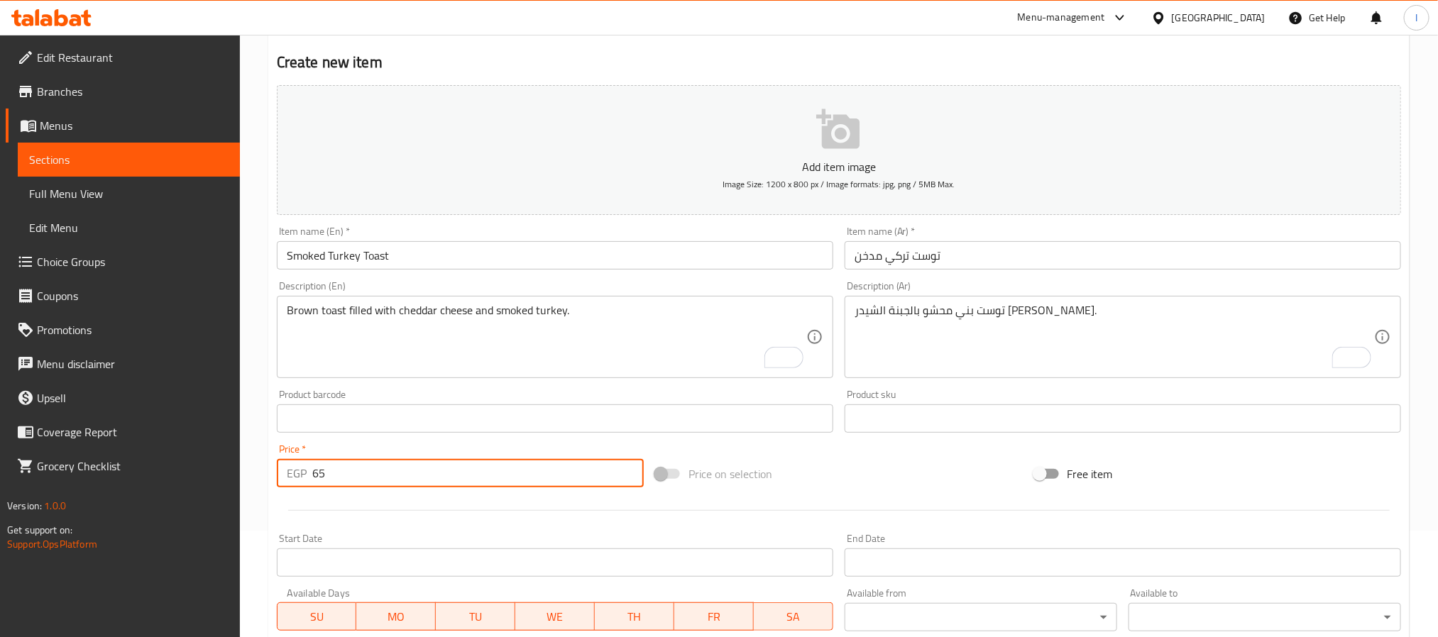
click at [901, 500] on div at bounding box center [838, 510] width 1135 height 35
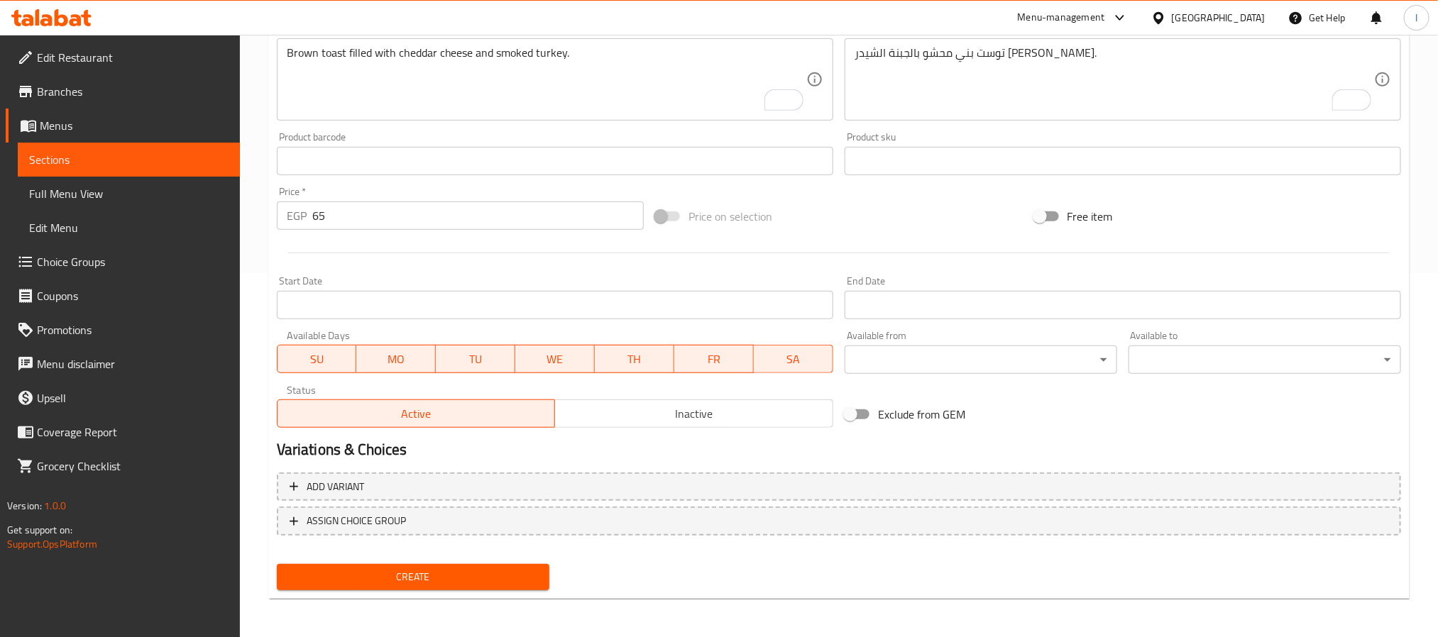
click at [495, 578] on span "Create" at bounding box center [413, 577] width 250 height 18
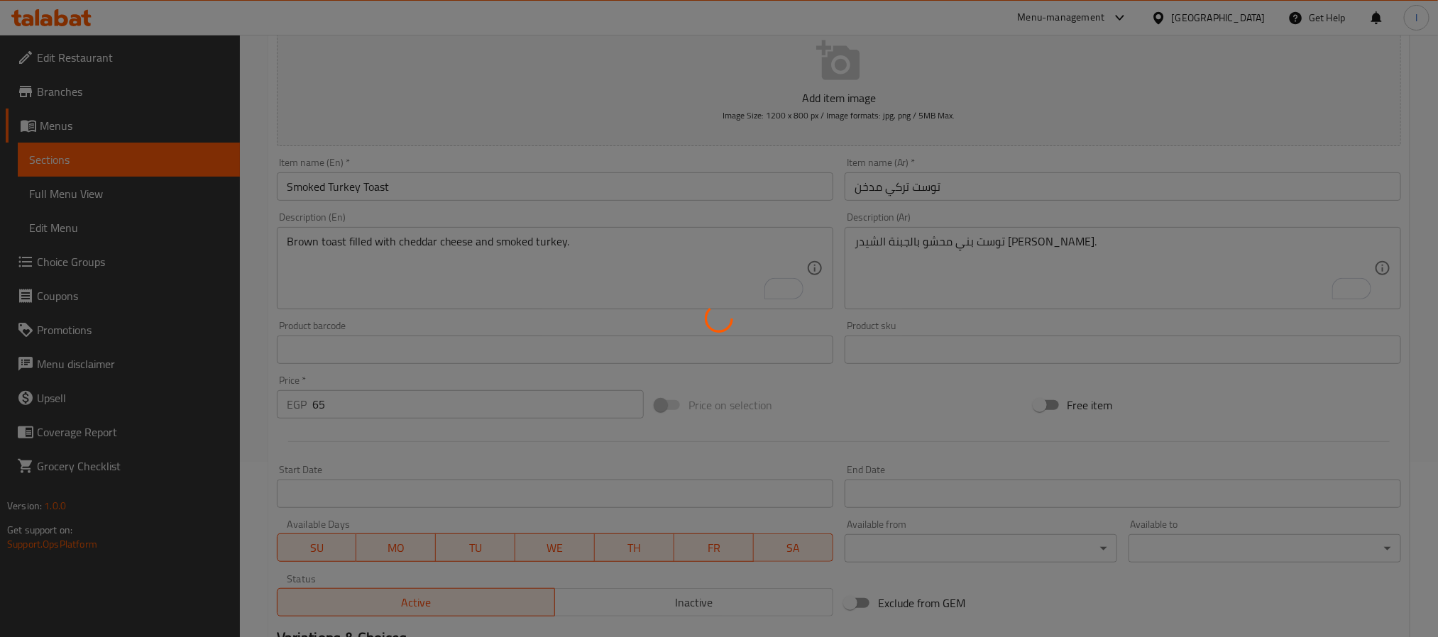
scroll to position [0, 0]
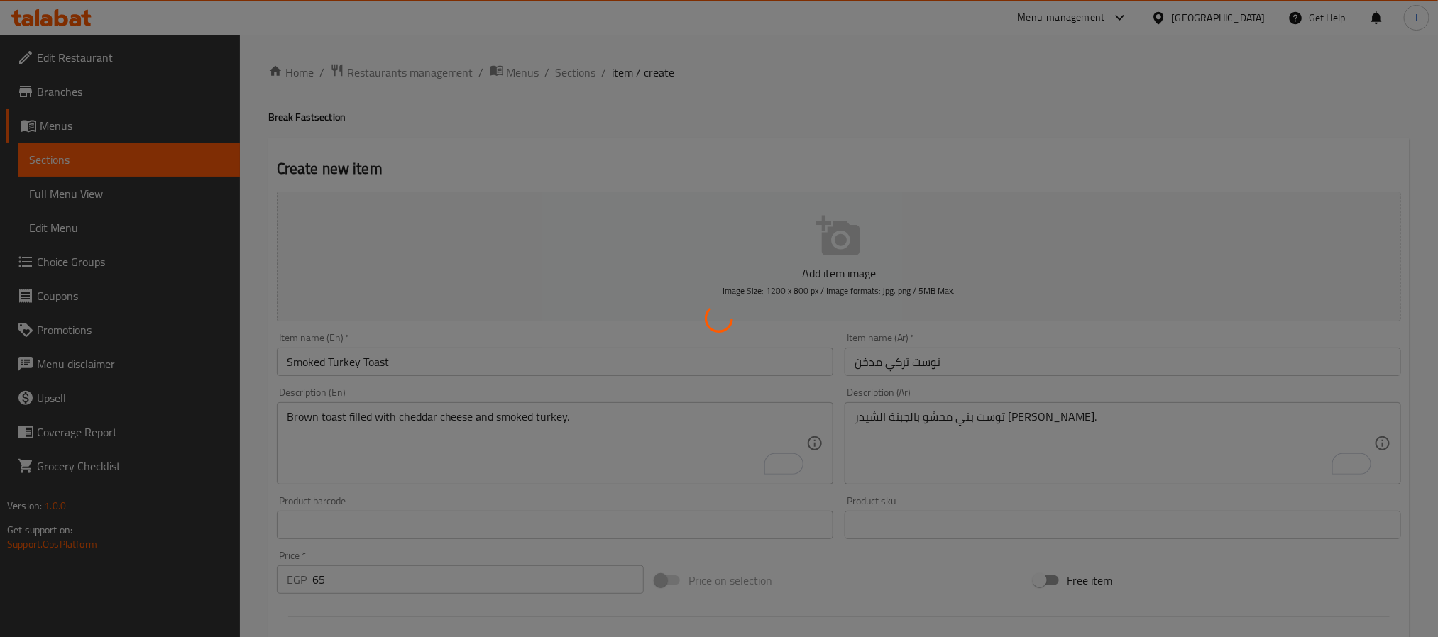
type input "0"
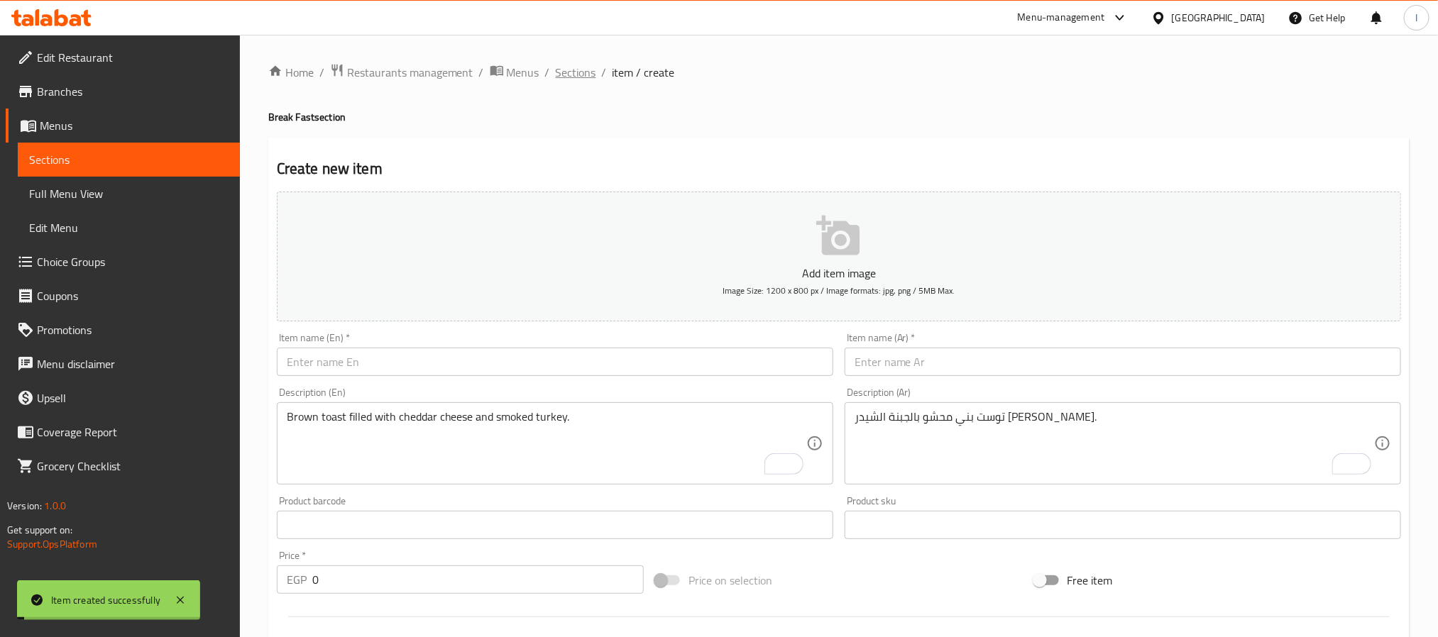
click at [578, 75] on span "Sections" at bounding box center [576, 72] width 40 height 17
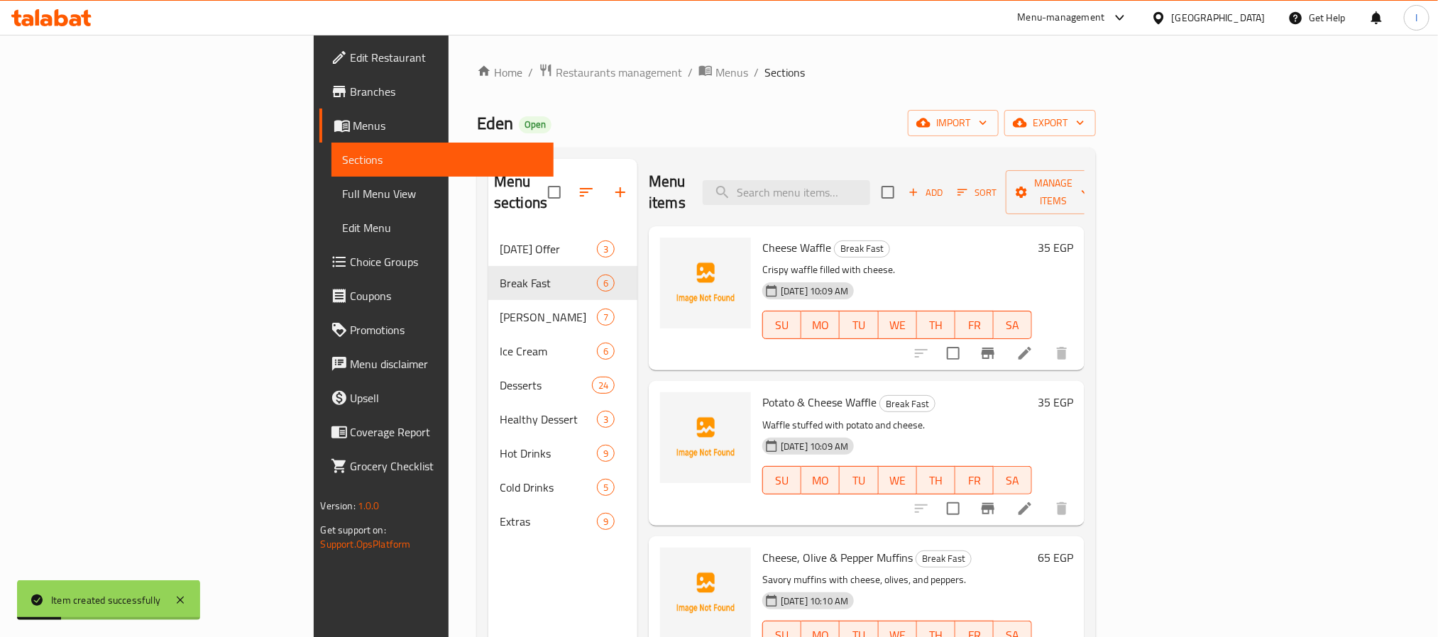
click at [788, 138] on div "Home / Restaurants management / Menus / Sections Eden Open import export Menu s…" at bounding box center [786, 435] width 619 height 744
click at [724, 73] on ol "Home / Restaurants management / Menus / Sections" at bounding box center [786, 72] width 619 height 18
click at [720, 150] on div "Menu sections Ramadan Offer 3 Break Fast 6 Eden Cakes 7 Ice Cream 6 Desserts 24…" at bounding box center [786, 478] width 619 height 660
click at [847, 96] on div "Home / Restaurants management / Menus / Sections Eden Open import export Menu s…" at bounding box center [786, 435] width 619 height 744
click at [812, 94] on div "Home / Restaurants management / Menus / Sections Eden Open import export Menu s…" at bounding box center [786, 435] width 619 height 744
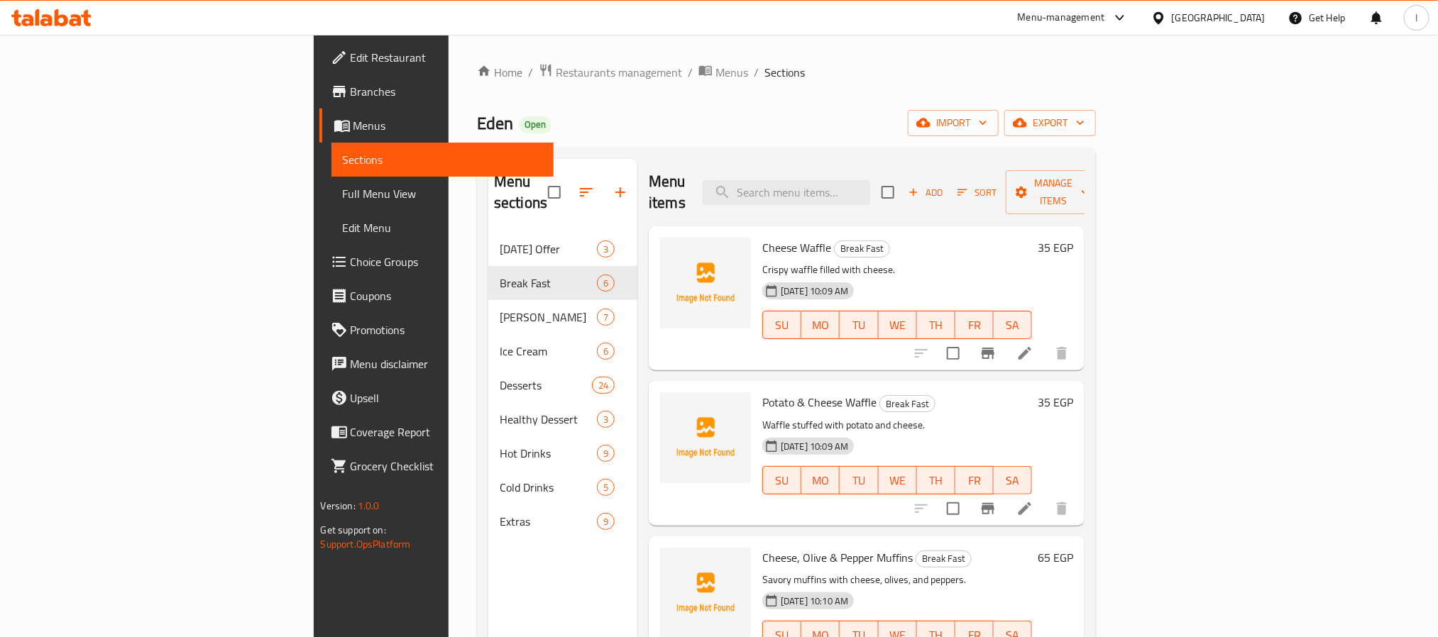
click at [1033, 345] on icon at bounding box center [1024, 353] width 17 height 17
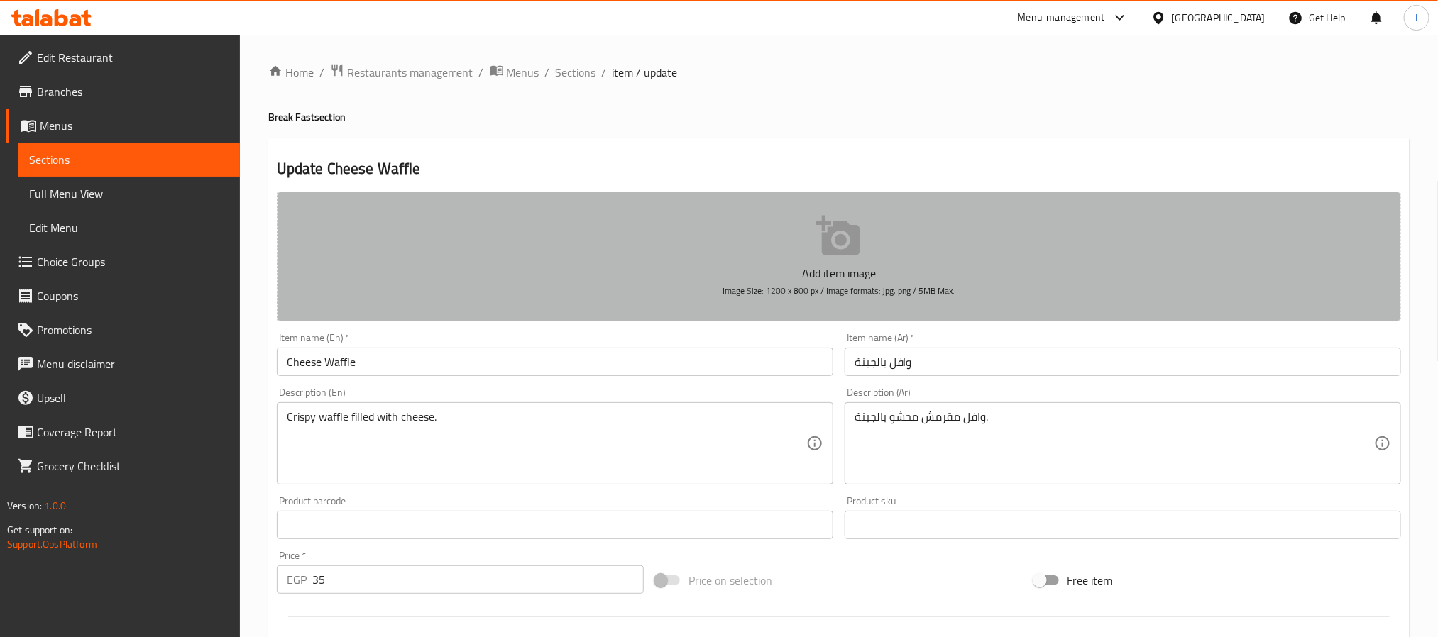
click at [668, 254] on button "Add item image Image Size: 1200 x 800 px / Image formats: jpg, png / 5MB Max." at bounding box center [839, 257] width 1124 height 130
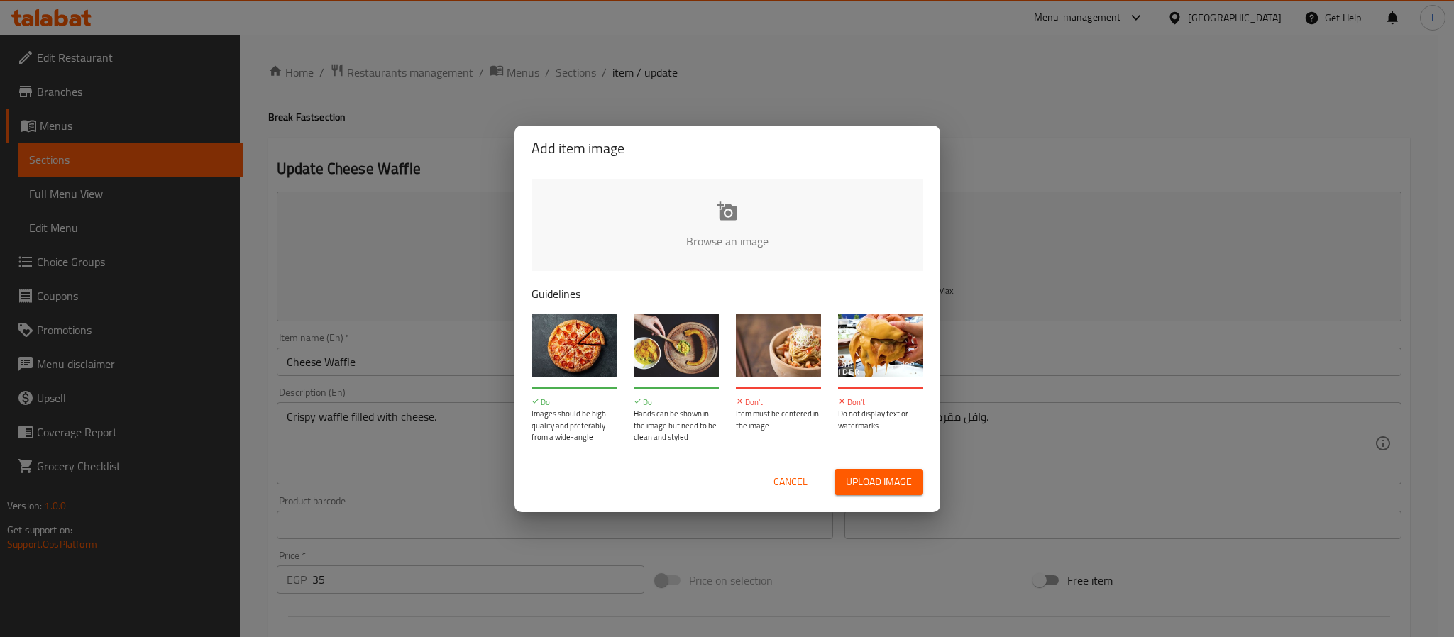
click at [690, 224] on input "file" at bounding box center [1206, 246] width 1351 height 133
type input "C:\fakepath\5db7674b-2439-45c4-b393-c406eafde5a9.jpg"
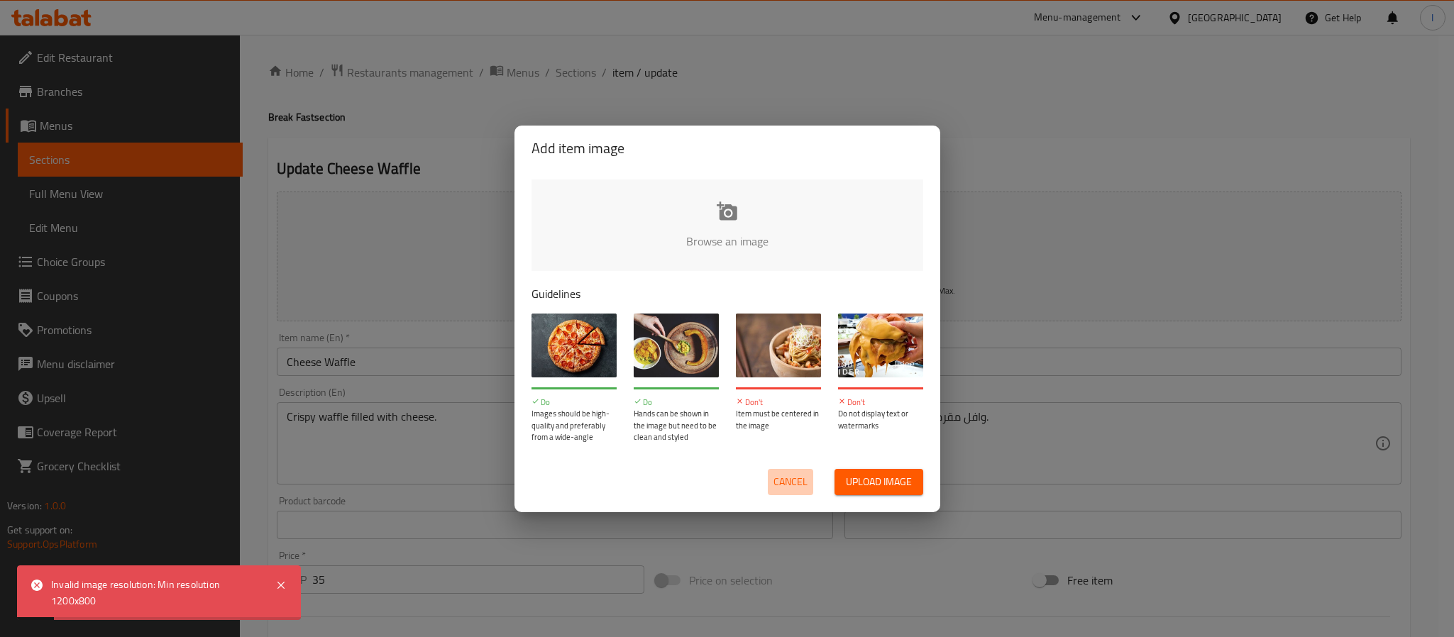
click at [768, 490] on button "Cancel" at bounding box center [790, 482] width 45 height 26
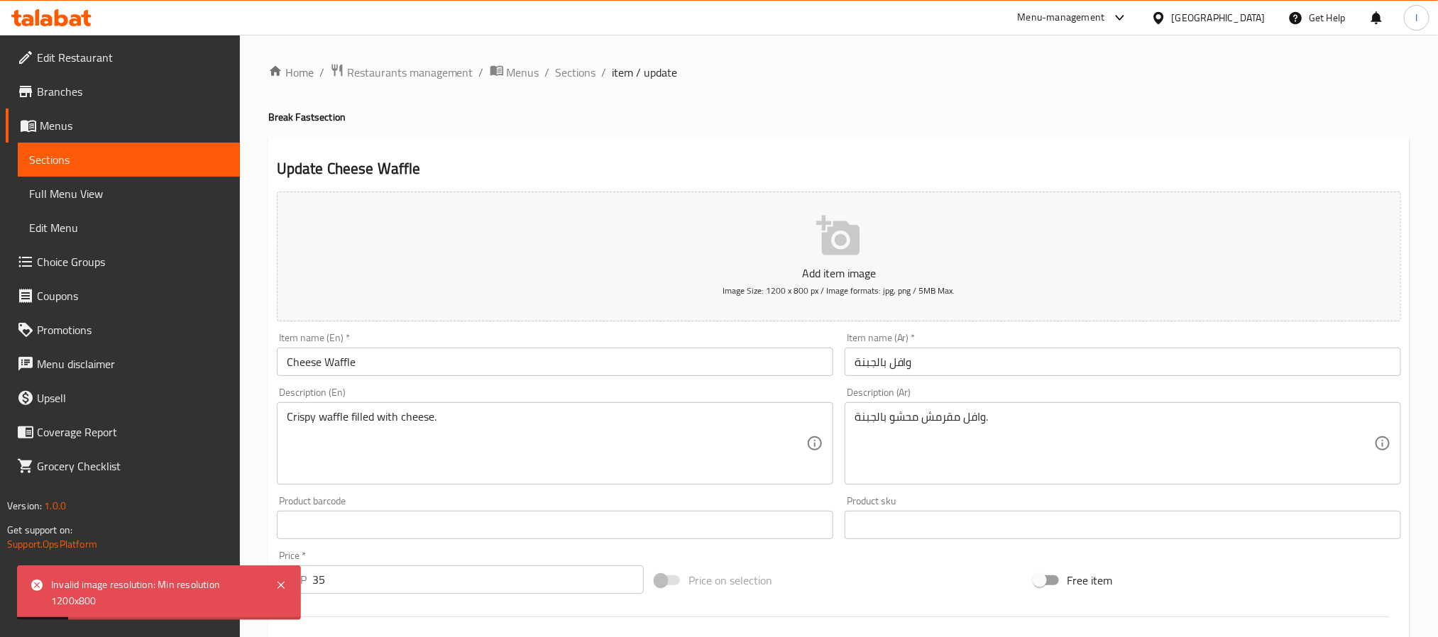
click at [766, 160] on h2 "Update Cheese Waffle" at bounding box center [839, 168] width 1124 height 21
click at [788, 121] on h4 "Break Fast section" at bounding box center [838, 117] width 1141 height 14
click at [513, 124] on div "Home / Restaurants management / Menus / Sections / item / update Break Fast sec…" at bounding box center [838, 518] width 1141 height 911
drag, startPoint x: 567, startPoint y: 66, endPoint x: 573, endPoint y: 143, distance: 76.8
click at [567, 66] on span "Sections" at bounding box center [576, 72] width 40 height 17
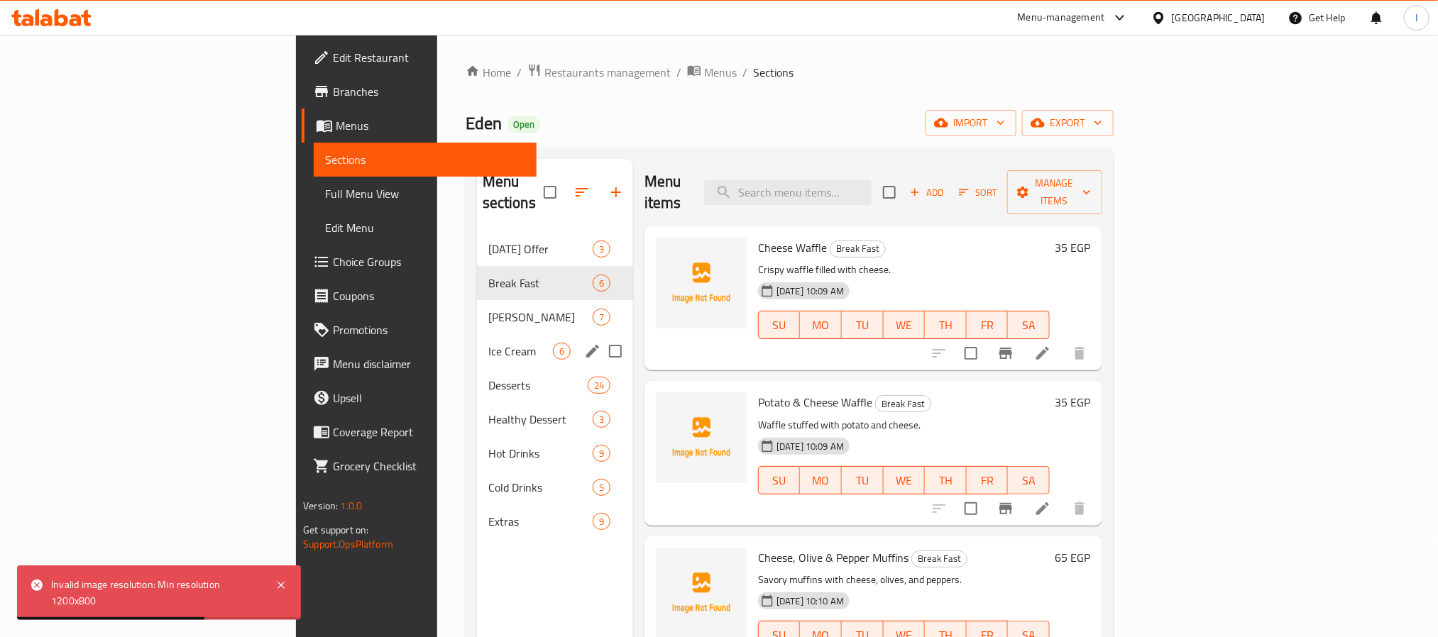
click at [477, 343] on div "Ice Cream 6" at bounding box center [555, 351] width 156 height 34
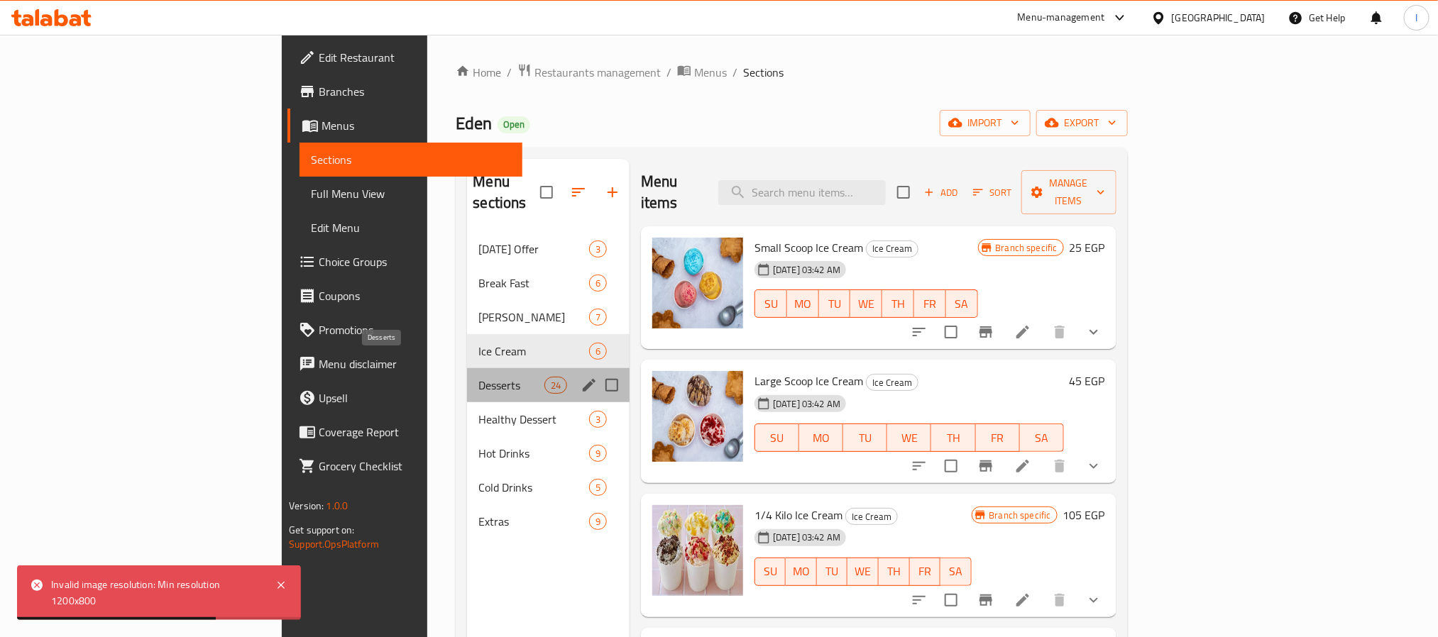
click at [478, 377] on span "Desserts" at bounding box center [510, 385] width 65 height 17
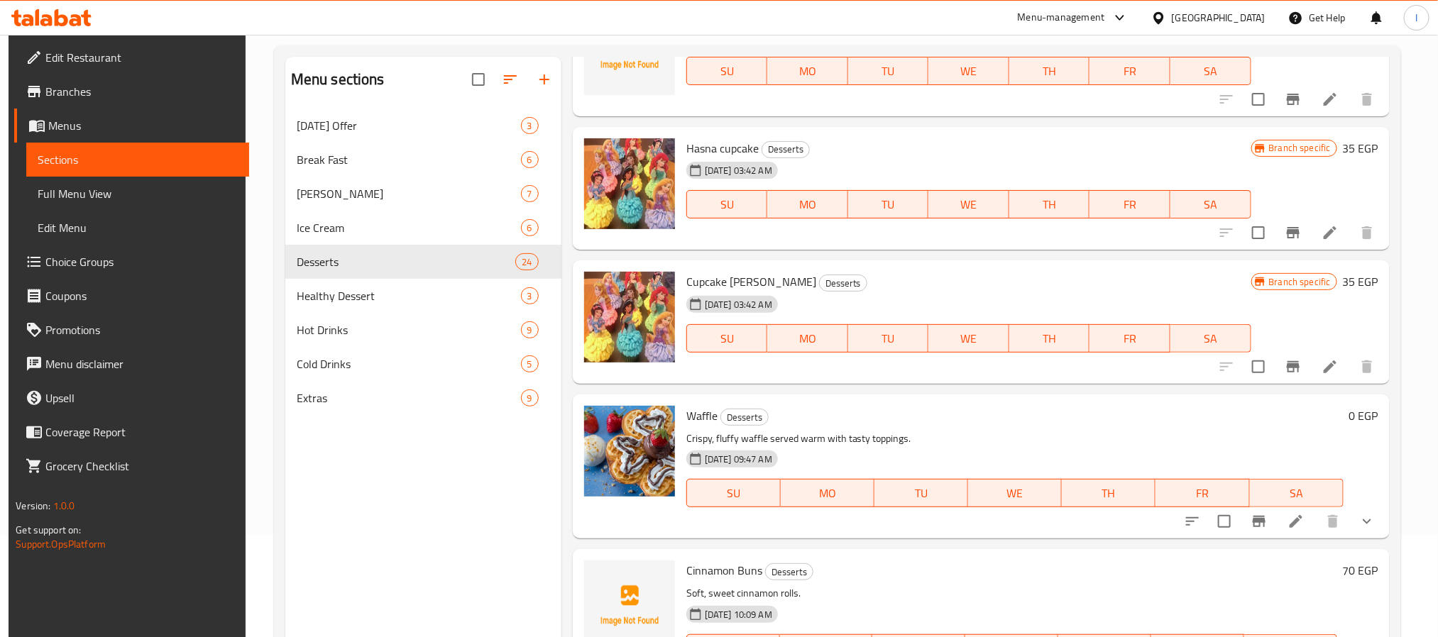
scroll to position [199, 0]
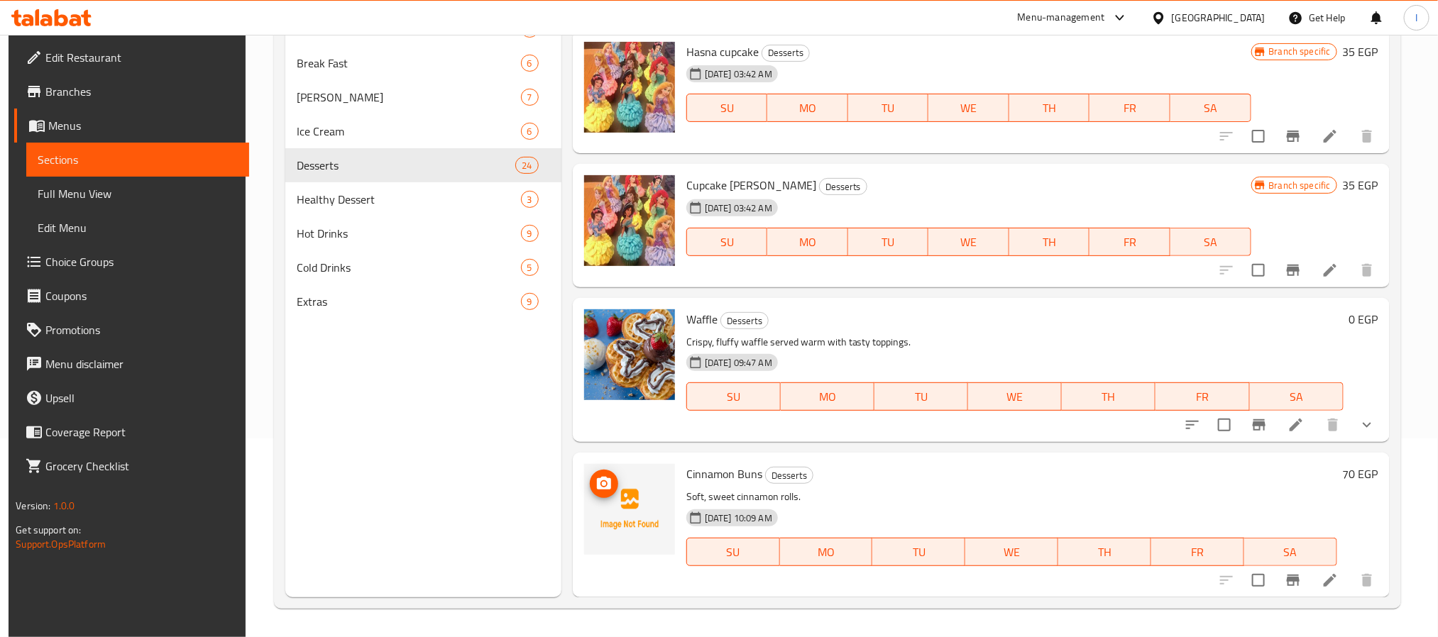
click at [597, 488] on icon "upload picture" at bounding box center [604, 483] width 14 height 13
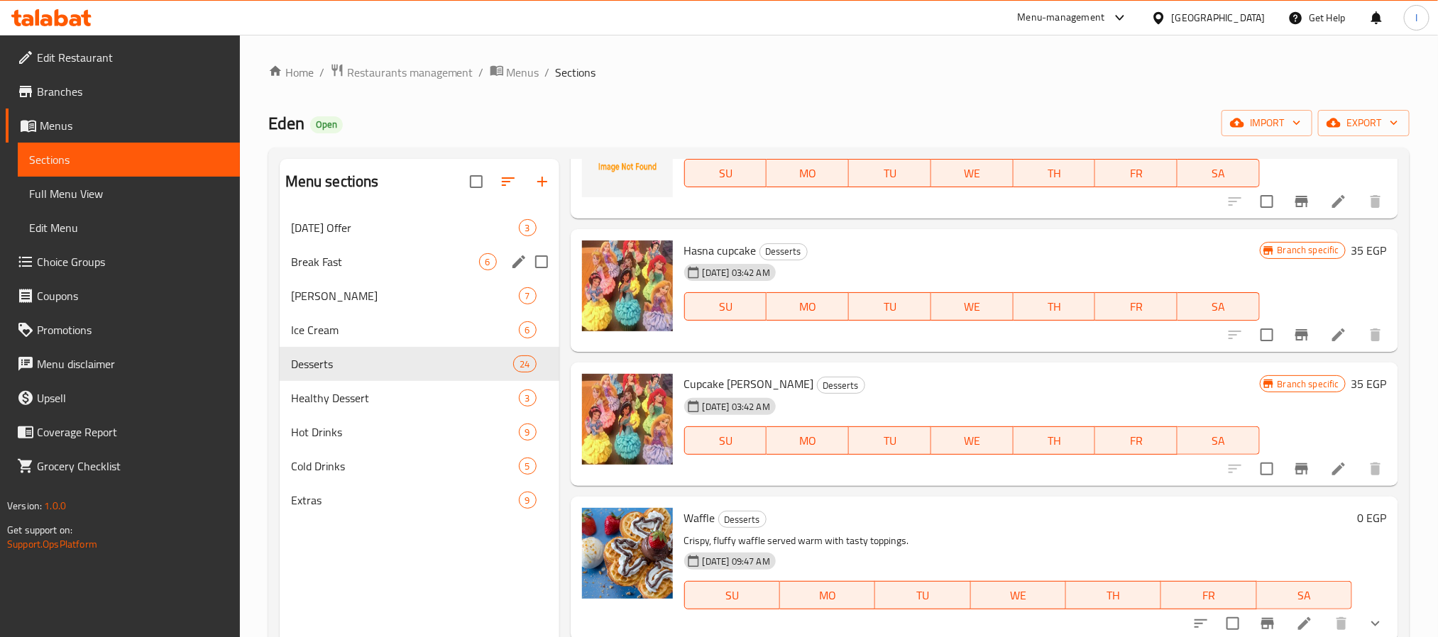
click at [395, 251] on div "Break Fast 6" at bounding box center [420, 262] width 280 height 34
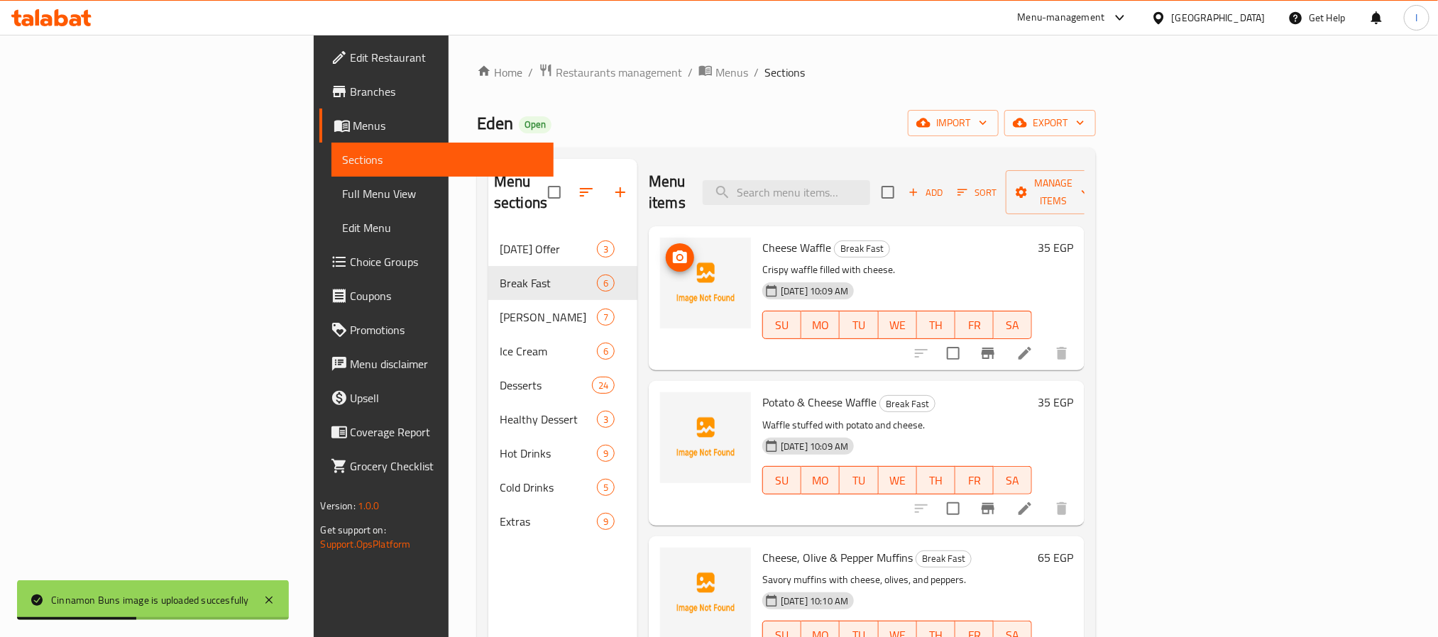
click at [671, 249] on icon "upload picture" at bounding box center [679, 257] width 17 height 17
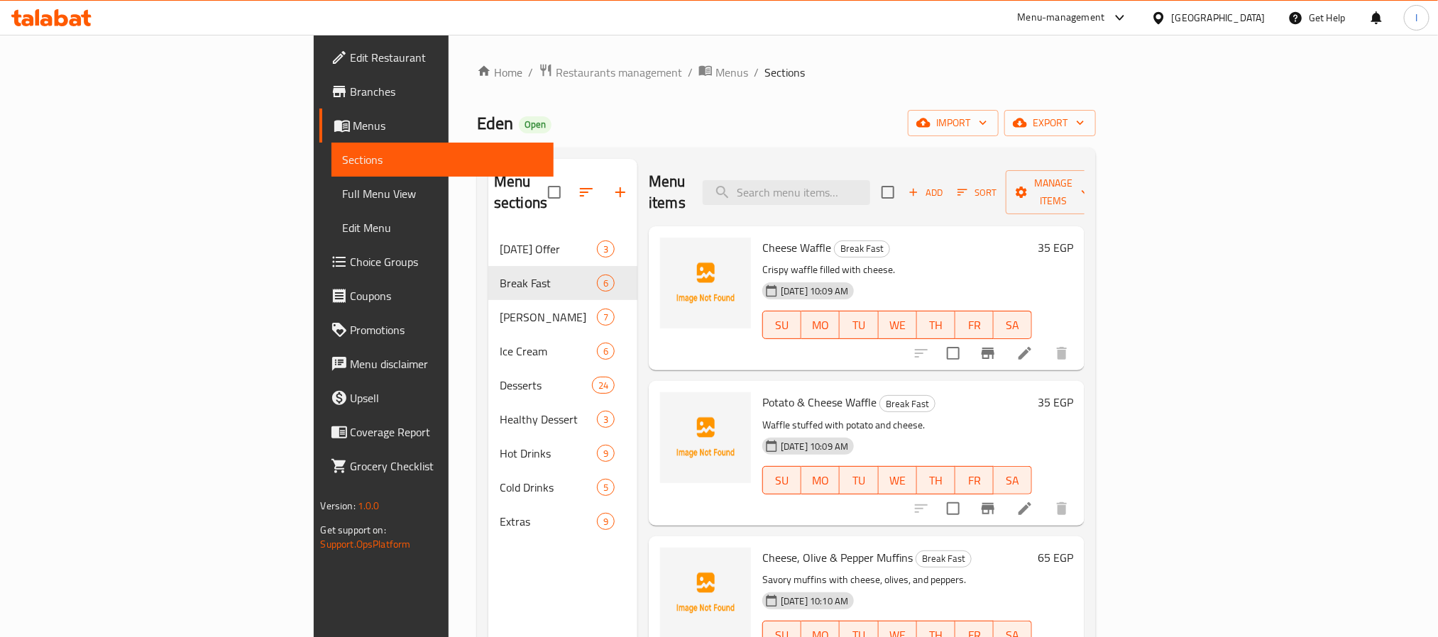
click at [750, 143] on div "Home / Restaurants management / Menus / Sections Eden Open import export Menu s…" at bounding box center [786, 435] width 619 height 744
click at [488, 577] on div "Menu sections Ramadan Offer 3 Break Fast 6 Eden Cakes 7 Ice Cream 6 Desserts 24…" at bounding box center [562, 477] width 149 height 637
click at [673, 130] on div "Eden Open import export" at bounding box center [786, 123] width 619 height 26
click at [673, 250] on icon "upload picture" at bounding box center [680, 256] width 14 height 13
click at [671, 404] on icon "upload picture" at bounding box center [679, 412] width 17 height 17
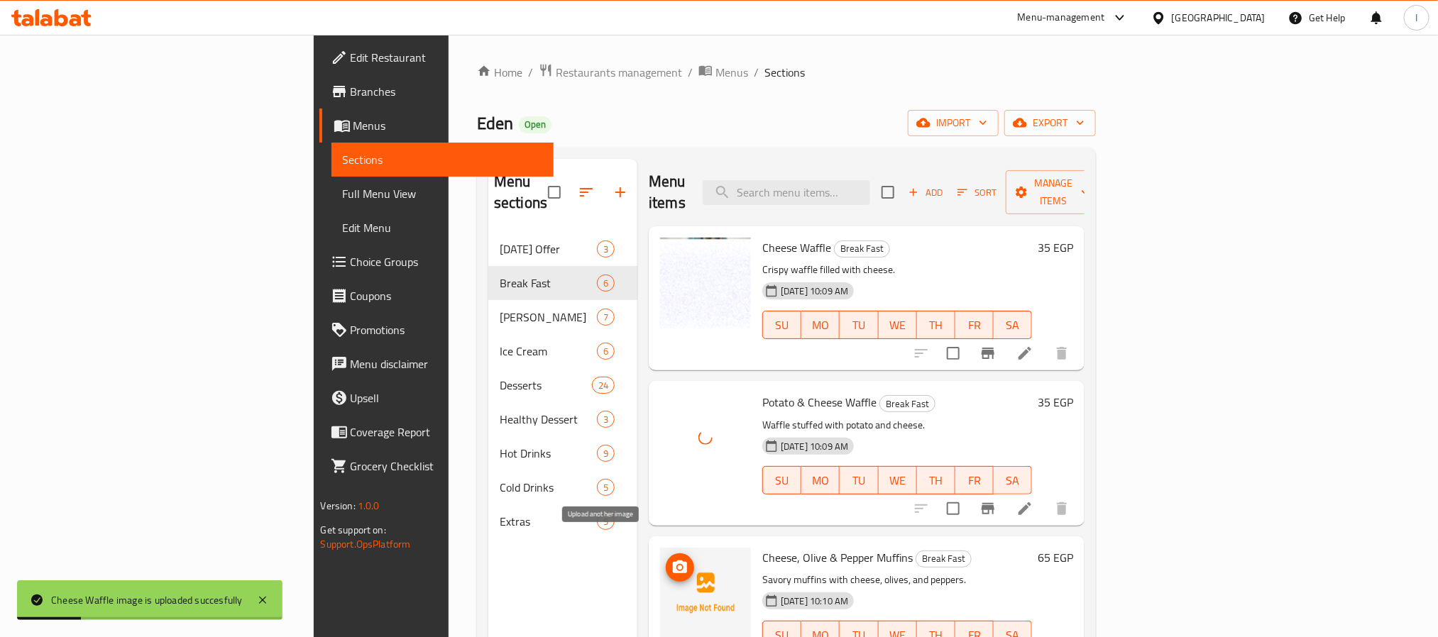
click at [673, 561] on icon "upload picture" at bounding box center [680, 567] width 14 height 13
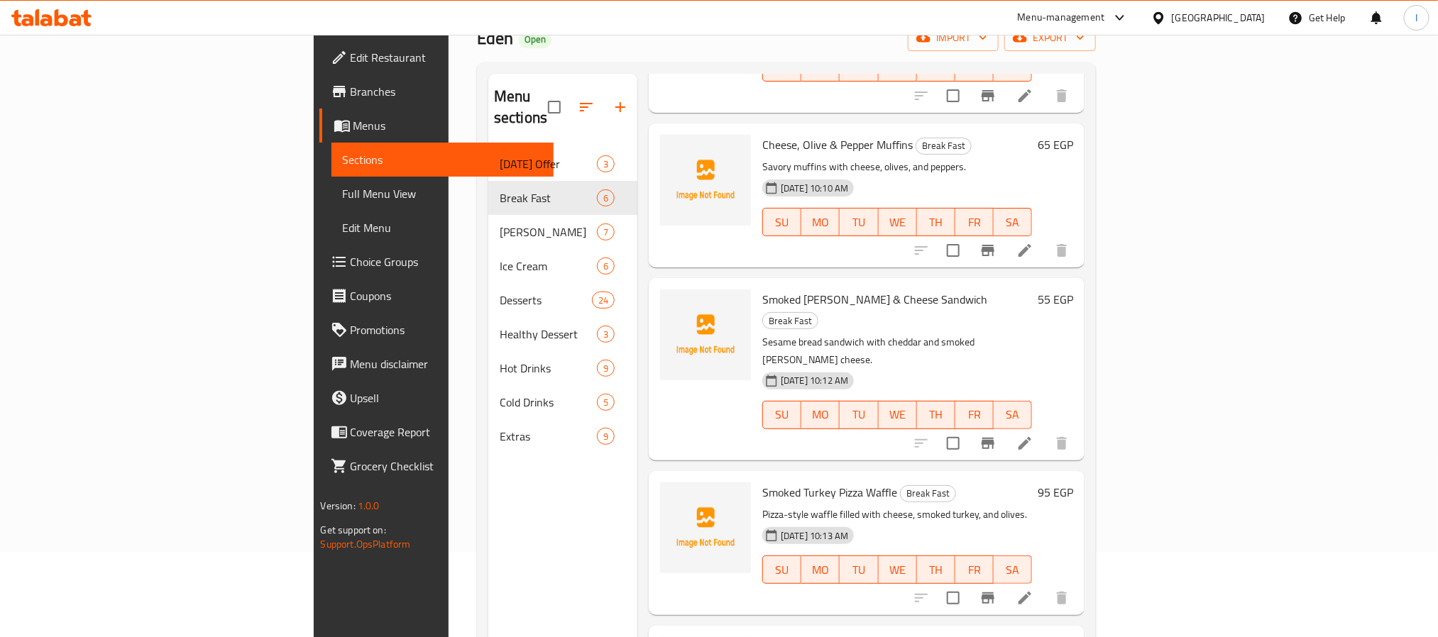
scroll to position [199, 0]
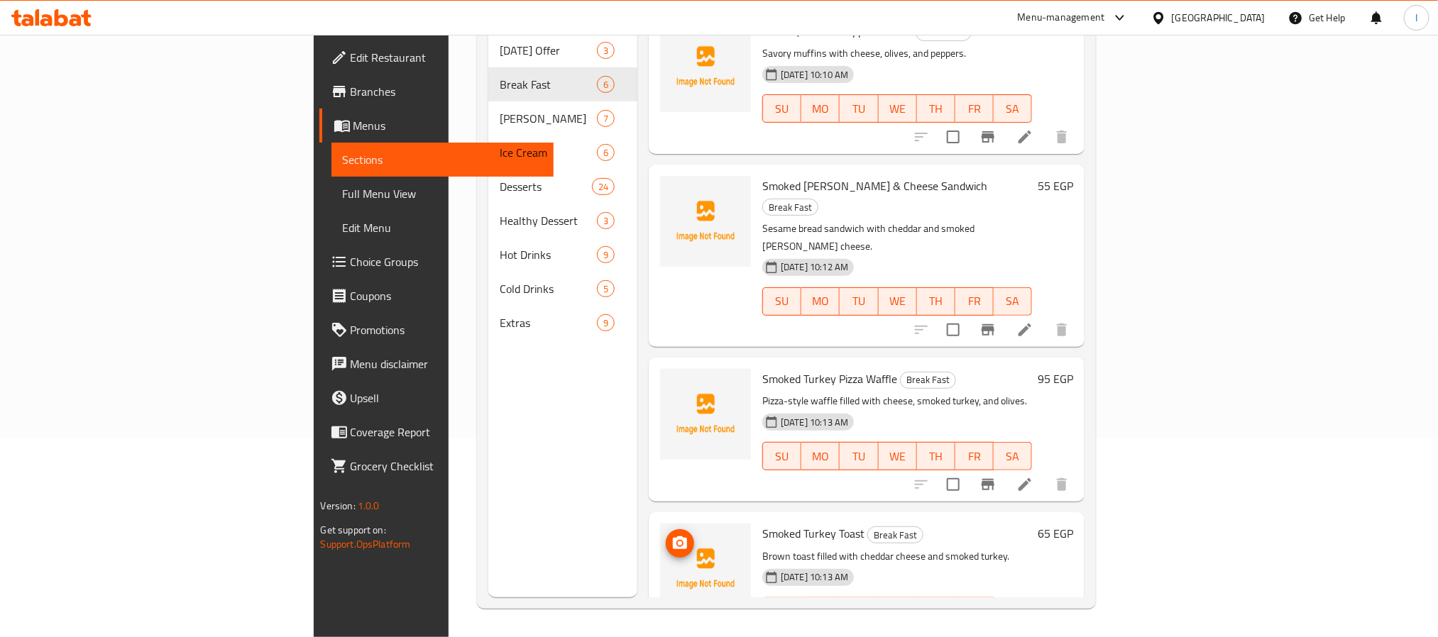
click at [673, 536] on icon "upload picture" at bounding box center [680, 542] width 14 height 13
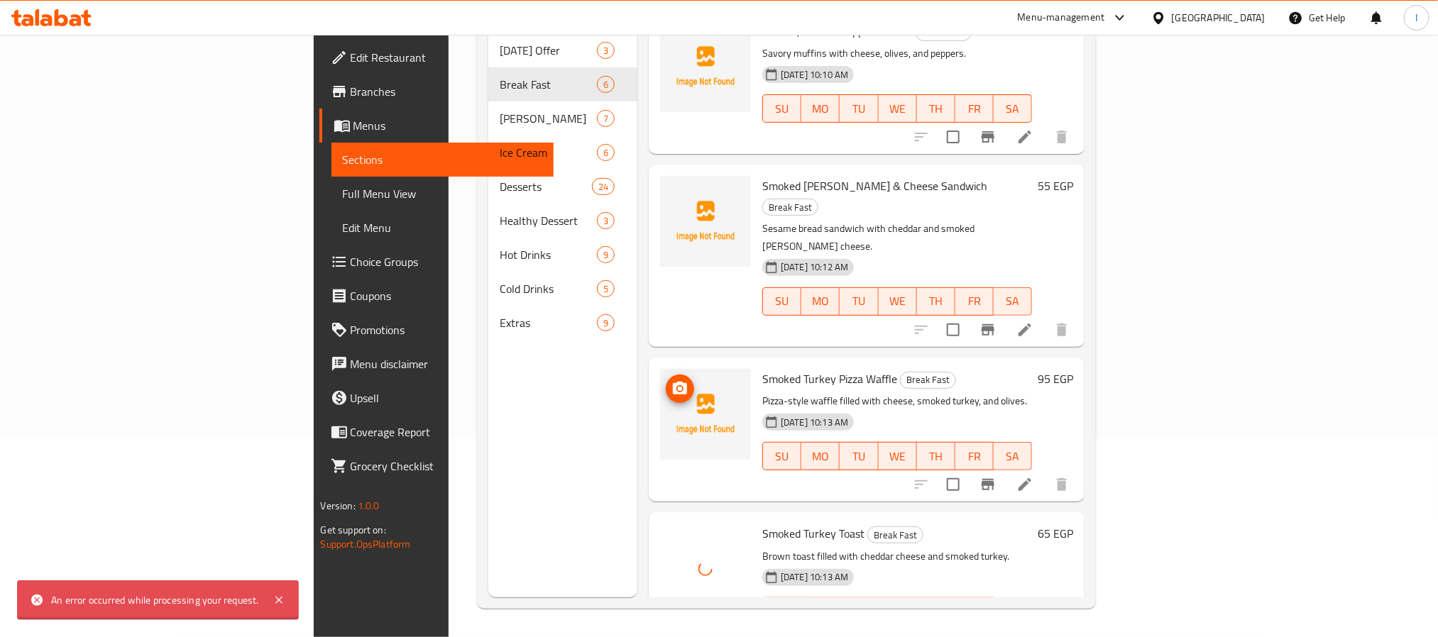
click at [666, 380] on span "upload picture" at bounding box center [680, 388] width 28 height 17
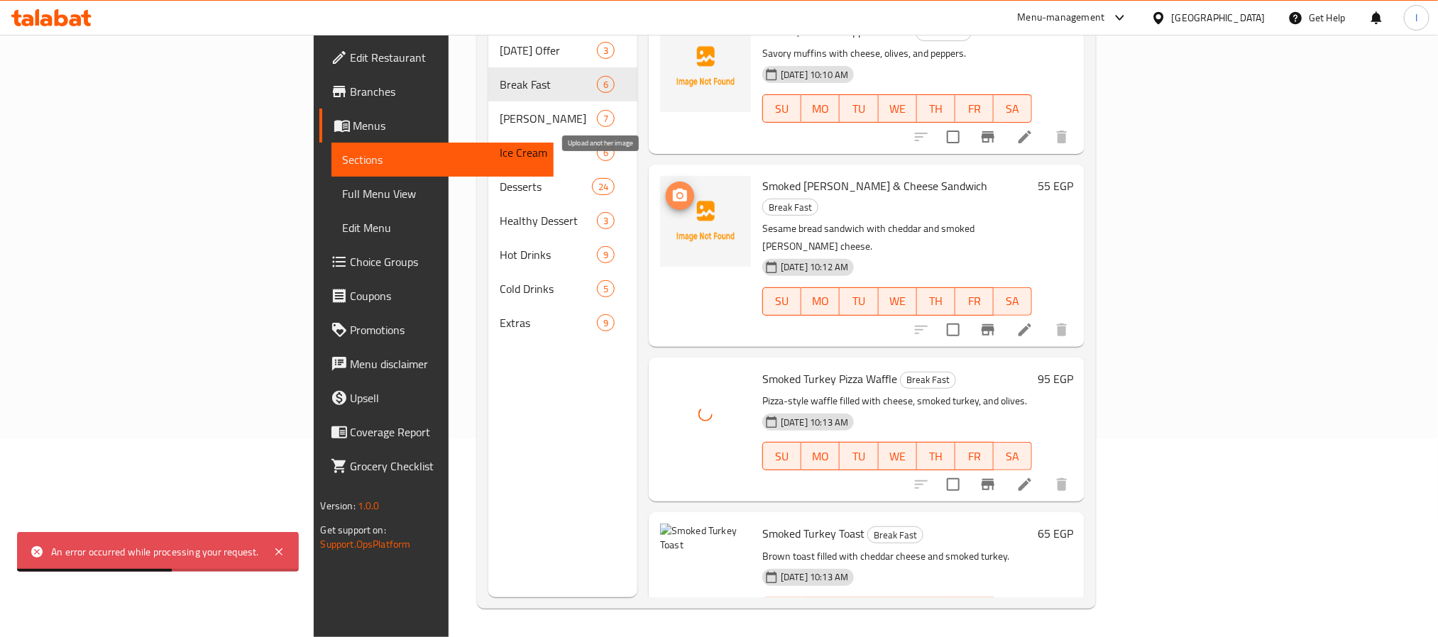
click at [673, 189] on icon "upload picture" at bounding box center [680, 195] width 14 height 13
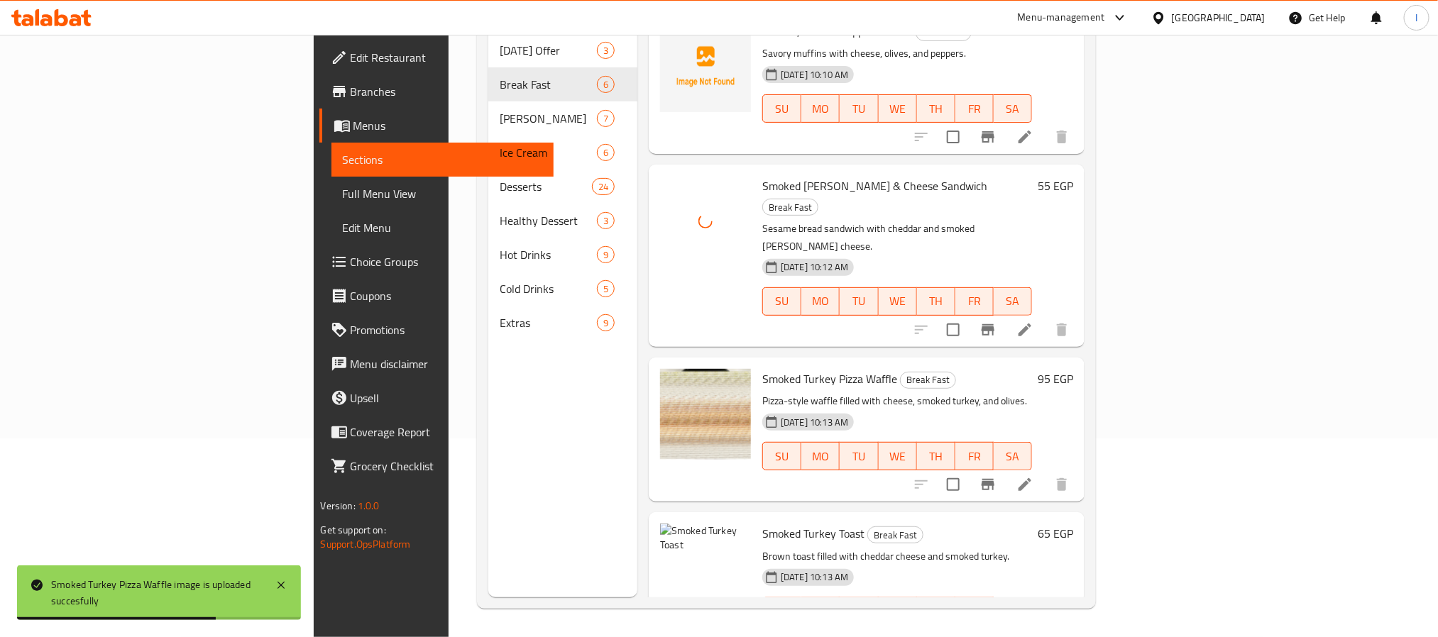
scroll to position [221, 0]
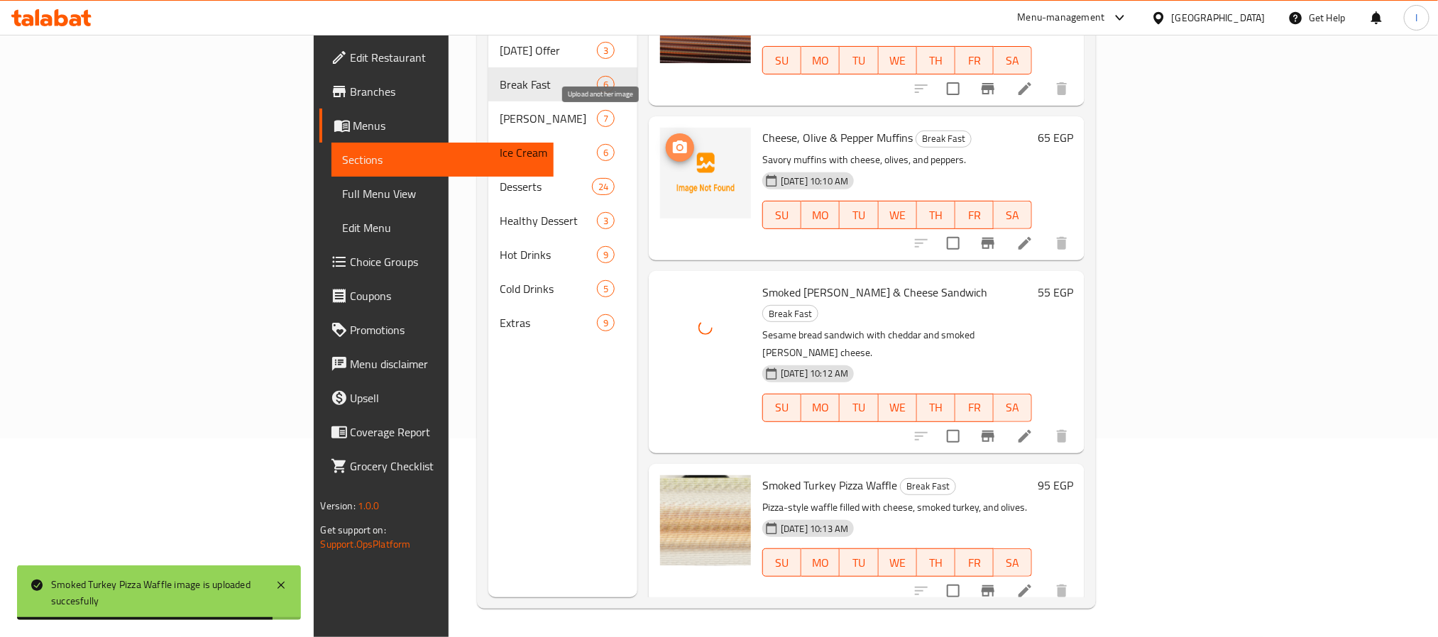
click at [671, 139] on icon "upload picture" at bounding box center [679, 147] width 17 height 17
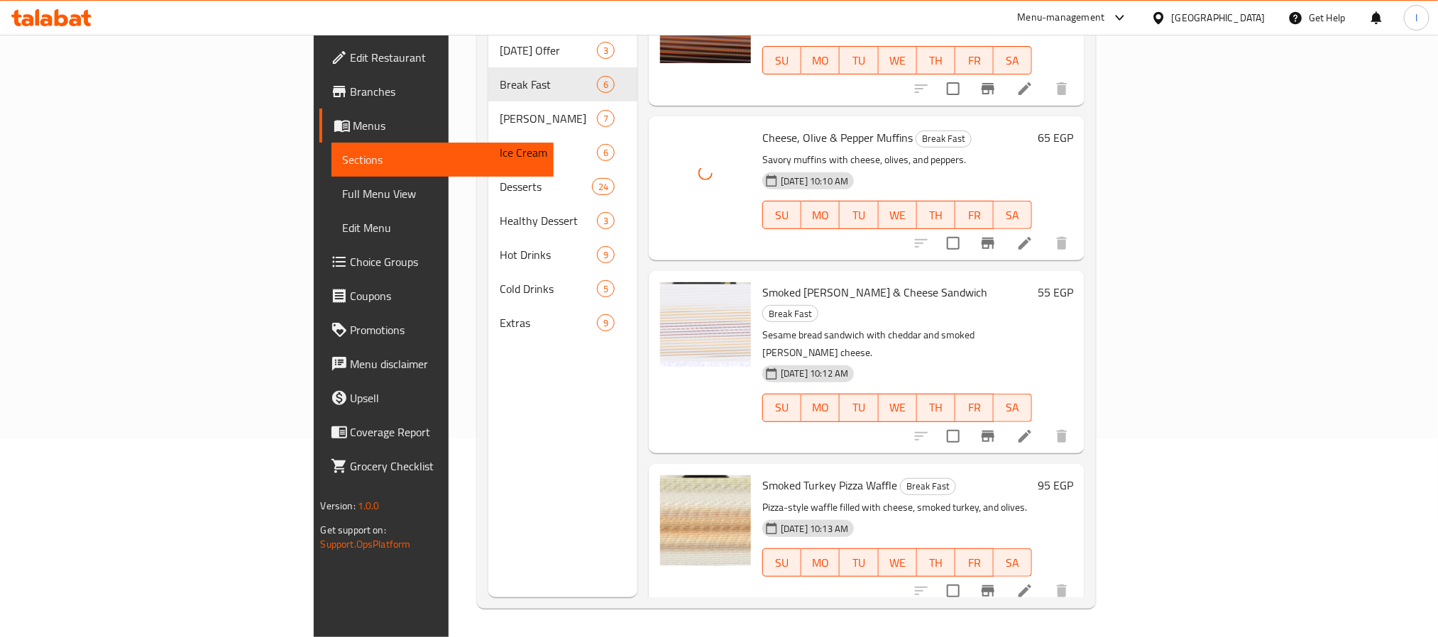
scroll to position [328, 0]
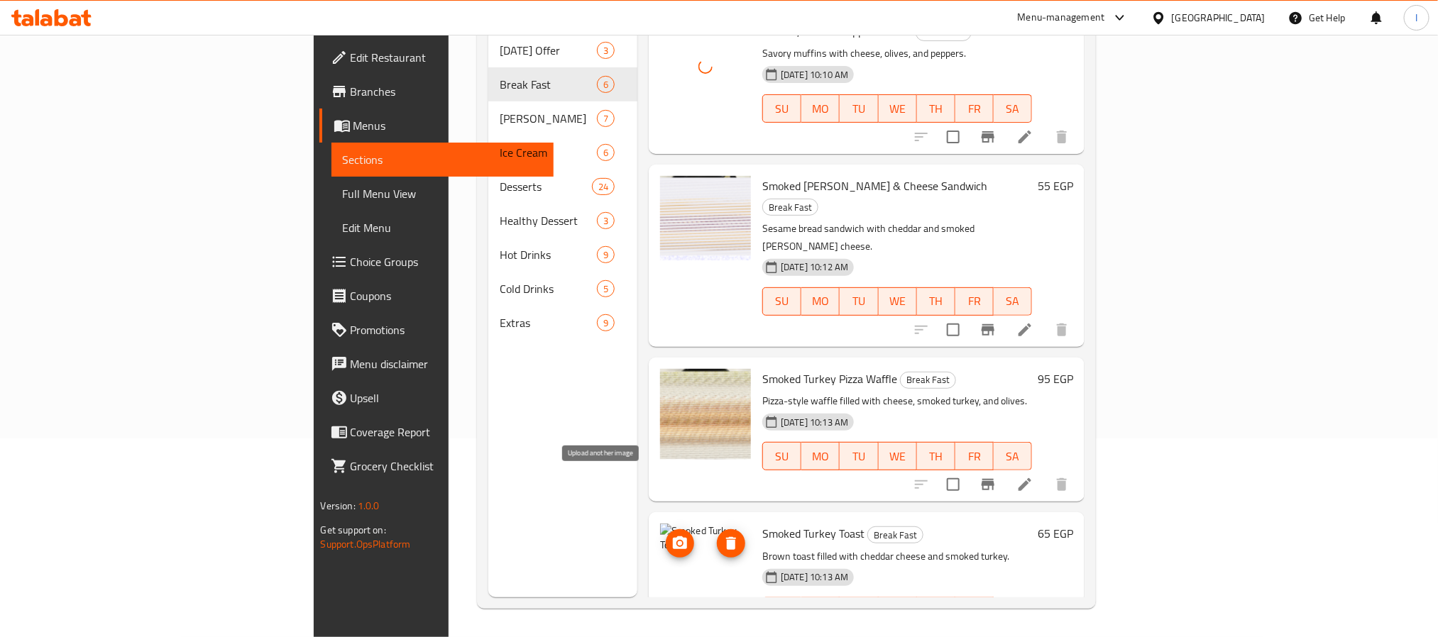
click at [673, 536] on icon "upload picture" at bounding box center [680, 542] width 14 height 13
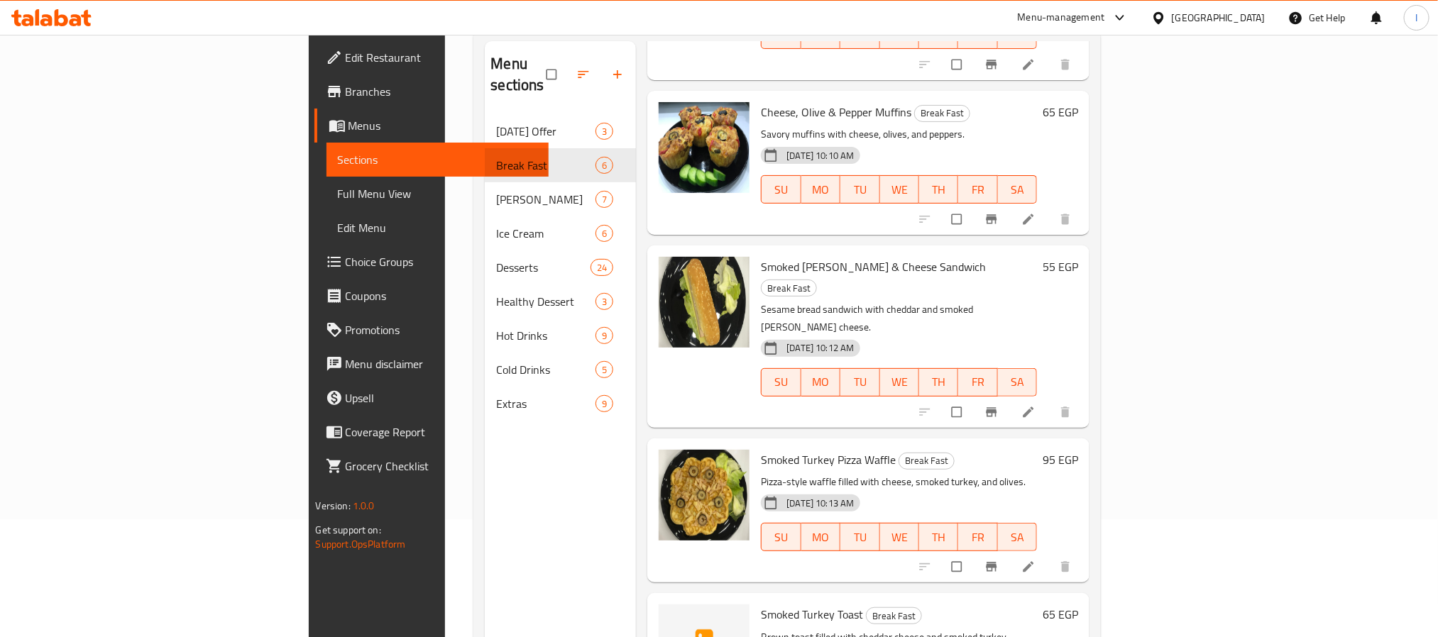
scroll to position [199, 0]
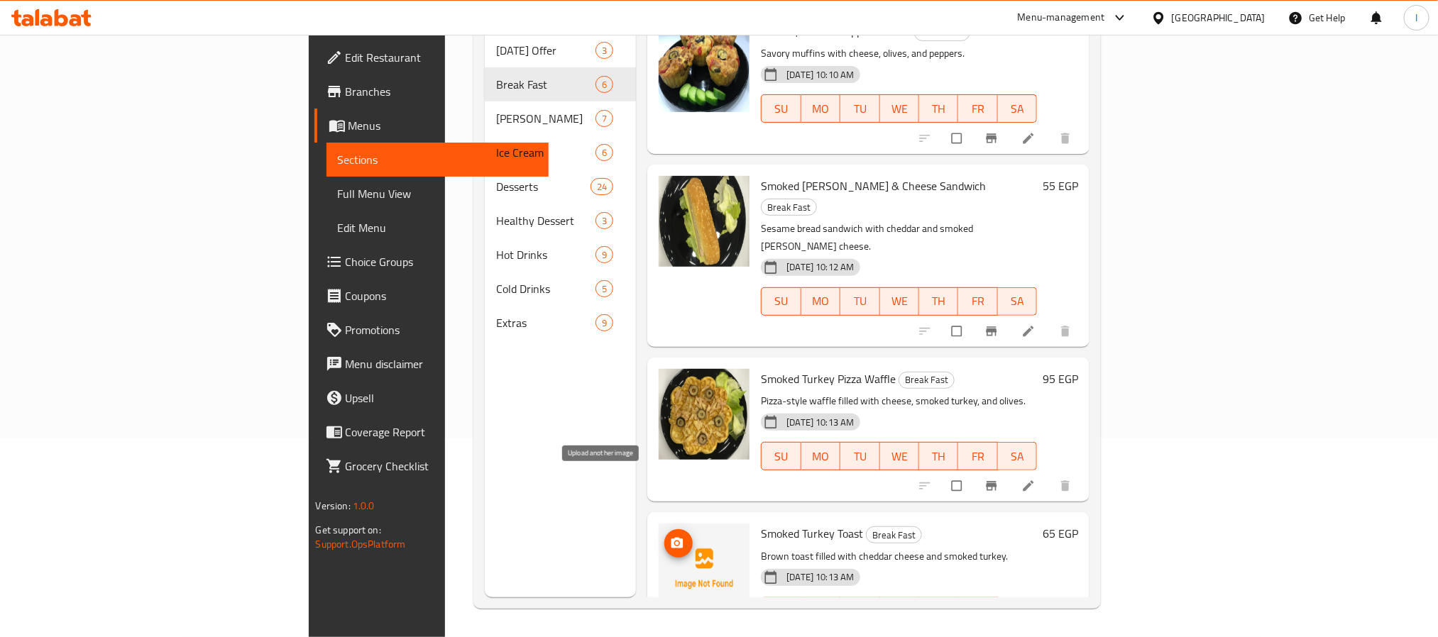
click at [671, 538] on icon "upload picture" at bounding box center [677, 543] width 12 height 11
click at [664, 536] on span "upload picture" at bounding box center [678, 543] width 28 height 14
click at [485, 436] on div "Menu sections Ramadan Offer 3 Break Fast 6 Eden Cakes 7 Ice Cream 6 Desserts 24…" at bounding box center [560, 278] width 151 height 637
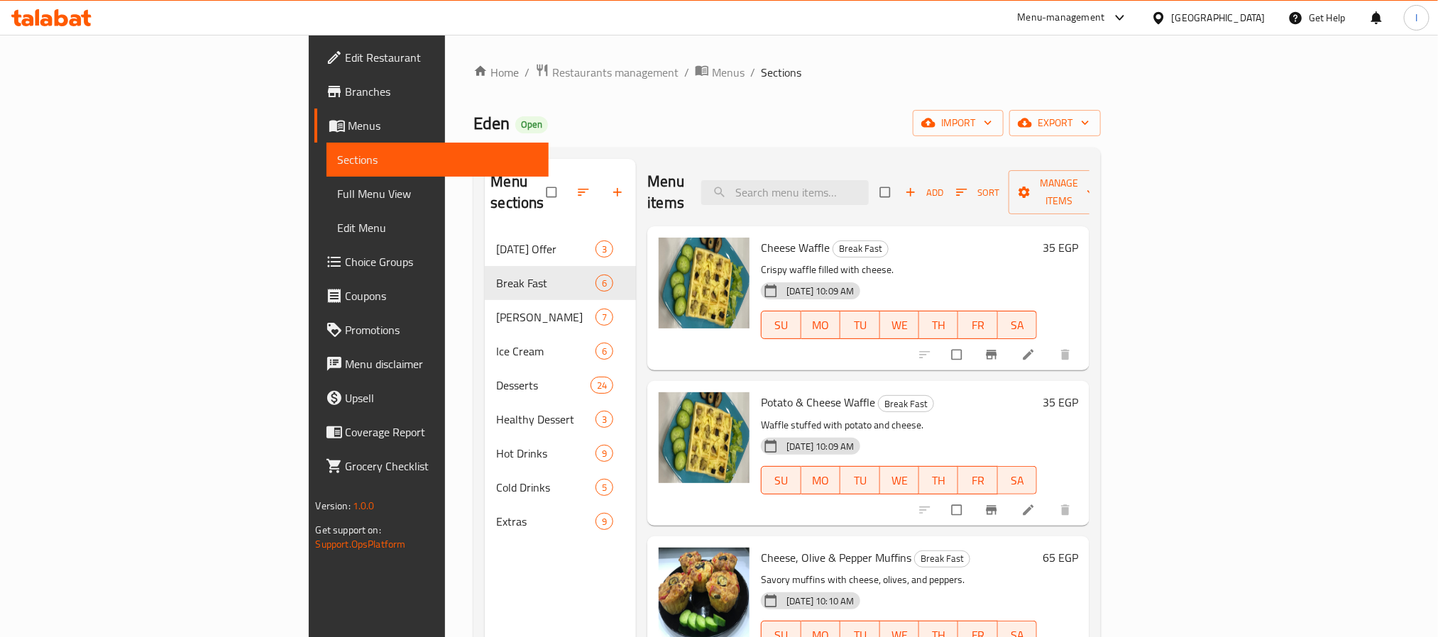
click at [722, 162] on div "Menu items Add Sort Manage items" at bounding box center [868, 192] width 442 height 67
click at [552, 67] on span "Restaurants management" at bounding box center [615, 72] width 126 height 17
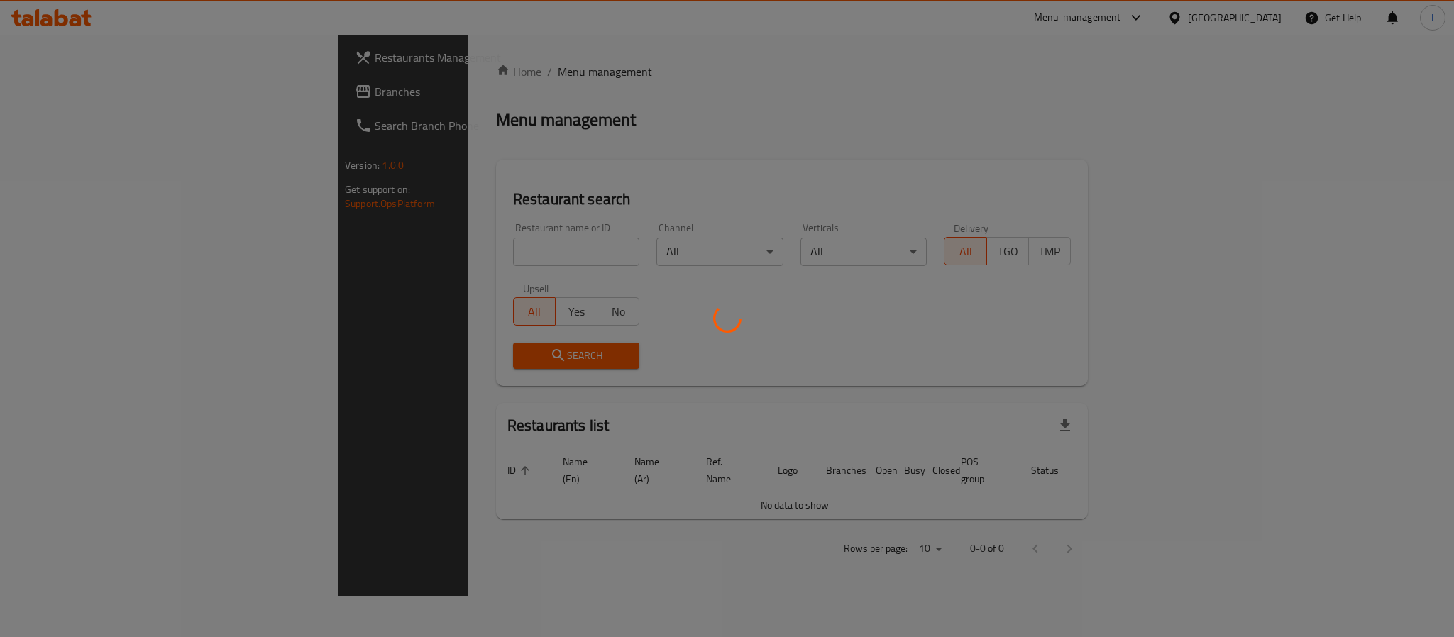
click at [66, 106] on div at bounding box center [727, 318] width 1454 height 637
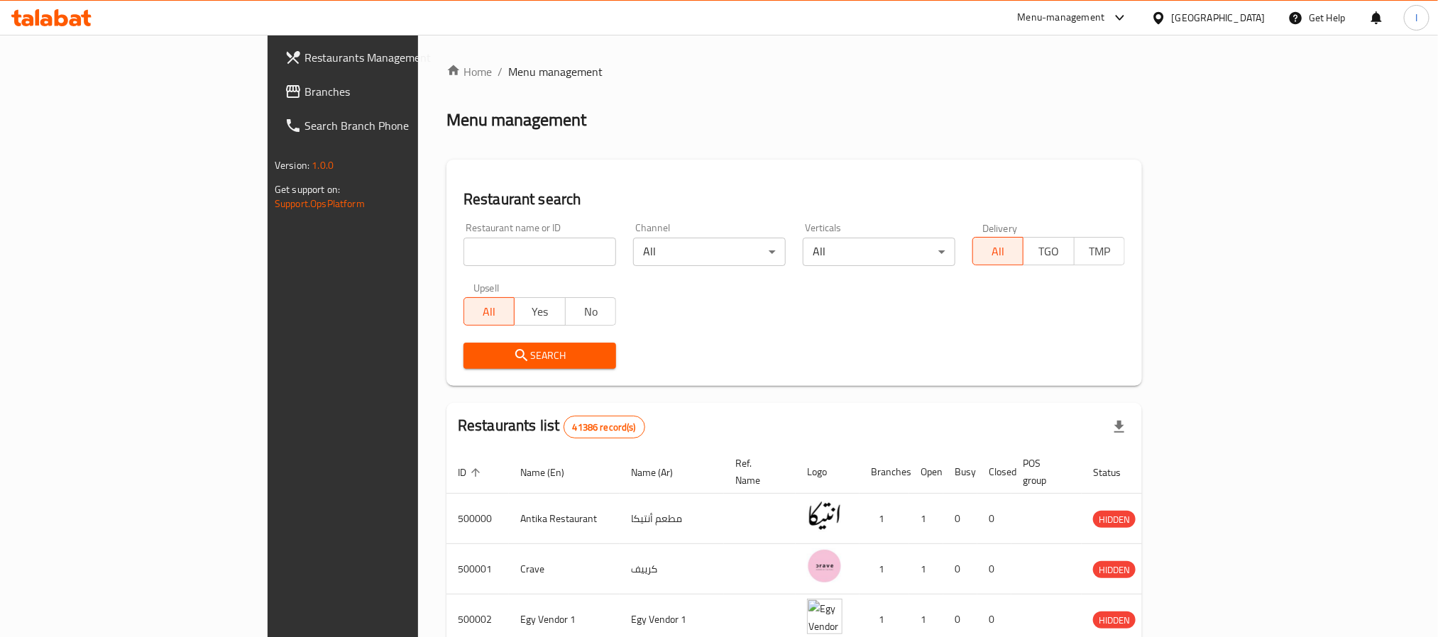
click at [268, 99] on div "Restaurants Management Branches Search Branch Phone Version: 1.0.0 Get support …" at bounding box center [719, 531] width 903 height 993
click at [304, 99] on span "Branches" at bounding box center [400, 91] width 192 height 17
